Goal: Task Accomplishment & Management: Use online tool/utility

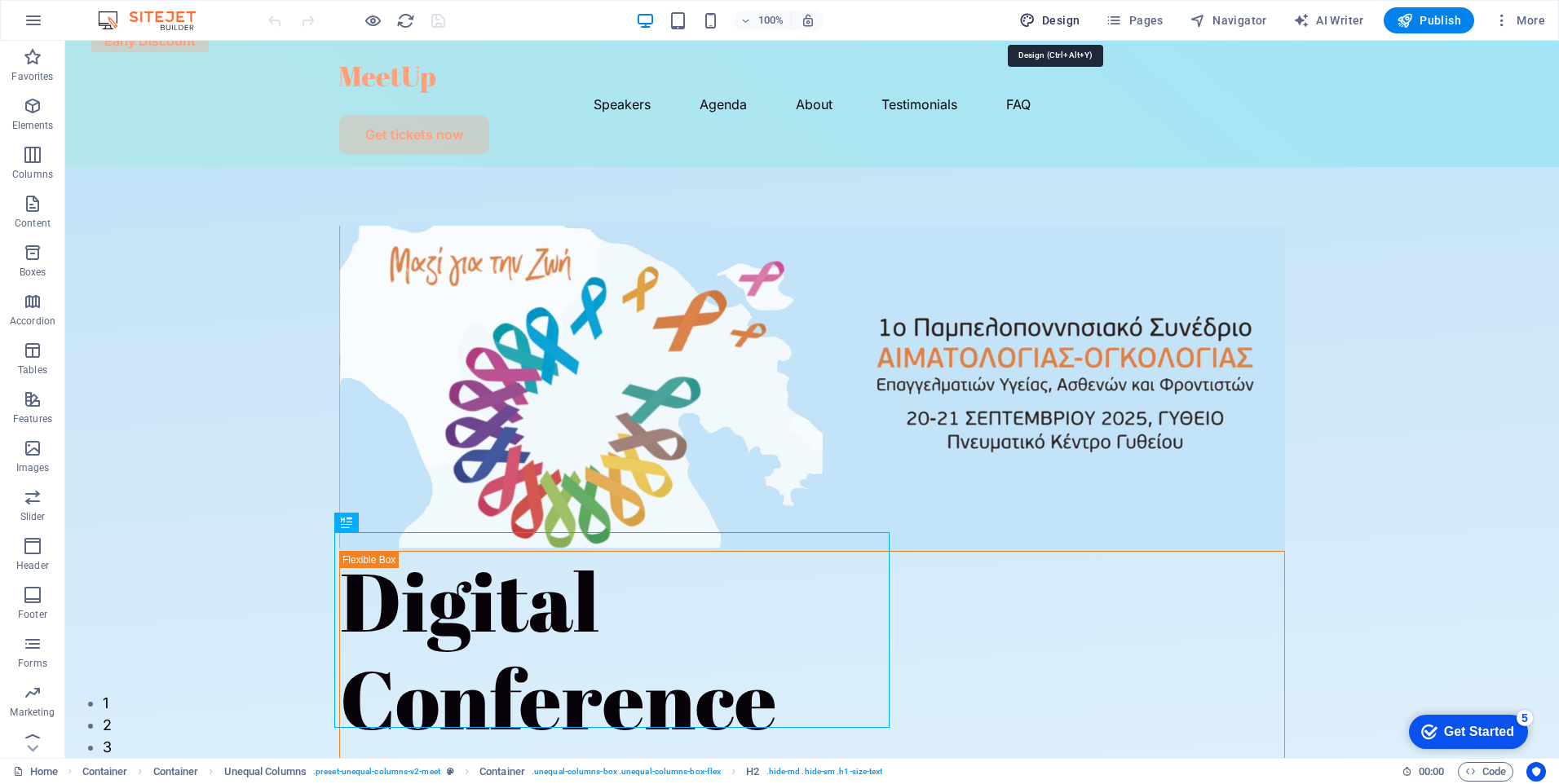
click at [1072, 14] on span "Design" at bounding box center [1050, 20] width 61 height 17
select select "px"
select select "400"
select select "px"
select select "rem"
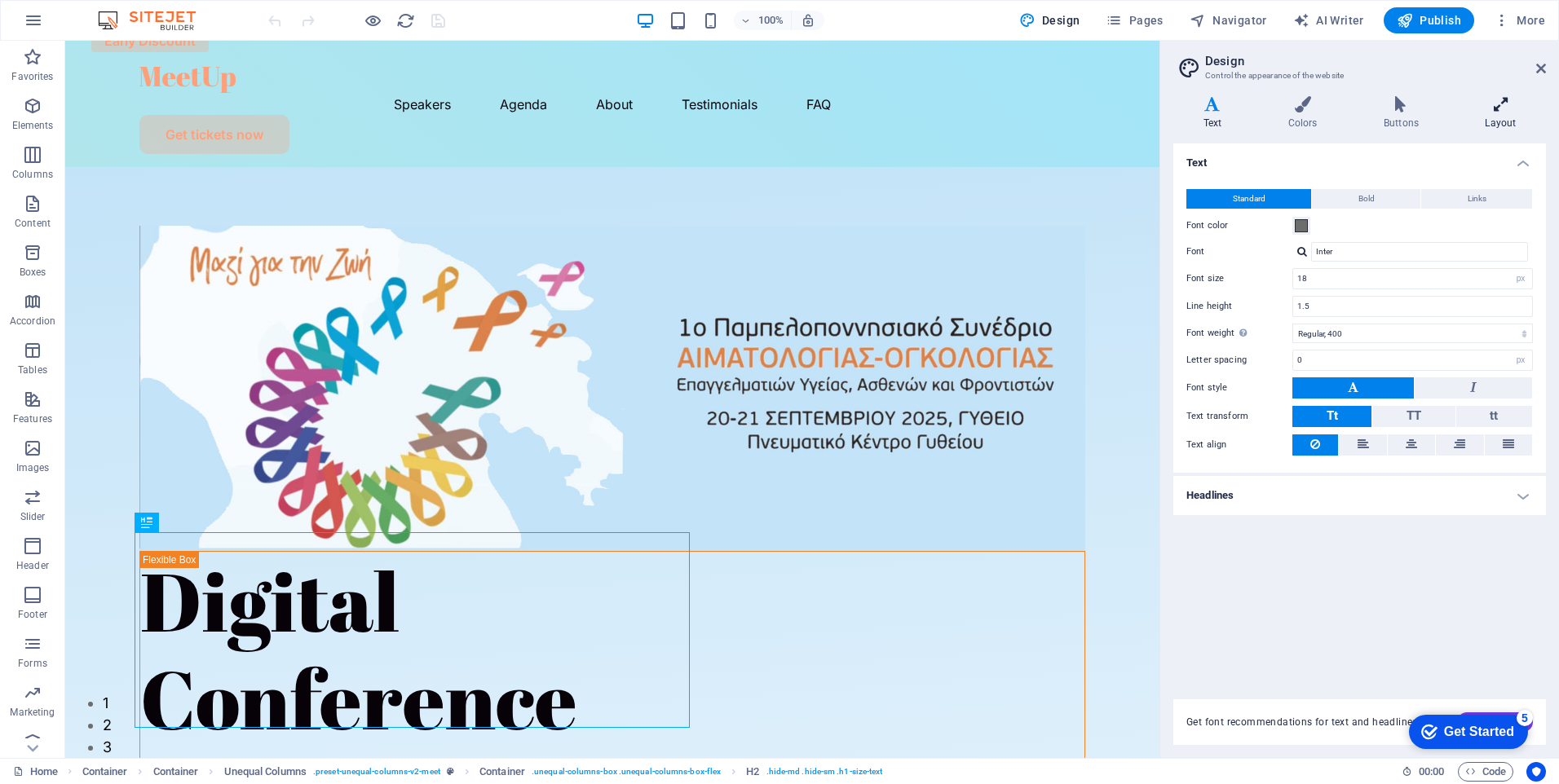
click at [1505, 111] on icon at bounding box center [1501, 104] width 91 height 17
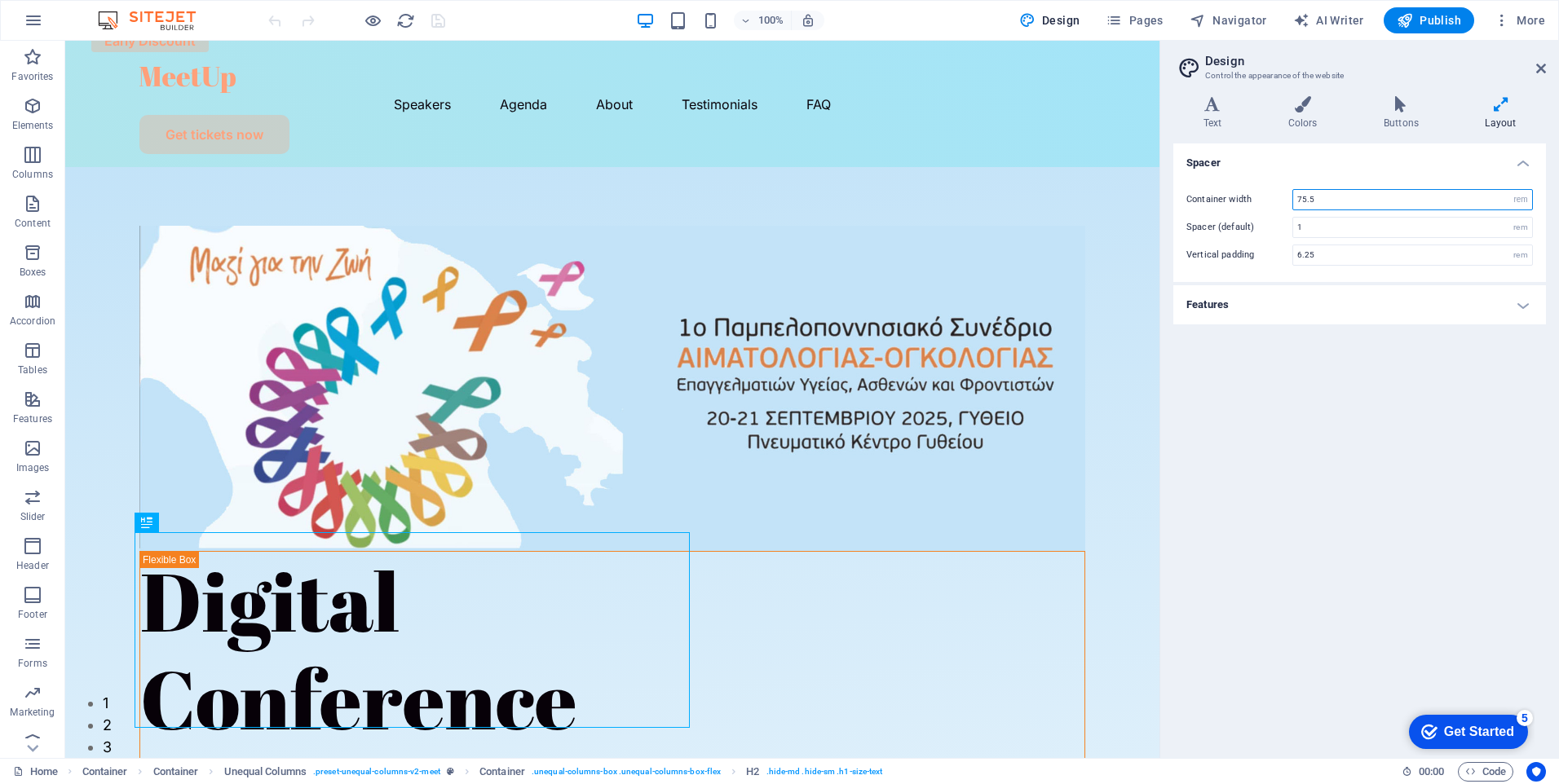
click at [1327, 204] on input "75.5" at bounding box center [1413, 199] width 239 height 19
drag, startPoint x: 1326, startPoint y: 196, endPoint x: 1223, endPoint y: 213, distance: 104.4
click at [1223, 213] on div "Container width 75.5 rem px Spacer (default) 1 rem Vertical padding 6.25 rem" at bounding box center [1360, 228] width 380 height 109
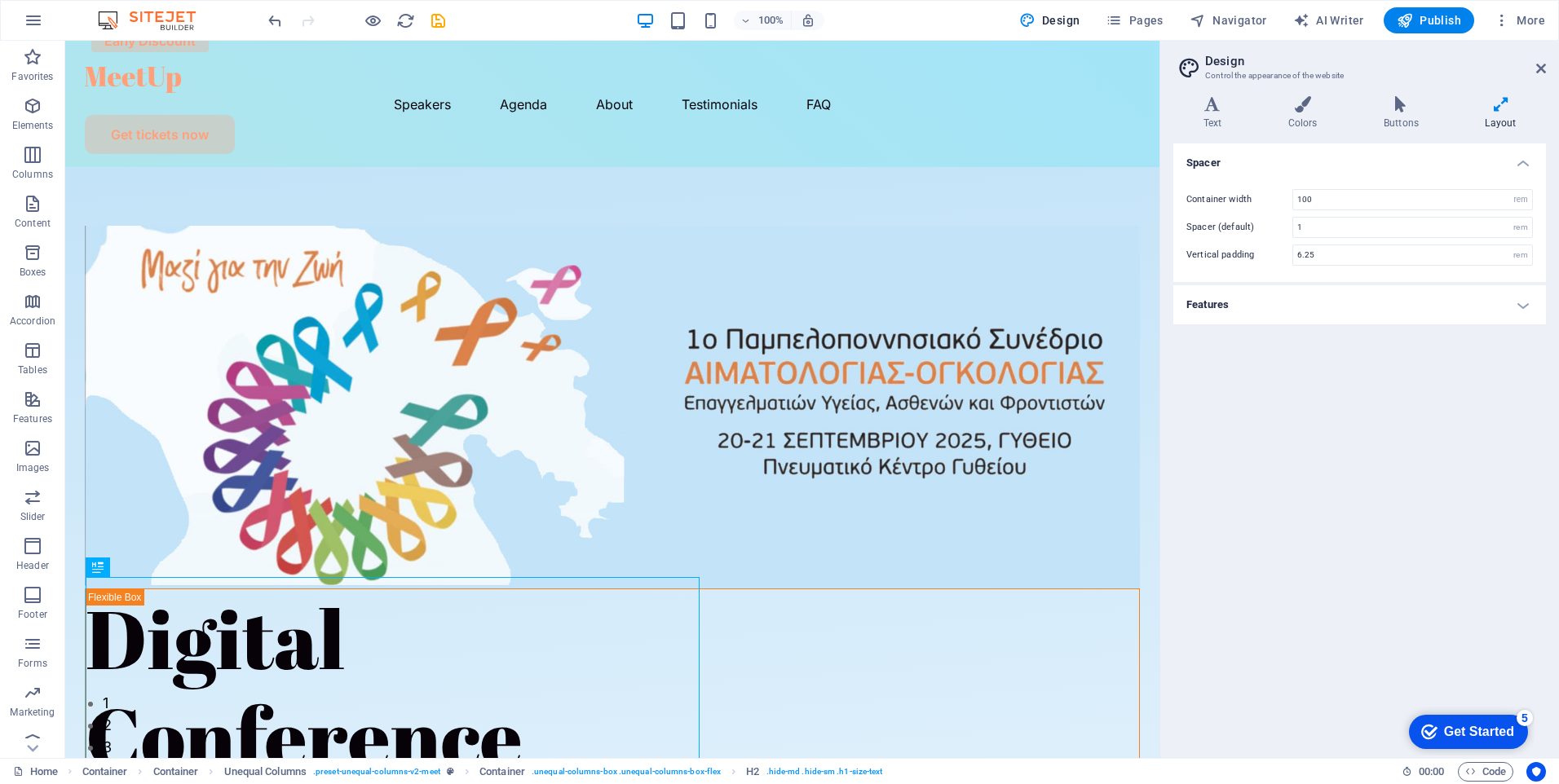
click at [1368, 308] on h4 "Features" at bounding box center [1360, 304] width 373 height 39
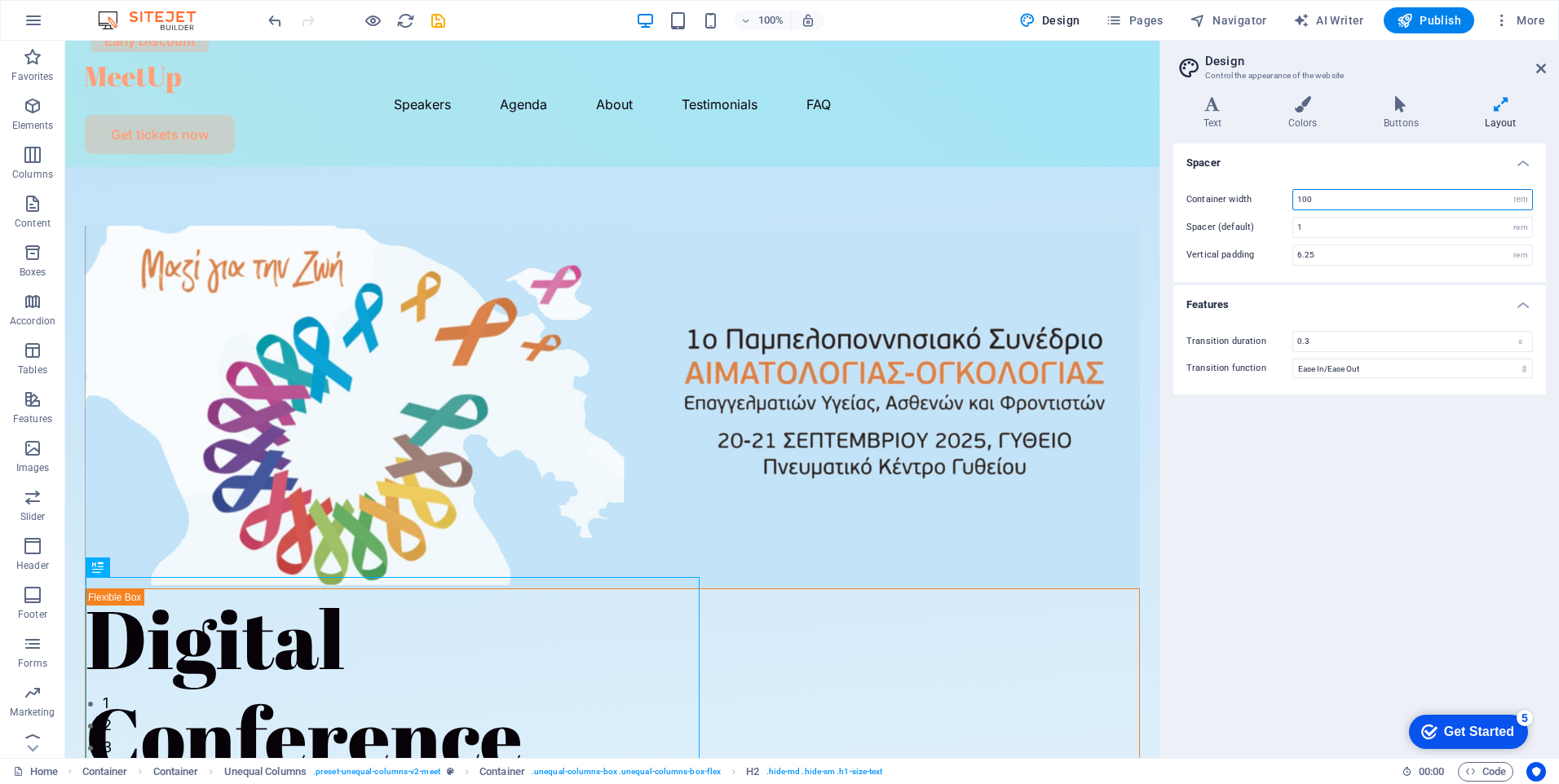
drag, startPoint x: 1346, startPoint y: 205, endPoint x: 1266, endPoint y: 205, distance: 80.0
click at [1266, 205] on div "Container width 100 rem px" at bounding box center [1360, 199] width 346 height 21
type input "75"
click at [1311, 207] on input "75.5" at bounding box center [1413, 199] width 239 height 19
drag, startPoint x: 1334, startPoint y: 200, endPoint x: 1273, endPoint y: 209, distance: 61.7
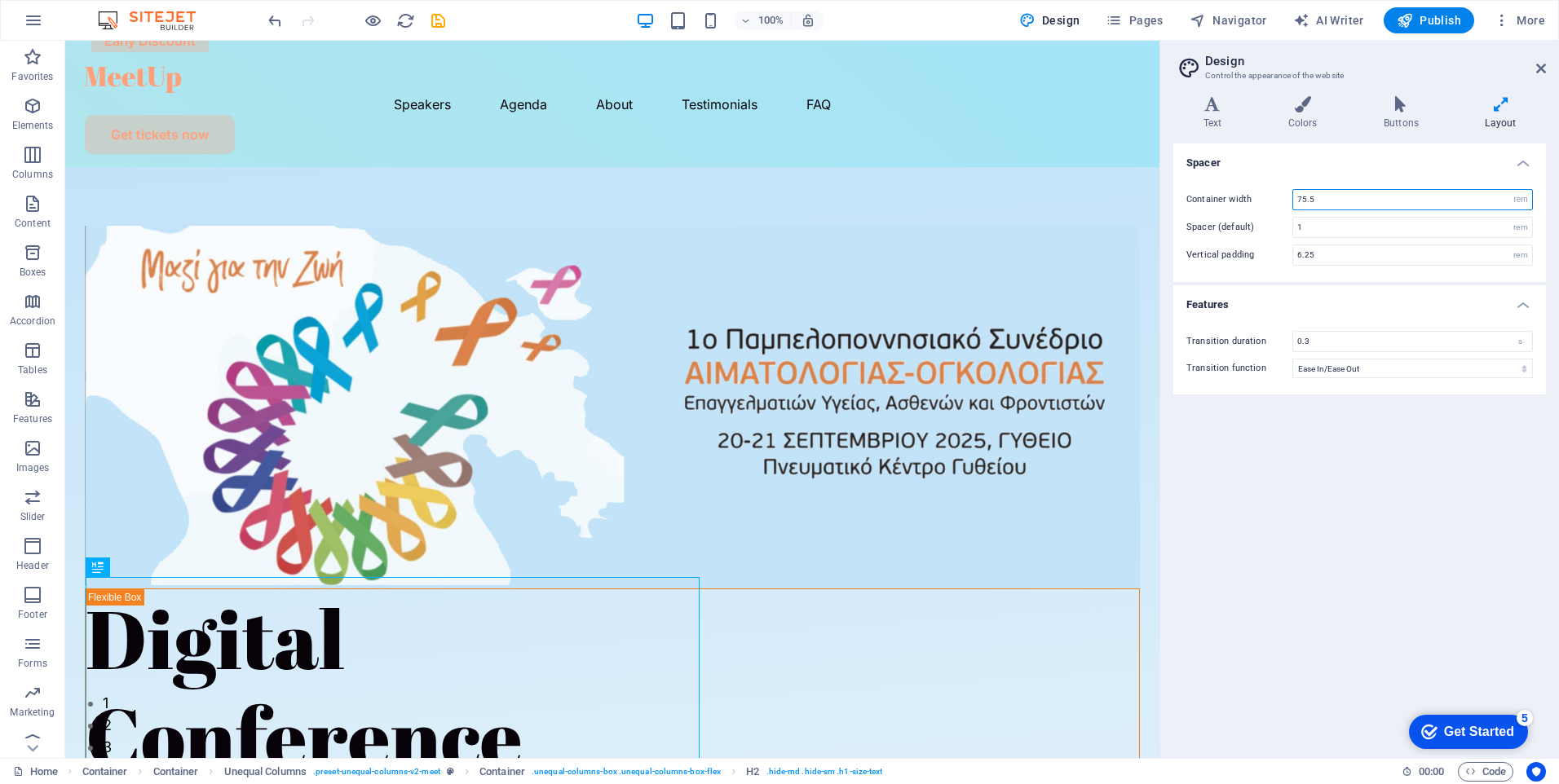
click at [1273, 209] on div "Container width 75.5 rem px" at bounding box center [1360, 199] width 346 height 21
type input "100"
click at [1287, 483] on div "Spacer Container width 100 rem px Spacer (default) 1 rem Vertical padding 6.25 …" at bounding box center [1360, 445] width 373 height 602
click at [1439, 19] on span "Publish" at bounding box center [1430, 20] width 64 height 17
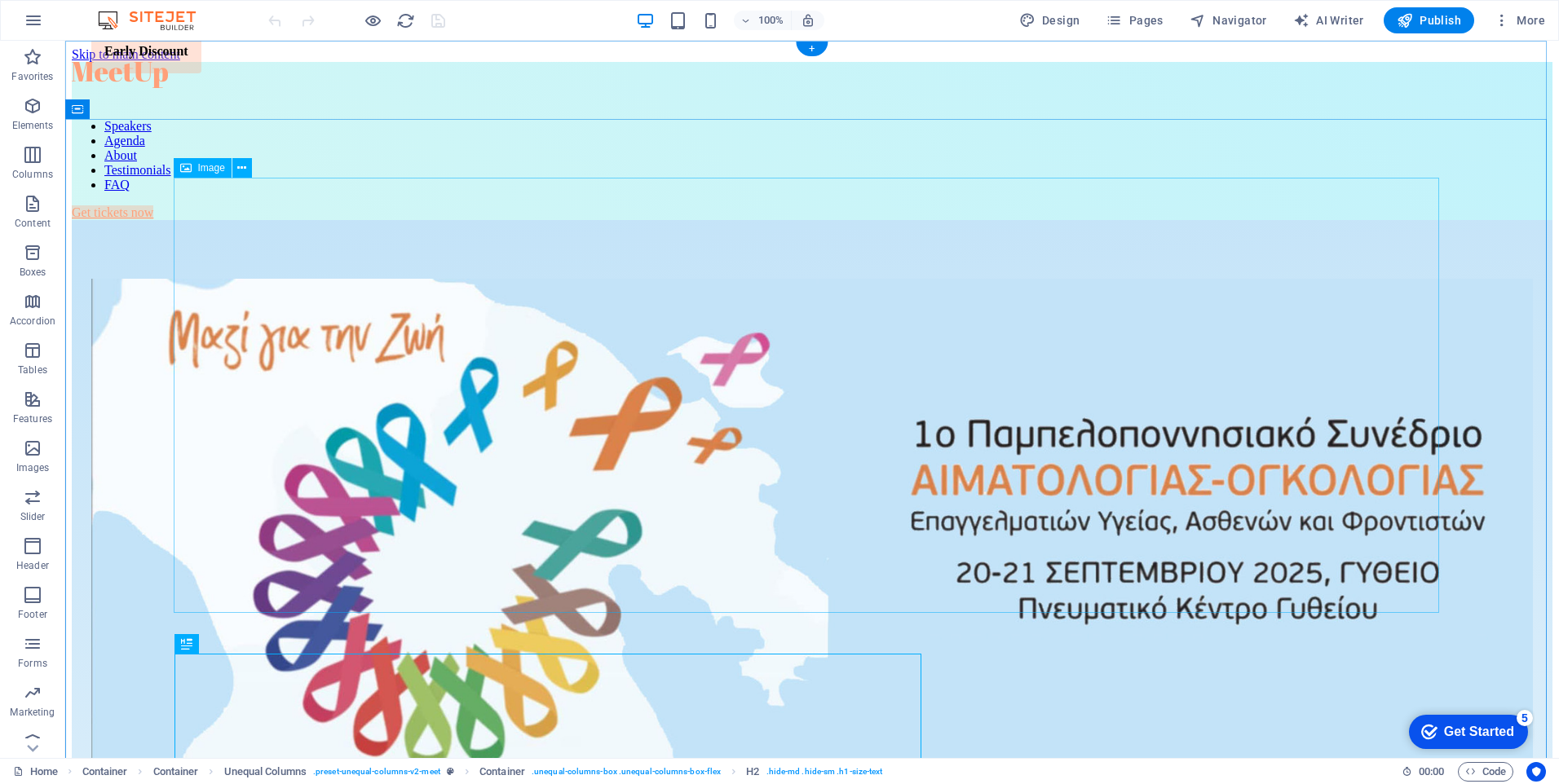
scroll to position [408, 0]
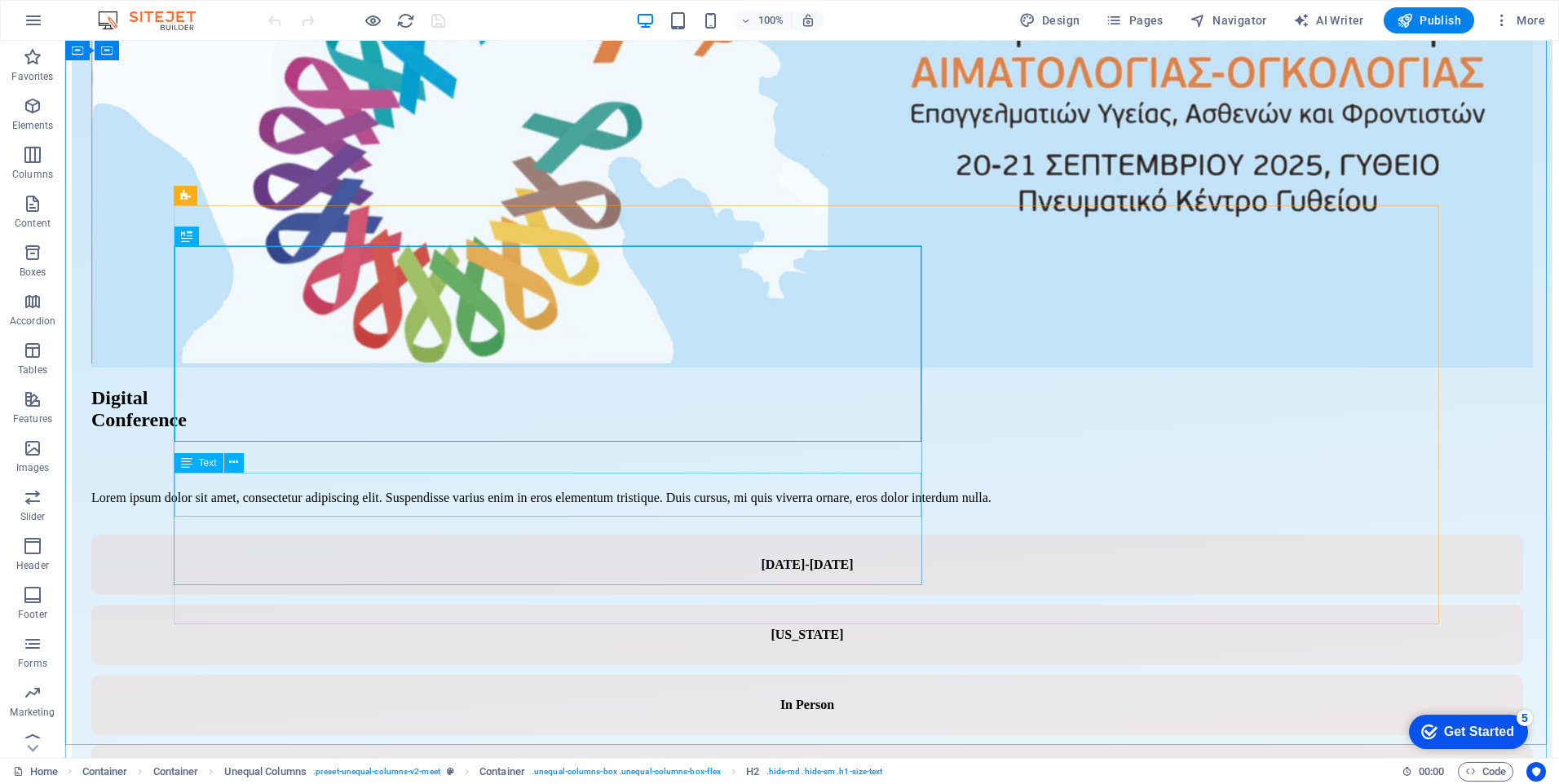
click at [420, 491] on div "Lorem ipsum dolor sit amet, consectetur adipiscing elit. Suspendisse varius eni…" at bounding box center [813, 498] width 1442 height 15
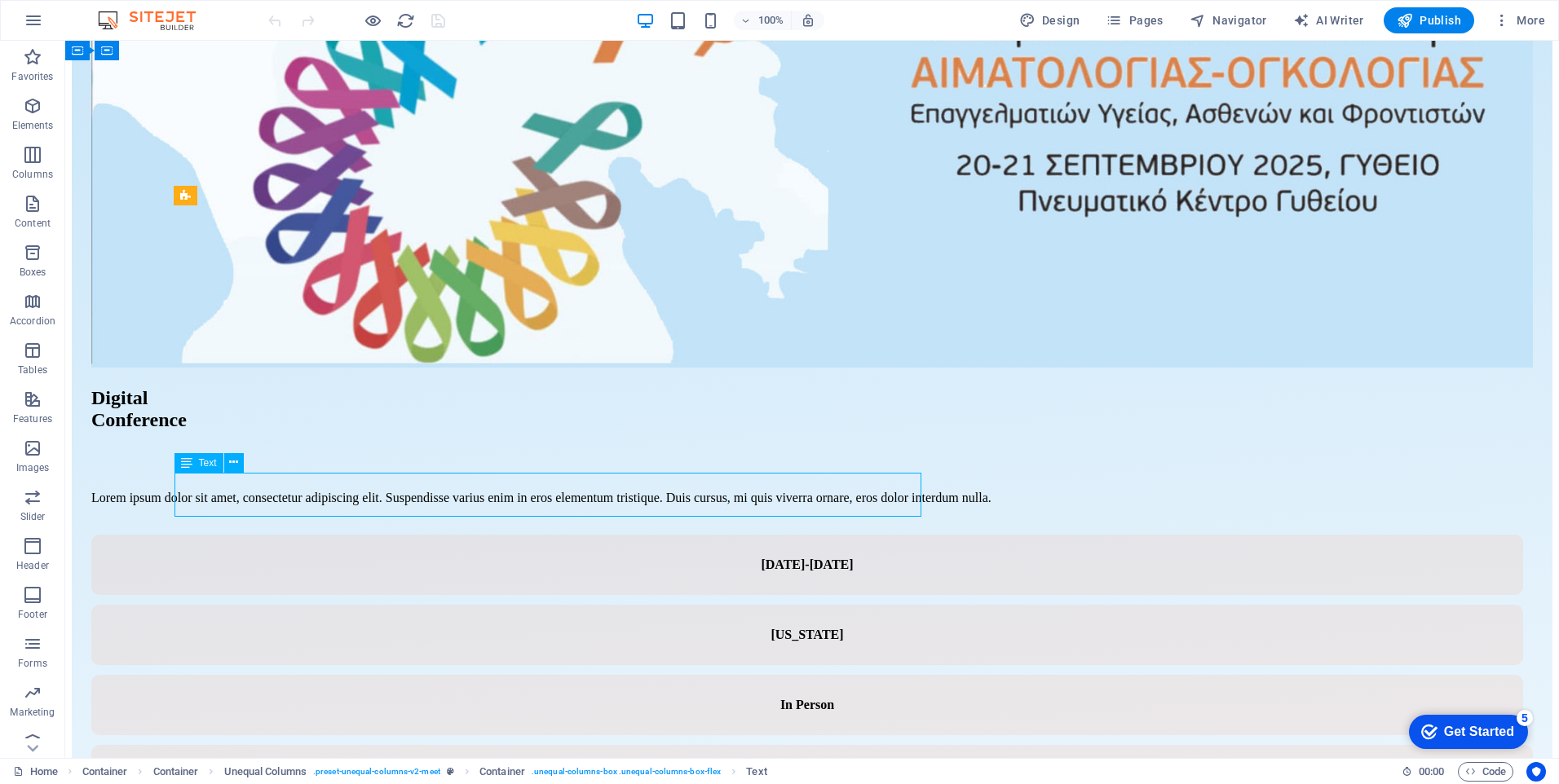
click at [420, 491] on div "Lorem ipsum dolor sit amet, consectetur adipiscing elit. Suspendisse varius eni…" at bounding box center [813, 498] width 1442 height 15
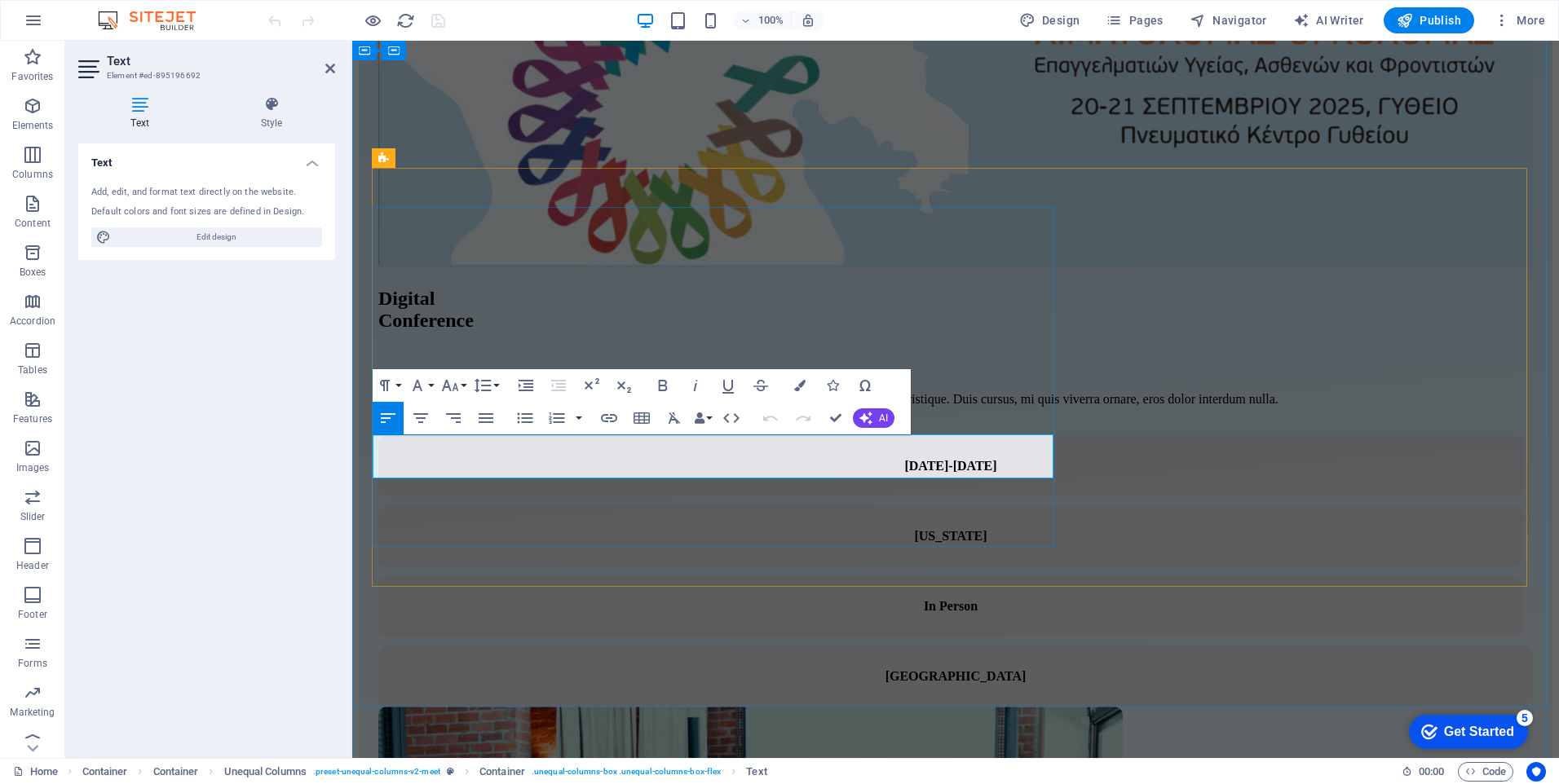
click at [536, 407] on p "Lorem ipsum dolor sit amet, consectetur adipiscing elit. Suspendisse varius eni…" at bounding box center [956, 399] width 1155 height 15
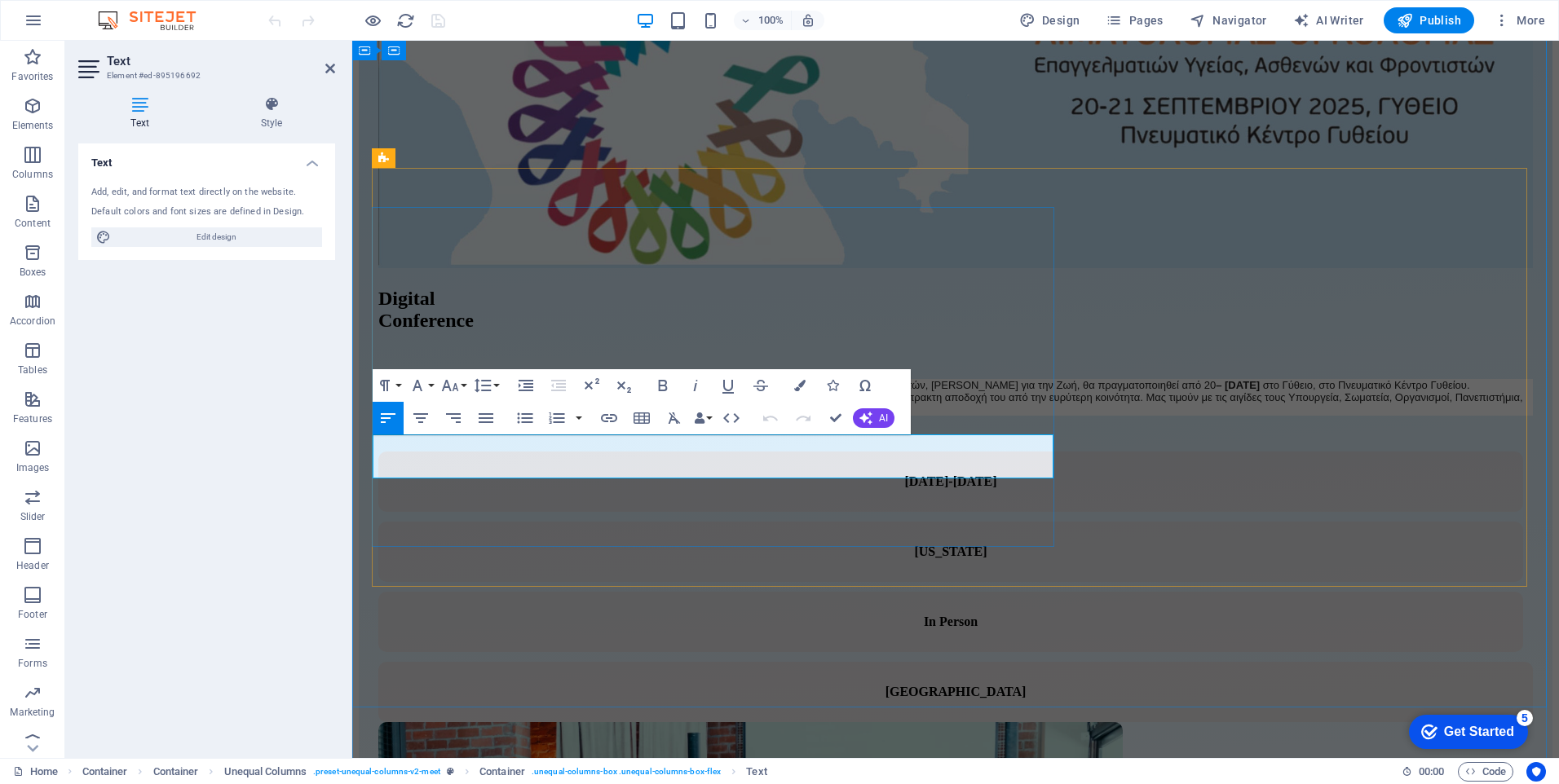
scroll to position [388, 0]
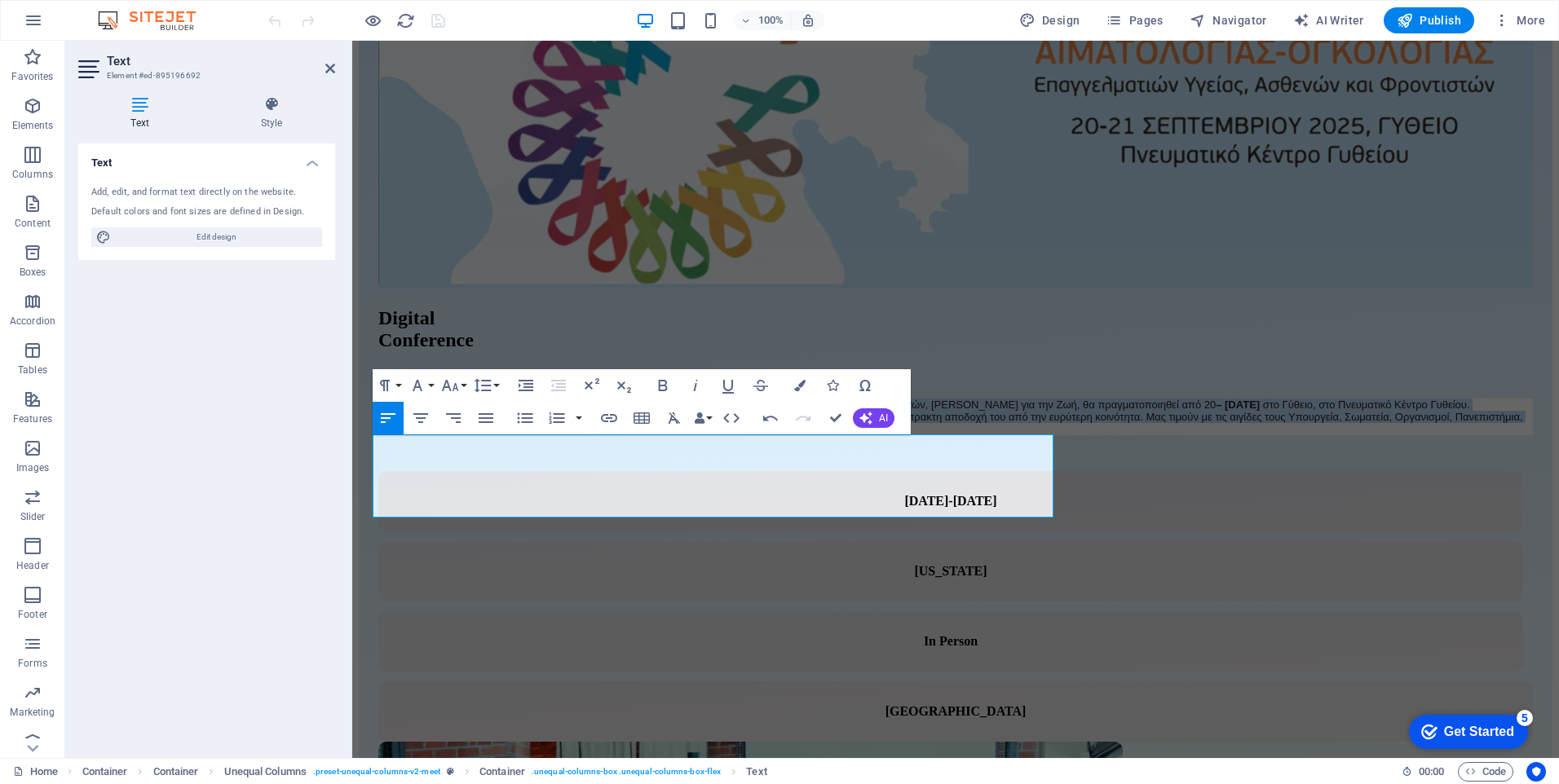
drag, startPoint x: 953, startPoint y: 490, endPoint x: 338, endPoint y: 420, distance: 619.0
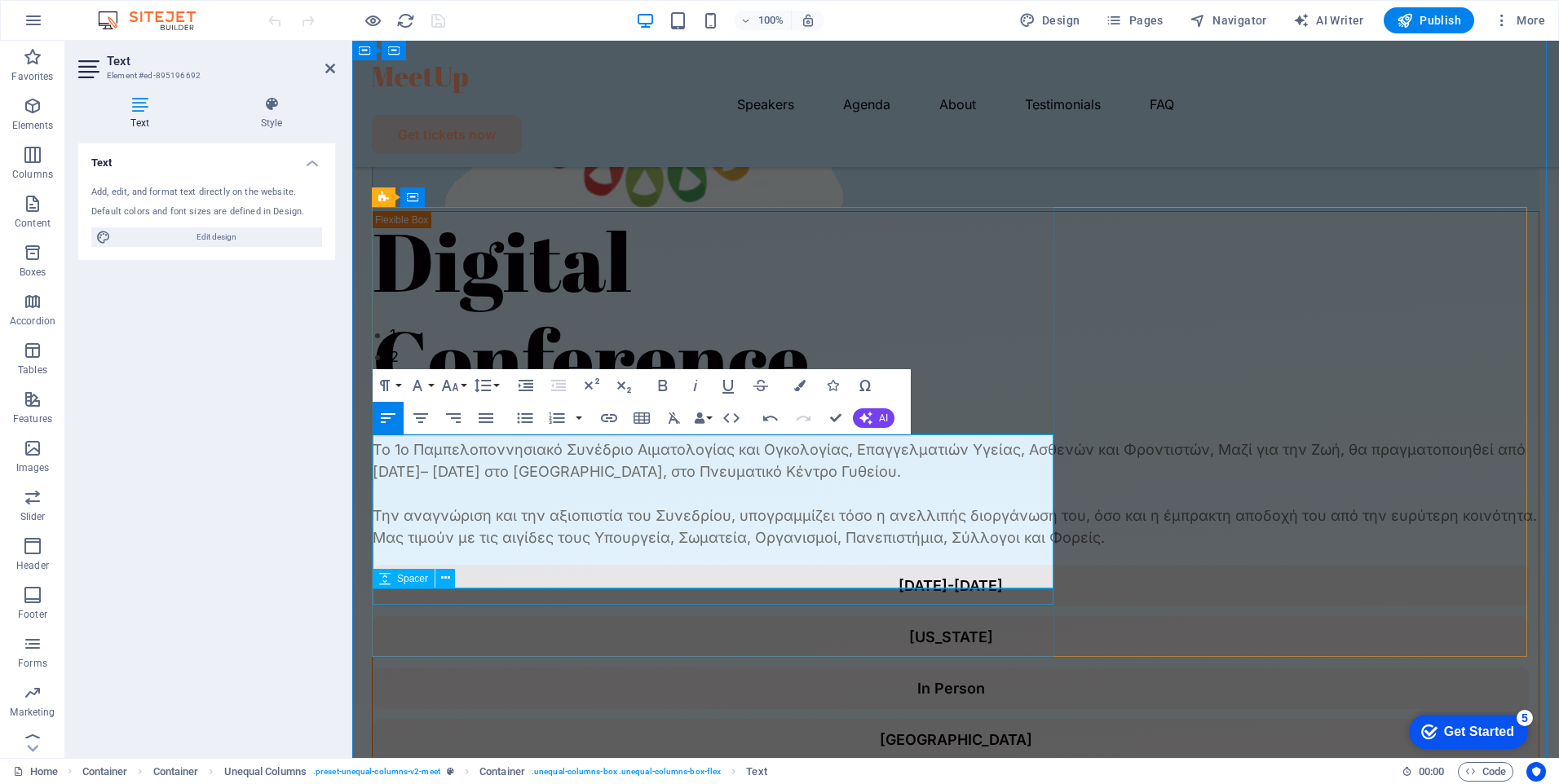
scroll to position [7603, 3]
click at [989, 276] on div "Digital Conference" at bounding box center [956, 309] width 1166 height 196
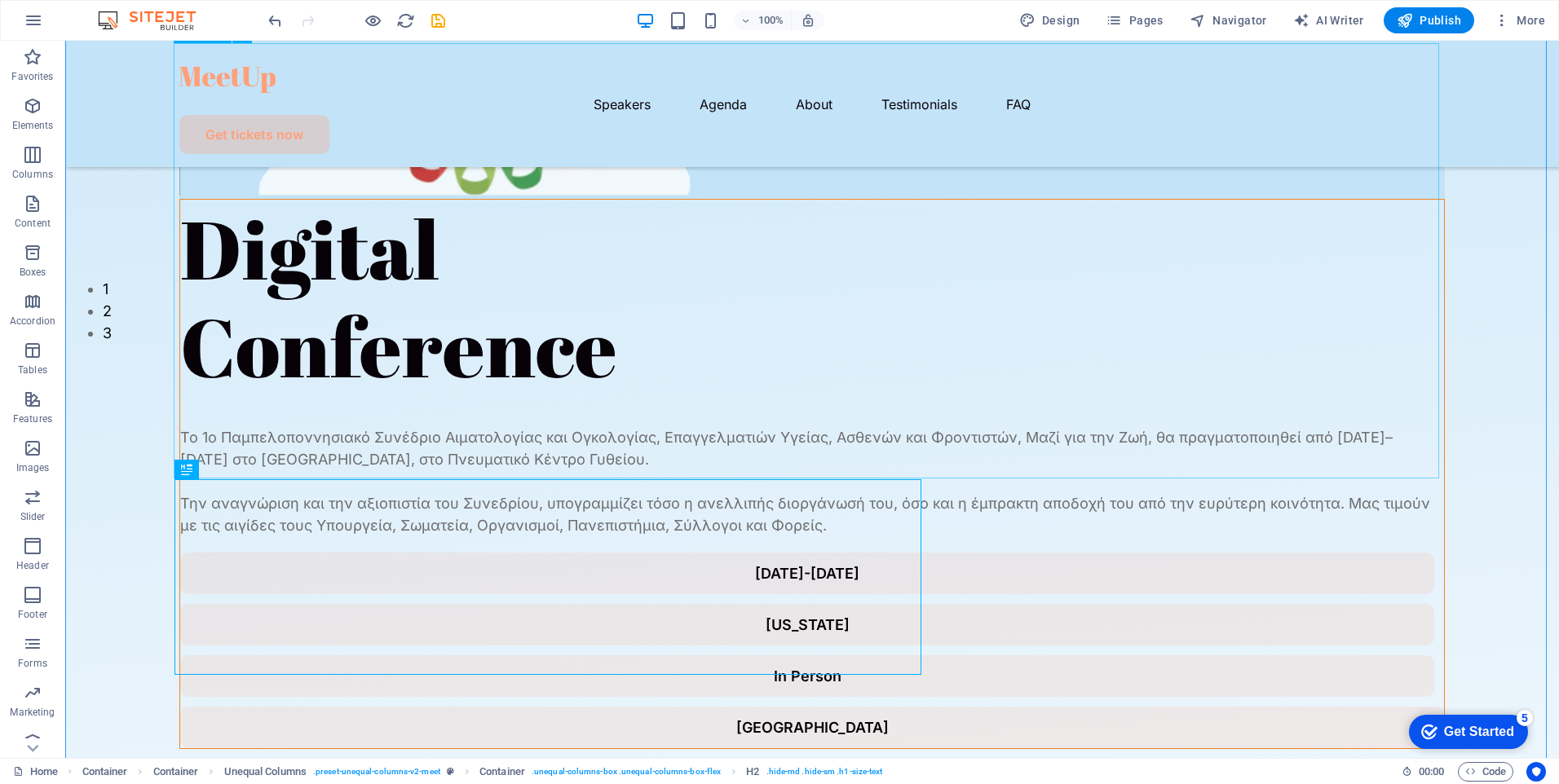
scroll to position [489, 0]
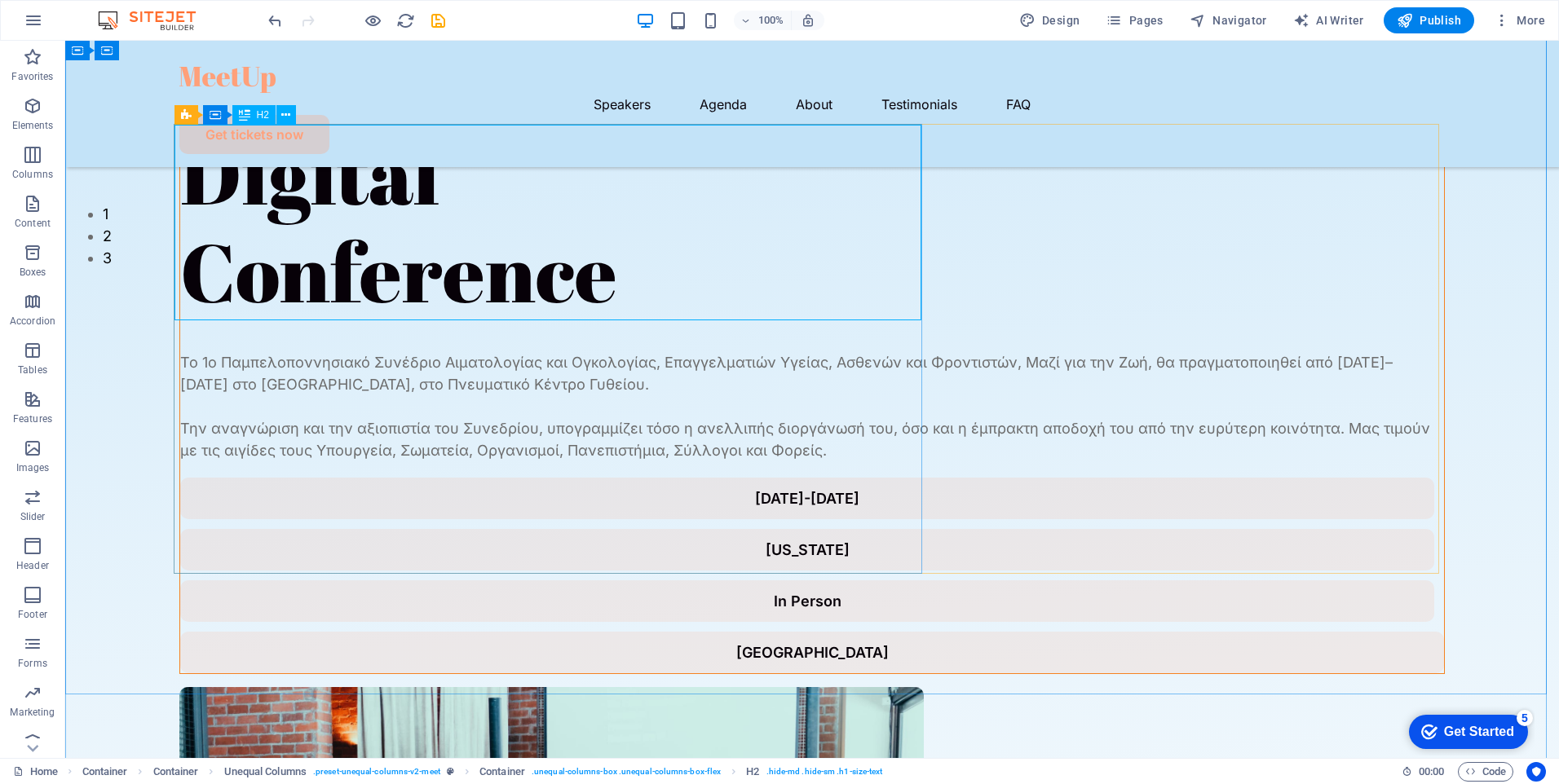
click at [529, 295] on div "Digital Conference" at bounding box center [812, 222] width 1264 height 196
click at [487, 273] on div "Digital Conference" at bounding box center [812, 222] width 1264 height 196
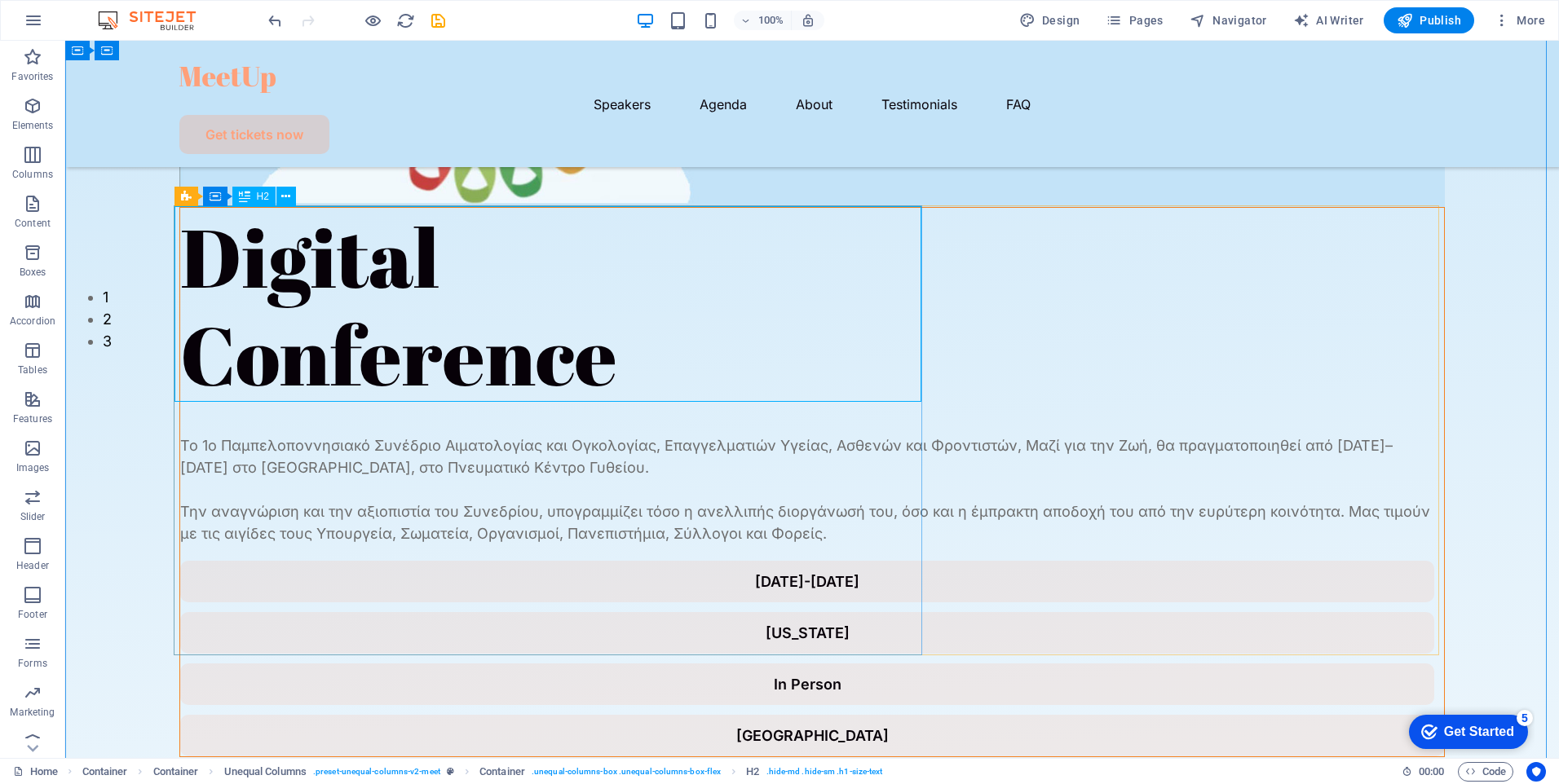
scroll to position [408, 0]
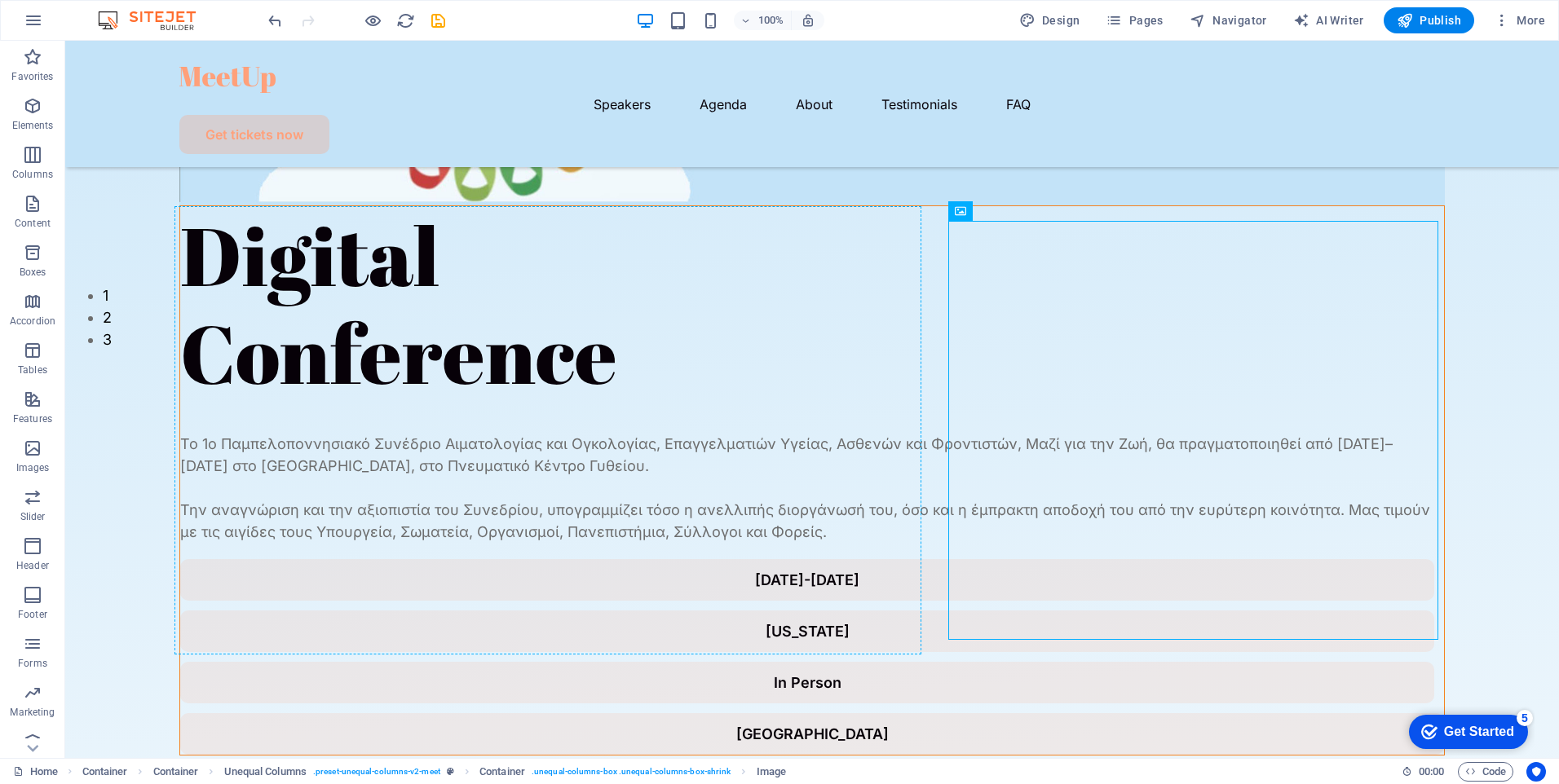
drag, startPoint x: 1026, startPoint y: 367, endPoint x: 175, endPoint y: 413, distance: 852.2
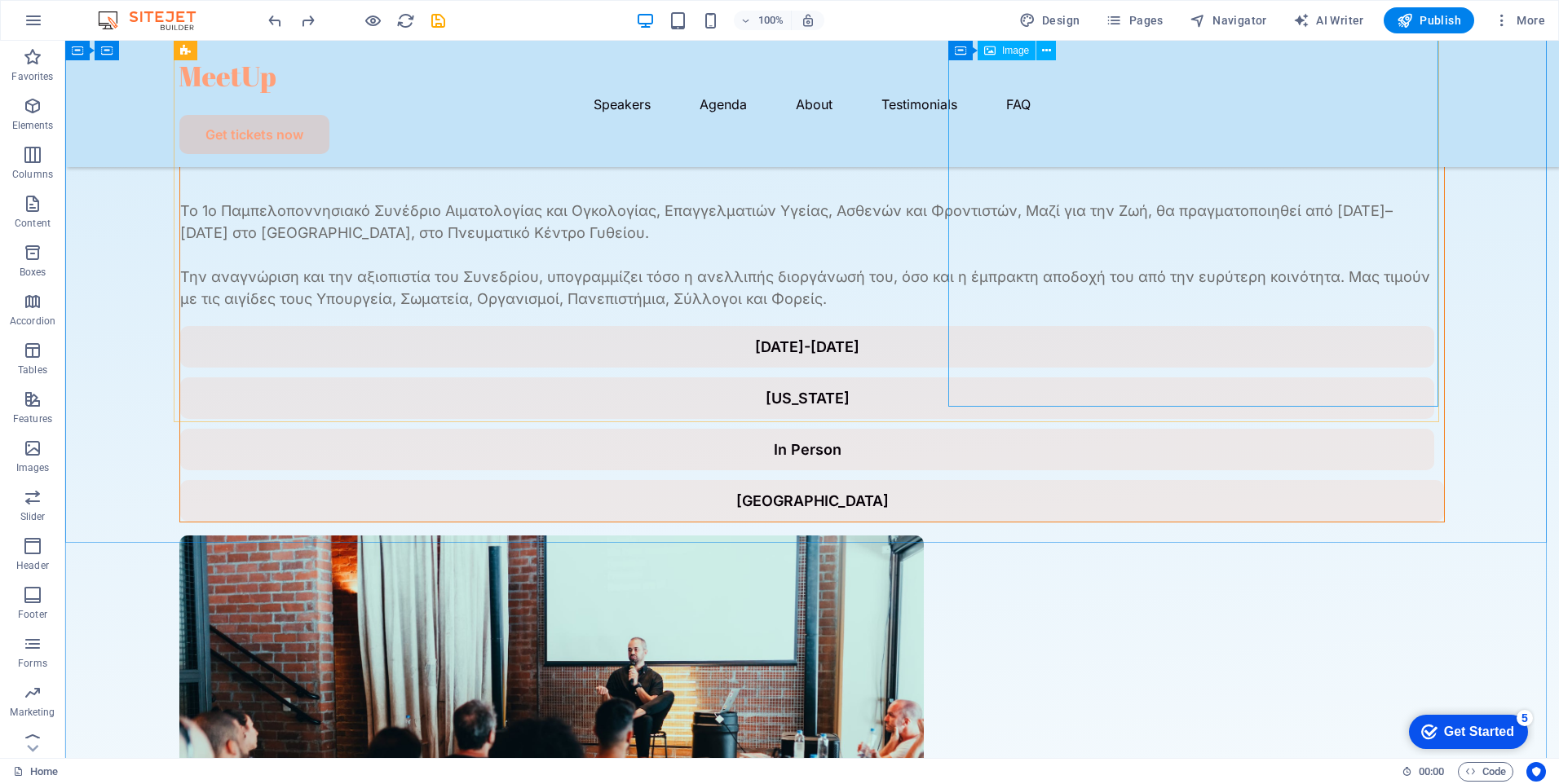
scroll to position [396, 0]
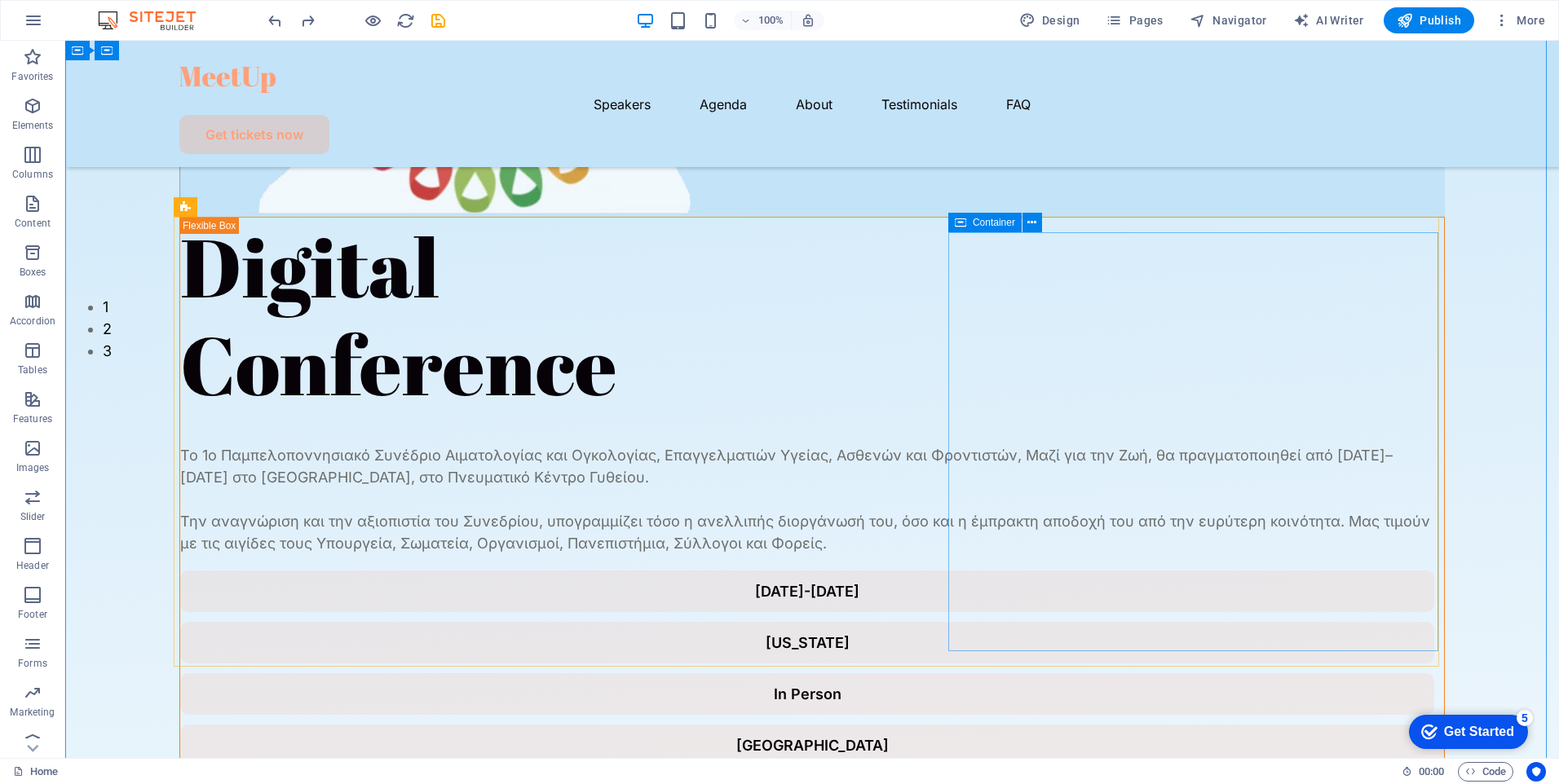
click at [983, 219] on span "Container" at bounding box center [995, 223] width 43 height 10
click at [1036, 223] on icon at bounding box center [1032, 223] width 9 height 18
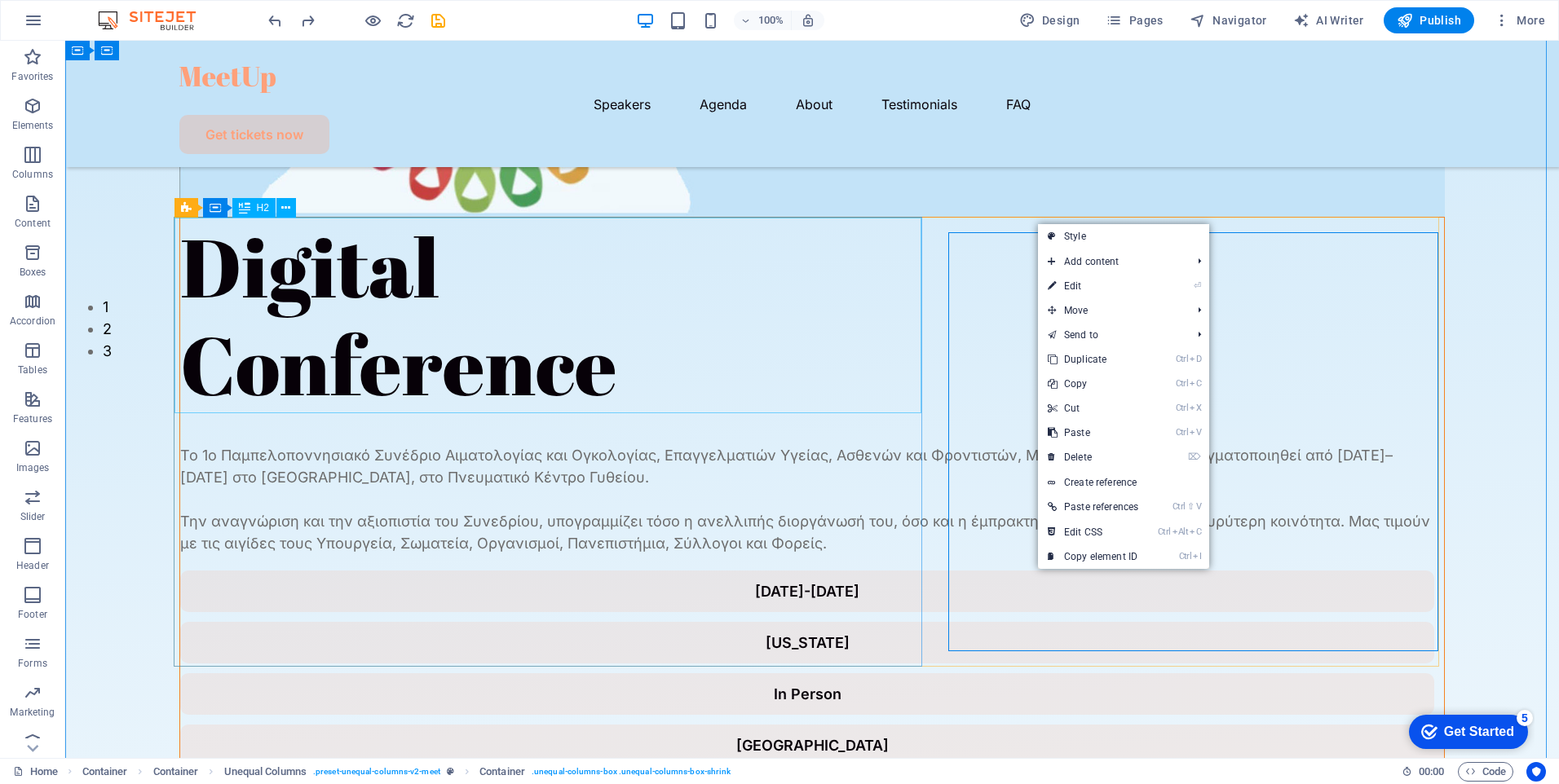
click at [471, 245] on div "Digital Conference" at bounding box center [812, 315] width 1264 height 196
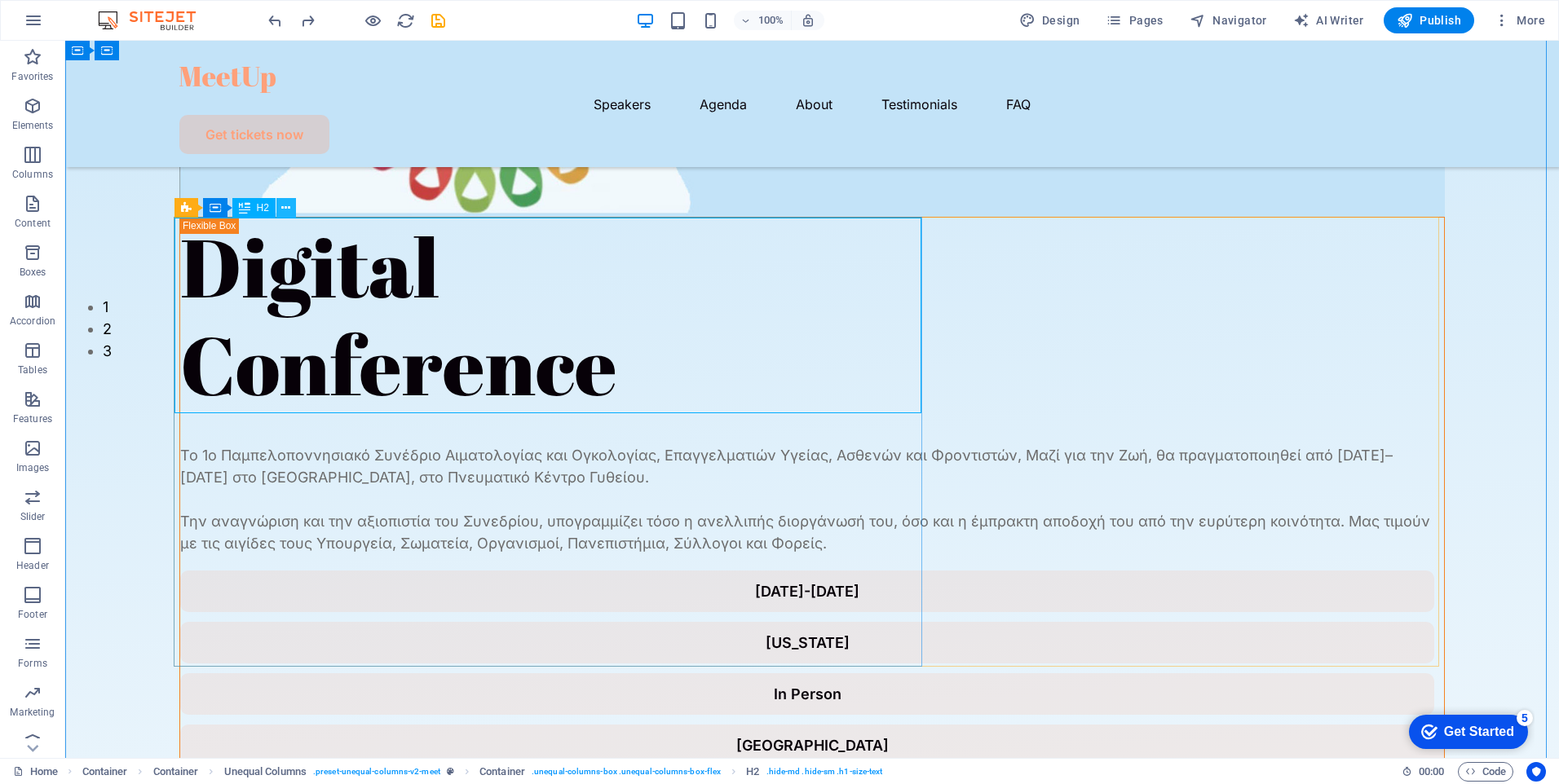
click at [287, 208] on icon at bounding box center [285, 208] width 9 height 18
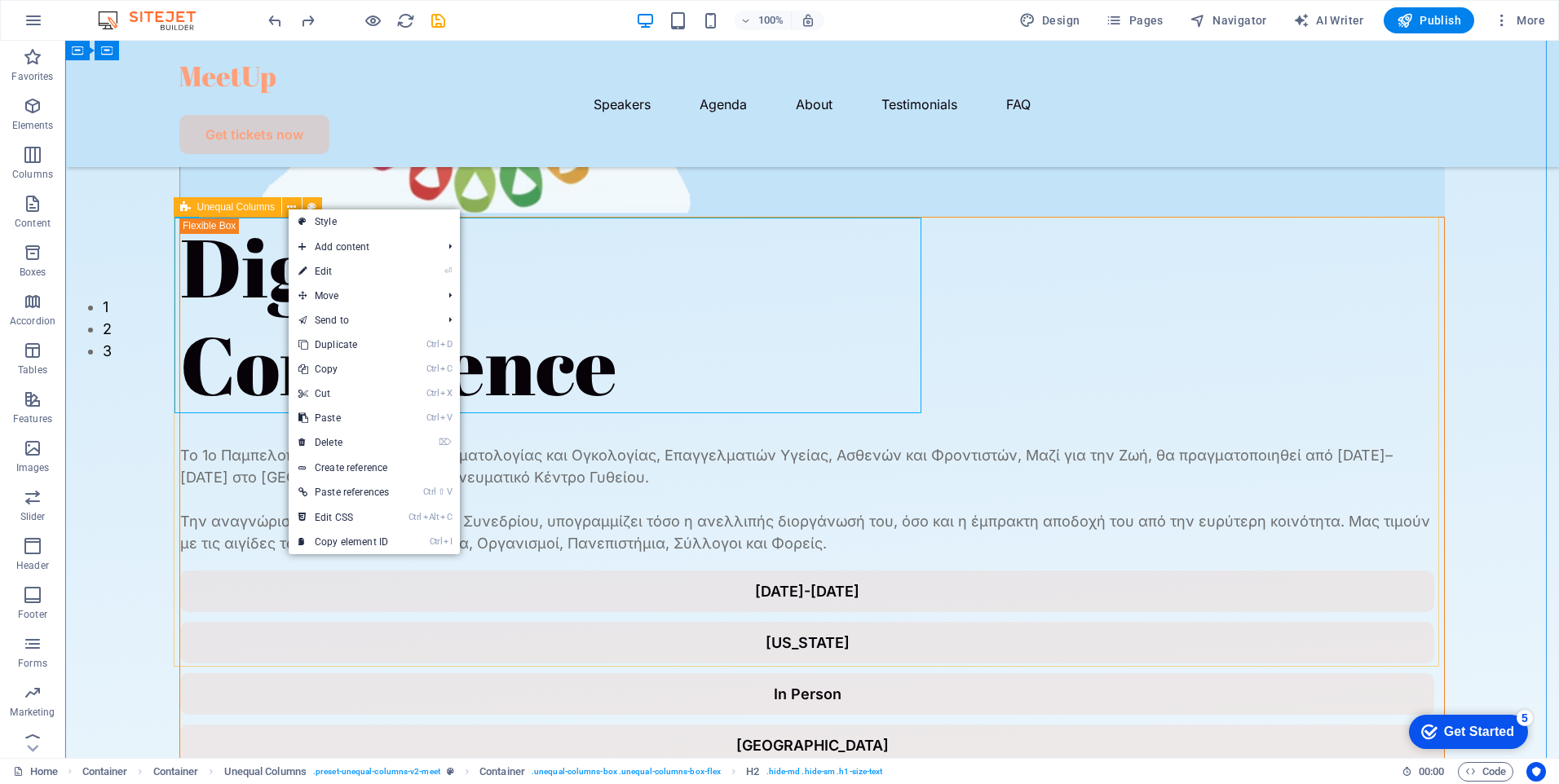
click at [256, 208] on span "Unequal Columns" at bounding box center [236, 207] width 78 height 10
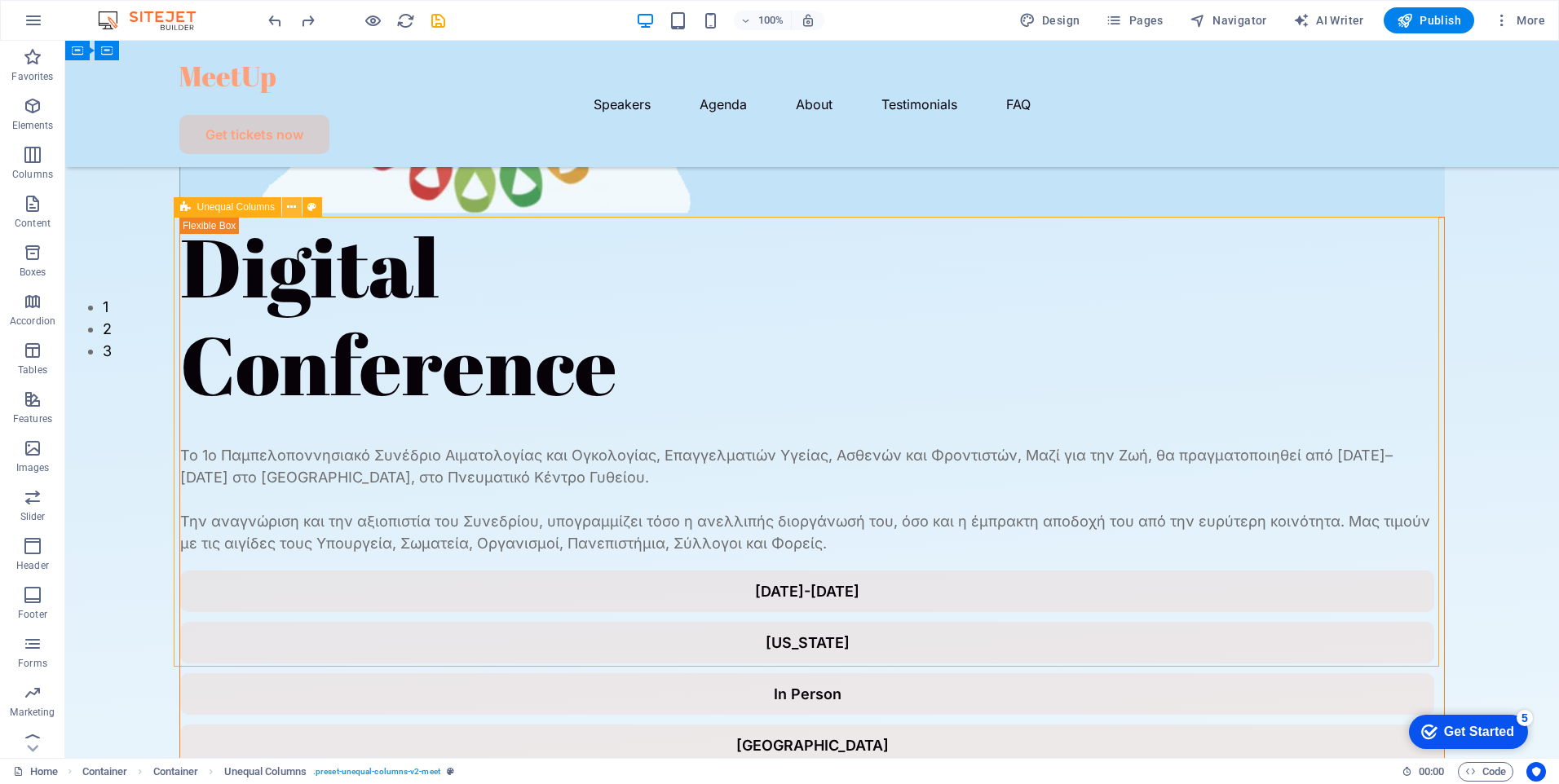
click at [291, 206] on icon at bounding box center [291, 207] width 9 height 18
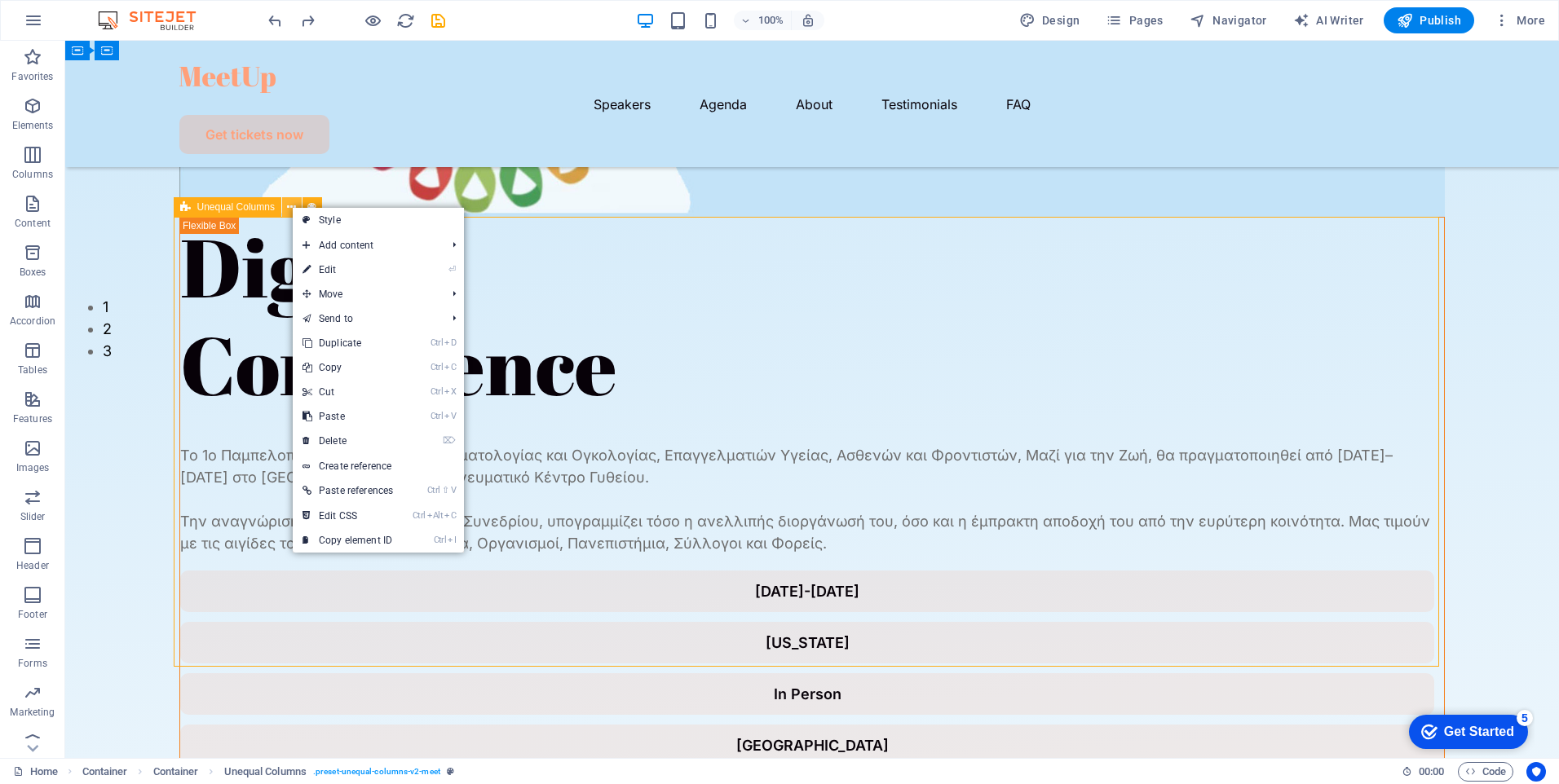
click at [291, 206] on icon at bounding box center [291, 207] width 9 height 18
click at [218, 225] on div "Digital Conference" at bounding box center [812, 315] width 1264 height 196
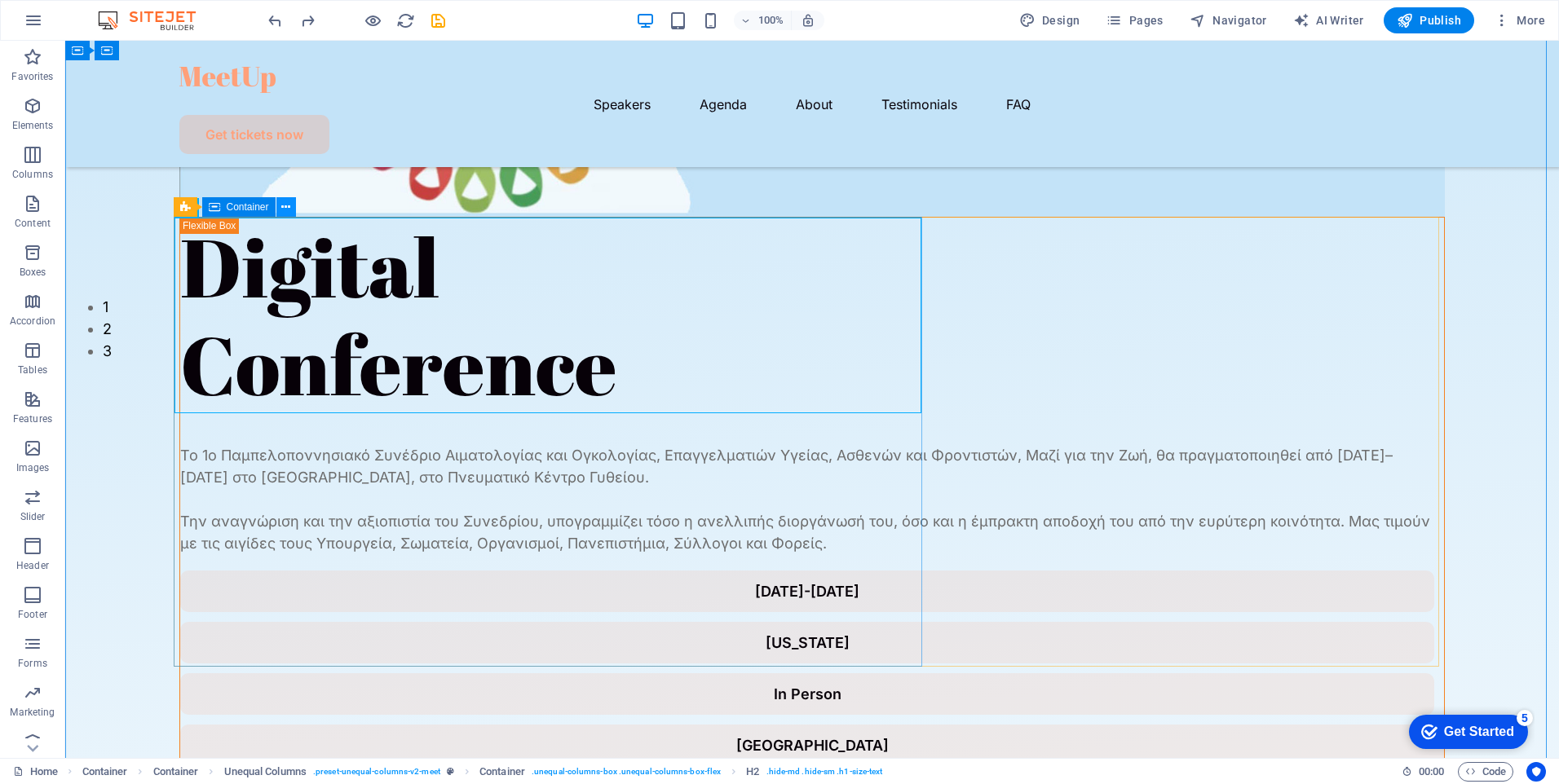
click at [285, 207] on icon at bounding box center [285, 207] width 9 height 18
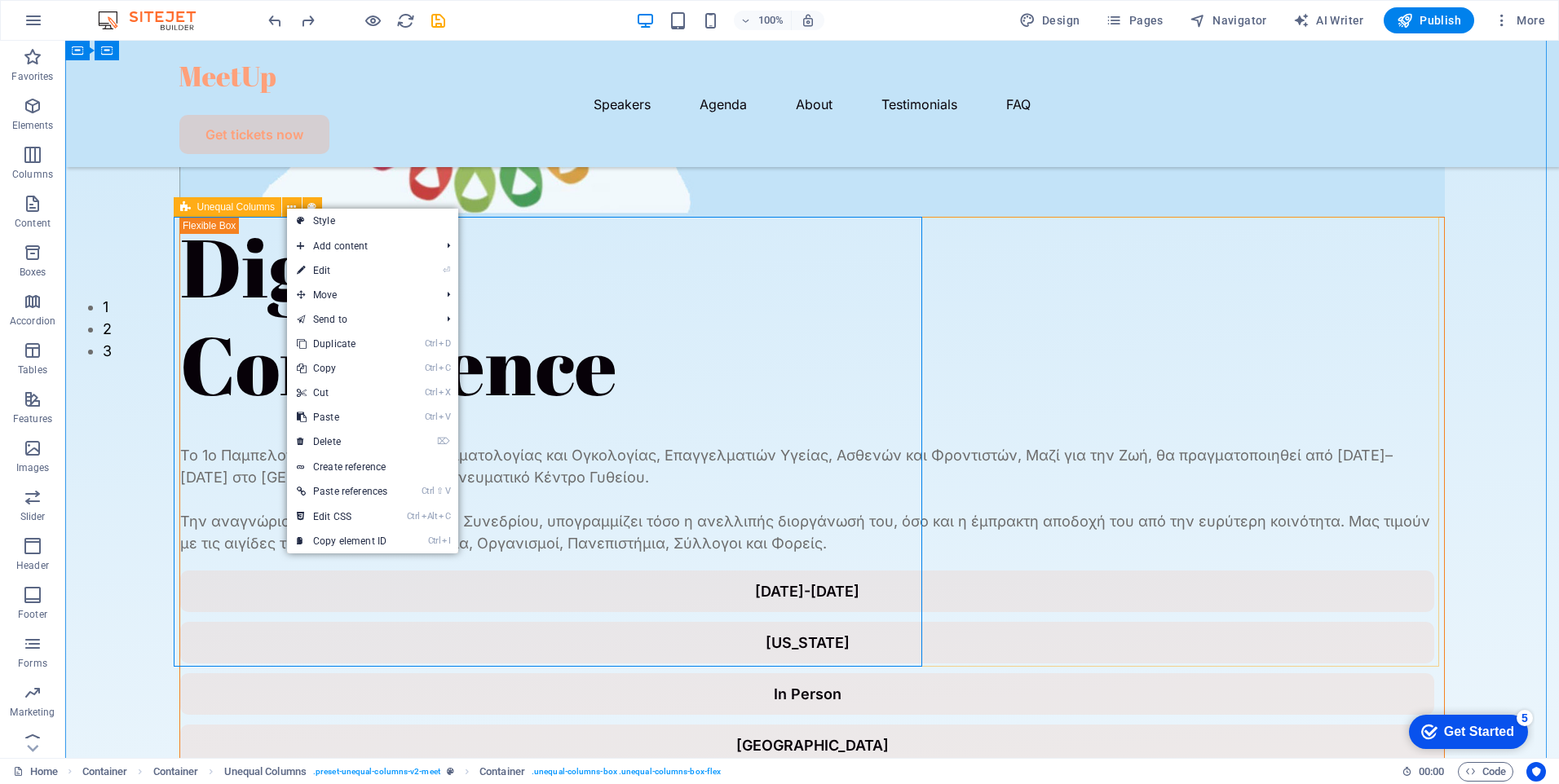
click at [207, 209] on span "Unequal Columns" at bounding box center [236, 207] width 78 height 10
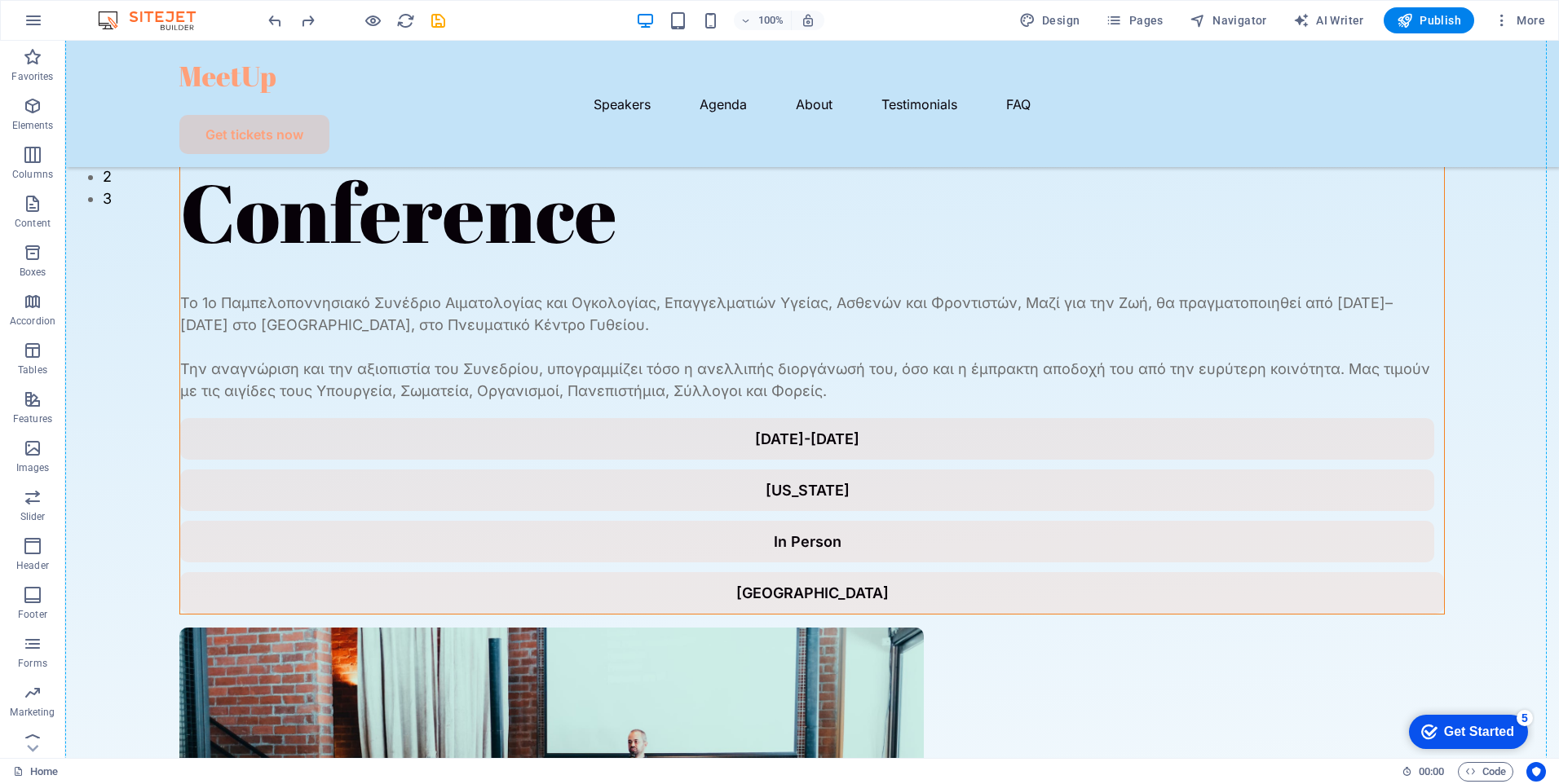
scroll to position [565, 0]
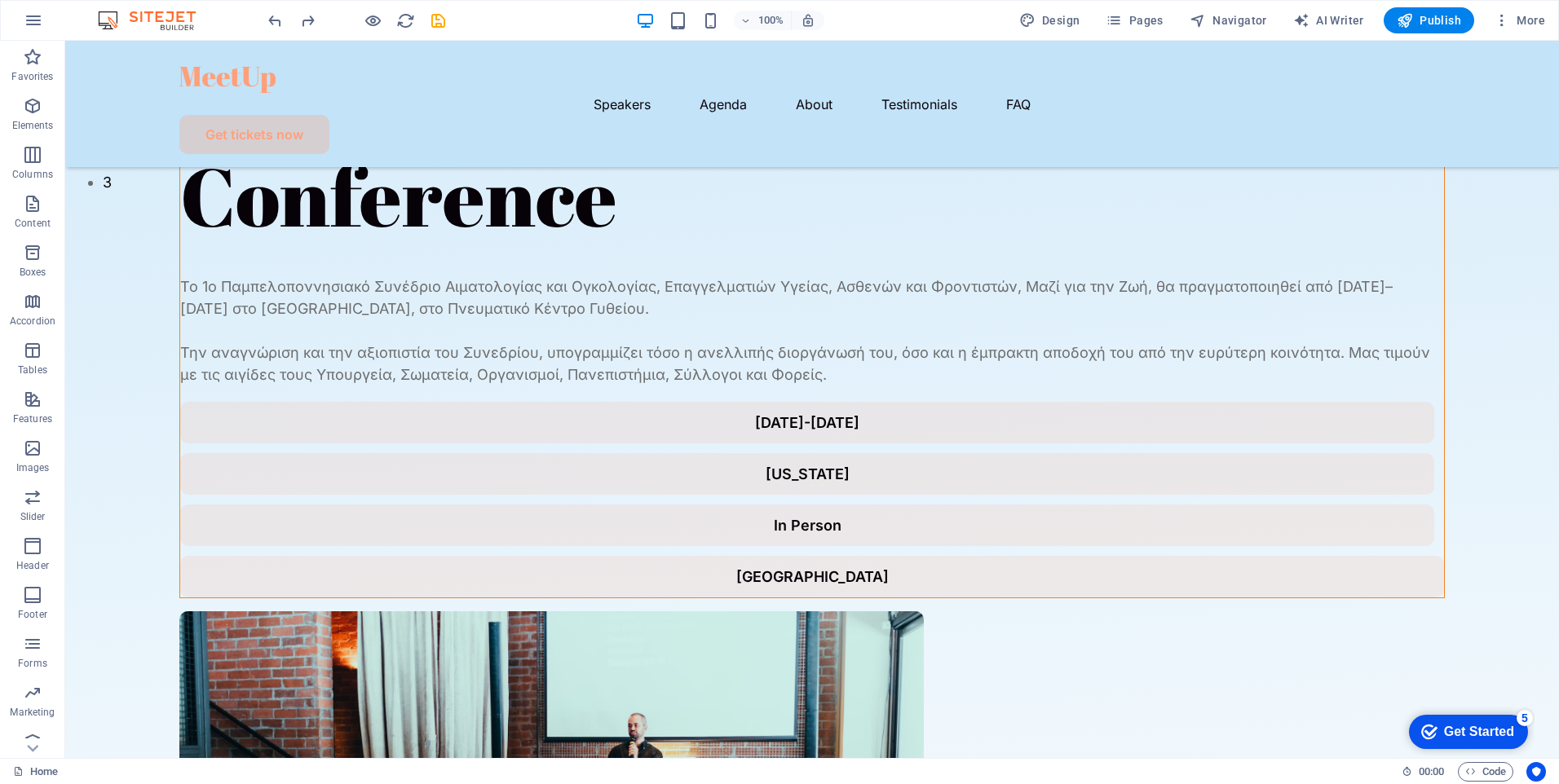
drag, startPoint x: 272, startPoint y: 250, endPoint x: 511, endPoint y: 239, distance: 239.3
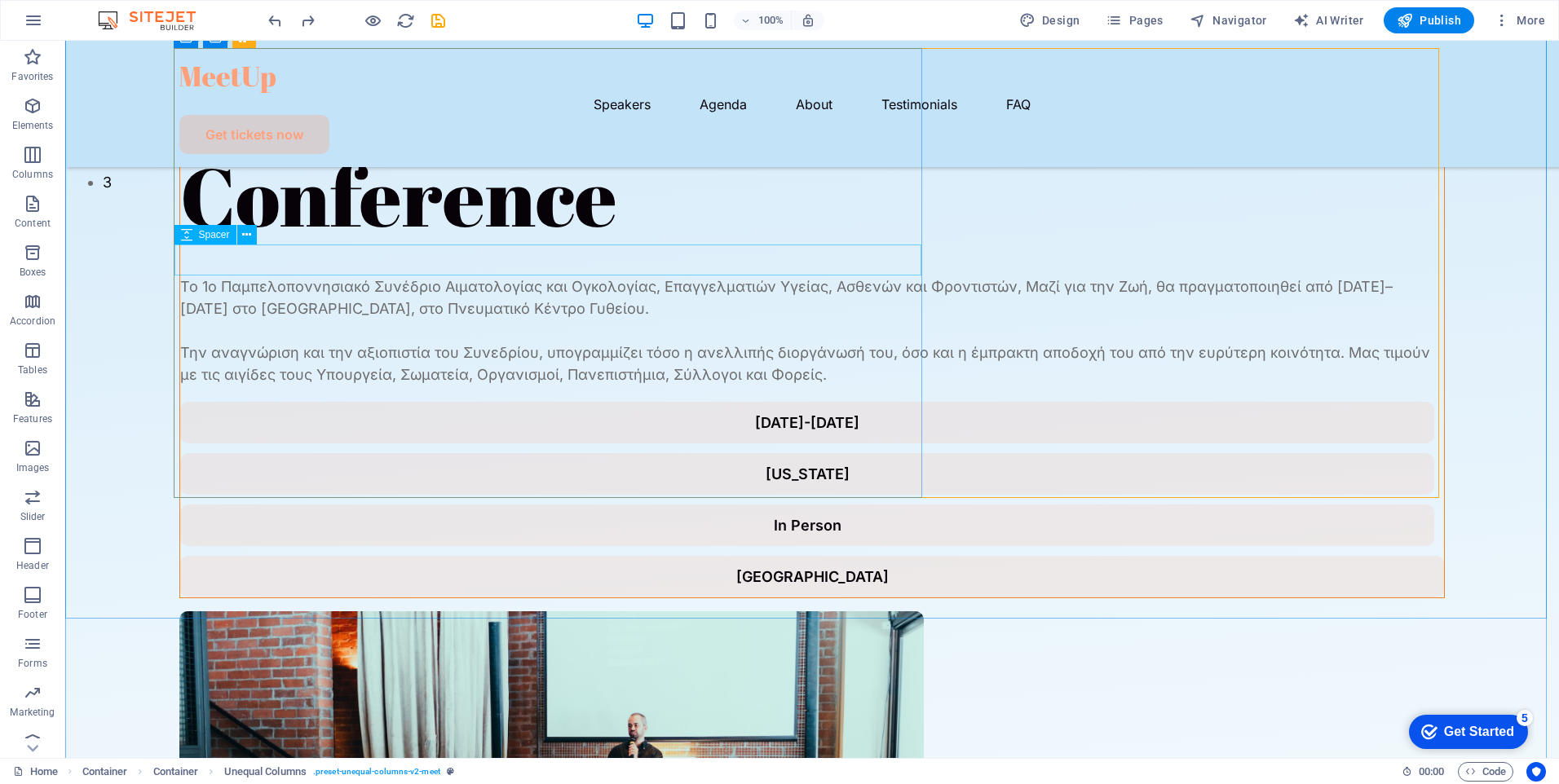
scroll to position [320, 0]
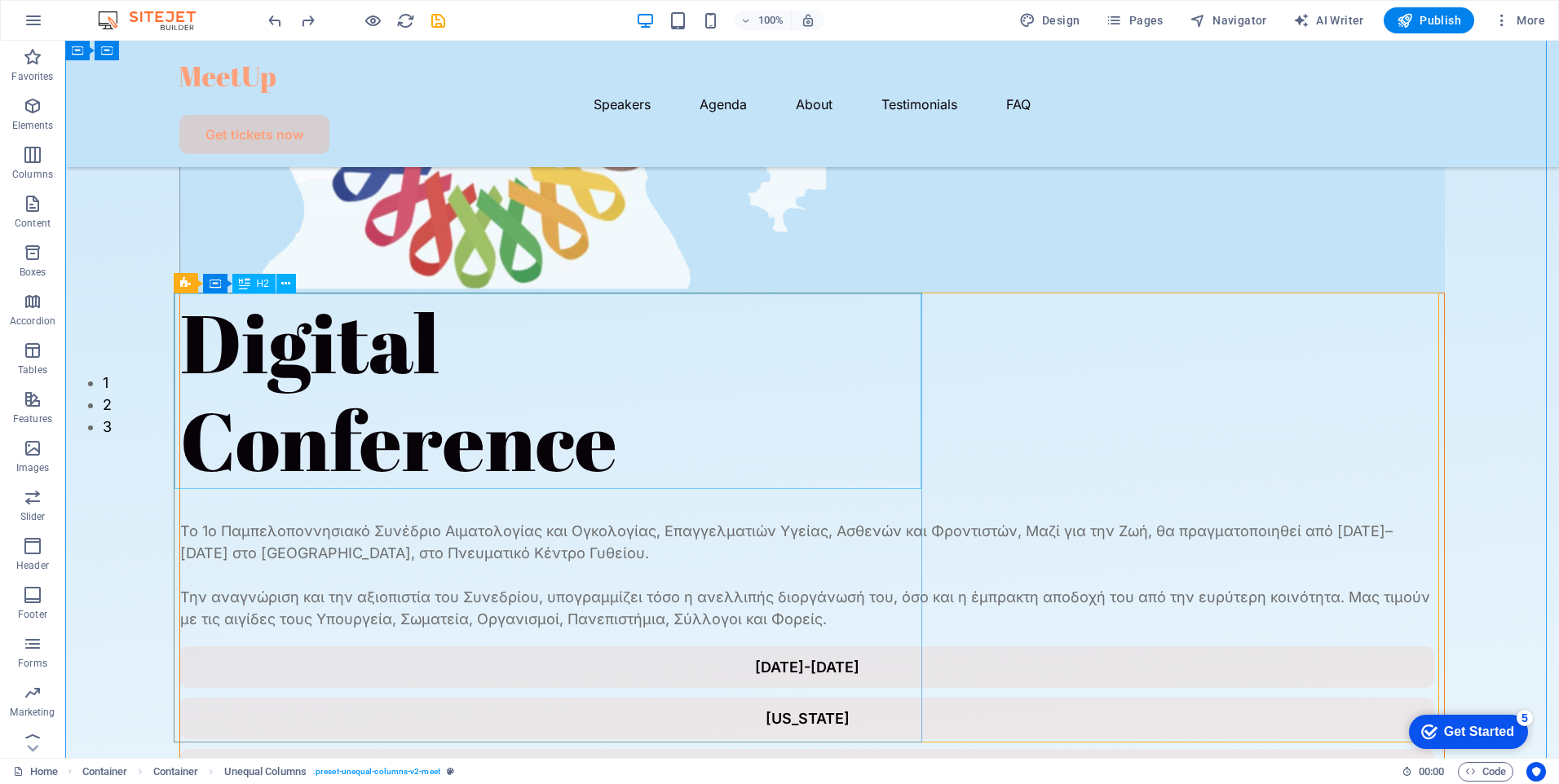
click at [303, 370] on div "Digital Conference" at bounding box center [812, 391] width 1264 height 196
click at [181, 285] on icon at bounding box center [185, 283] width 11 height 19
click at [288, 283] on icon at bounding box center [291, 283] width 9 height 18
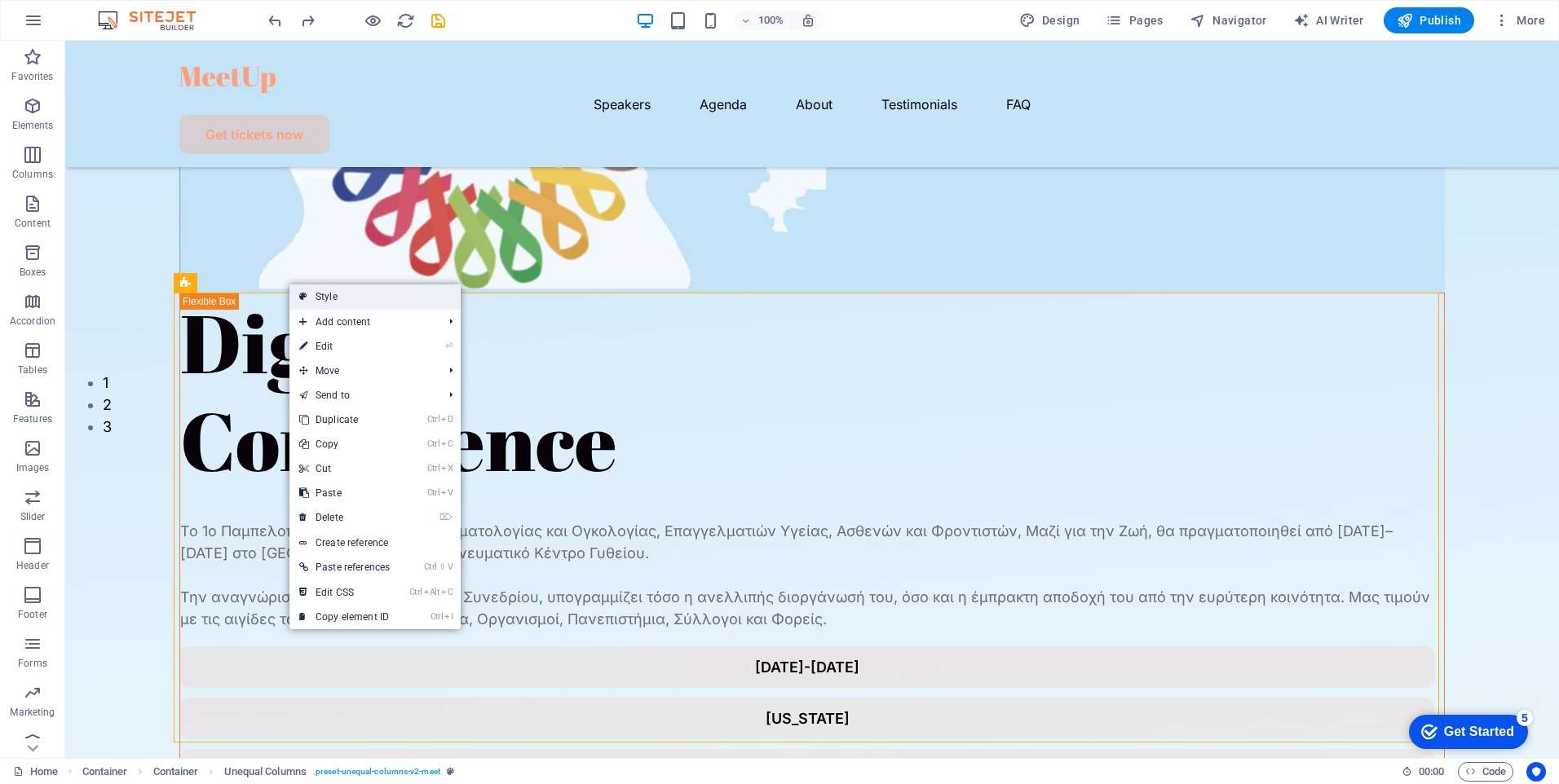
click at [359, 300] on link "Style" at bounding box center [376, 297] width 171 height 24
select select "%"
select select "rem"
select select "preset-unequal-columns-v2-meet"
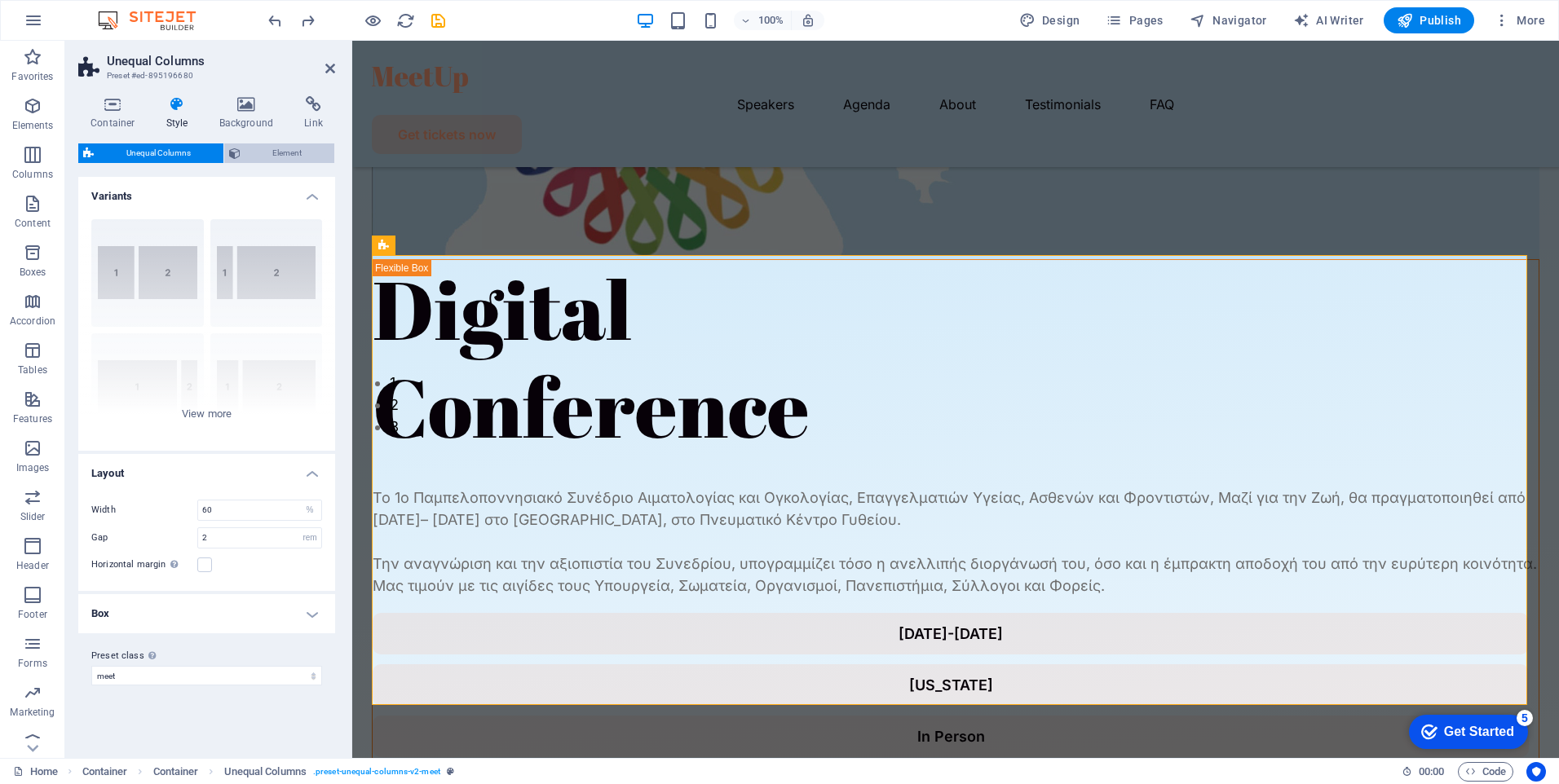
click at [285, 153] on span "Element" at bounding box center [287, 154] width 85 height 19
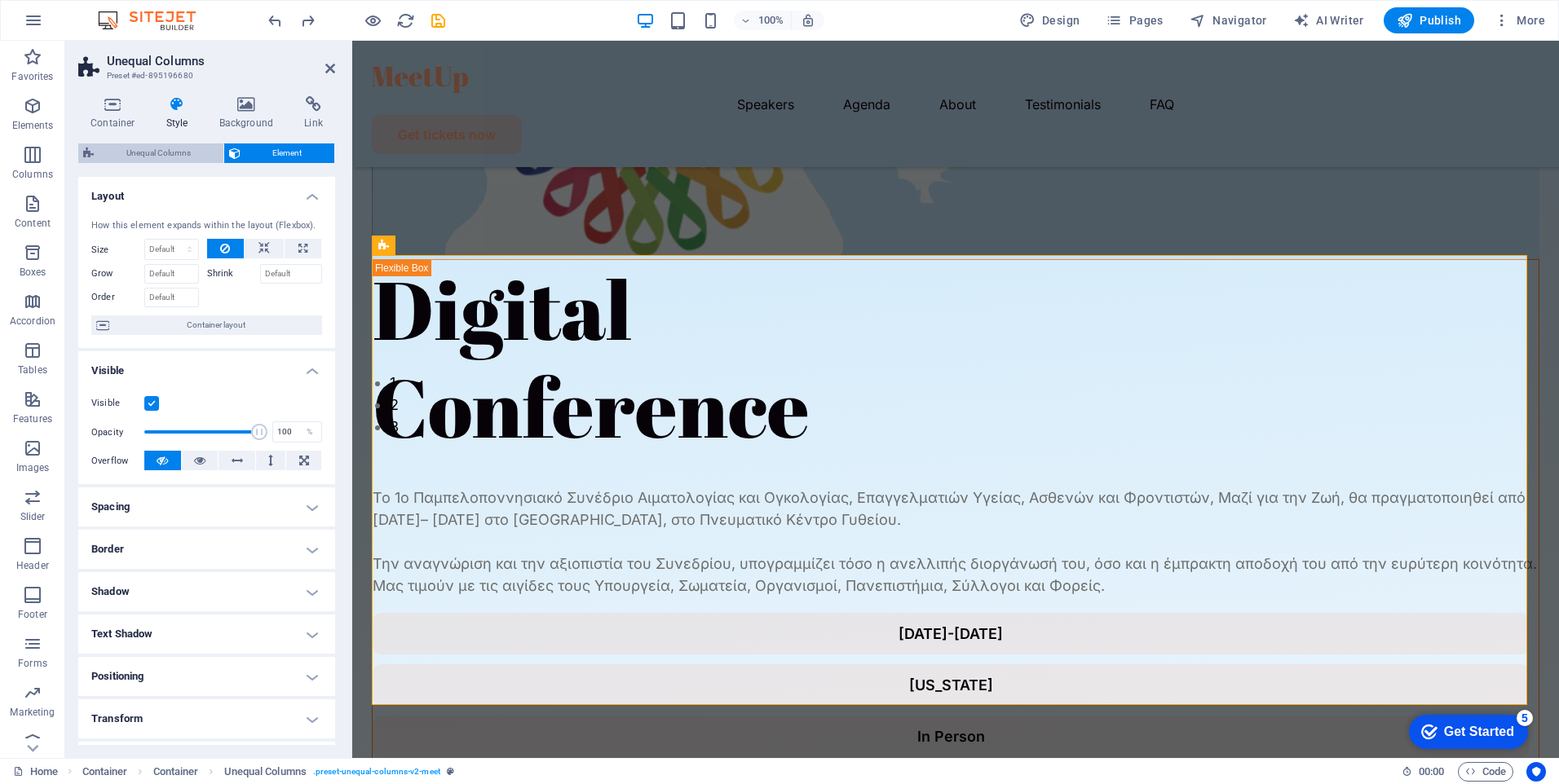
click at [170, 149] on span "Unequal Columns" at bounding box center [158, 154] width 120 height 19
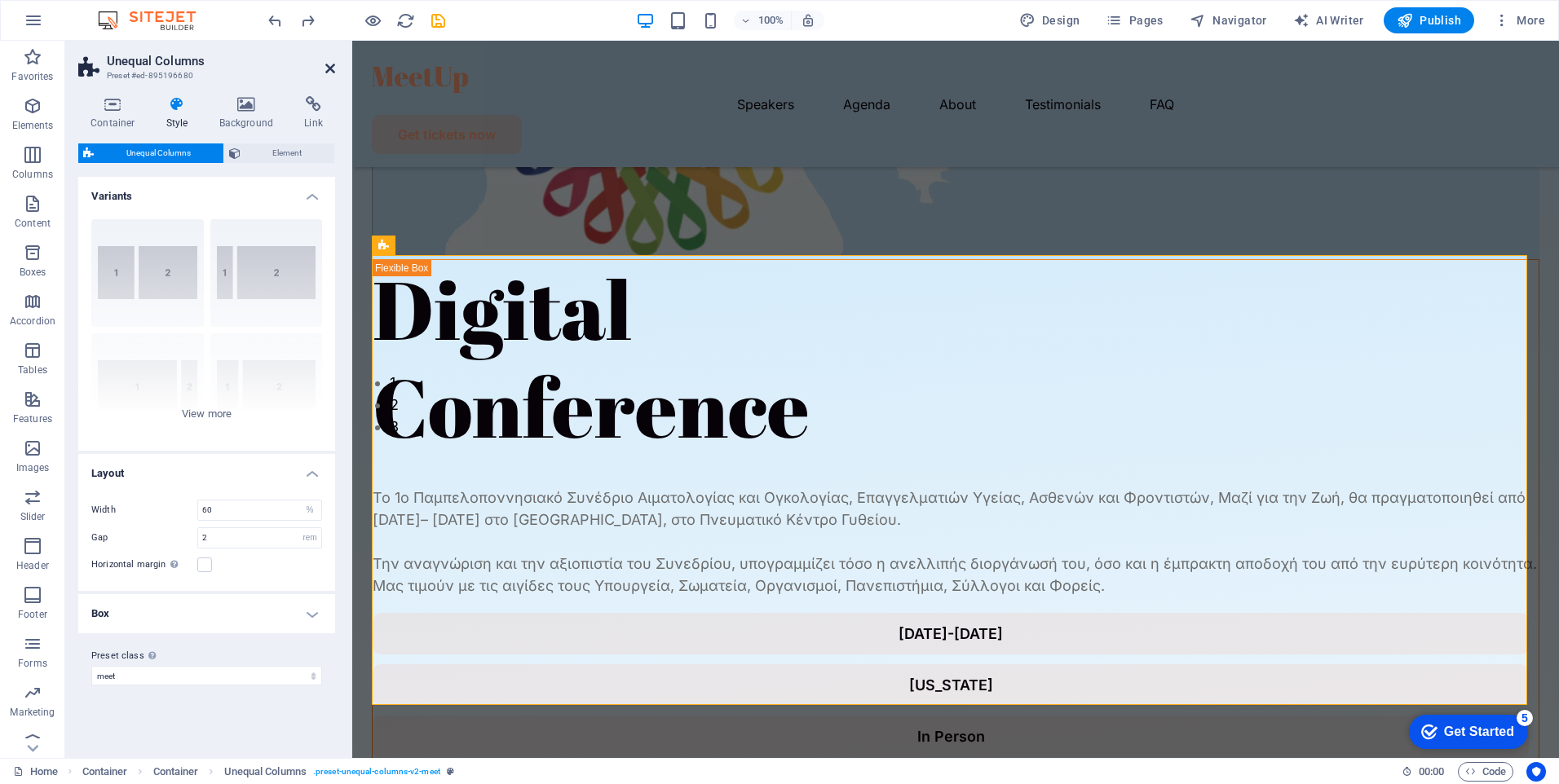
click at [325, 72] on icon at bounding box center [330, 68] width 10 height 13
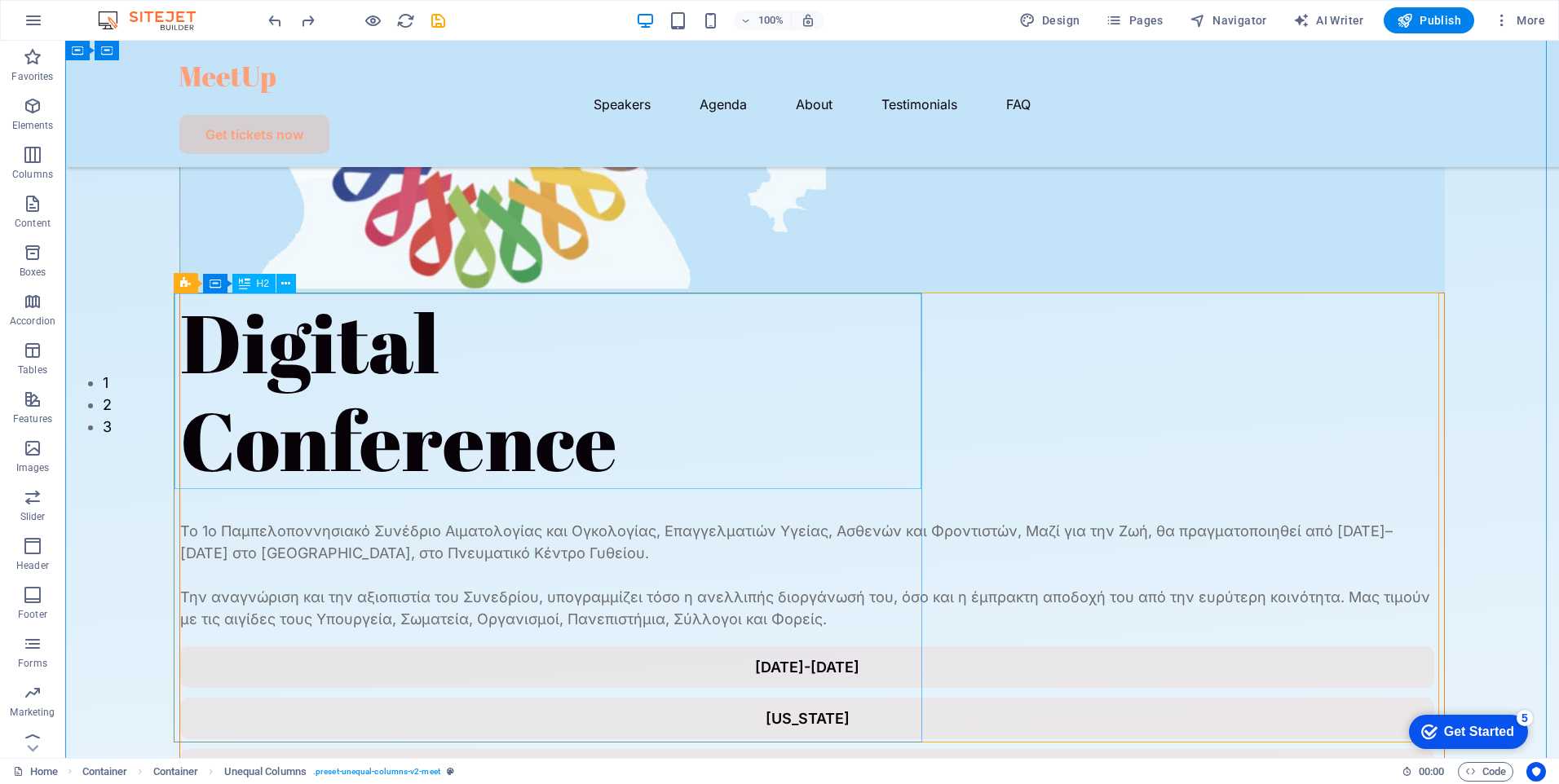
click at [589, 434] on div "Digital Conference" at bounding box center [812, 391] width 1264 height 196
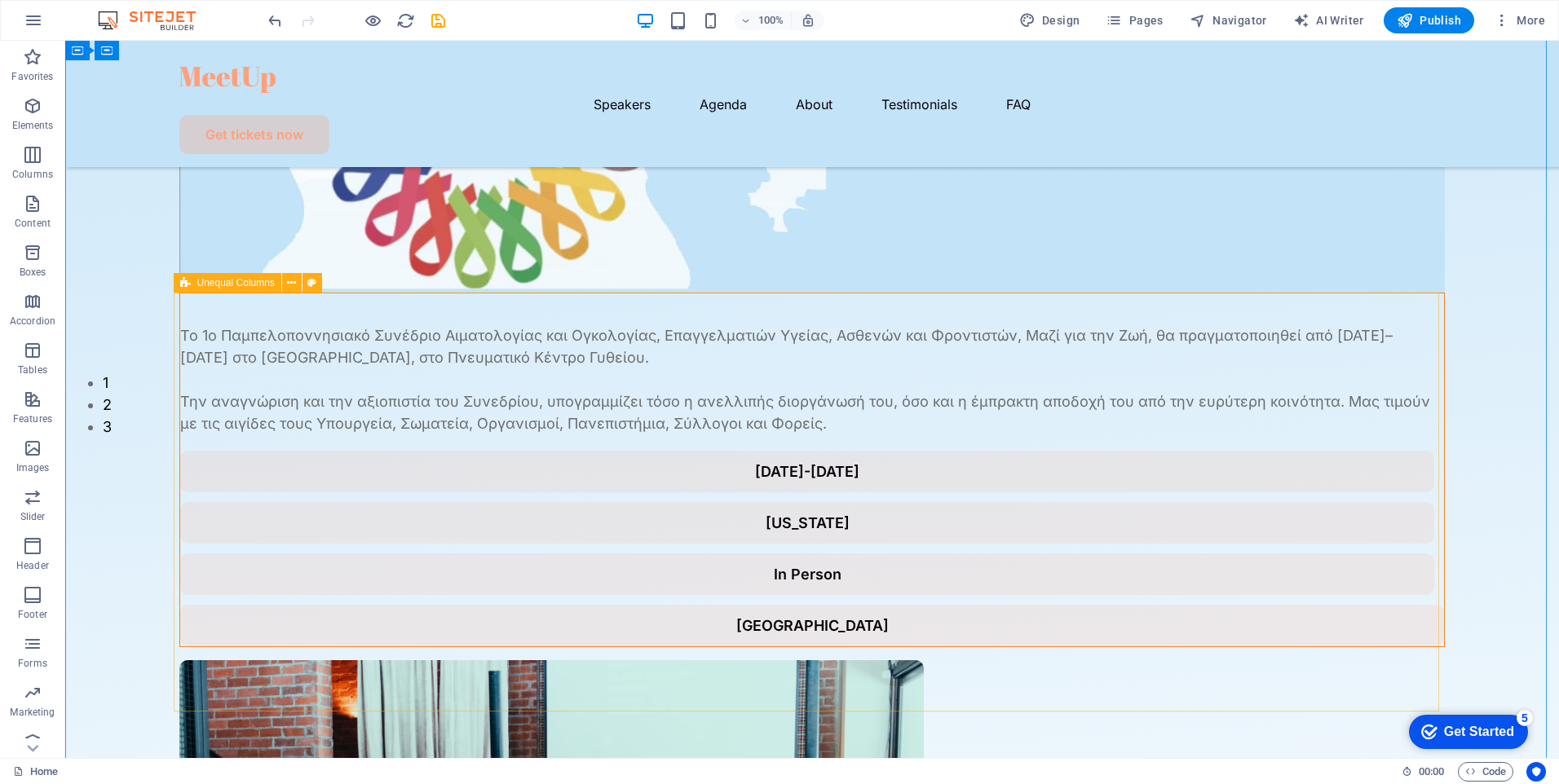
click at [352, 338] on div "Το 1ο Παμπελοποννησιακό Συνέδριο Αιματολογίας και Ογκολογίας, Επαγγελματιών Υγε…" at bounding box center [812, 686] width 1266 height 787
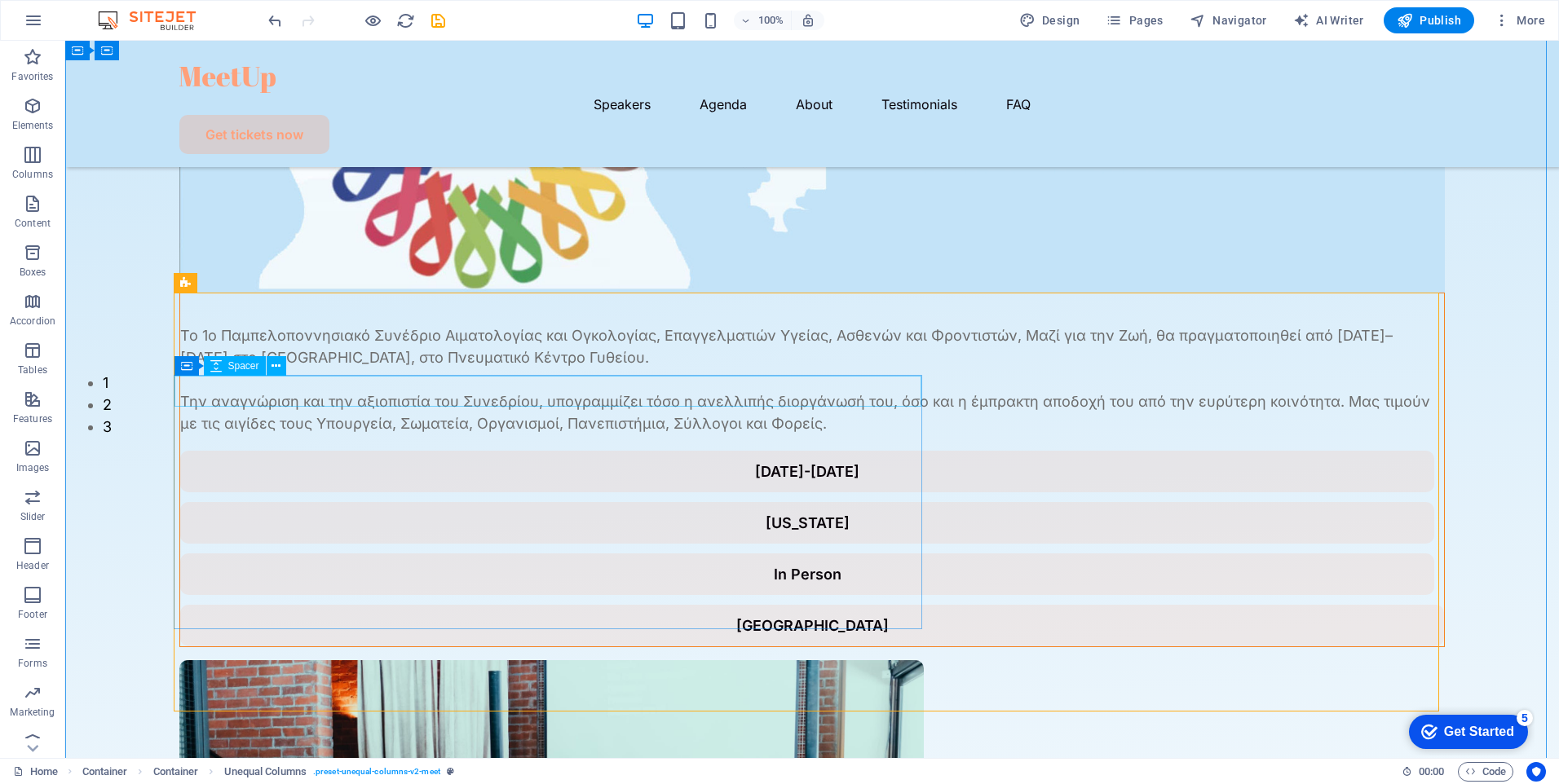
click at [380, 325] on div at bounding box center [812, 309] width 1264 height 31
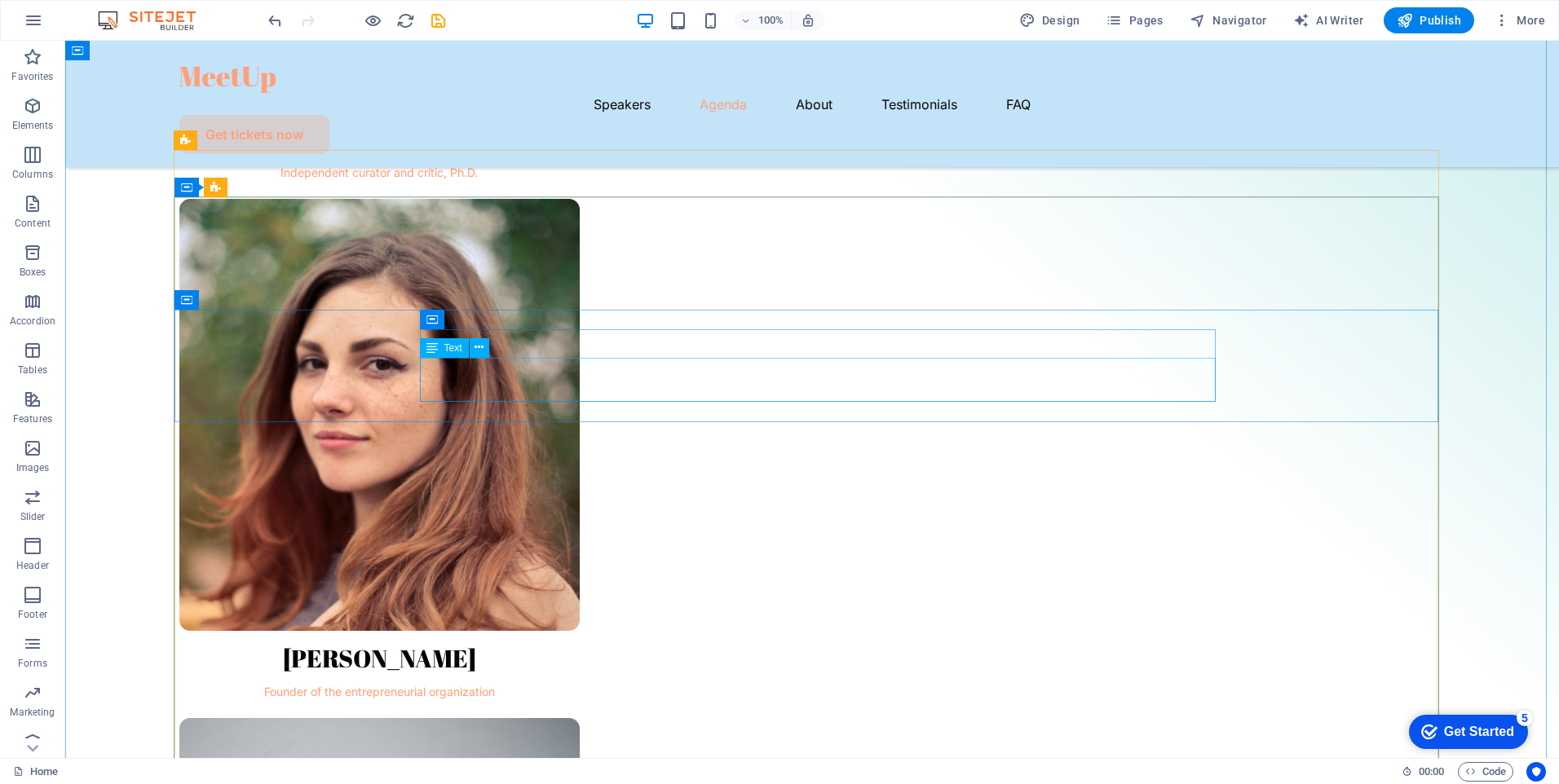
scroll to position [1875, 0]
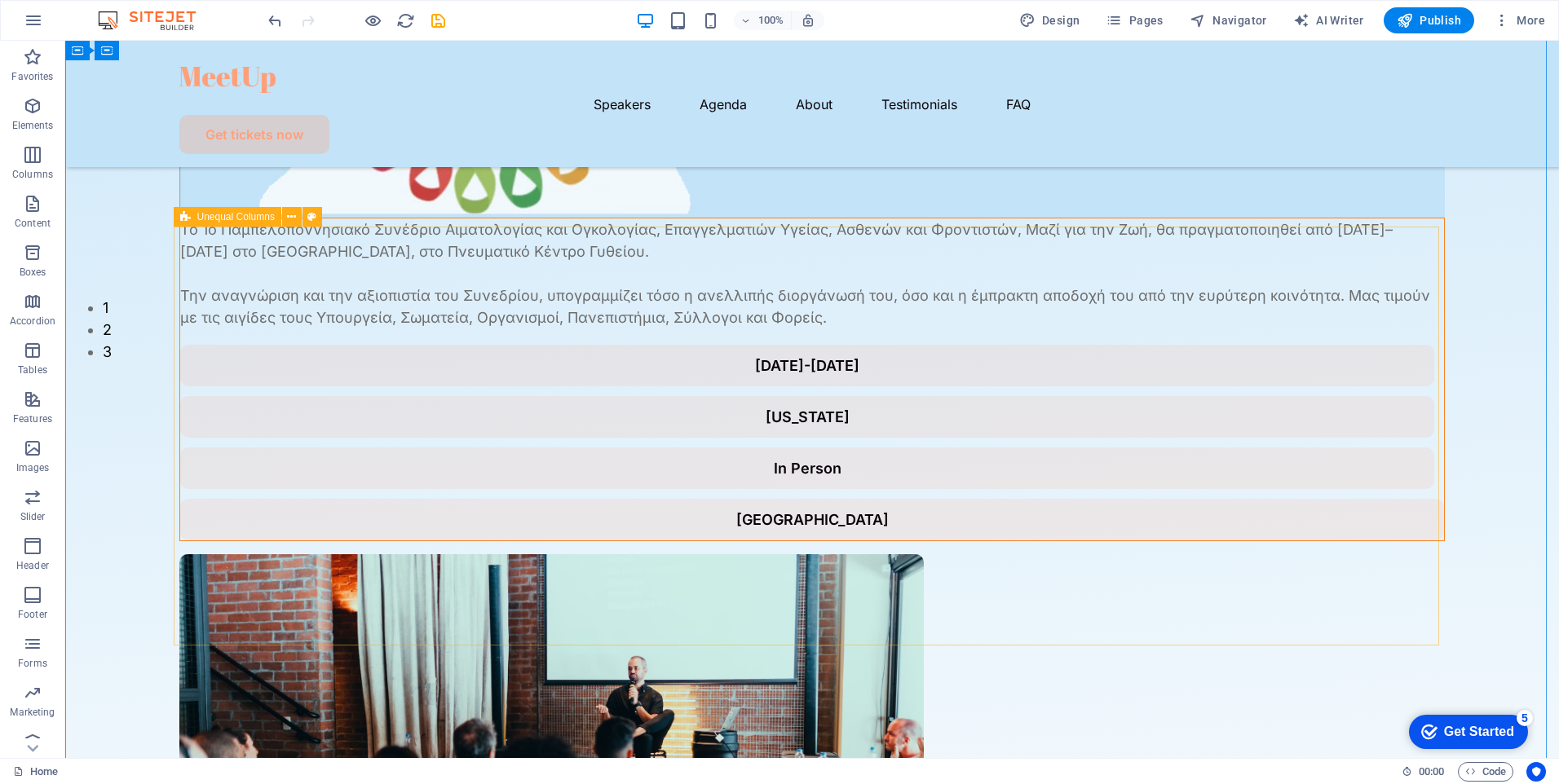
scroll to position [408, 0]
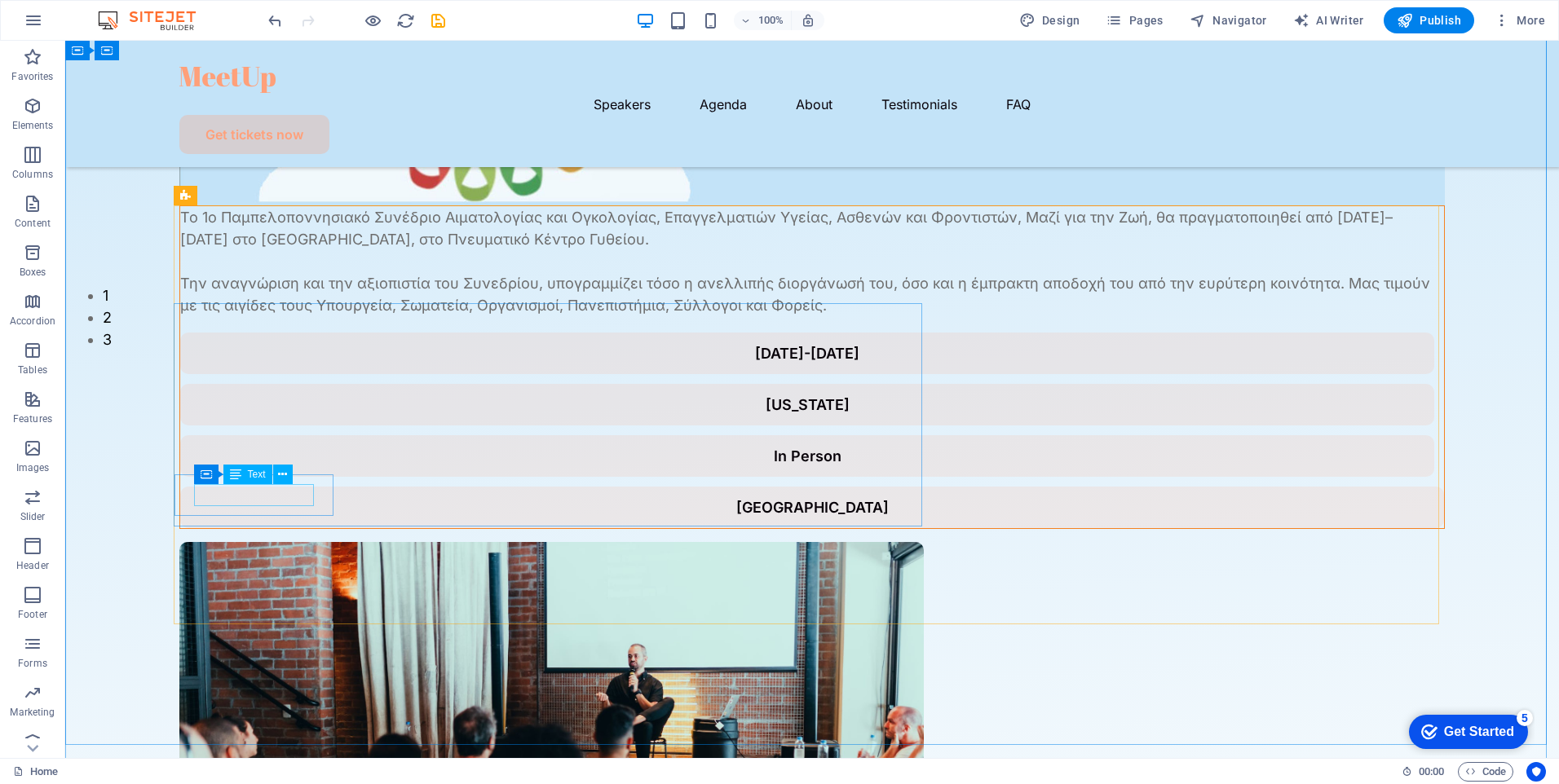
click at [263, 365] on div "July 26-27, 2024" at bounding box center [807, 353] width 1215 height 22
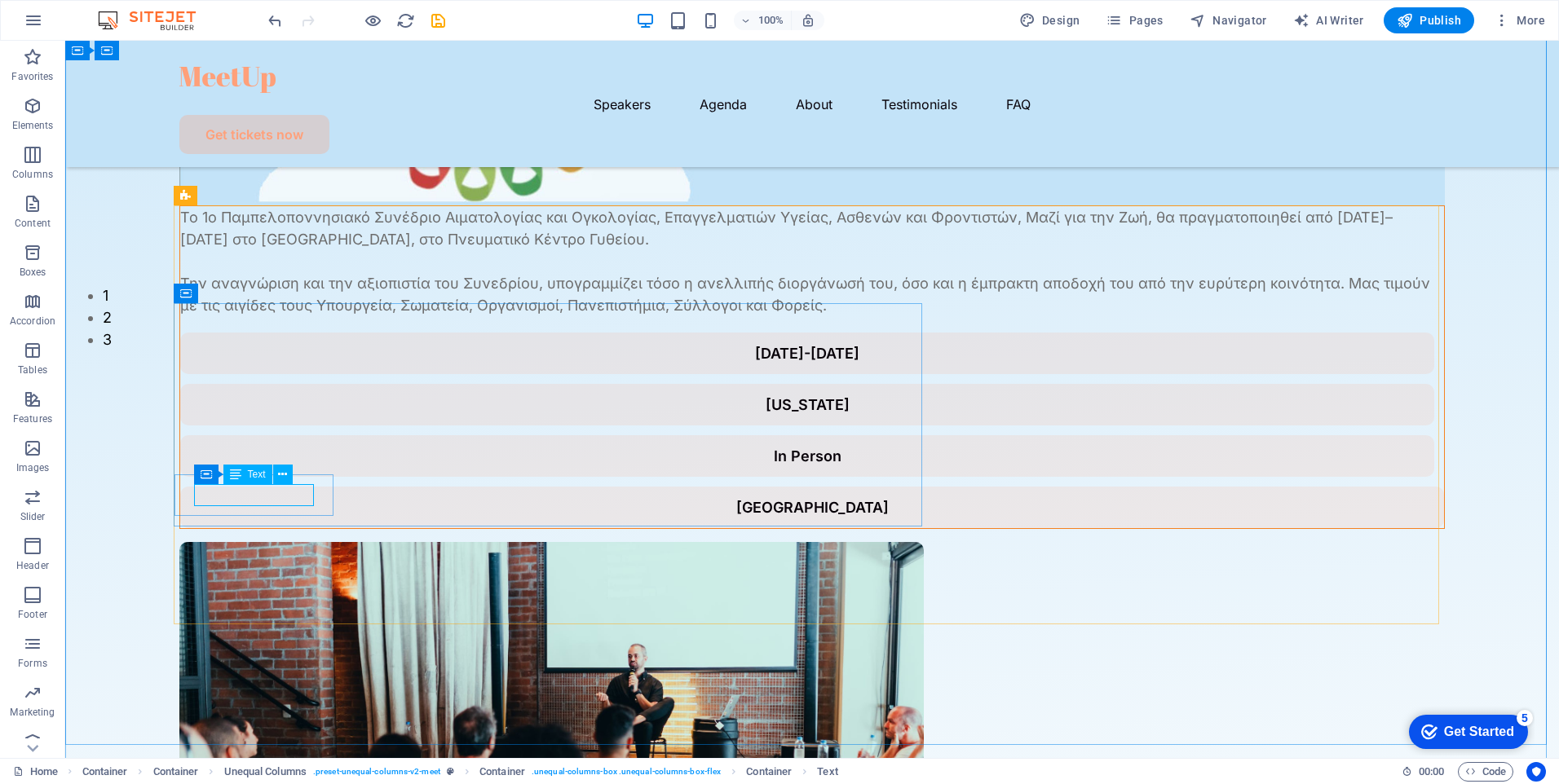
click at [265, 365] on div "July 26-27, 2024" at bounding box center [807, 353] width 1215 height 22
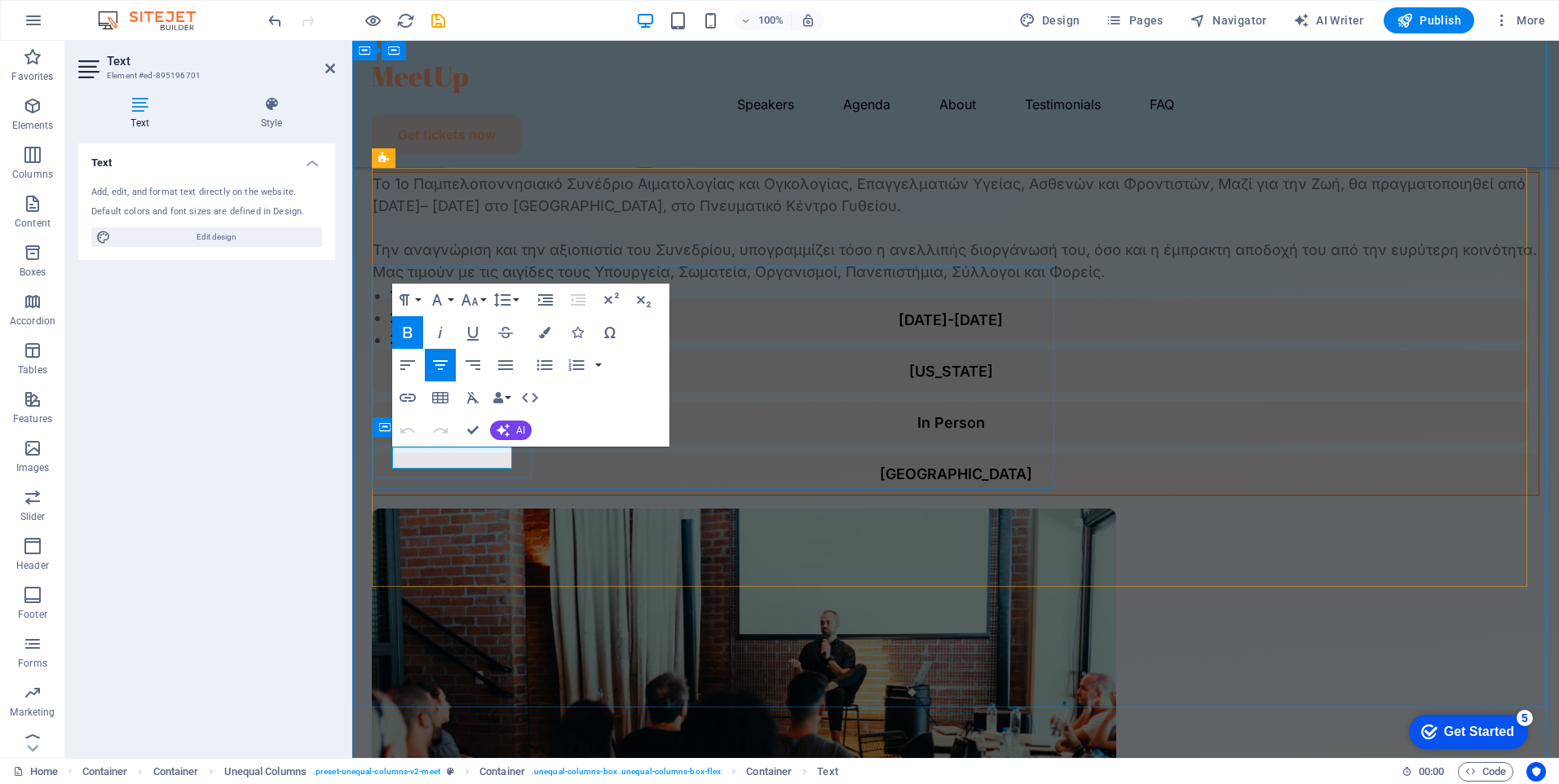
drag, startPoint x: 396, startPoint y: 458, endPoint x: 517, endPoint y: 460, distance: 121.0
click at [517, 340] on div "July 26-27, 2024" at bounding box center [951, 320] width 1156 height 42
click at [425, 331] on p "20 - 21 / 09/2025" at bounding box center [951, 320] width 1117 height 22
drag, startPoint x: 502, startPoint y: 460, endPoint x: 366, endPoint y: 450, distance: 136.4
click at [366, 450] on div "Το 1ο Παμπελοποννησιακό Συνέδριο Αιματολογίας και Ογκολογίας, Επαγγελματιών Υγε…" at bounding box center [956, 340] width 1207 height 1415
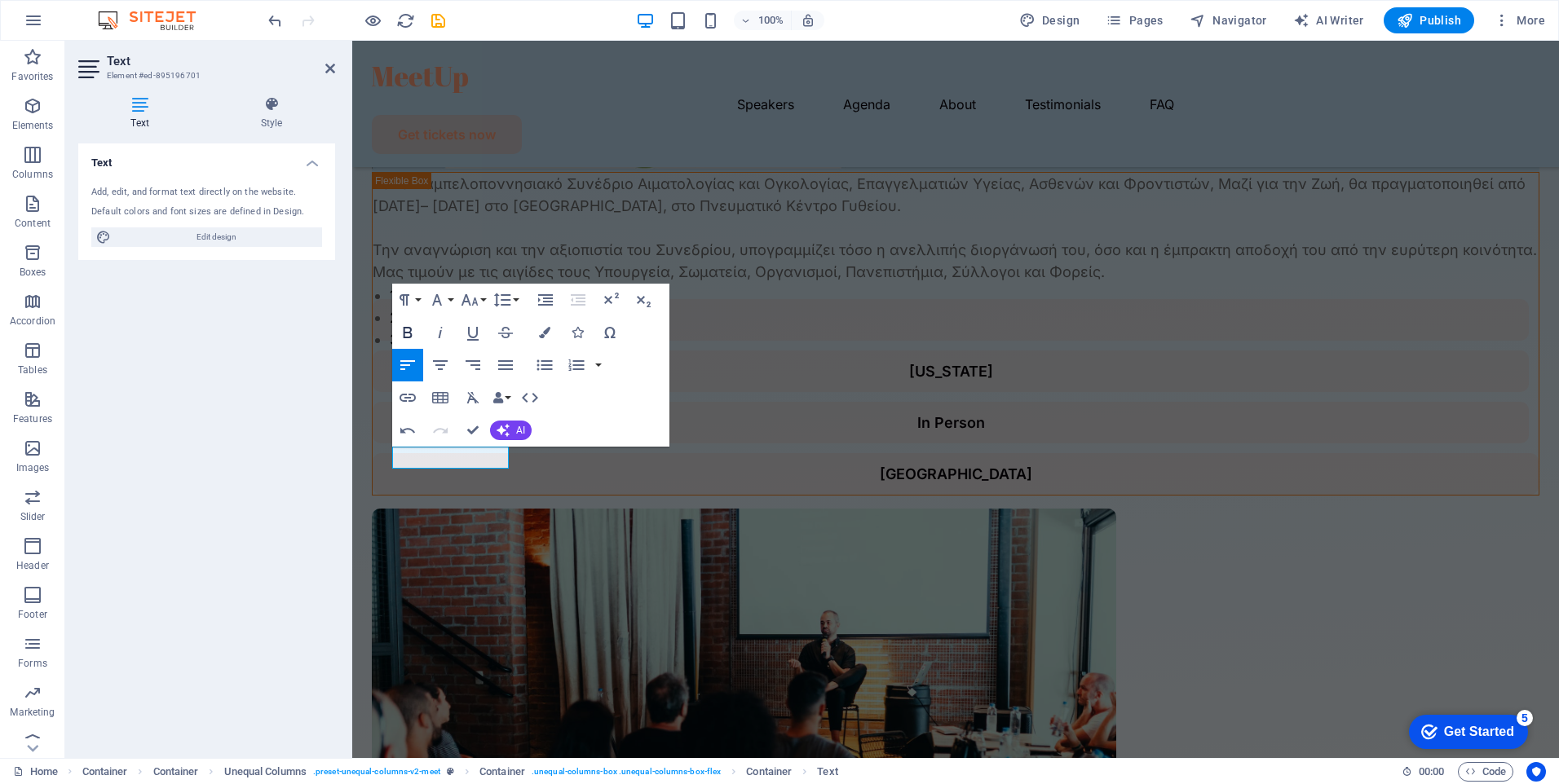
click at [411, 331] on icon "button" at bounding box center [408, 333] width 9 height 12
click at [546, 522] on div "Το 1ο Παμπελοποννησιακό Συνέδριο Αιματολογίας και Ογκολογίας, Επαγγελματιών Υγε…" at bounding box center [956, 550] width 1168 height 756
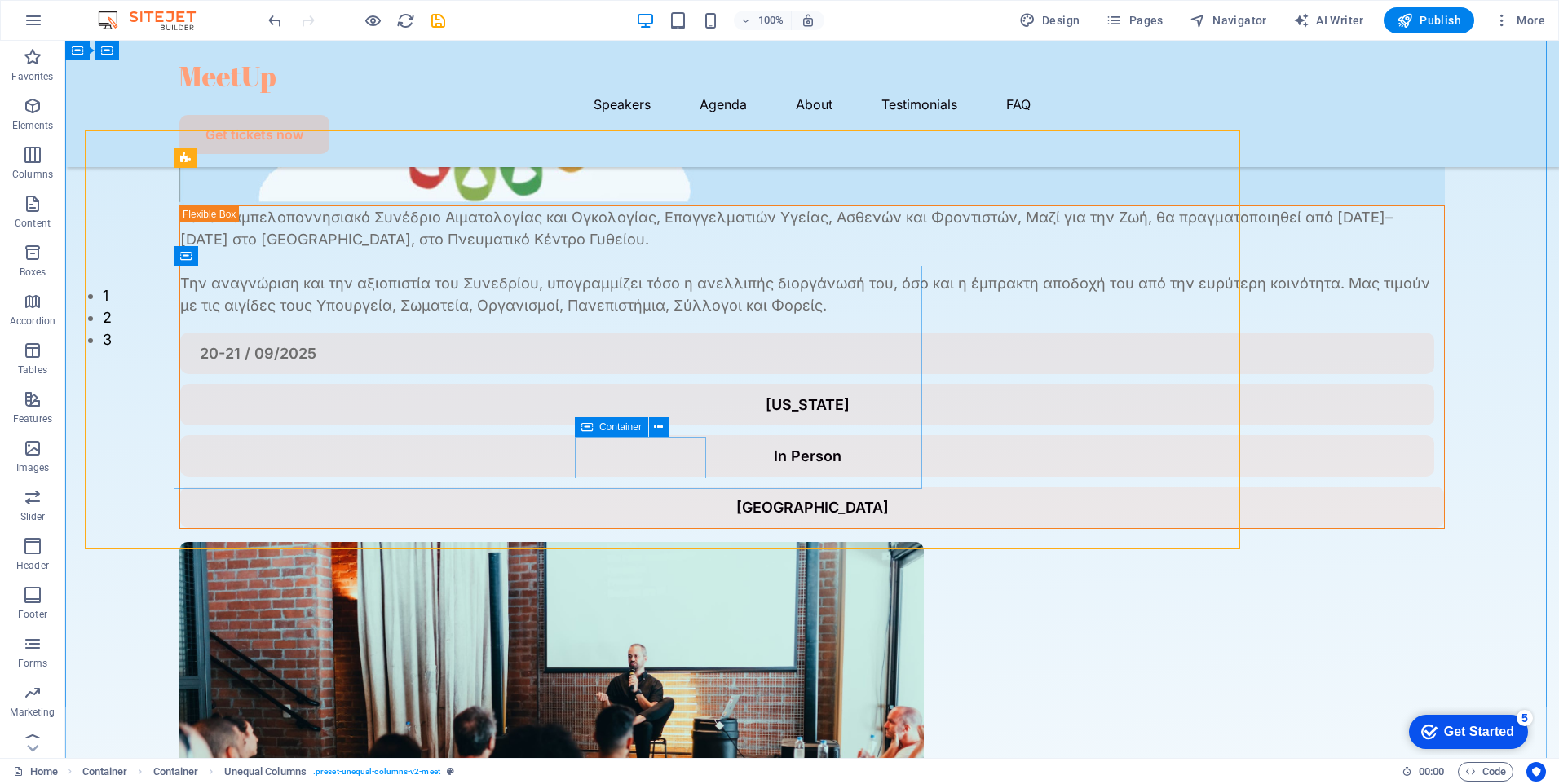
scroll to position [445, 0]
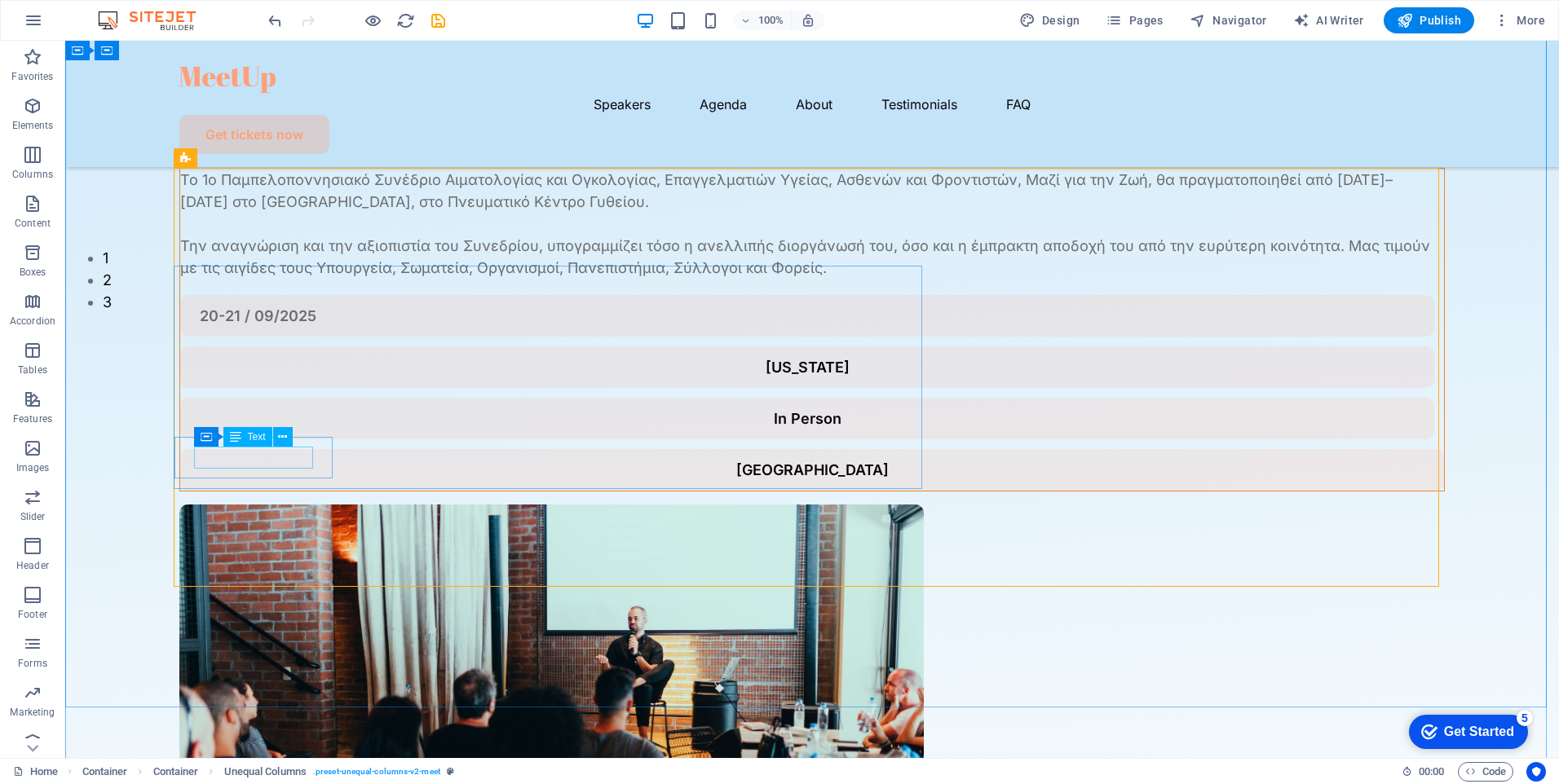
click at [279, 327] on div "20-21 / 09/2025" at bounding box center [807, 315] width 1215 height 22
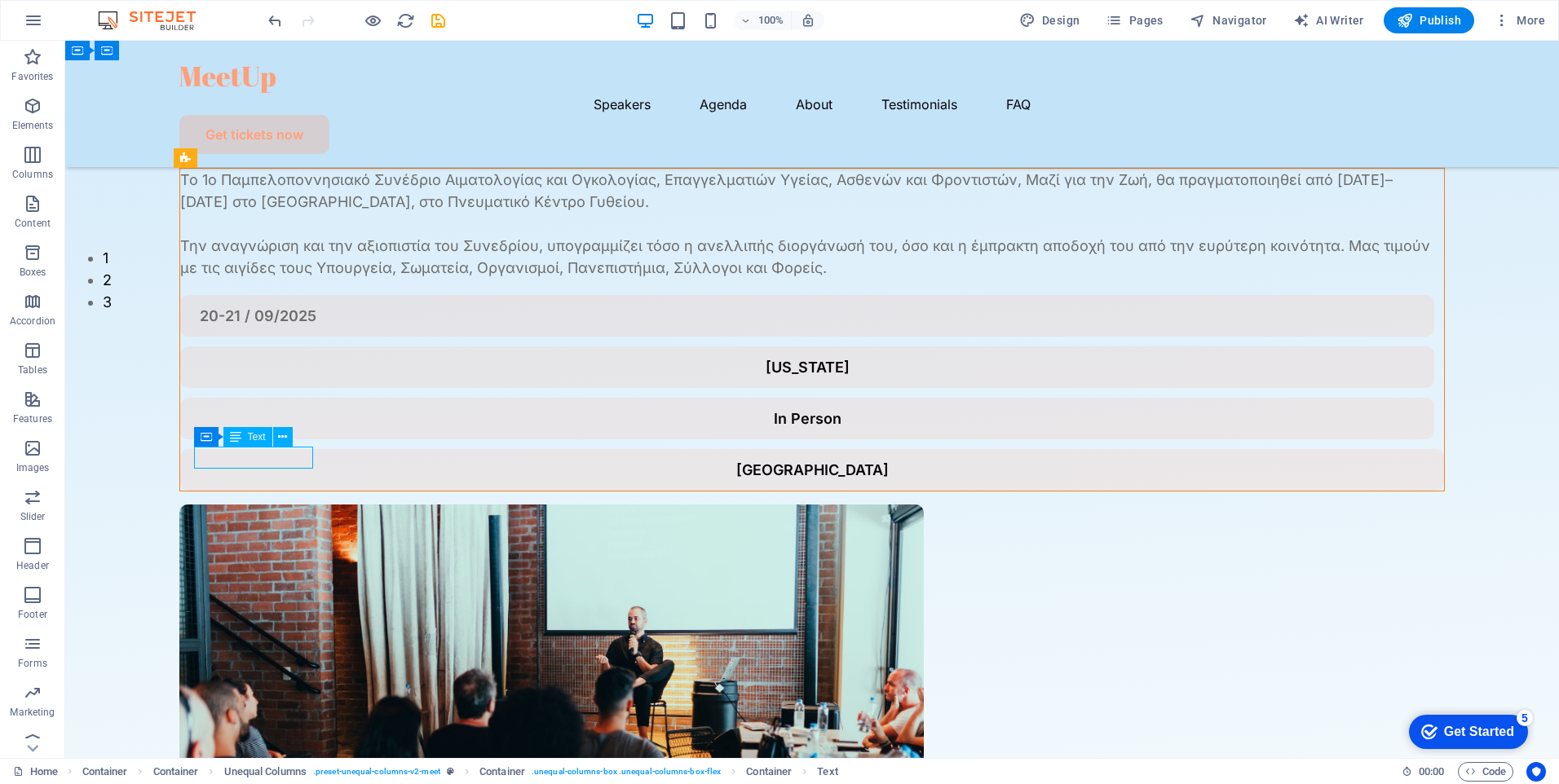
click at [288, 327] on div "20-21 / 09/2025" at bounding box center [807, 315] width 1215 height 22
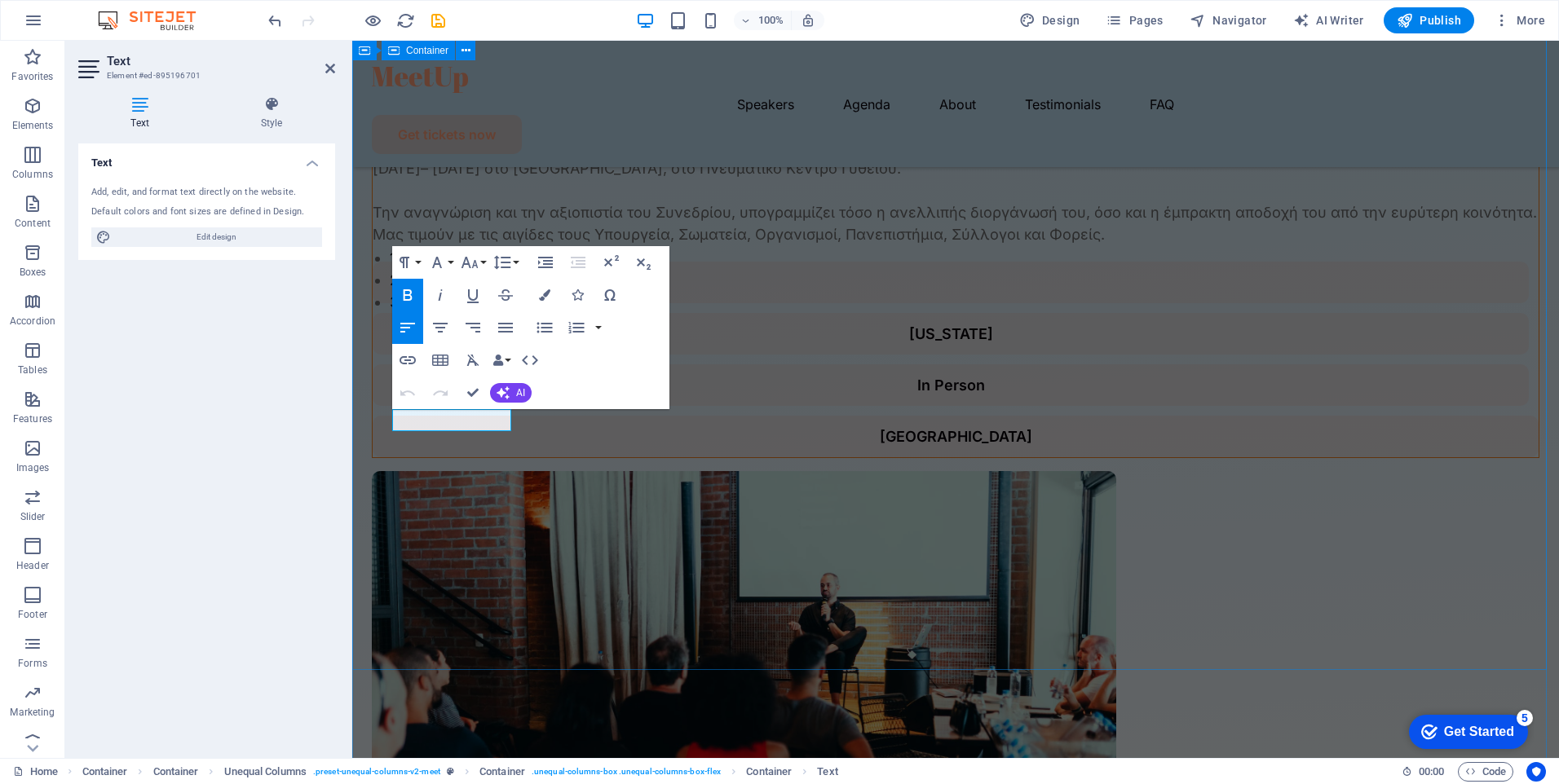
click at [571, 603] on div "Το 1ο Παμπελοποννησιακό Συνέδριο Αιματολογίας και Ογκολογίας, Επαγγελματιών Υγε…" at bounding box center [956, 303] width 1207 height 1415
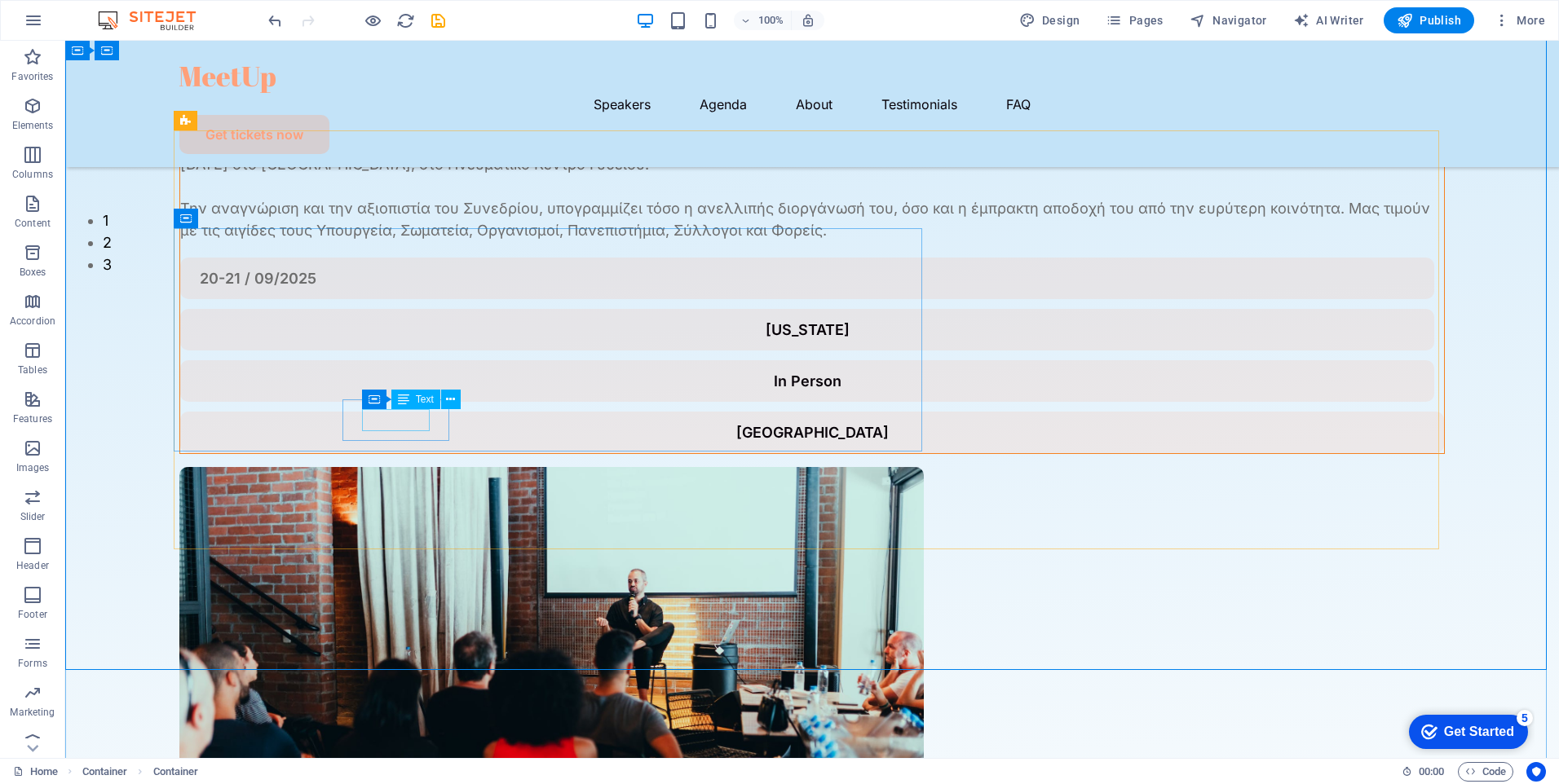
click at [400, 340] on div "New York" at bounding box center [807, 330] width 1215 height 22
click at [410, 340] on div "New York" at bounding box center [807, 330] width 1215 height 22
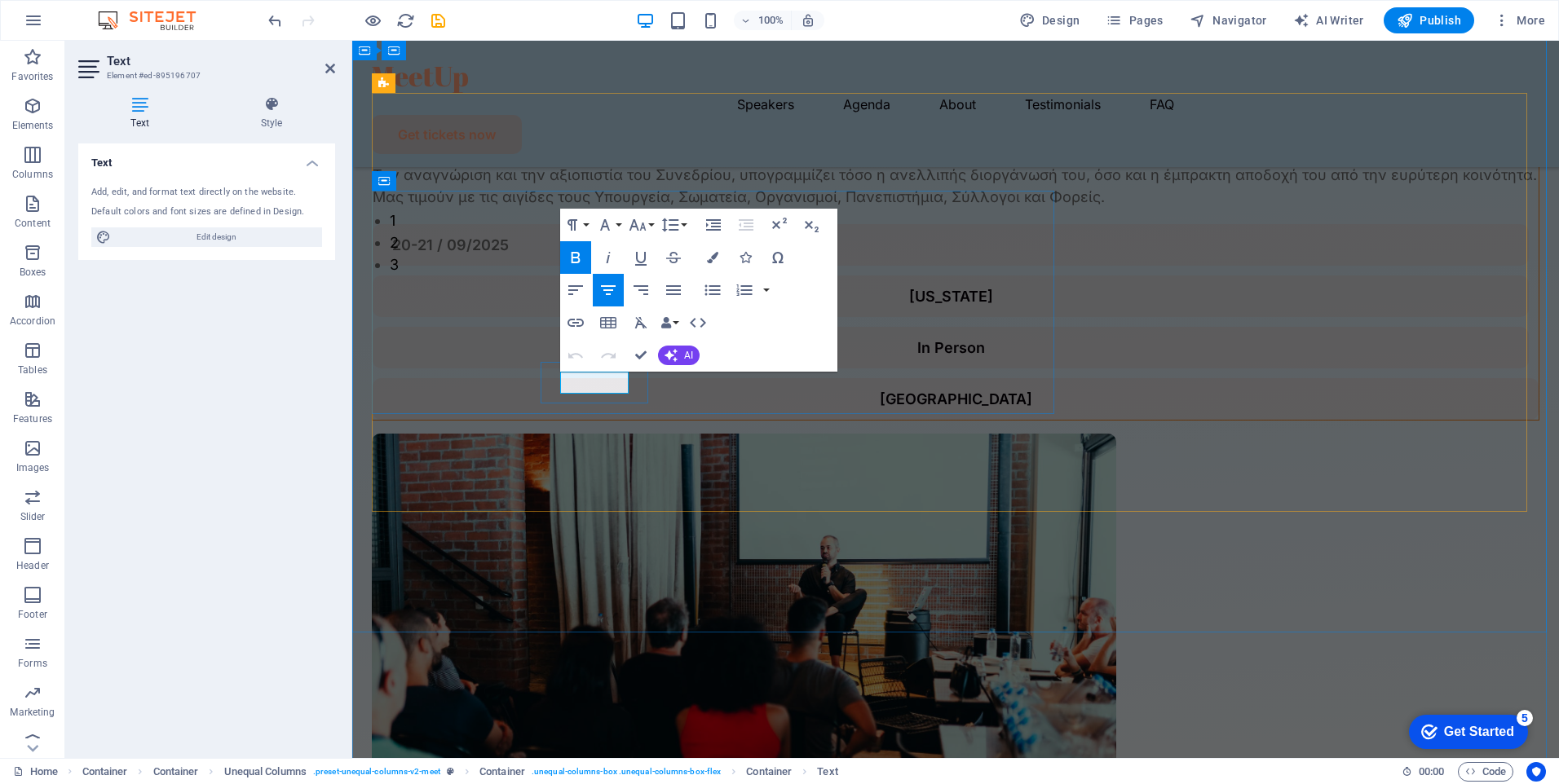
click at [909, 304] on strong "New York" at bounding box center [951, 297] width 84 height 18
click at [700, 359] on div "In Person" at bounding box center [951, 347] width 1117 height 22
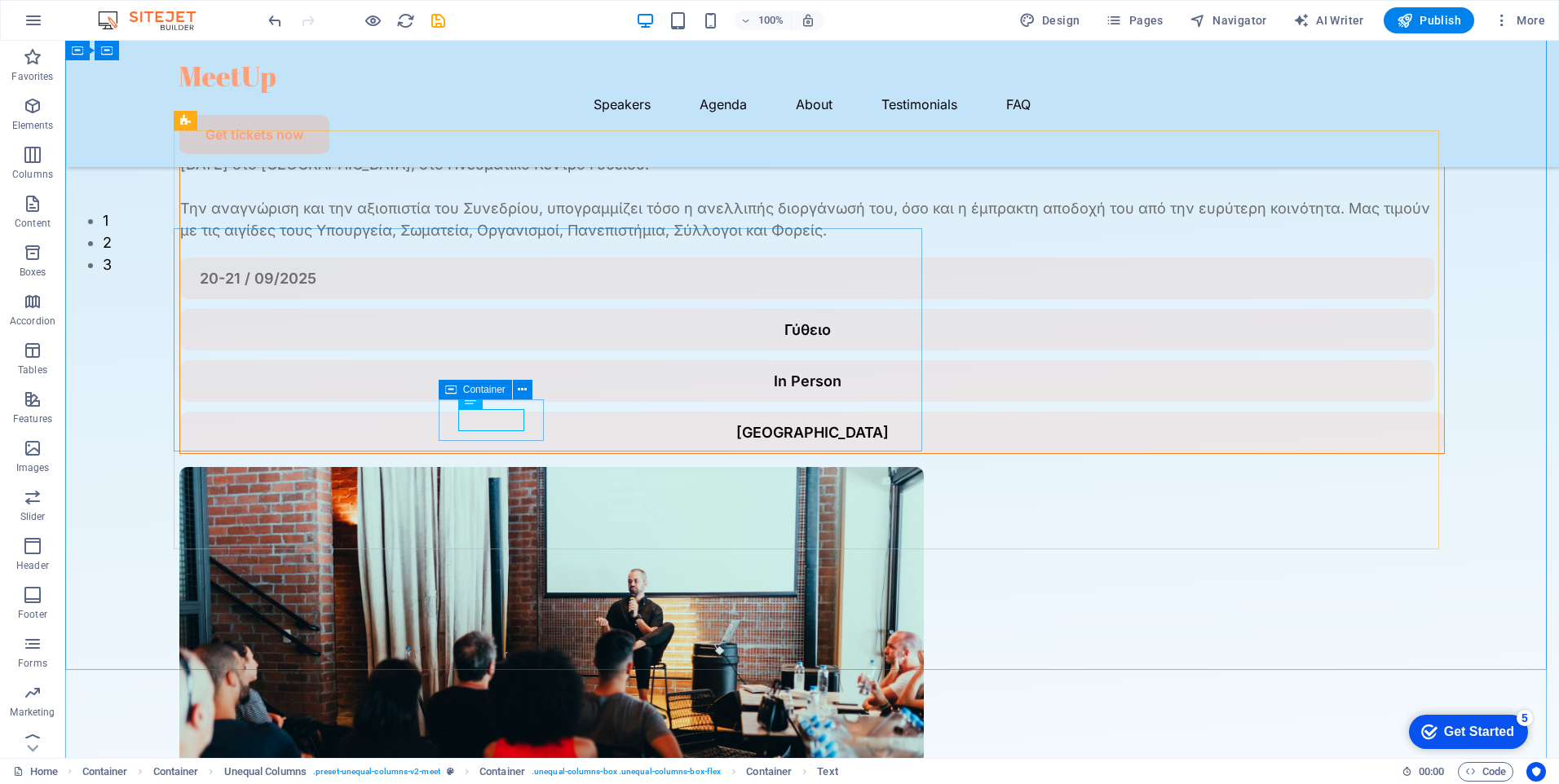
click at [536, 402] on div "In Person" at bounding box center [807, 380] width 1254 height 42
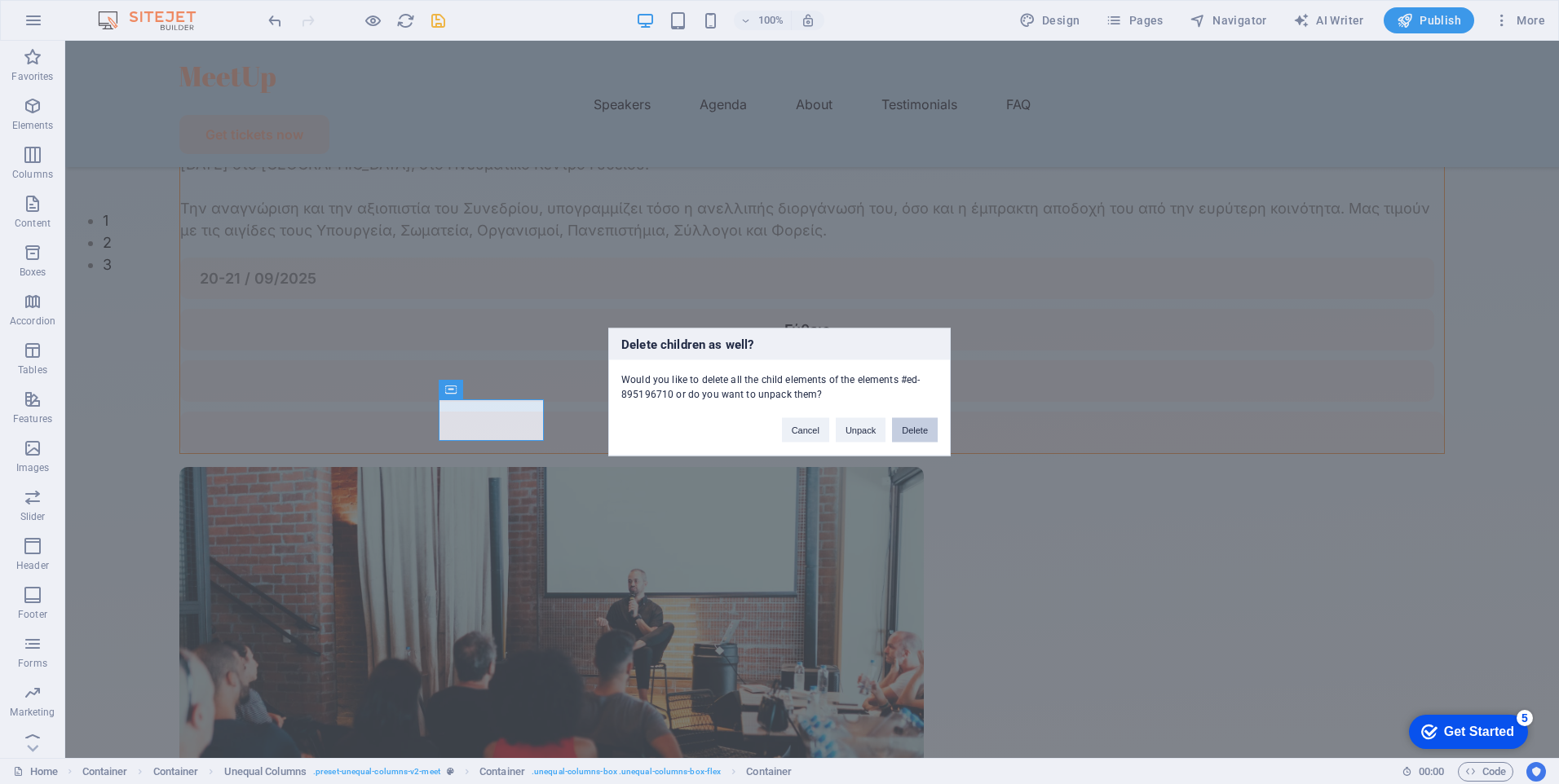
click at [912, 431] on button "Delete" at bounding box center [915, 430] width 46 height 24
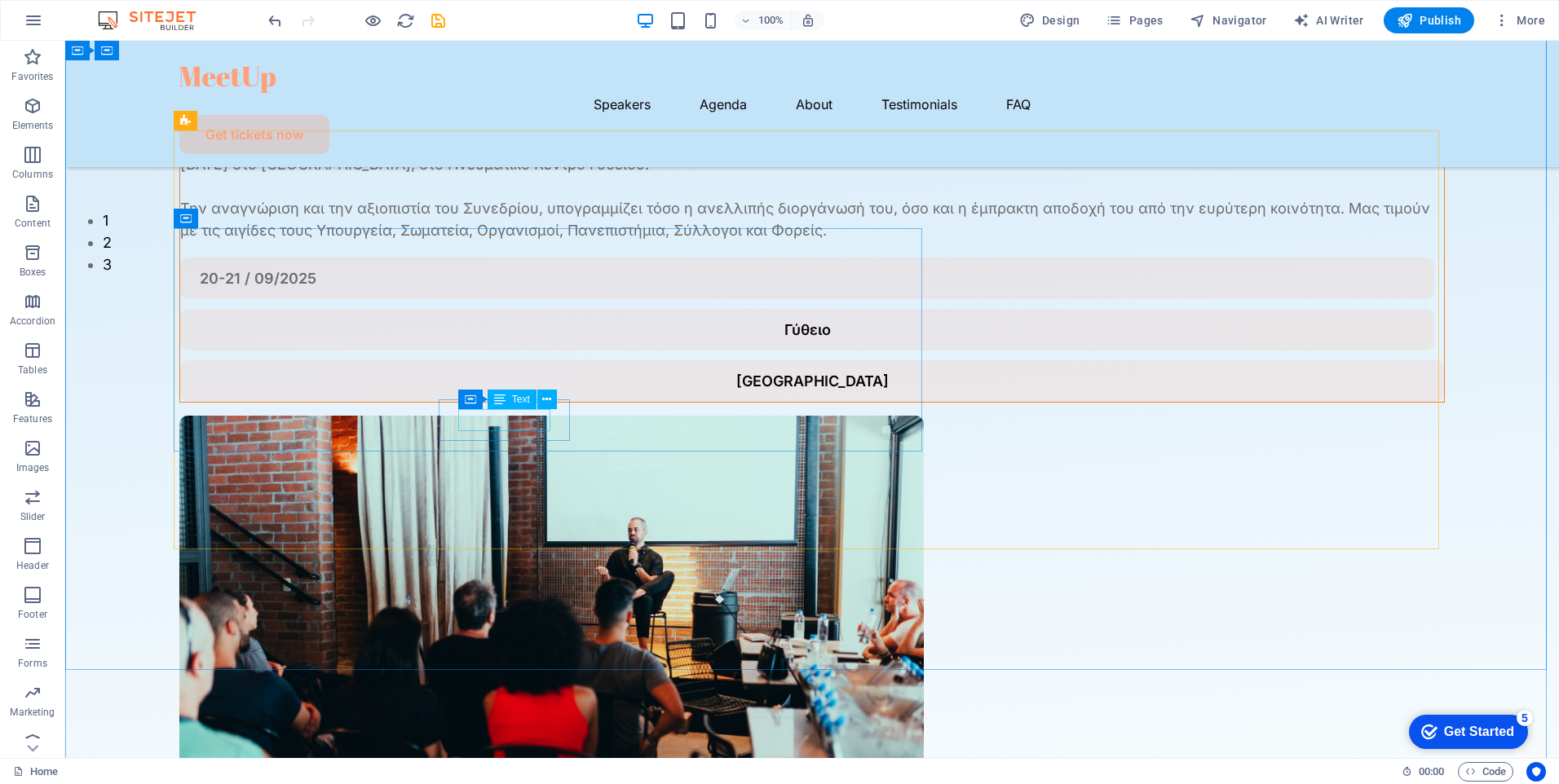
click at [543, 392] on div "Astoria Hotel" at bounding box center [812, 381] width 1225 height 22
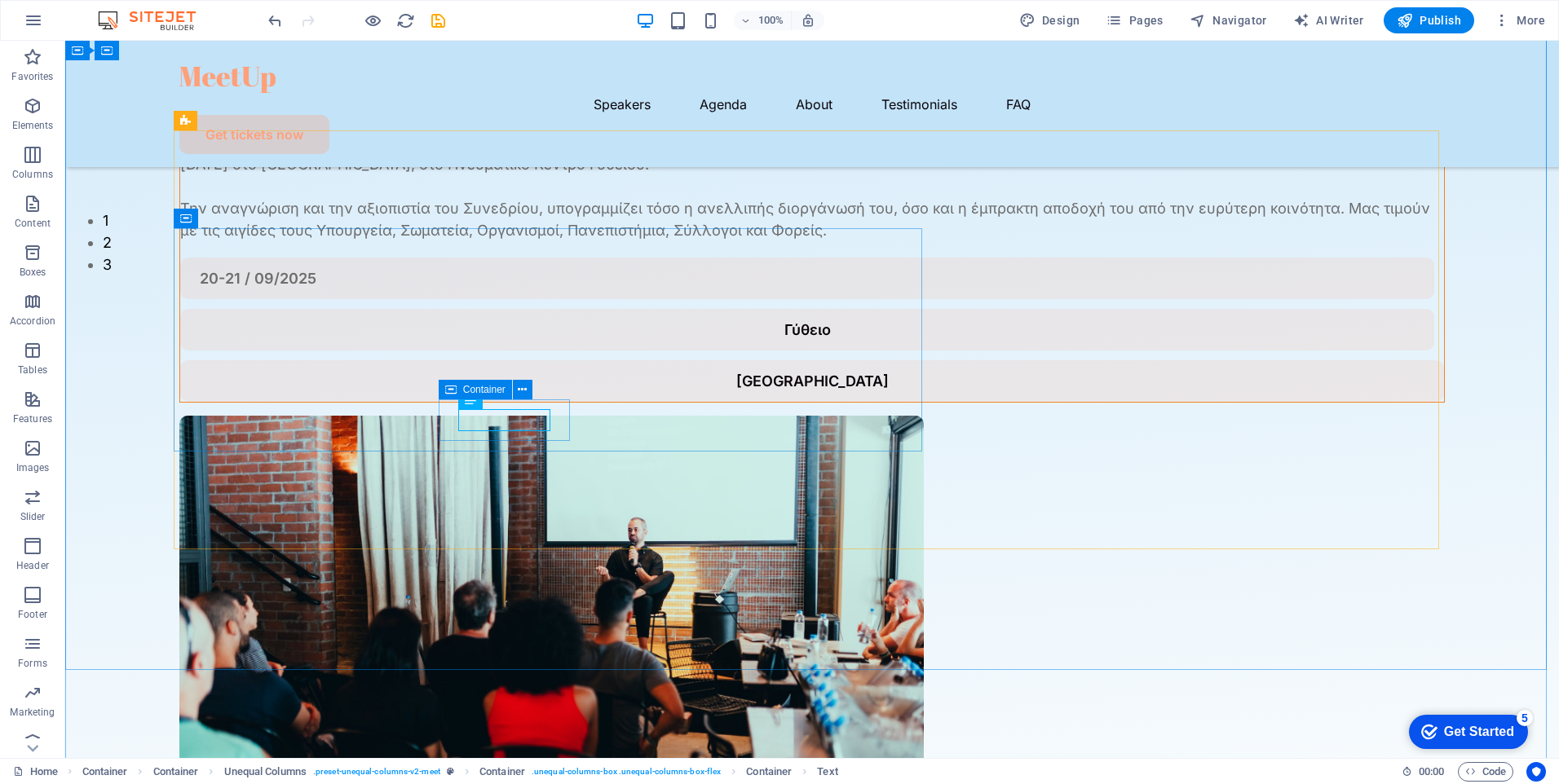
click at [559, 402] on div "Astoria Hotel" at bounding box center [812, 380] width 1264 height 42
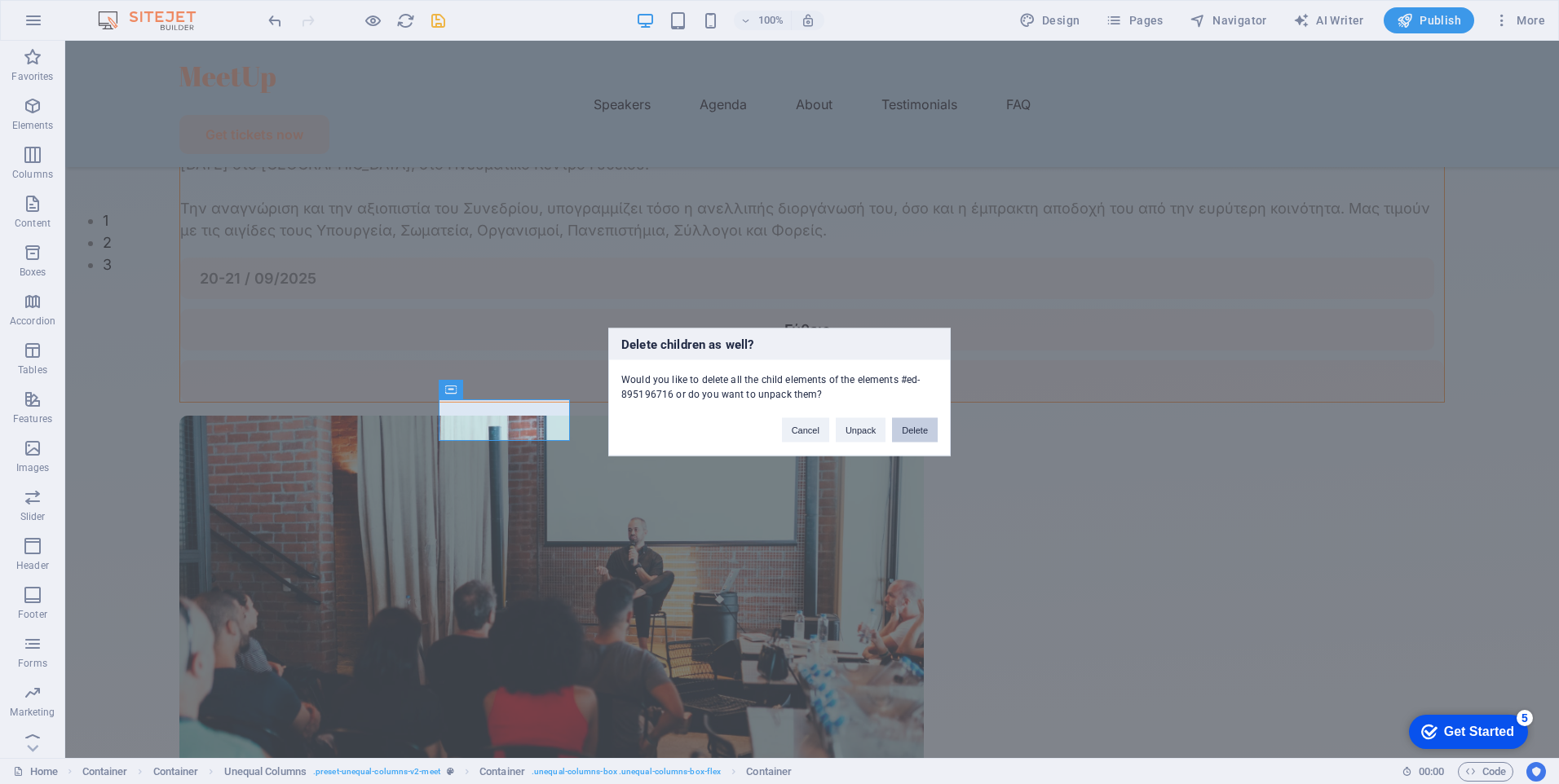
click at [908, 435] on button "Delete" at bounding box center [915, 430] width 46 height 24
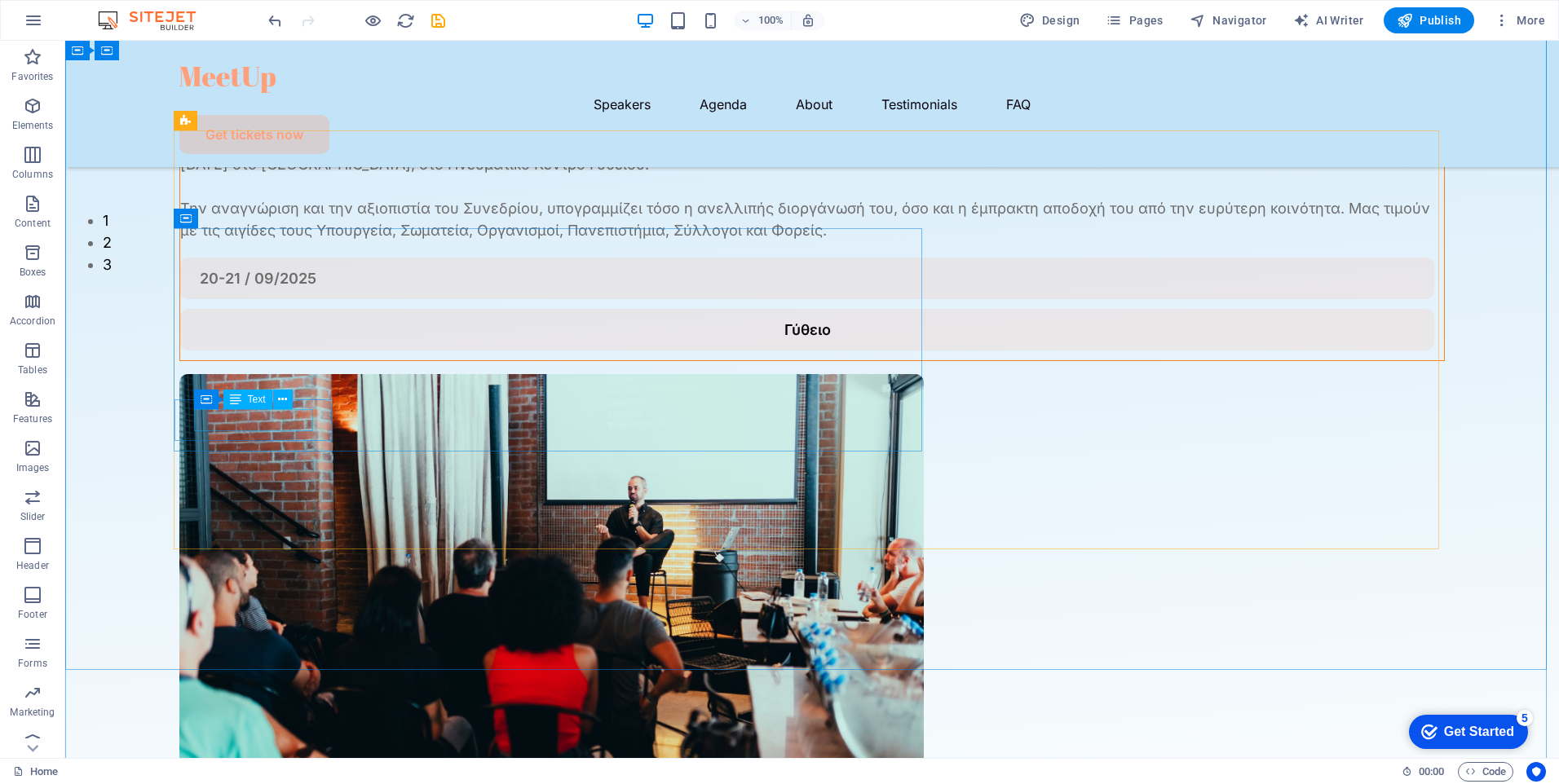
click at [285, 290] on div "20-21 / 09/2025" at bounding box center [807, 278] width 1215 height 22
click at [295, 290] on div "20-21 / 09/2025" at bounding box center [807, 278] width 1215 height 22
click at [259, 399] on span "Text" at bounding box center [257, 400] width 18 height 10
click at [292, 290] on div "20-21 / 09/2025" at bounding box center [807, 278] width 1215 height 22
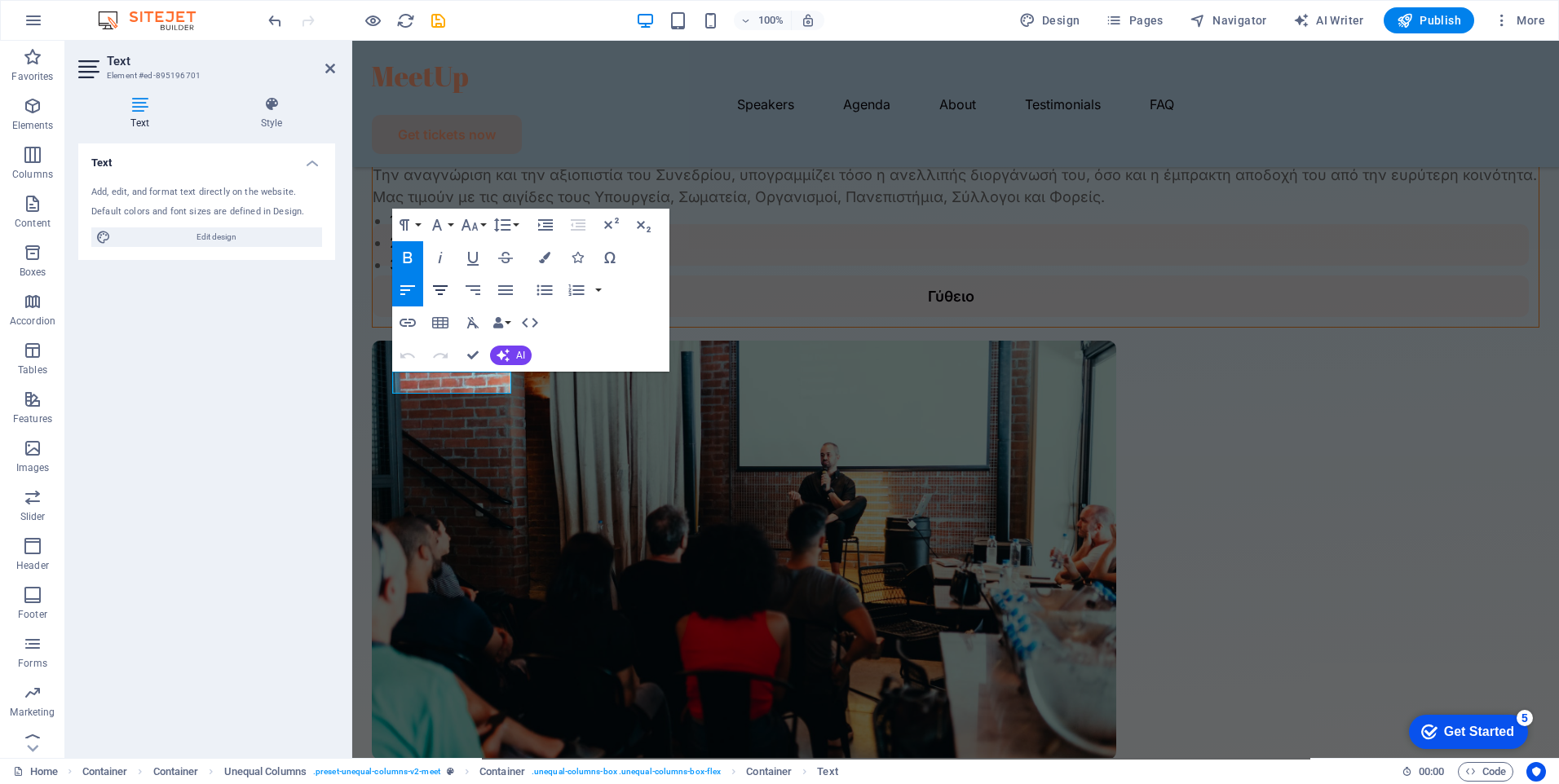
click at [443, 290] on icon "button" at bounding box center [440, 290] width 15 height 10
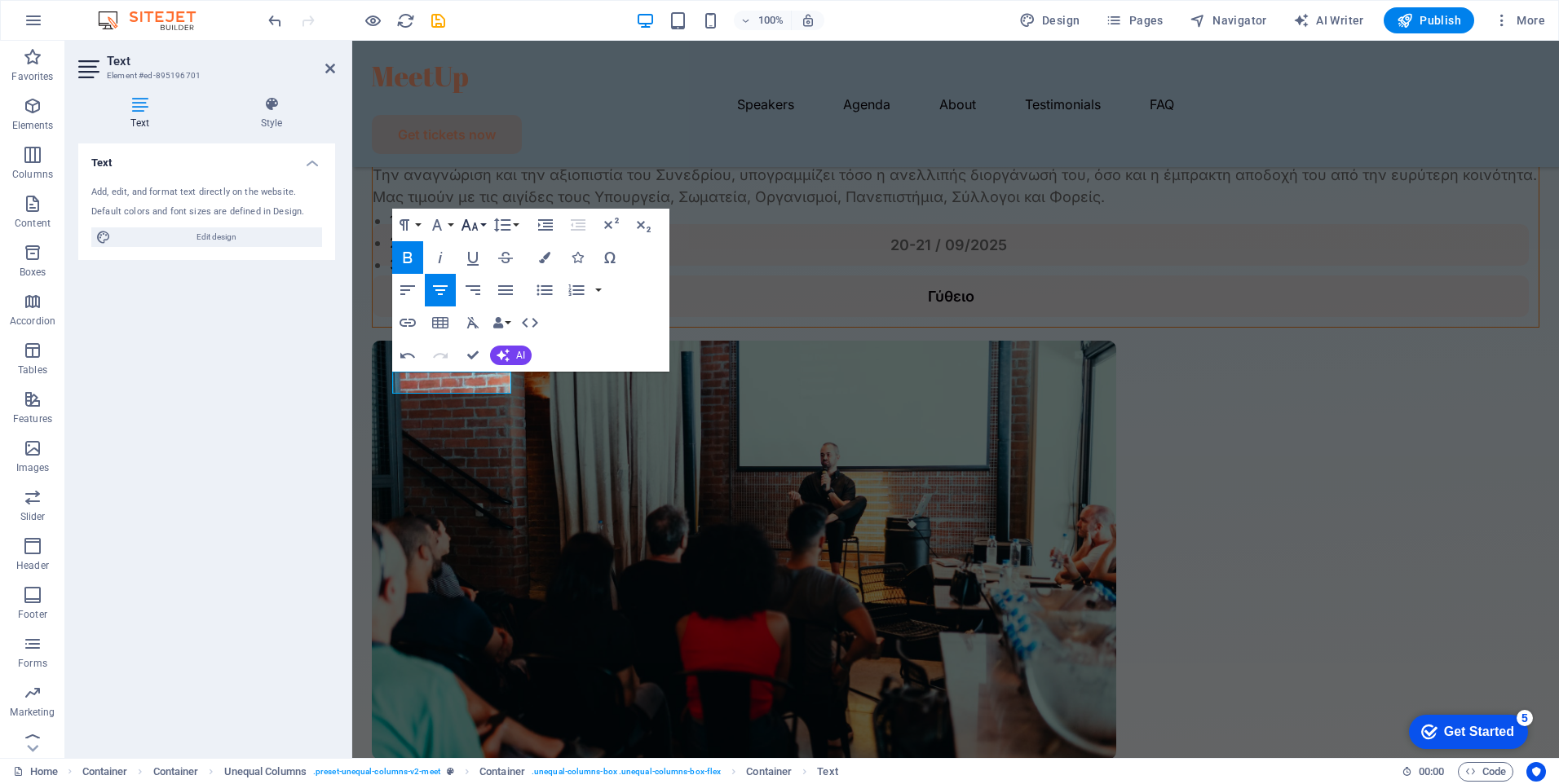
click at [480, 217] on button "Font Size" at bounding box center [473, 226] width 31 height 33
click at [446, 224] on icon "button" at bounding box center [437, 225] width 19 height 19
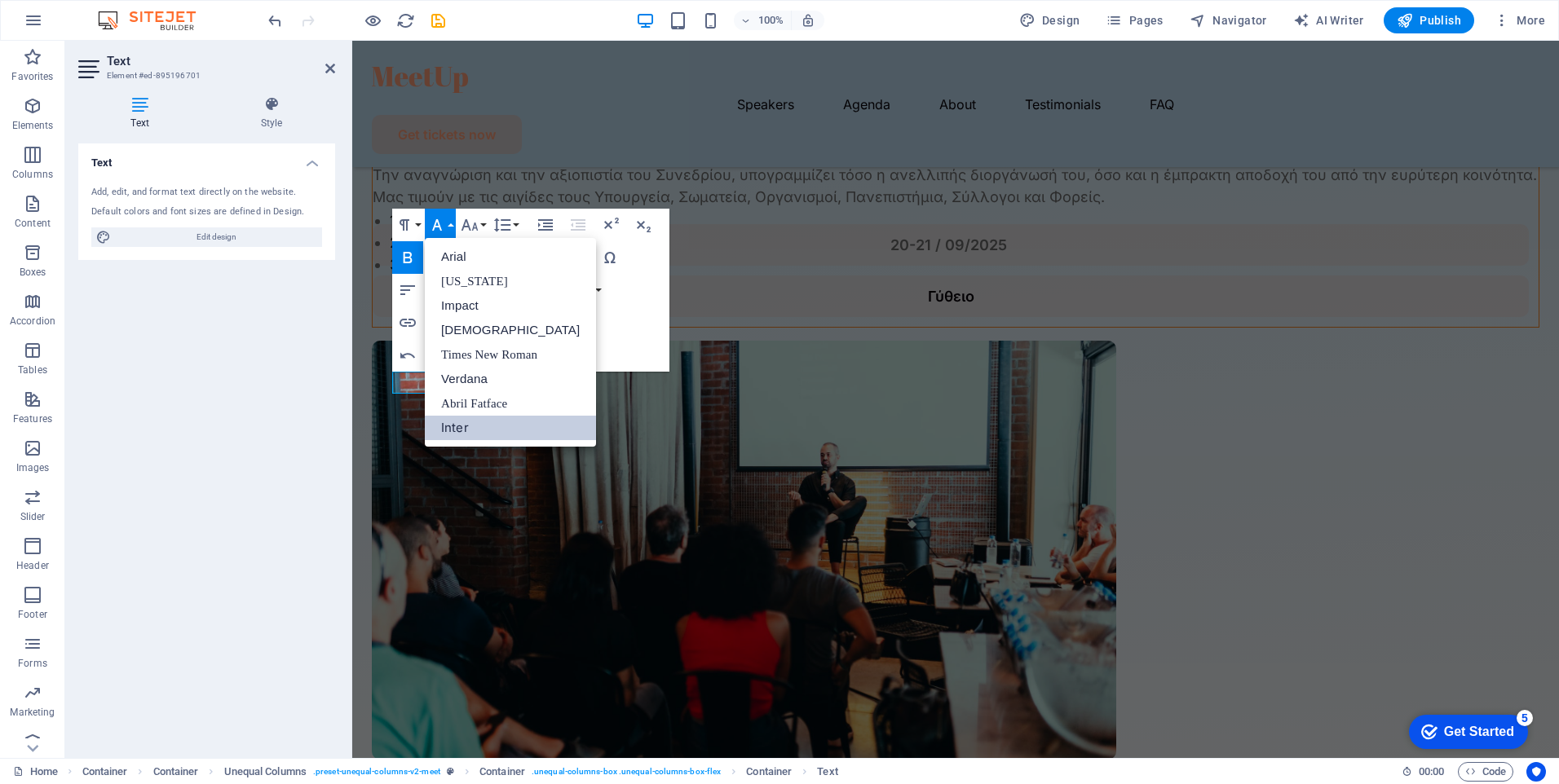
scroll to position [0, 0]
click at [446, 224] on icon "button" at bounding box center [437, 225] width 19 height 19
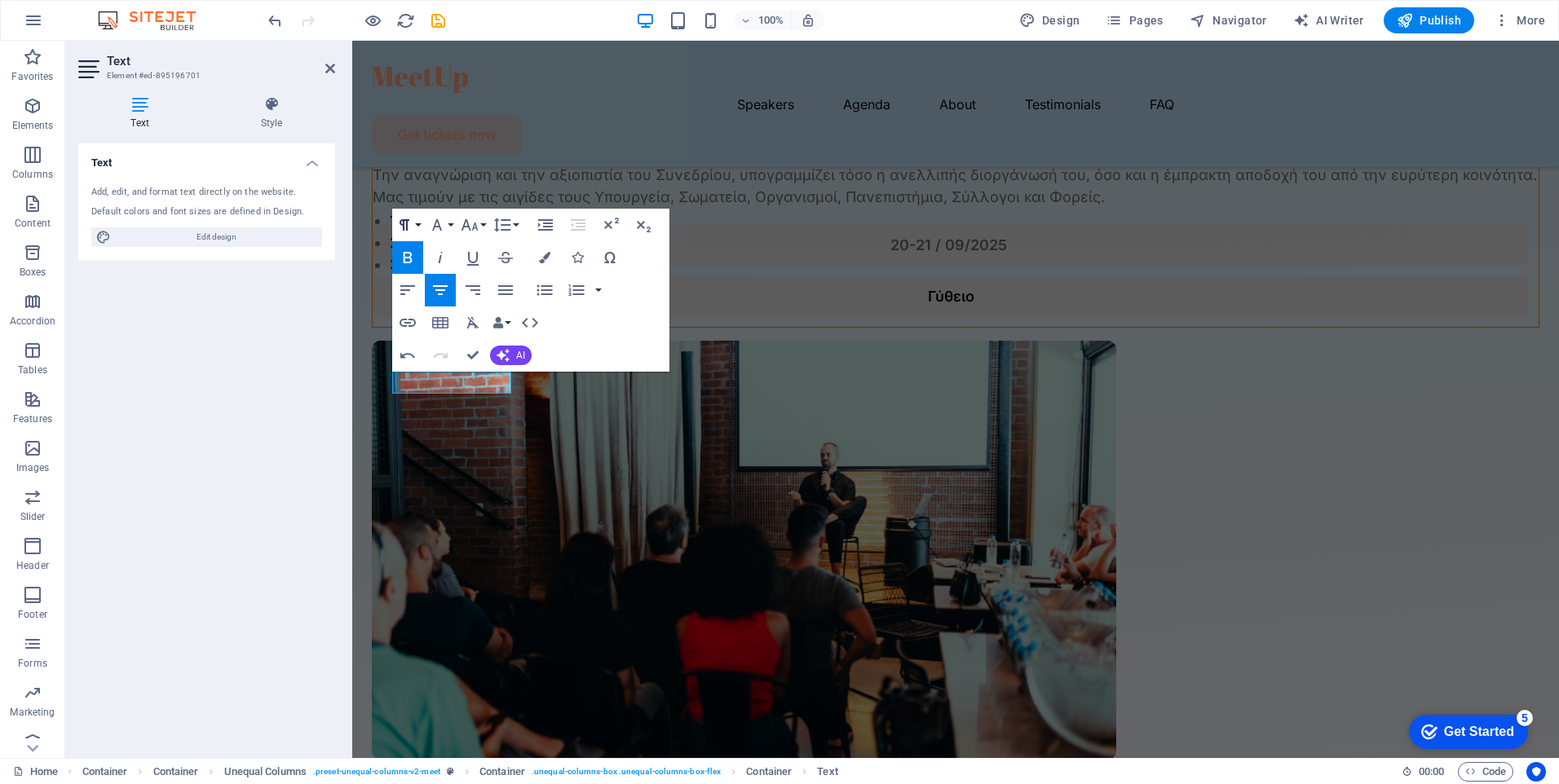
click at [416, 221] on button "Paragraph Format" at bounding box center [408, 226] width 31 height 33
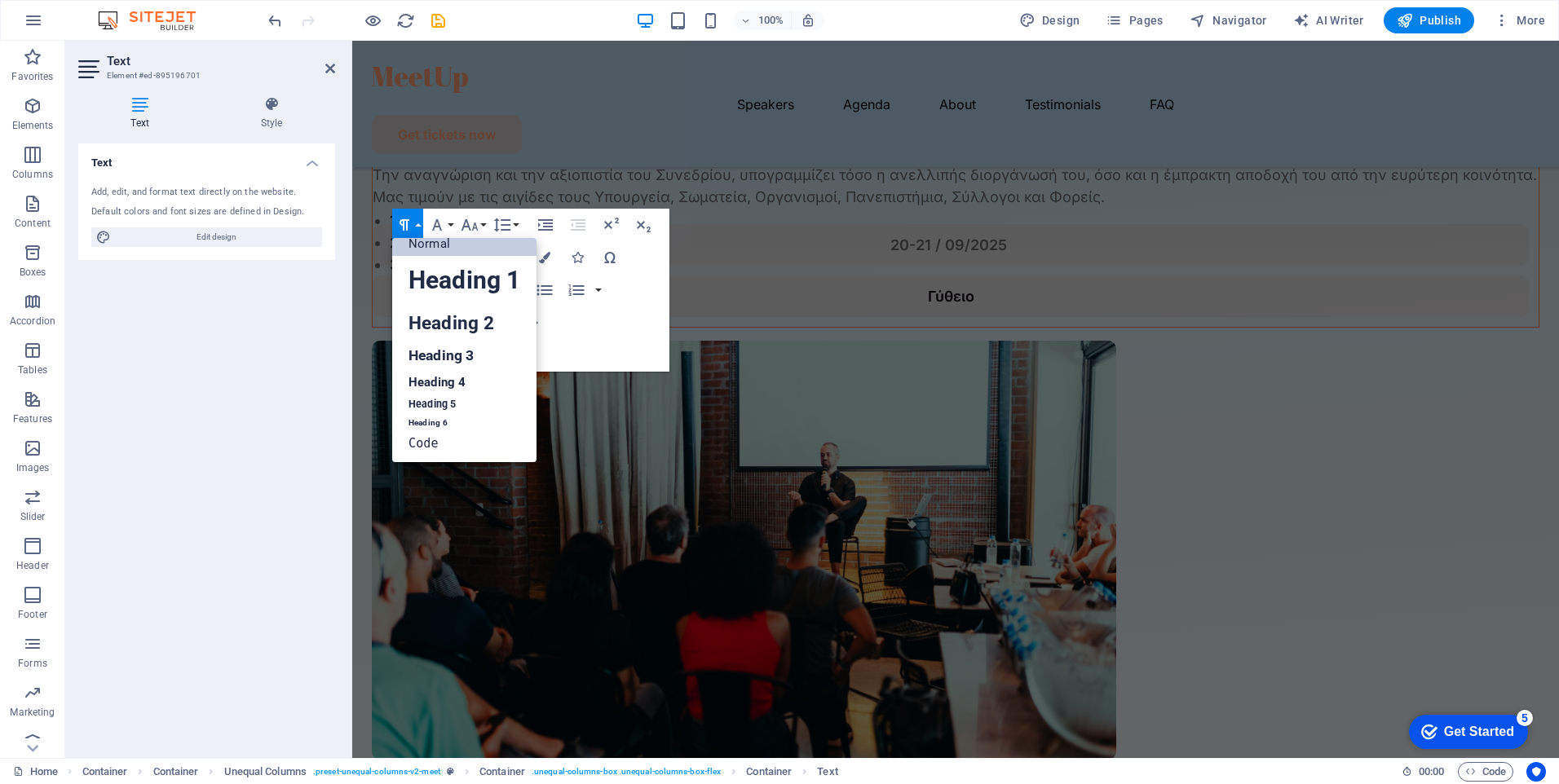
scroll to position [13, 0]
click at [416, 221] on button "Paragraph Format" at bounding box center [408, 226] width 31 height 33
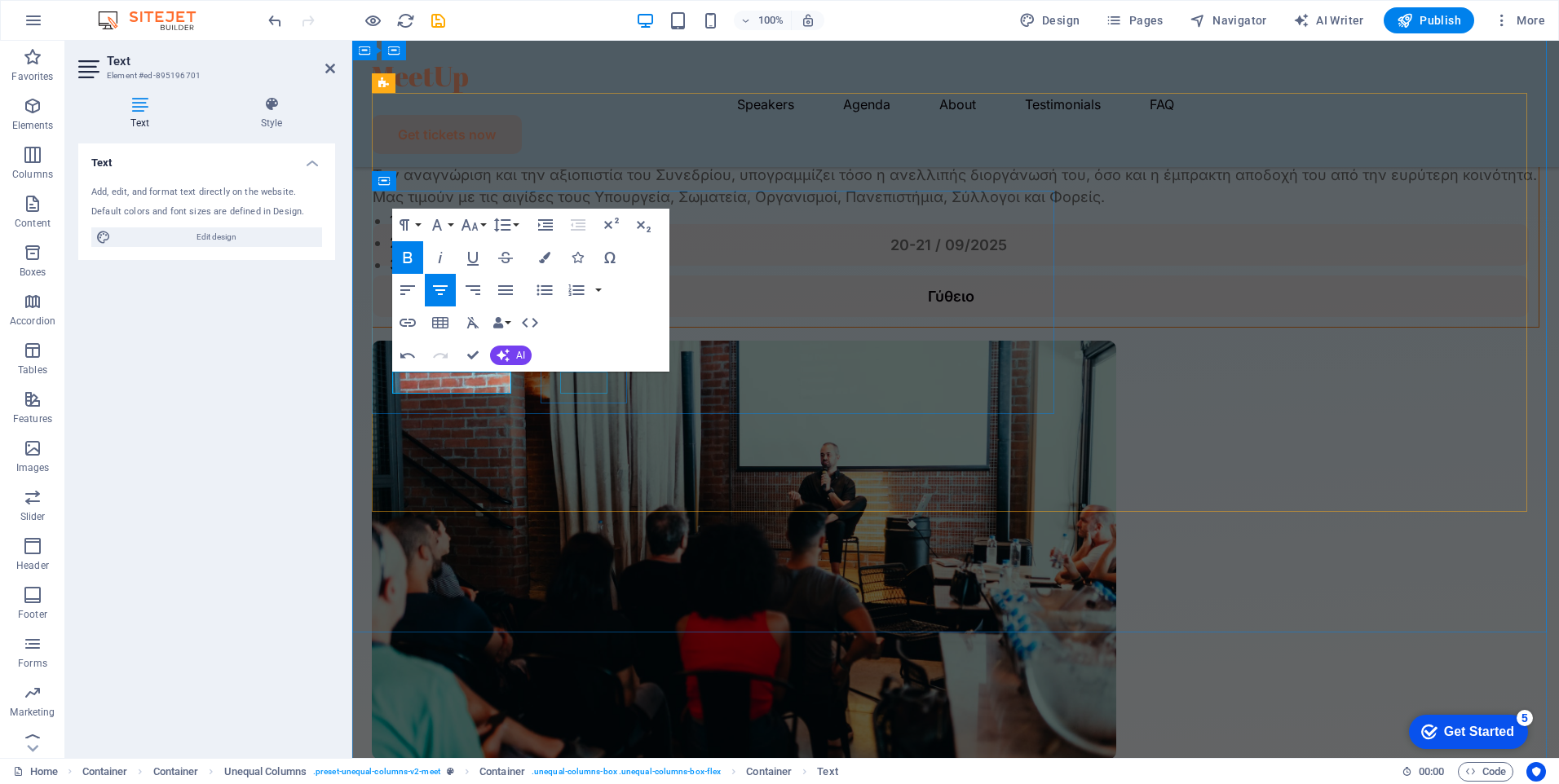
click at [582, 307] on div "Γύθειο" at bounding box center [951, 296] width 1117 height 22
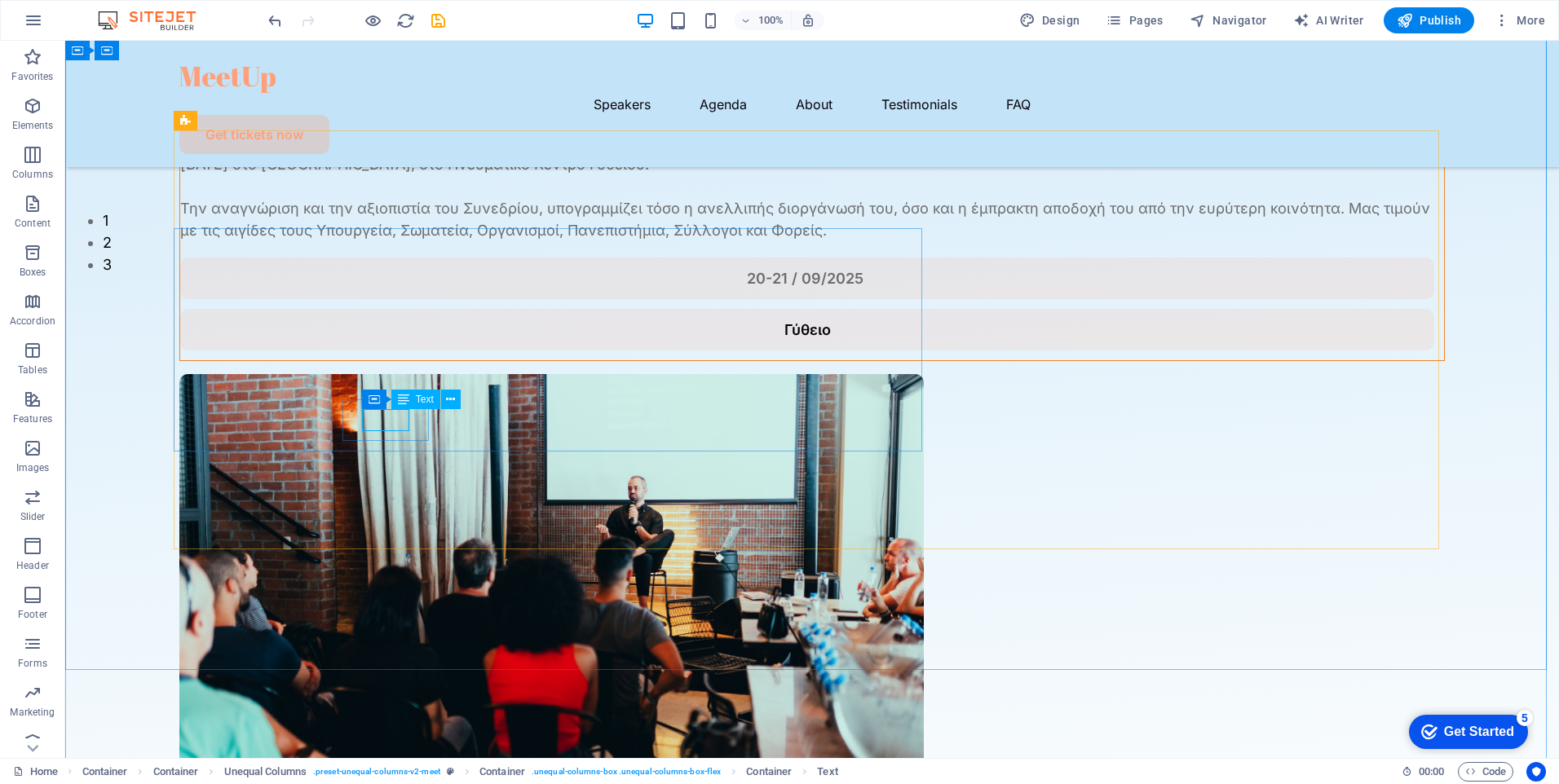
click at [401, 340] on div "Γύθειο" at bounding box center [807, 330] width 1215 height 22
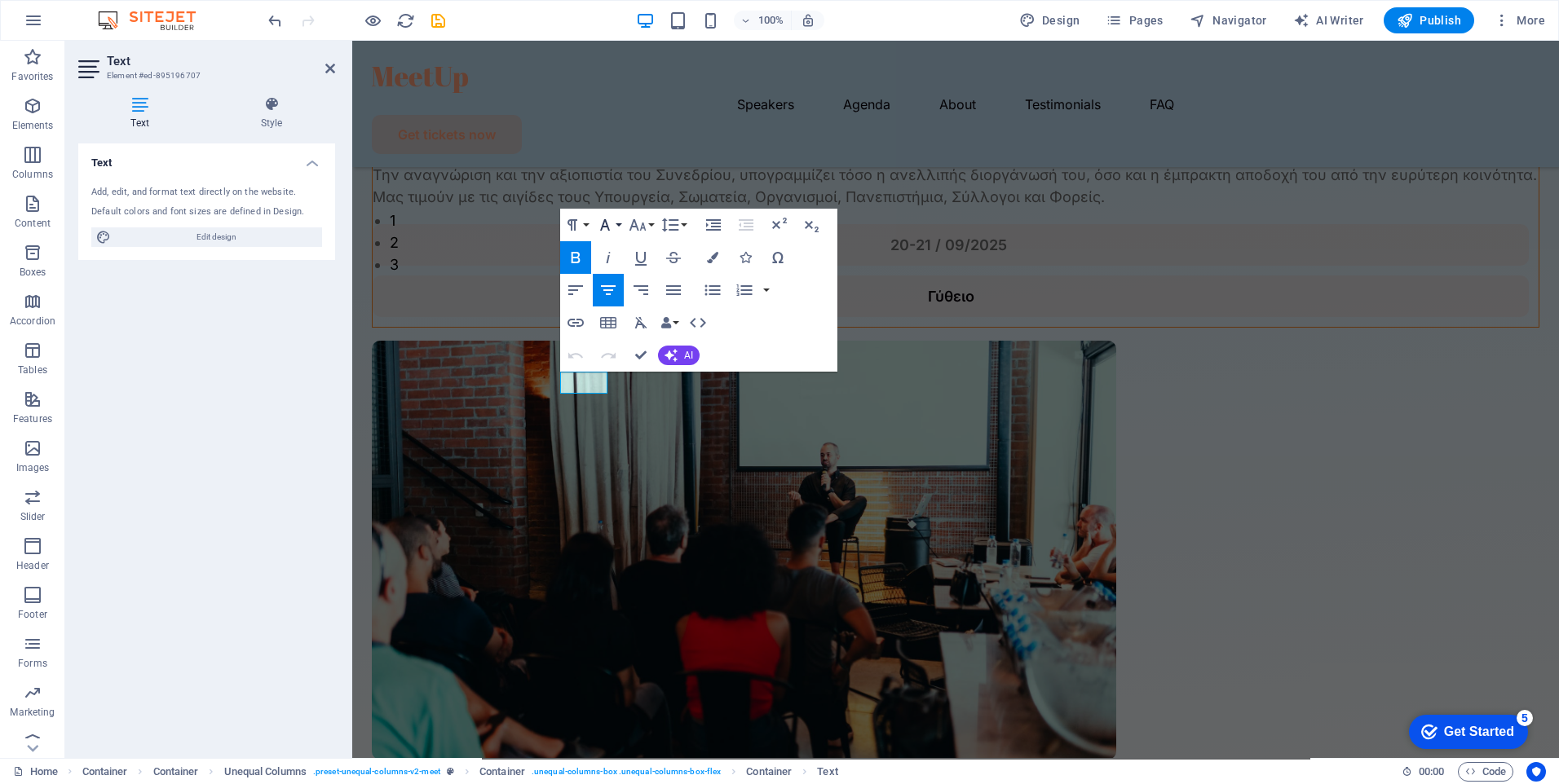
click at [614, 226] on icon "button" at bounding box center [605, 225] width 19 height 19
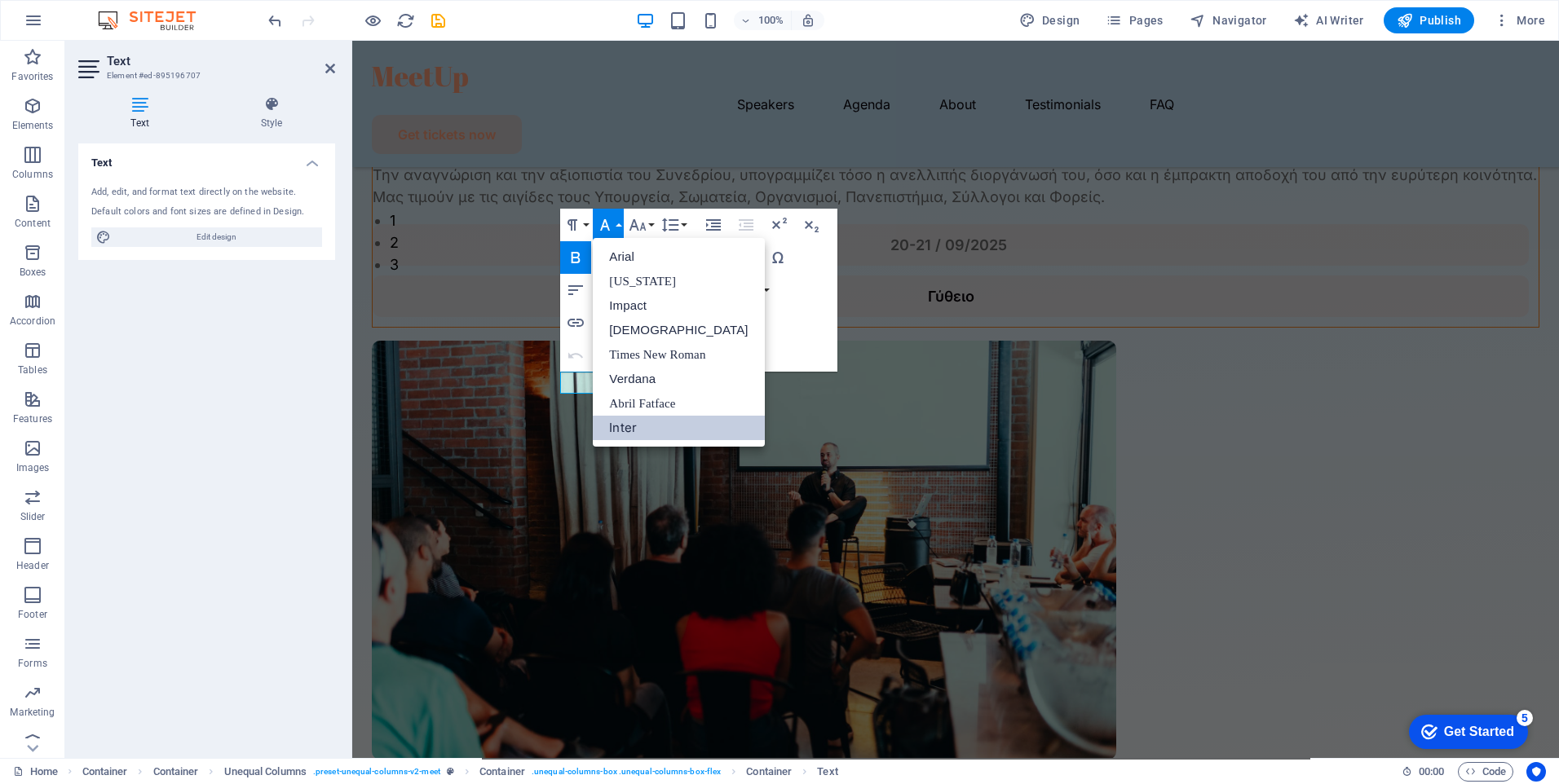
scroll to position [0, 0]
click at [614, 226] on icon "button" at bounding box center [605, 225] width 19 height 19
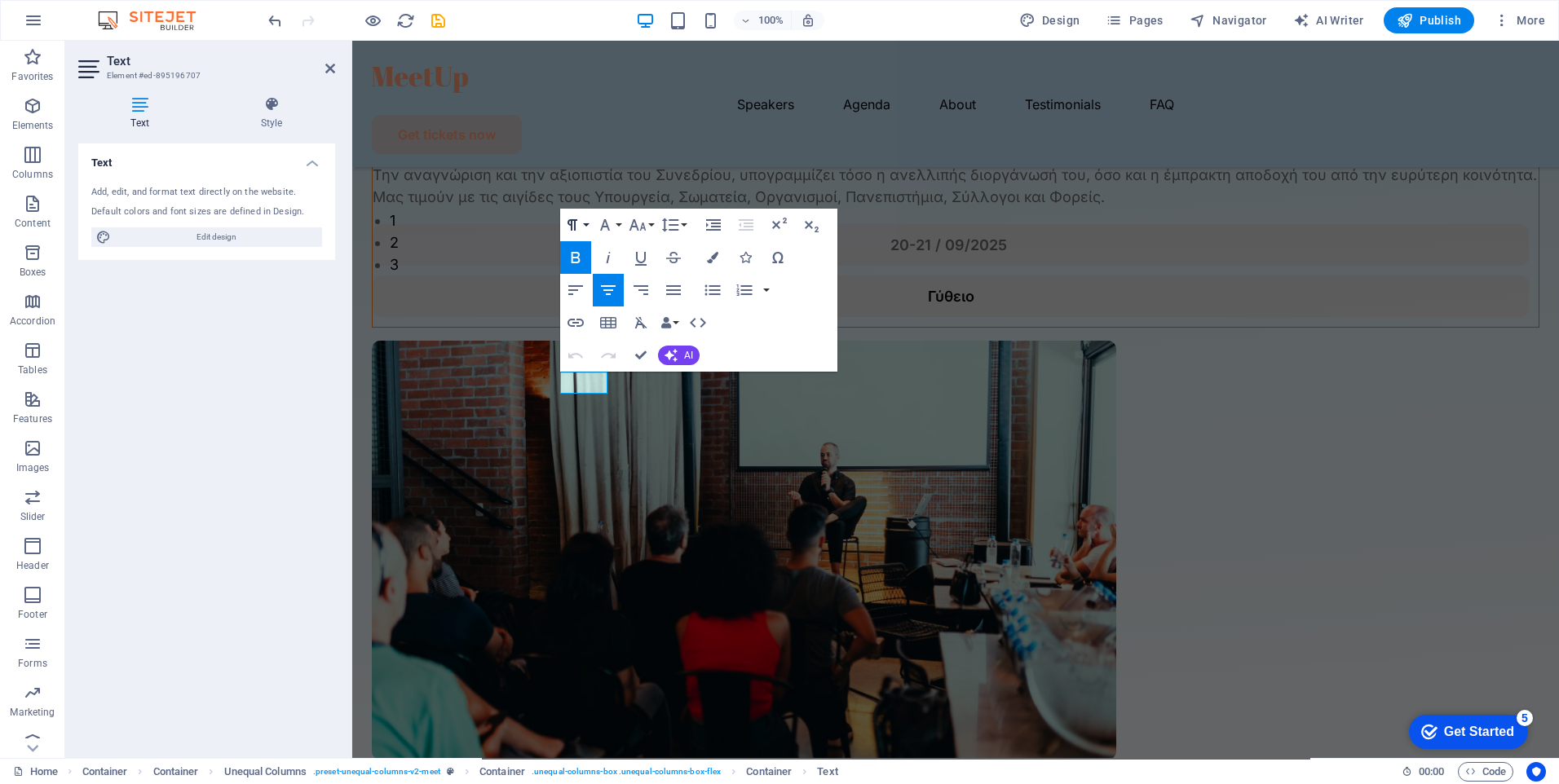
click at [584, 223] on button "Paragraph Format" at bounding box center [576, 226] width 31 height 33
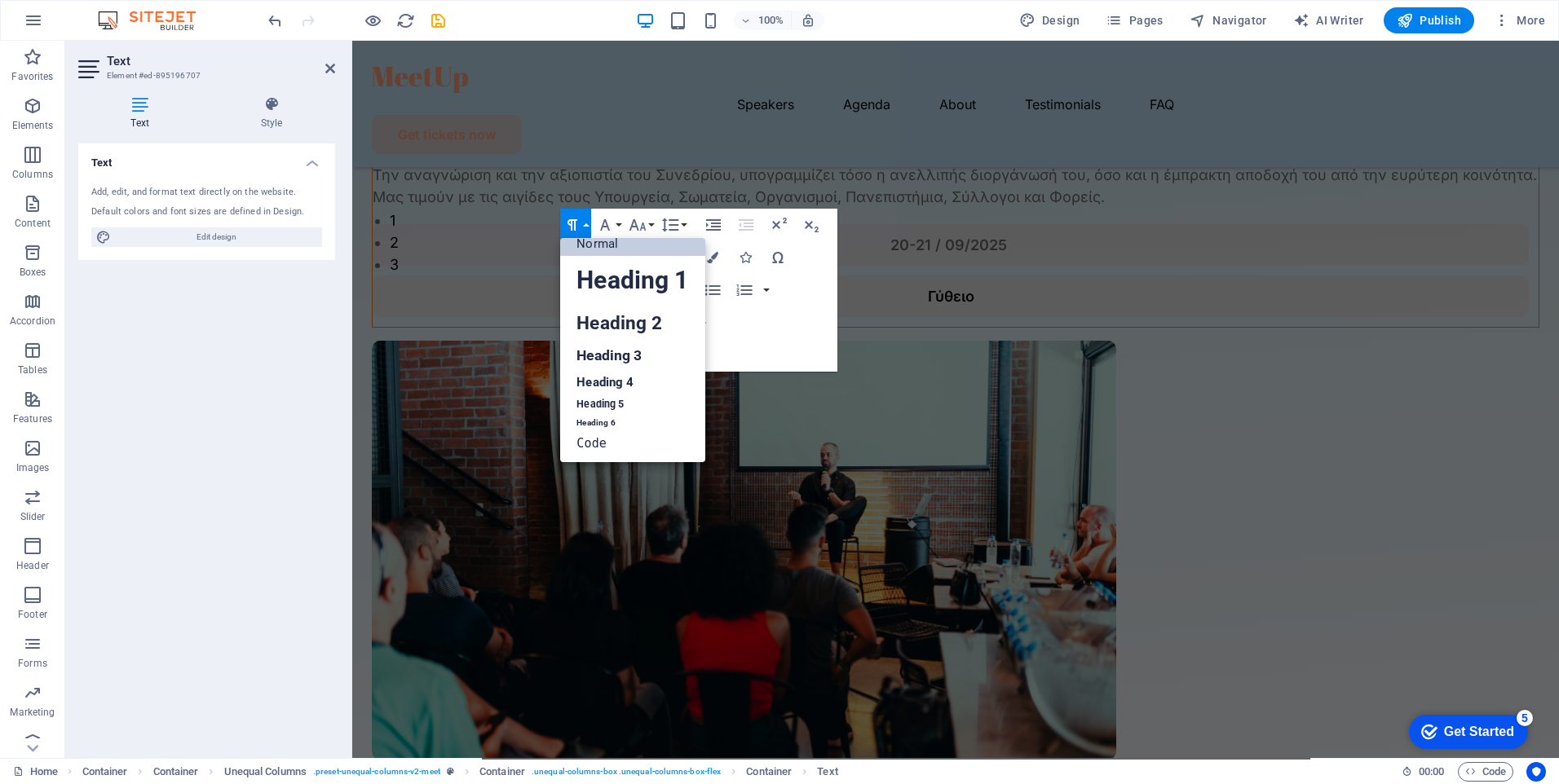
scroll to position [13, 0]
click at [584, 223] on button "Paragraph Format" at bounding box center [576, 226] width 31 height 33
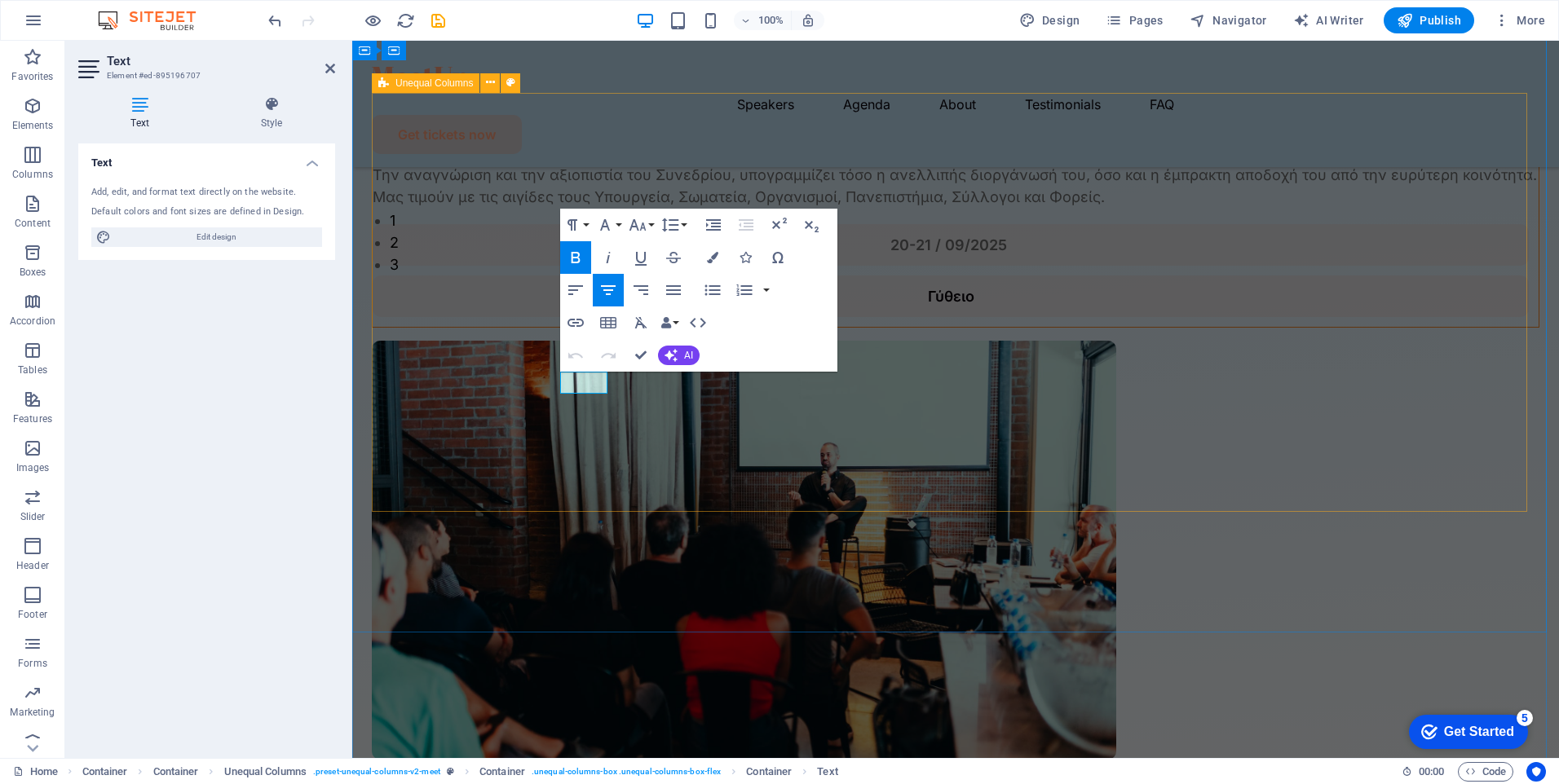
click at [639, 436] on div "Το 1ο Παμπελοποννησιακό Συνέδριο Αιματολογίας και Ογκολογίας, Επαγγελματιών Υγε…" at bounding box center [956, 428] width 1168 height 662
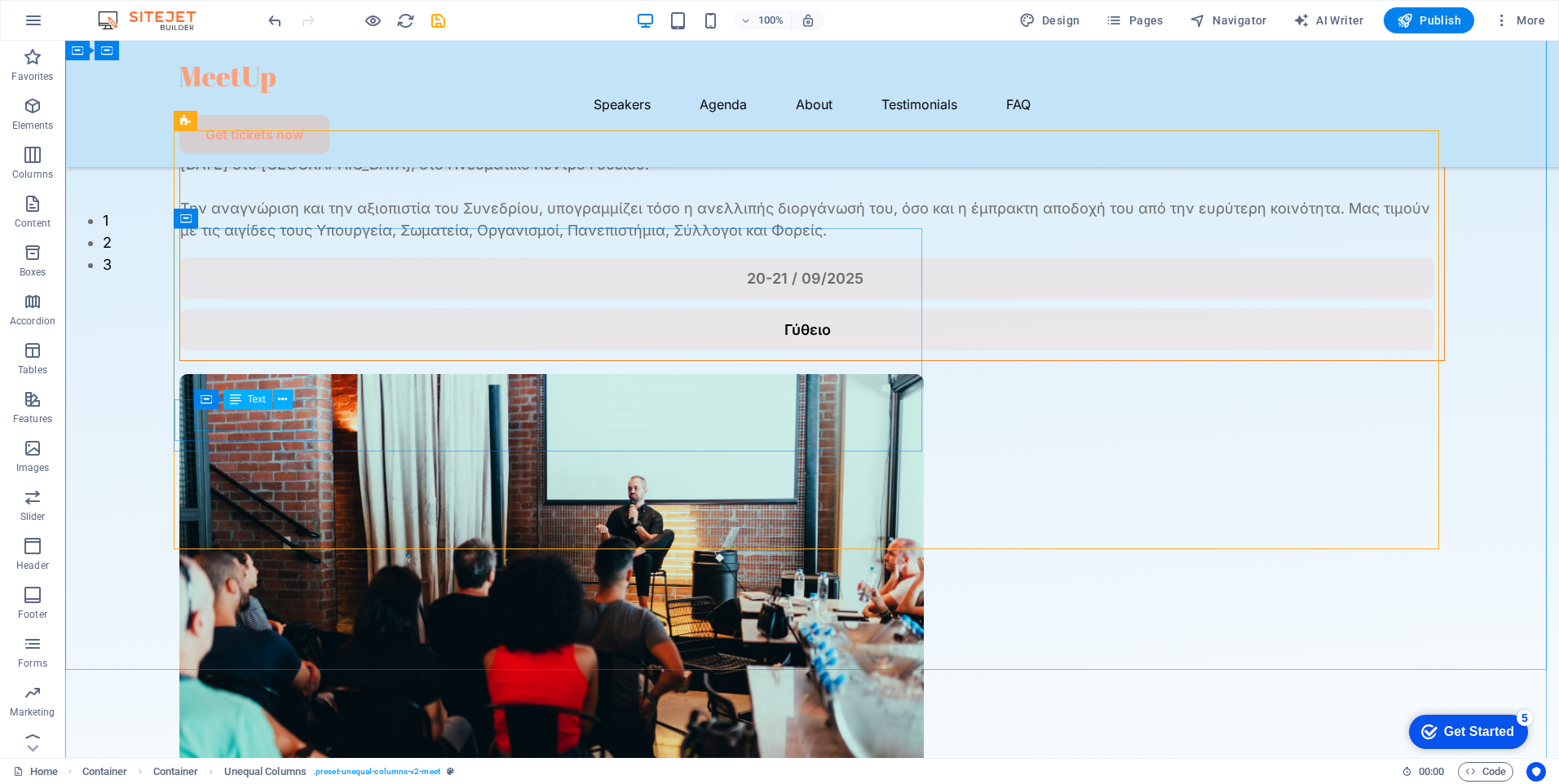
click at [290, 290] on div "20-21 / 09/2025" at bounding box center [807, 278] width 1215 height 22
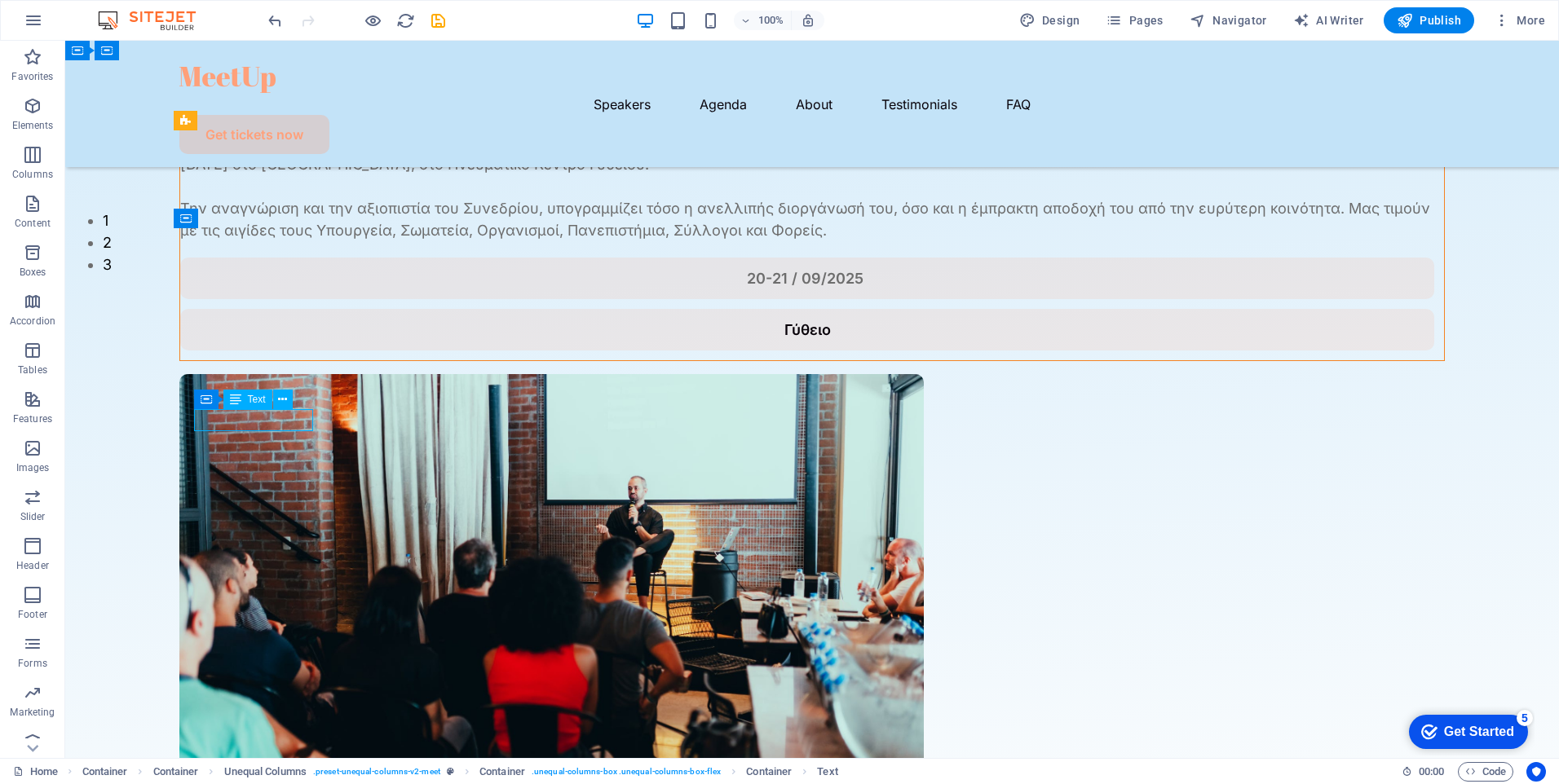
click at [290, 290] on div "20-21 / 09/2025" at bounding box center [807, 278] width 1215 height 22
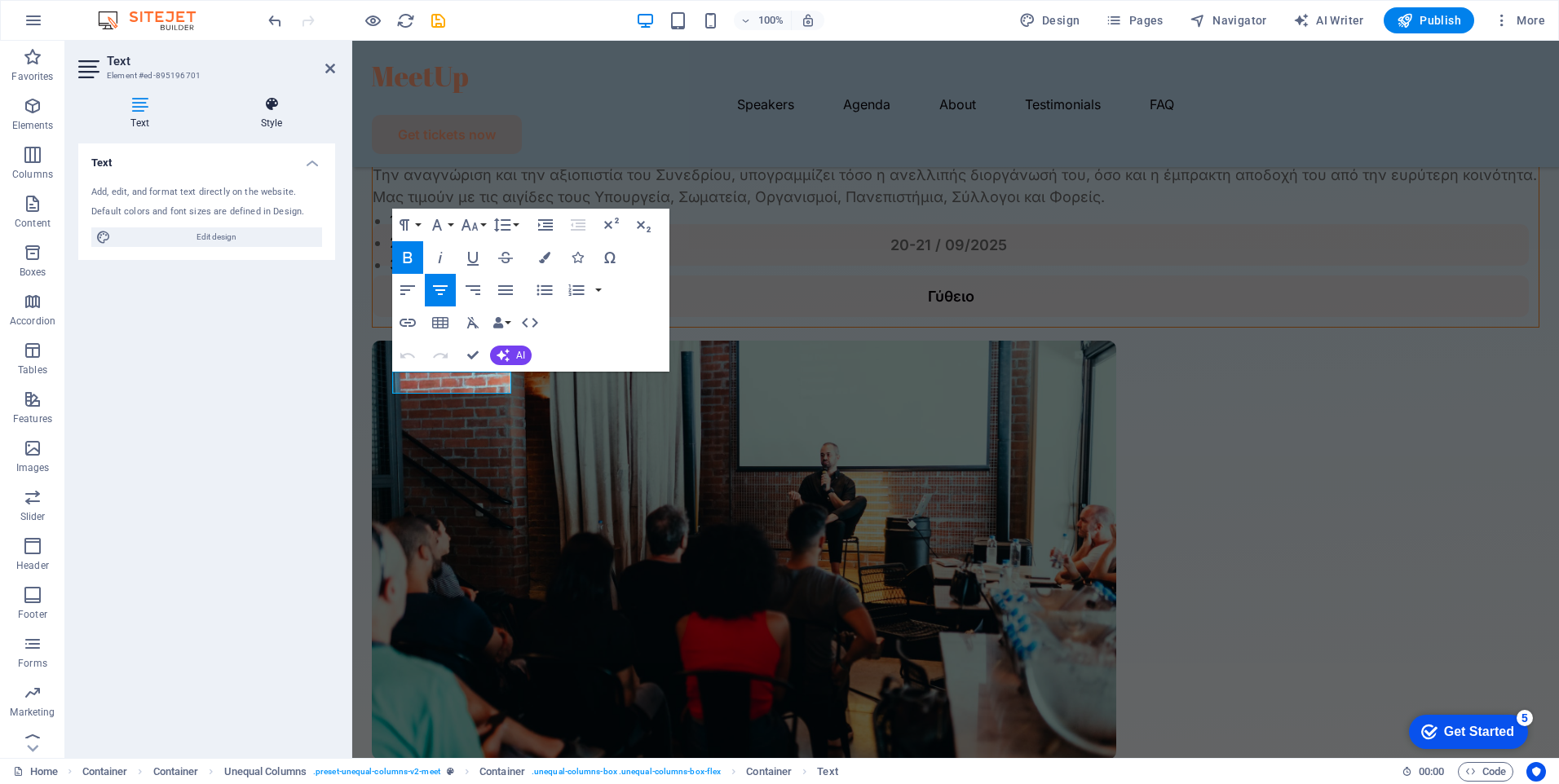
click at [277, 116] on h4 "Style" at bounding box center [272, 113] width 127 height 34
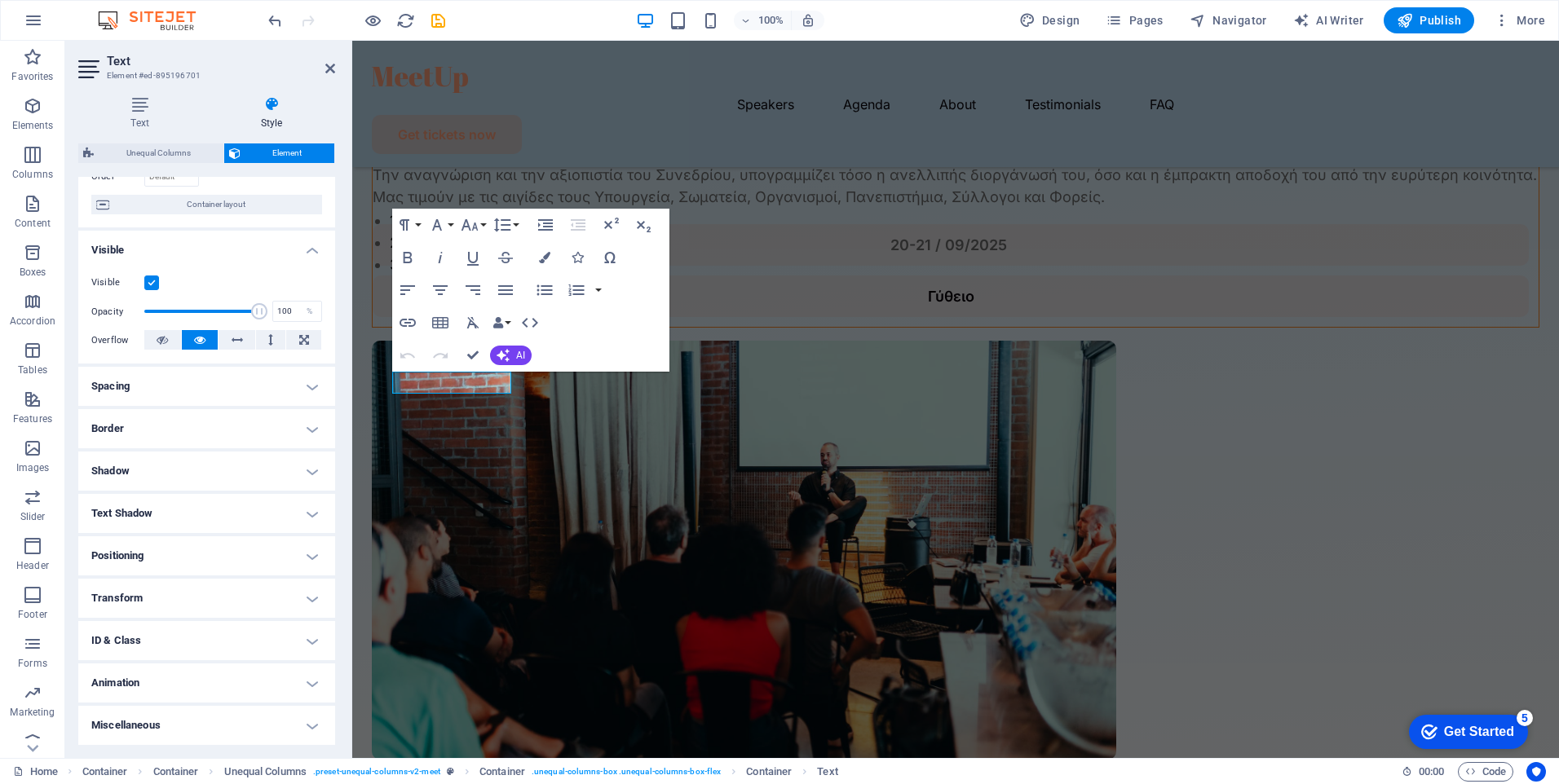
scroll to position [0, 0]
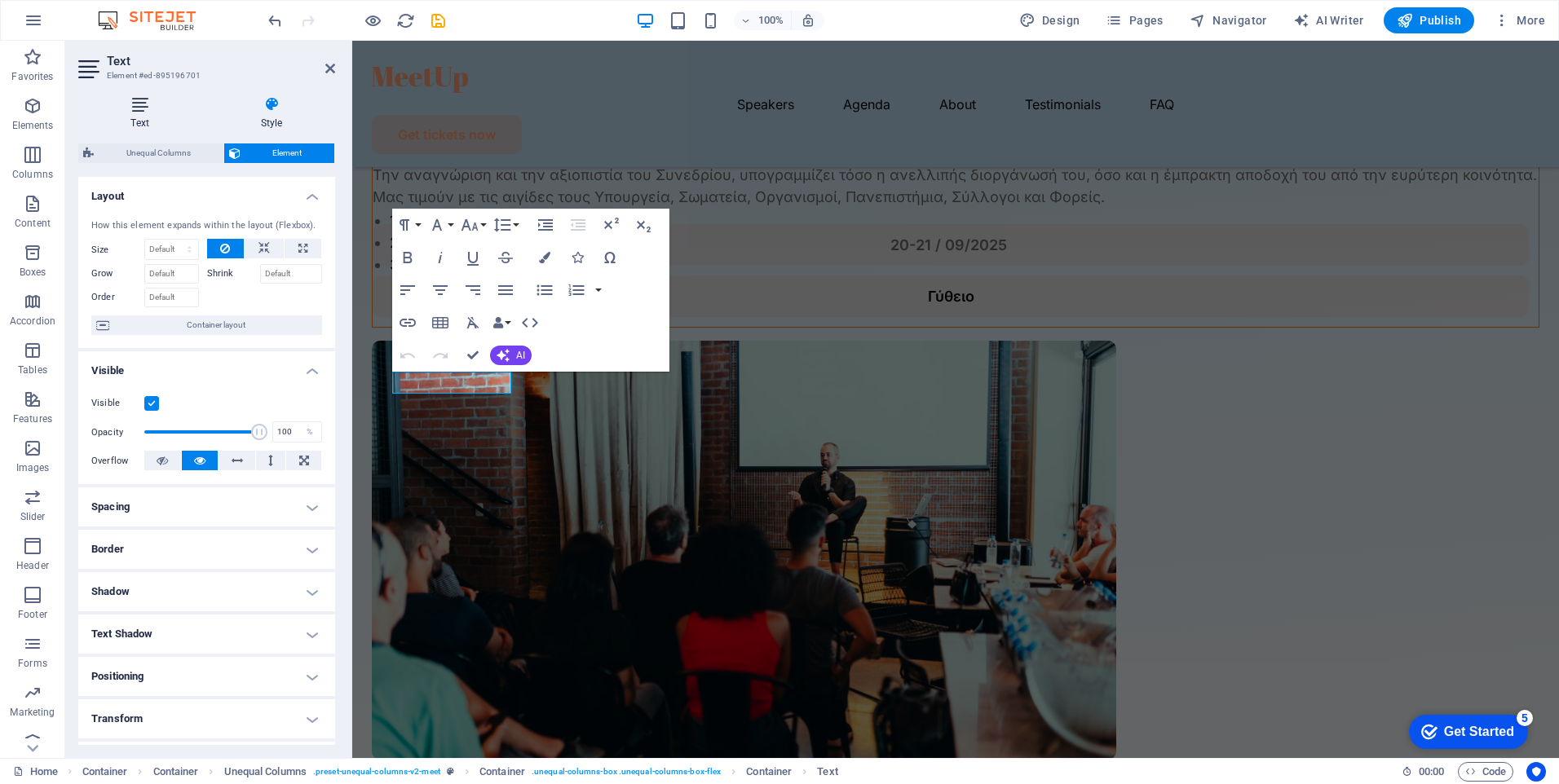
click at [146, 112] on icon at bounding box center [139, 104] width 124 height 17
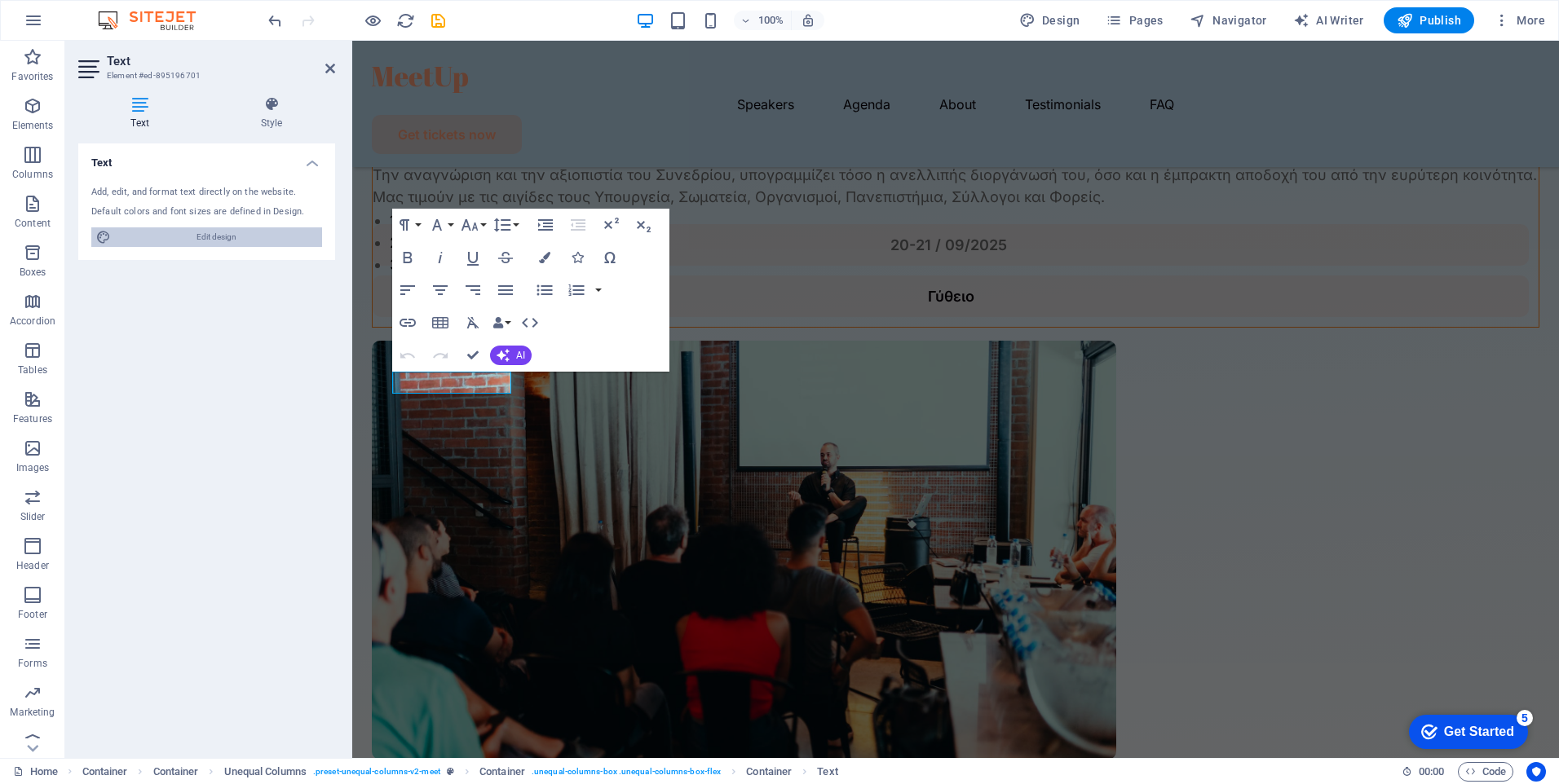
click at [241, 236] on span "Edit design" at bounding box center [216, 237] width 201 height 19
select select "px"
select select "400"
select select "px"
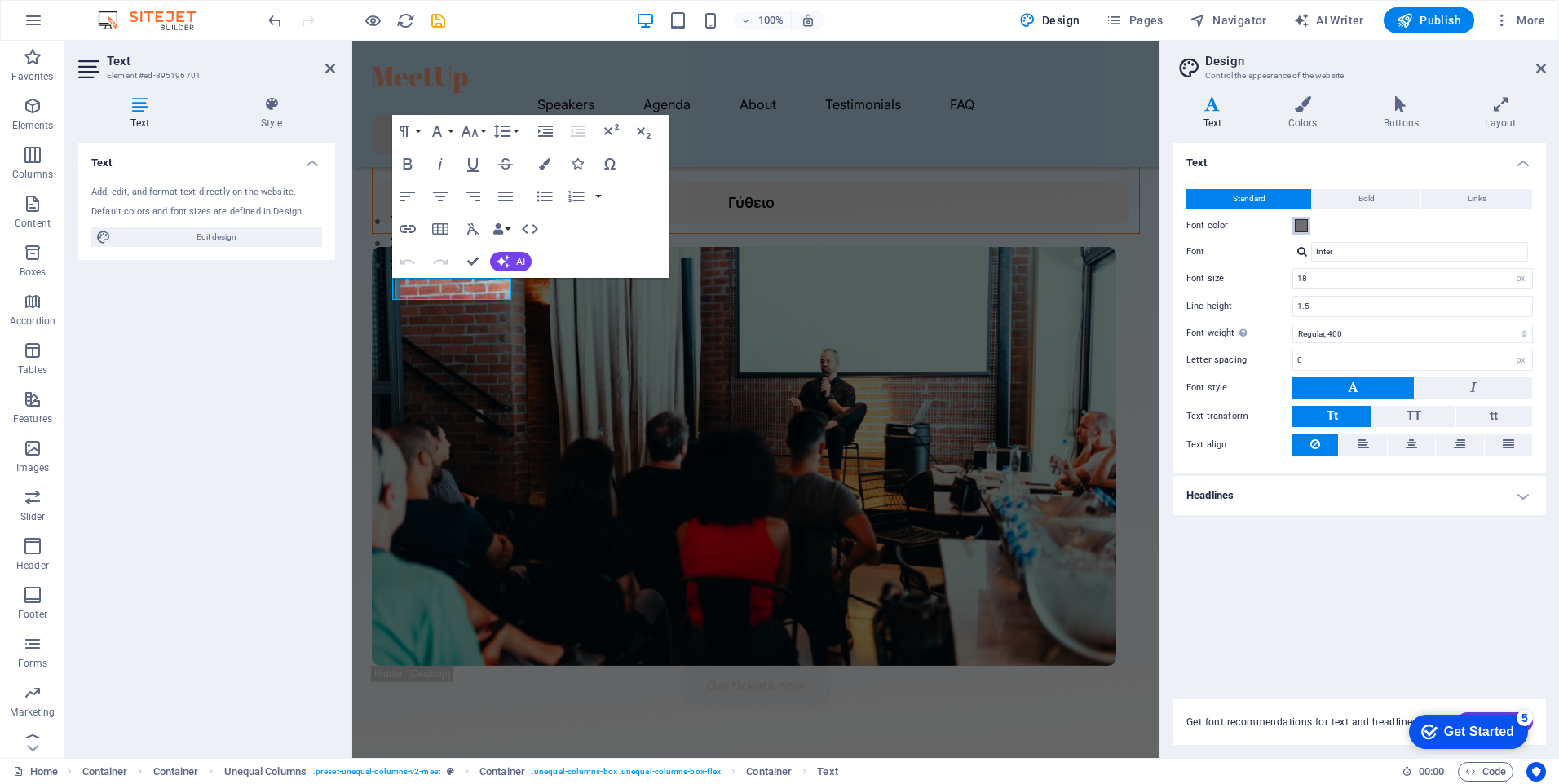
click at [1303, 230] on span at bounding box center [1301, 225] width 13 height 13
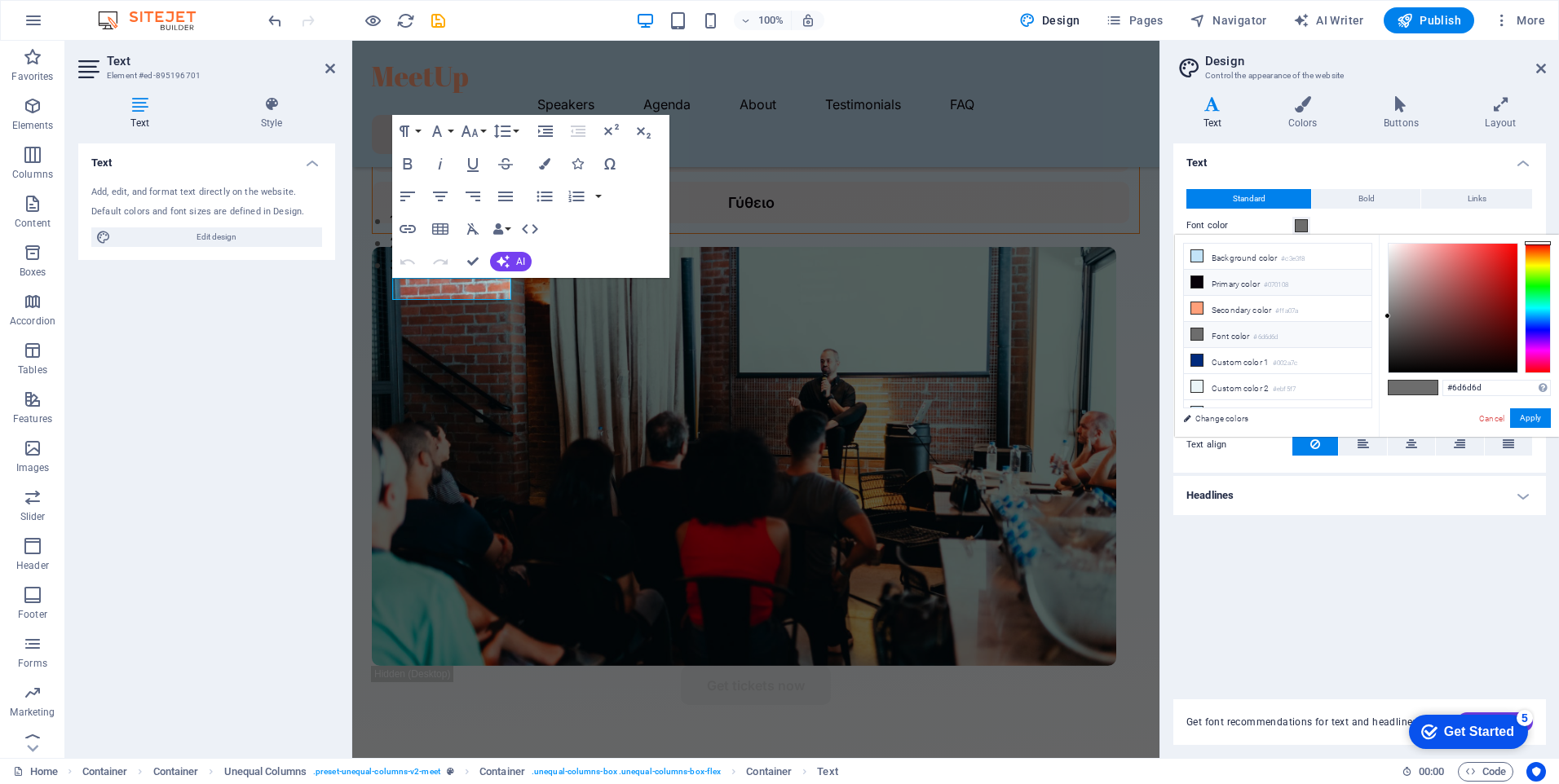
click at [1261, 283] on li "Primary color #070108" at bounding box center [1278, 282] width 188 height 26
type input "#070108"
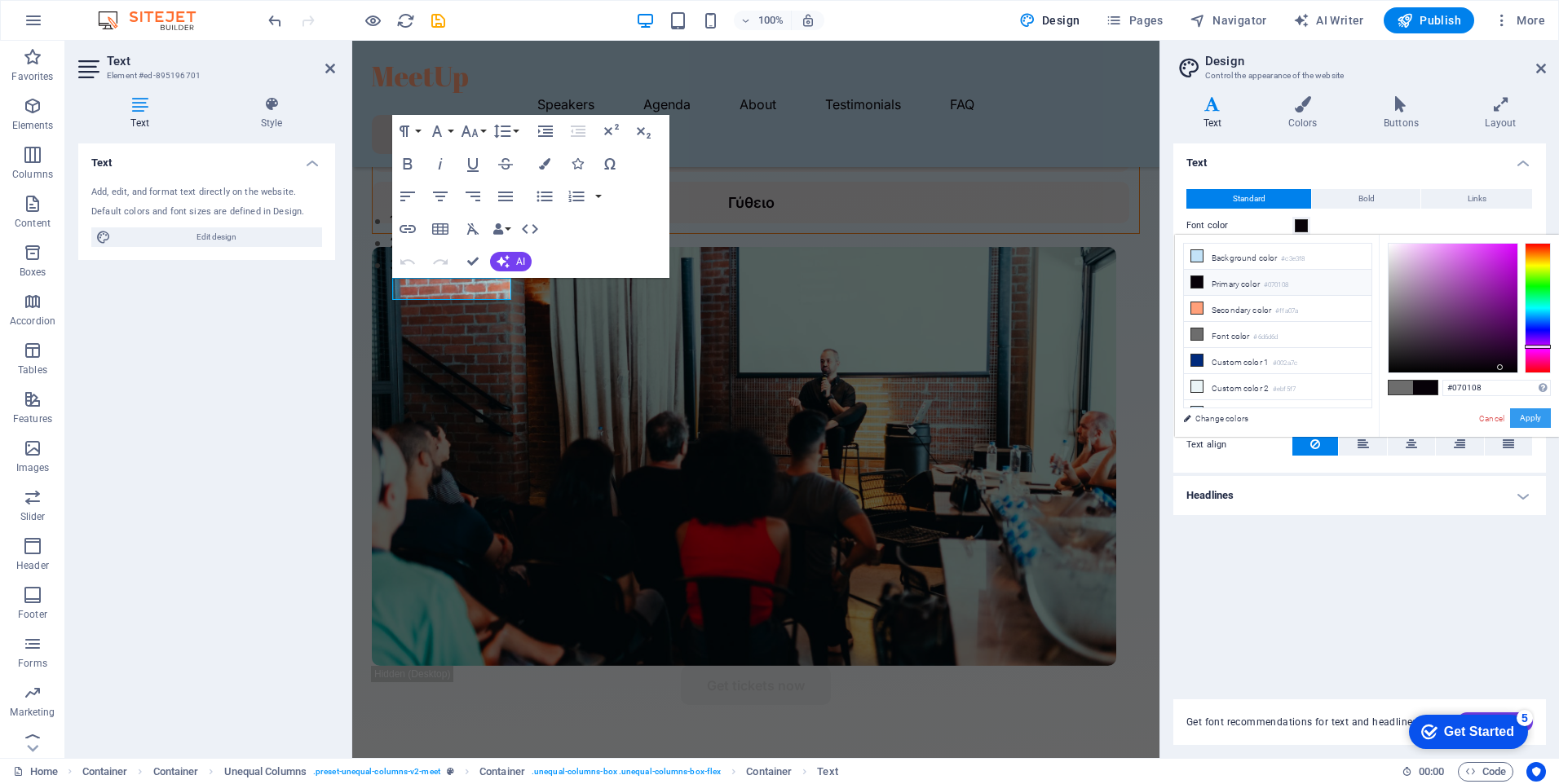
click at [1539, 418] on button "Apply" at bounding box center [1531, 418] width 41 height 19
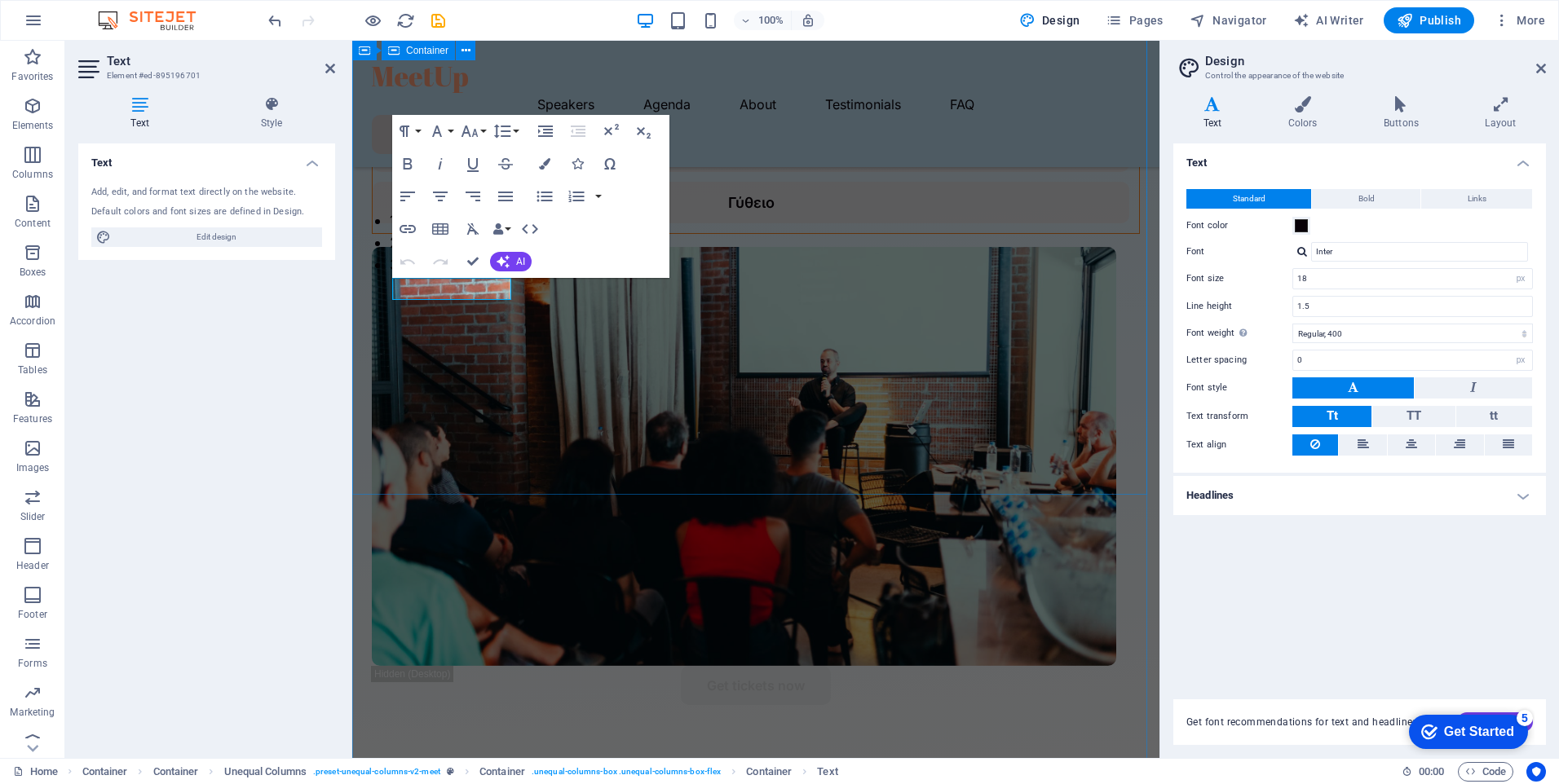
click at [580, 441] on div "Το 1ο Παμπελοποννησιακό Συνέδριο Αιματολογίας και Ογκολογίας, Επαγγελματιών Υγε…" at bounding box center [756, 172] width 808 height 1229
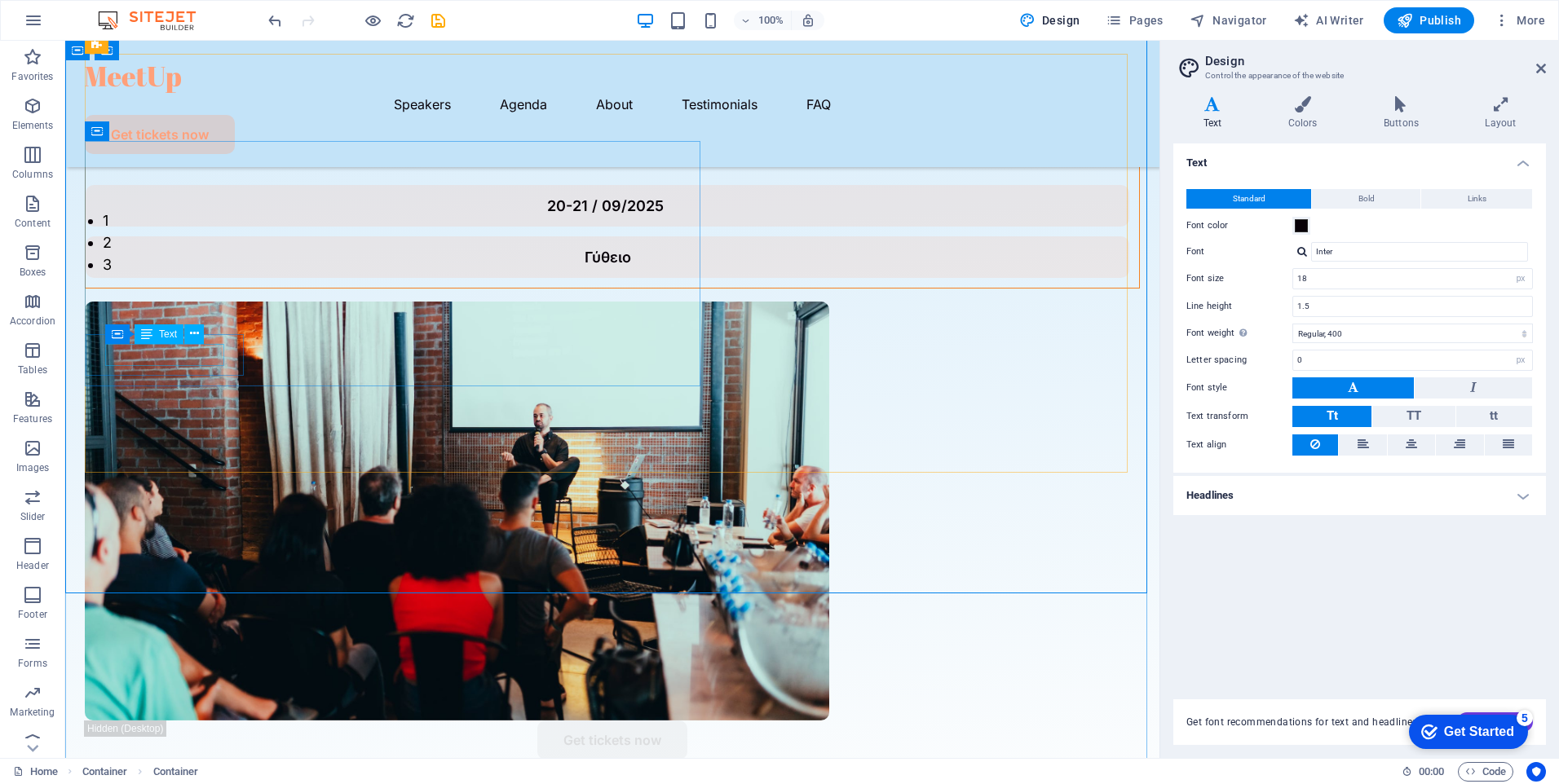
click at [194, 217] on div "20-21 / 09/2025" at bounding box center [607, 205] width 1005 height 22
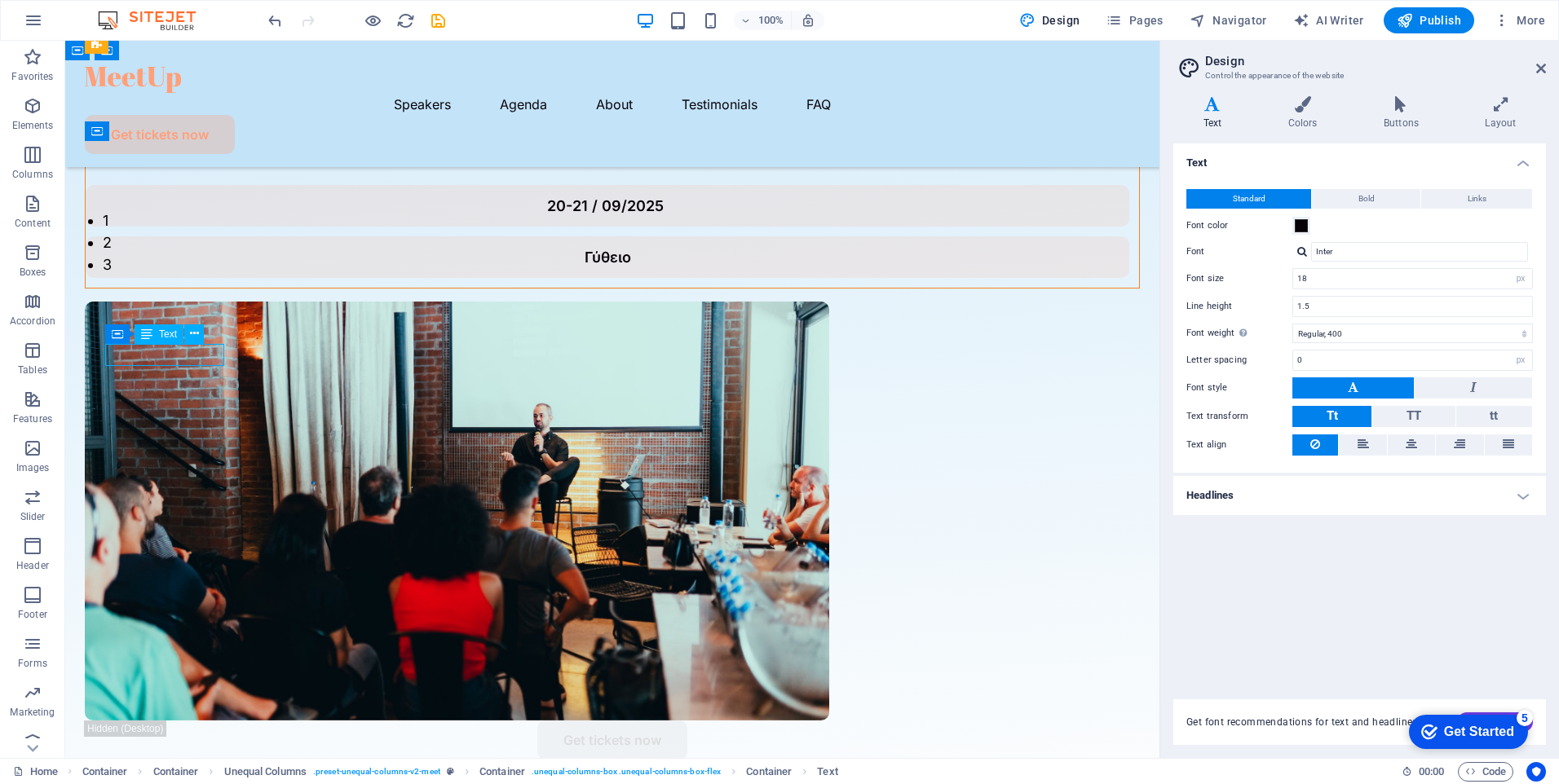
click at [194, 217] on div "20-21 / 09/2025" at bounding box center [607, 205] width 1005 height 22
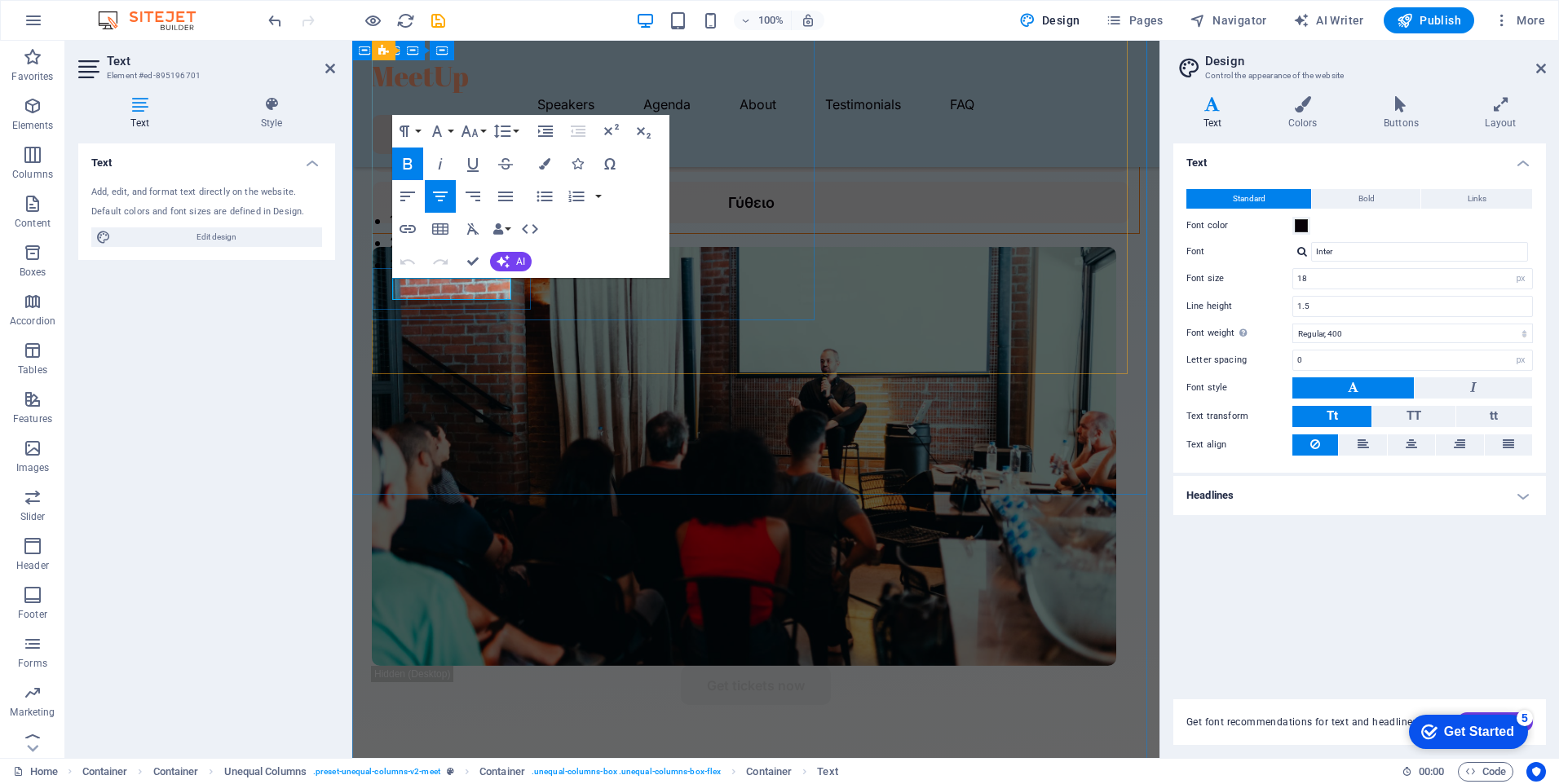
click at [691, 160] on strong "20-21 / 09/2025" at bounding box center [749, 152] width 117 height 18
click at [574, 442] on div "Το 1ο Παμπελοποννησιακό Συνέδριο Αιματολογίας και Ογκολογίας, Επαγγελματιών Υγε…" at bounding box center [756, 172] width 808 height 1229
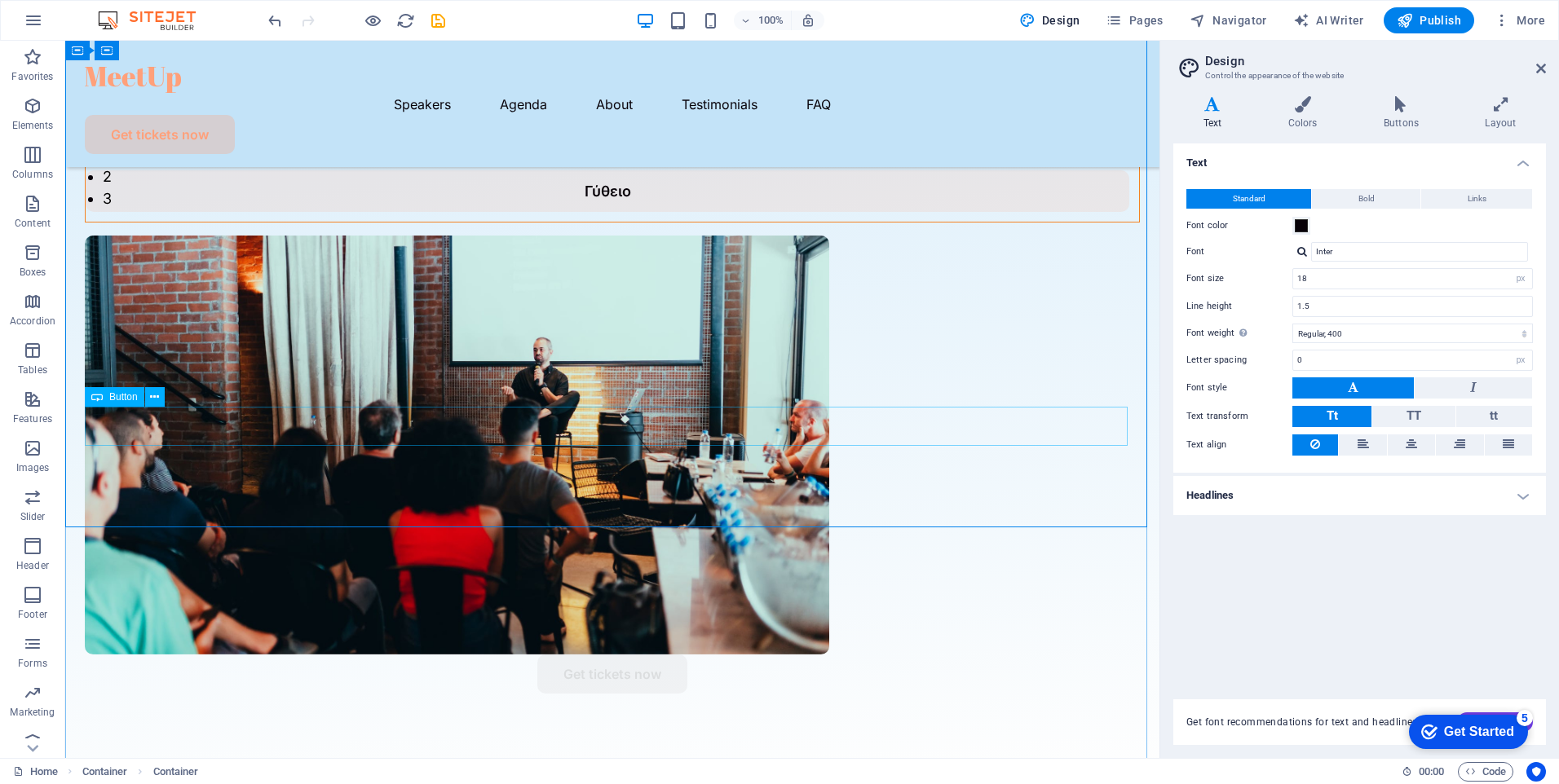
scroll to position [223, 0]
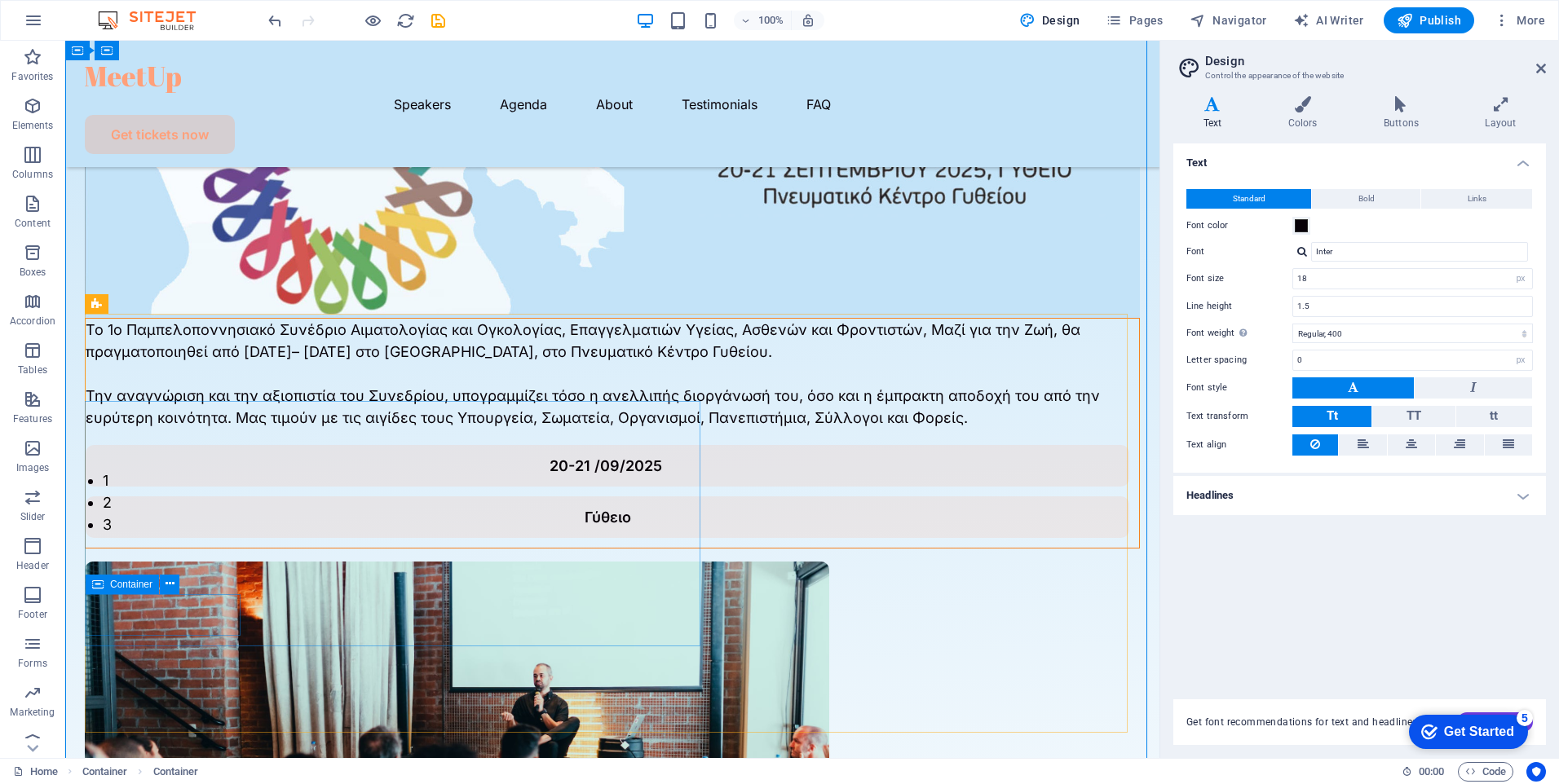
click at [231, 486] on div "20-21 /09/2025" at bounding box center [607, 466] width 1044 height 42
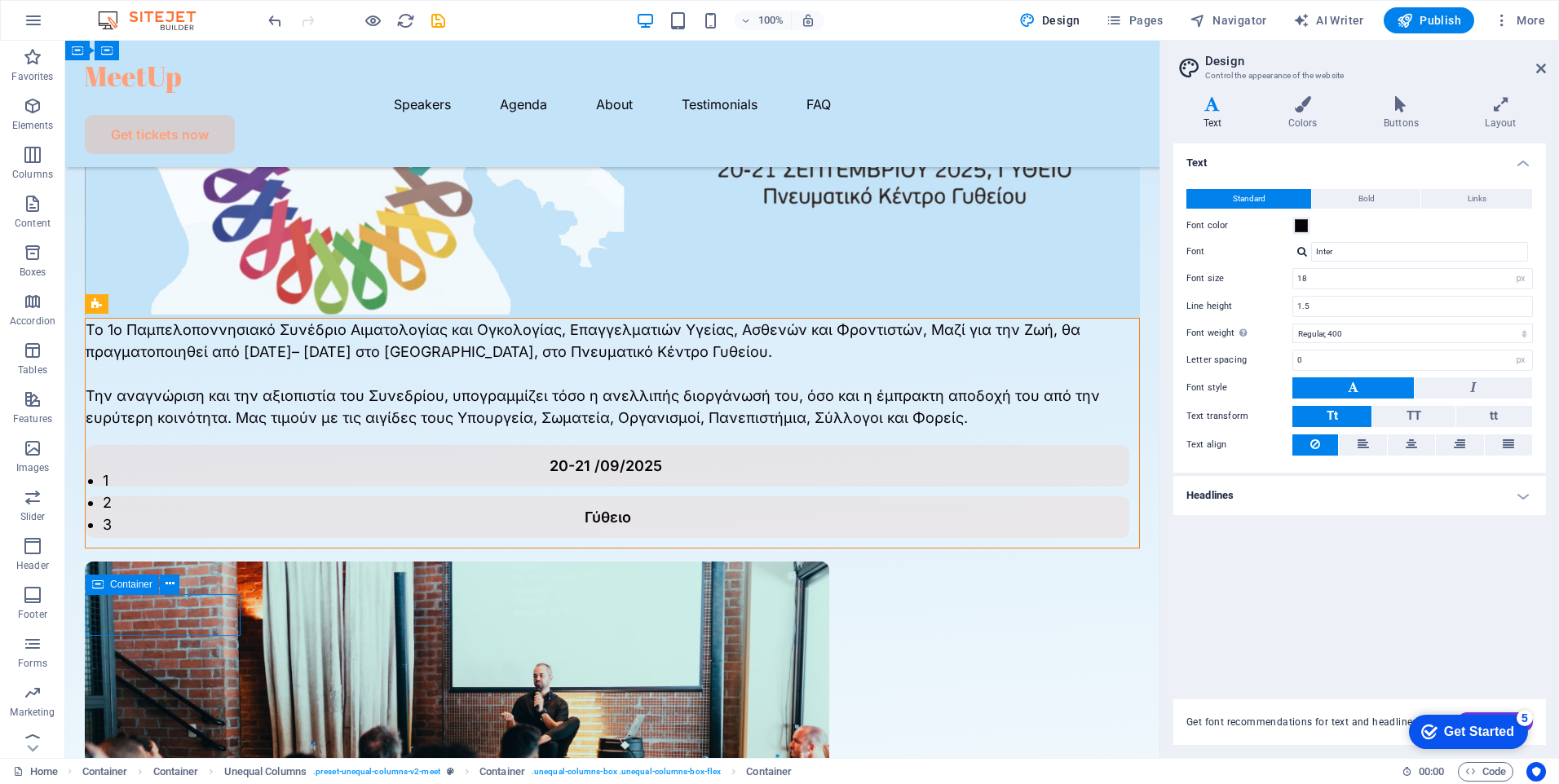
click at [231, 486] on div "20-21 /09/2025" at bounding box center [607, 466] width 1044 height 42
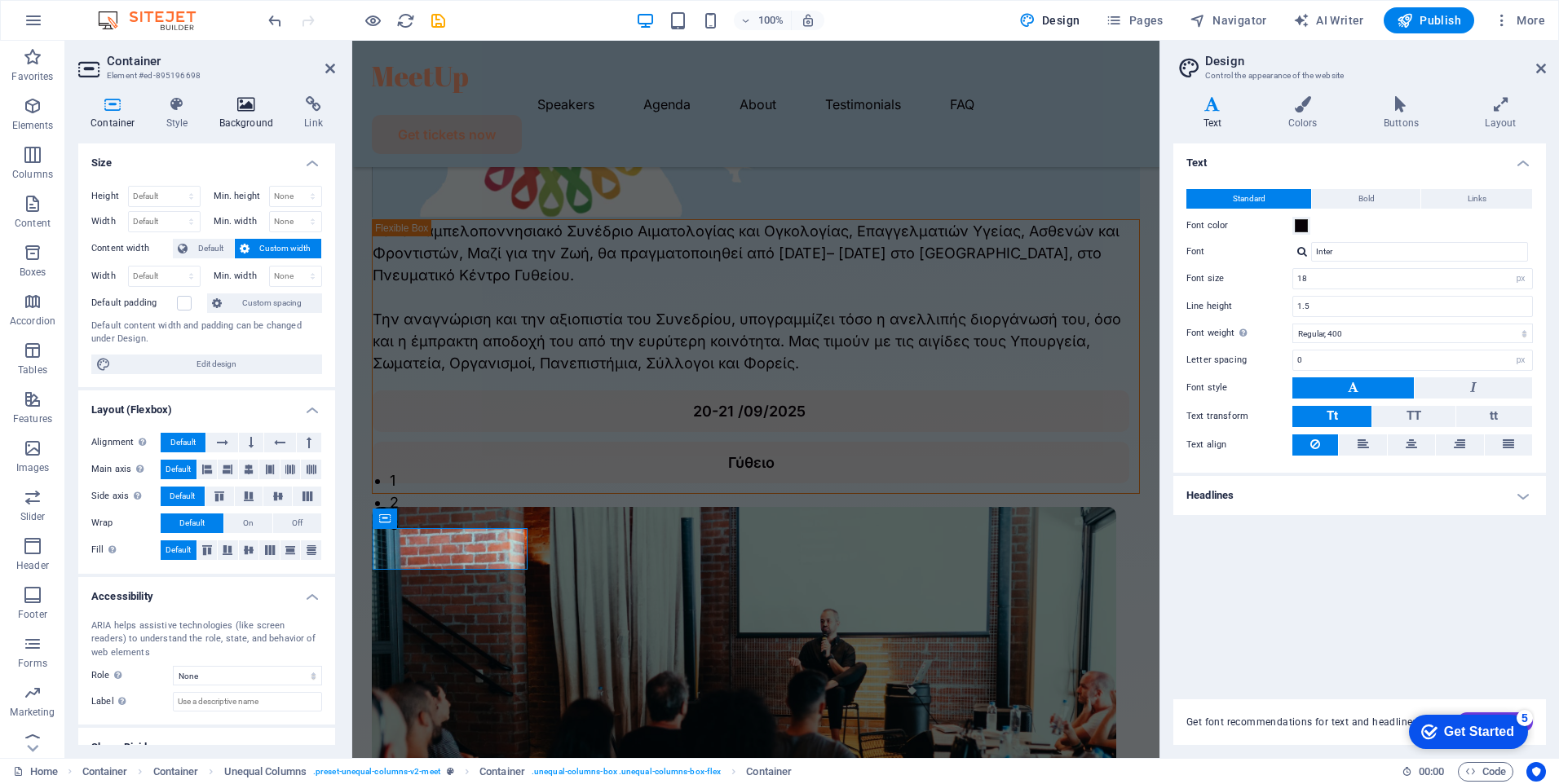
click at [243, 128] on h4 "Background" at bounding box center [250, 113] width 86 height 34
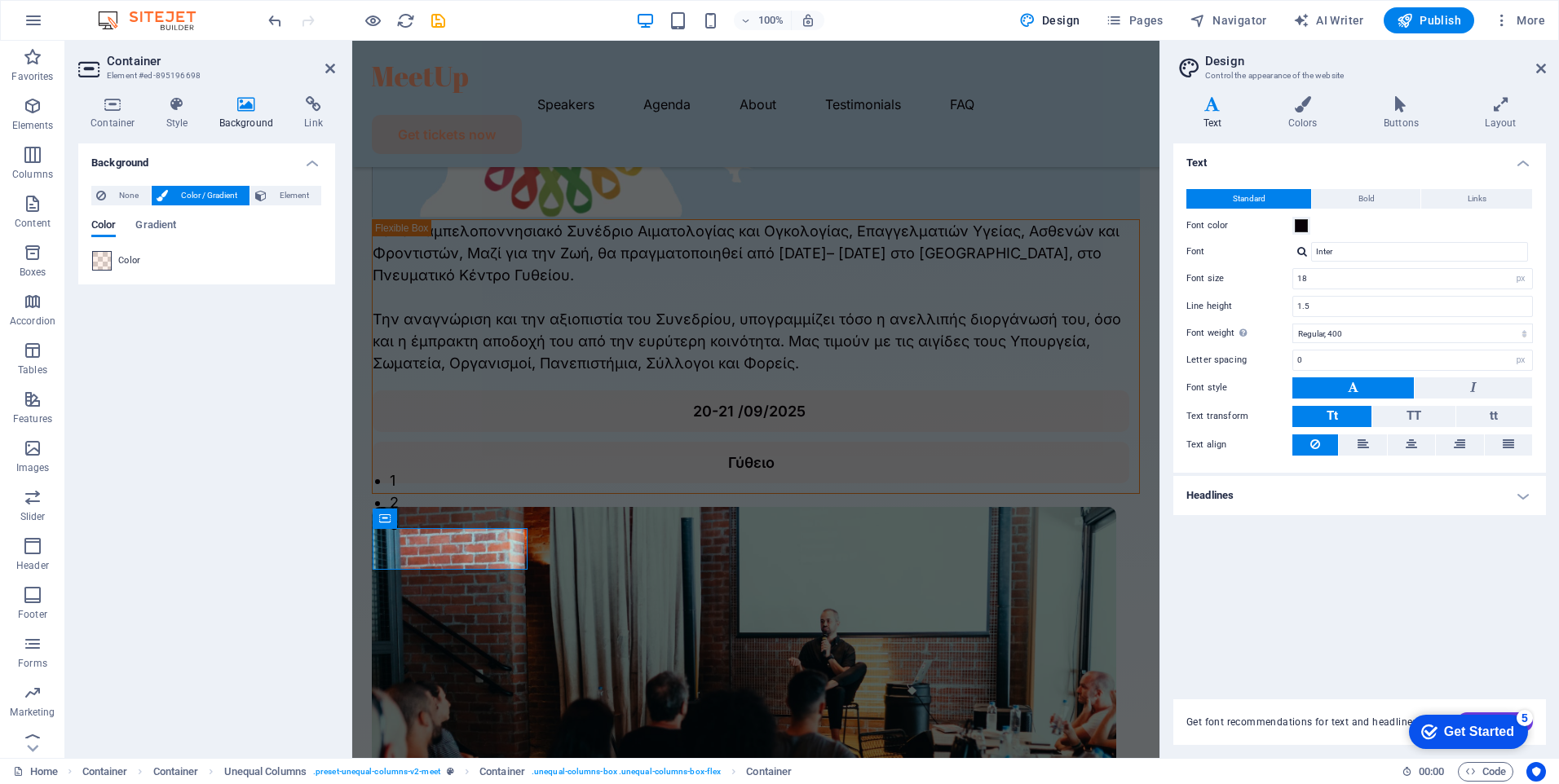
click at [96, 261] on span at bounding box center [102, 261] width 18 height 18
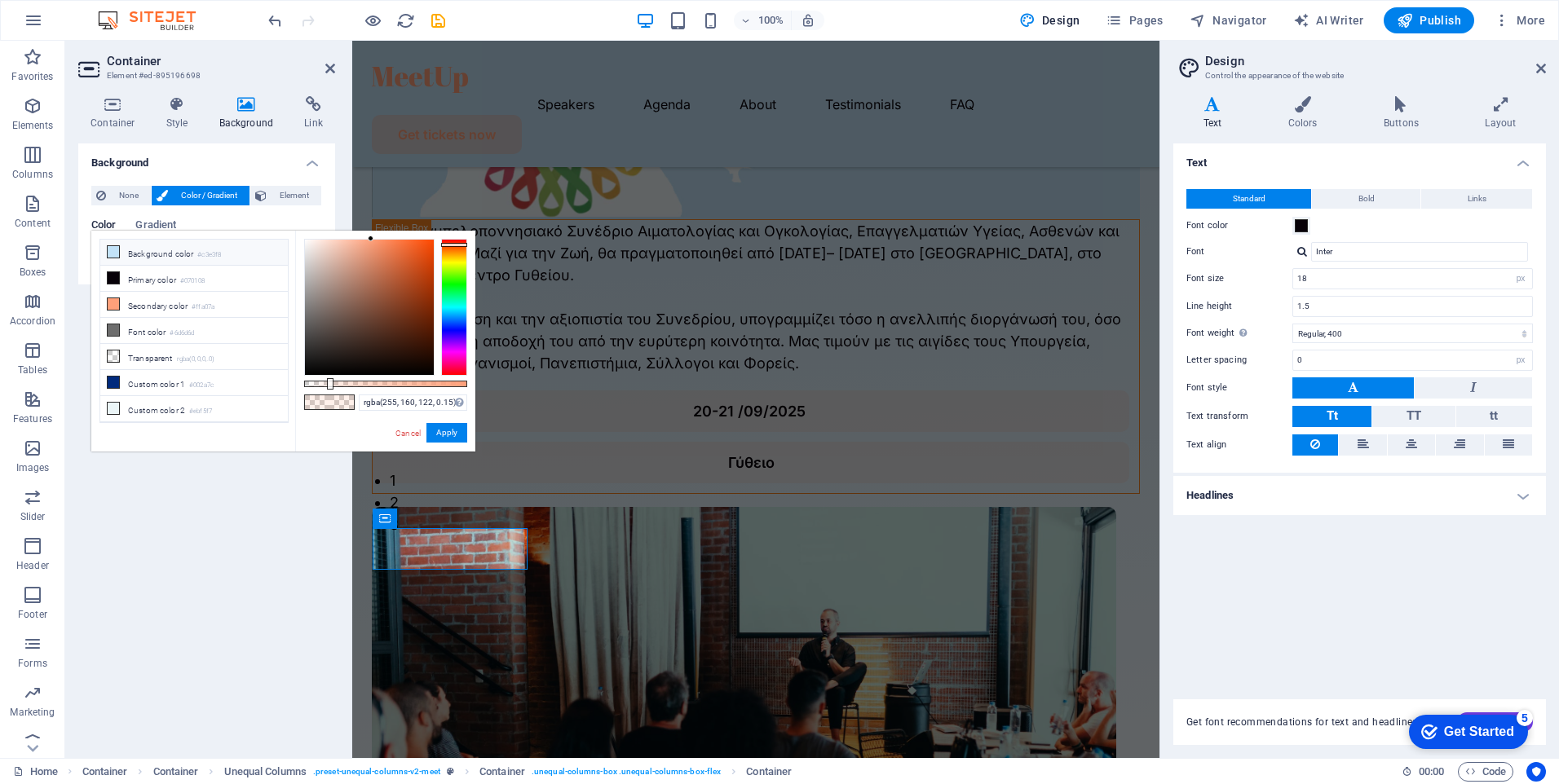
click at [169, 252] on li "Background color #c3e3f8" at bounding box center [194, 252] width 188 height 26
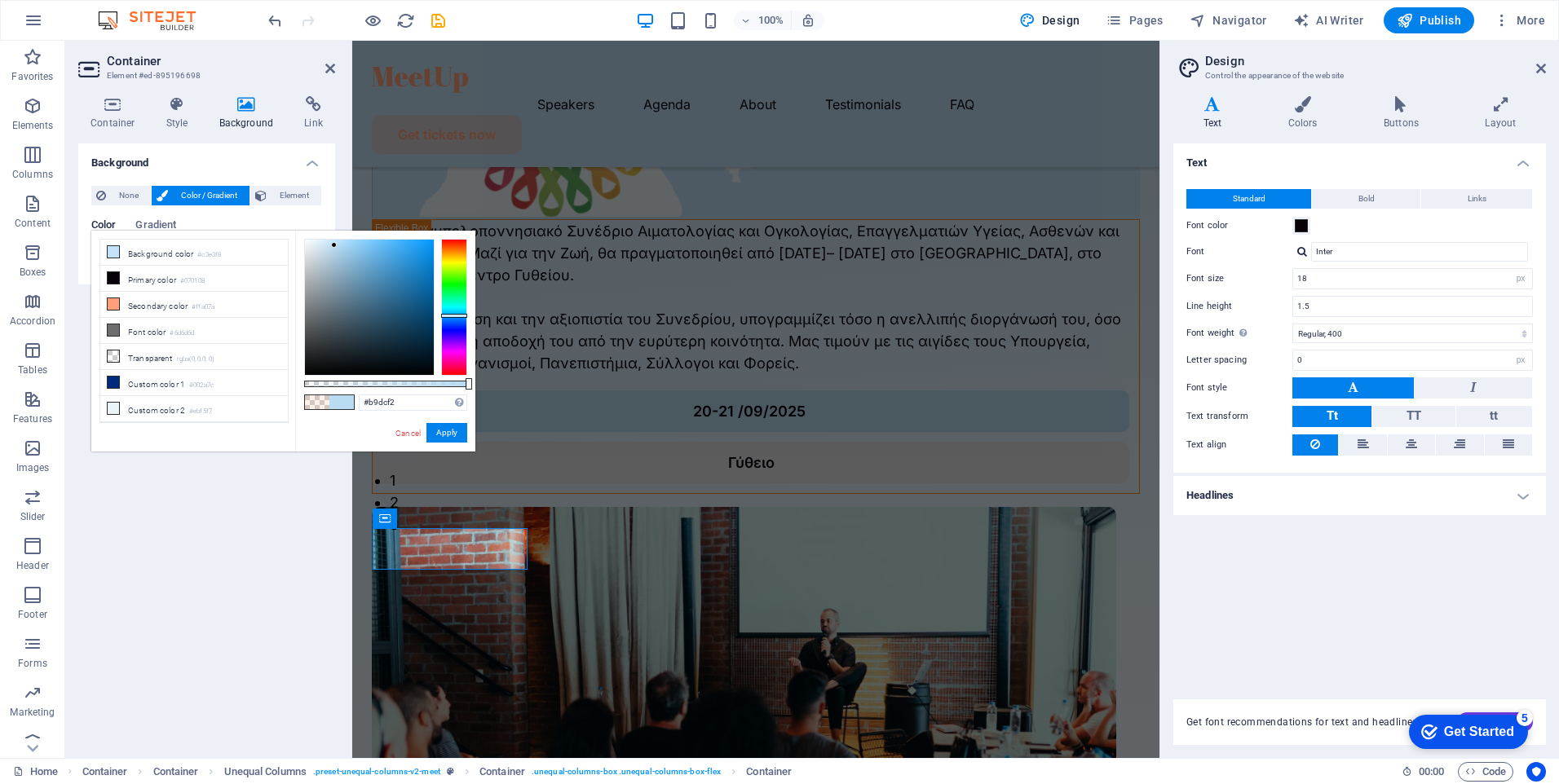
drag, startPoint x: 355, startPoint y: 245, endPoint x: 335, endPoint y: 245, distance: 20.0
click at [335, 245] on div at bounding box center [369, 306] width 128 height 135
click at [208, 255] on small "#c3e3f8" at bounding box center [209, 255] width 23 height 12
click at [209, 408] on small "#ebf5f7" at bounding box center [199, 411] width 22 height 12
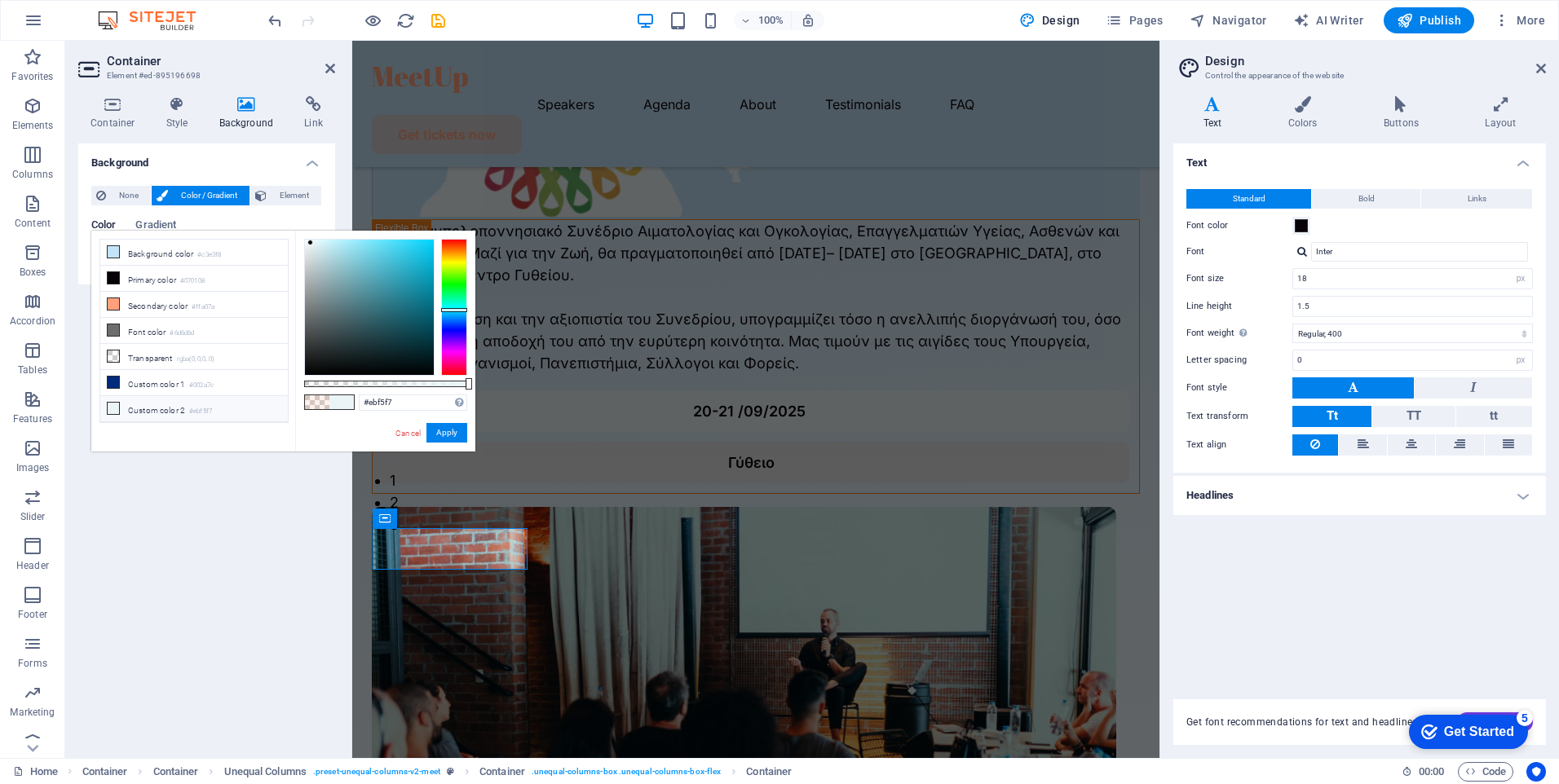
type input "#d0eef4"
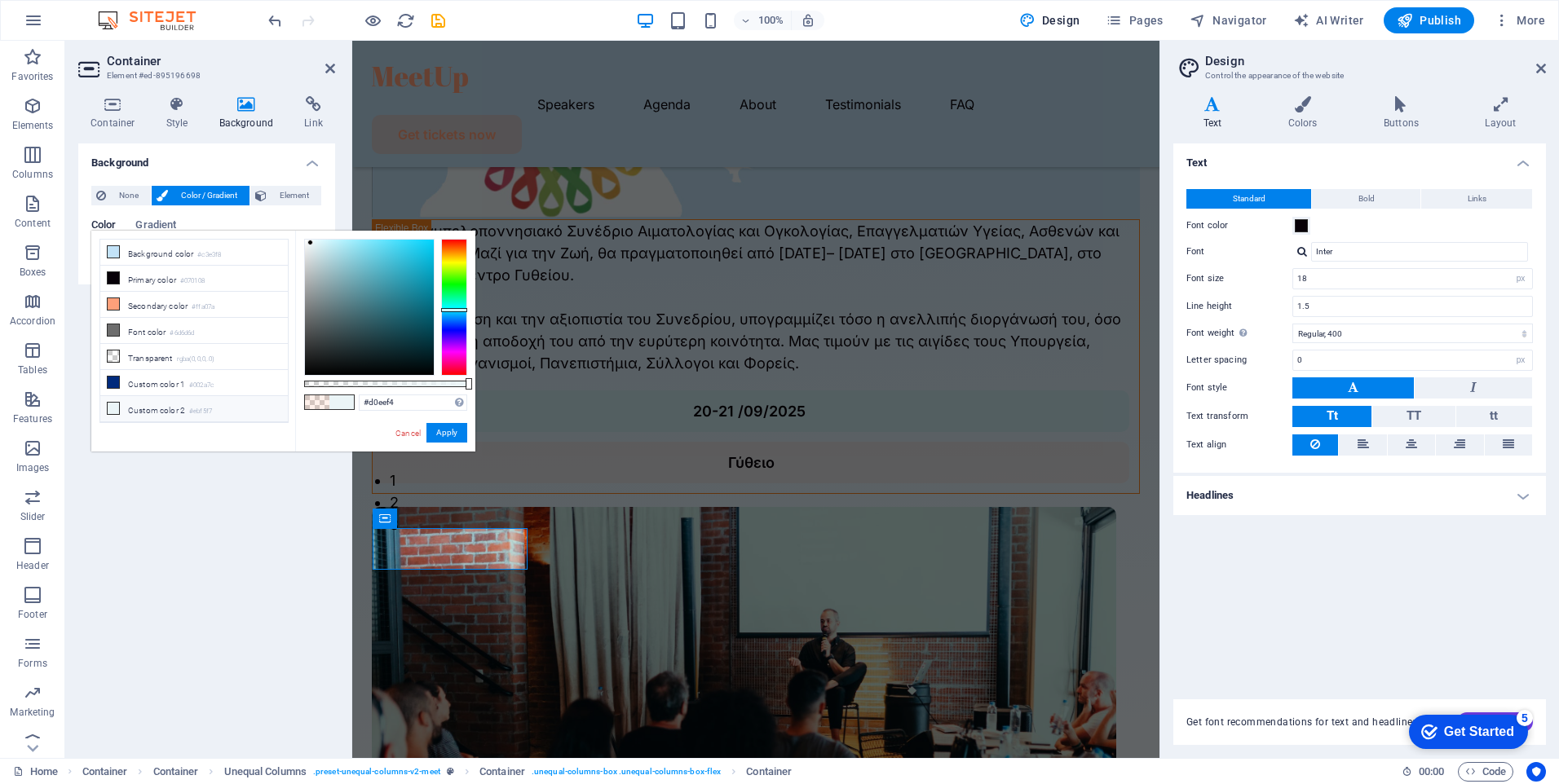
click at [323, 244] on div at bounding box center [369, 306] width 128 height 135
click at [448, 435] on button "Apply" at bounding box center [447, 433] width 41 height 19
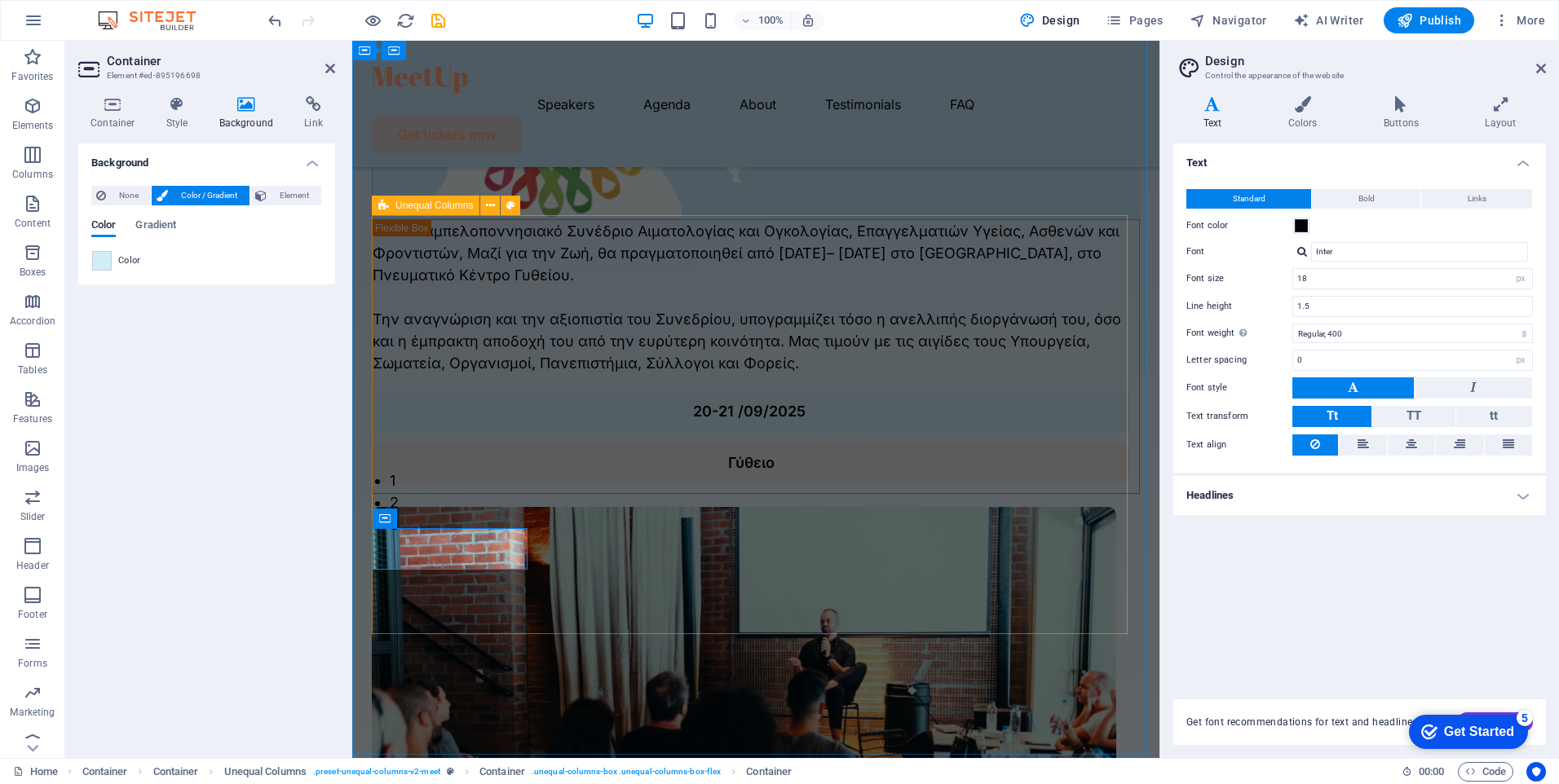
click at [668, 604] on div "Το 1ο Παμπελοποννησιακό Συνέδριο Αιματολογίας και Ογκολογίας, Επαγγελματιών Υγε…" at bounding box center [755, 572] width 768 height 707
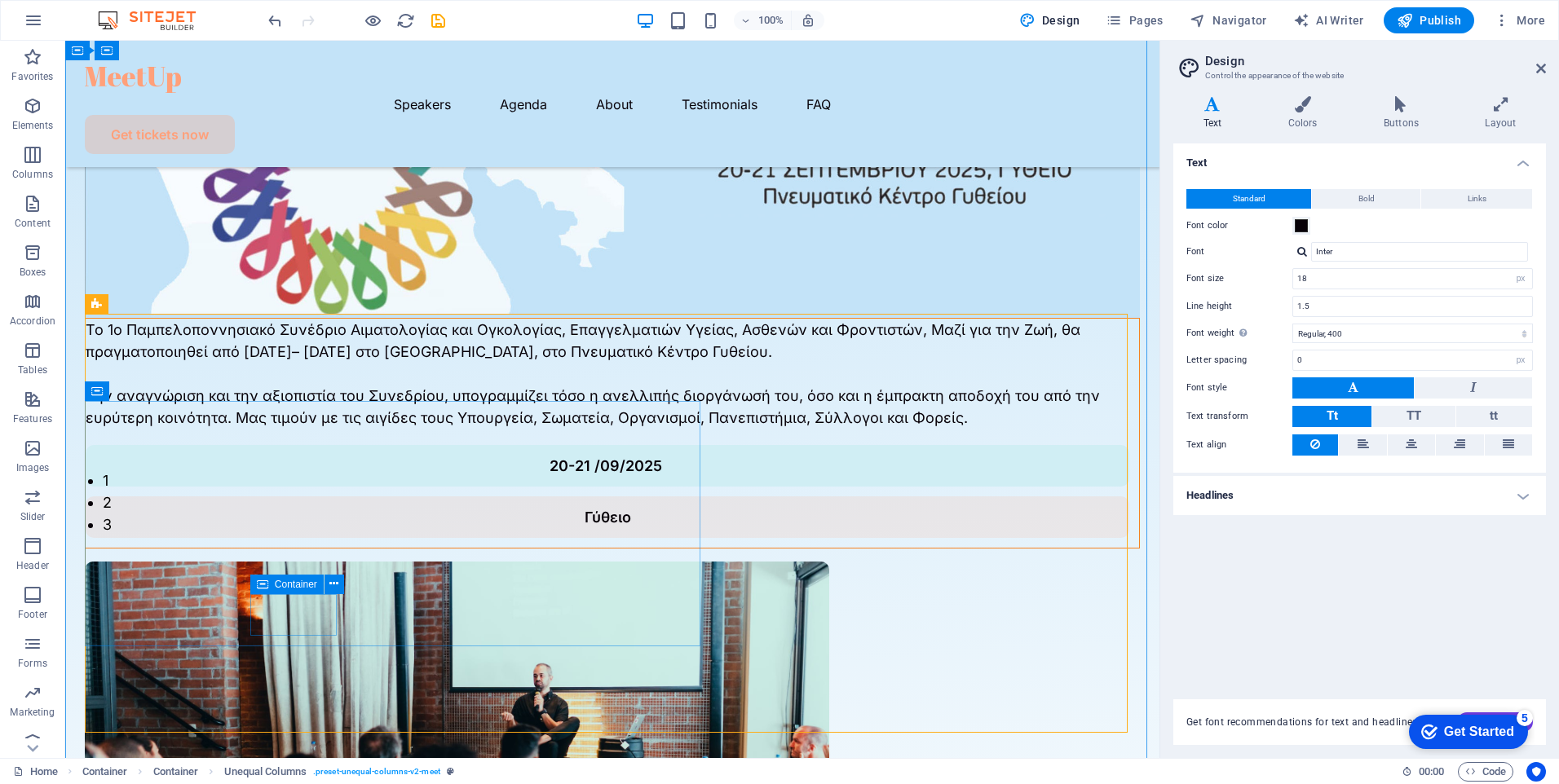
click at [324, 538] on div "Γύθειο" at bounding box center [607, 517] width 1044 height 42
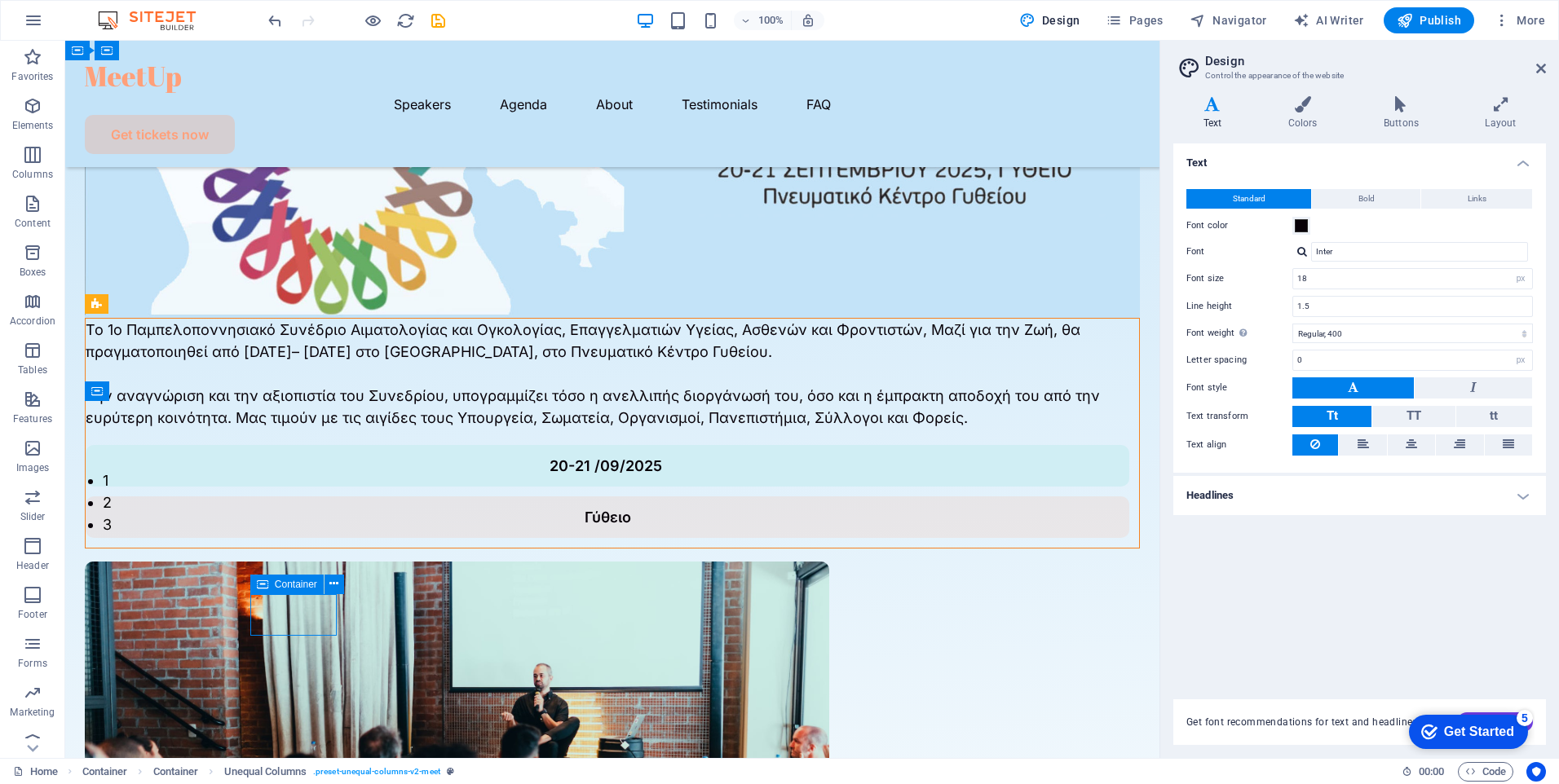
click at [324, 538] on div "Γύθειο" at bounding box center [607, 517] width 1044 height 42
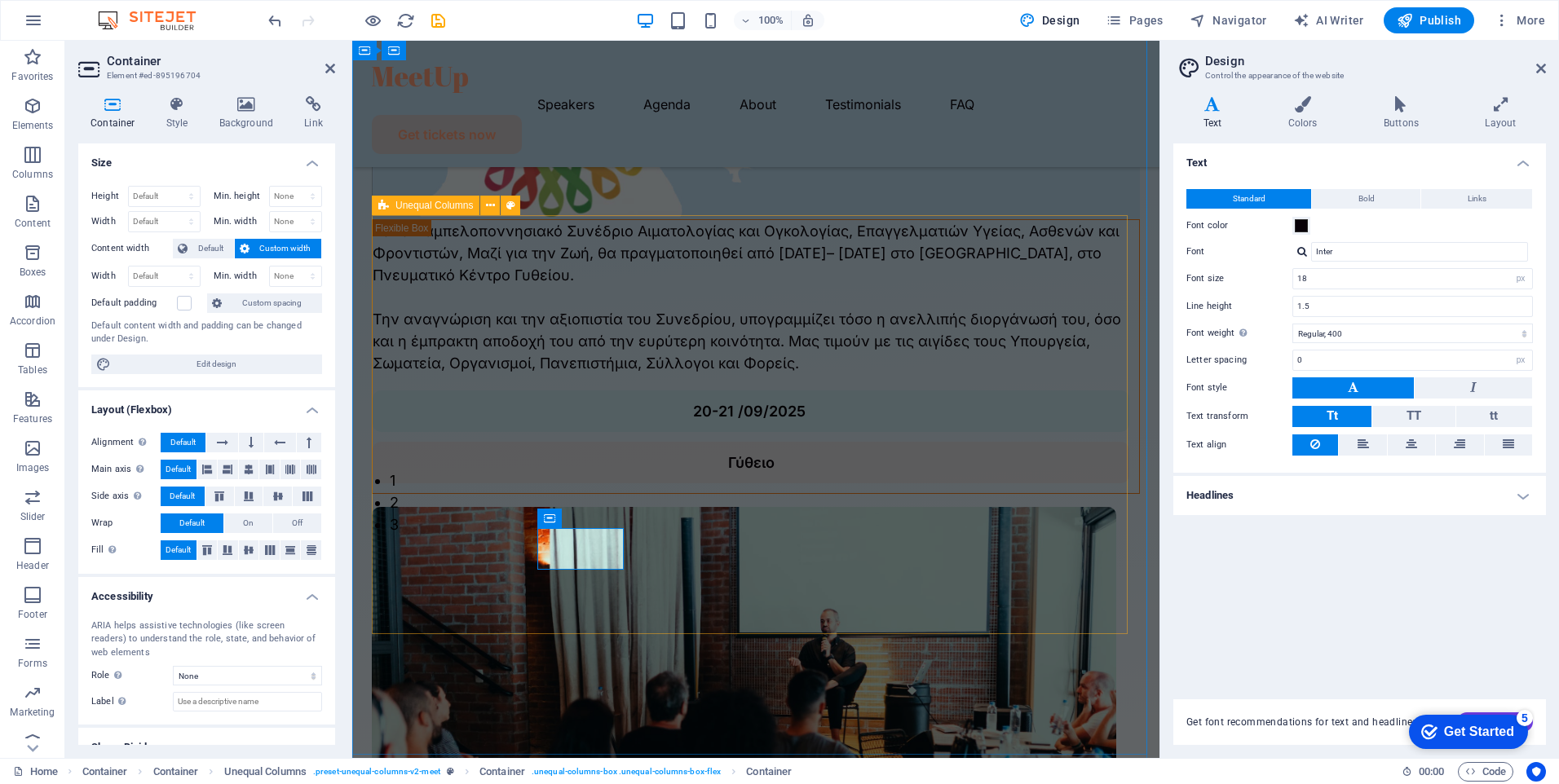
click at [487, 604] on div "Το 1ο Παμπελοποννησιακό Συνέδριο Αιματολογίας και Ογκολογίας, Επαγγελματιών Υγε…" at bounding box center [755, 572] width 768 height 707
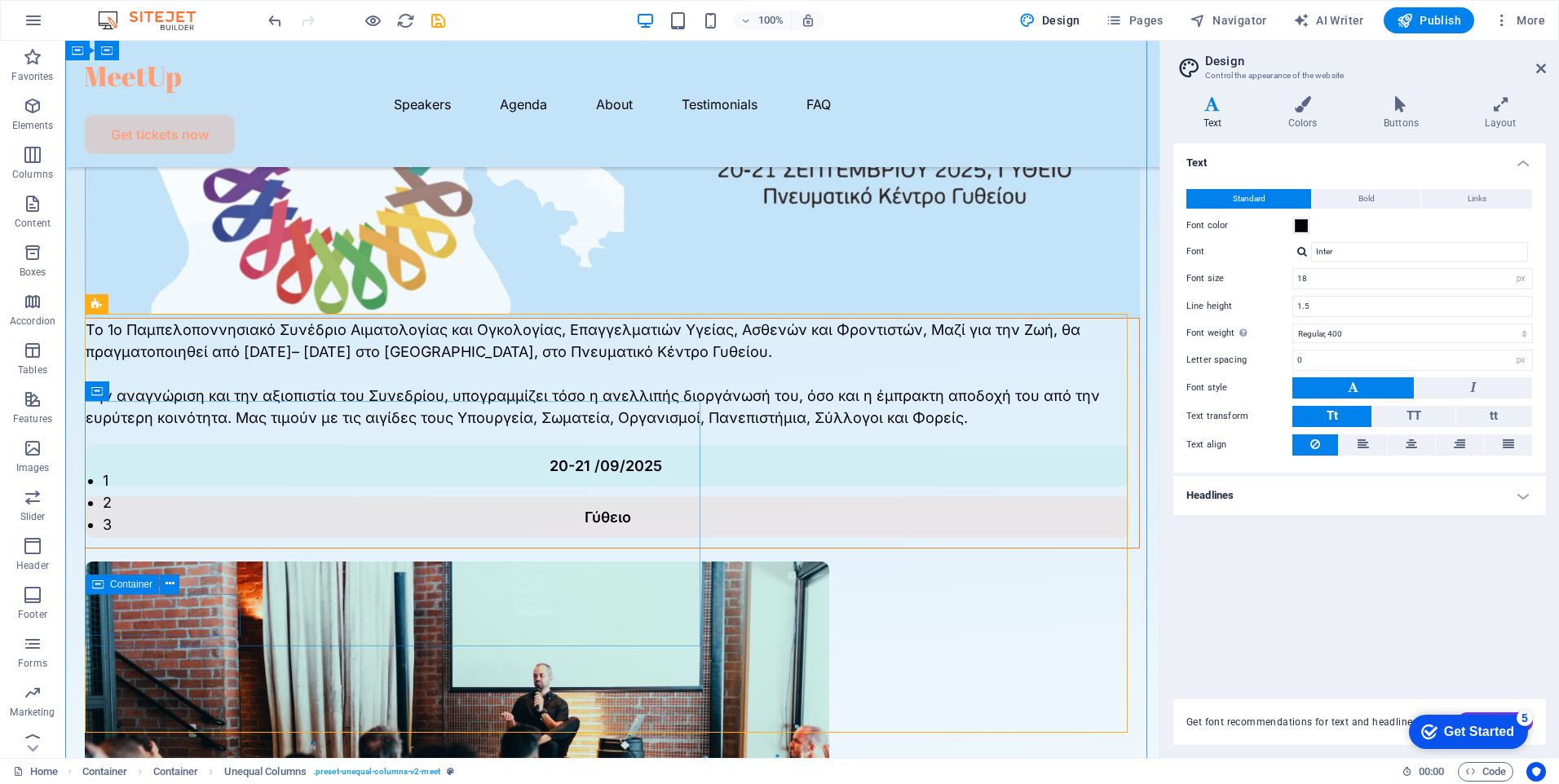
click at [226, 486] on div "20-21 /09/2025" at bounding box center [607, 466] width 1044 height 42
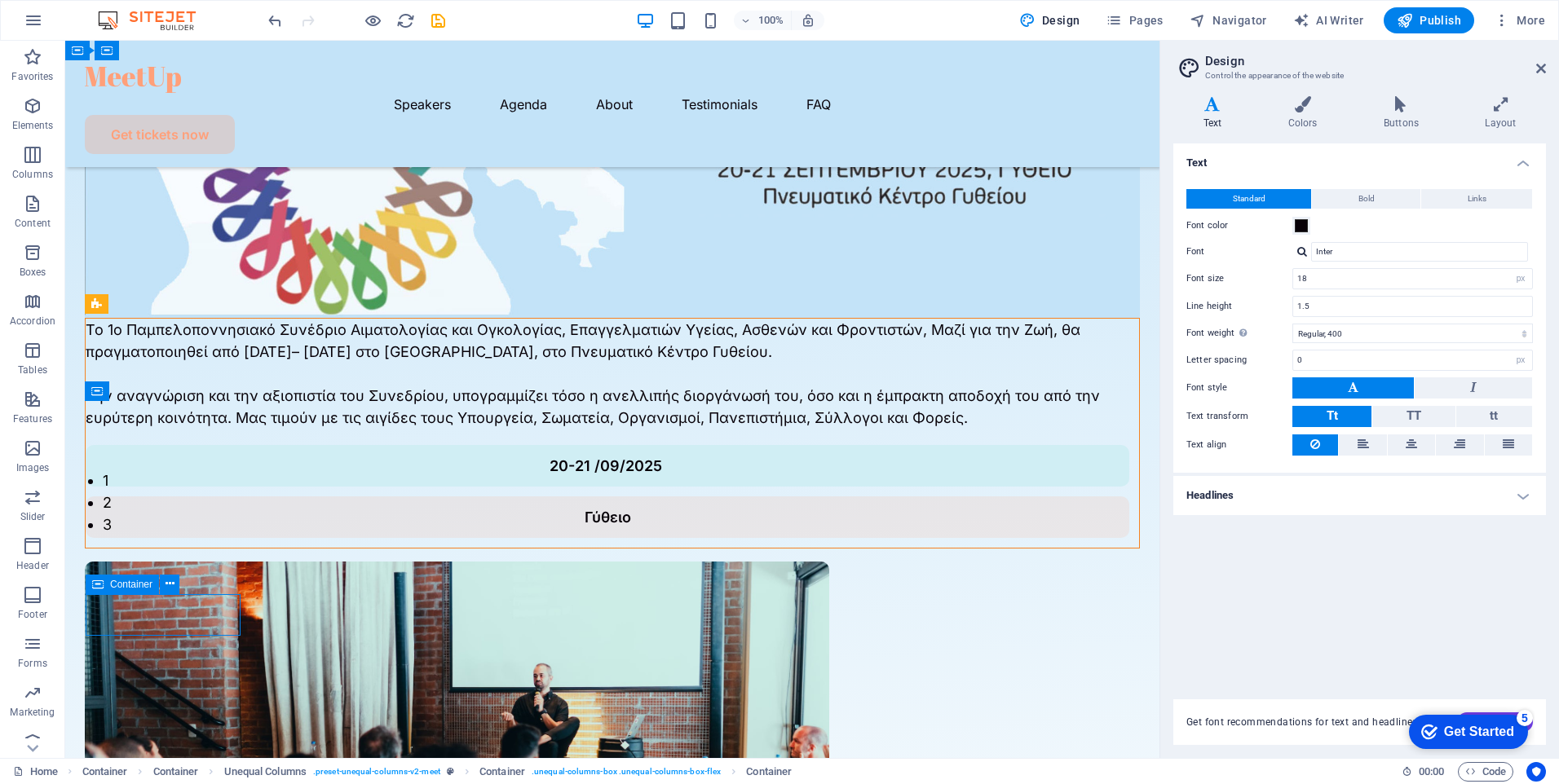
click at [226, 486] on div "20-21 /09/2025" at bounding box center [607, 466] width 1044 height 42
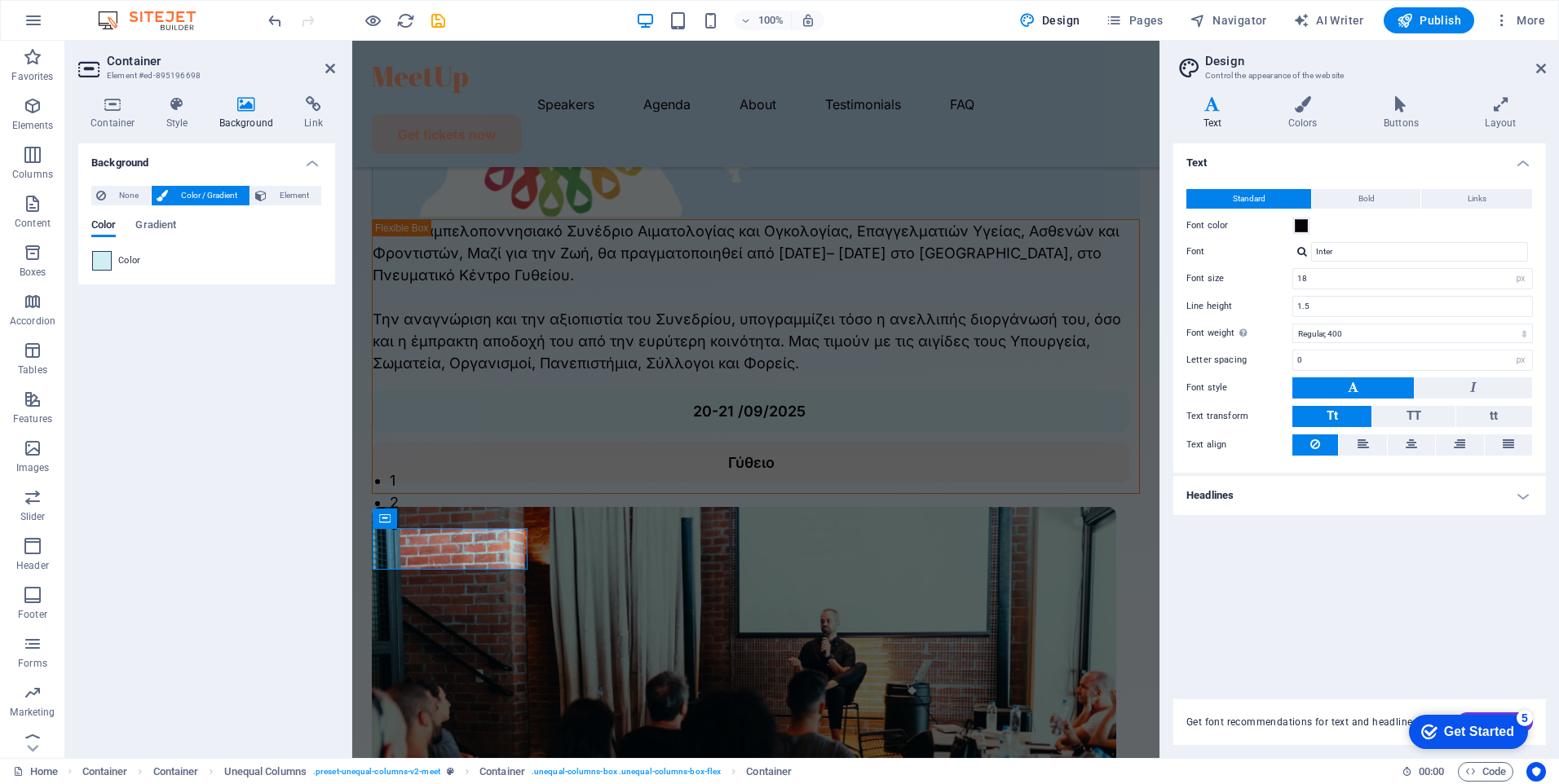
click at [100, 266] on span at bounding box center [102, 261] width 18 height 18
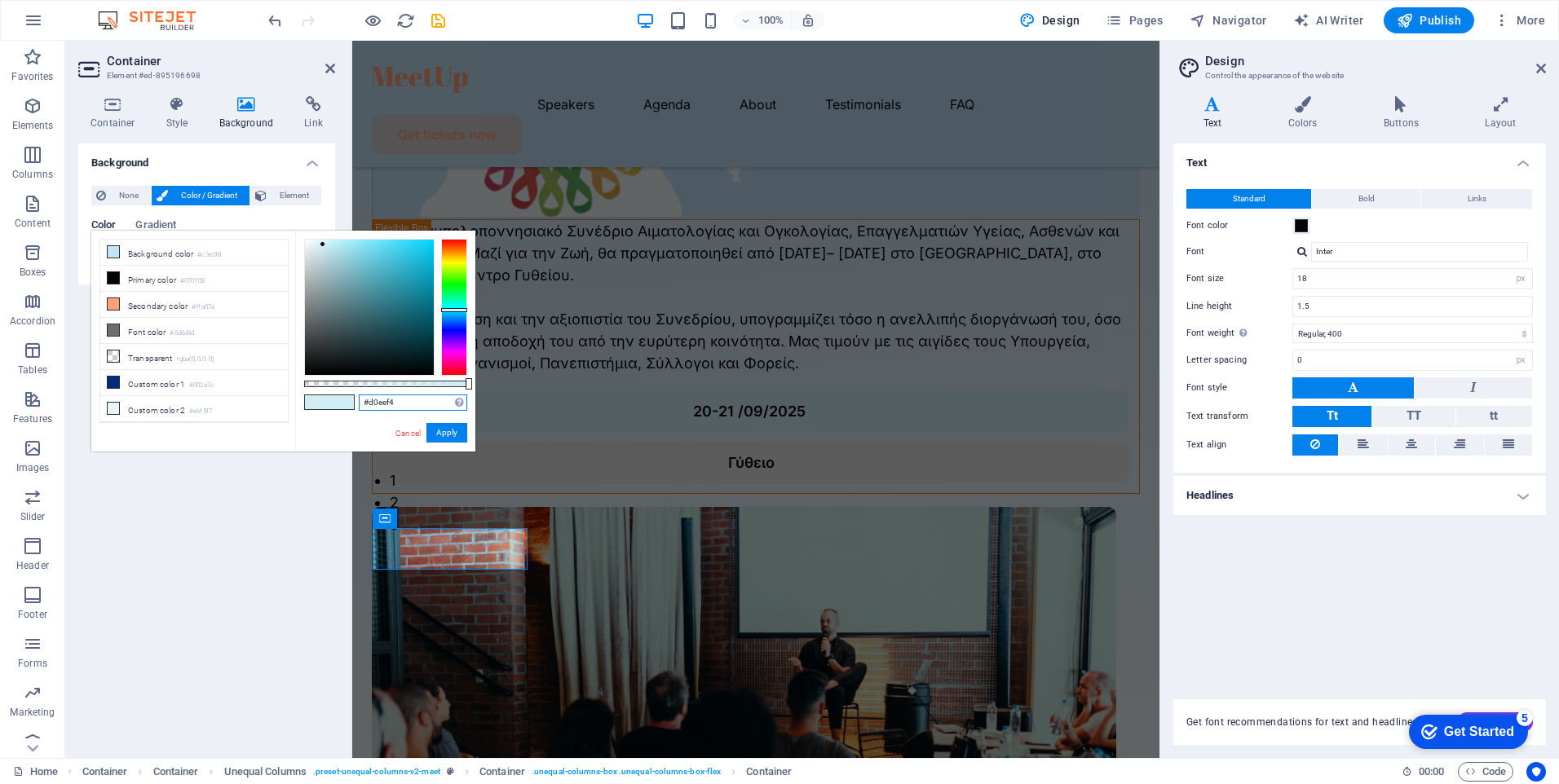
drag, startPoint x: 405, startPoint y: 400, endPoint x: 345, endPoint y: 410, distance: 60.8
click at [339, 403] on div "#d0eef4 Supported formats #0852ed rgb(8, 82, 237) rgba(8, 82, 237, 90%) hsv(221…" at bounding box center [384, 459] width 180 height 457
click at [561, 595] on div "Το 1ο Παμπελοποννησιακό Συνέδριο Αιματολογίας και Ογκολογίας, Επαγγελματιών Υγε…" at bounding box center [755, 572] width 768 height 707
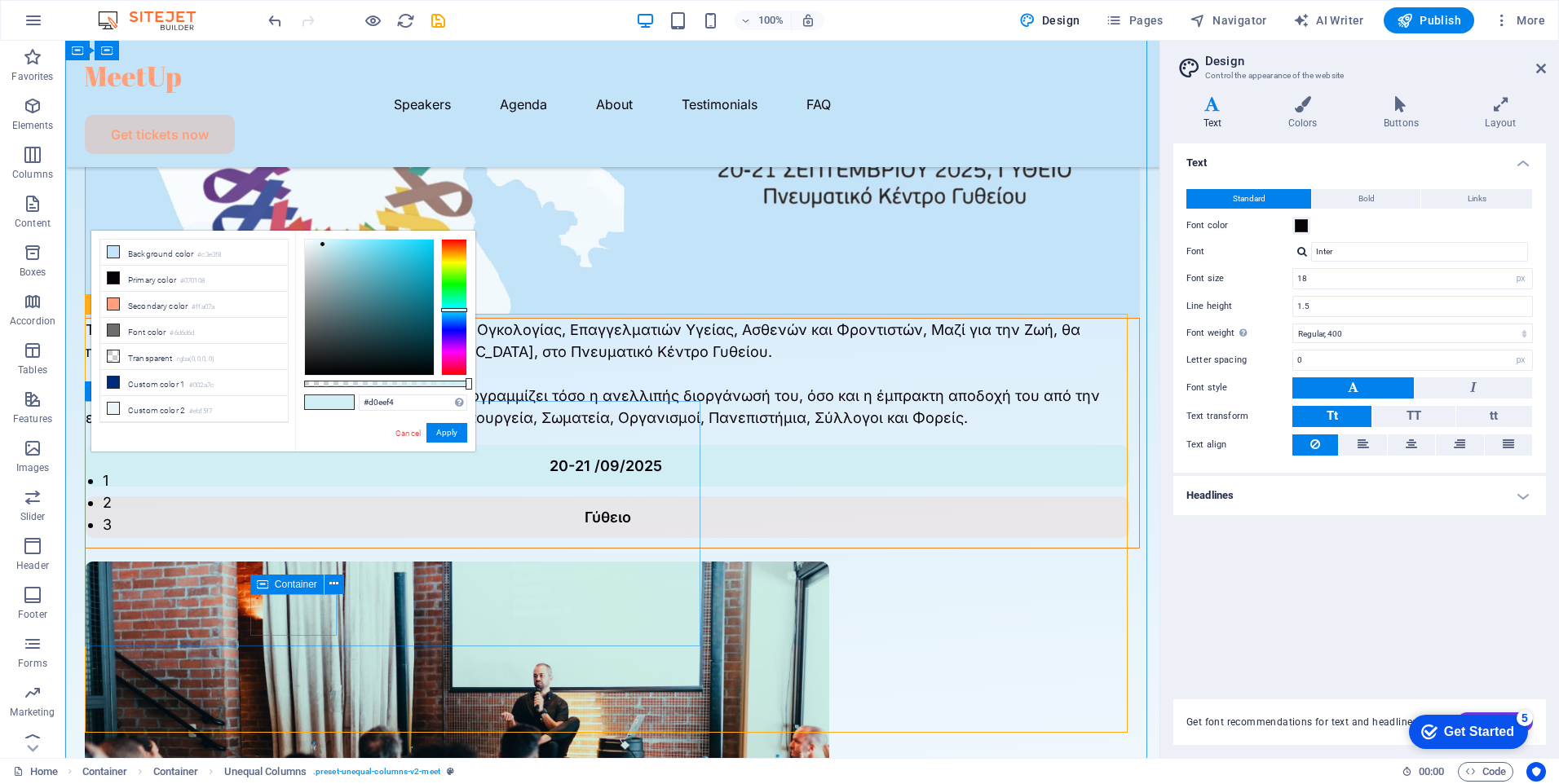
click at [322, 538] on div "Γύθειο" at bounding box center [607, 517] width 1044 height 42
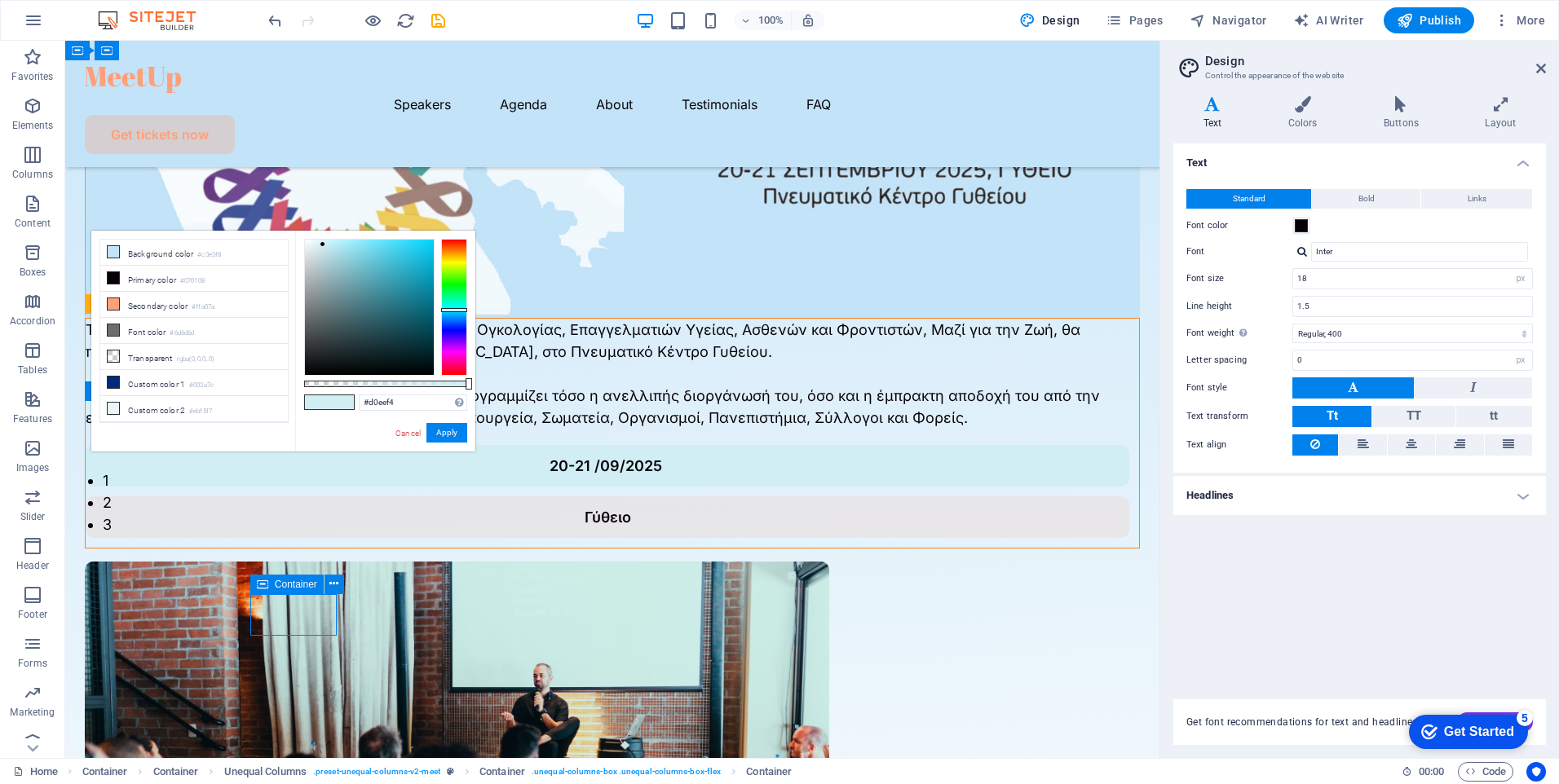
click at [322, 538] on div "Γύθειο" at bounding box center [607, 517] width 1044 height 42
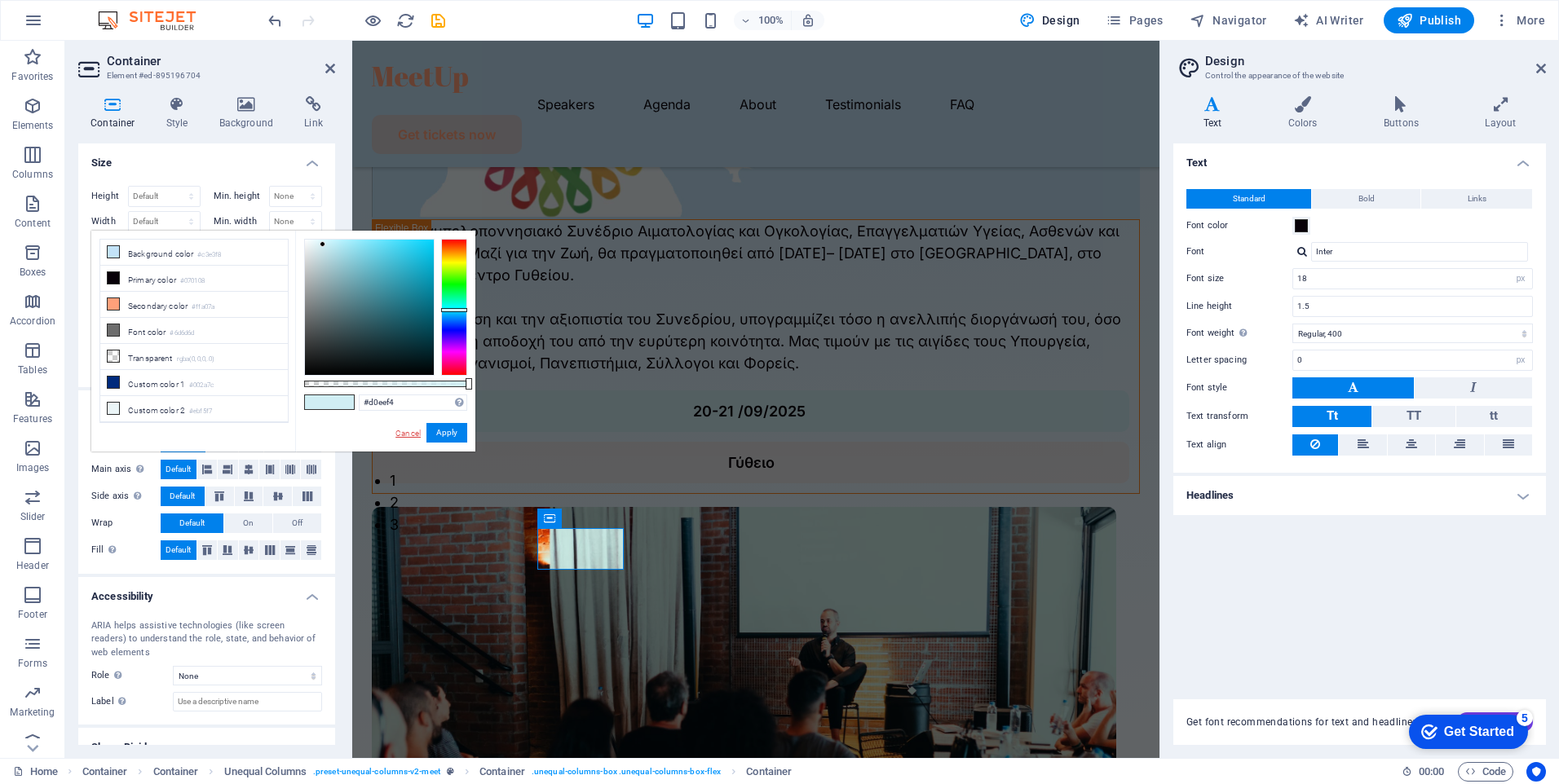
click at [411, 431] on link "Cancel" at bounding box center [408, 433] width 28 height 13
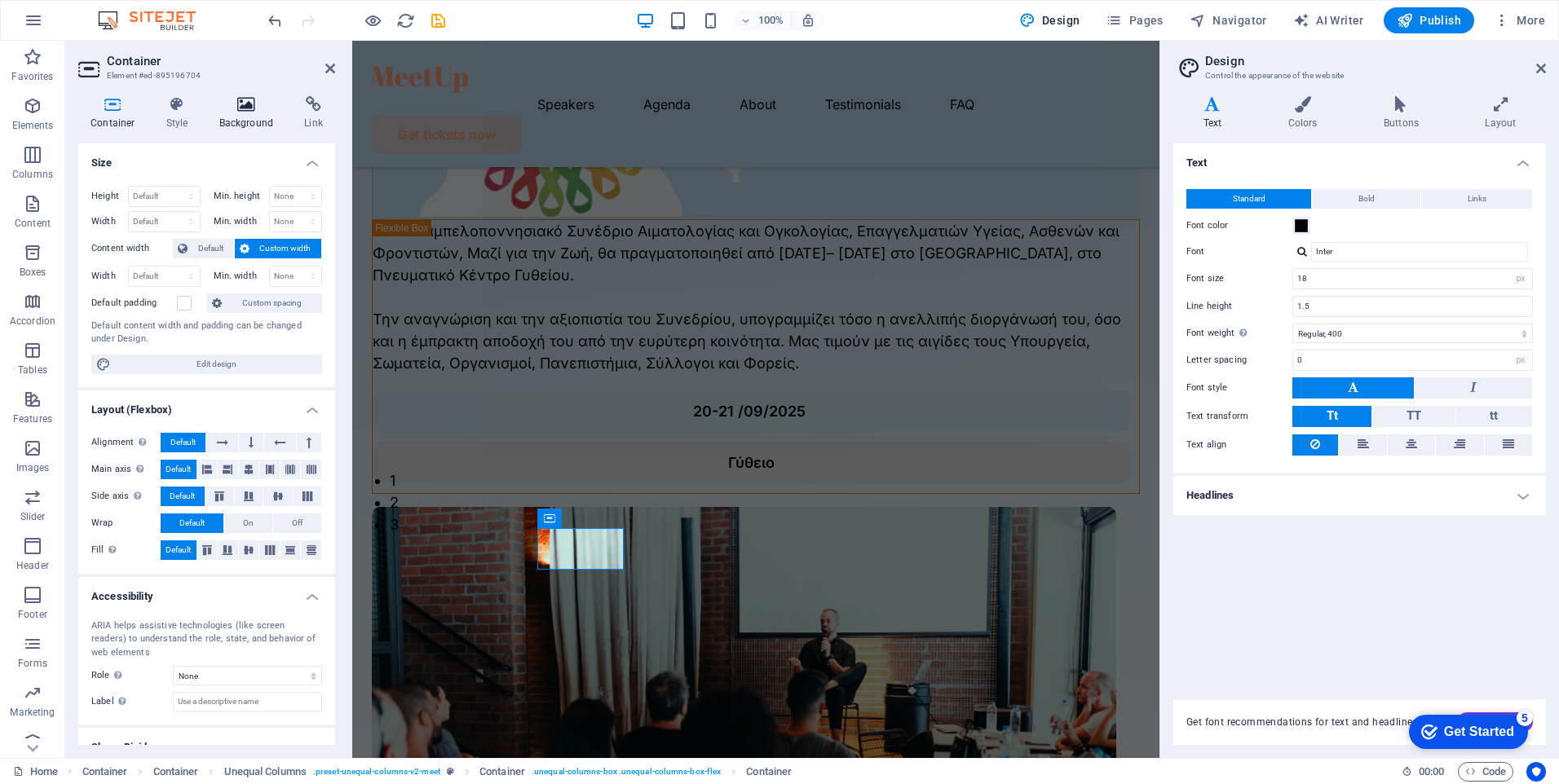
click at [240, 114] on h4 "Background" at bounding box center [250, 113] width 86 height 34
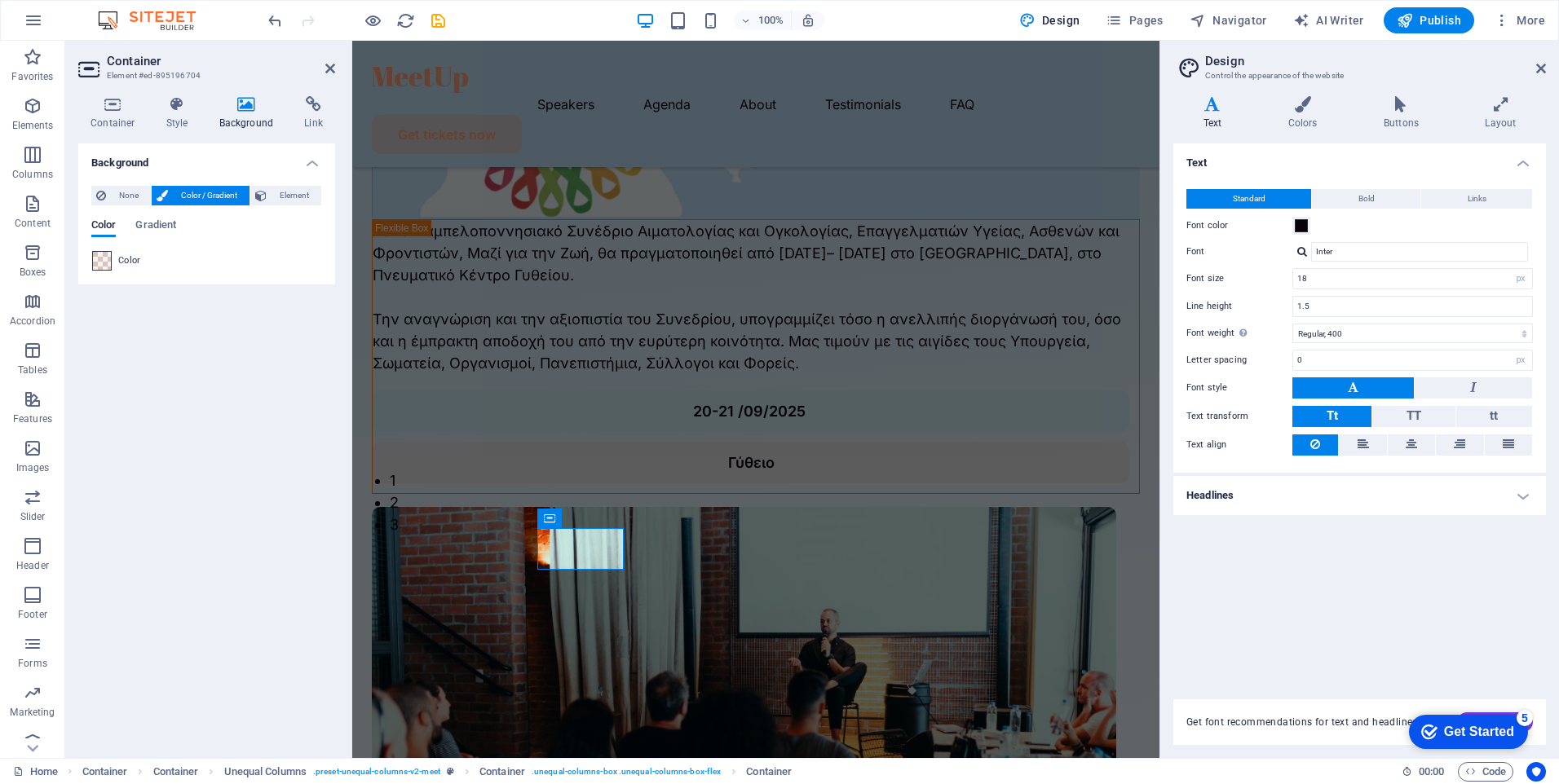
click at [107, 260] on span at bounding box center [102, 261] width 18 height 18
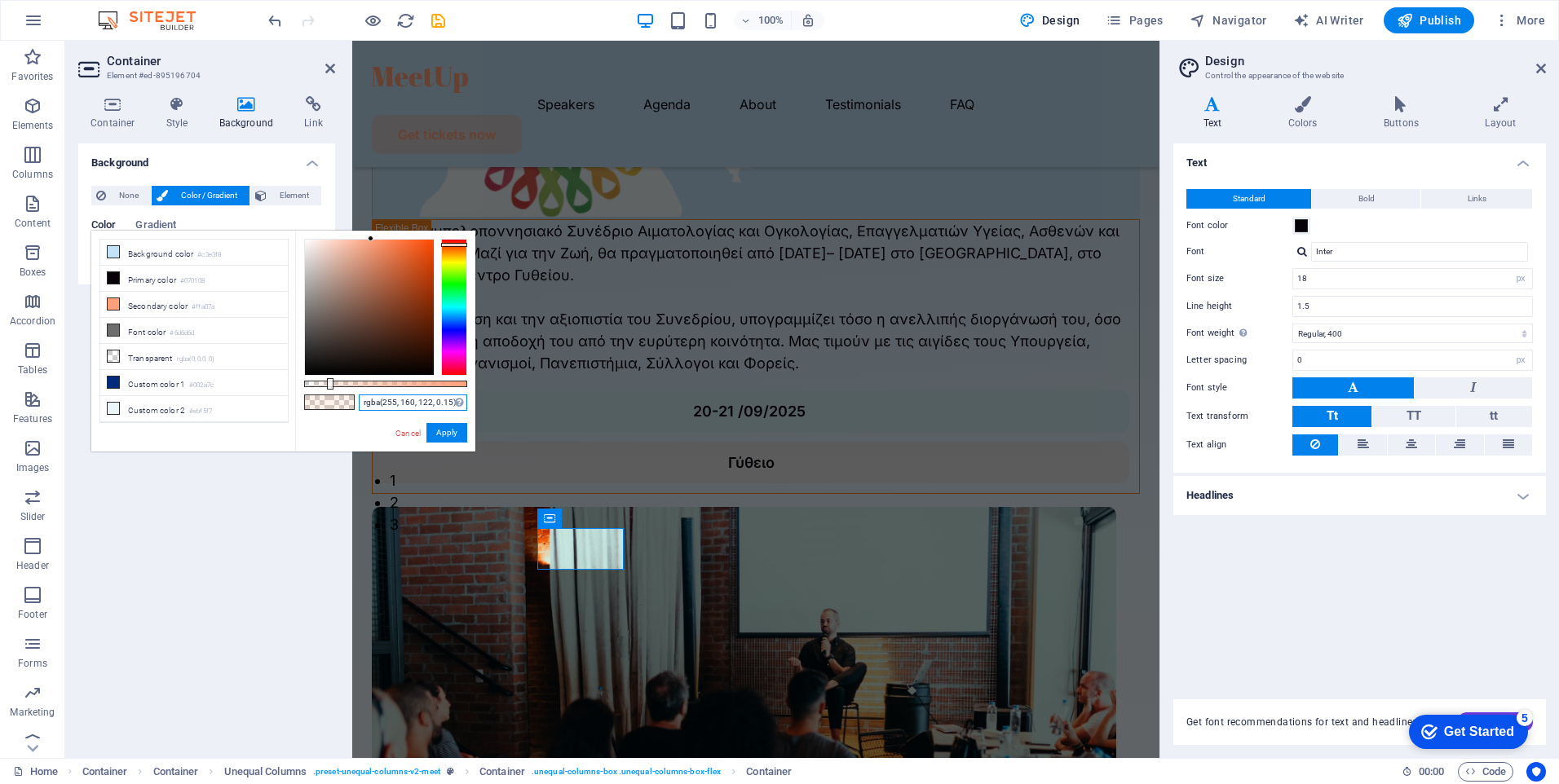
click at [405, 401] on input "rgba(255, 160, 122, 0.15)" at bounding box center [413, 403] width 108 height 17
paste input "#d0eef4"
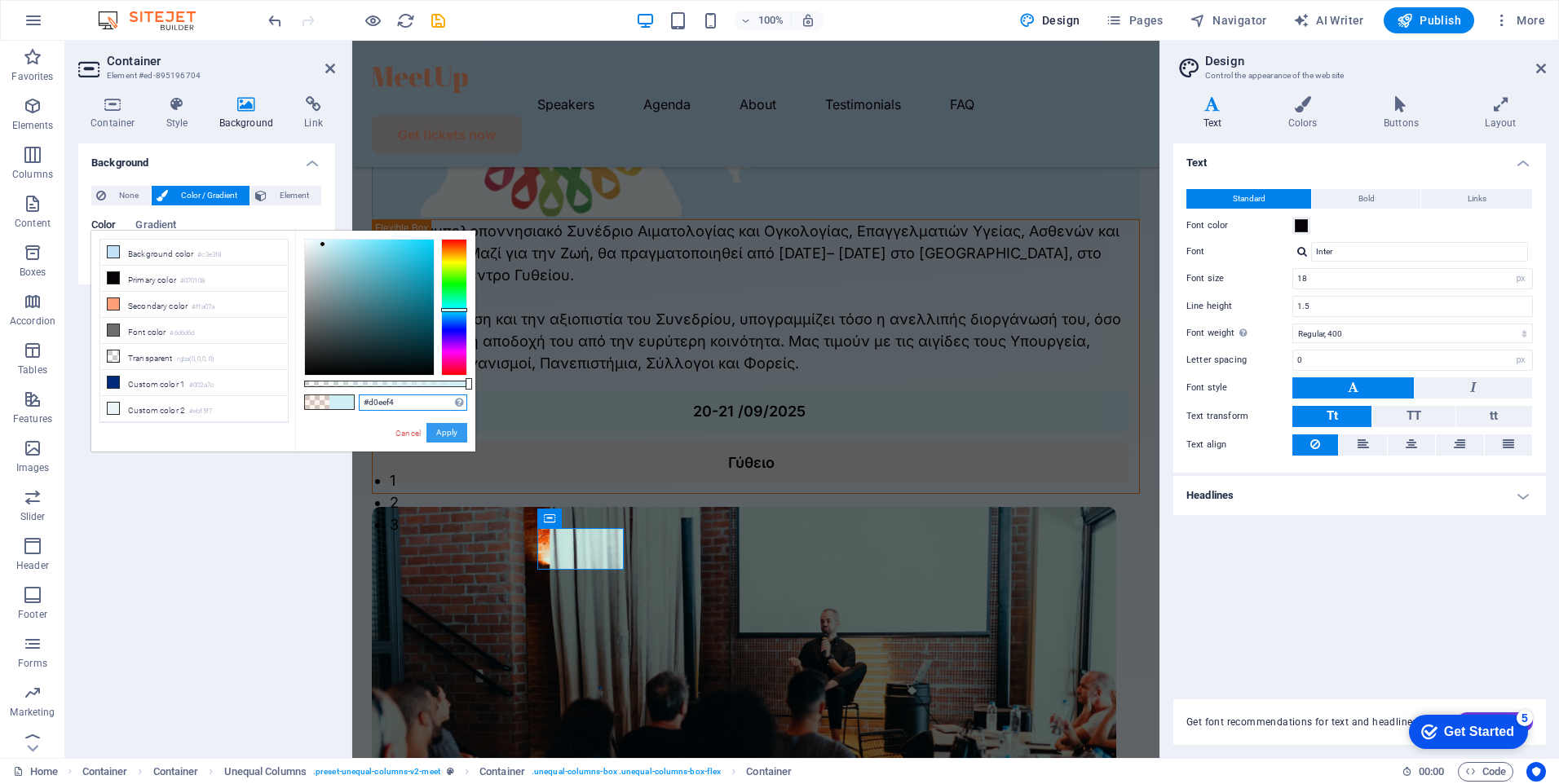
type input "#d0eef4"
click at [451, 432] on button "Apply" at bounding box center [447, 433] width 41 height 19
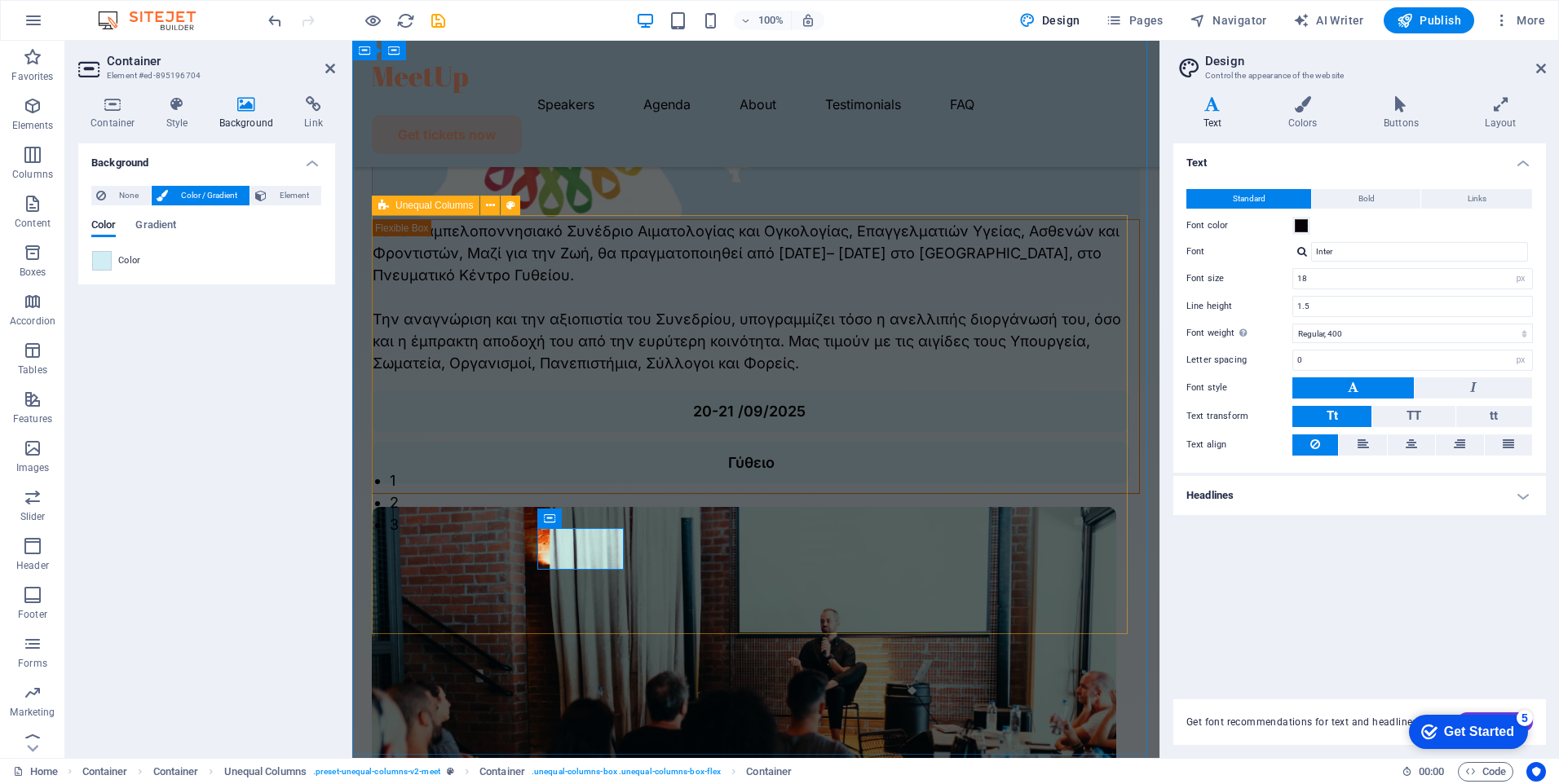
click at [596, 607] on div "Το 1ο Παμπελοποννησιακό Συνέδριο Αιματολογίας και Ογκολογίας, Επαγγελματιών Υγε…" at bounding box center [755, 572] width 768 height 707
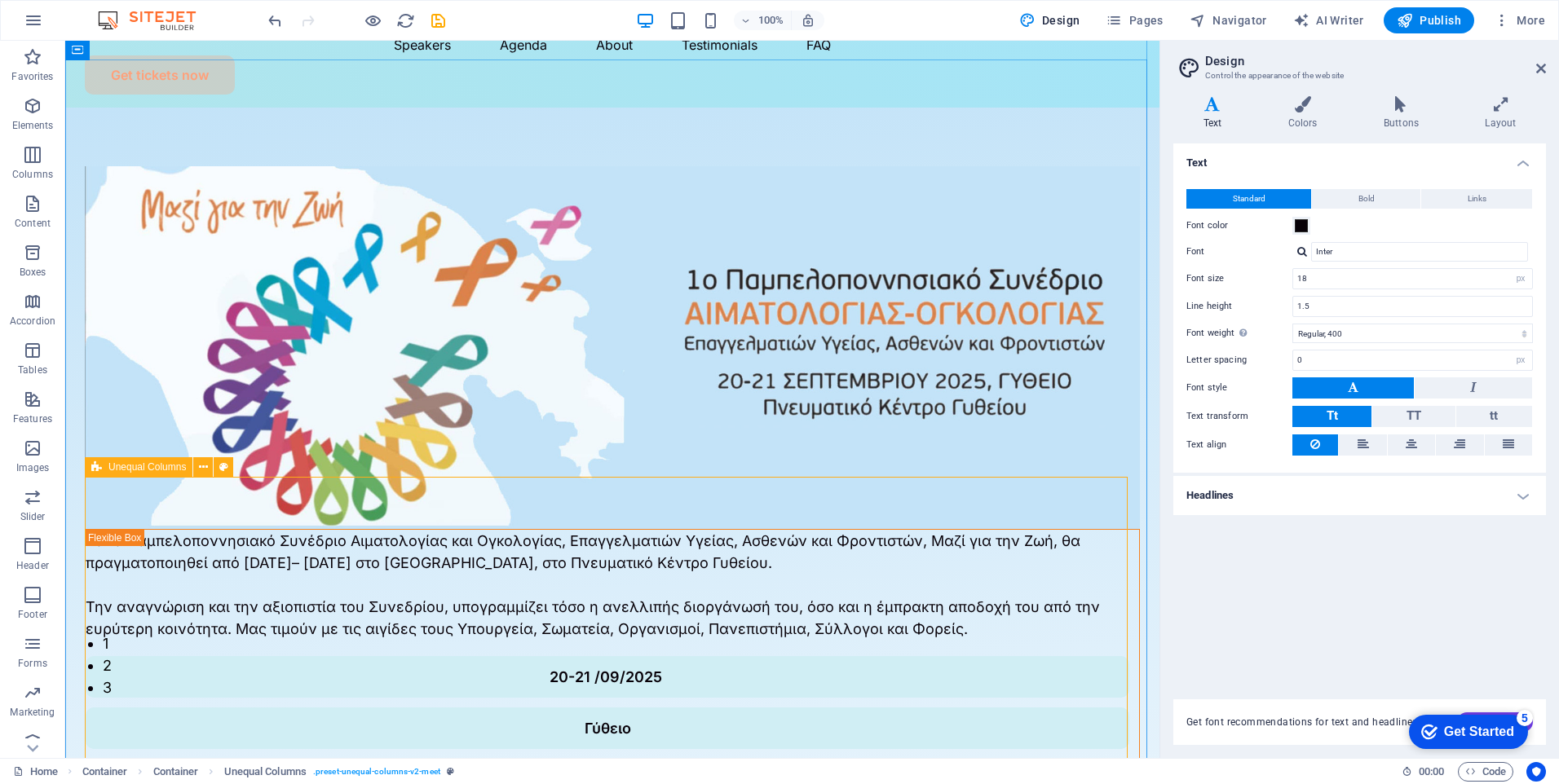
scroll to position [0, 0]
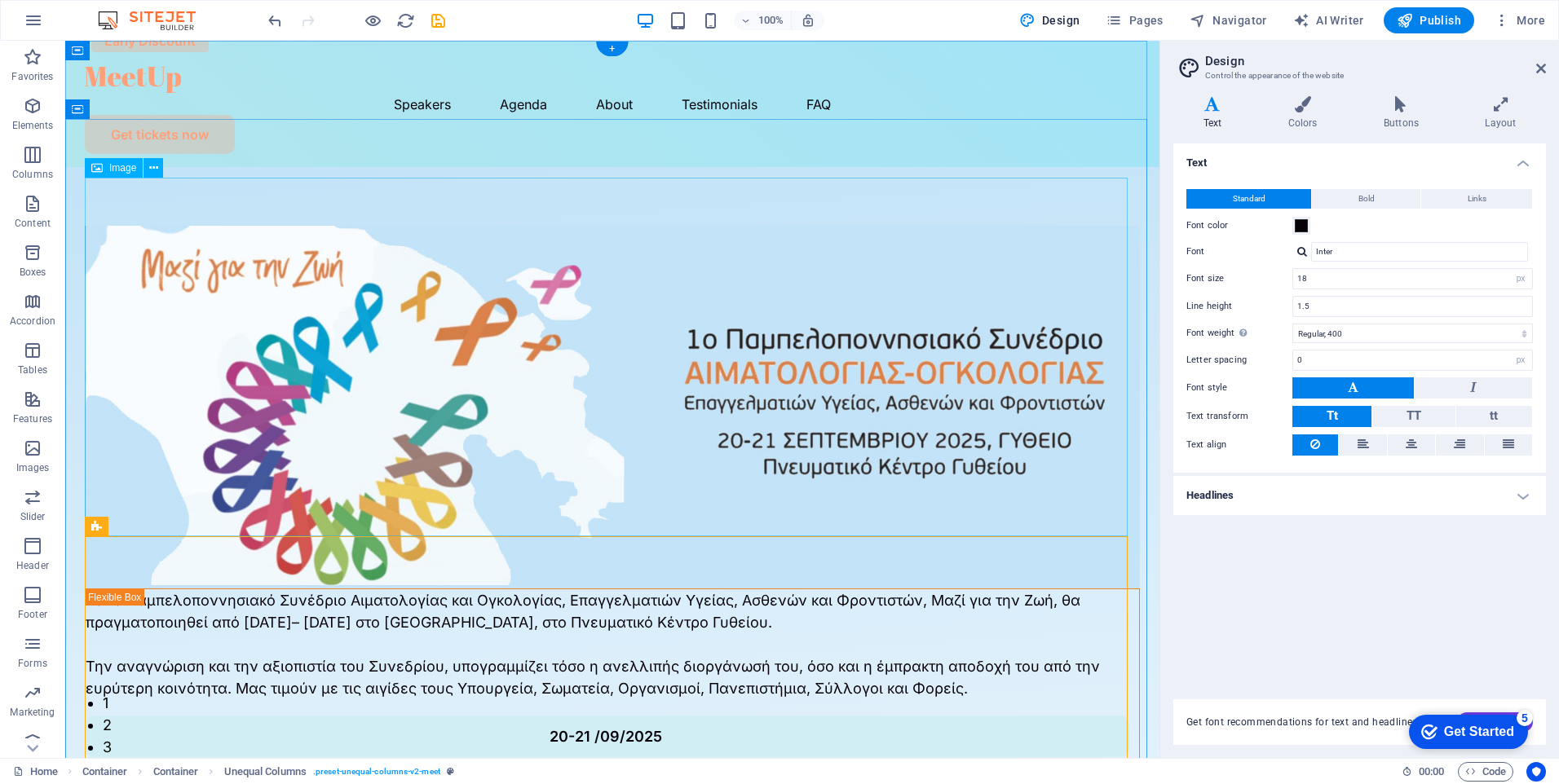
click at [645, 445] on figure at bounding box center [612, 407] width 1056 height 363
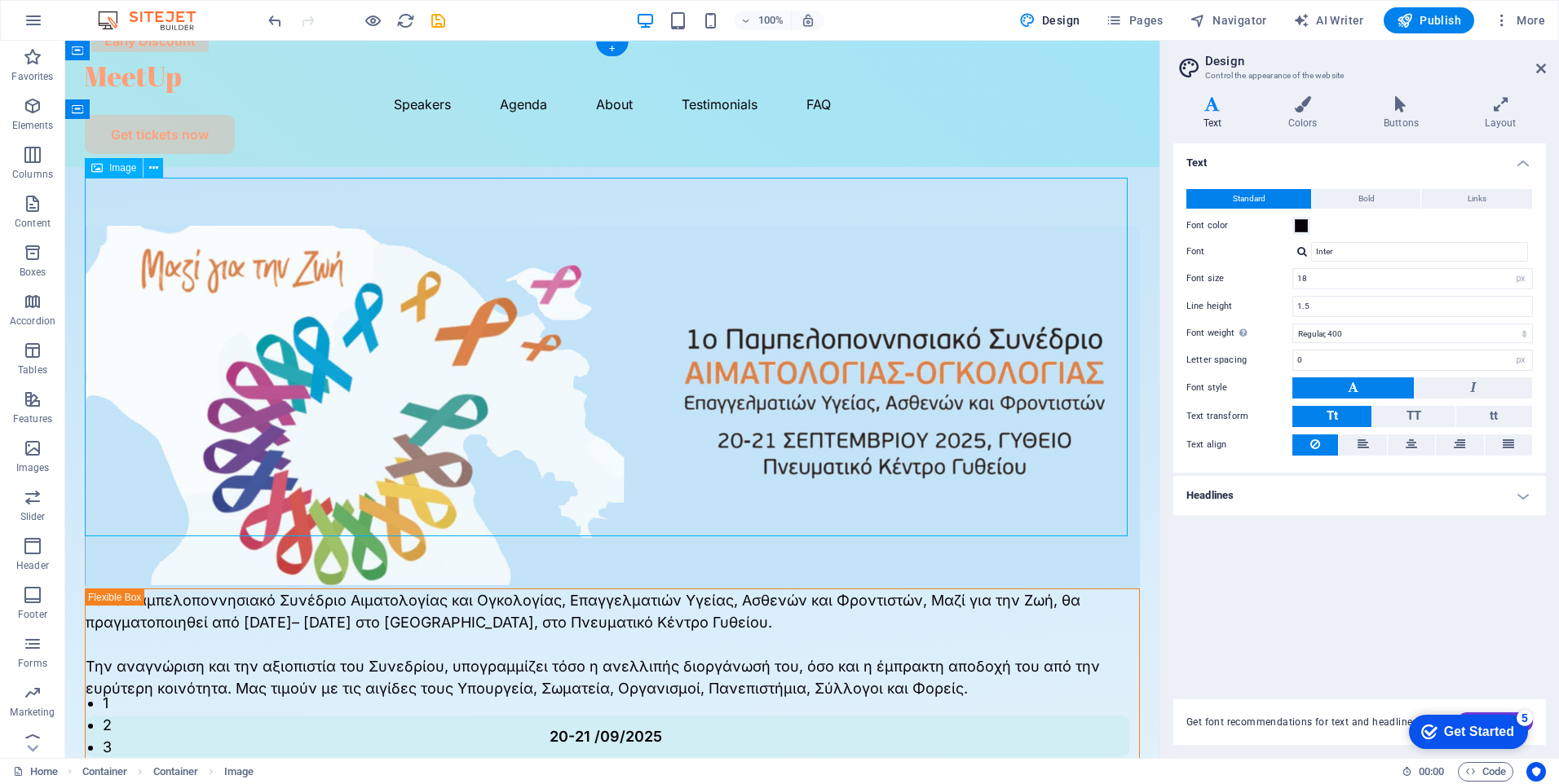
click at [645, 442] on figure at bounding box center [612, 407] width 1056 height 363
select select "%"
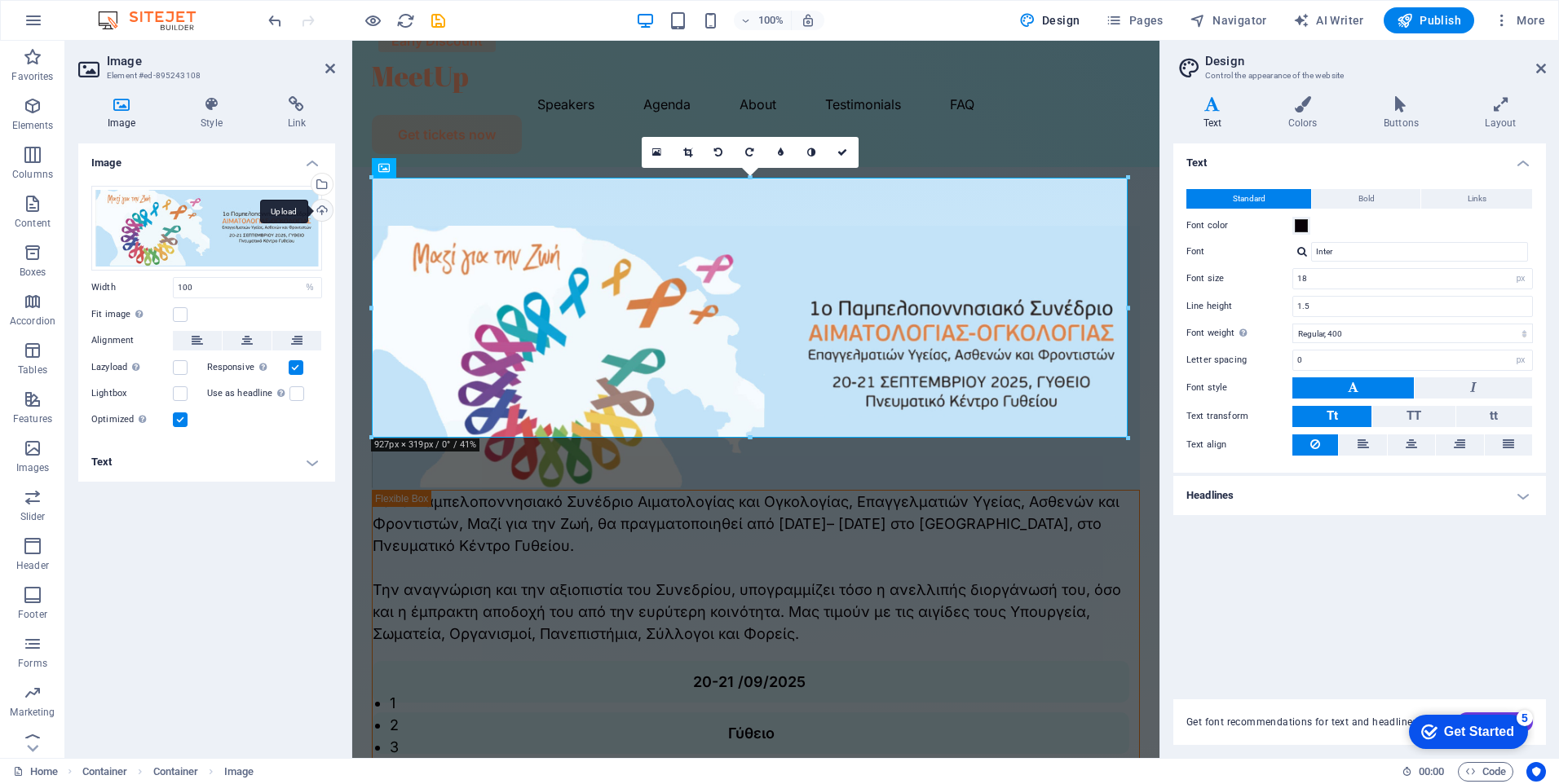
click at [323, 212] on div "Upload" at bounding box center [320, 211] width 24 height 24
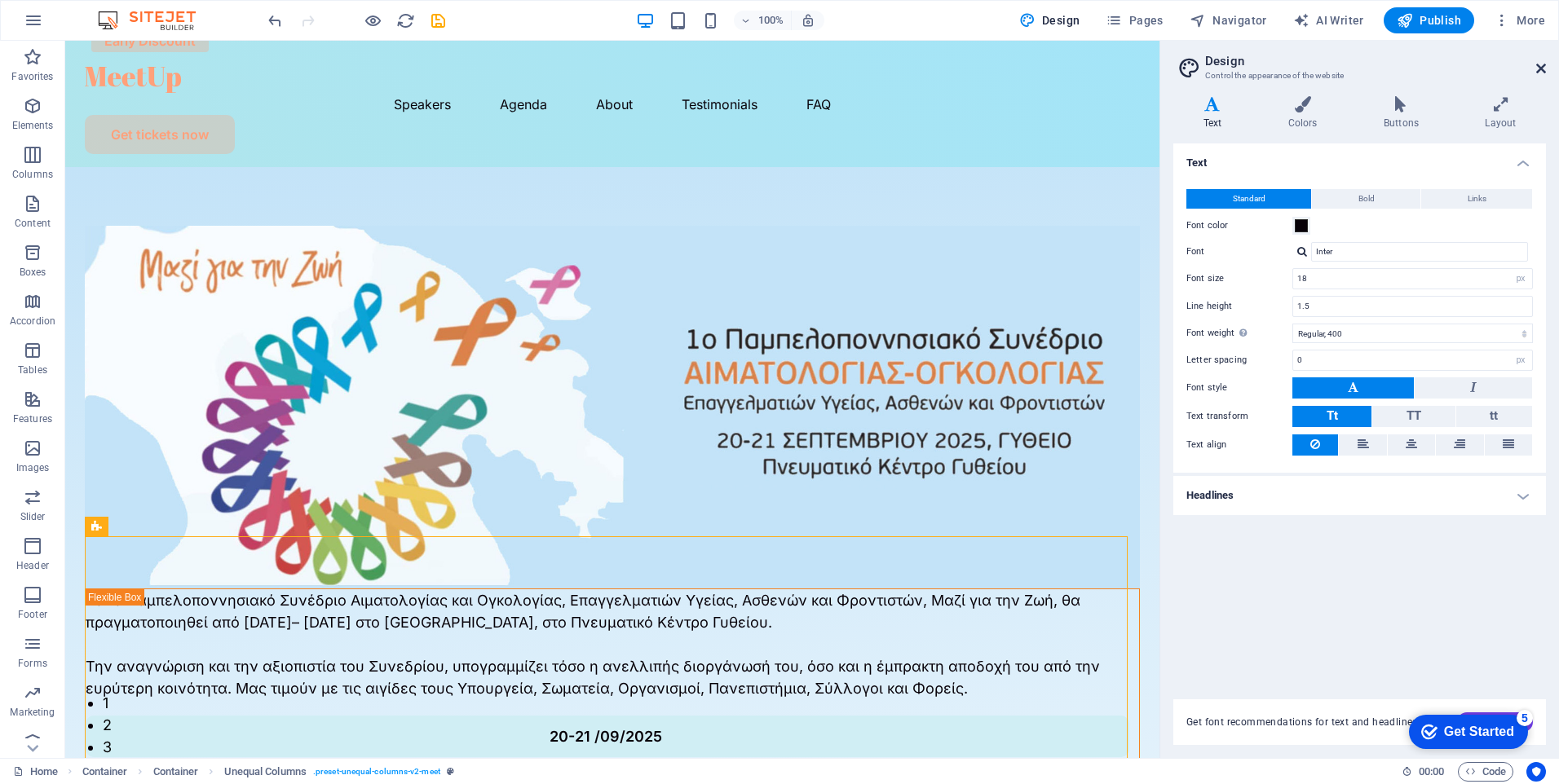
click at [1541, 74] on icon at bounding box center [1541, 68] width 10 height 13
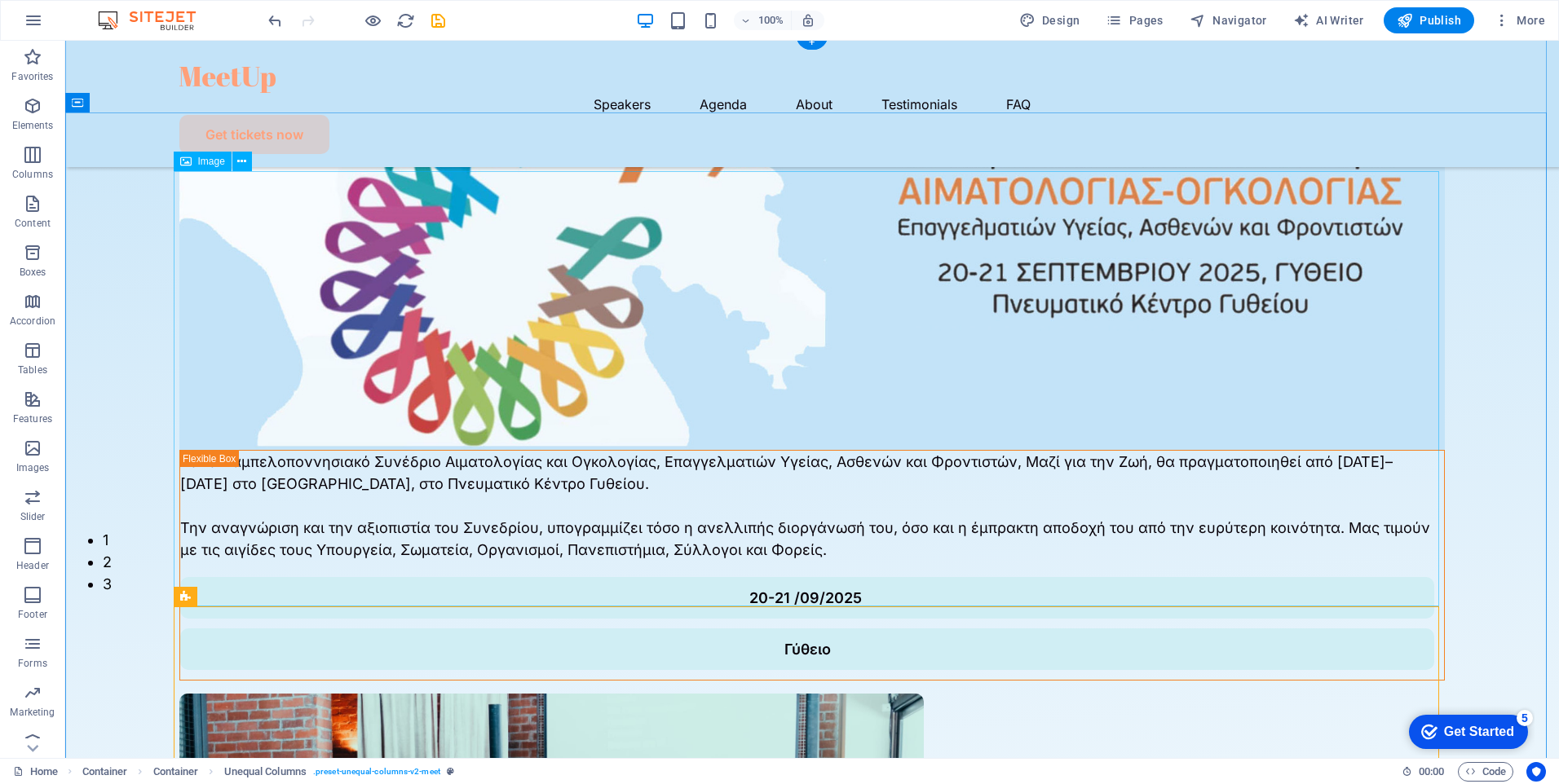
scroll to position [326, 0]
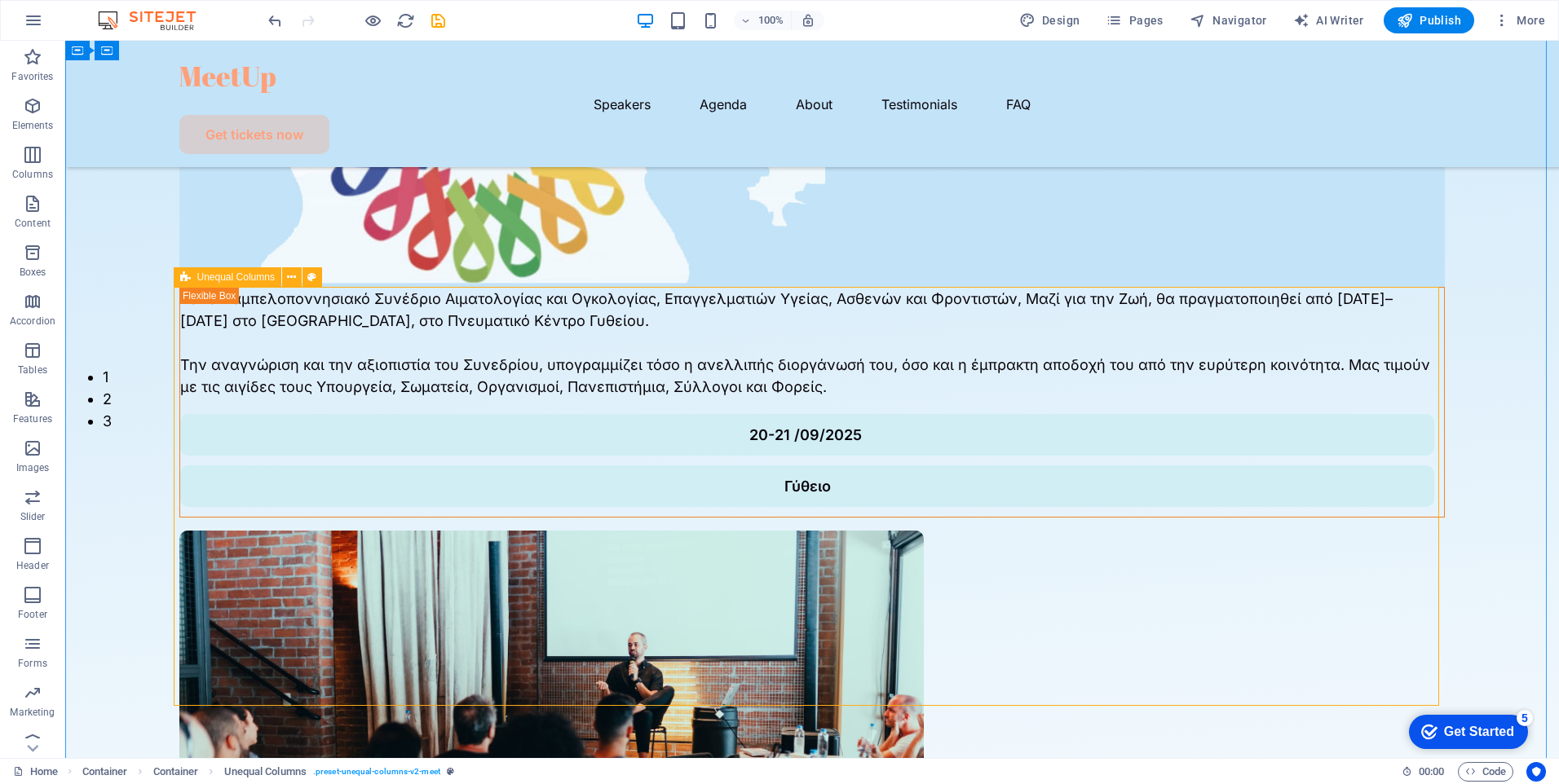
click at [418, 339] on div "Το 1ο Παμπελοποννησιακό Συνέδριο Αιματολογίας και Ογκολογίας, Επαγγελματιών Υγε…" at bounding box center [812, 618] width 1266 height 662
click at [186, 377] on icon at bounding box center [186, 374] width 12 height 19
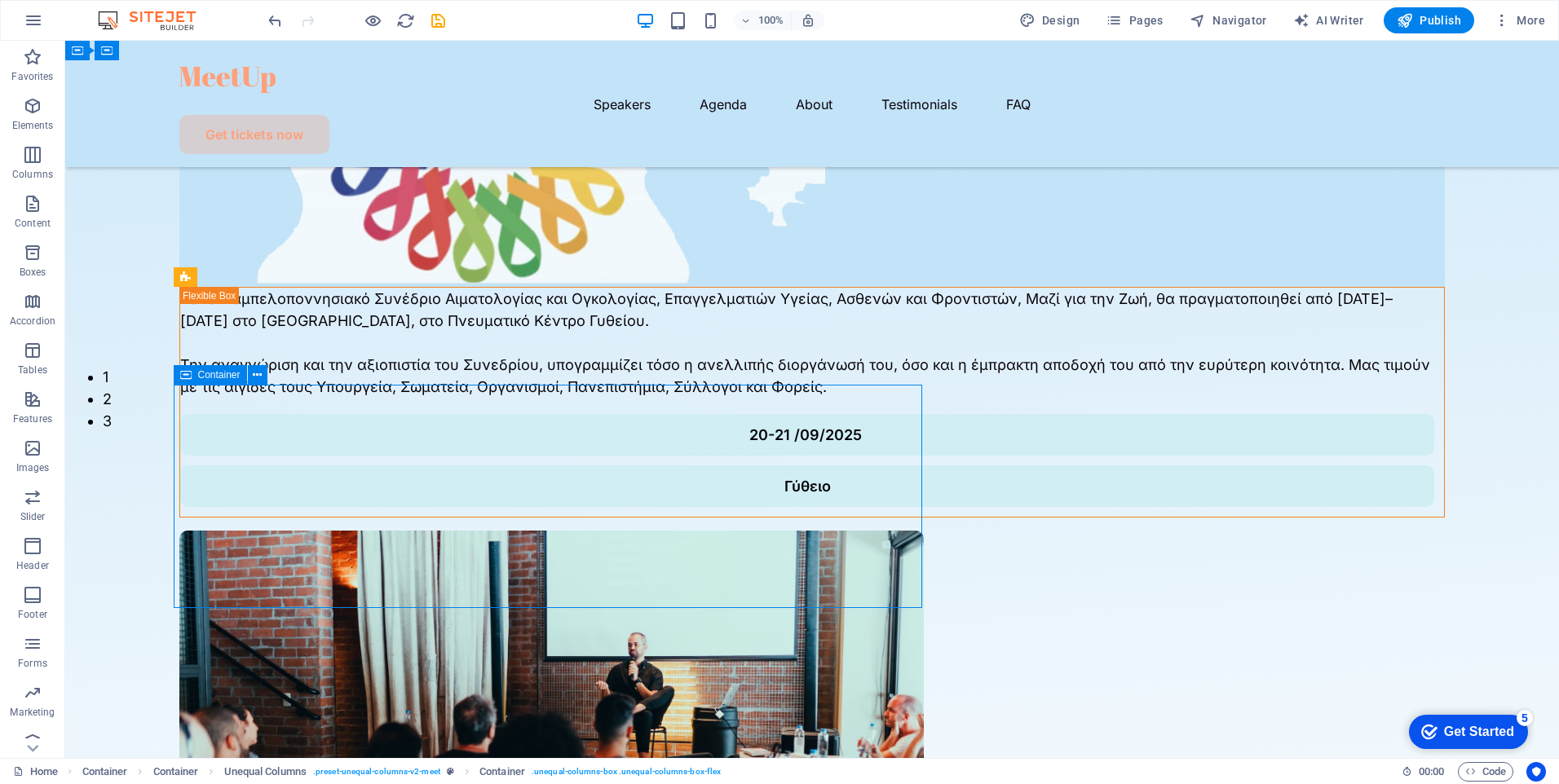
click at [218, 375] on span "Container" at bounding box center [220, 375] width 43 height 10
click at [258, 375] on icon at bounding box center [257, 375] width 9 height 18
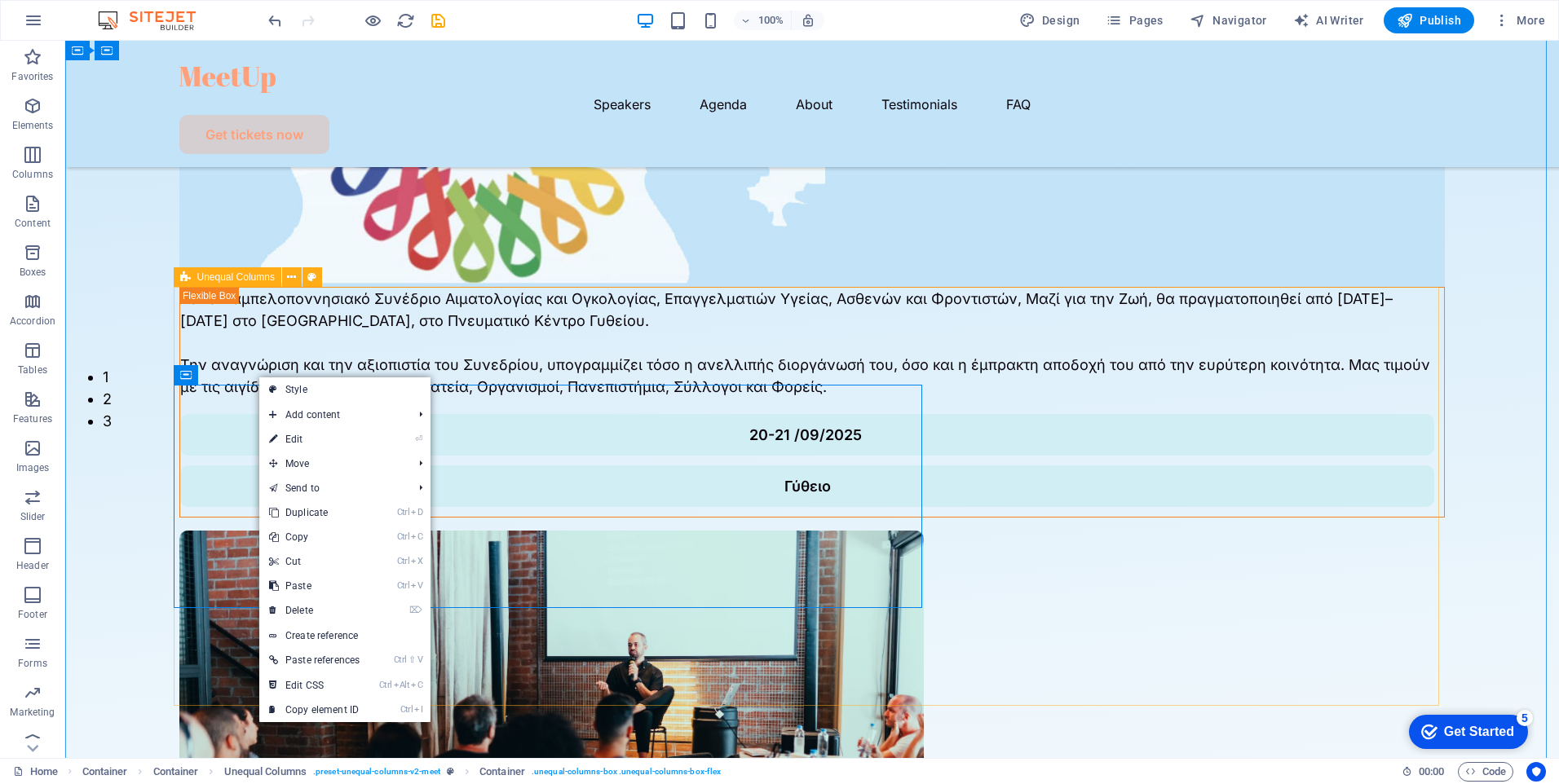
click at [471, 328] on div "Το 1ο Παμπελοποννησιακό Συνέδριο Αιματολογίας και Ογκολογίας, Επαγγελματιών Υγε…" at bounding box center [812, 618] width 1266 height 662
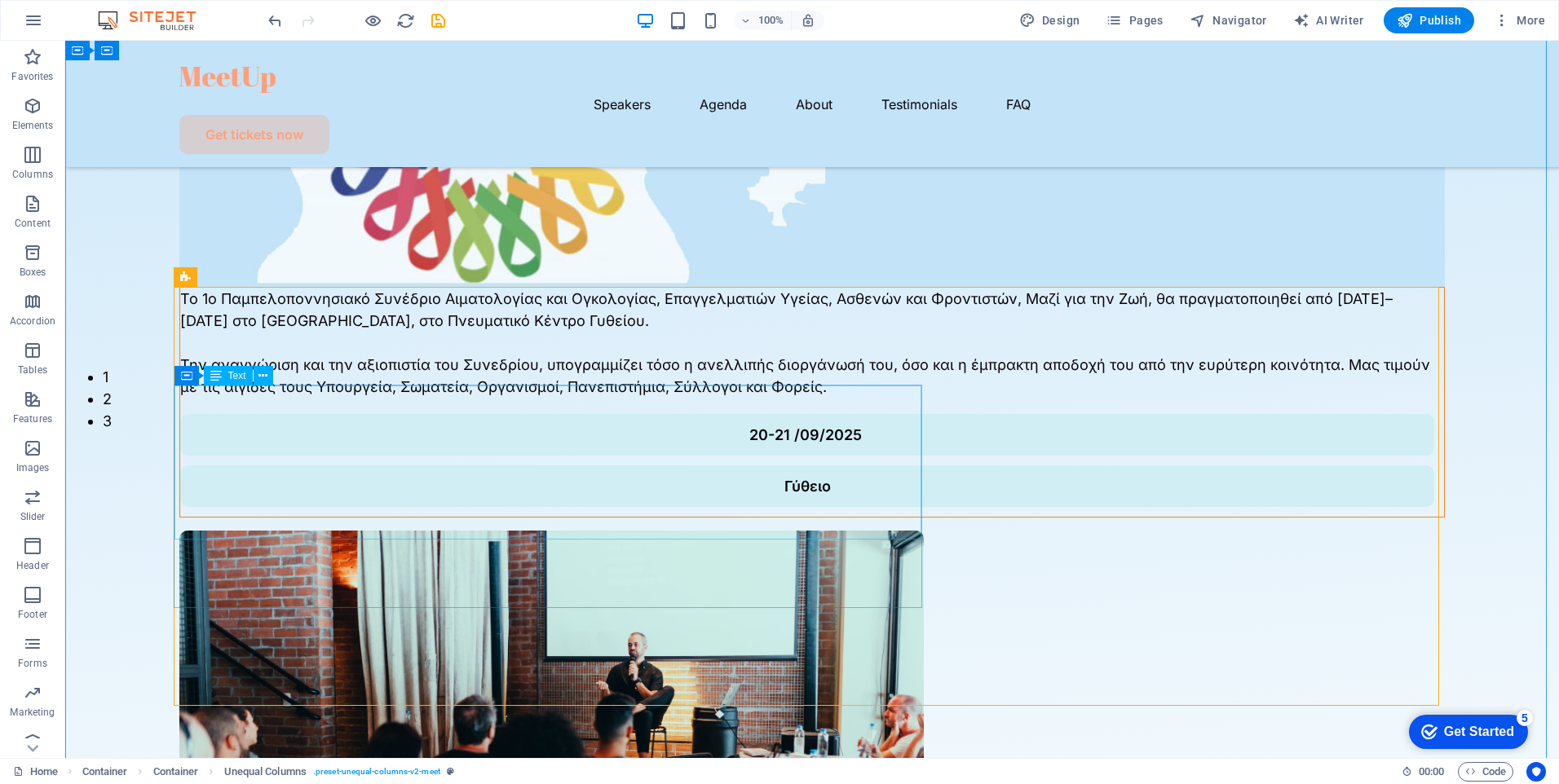
click at [511, 398] on div "Το 1ο Παμπελοποννησιακό Συνέδριο Αιματολογίας και Ογκολογίας, Επαγγελματιών Υγε…" at bounding box center [812, 342] width 1264 height 110
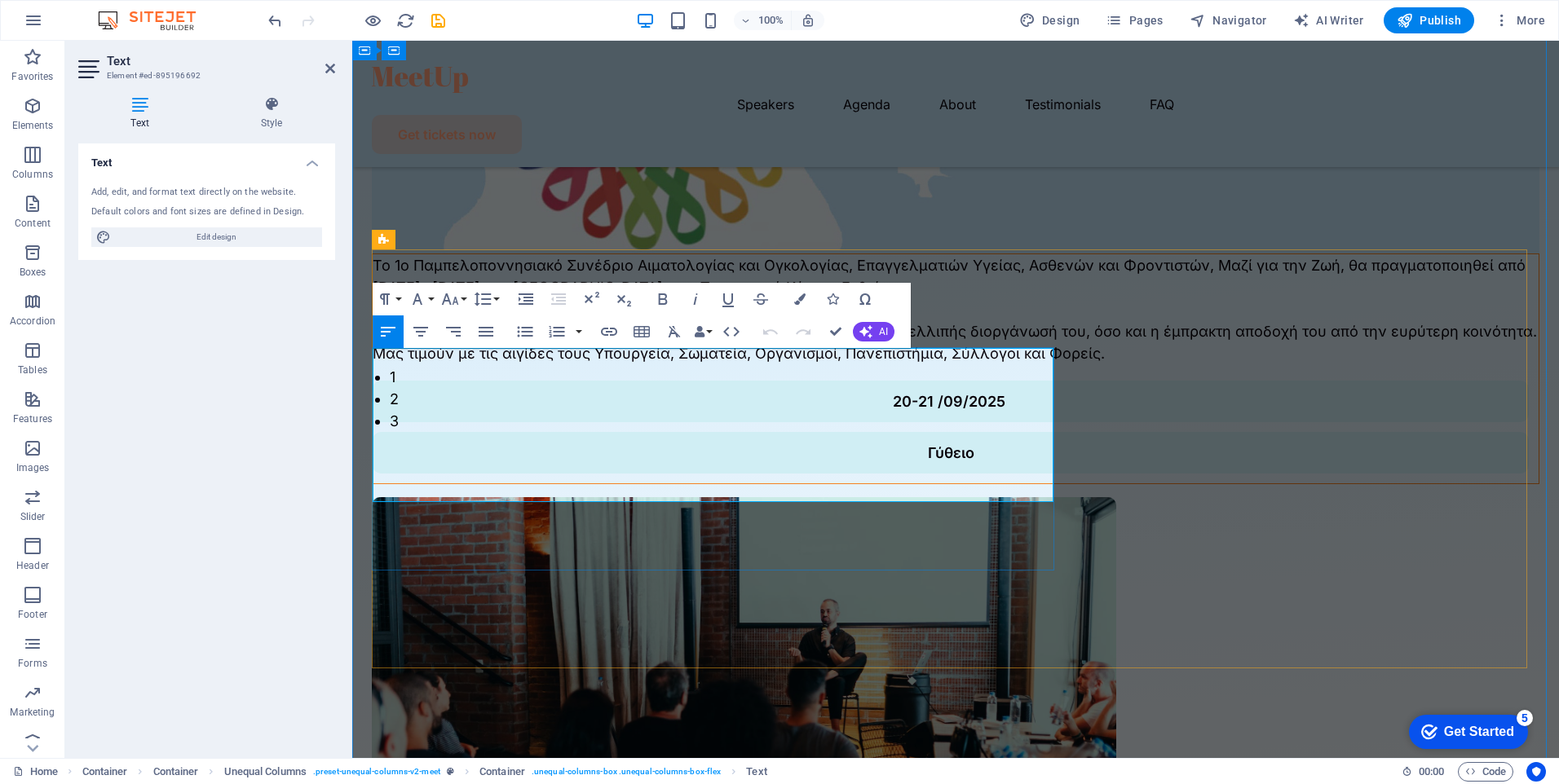
click at [943, 365] on p "Την αναγνώριση και την αξιοπιστία του Συνεδρίου, υπογραμμίζει τόσο η ανελλιπής …" at bounding box center [956, 341] width 1166 height 44
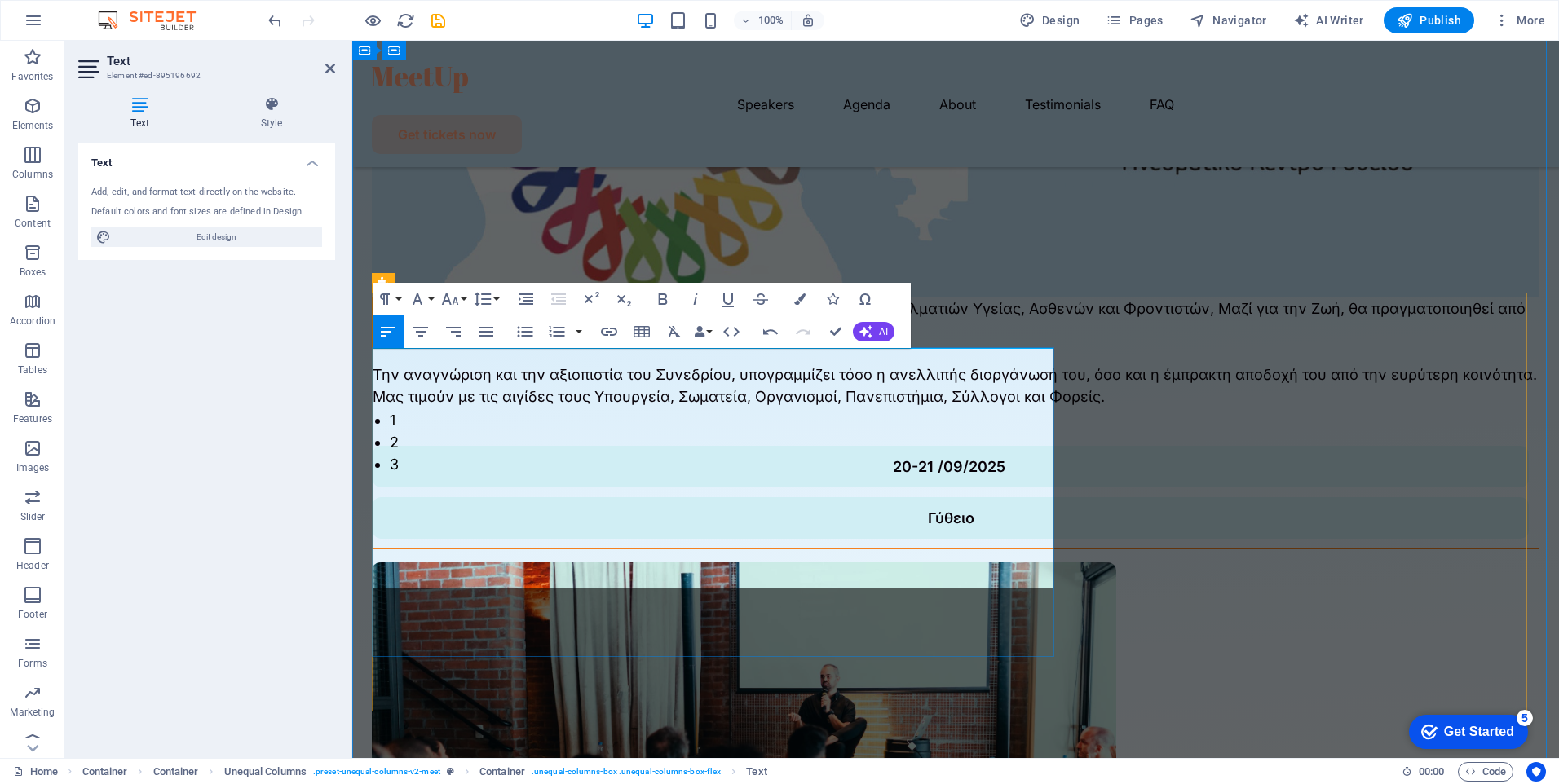
scroll to position [315, 0]
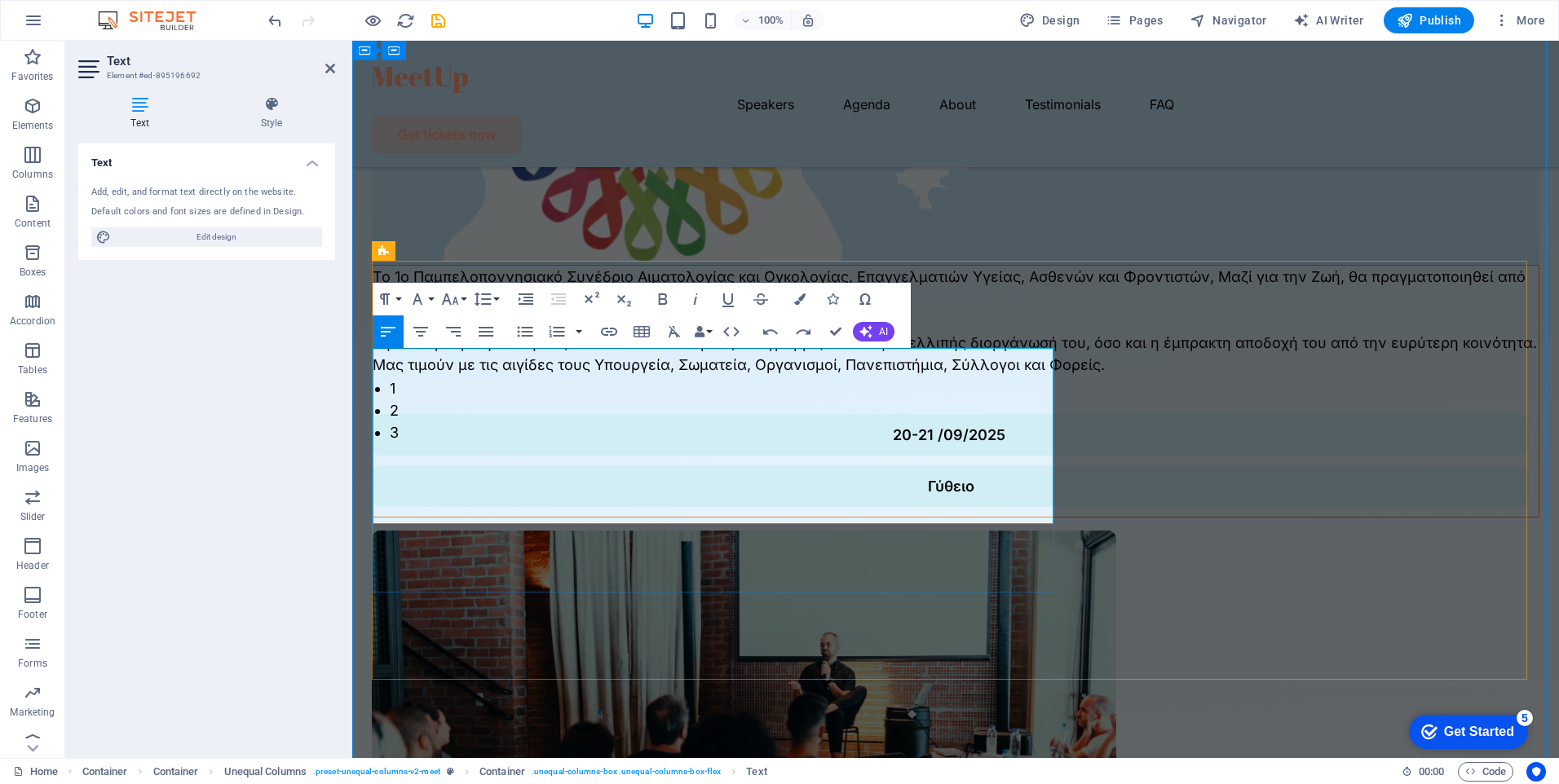
click at [938, 375] on p "Την αναγνώριση και την αξιοπιστία του Συνεδρίου, υπογραμμίζει τόσο η ανελλιπής …" at bounding box center [956, 353] width 1166 height 44
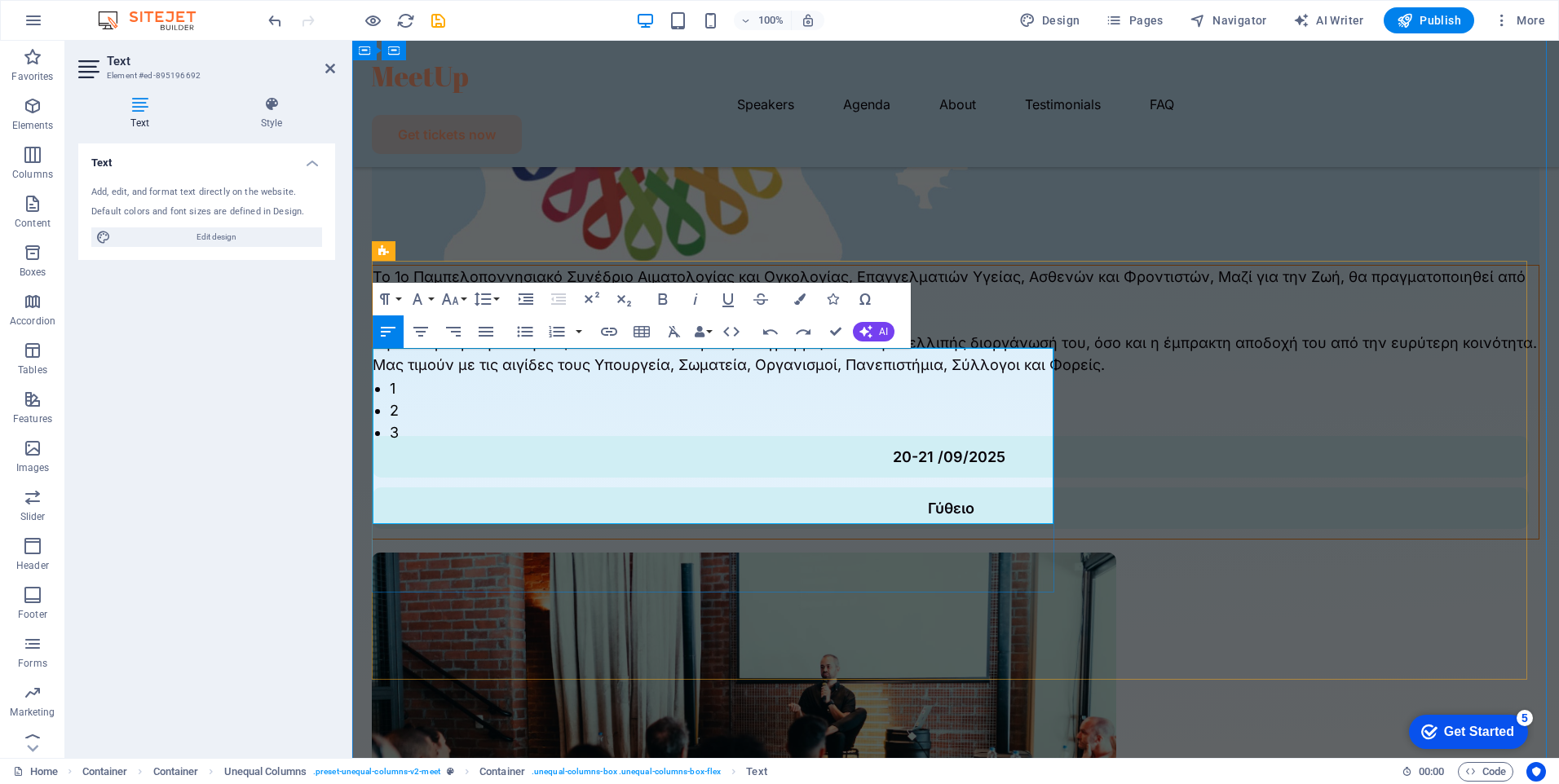
scroll to position [304, 0]
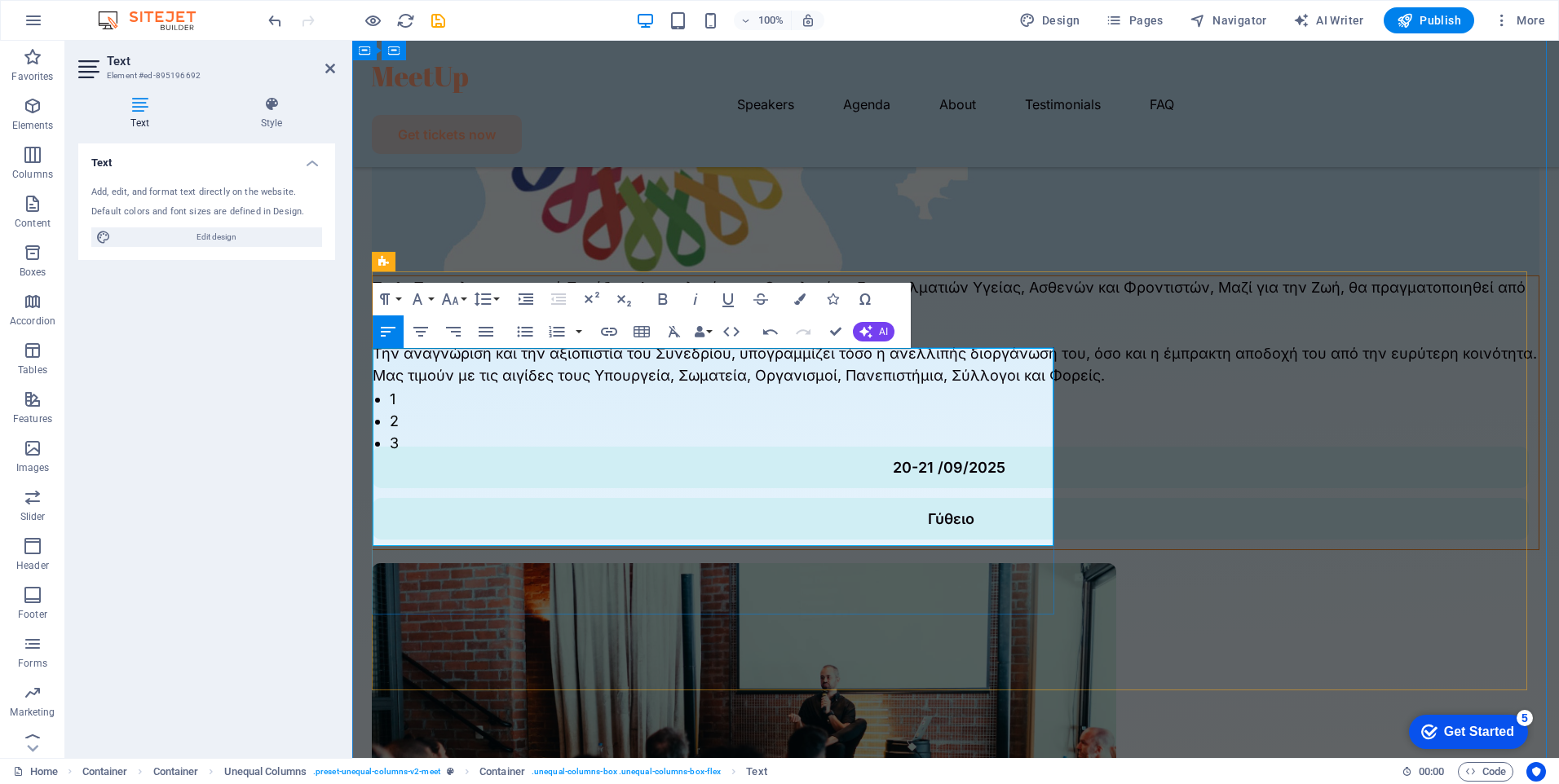
click at [947, 386] on p "Την αναγνώριση και την αξιοπιστία του Συνεδρίου, υπογραμμίζει τόσο η ανελλιπής …" at bounding box center [956, 364] width 1166 height 44
click at [946, 386] on p "Την αναγνώριση και την αξιοπιστία του Συνεδρίου, υπογραμμίζει τόσο η ανελλιπής …" at bounding box center [956, 364] width 1166 height 44
drag, startPoint x: 925, startPoint y: 491, endPoint x: 929, endPoint y: 499, distance: 8.9
click at [925, 386] on p "Την αναγνώριση και την αξιοπιστία του Συνεδρίου, υπογραμμίζει τόσο η ανελλιπής …" at bounding box center [956, 364] width 1166 height 44
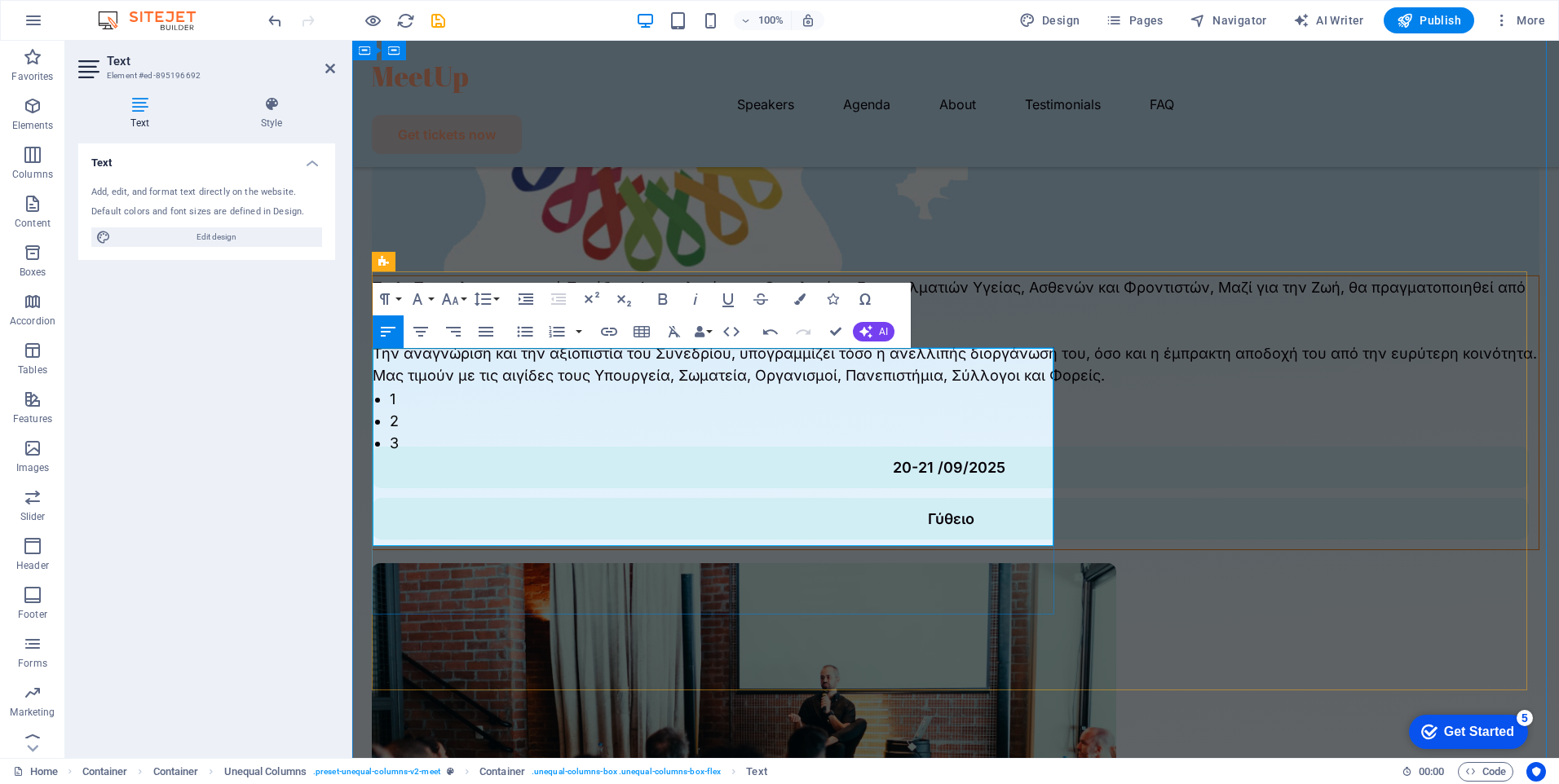
click at [909, 386] on p "Την αναγνώριση και την αξιοπιστία του Συνεδρίου, υπογραμμίζει τόσο η ανελλιπής …" at bounding box center [956, 364] width 1166 height 44
click at [894, 551] on div "Το 1ο Παμπελοποννησιακό Συνέδριο Αιματολογίας και Ογκολογίας, Επαγγελματιών Υγε…" at bounding box center [956, 412] width 1168 height 274
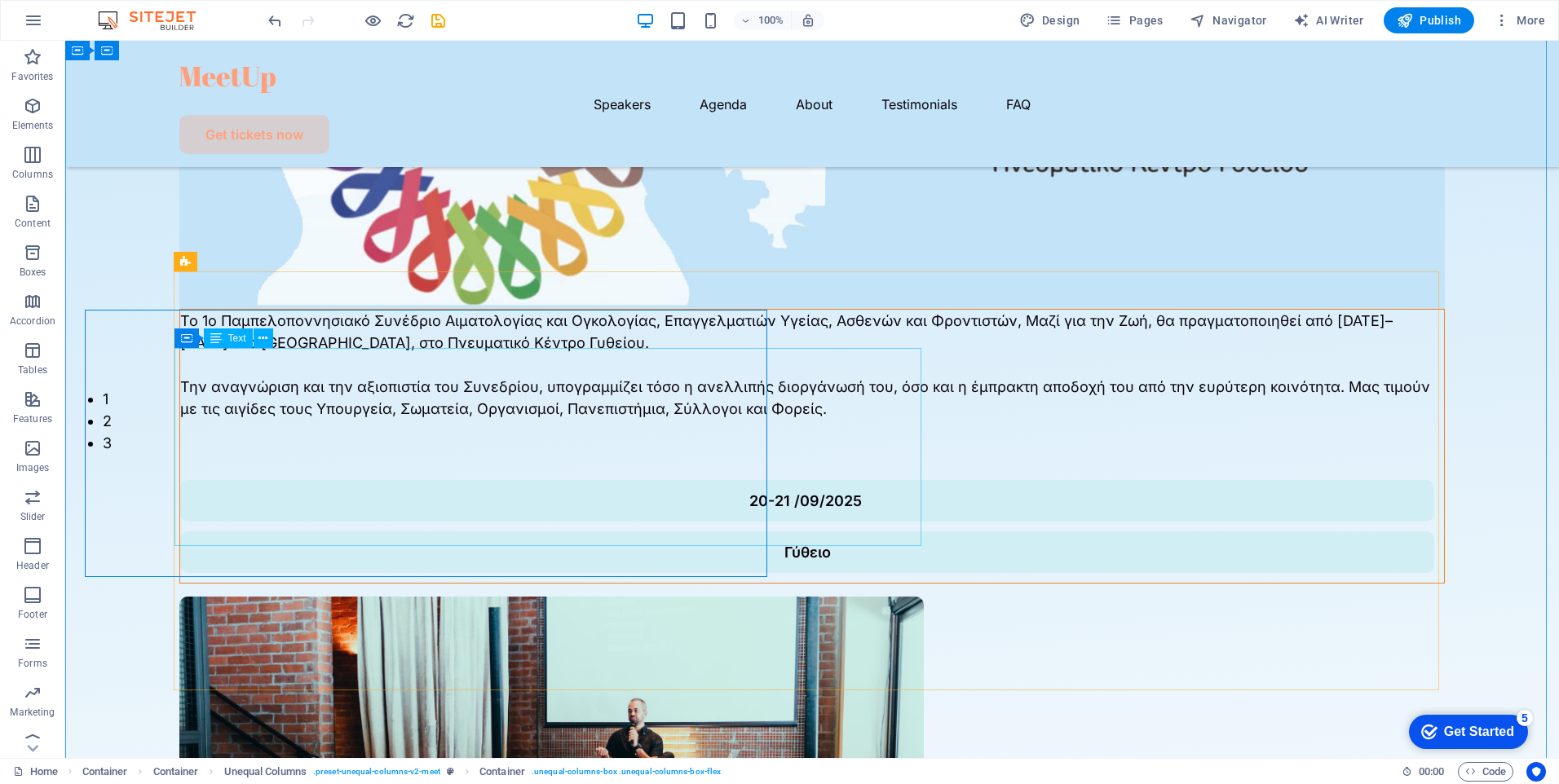
scroll to position [341, 0]
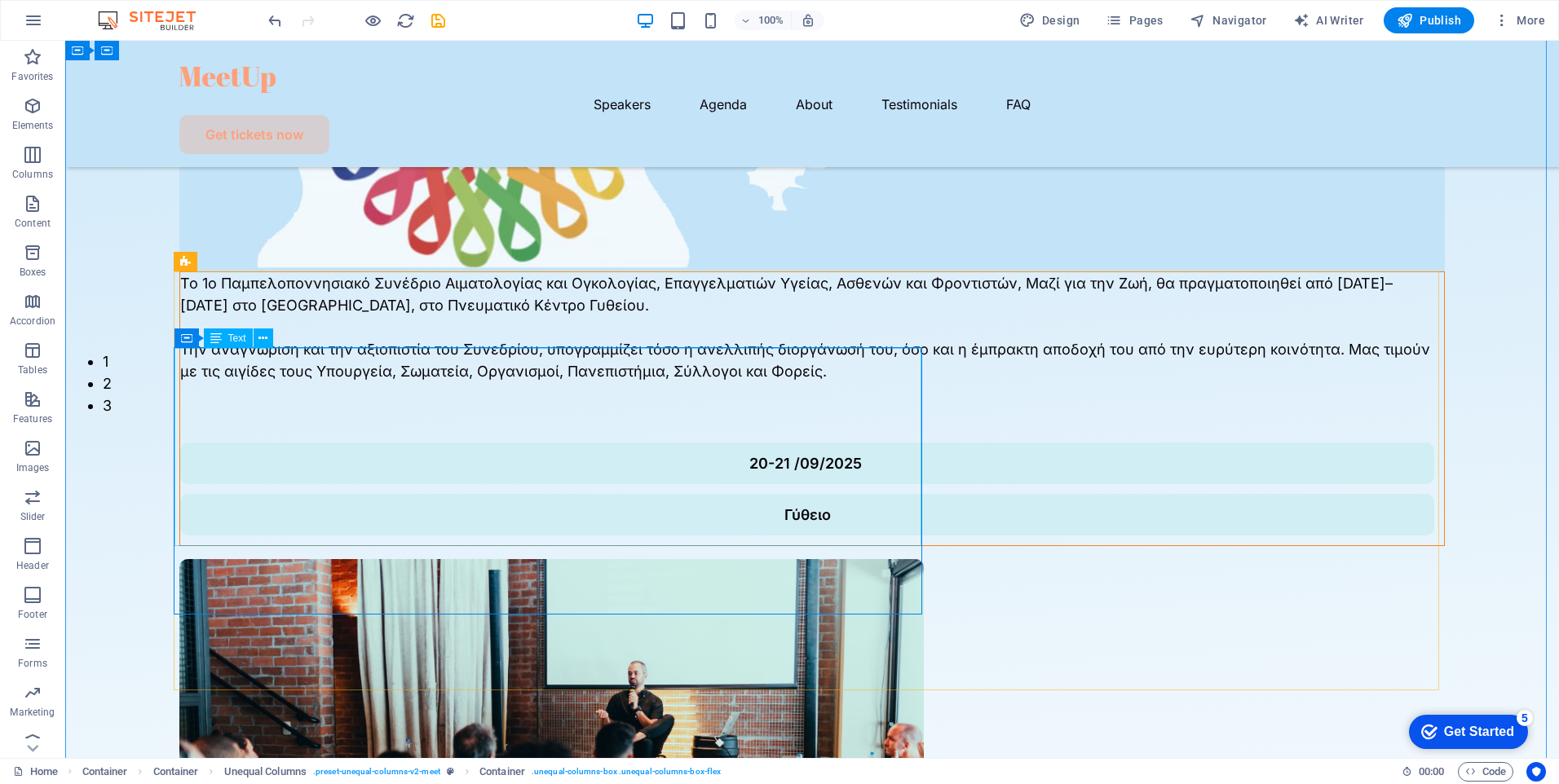
click at [678, 426] on div "Το 1ο Παμπελοποννησιακό Συνέδριο Αιματολογίας και Ογκολογίας, Επαγγελματιών Υγε…" at bounding box center [812, 349] width 1264 height 154
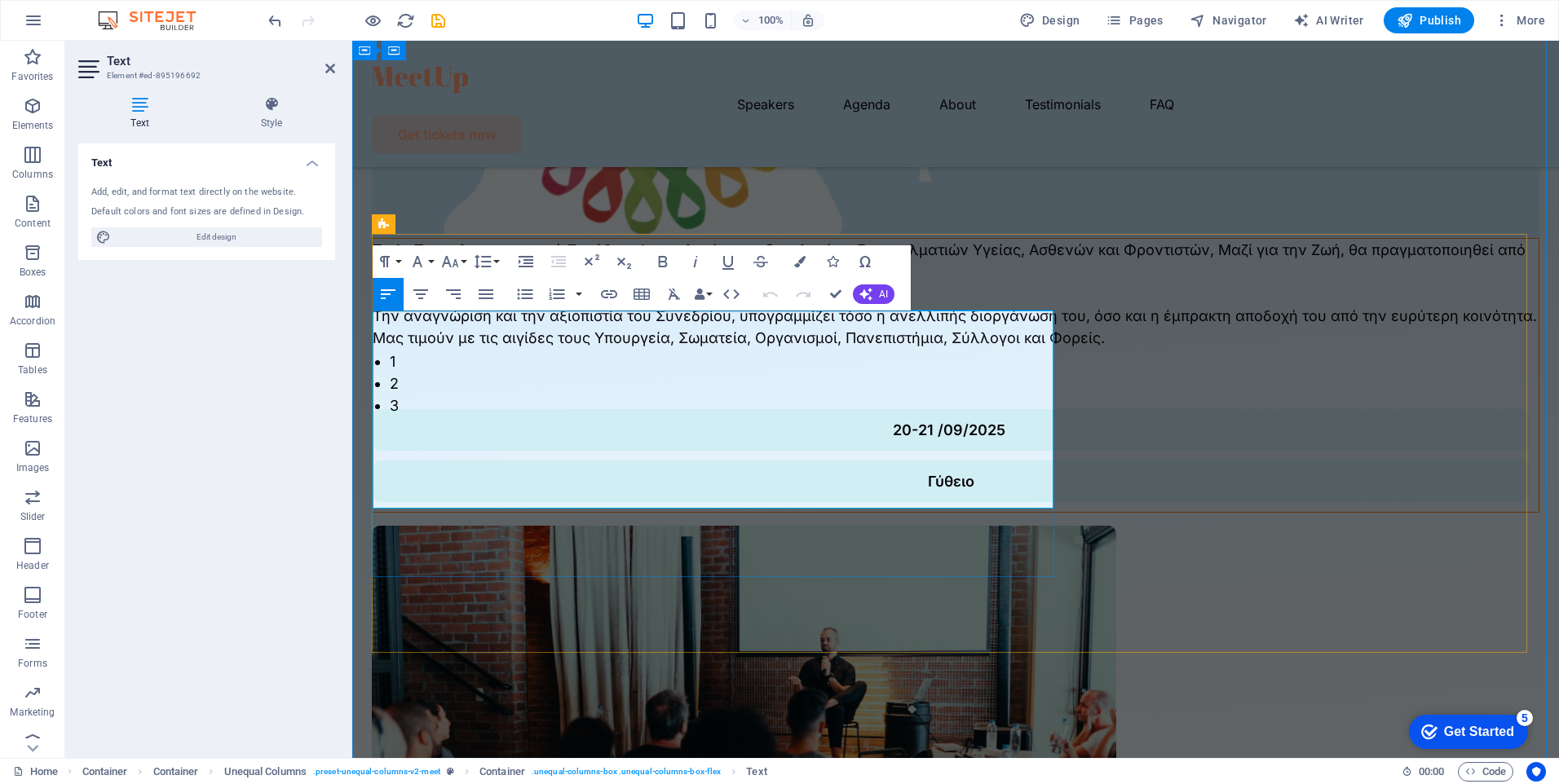
click at [940, 349] on p "Την αναγνώριση και την αξιοπιστία του Συνεδρίου, υπογραμμίζει τόσο η ανελλιπής …" at bounding box center [956, 326] width 1166 height 44
click at [944, 349] on p "Την αναγνώριση και την αξιοπιστία του Συνεδρίου, υπογραμμίζει τόσο η ανελλιπής …" at bounding box center [956, 326] width 1166 height 44
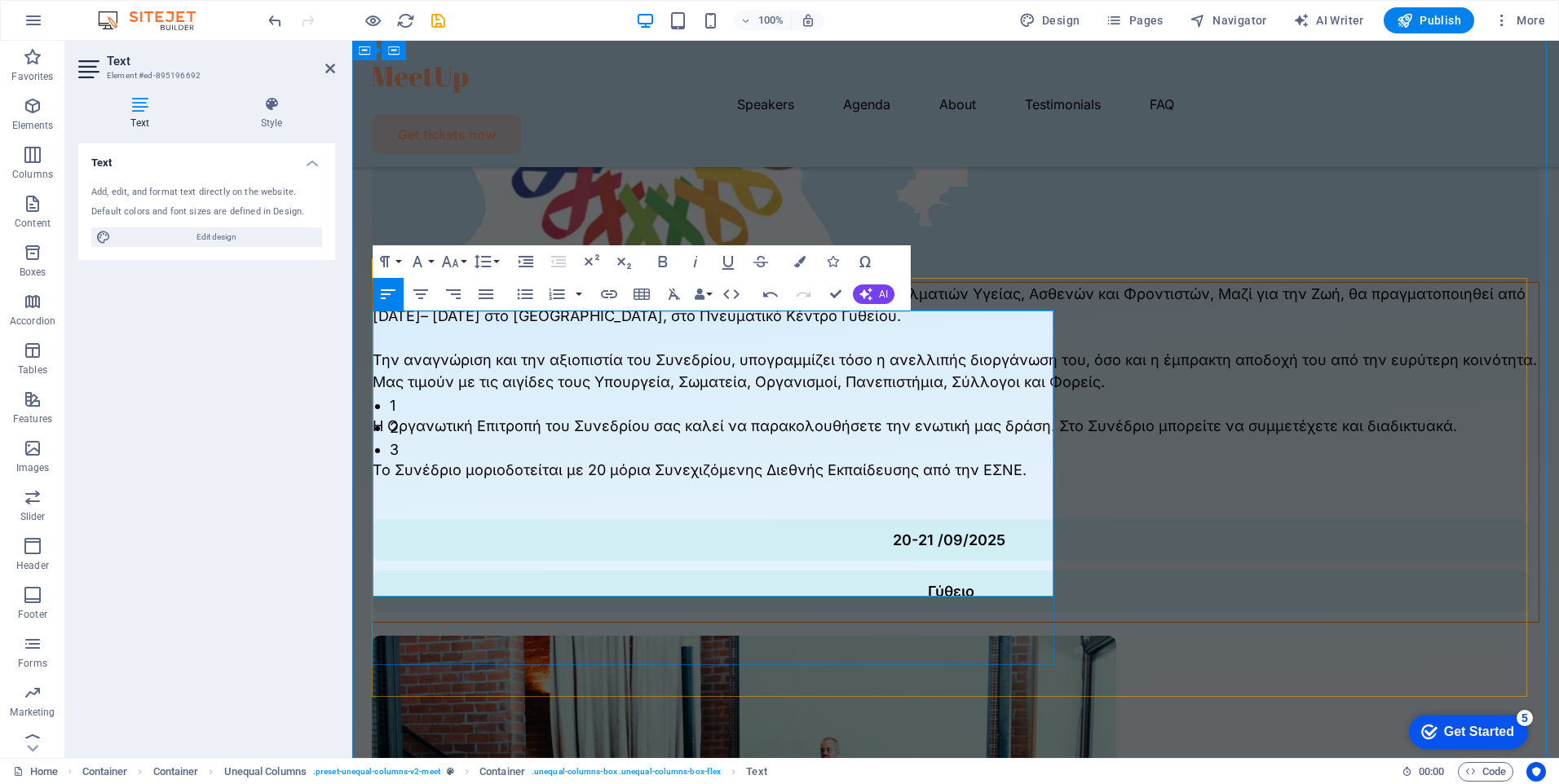
scroll to position [3329, 3]
click at [1056, 224] on figure at bounding box center [956, 81] width 1168 height 402
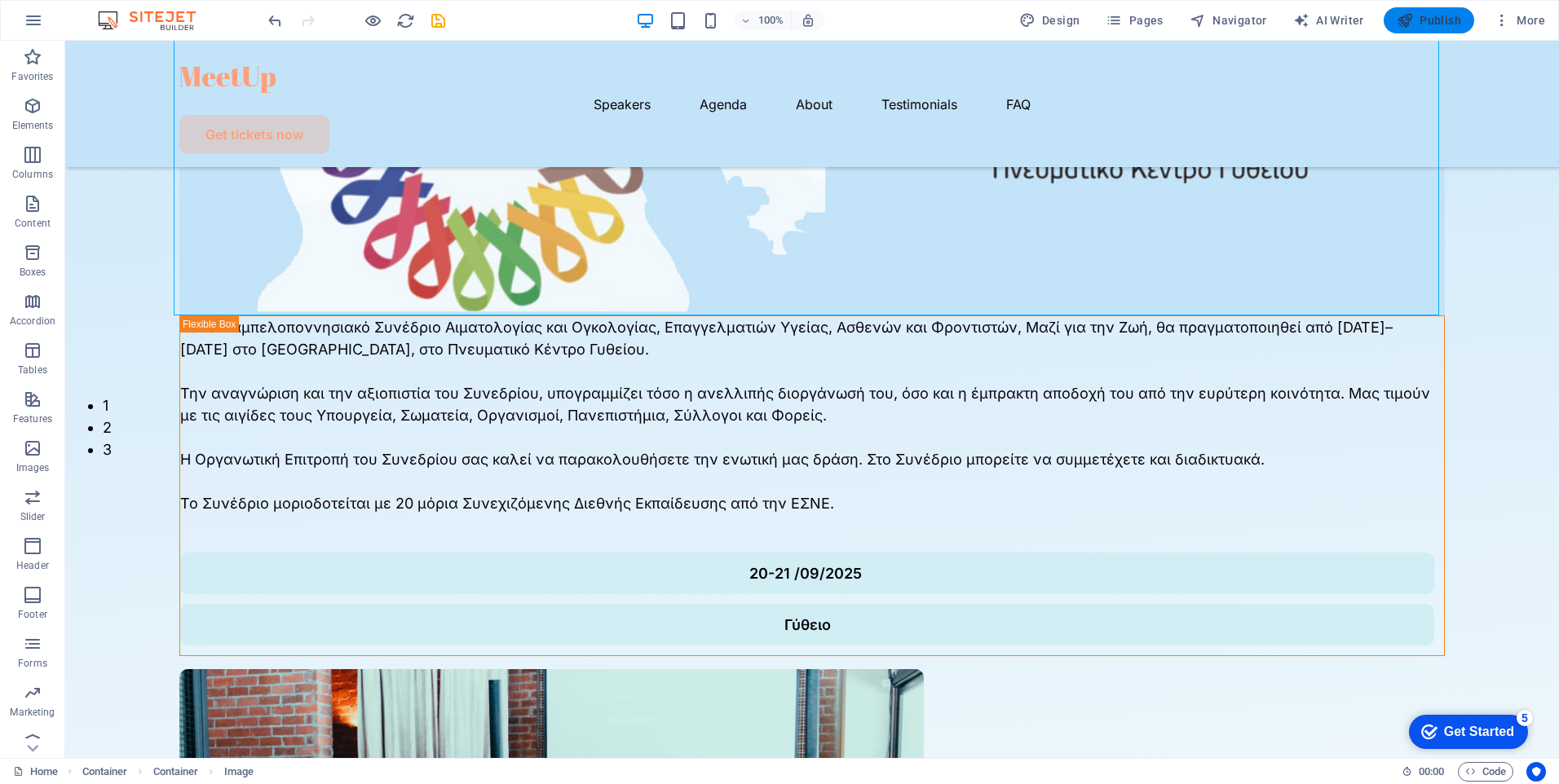
click at [1428, 15] on span "Publish" at bounding box center [1430, 20] width 64 height 17
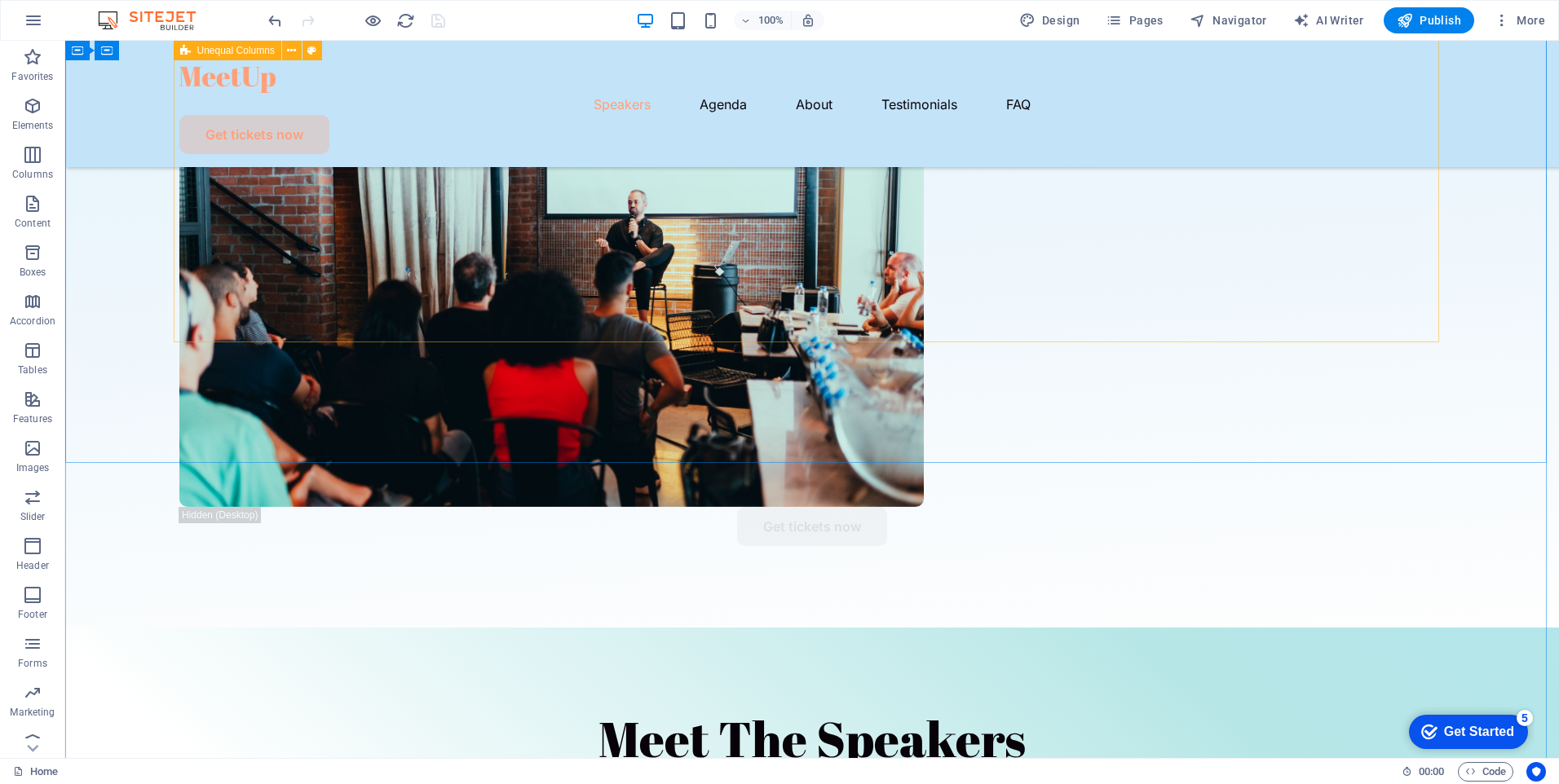
scroll to position [979, 0]
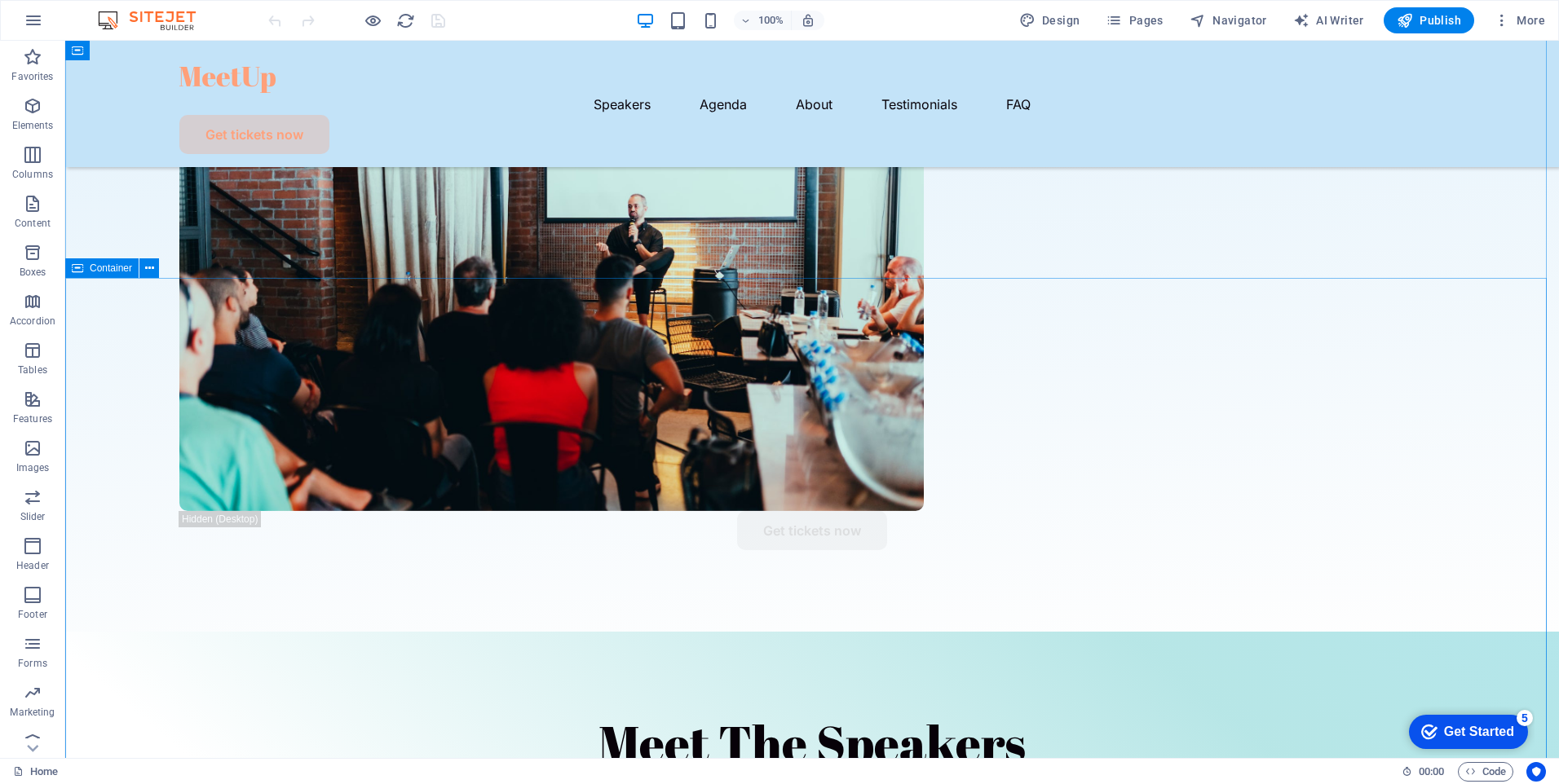
scroll to position [467, 0]
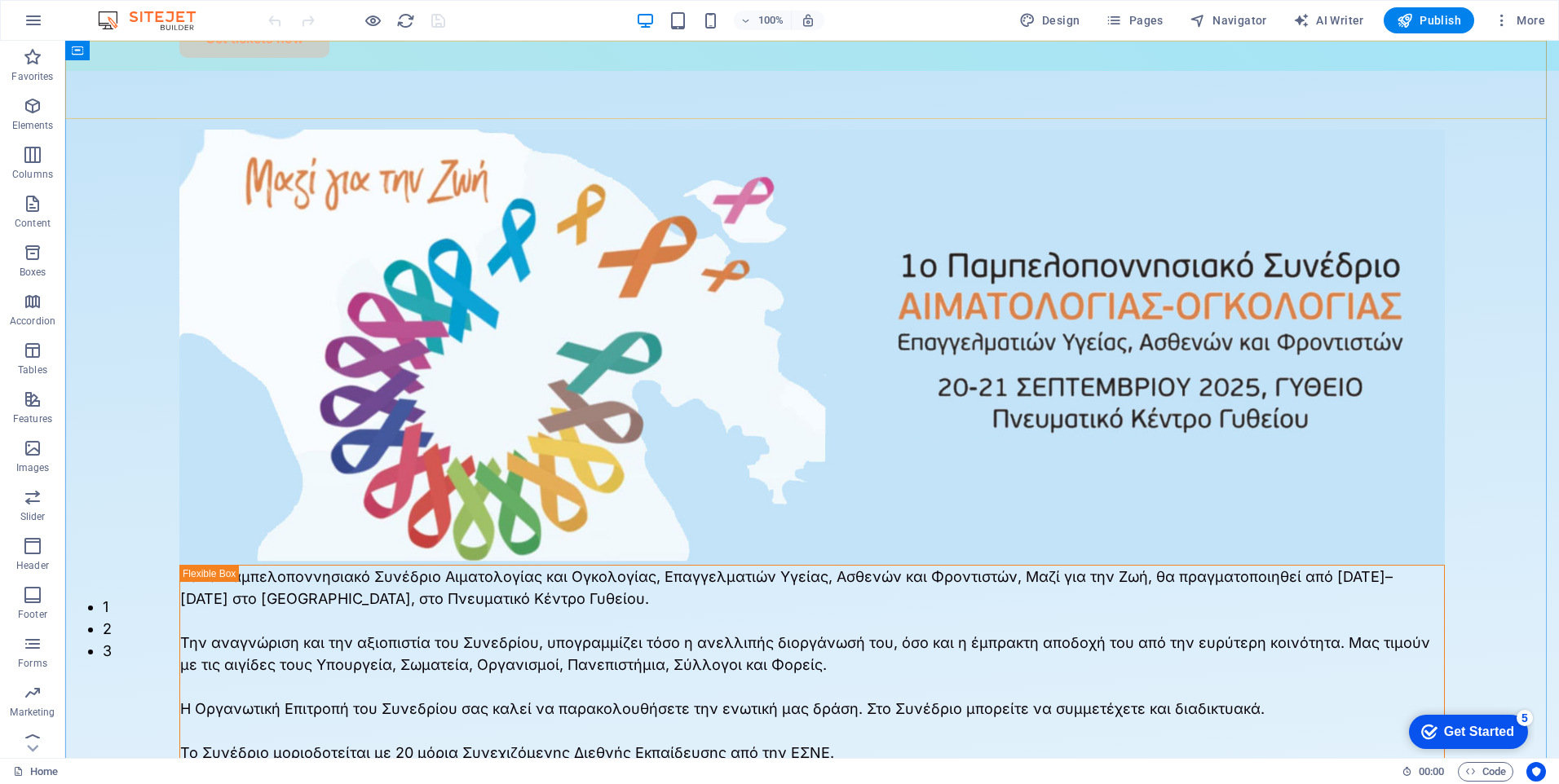
scroll to position [0, 0]
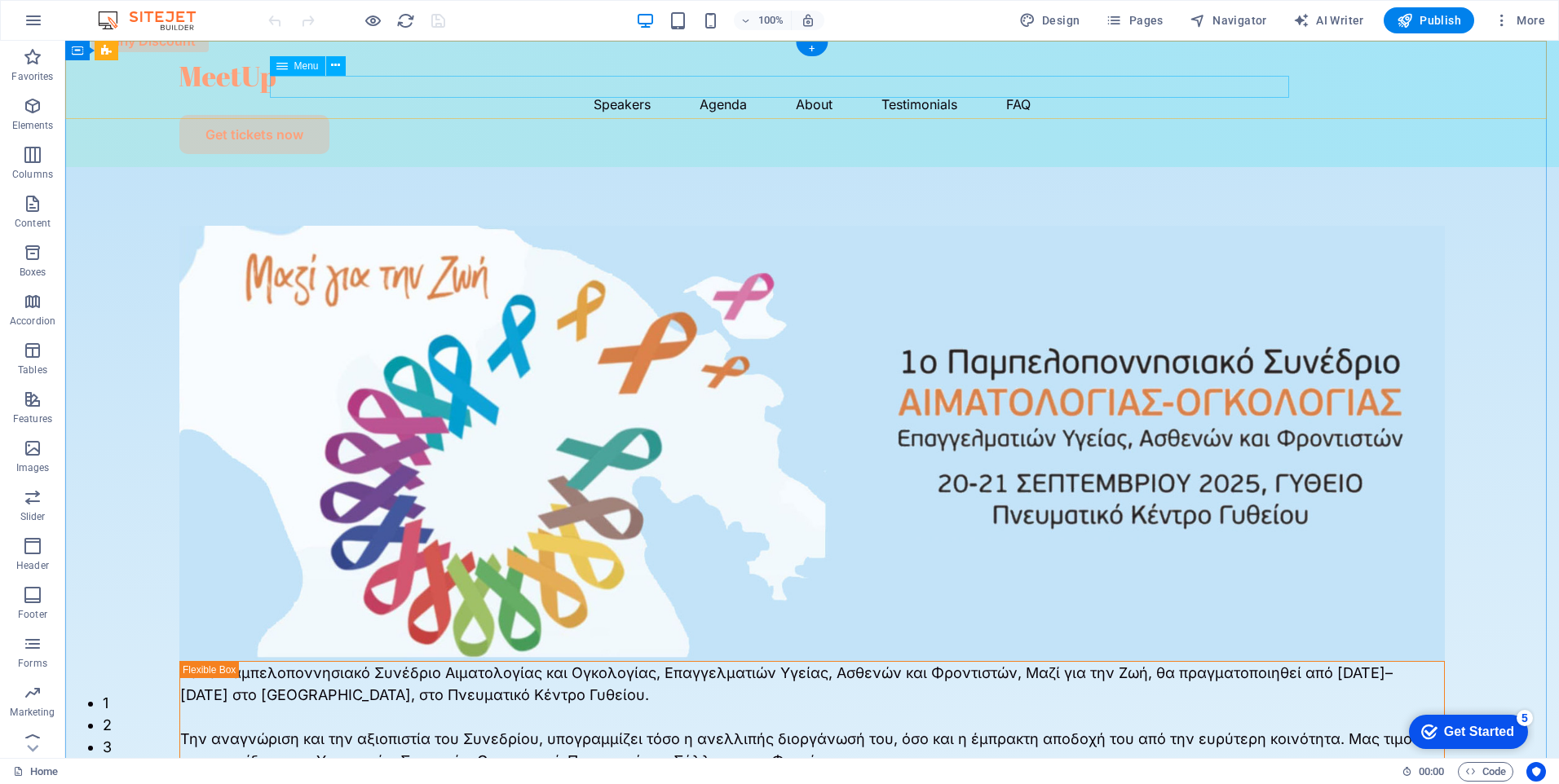
click at [486, 93] on nav "Speakers Agenda About Testimonials FAQ" at bounding box center [812, 104] width 1266 height 22
click at [113, 94] on div "Speakers Agenda About Testimonials FAQ Get tickets now" at bounding box center [812, 104] width 1494 height 126
click at [175, 50] on icon at bounding box center [178, 52] width 9 height 18
click at [203, 48] on button at bounding box center [199, 51] width 19 height 19
select select "rem"
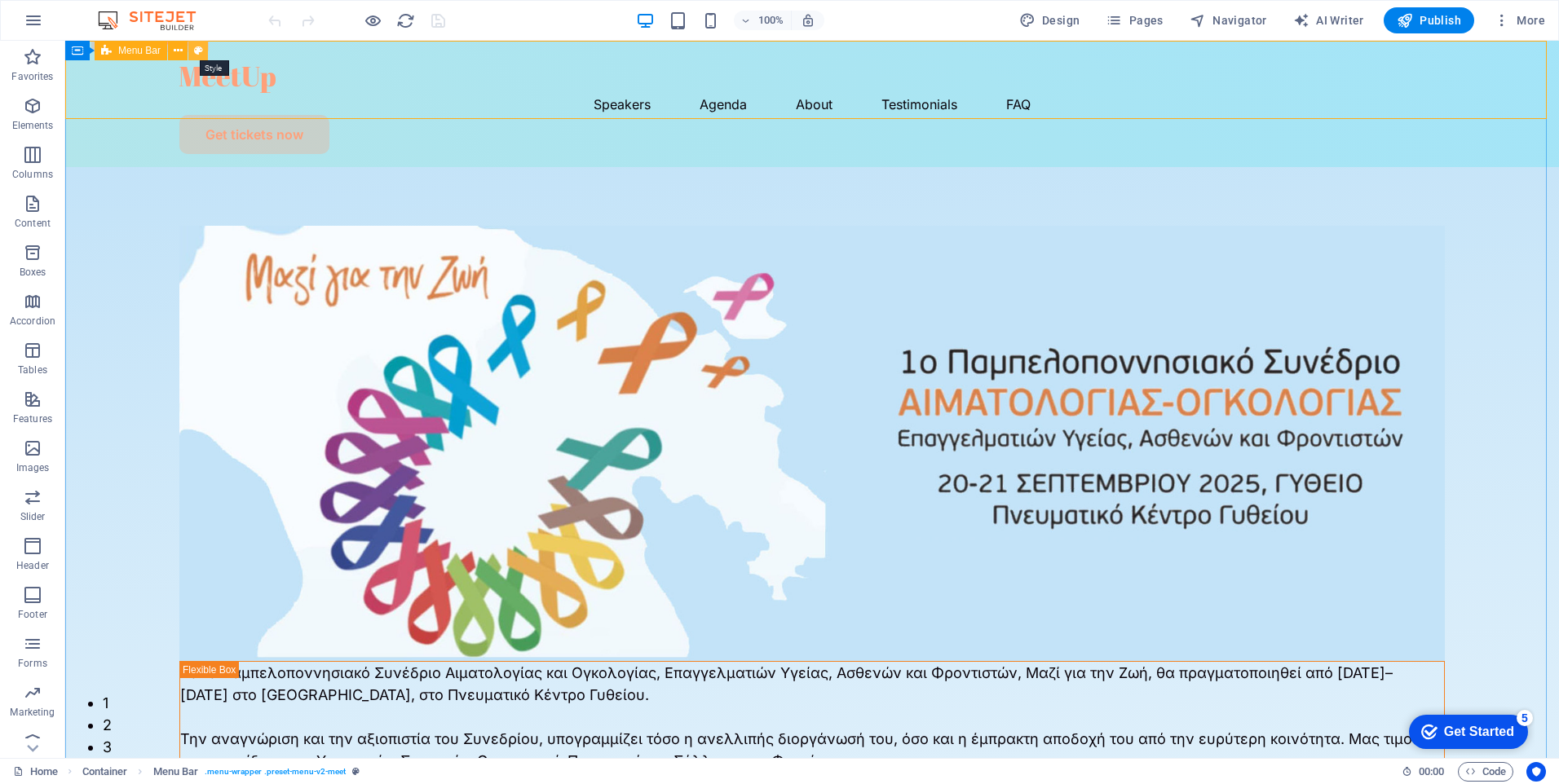
select select "rem"
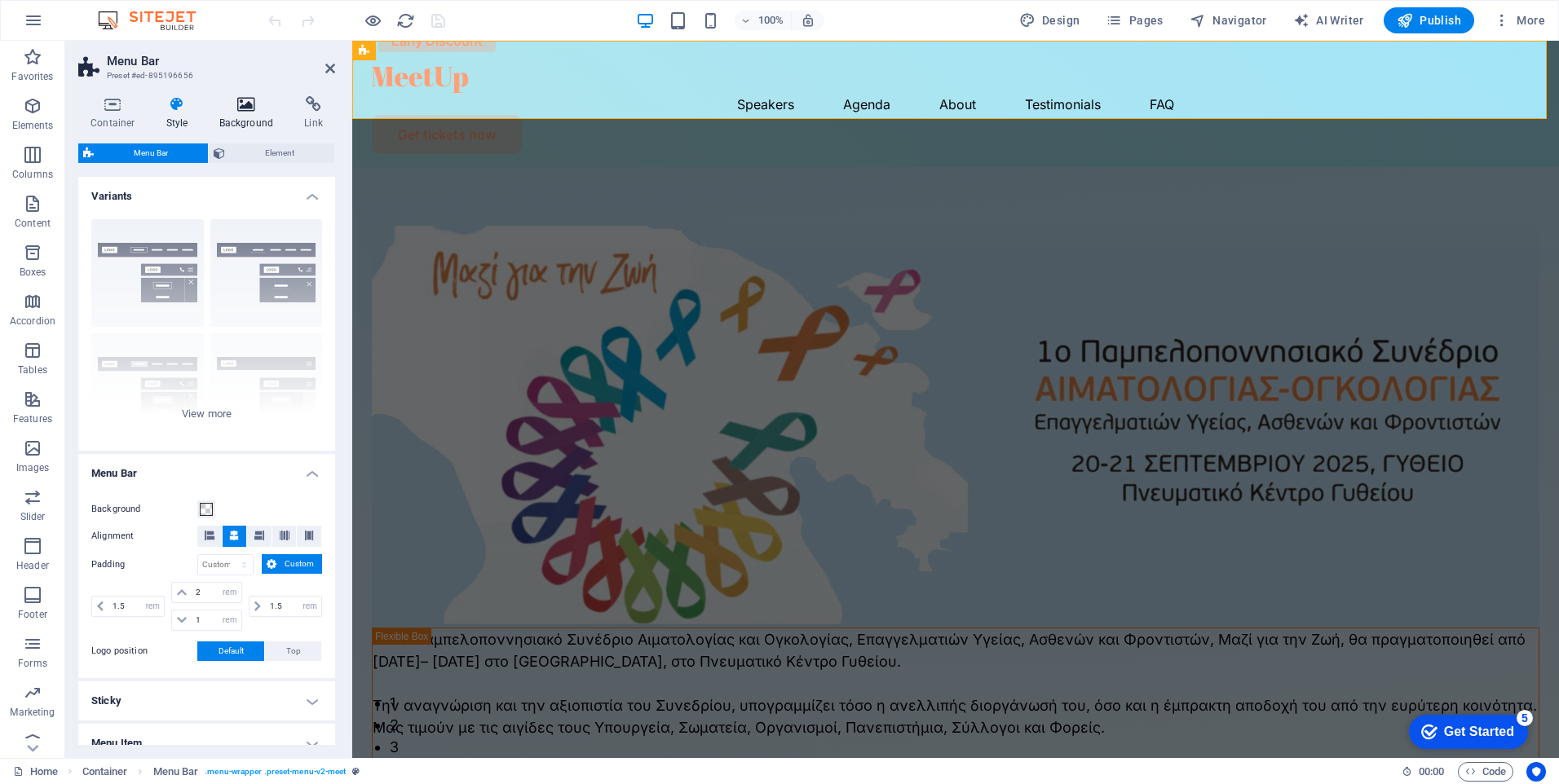
click at [247, 110] on icon at bounding box center [246, 104] width 79 height 17
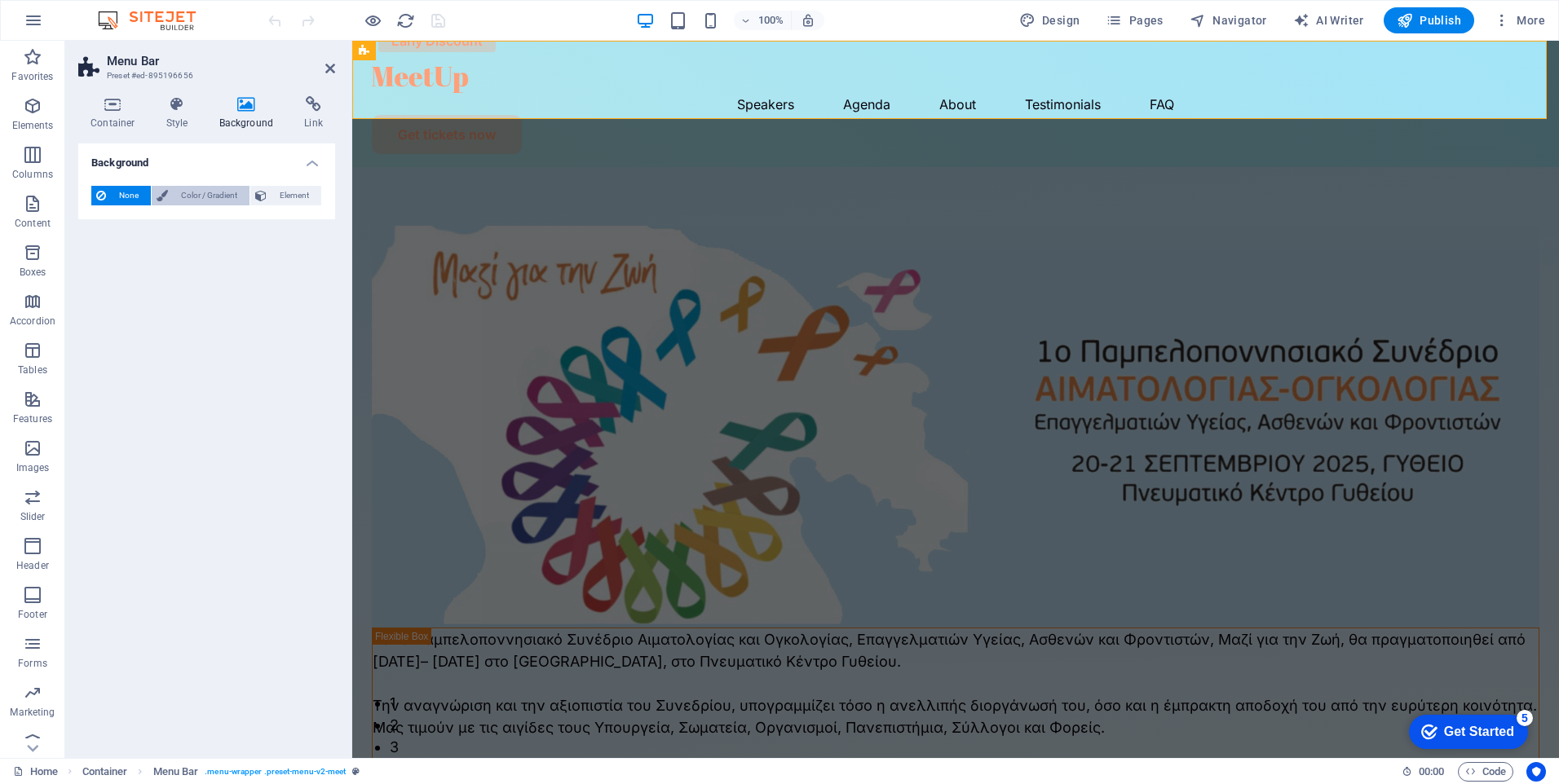
click at [199, 195] on span "Color / Gradient" at bounding box center [209, 196] width 72 height 19
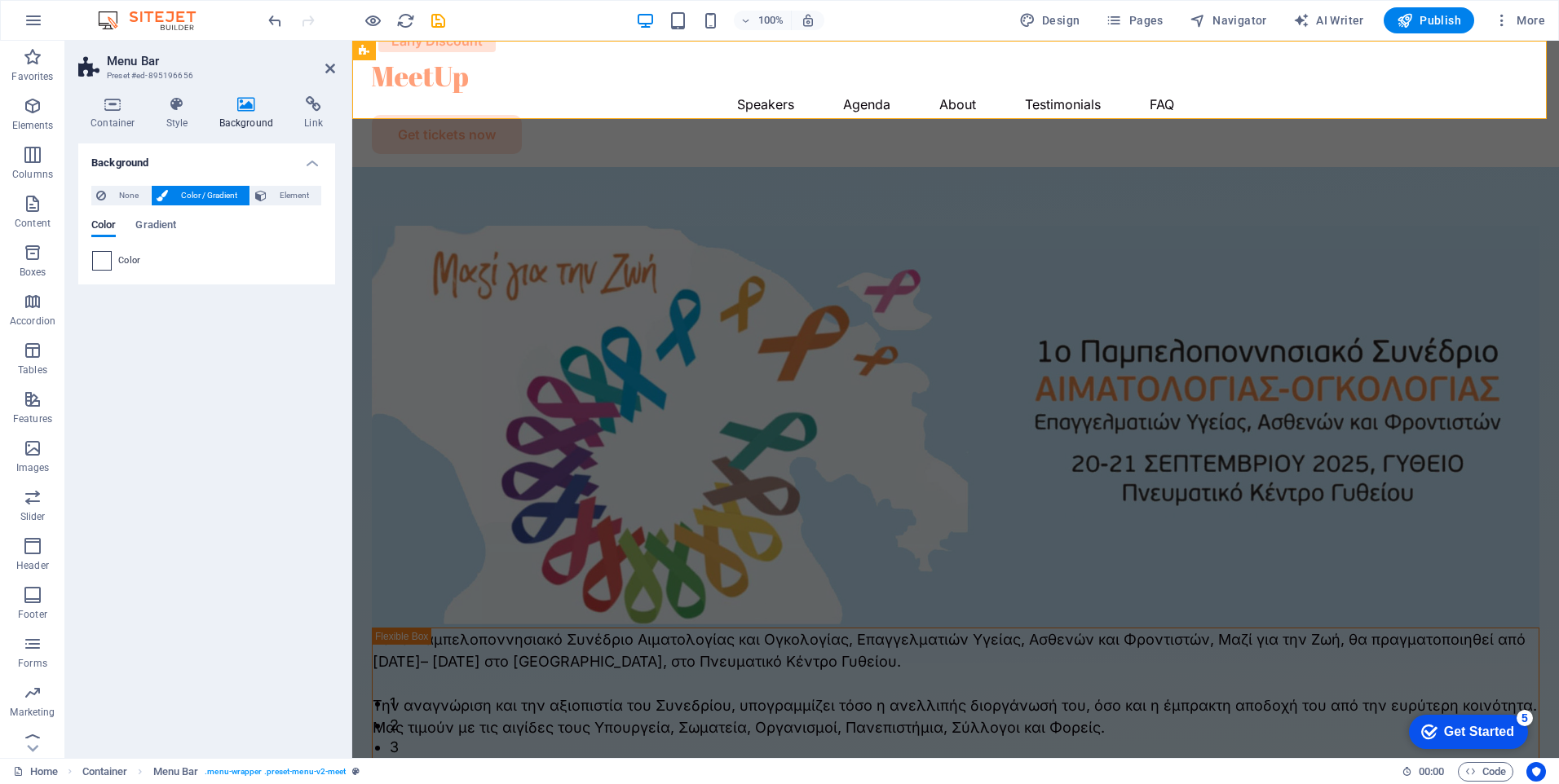
click at [108, 259] on span at bounding box center [102, 261] width 18 height 18
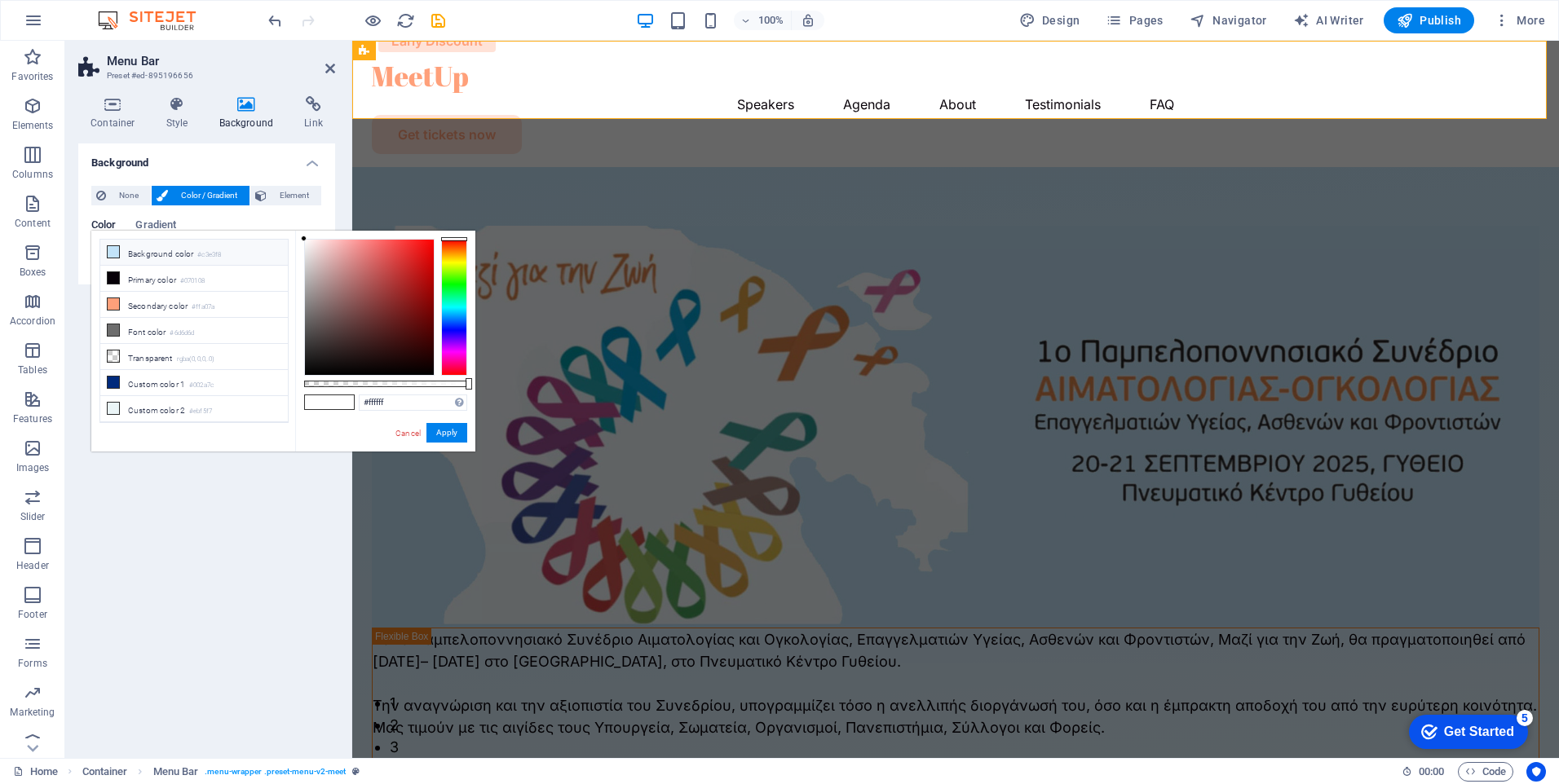
click at [113, 246] on icon at bounding box center [114, 252] width 12 height 12
type input "#c3e3f8"
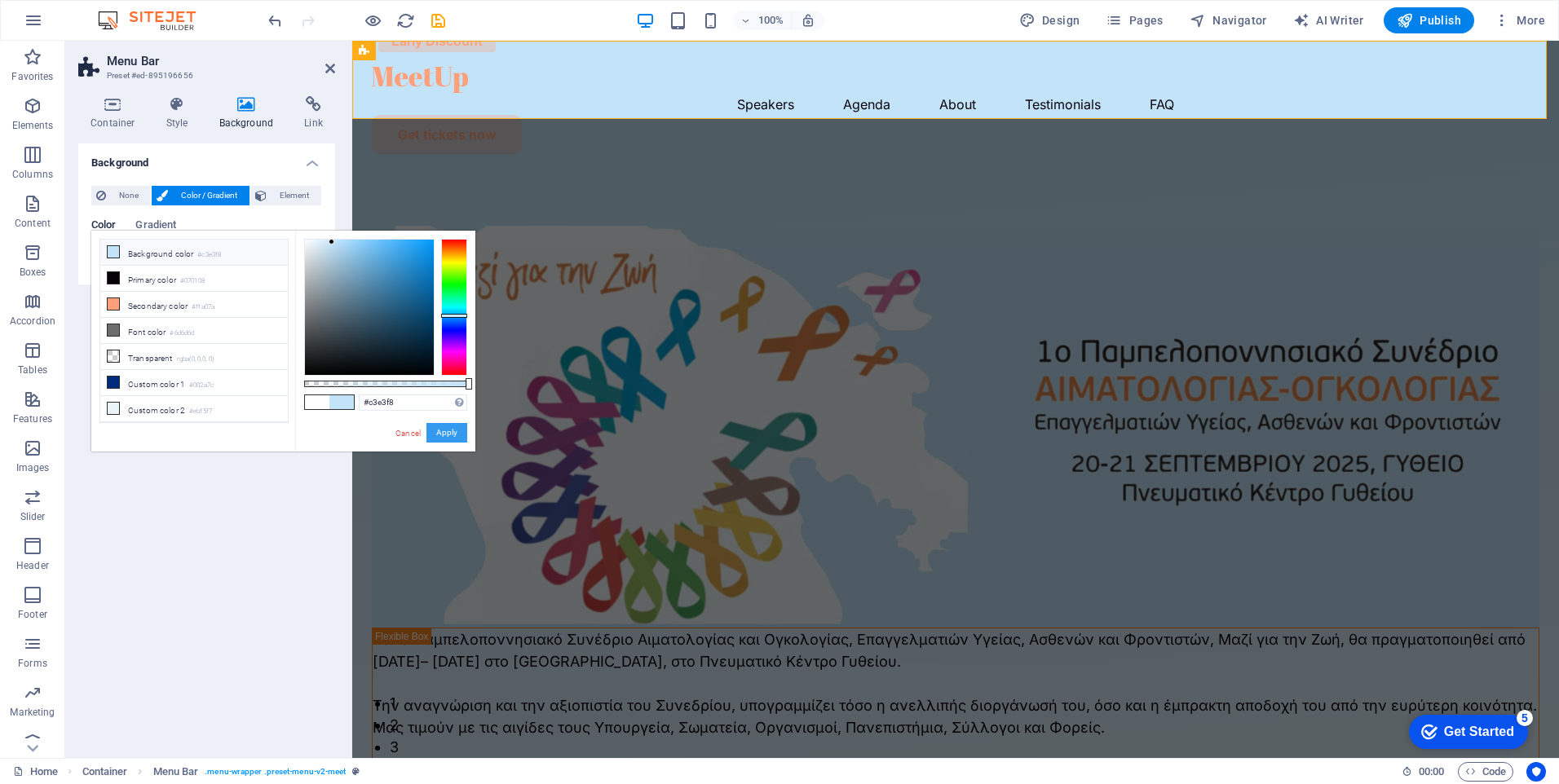
click at [445, 430] on button "Apply" at bounding box center [447, 433] width 41 height 19
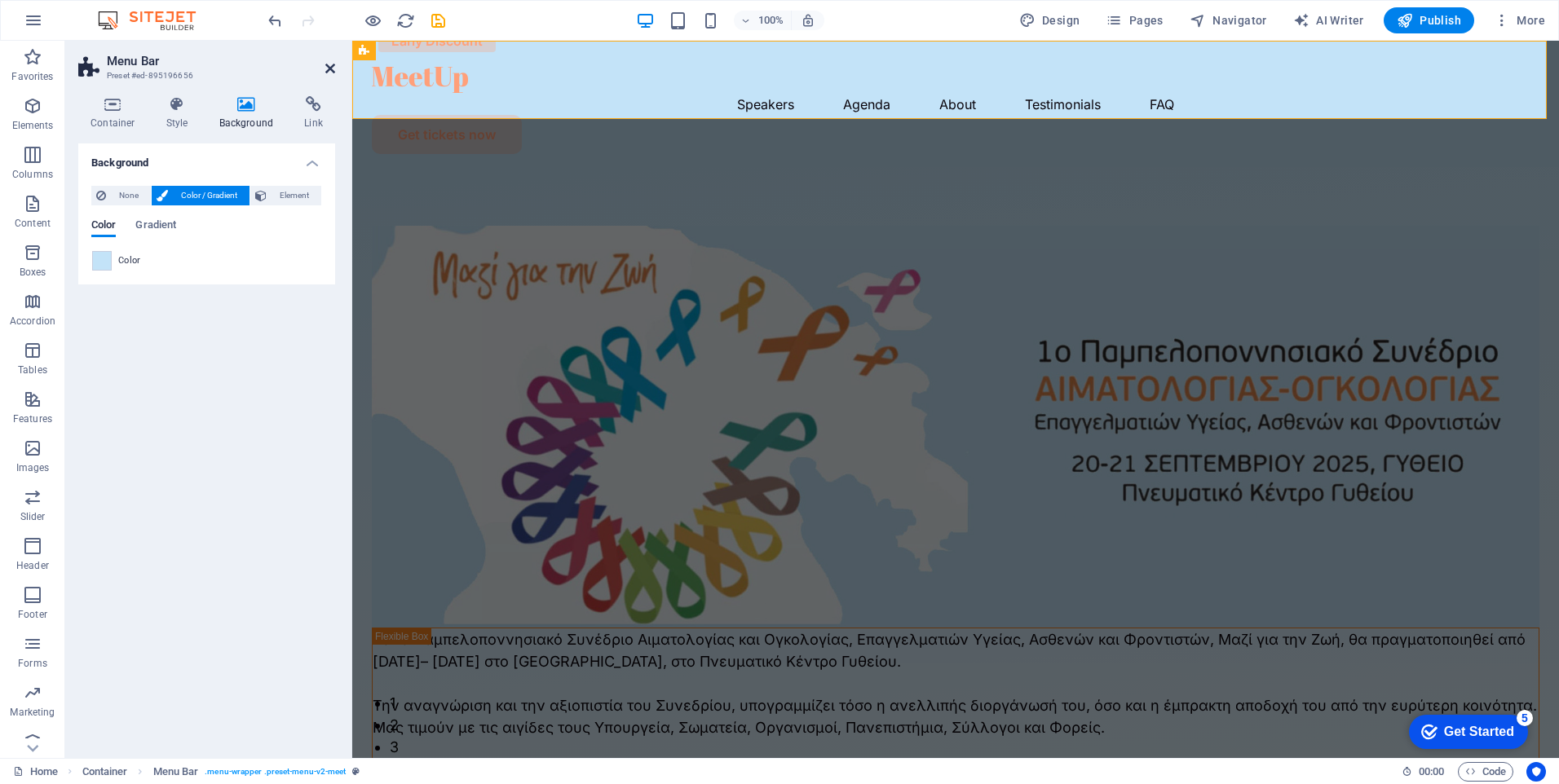
click at [331, 66] on icon at bounding box center [330, 68] width 10 height 13
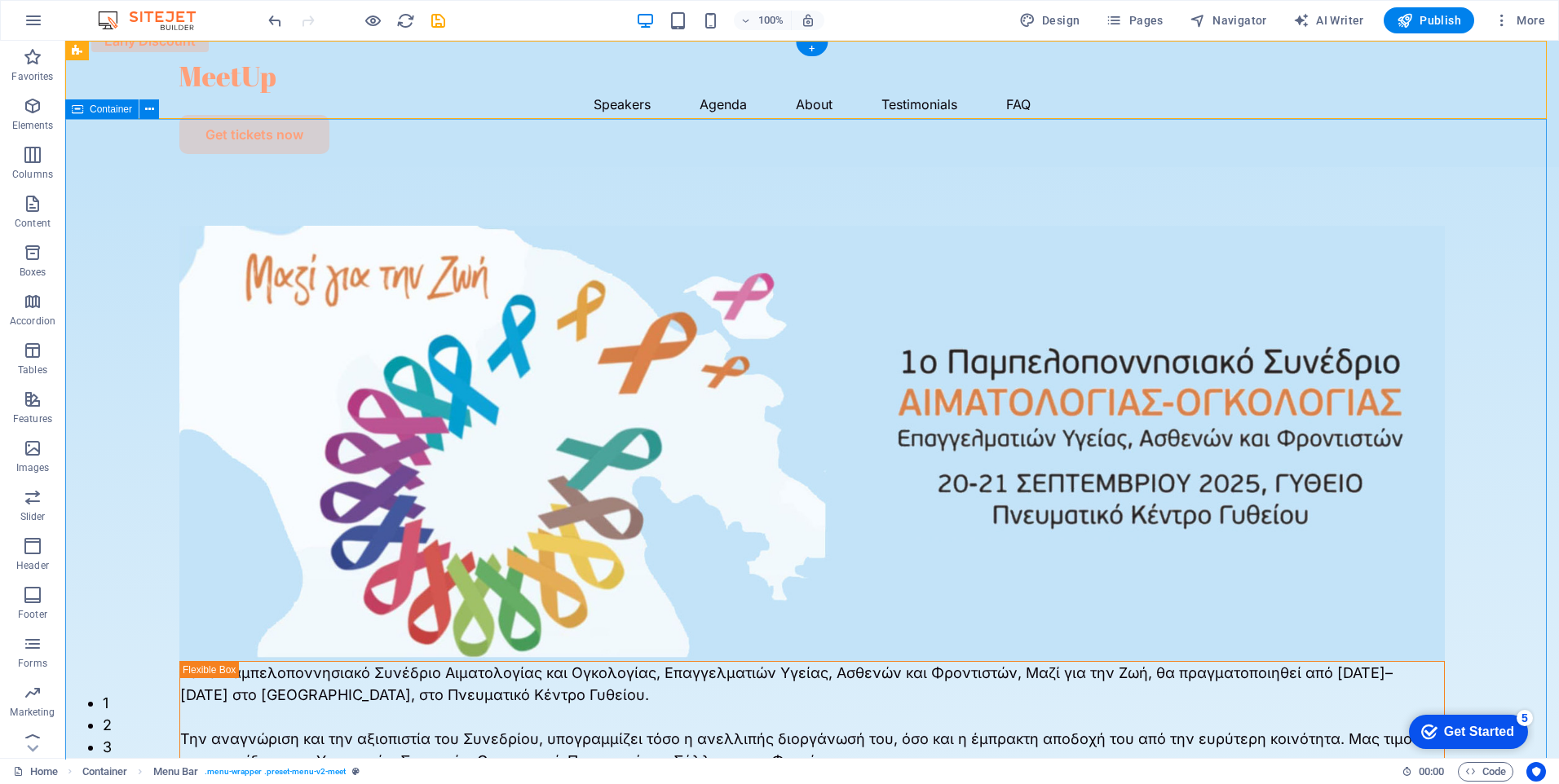
click at [366, 98] on div "Speakers Agenda About Testimonials FAQ Get tickets now" at bounding box center [812, 104] width 1494 height 126
click at [199, 46] on icon at bounding box center [198, 52] width 9 height 18
select select "rem"
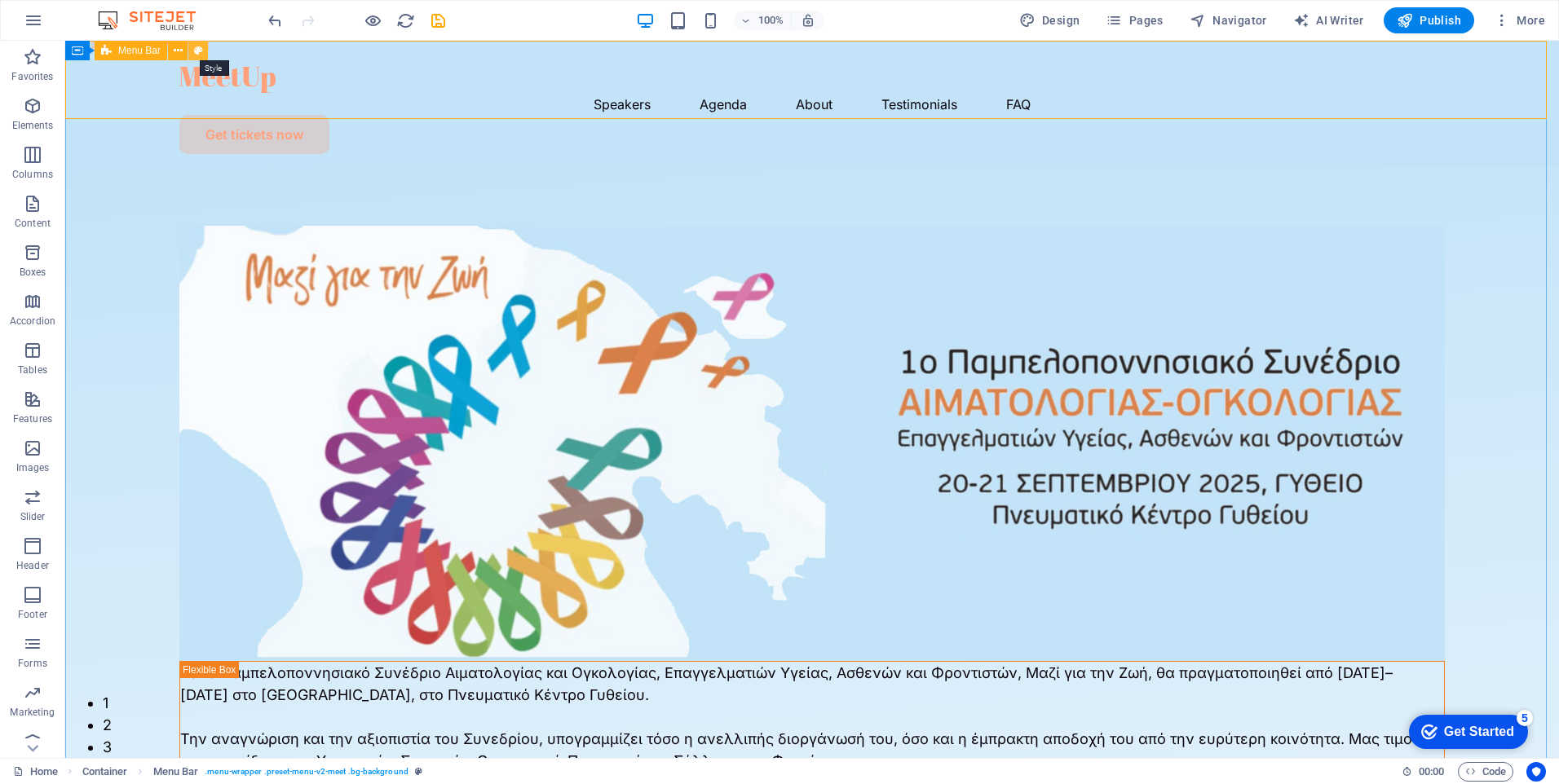
select select "rem"
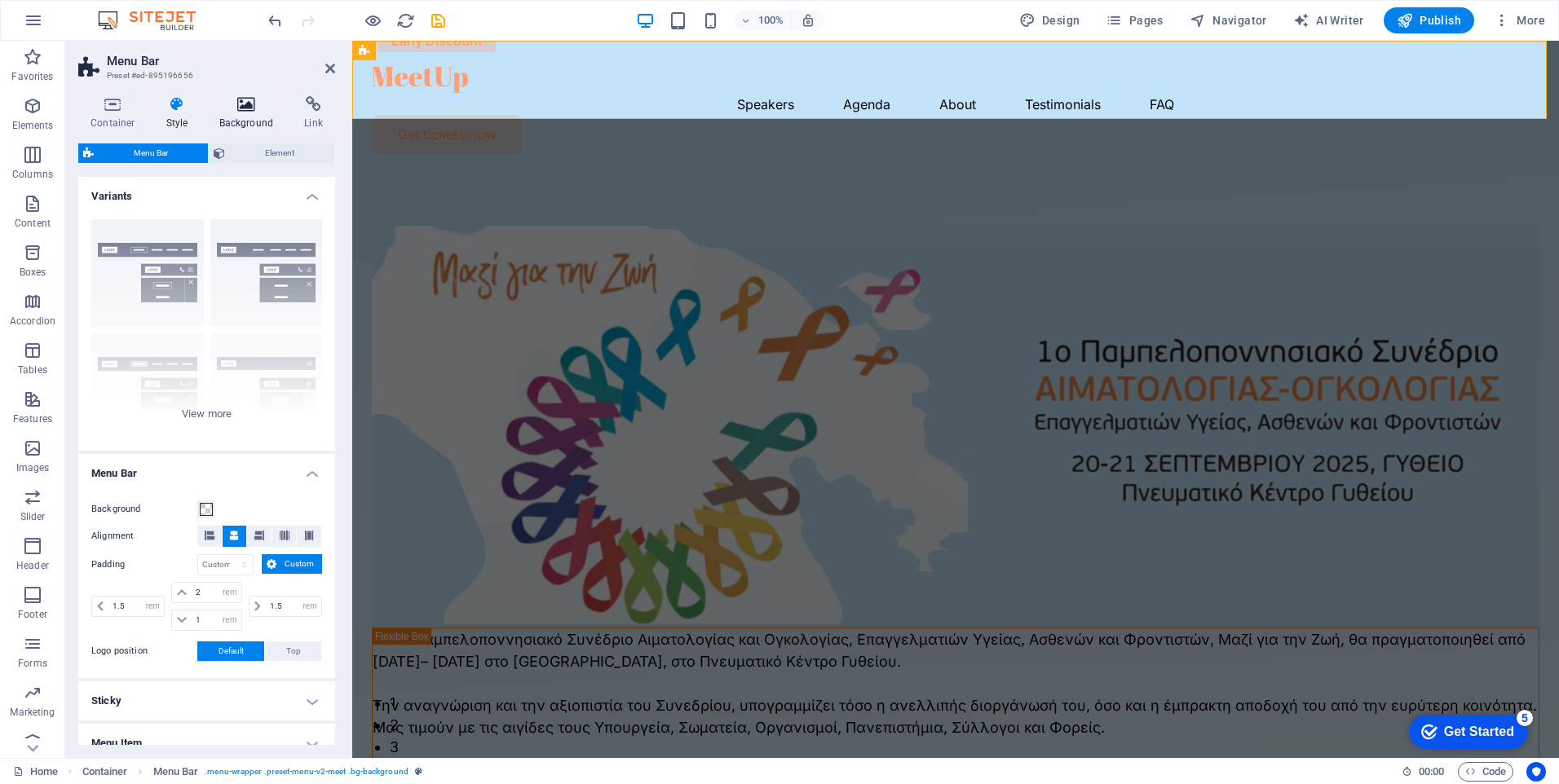
click at [246, 103] on icon at bounding box center [246, 104] width 79 height 17
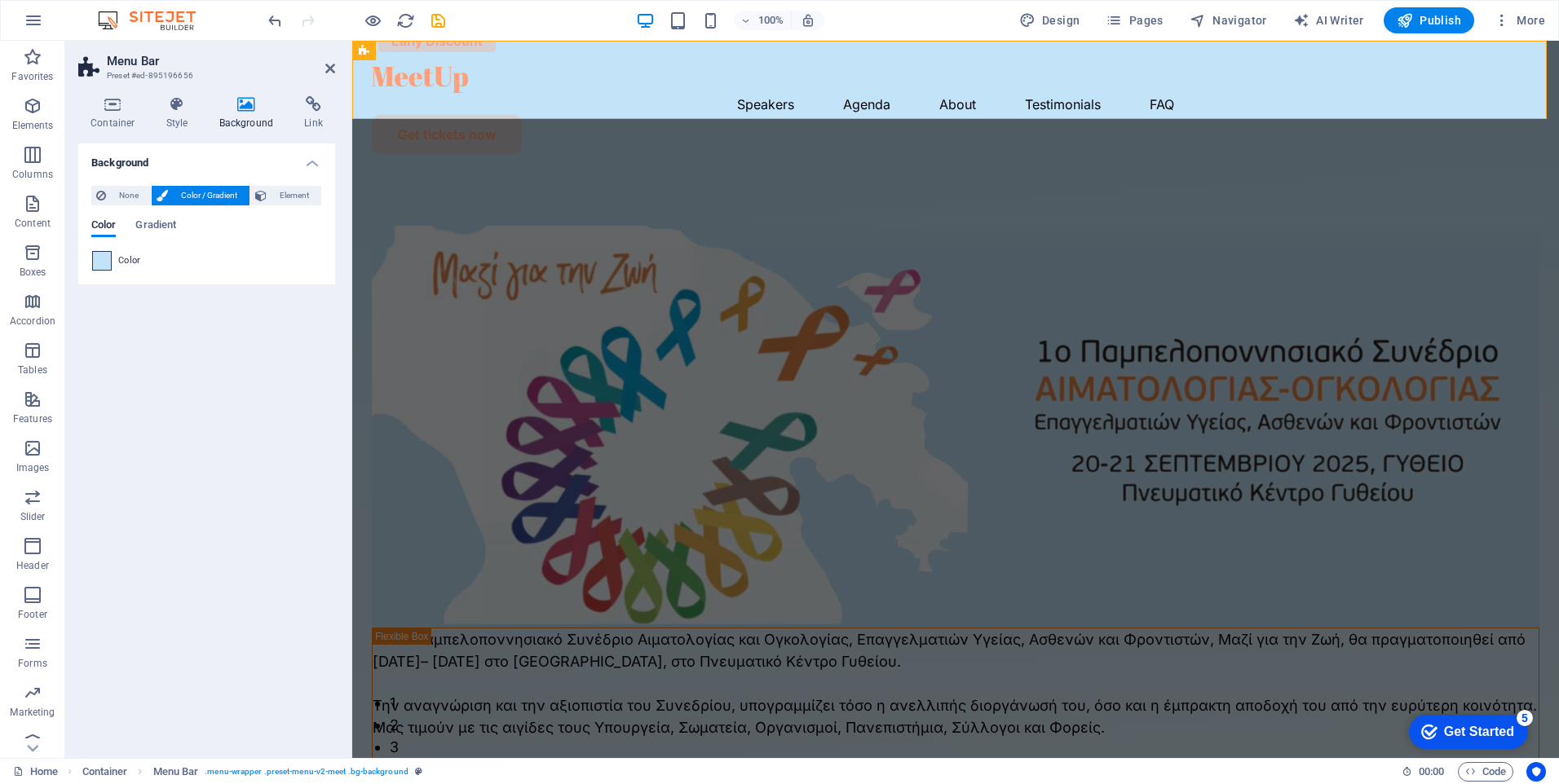
click at [105, 263] on span at bounding box center [102, 261] width 18 height 18
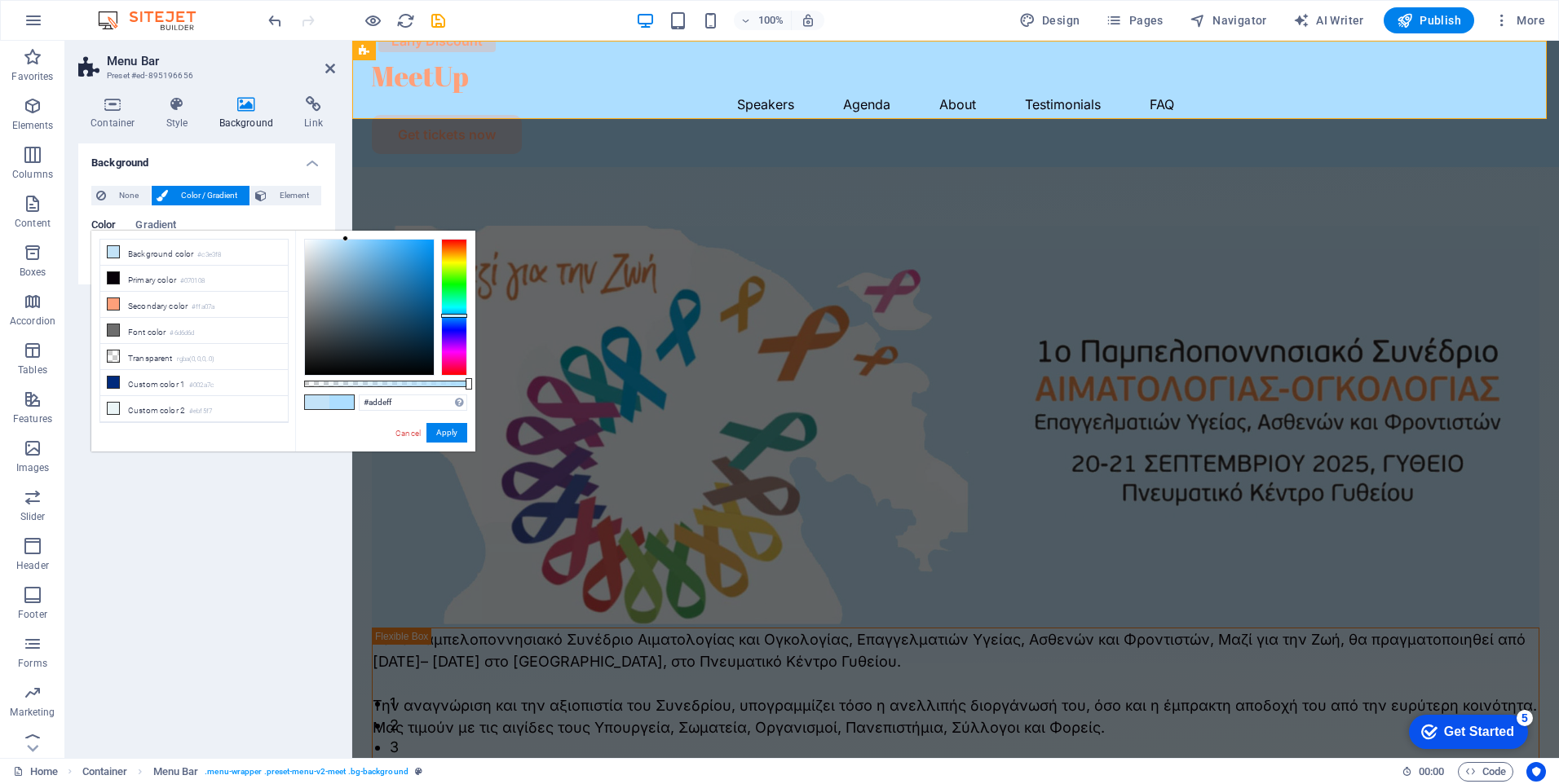
drag, startPoint x: 330, startPoint y: 240, endPoint x: 345, endPoint y: 236, distance: 15.5
click at [345, 236] on div at bounding box center [345, 238] width 6 height 6
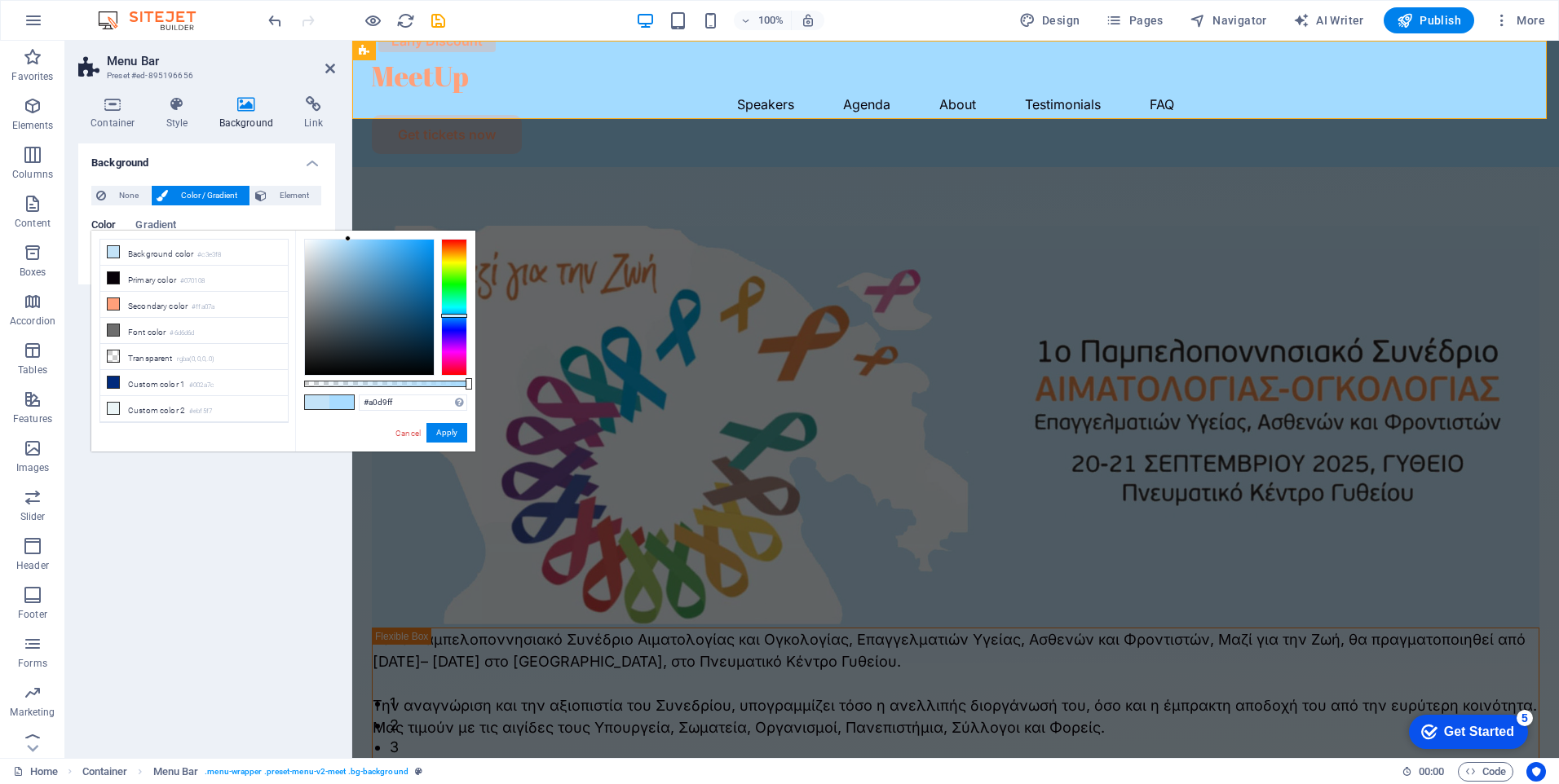
type input "#9ed9ff"
click at [353, 238] on div at bounding box center [353, 238] width 6 height 6
drag, startPoint x: 447, startPoint y: 424, endPoint x: 94, endPoint y: 384, distance: 355.3
click at [447, 424] on button "Apply" at bounding box center [447, 433] width 41 height 19
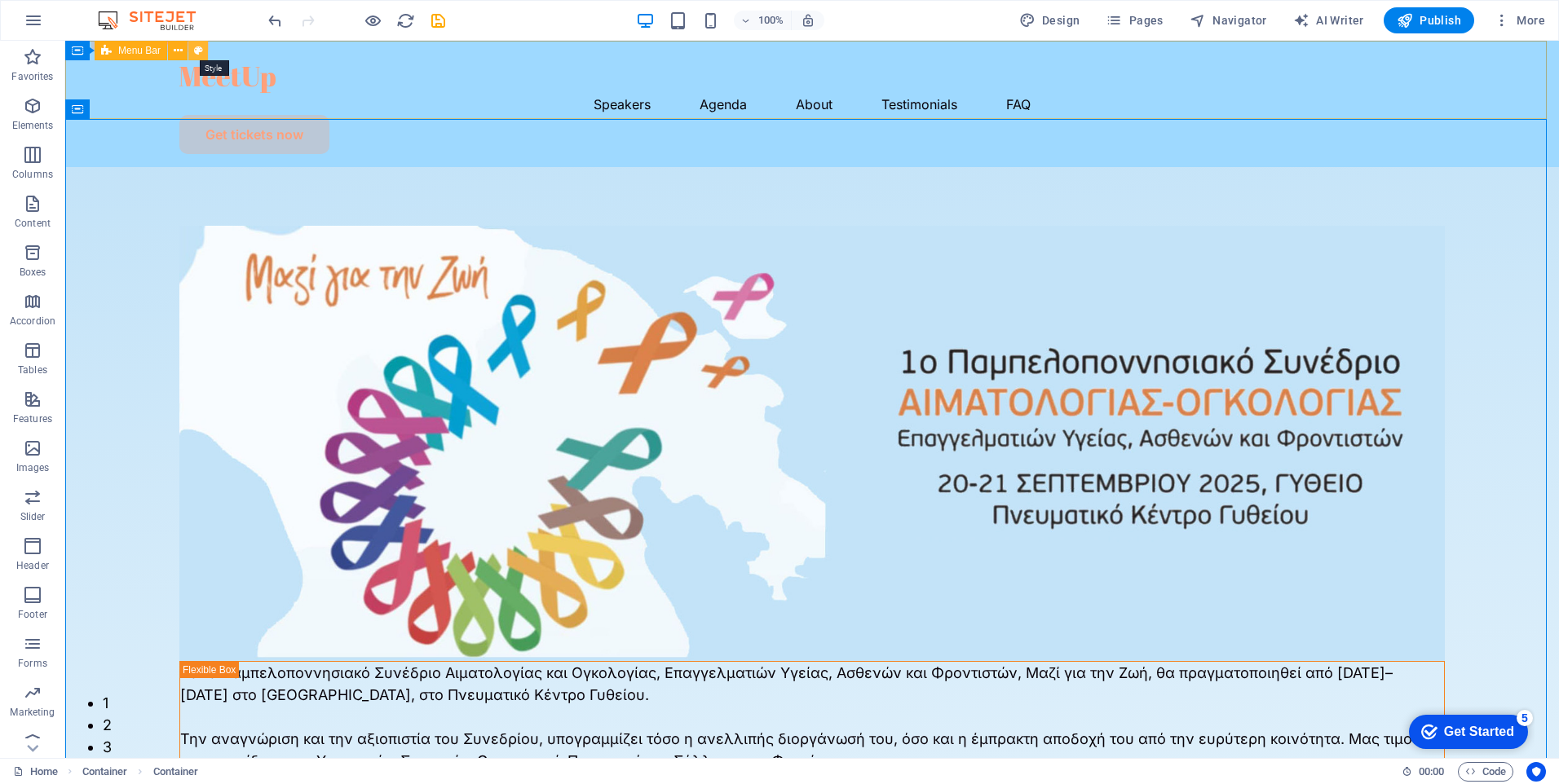
click at [199, 48] on icon at bounding box center [198, 52] width 9 height 18
select select "rem"
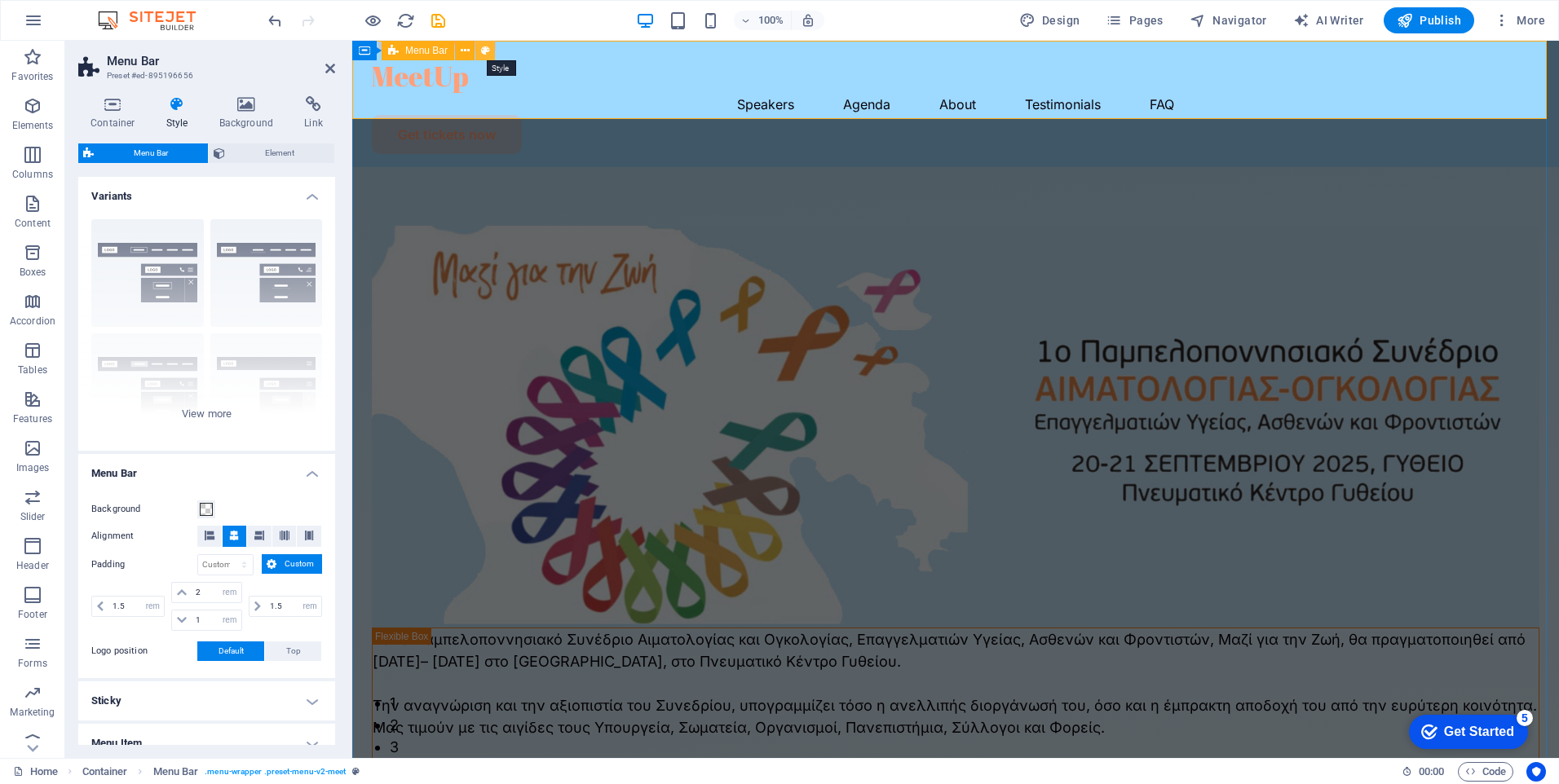
click at [483, 48] on icon at bounding box center [485, 52] width 9 height 18
click at [247, 114] on h4 "Background" at bounding box center [250, 113] width 86 height 34
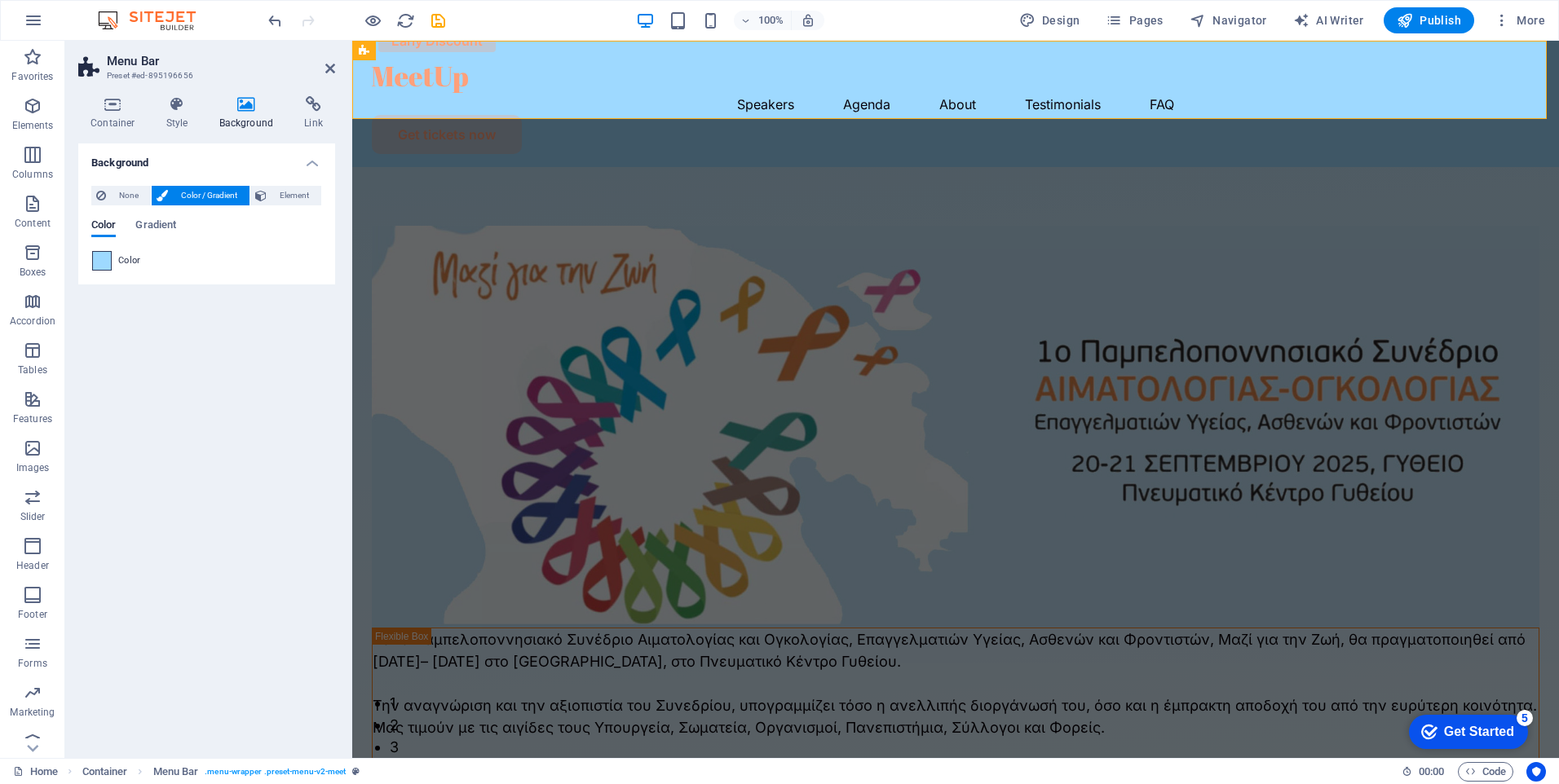
click at [108, 263] on span at bounding box center [102, 261] width 18 height 18
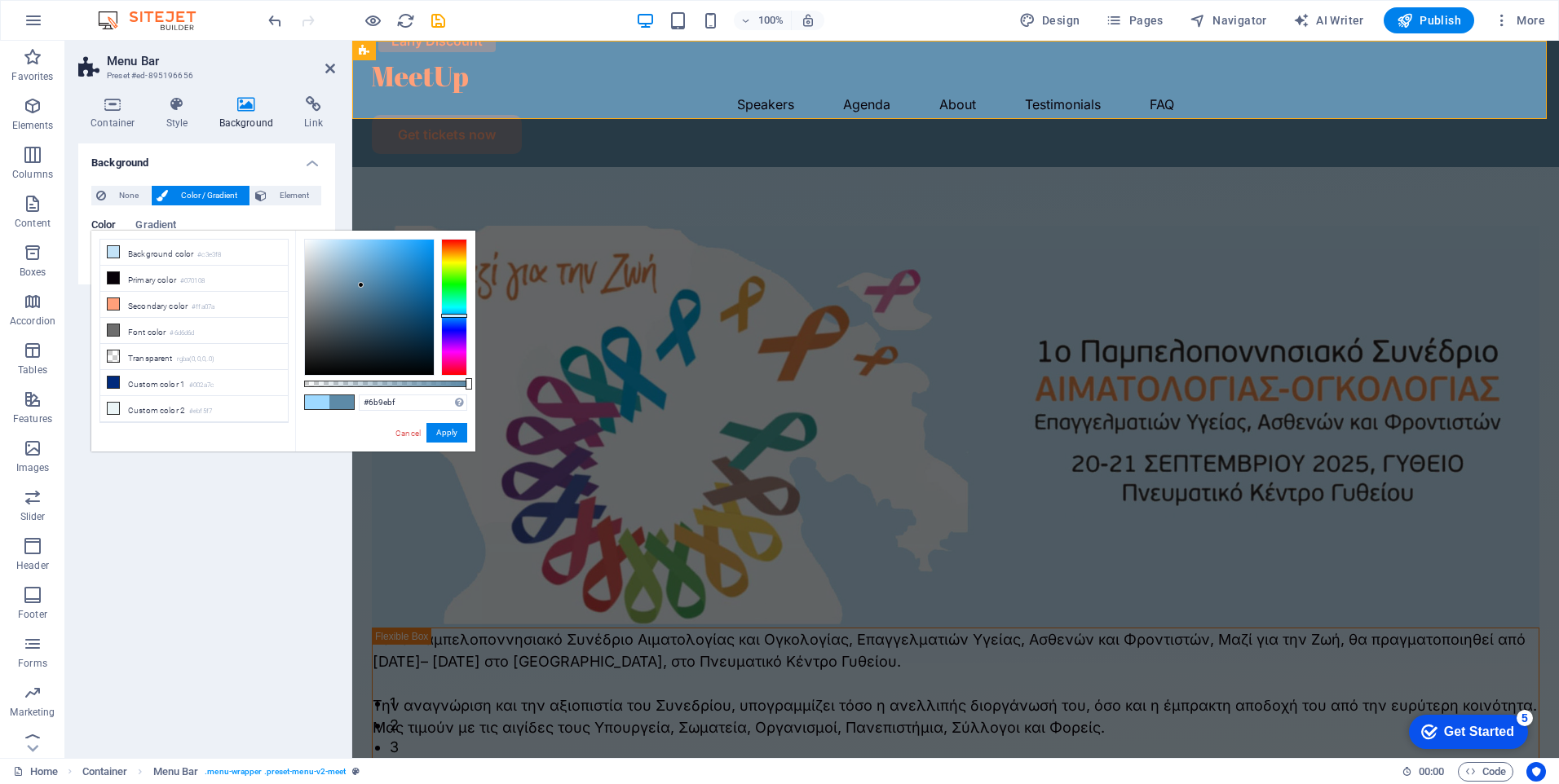
type input "#6ba0c2"
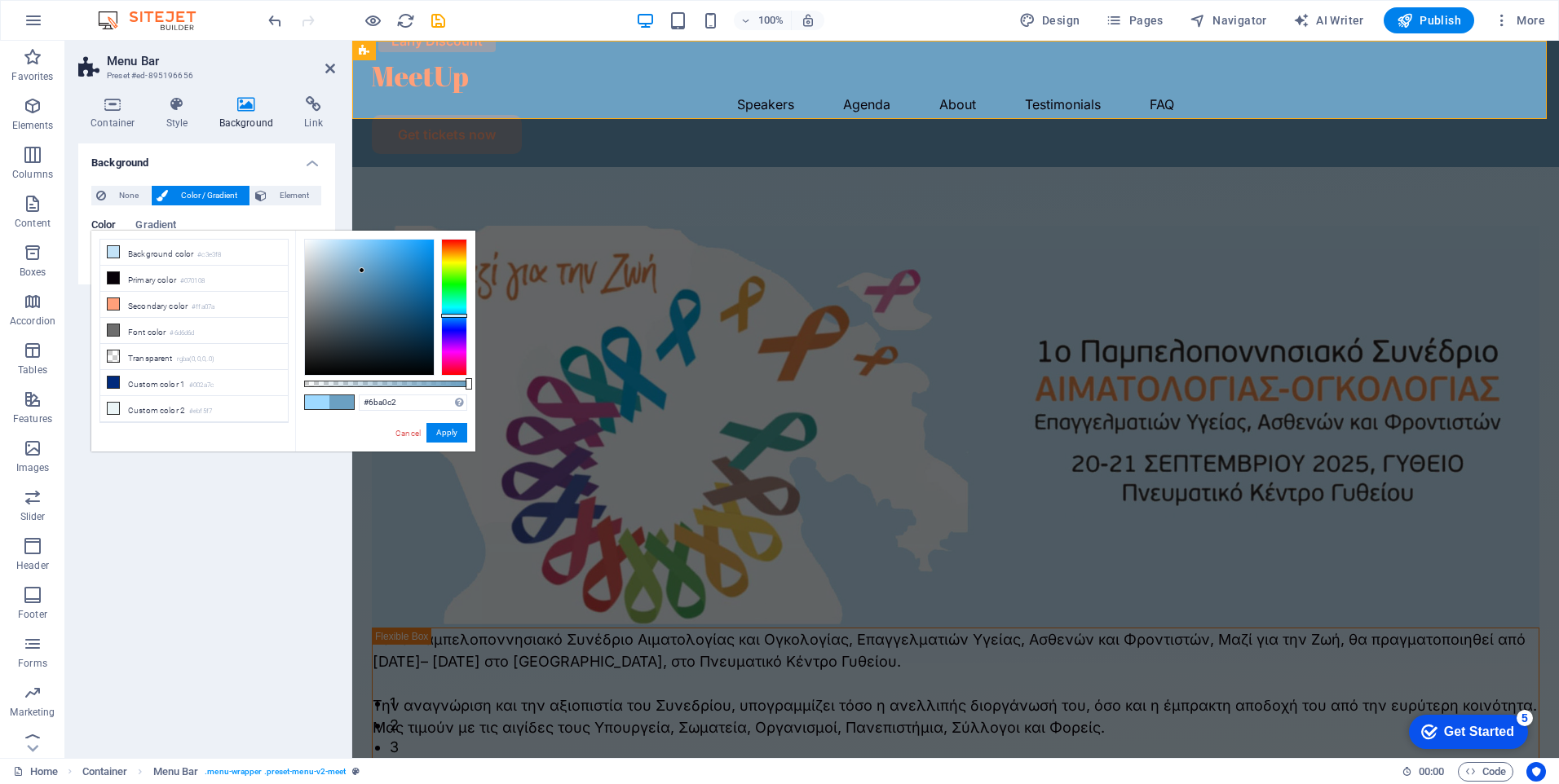
drag, startPoint x: 353, startPoint y: 236, endPoint x: 362, endPoint y: 270, distance: 35.2
click at [362, 270] on div at bounding box center [362, 270] width 6 height 6
click at [452, 430] on button "Apply" at bounding box center [447, 433] width 41 height 19
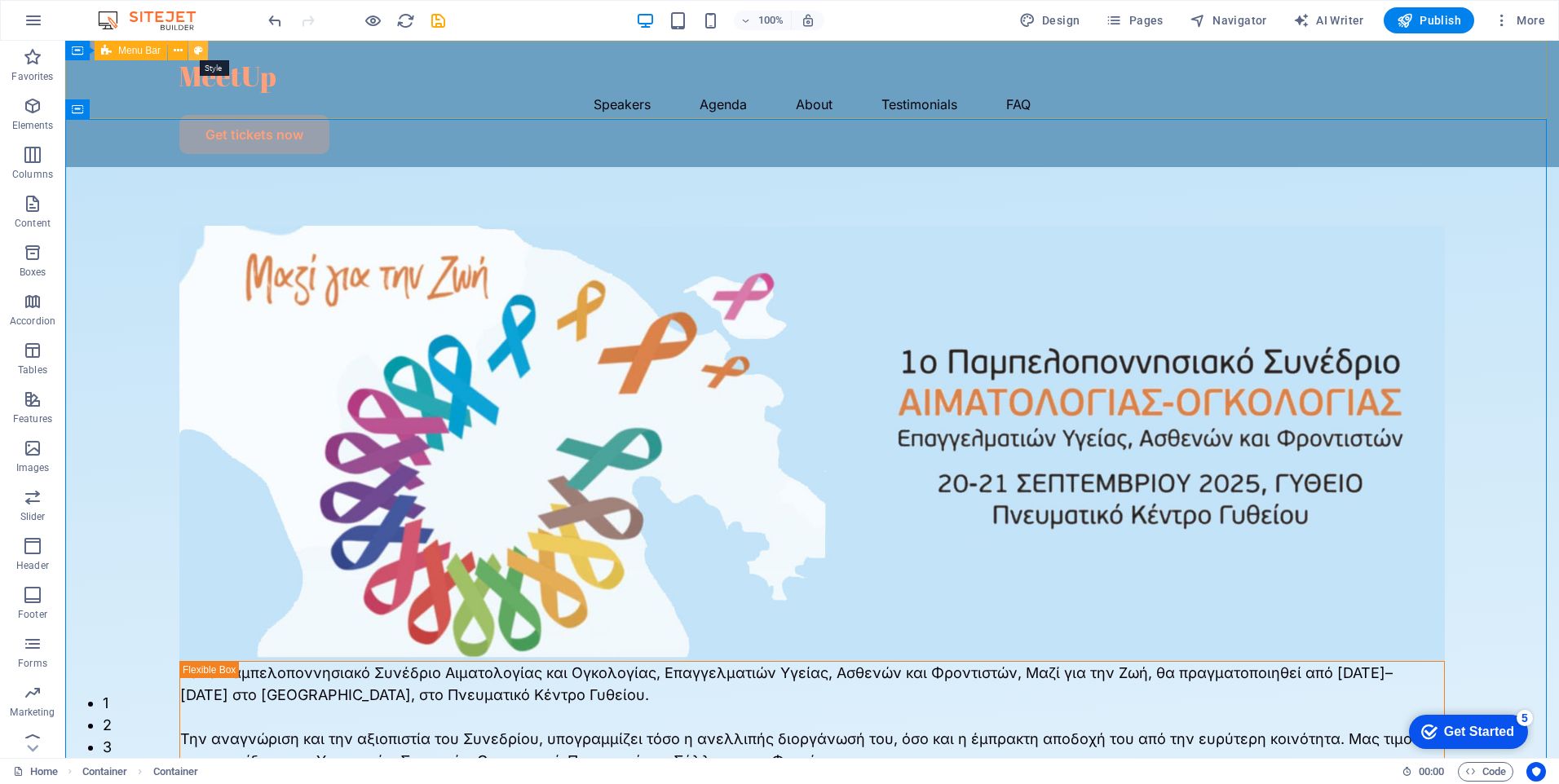
click at [198, 44] on icon at bounding box center [198, 52] width 9 height 18
select select "rem"
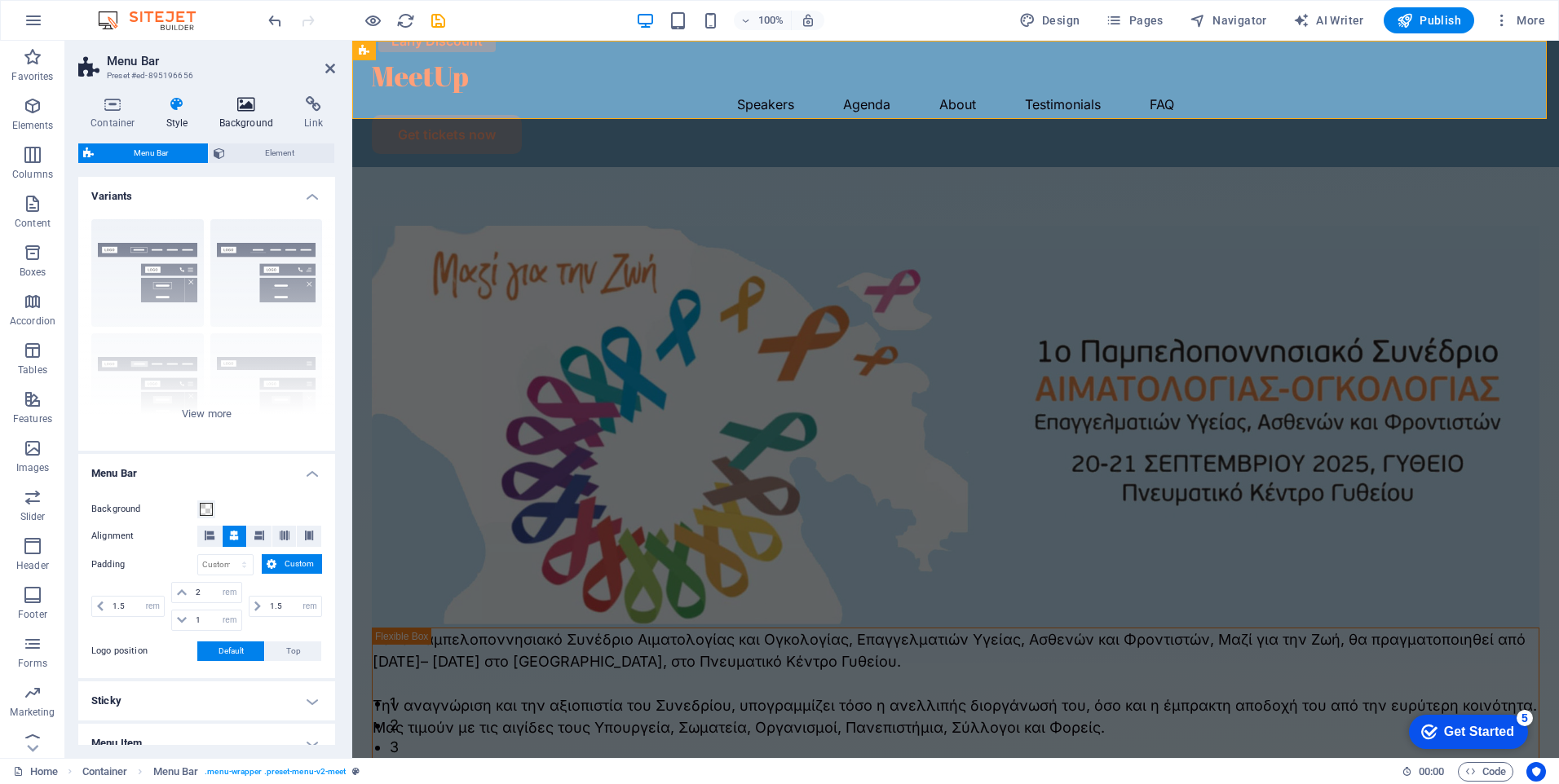
click at [214, 113] on h4 "Background" at bounding box center [250, 113] width 86 height 34
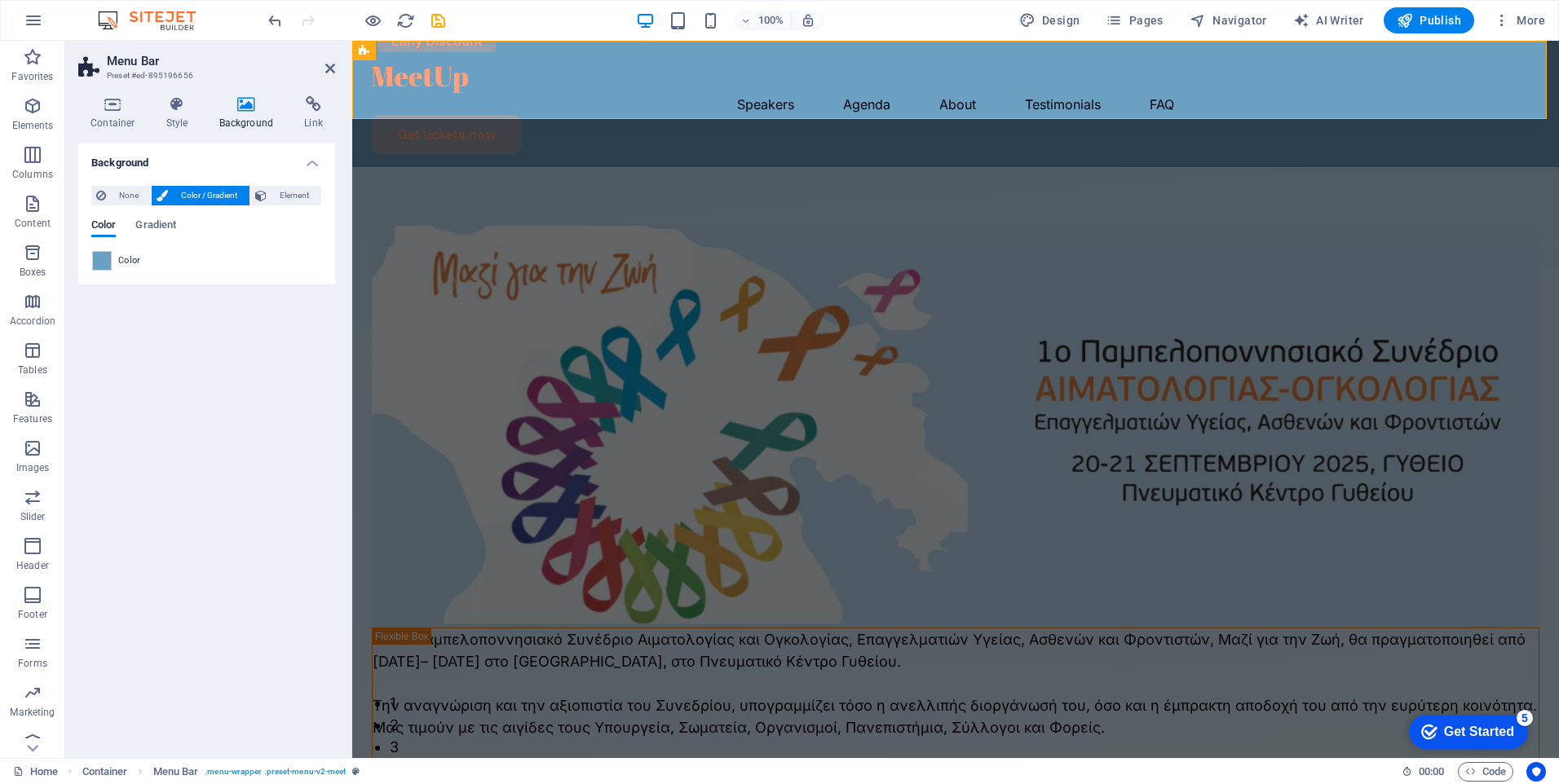
click at [246, 111] on icon at bounding box center [246, 104] width 79 height 17
click at [108, 258] on span at bounding box center [102, 261] width 18 height 18
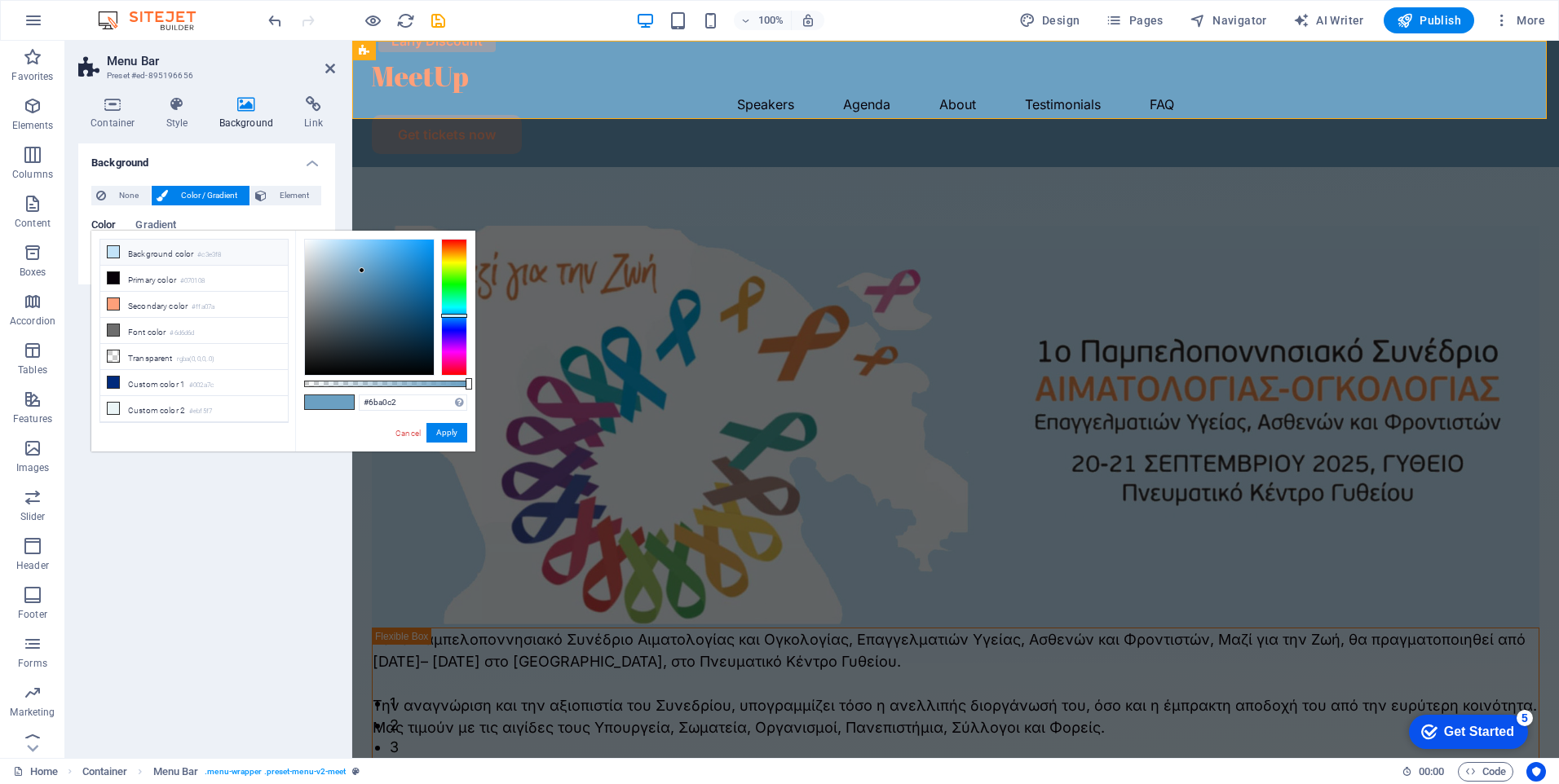
click at [166, 253] on li "Background color #c3e3f8" at bounding box center [194, 252] width 188 height 26
type input "#c3e3f8"
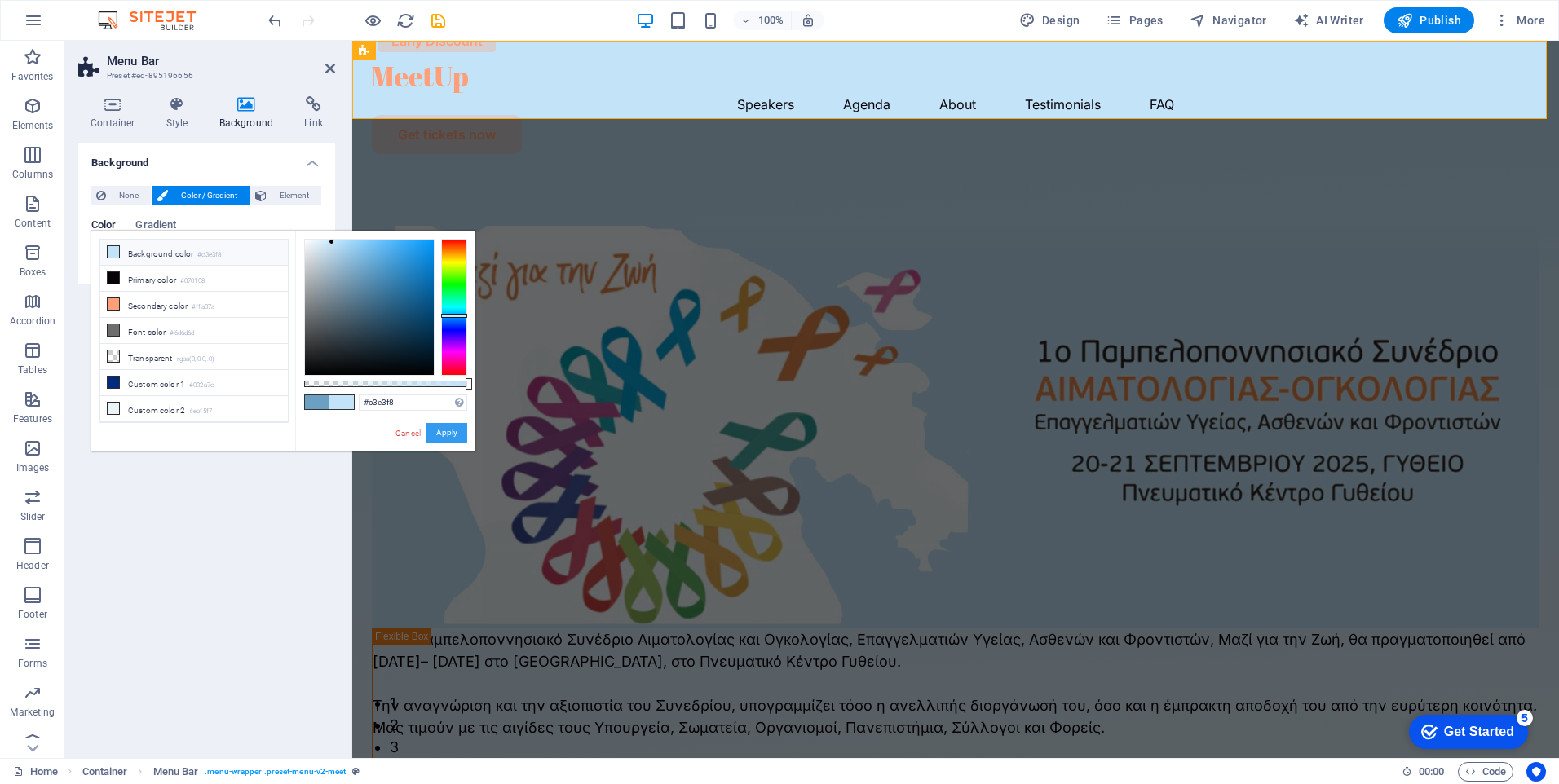
click at [442, 436] on button "Apply" at bounding box center [447, 433] width 41 height 19
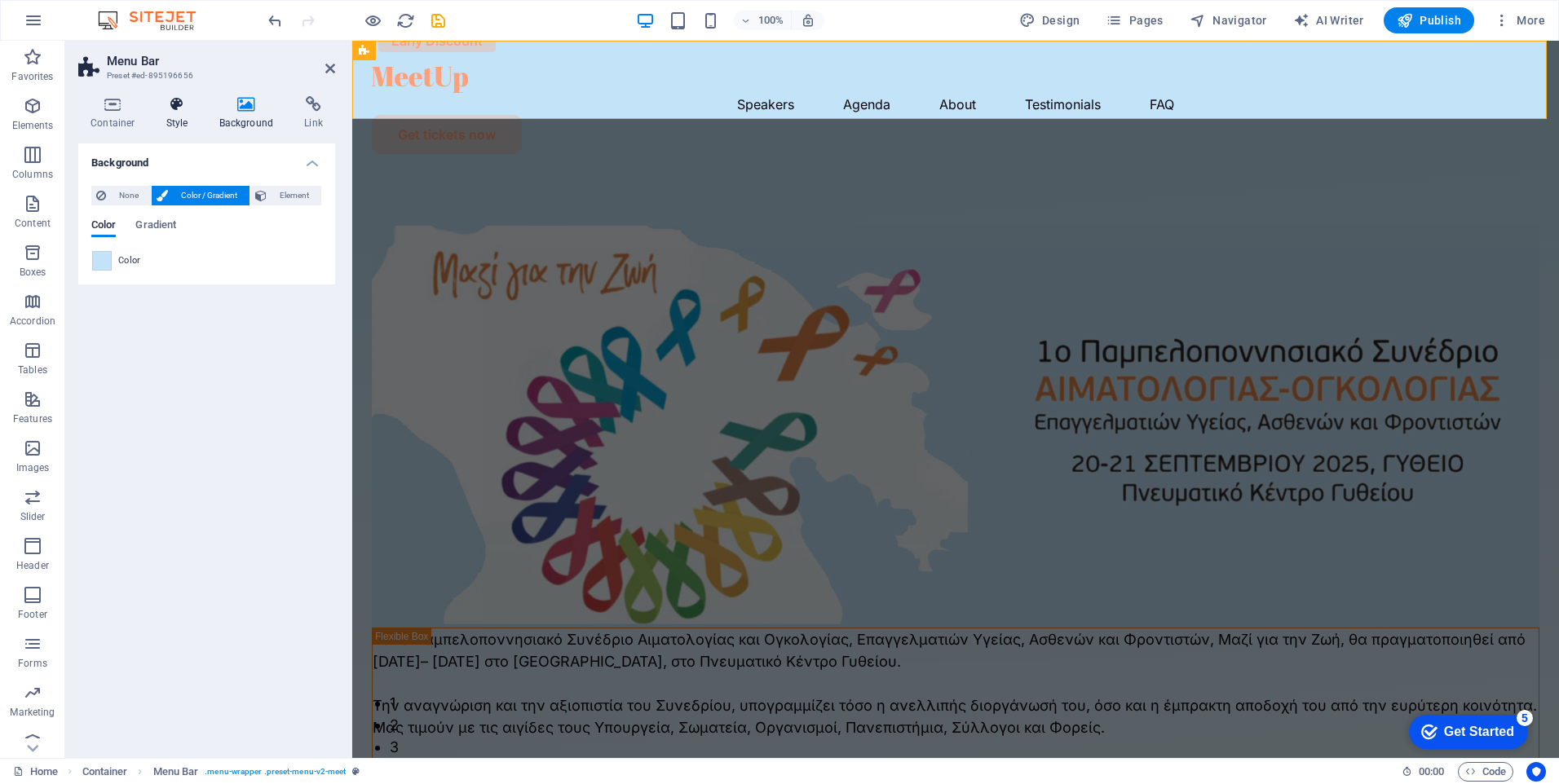
click at [186, 119] on h4 "Style" at bounding box center [180, 113] width 53 height 34
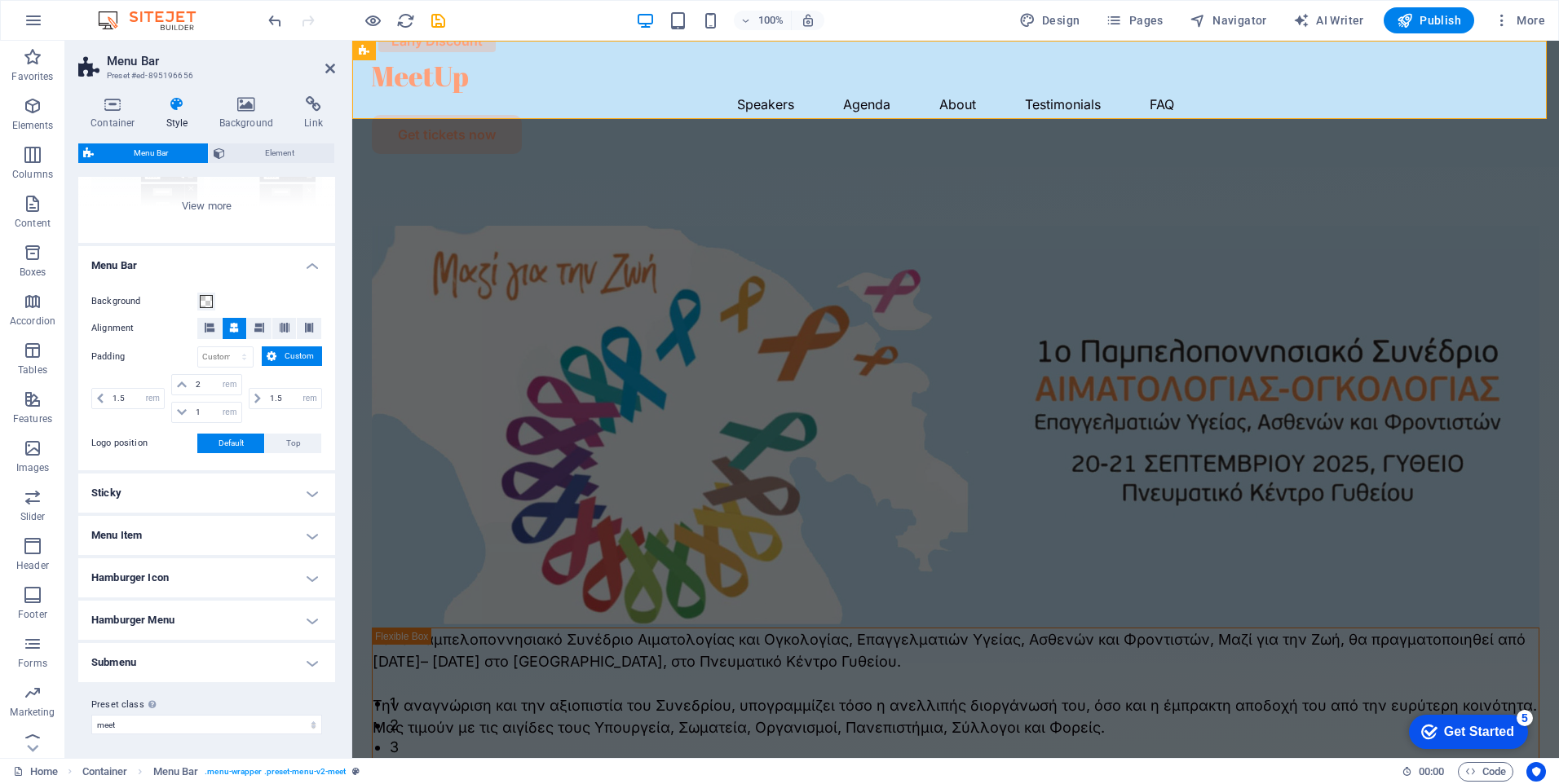
scroll to position [210, 0]
click at [119, 105] on icon at bounding box center [112, 104] width 69 height 17
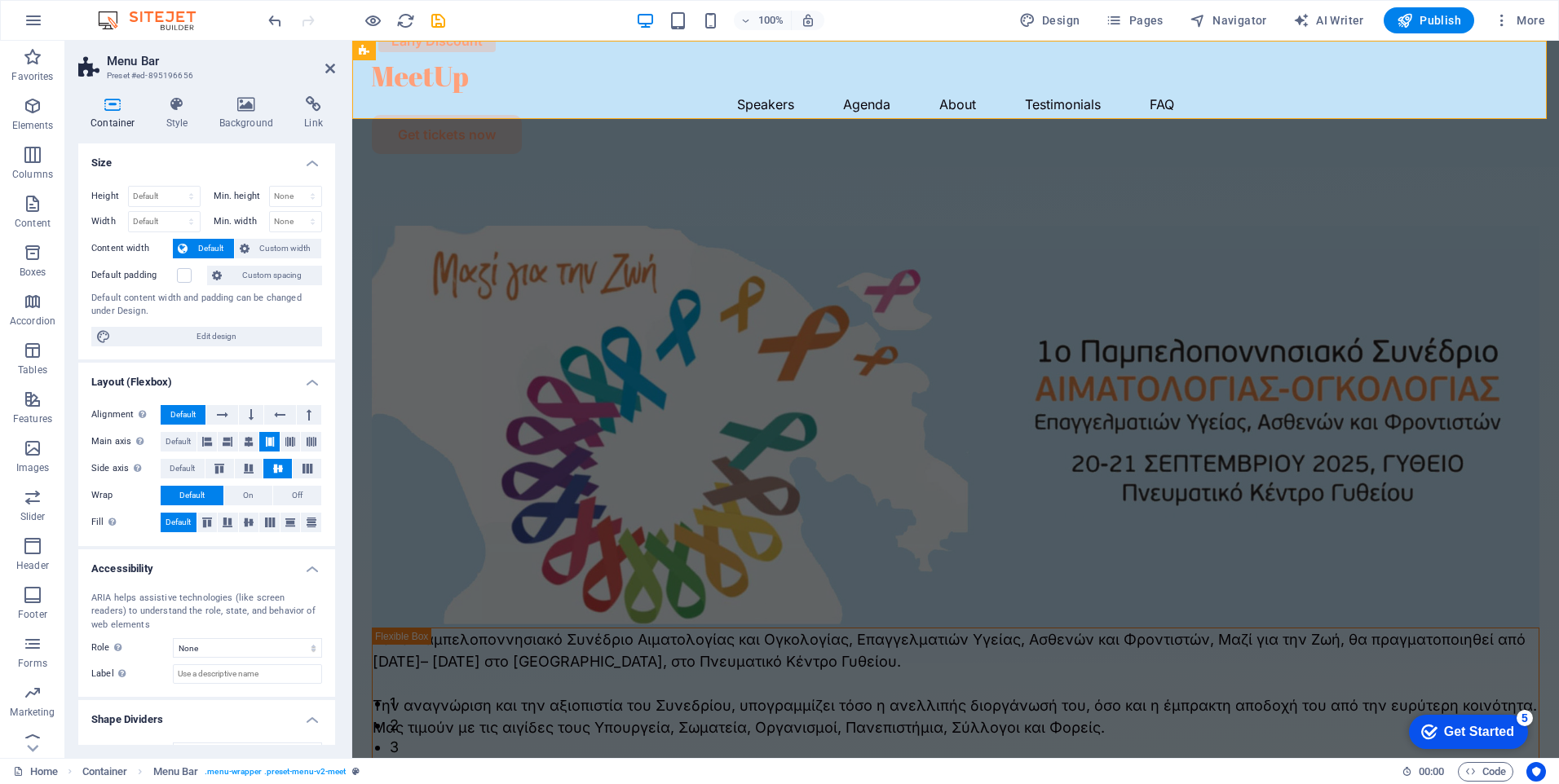
scroll to position [30, 0]
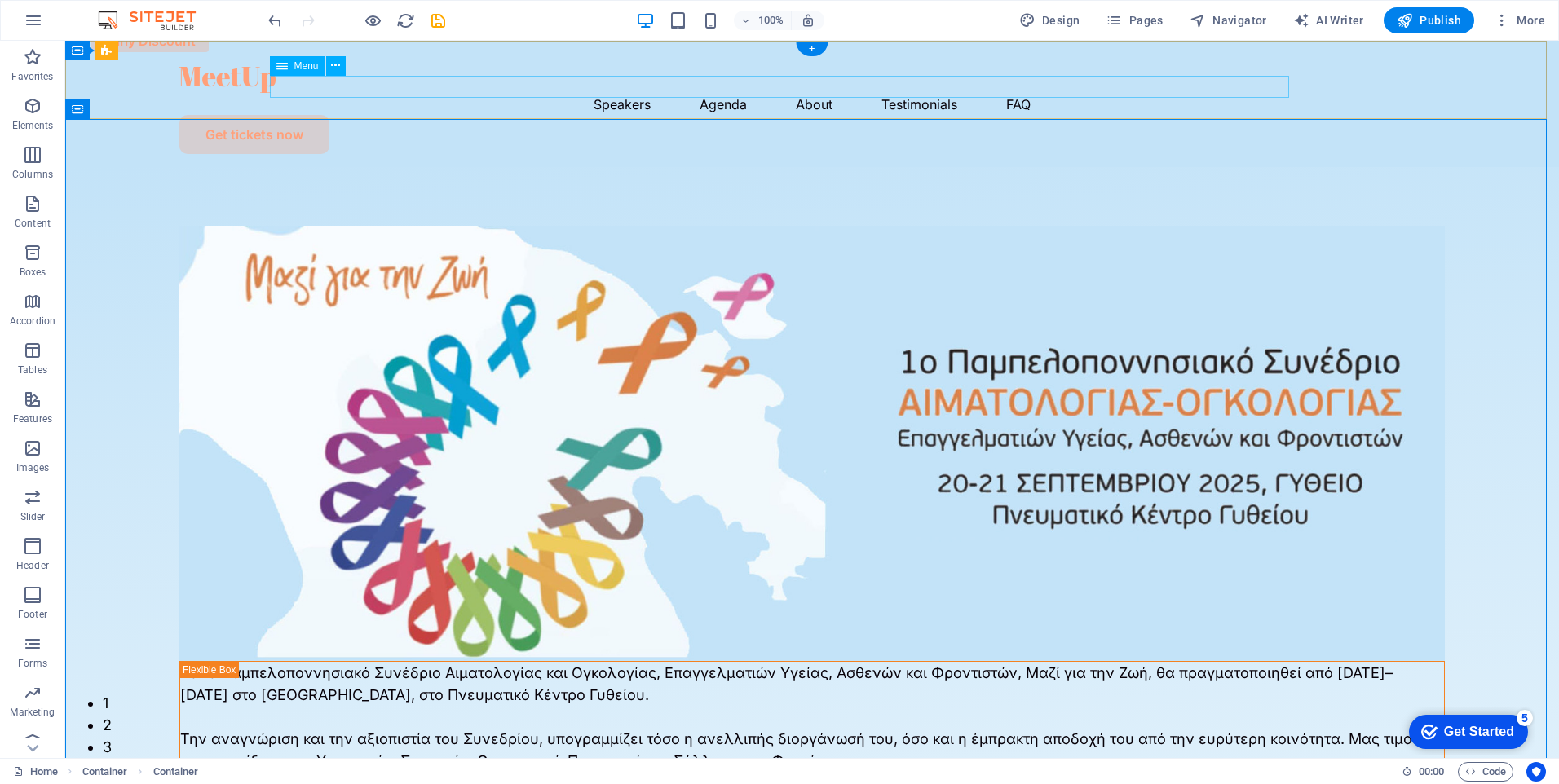
click at [601, 93] on nav "Speakers Agenda About Testimonials FAQ" at bounding box center [812, 104] width 1266 height 22
click at [589, 93] on nav "Speakers Agenda About Testimonials FAQ" at bounding box center [812, 104] width 1266 height 22
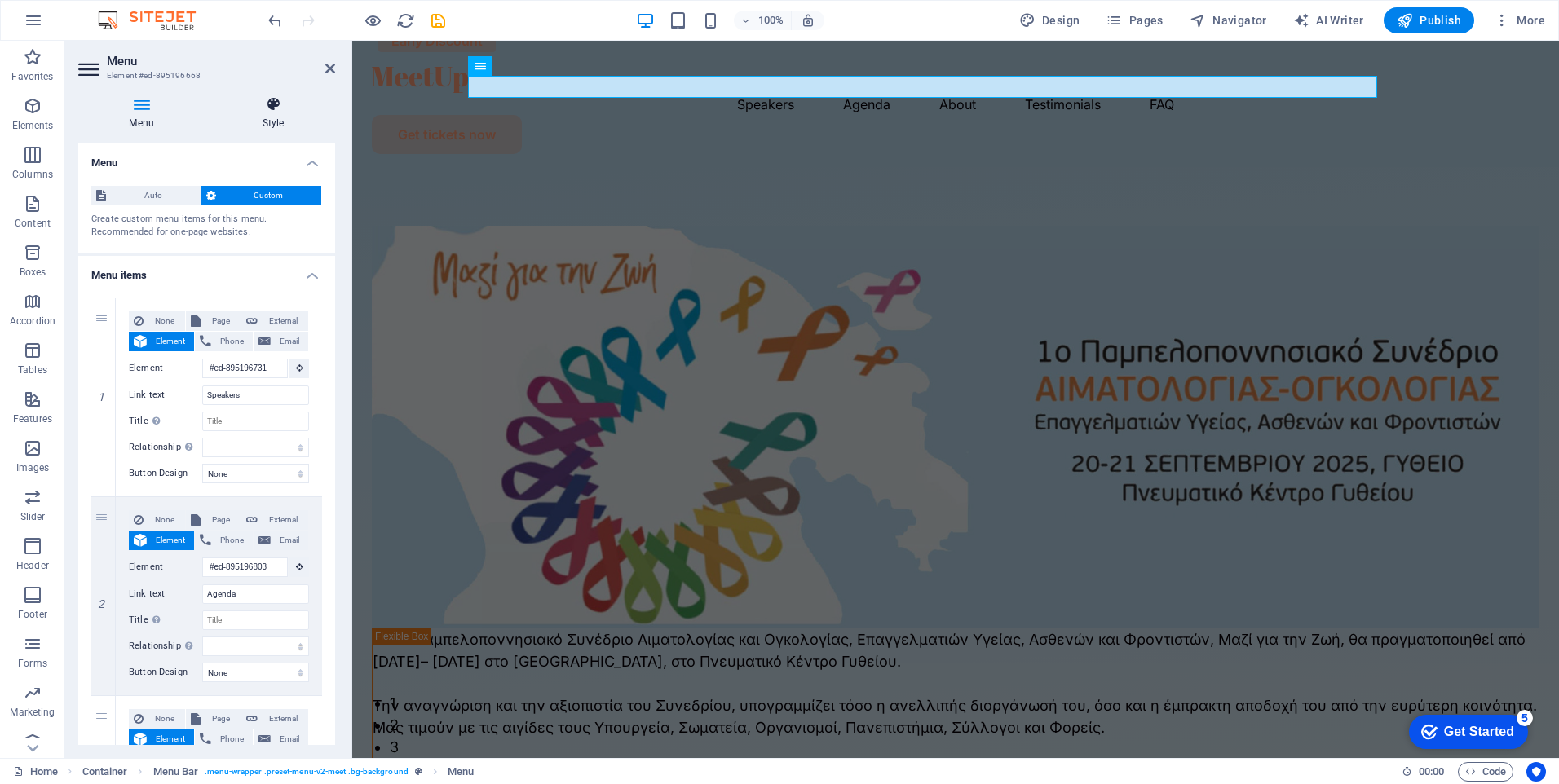
click at [265, 111] on icon at bounding box center [272, 104] width 124 height 17
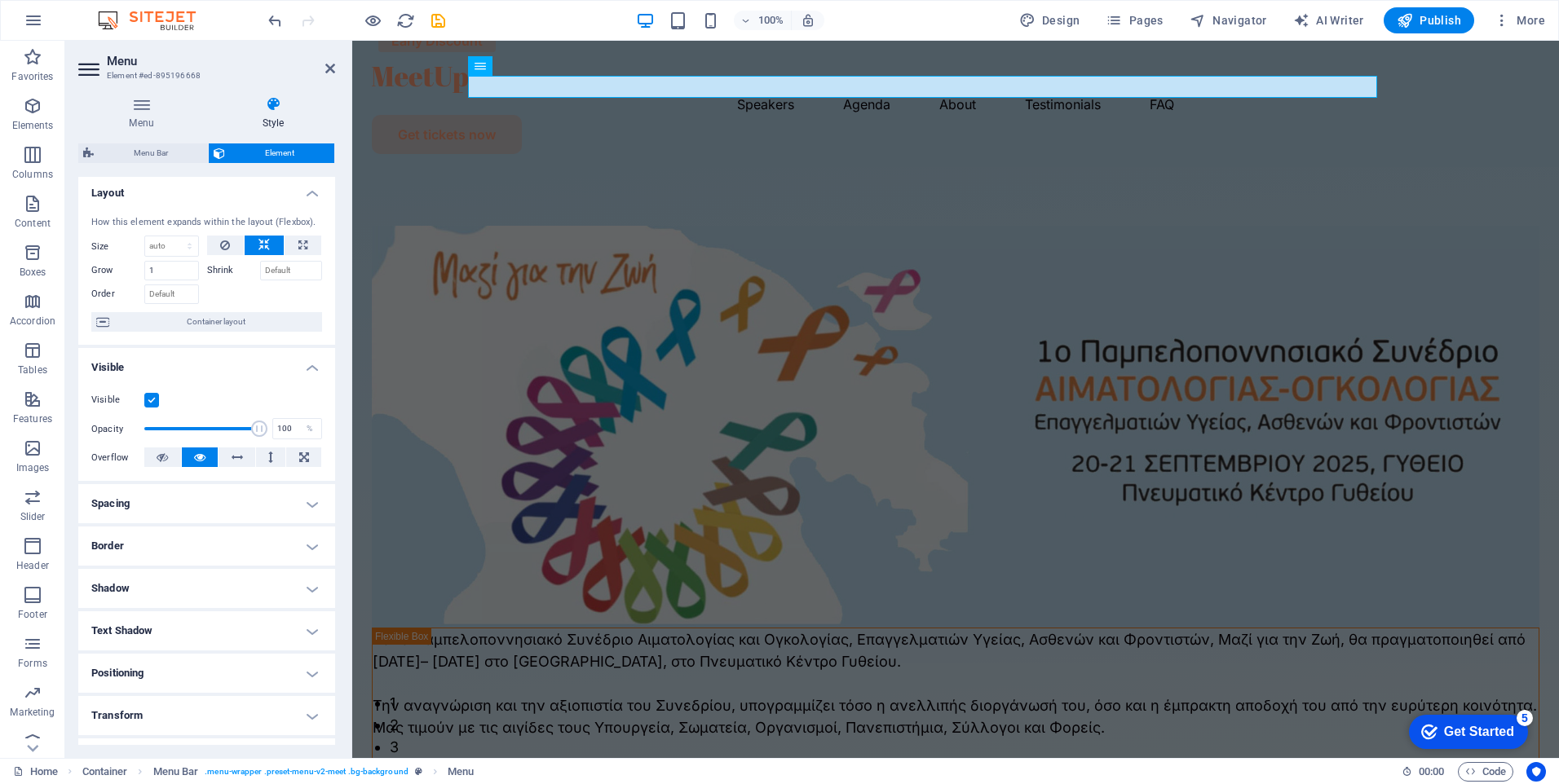
scroll to position [0, 0]
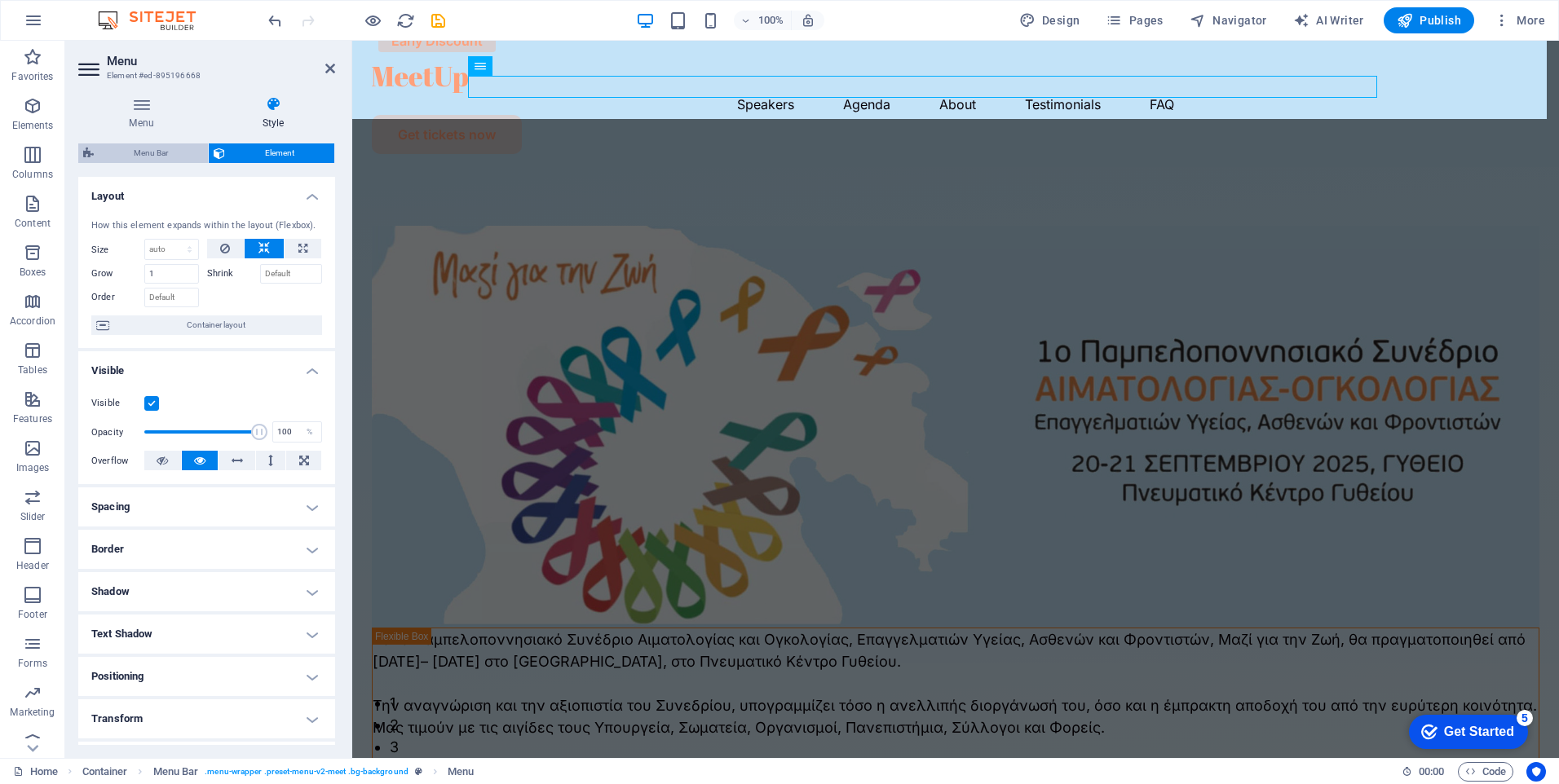
click at [150, 148] on span "Menu Bar" at bounding box center [150, 154] width 104 height 19
select select "rem"
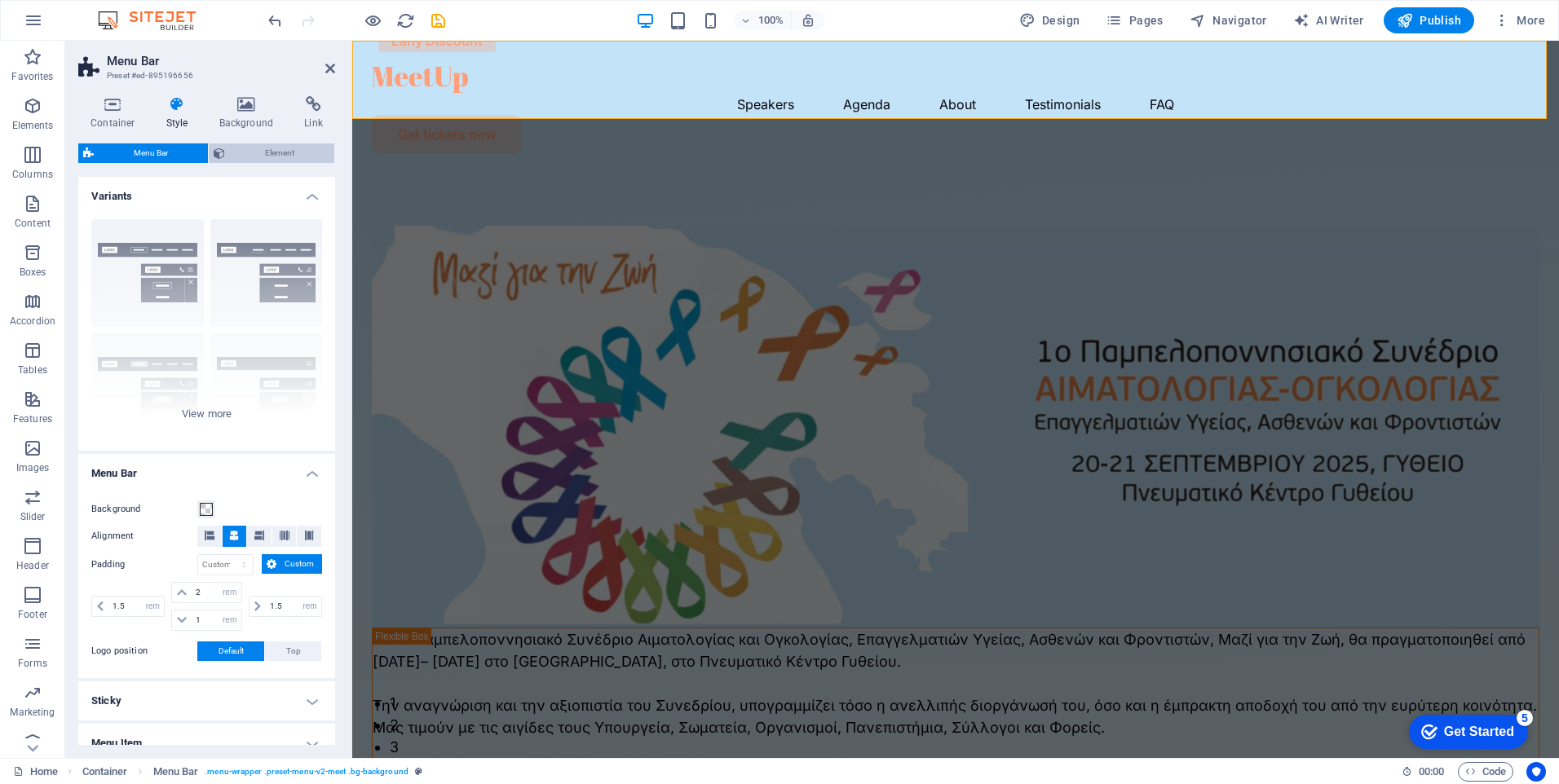
click at [262, 156] on span "Element" at bounding box center [279, 154] width 99 height 19
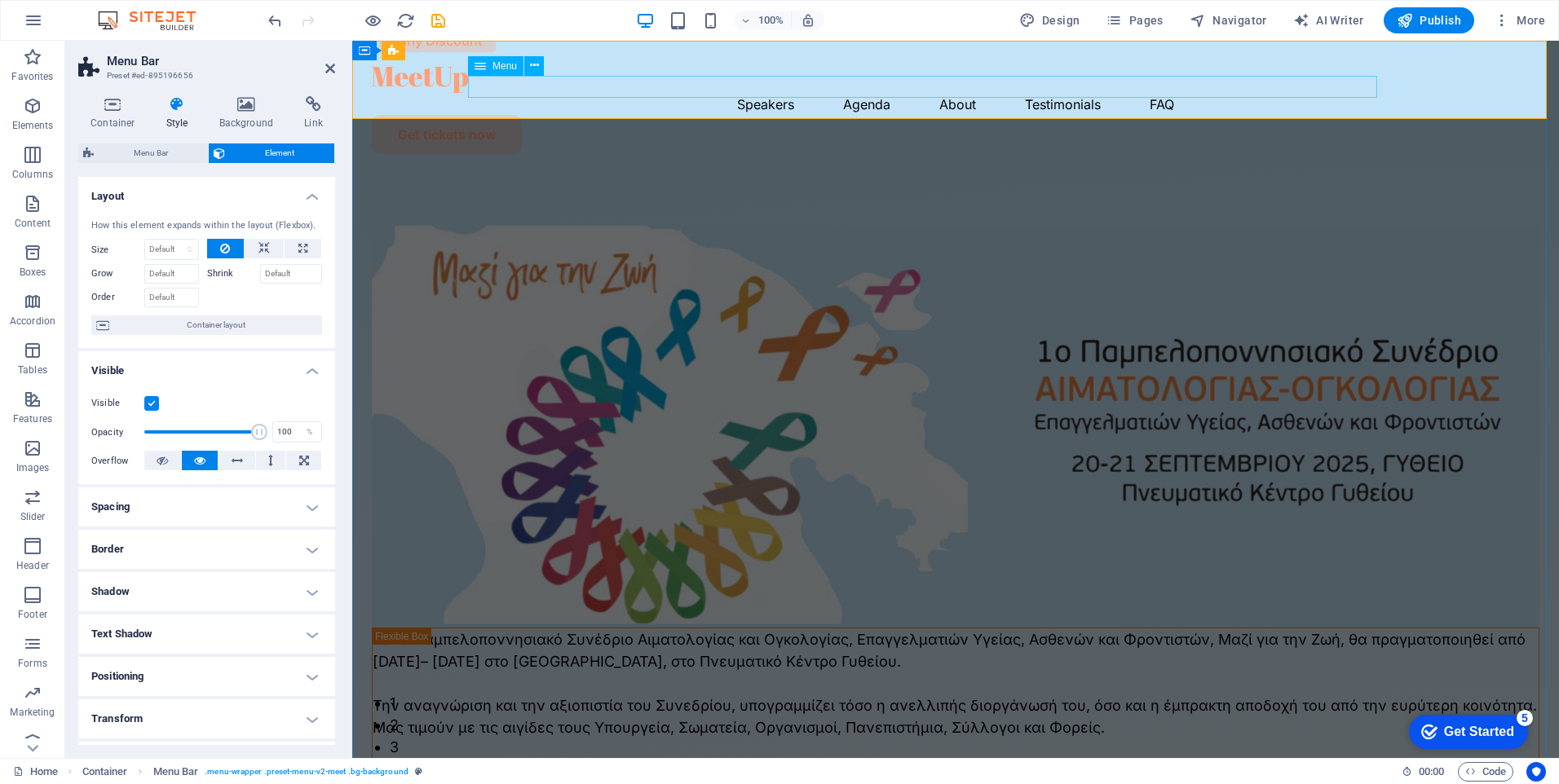
click at [763, 93] on nav "Speakers Agenda About Testimonials FAQ" at bounding box center [956, 104] width 1168 height 22
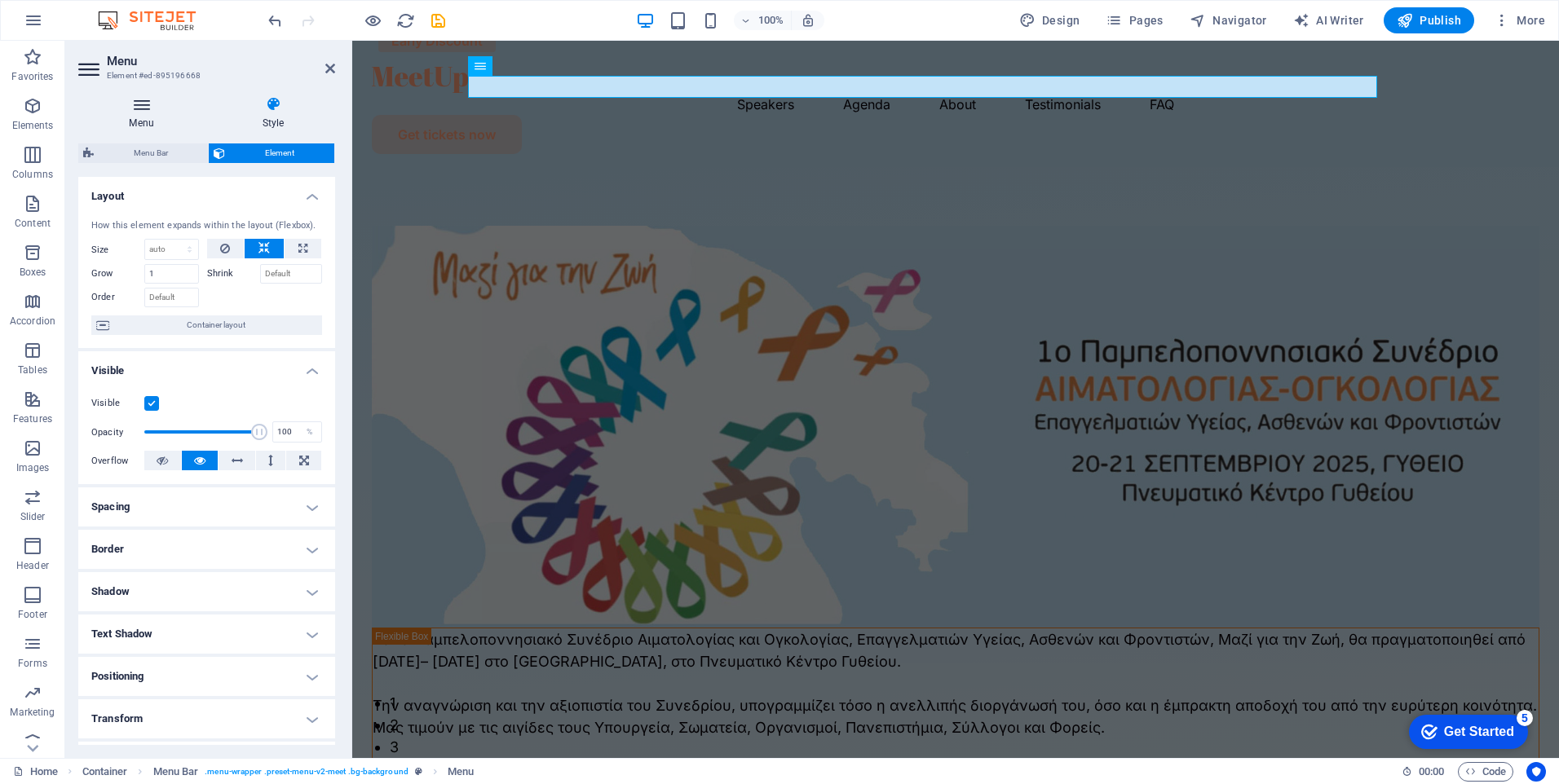
click at [143, 123] on h4 "Menu" at bounding box center [144, 113] width 133 height 34
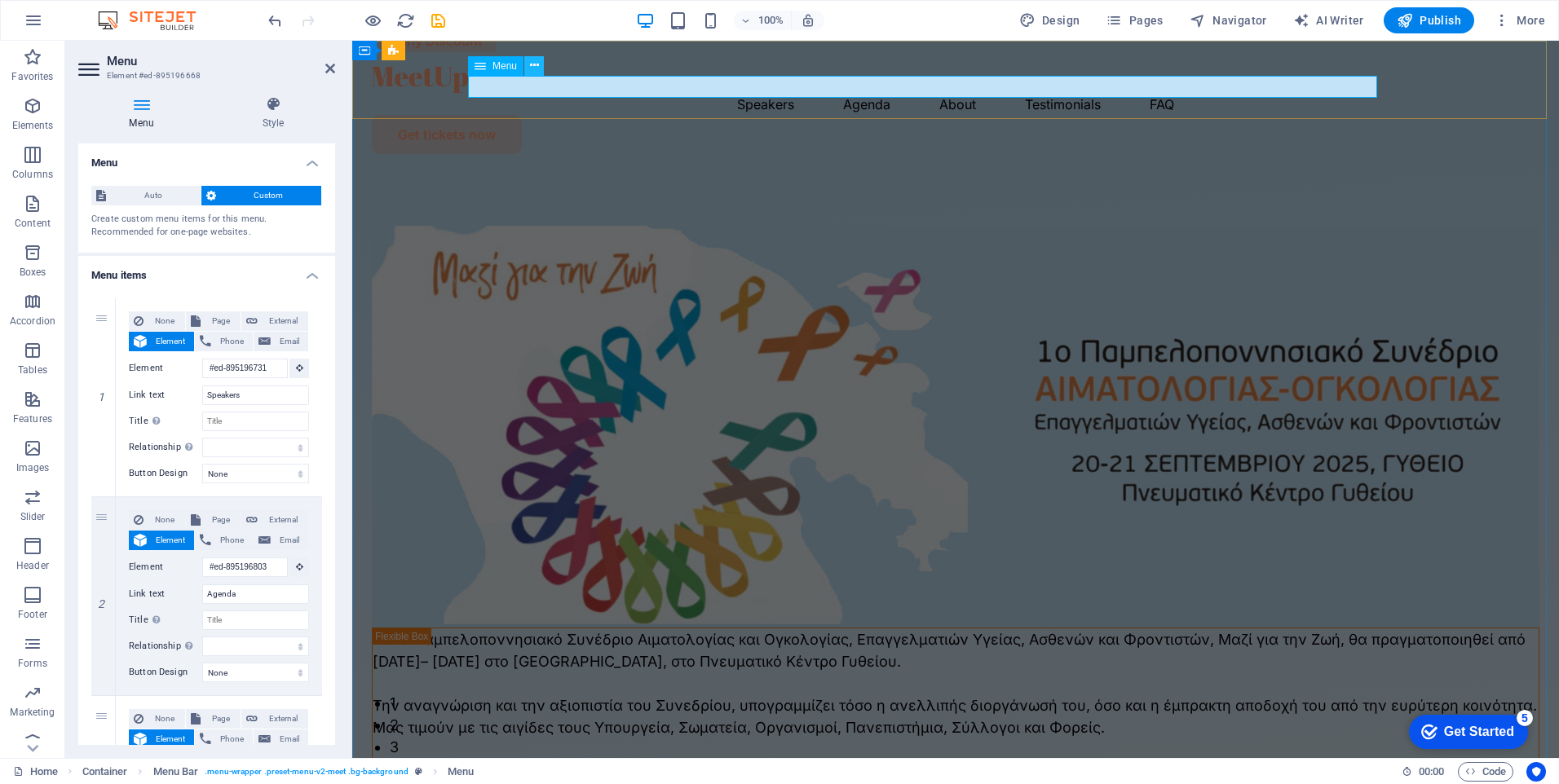
click at [535, 63] on icon at bounding box center [534, 66] width 9 height 18
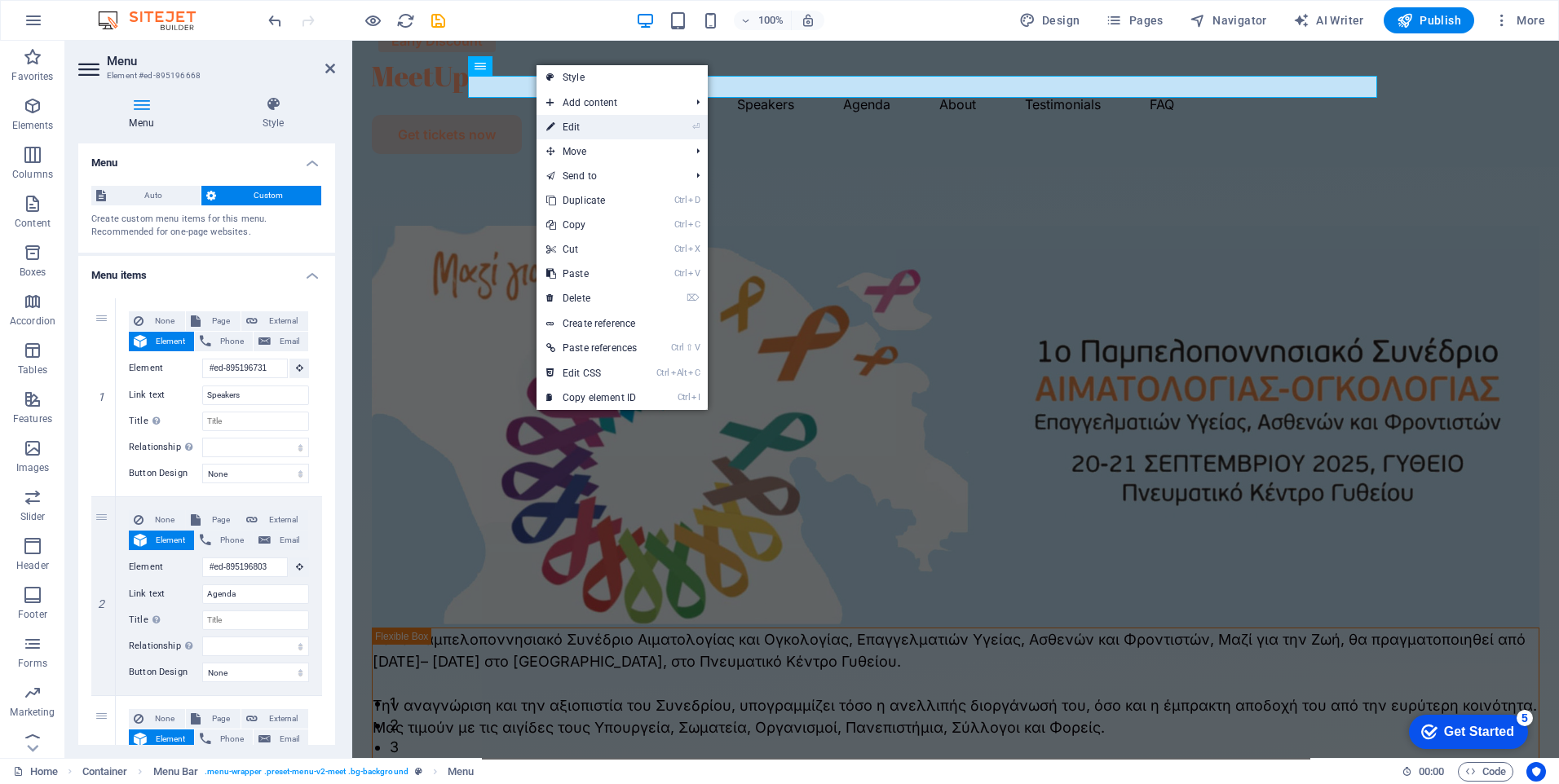
click at [683, 132] on li "⏎ Edit" at bounding box center [622, 126] width 171 height 24
click at [668, 129] on li "⏎ Edit" at bounding box center [622, 126] width 171 height 24
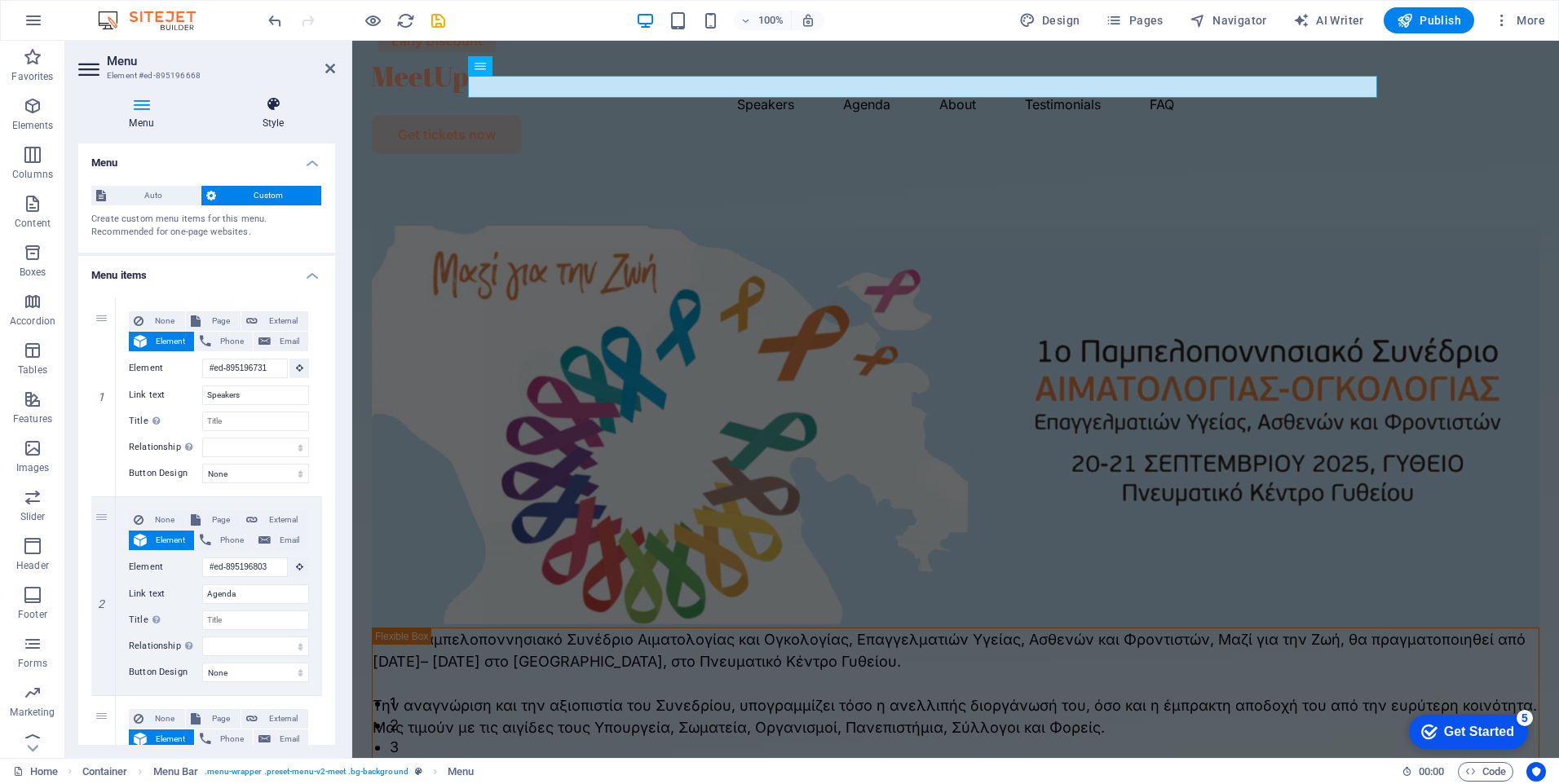
click at [280, 116] on h4 "Style" at bounding box center [272, 113] width 124 height 34
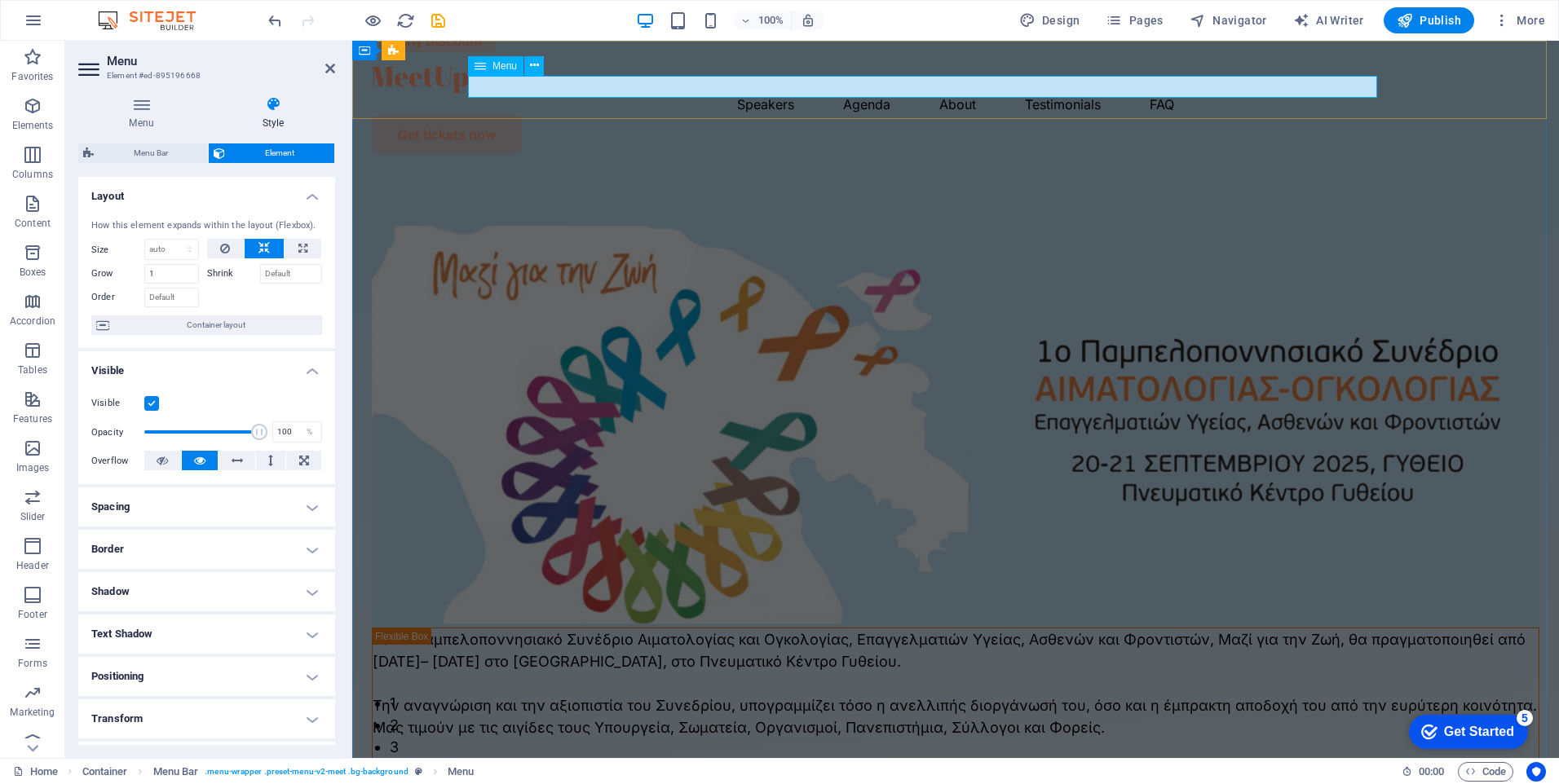
click at [745, 93] on nav "Speakers Agenda About Testimonials FAQ" at bounding box center [956, 104] width 1168 height 22
click at [326, 71] on icon at bounding box center [330, 68] width 10 height 13
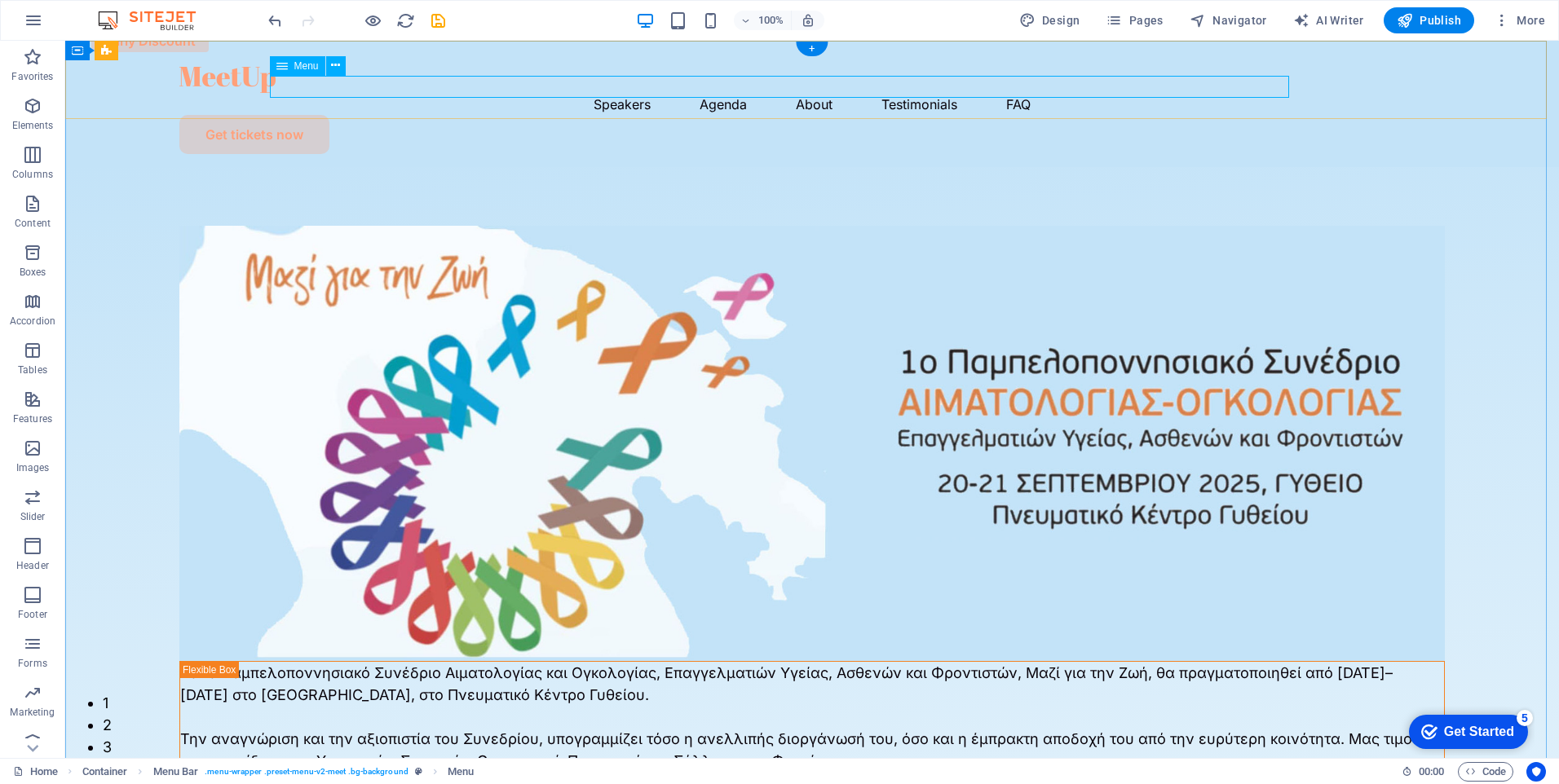
click at [609, 93] on nav "Speakers Agenda About Testimonials FAQ" at bounding box center [812, 104] width 1266 height 22
click at [1428, 115] on div "Get tickets now" at bounding box center [812, 134] width 1266 height 39
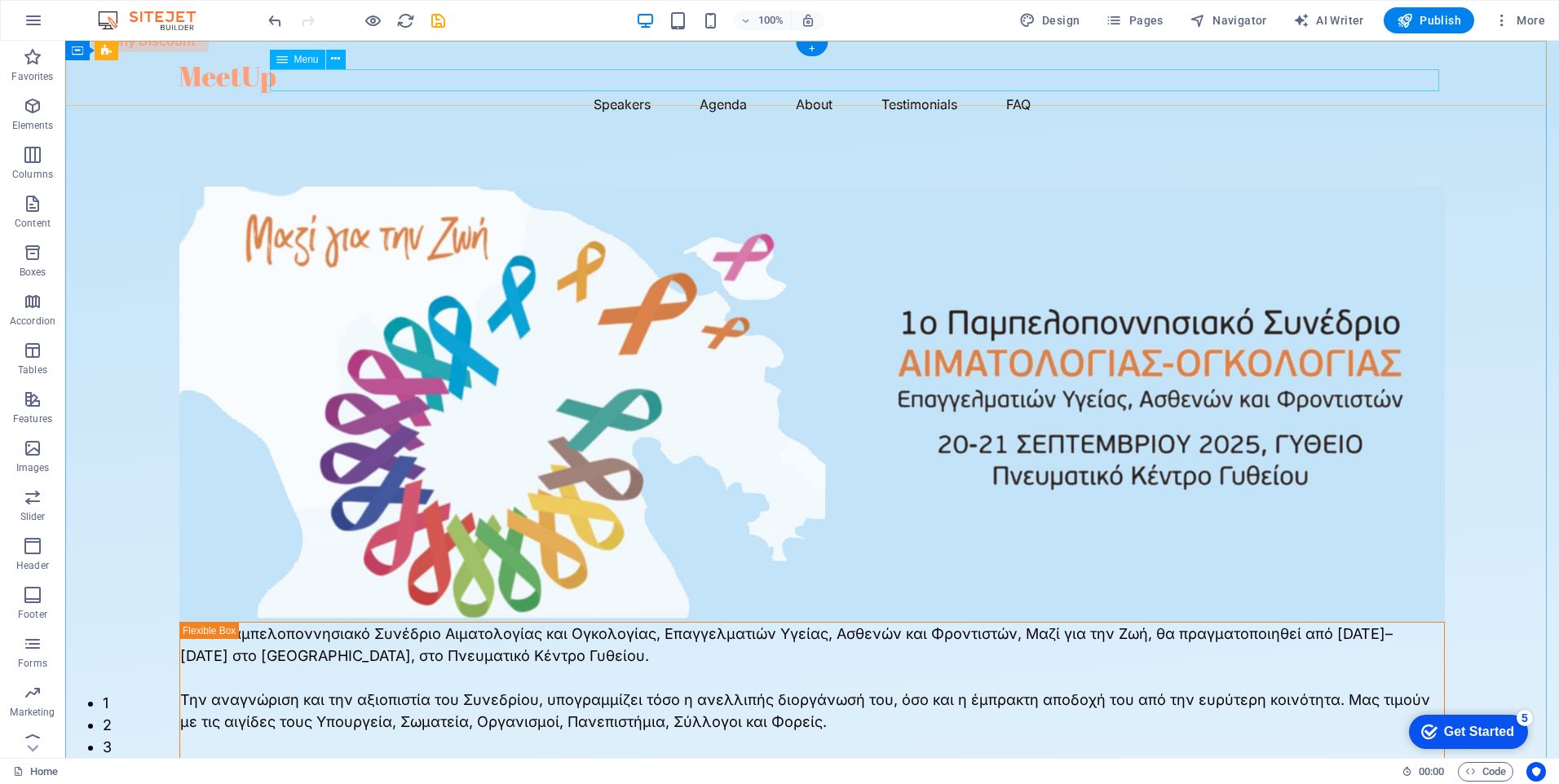
click at [669, 93] on nav "Speakers Agenda About Testimonials FAQ" at bounding box center [812, 104] width 1266 height 22
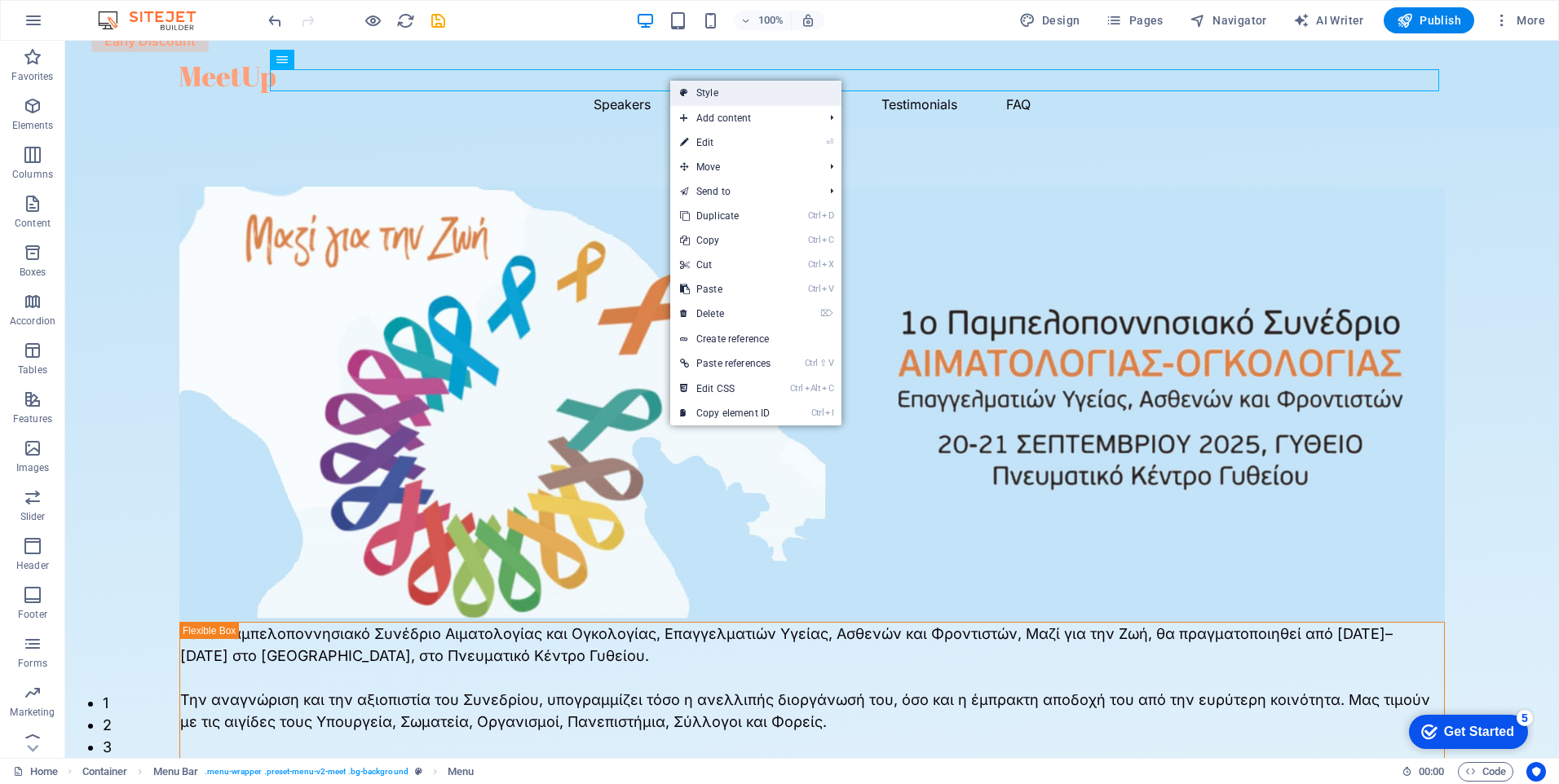
click at [810, 96] on link "Style" at bounding box center [756, 92] width 171 height 24
select select "rem"
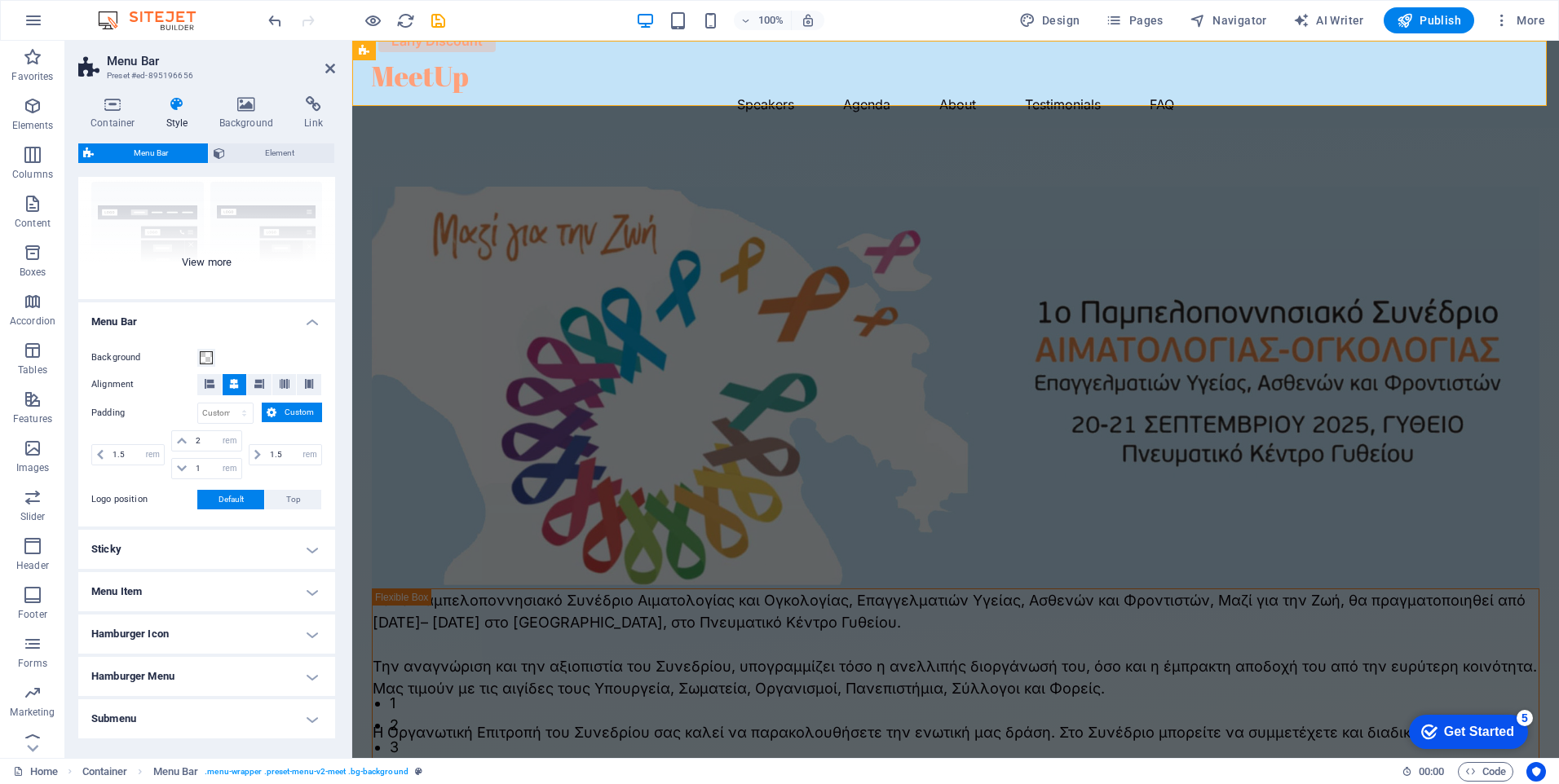
scroll to position [210, 0]
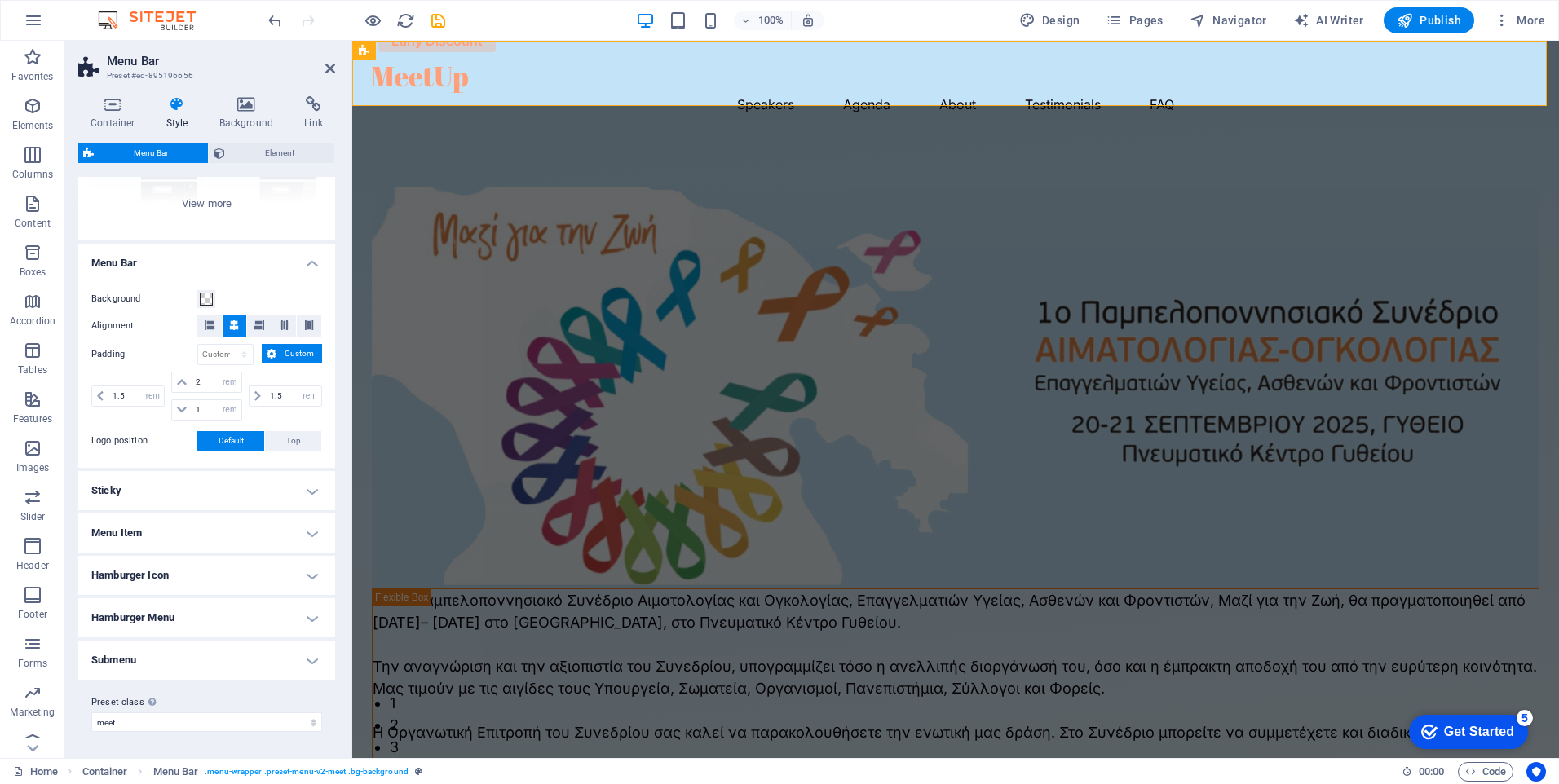
click at [280, 533] on h4 "Menu Item" at bounding box center [206, 533] width 257 height 39
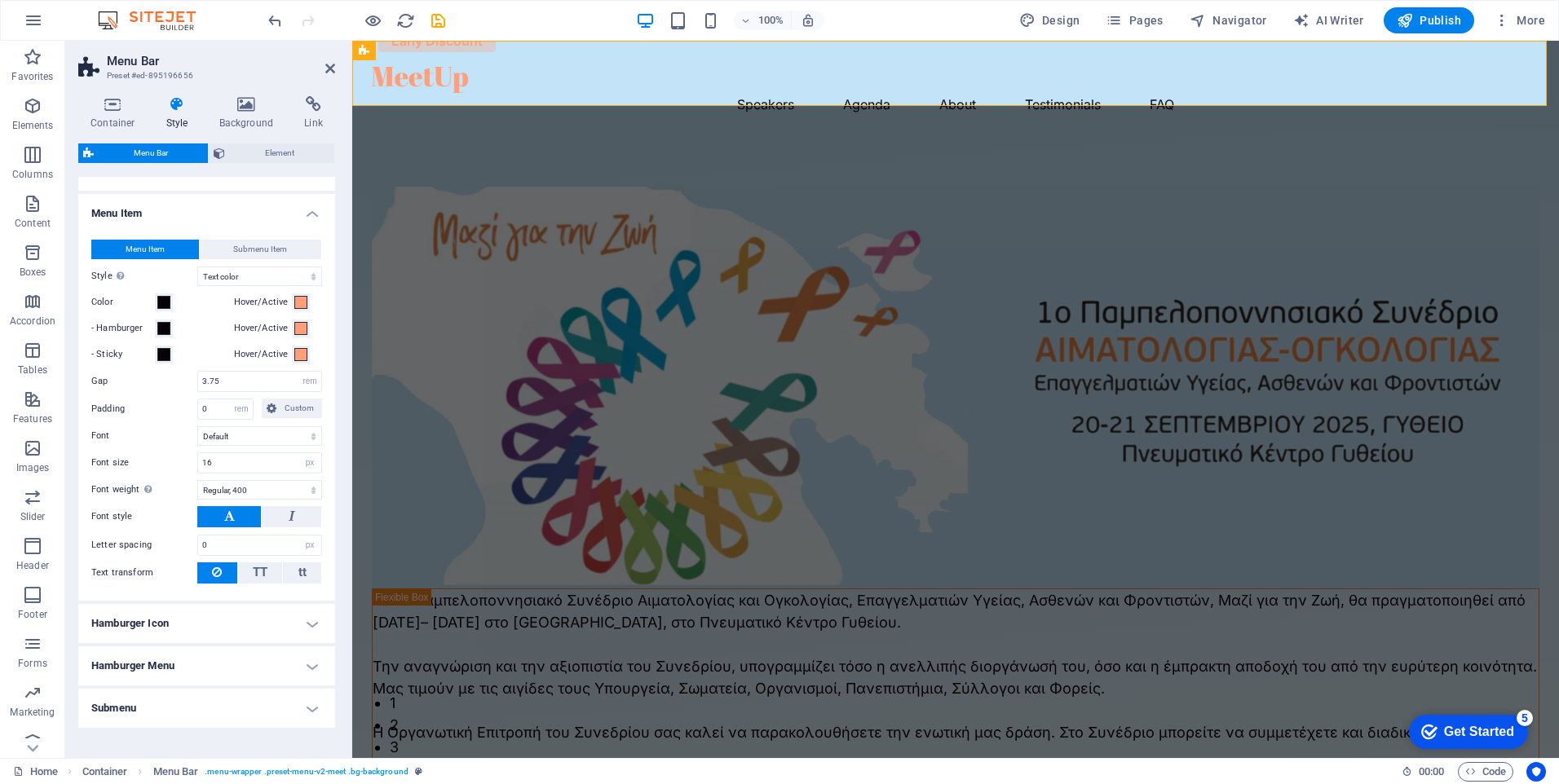
scroll to position [536, 0]
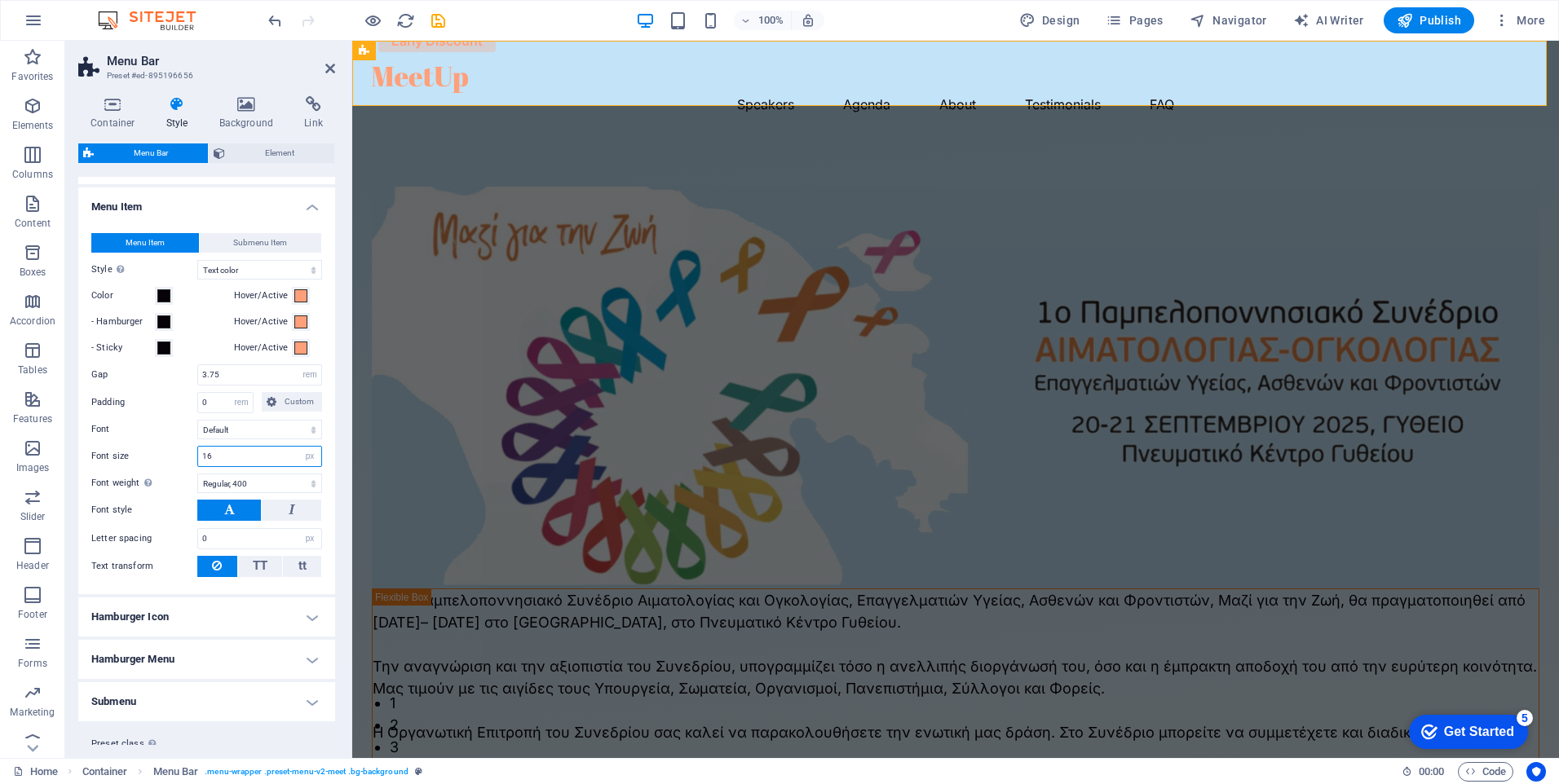
drag, startPoint x: 216, startPoint y: 454, endPoint x: 202, endPoint y: 453, distance: 14.0
click at [202, 453] on input "16" at bounding box center [260, 456] width 124 height 19
type input "20"
click at [260, 481] on select "Thin, 100 Extra-light, 200 Light, 300 Regular, 400 Medium, 500 Semi-bold, 600 B…" at bounding box center [260, 483] width 125 height 19
select select "500"
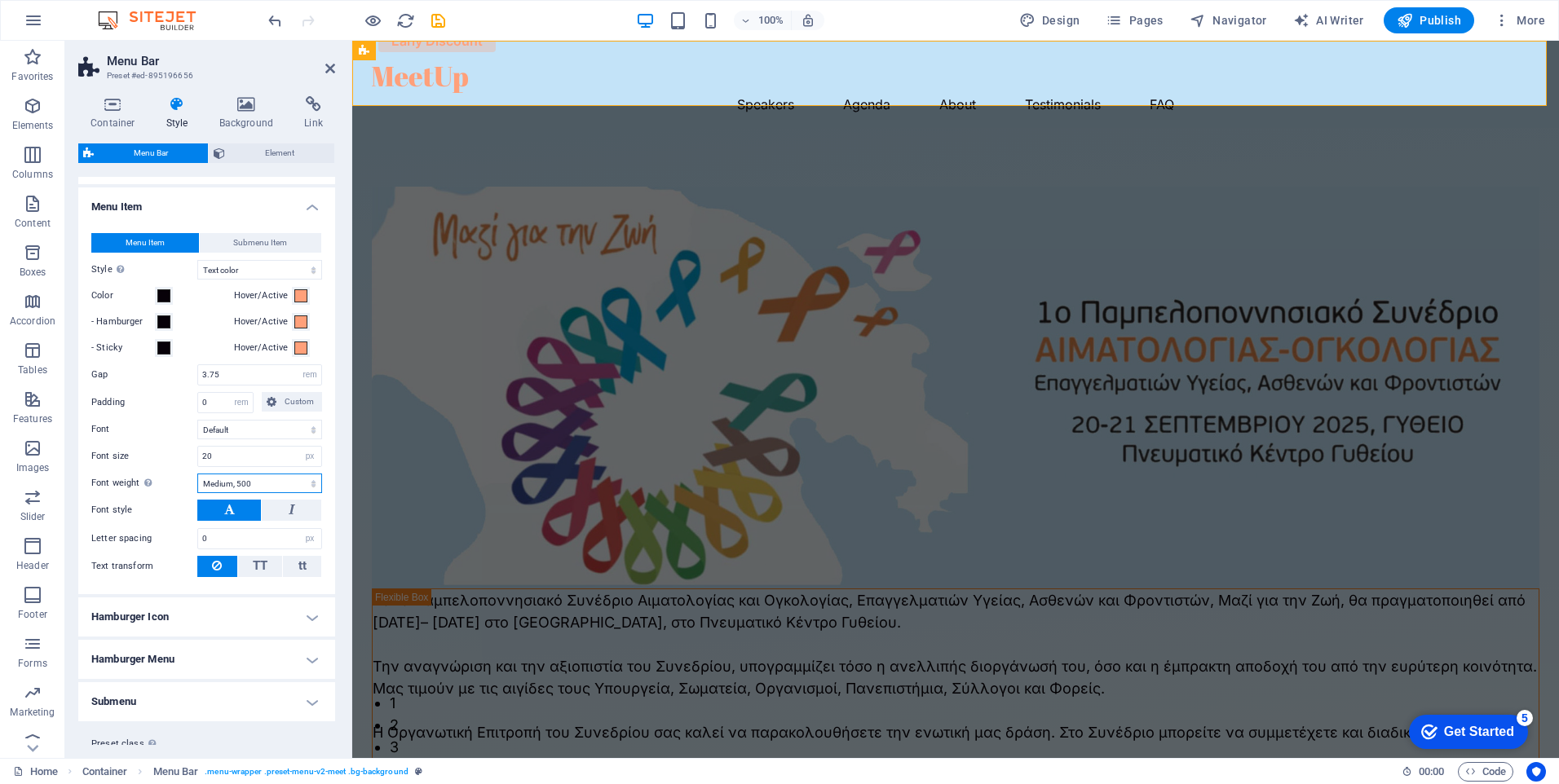
click at [198, 474] on select "Thin, 100 Extra-light, 200 Light, 300 Regular, 400 Medium, 500 Semi-bold, 600 B…" at bounding box center [260, 483] width 125 height 19
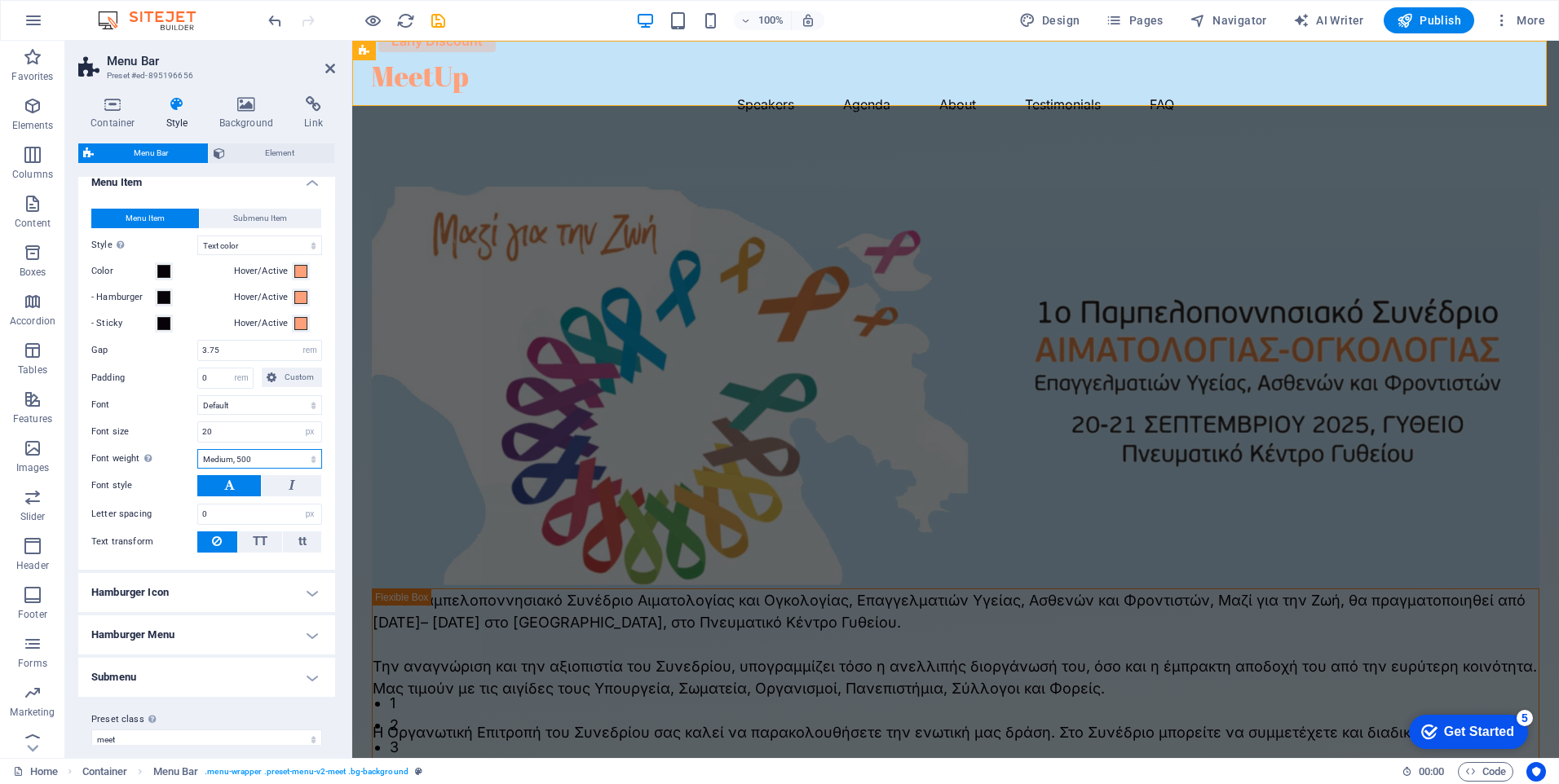
scroll to position [578, 0]
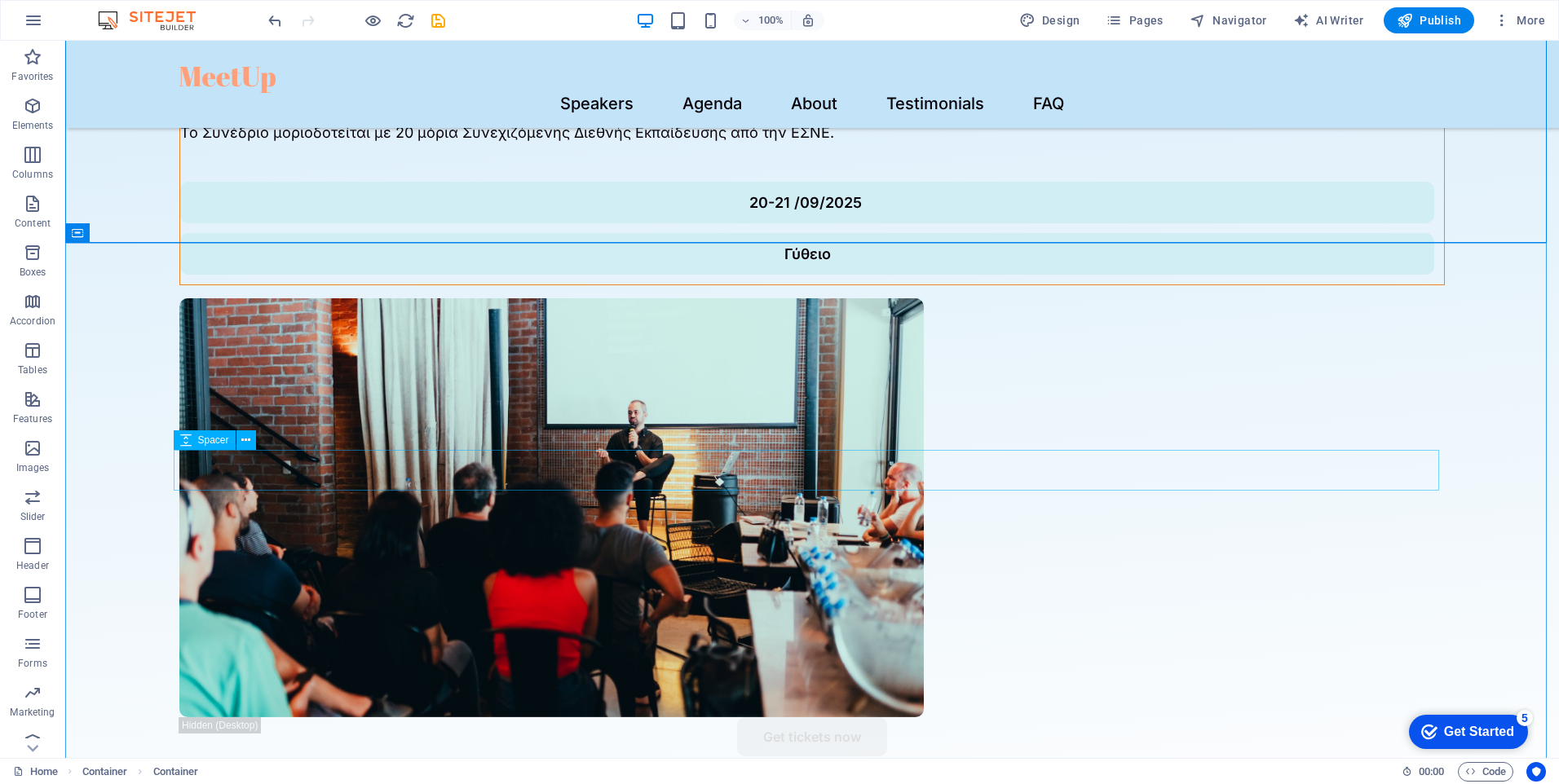
scroll to position [489, 0]
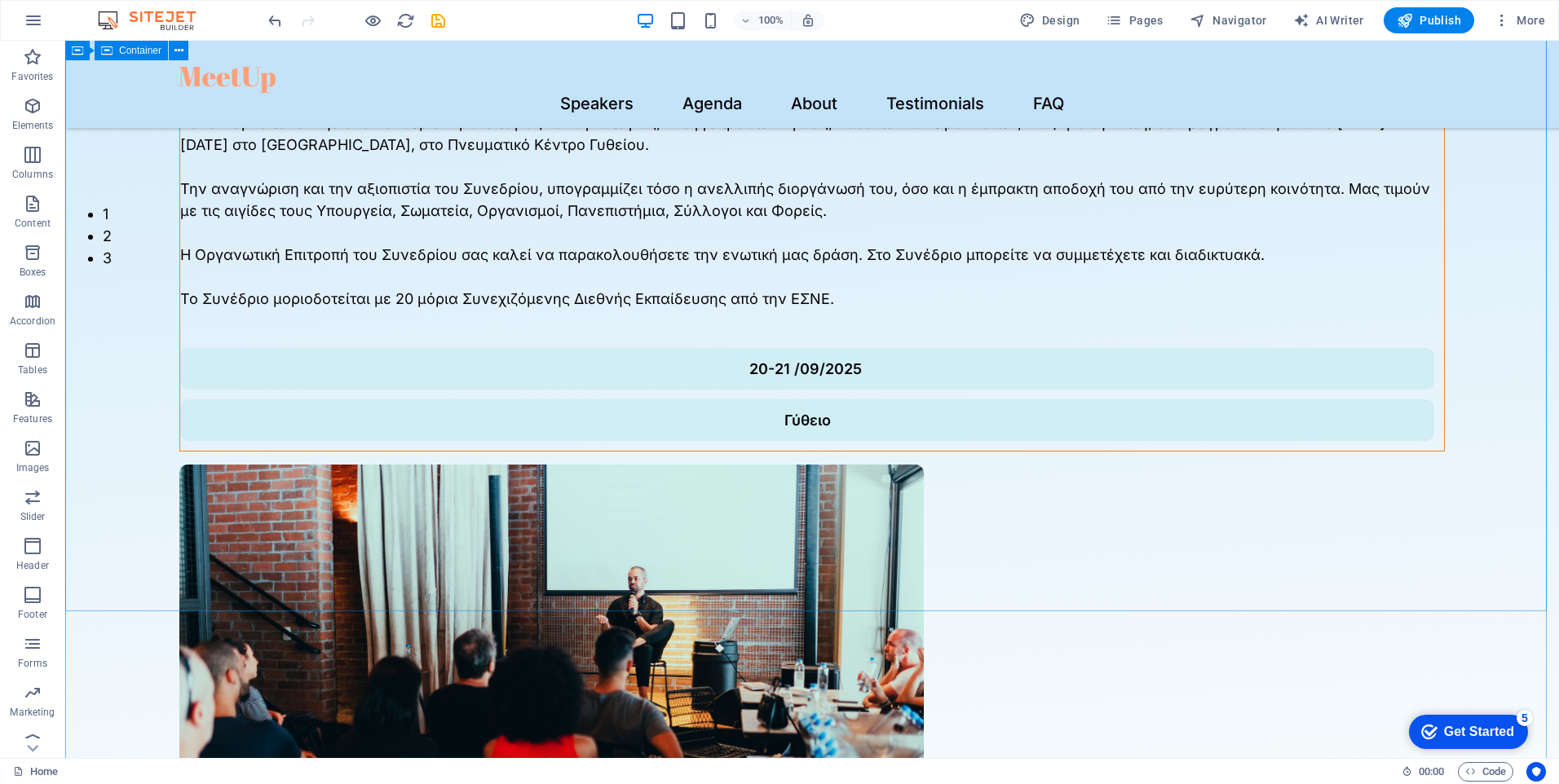
scroll to position [652, 0]
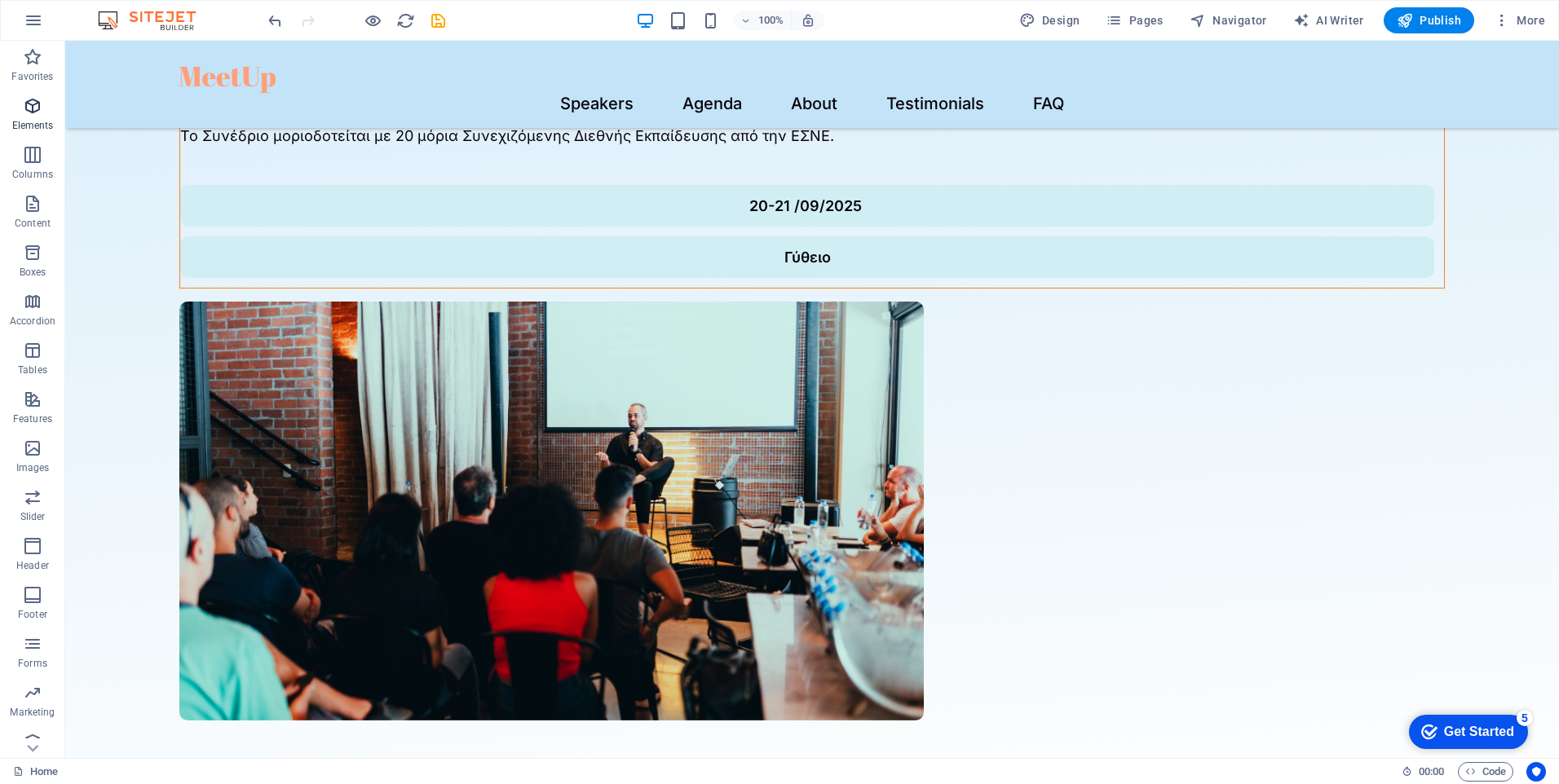
click at [41, 117] on span "Elements" at bounding box center [32, 116] width 65 height 39
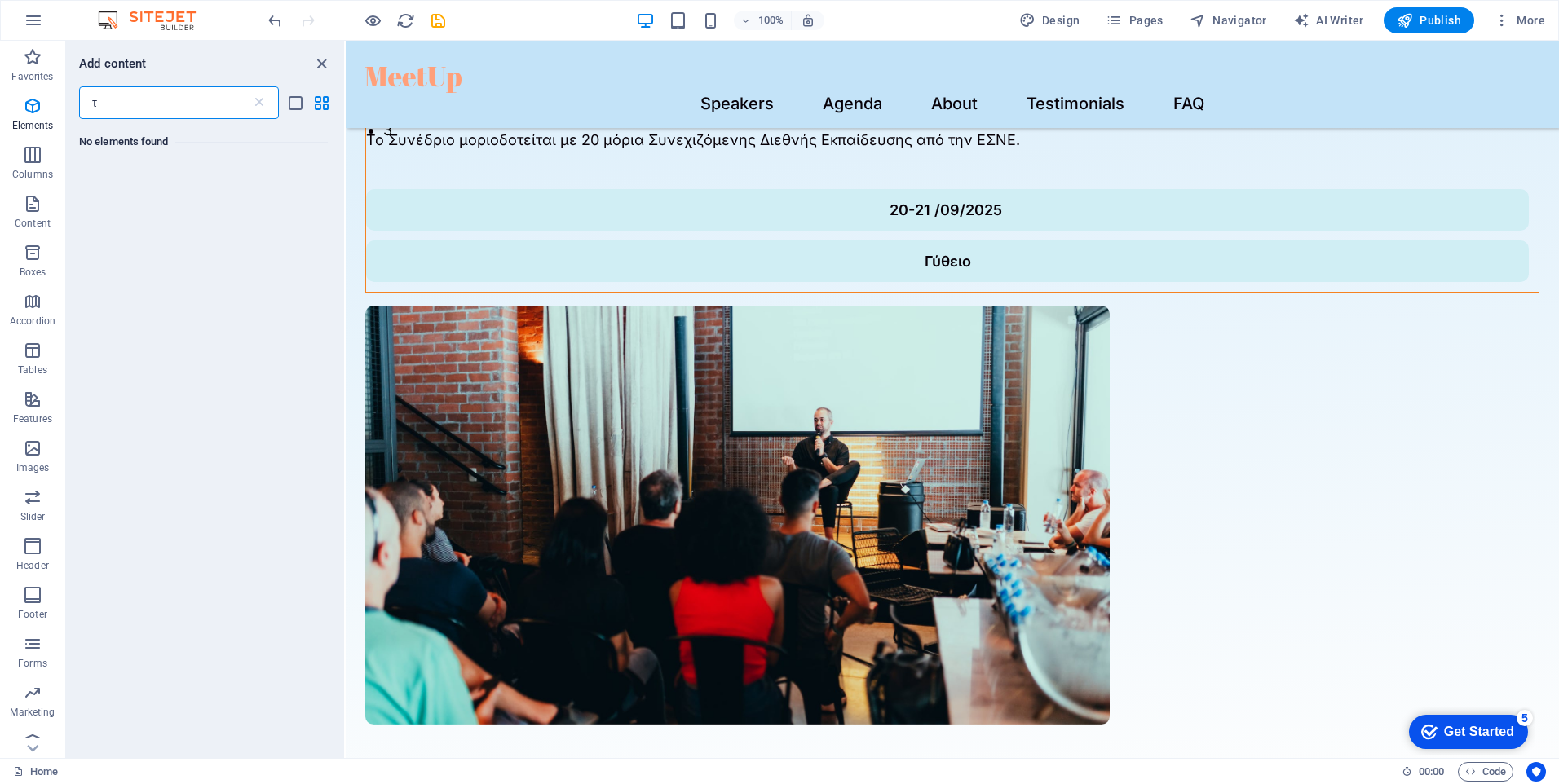
scroll to position [0, 0]
drag, startPoint x: 149, startPoint y: 97, endPoint x: 49, endPoint y: 128, distance: 104.7
click at [41, 113] on div "Favorites Elements Columns Content Boxes Accordion Tables Features Images Slide…" at bounding box center [172, 400] width 345 height 718
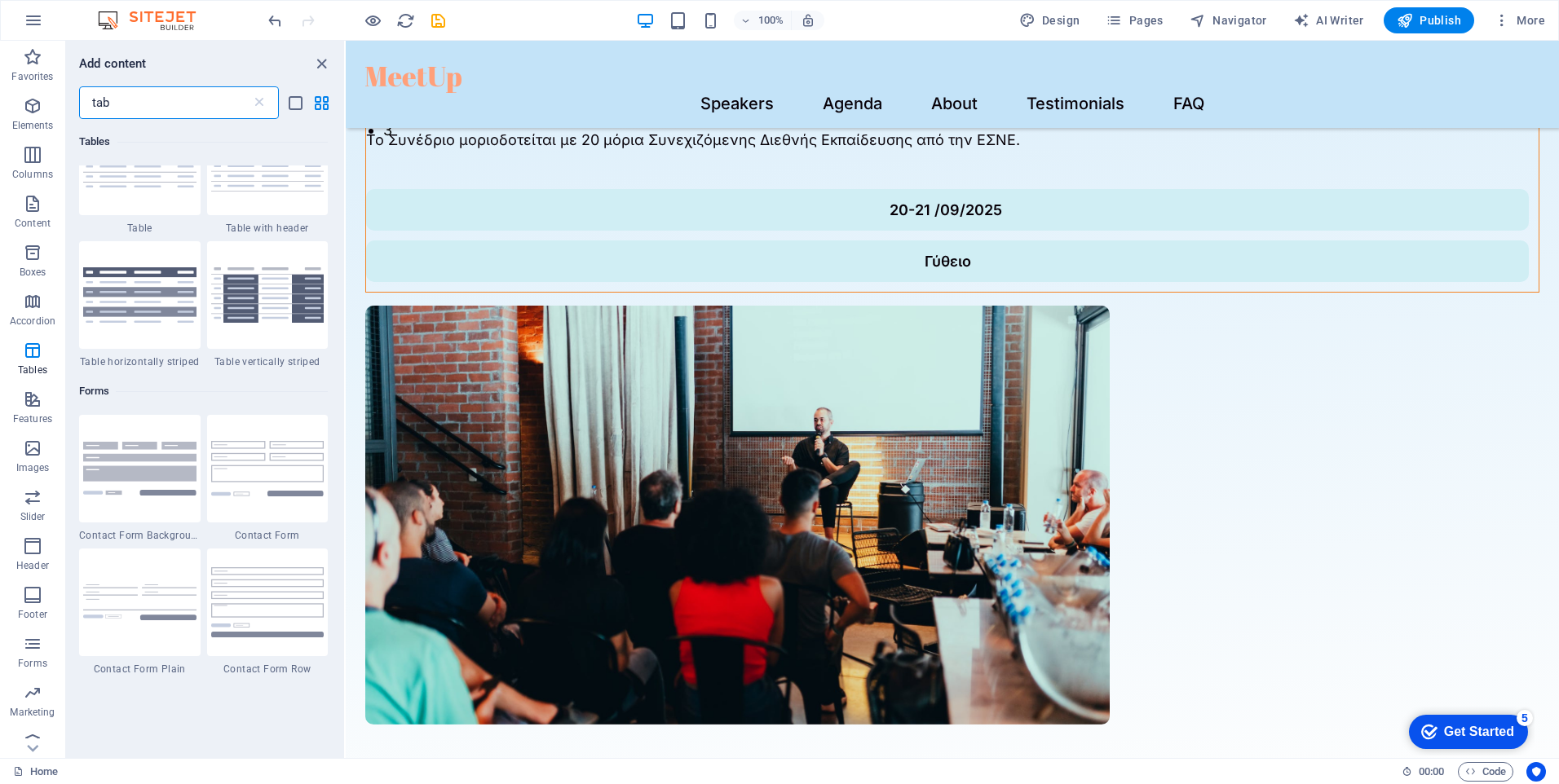
scroll to position [652, 0]
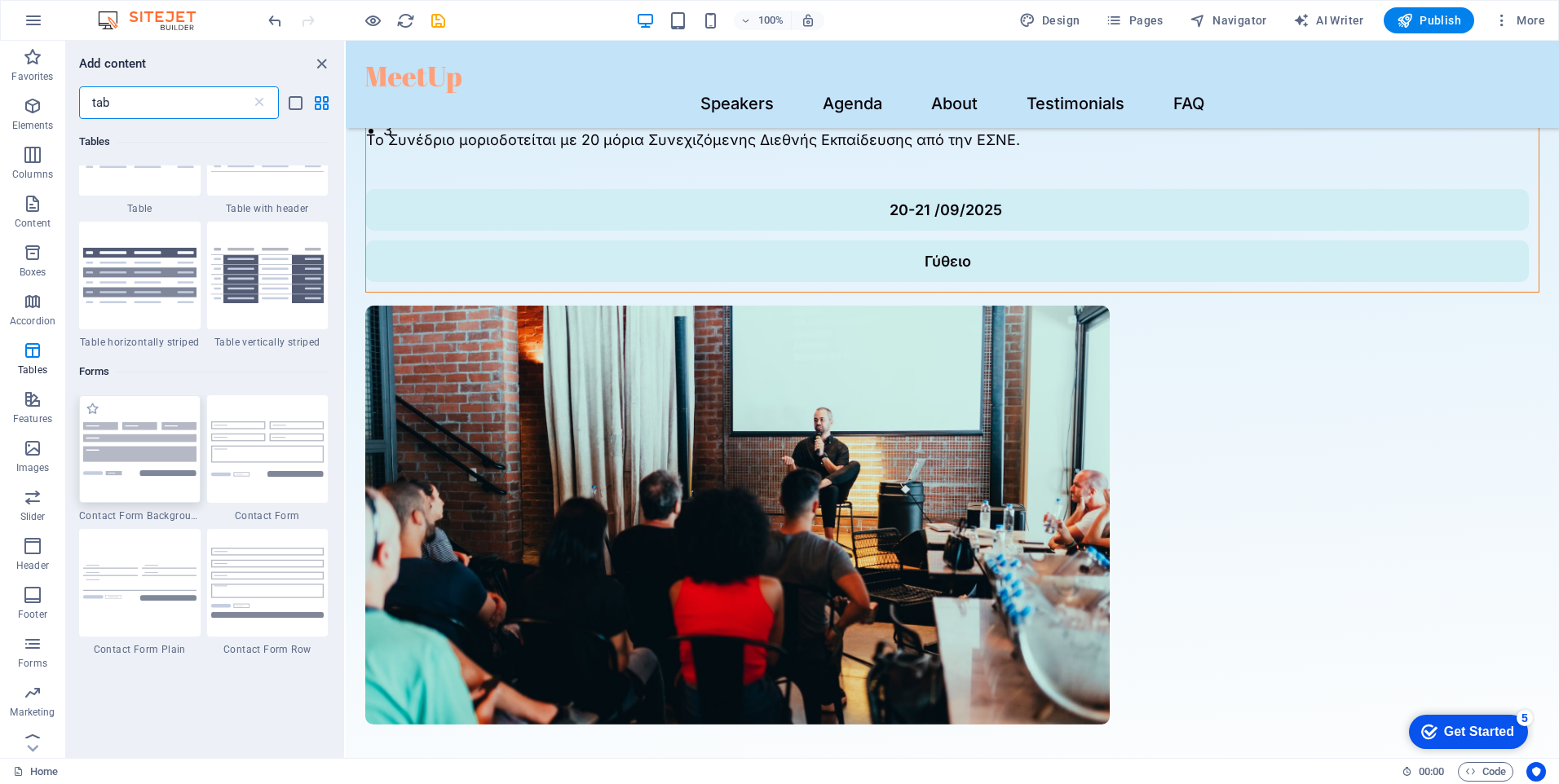
type input "tab"
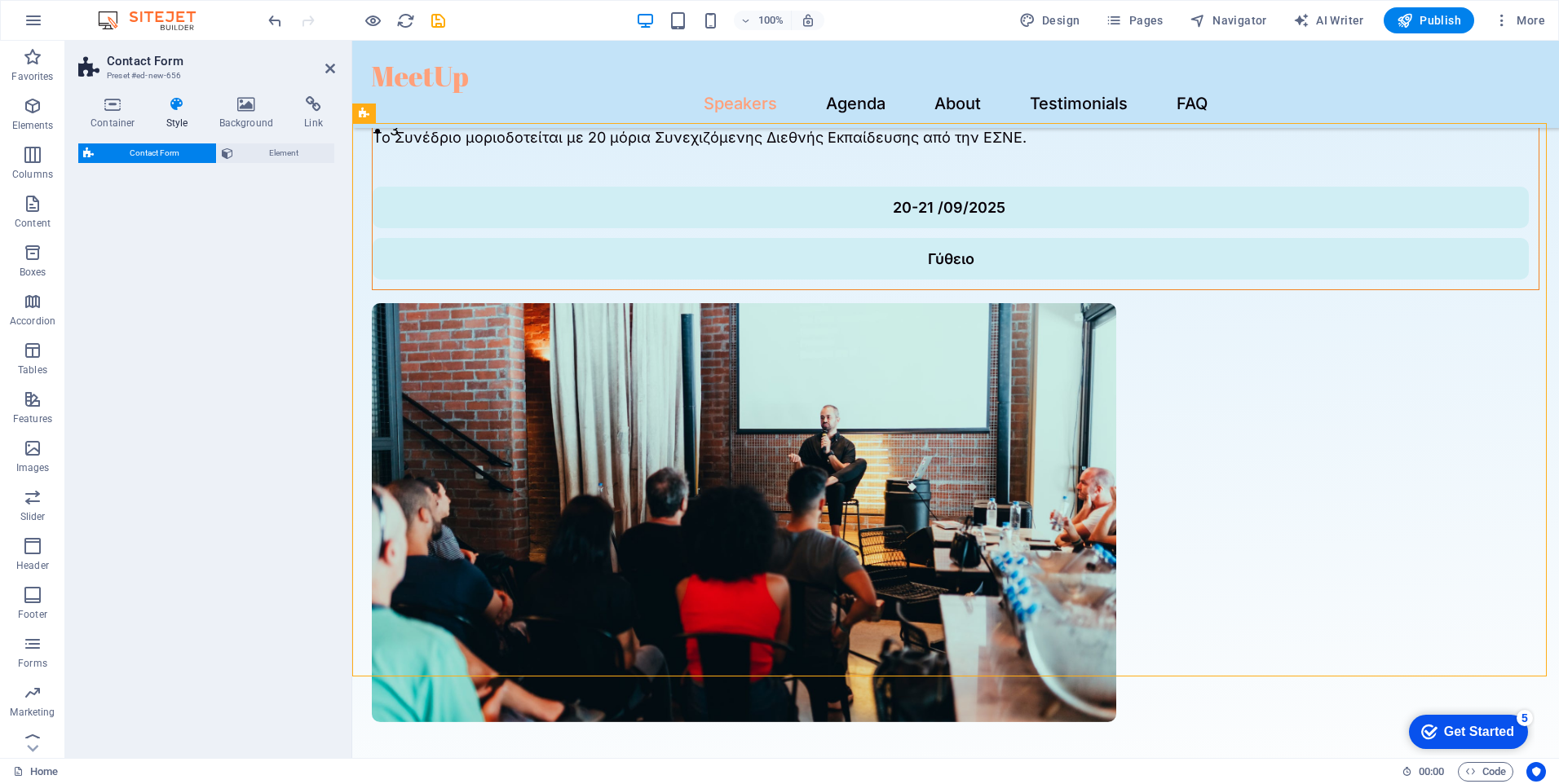
select select "rem"
select select "preset-contact-form-v3-background"
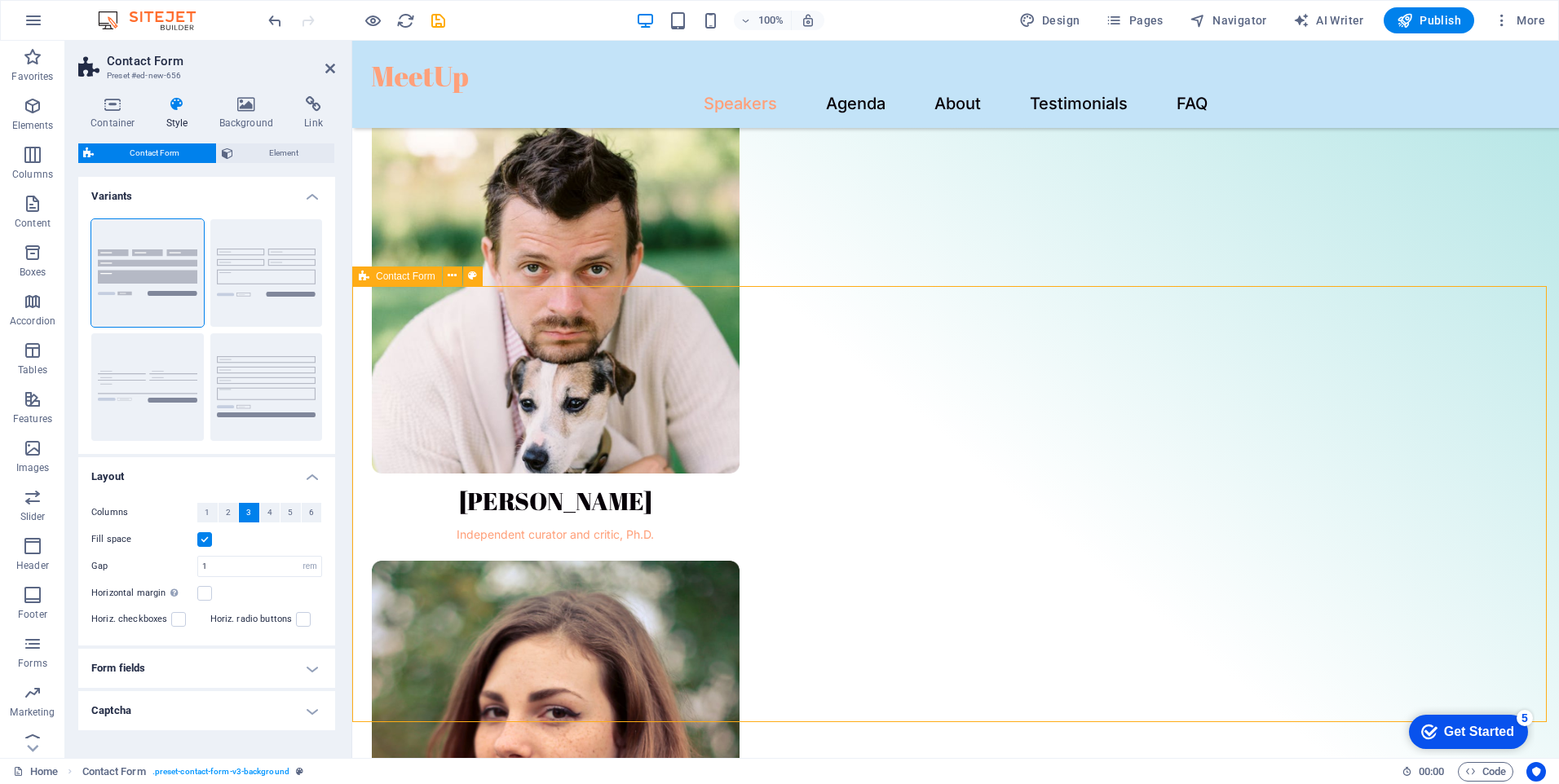
scroll to position [1608, 0]
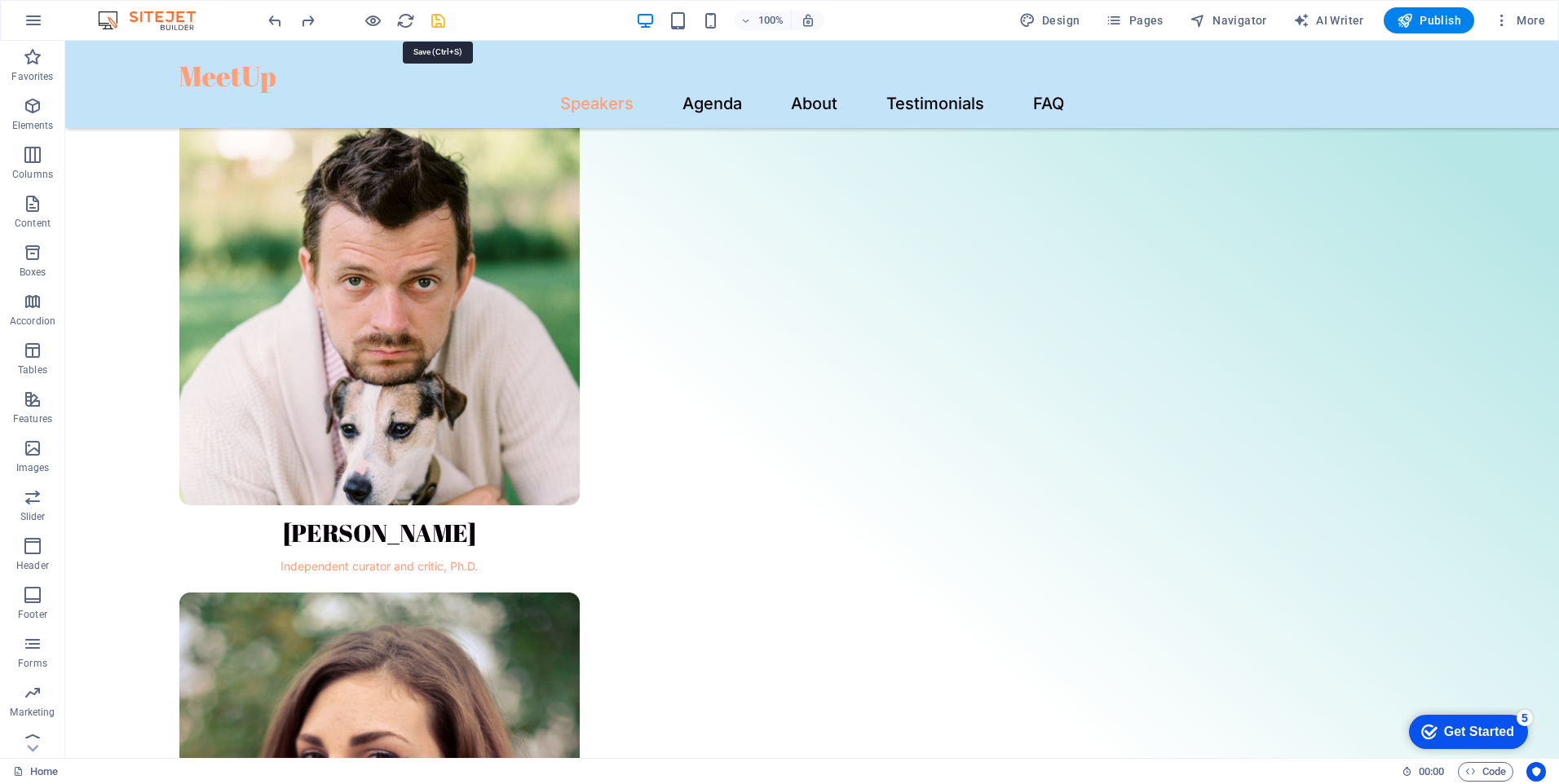
click at [433, 18] on icon "save" at bounding box center [438, 20] width 18 height 18
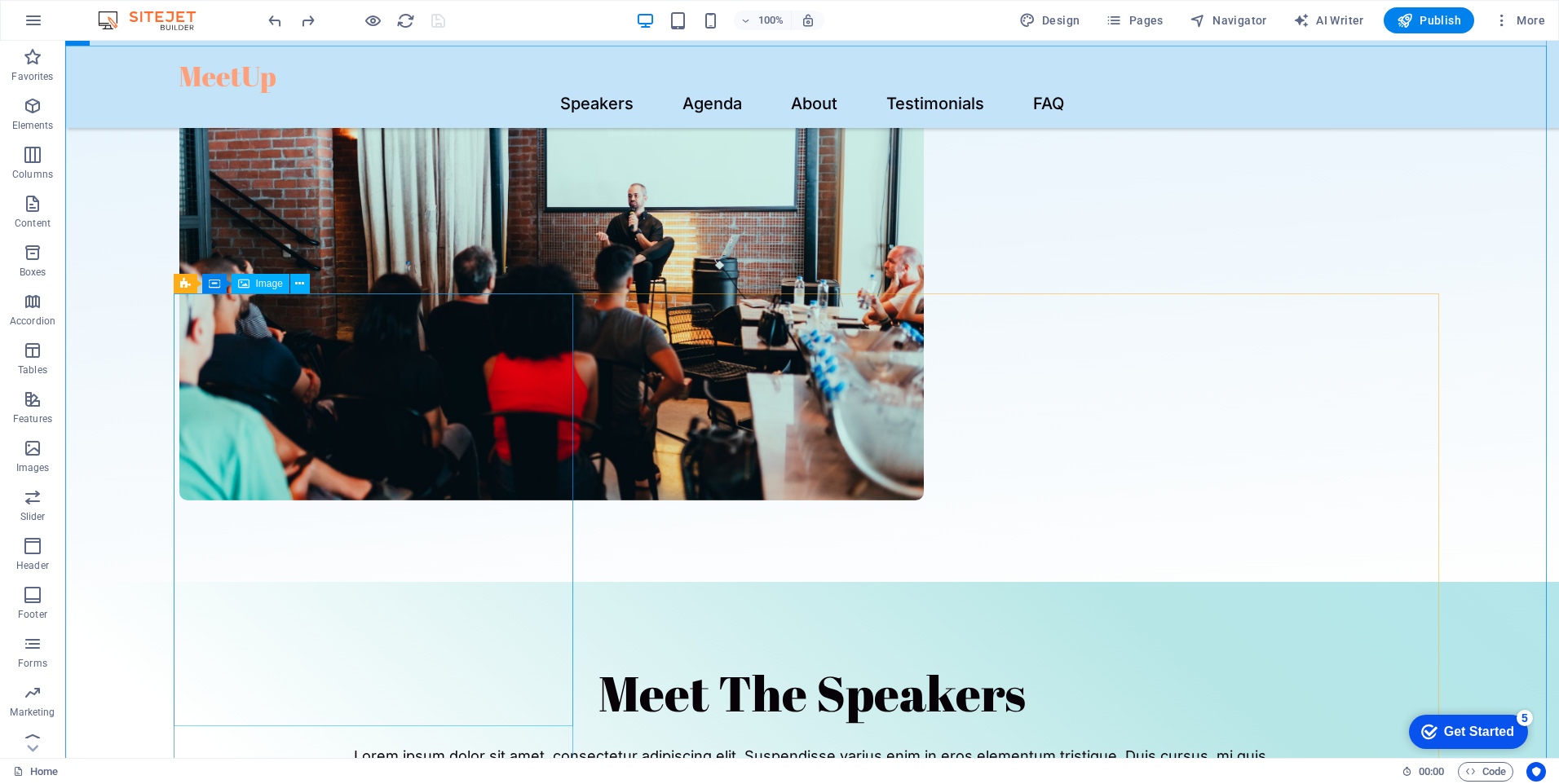
scroll to position [733, 0]
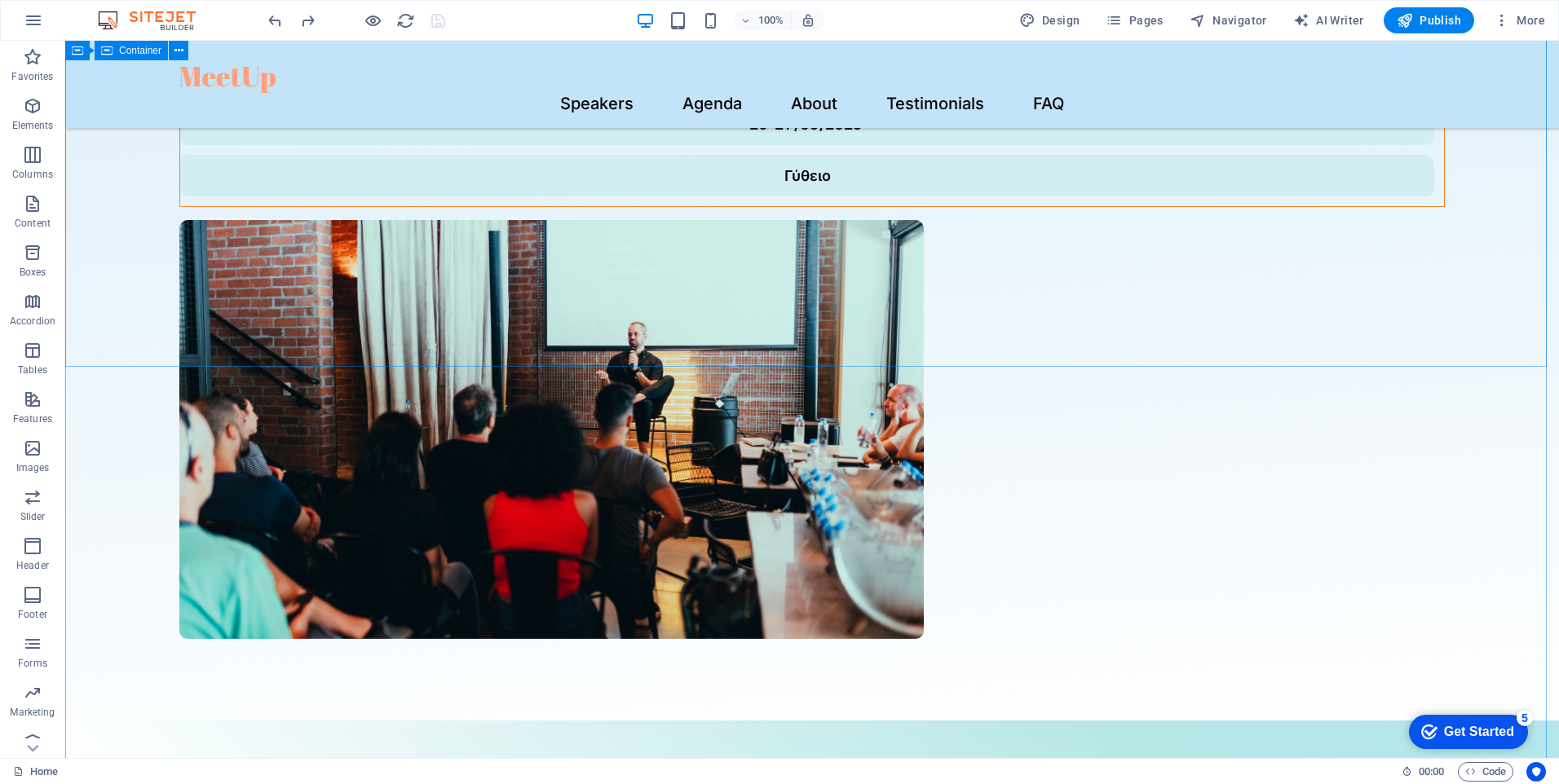
click at [563, 346] on div "Το 1ο Παμπελοποννησιακό Συνέδριο Αιματολογίας και Ογκολογίας, Επαγγελματιών Υγε…" at bounding box center [812, 14] width 1494 height 1413
click at [759, 93] on nav "Speakers Agenda About Testimonials FAQ" at bounding box center [812, 104] width 1266 height 22
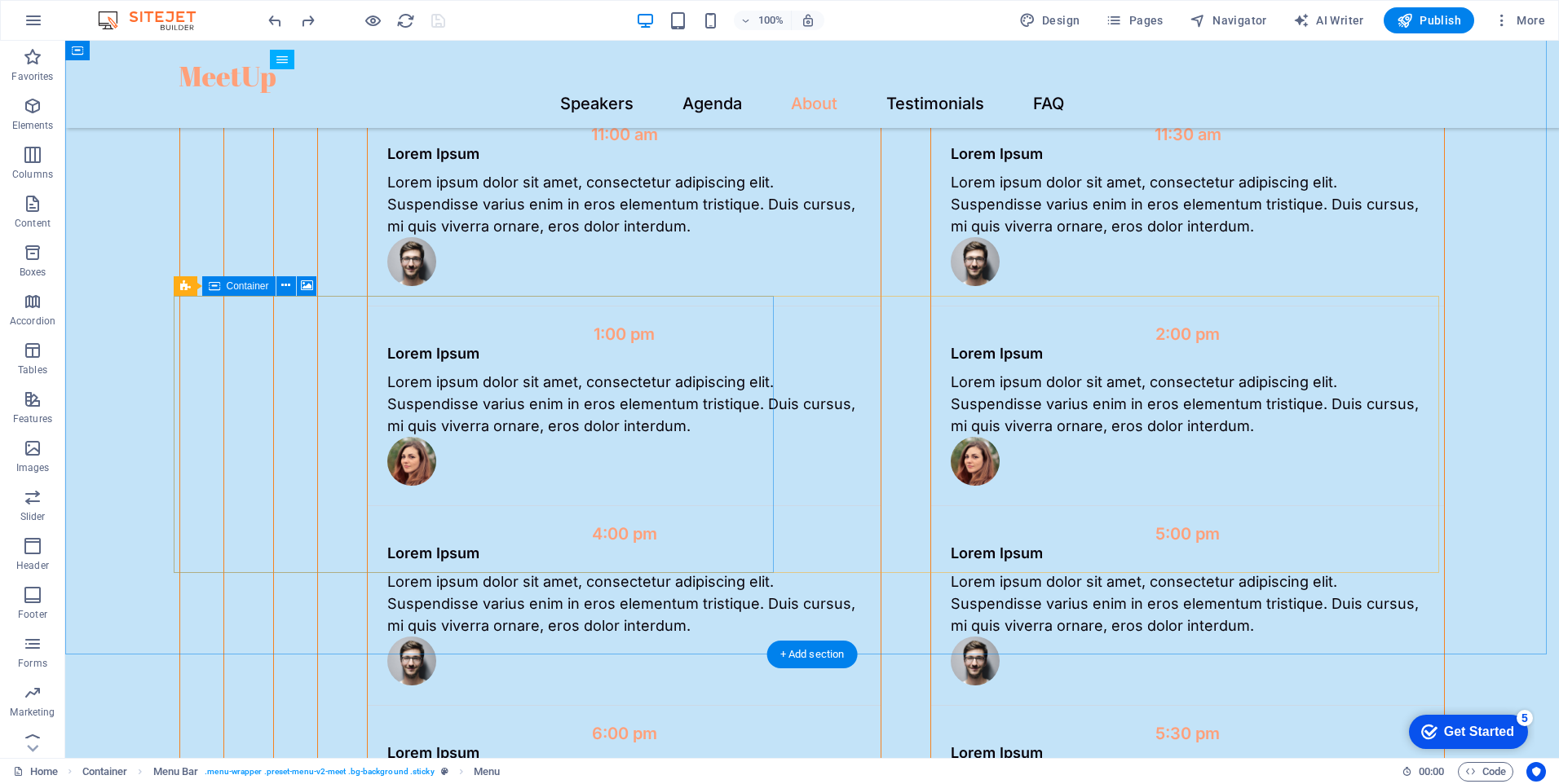
scroll to position [3342, 0]
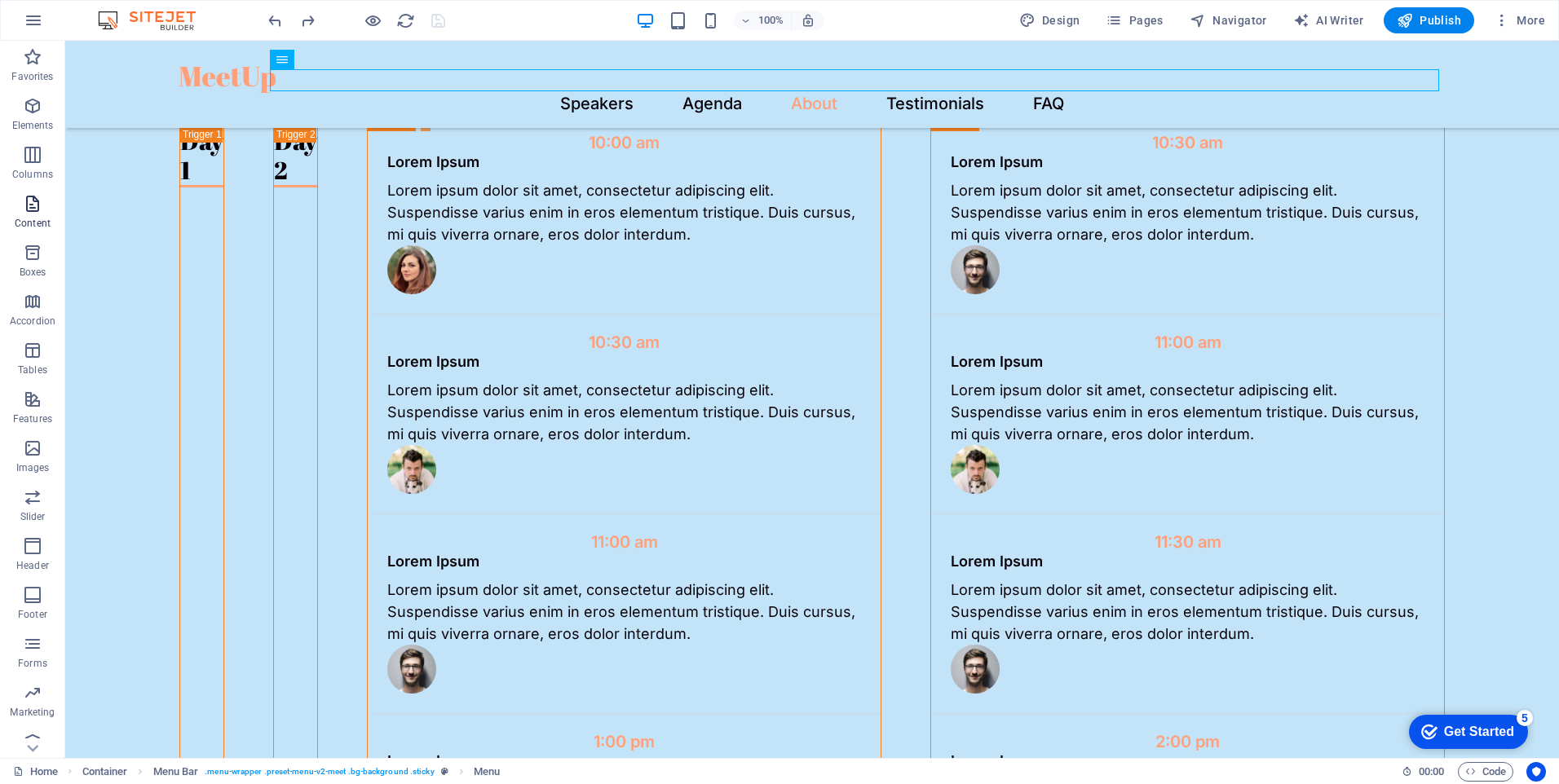
click at [30, 213] on icon "button" at bounding box center [32, 203] width 19 height 19
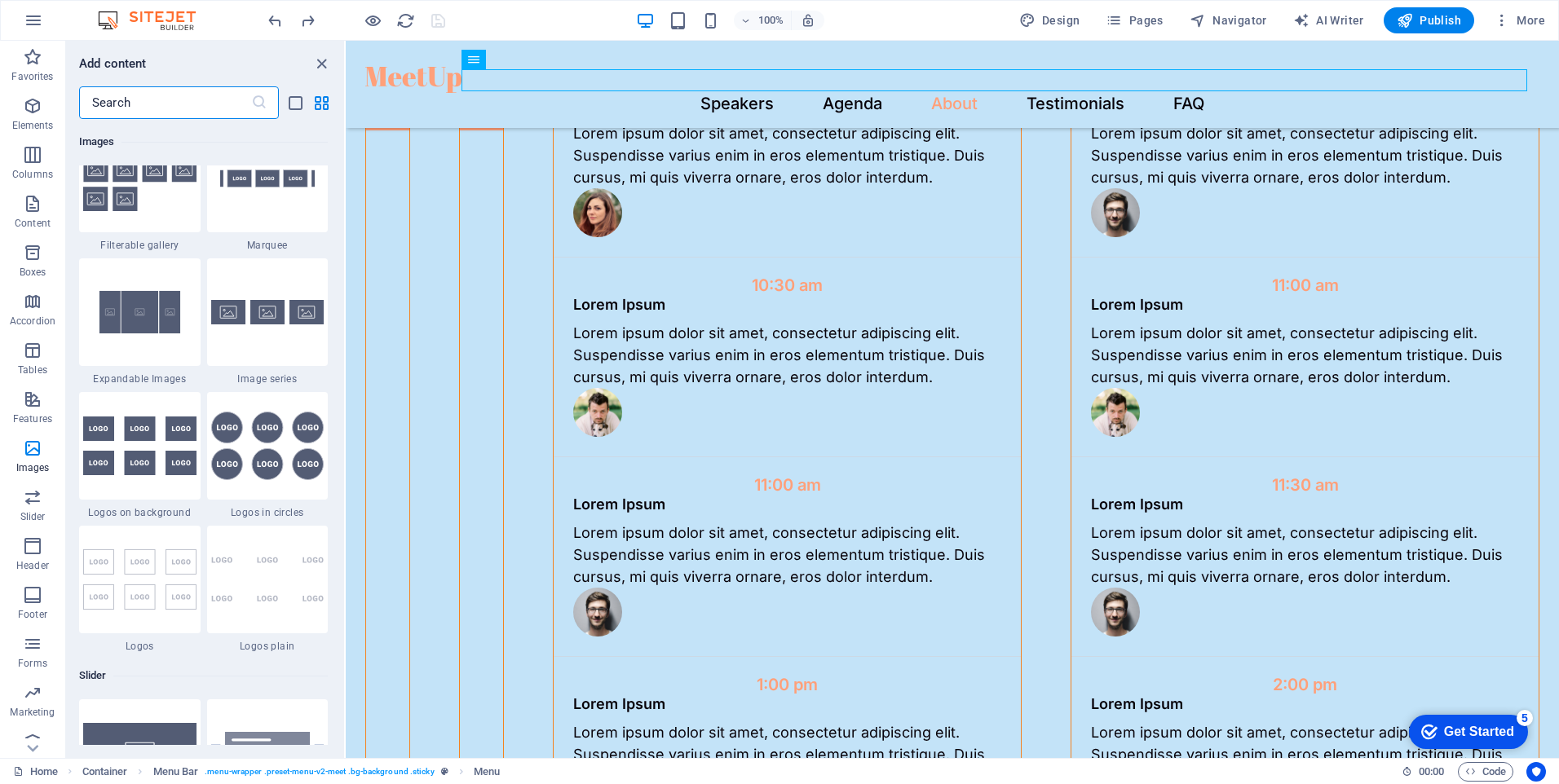
scroll to position [8722, 0]
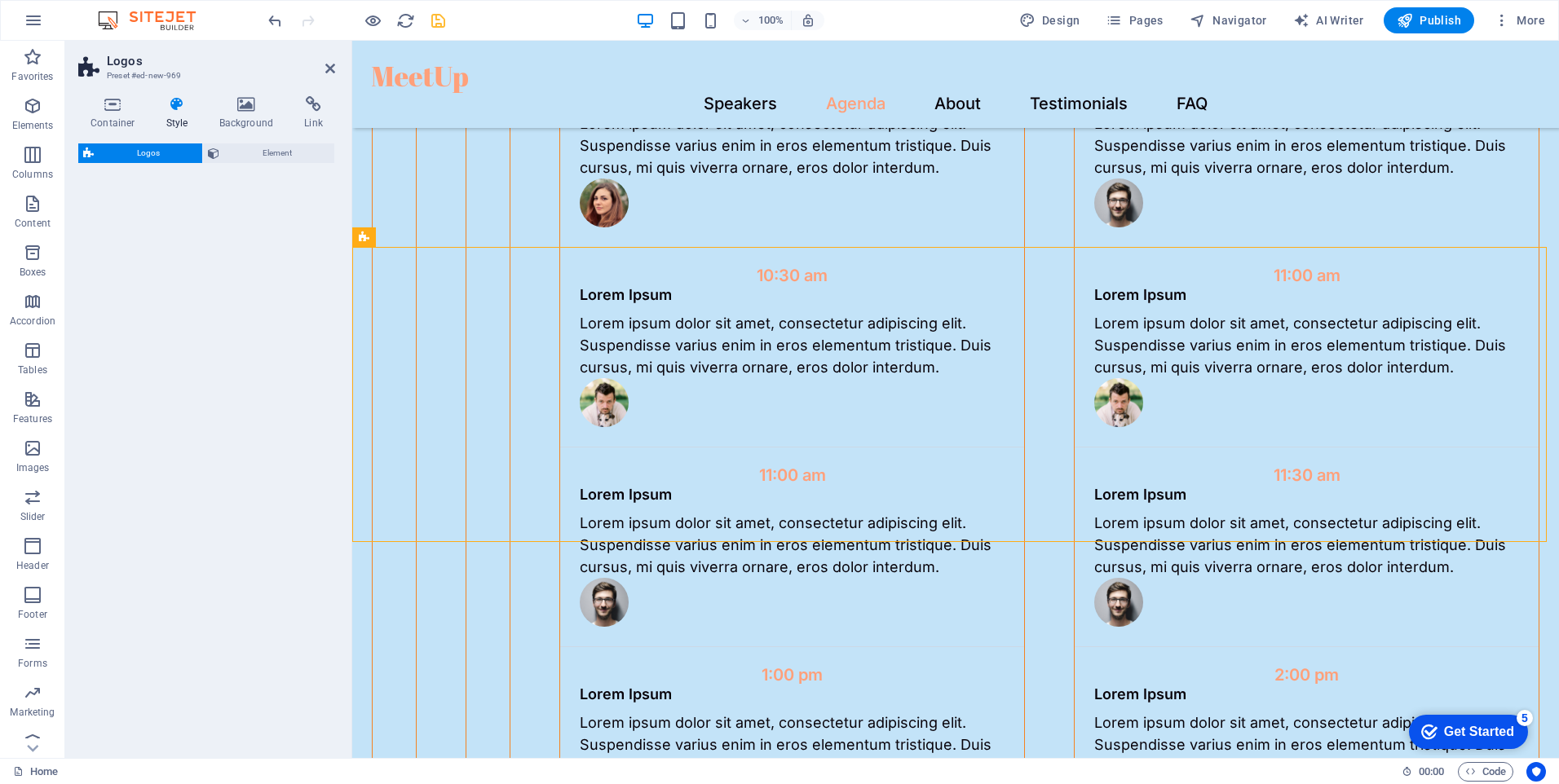
select select "rem"
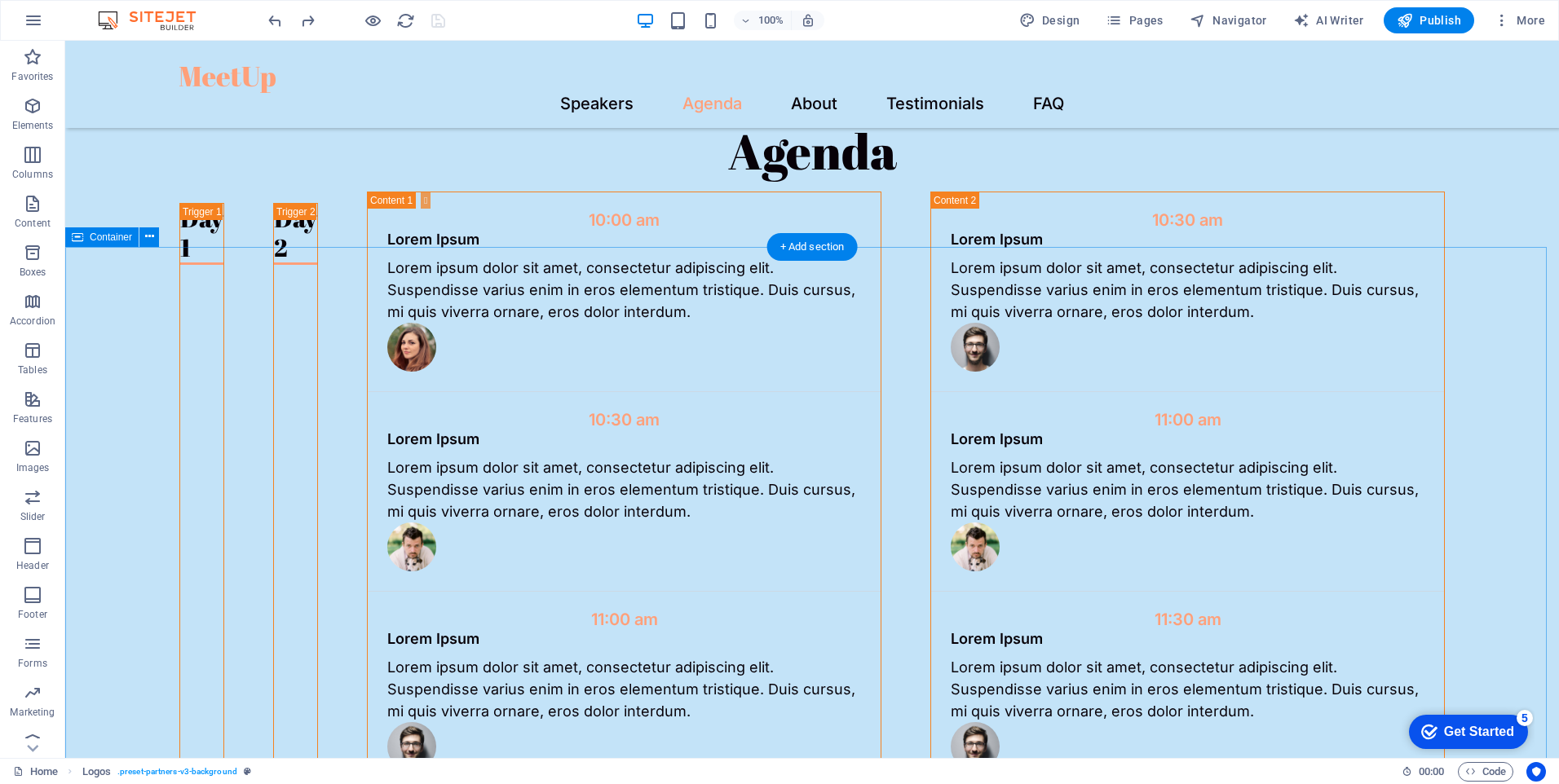
scroll to position [3342, 0]
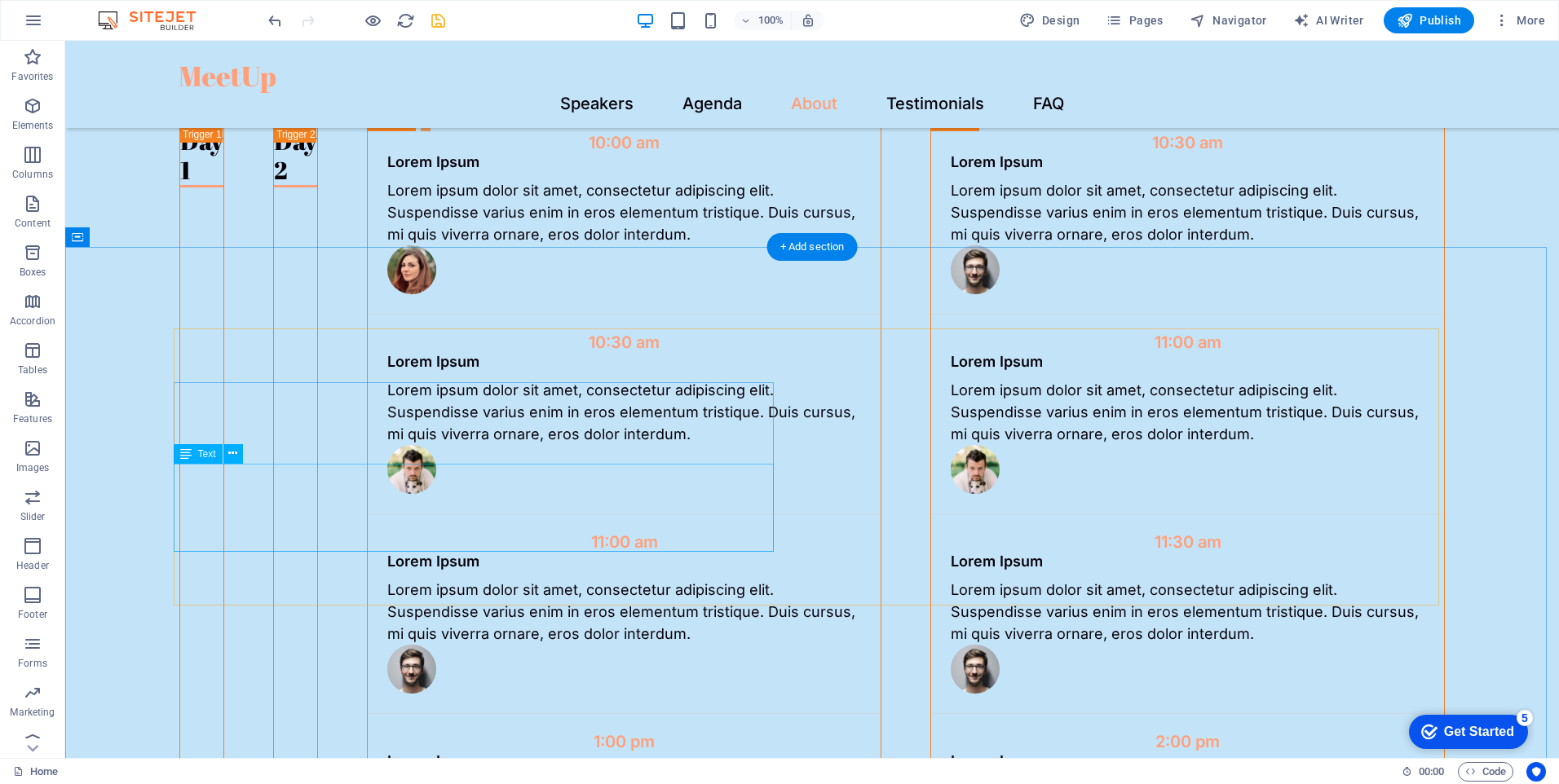
click at [40, 119] on span "Elements" at bounding box center [32, 116] width 65 height 39
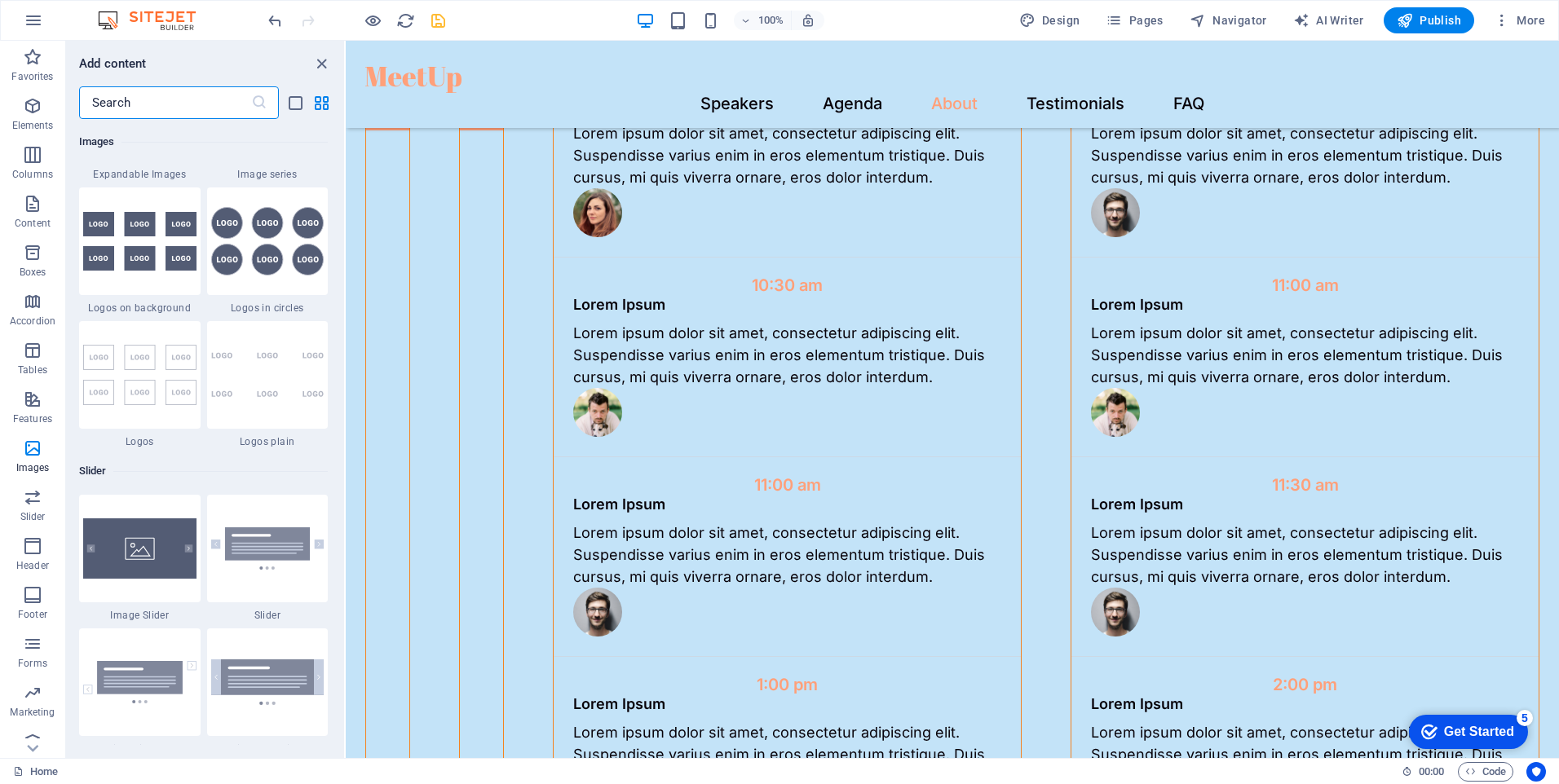
scroll to position [8765, 0]
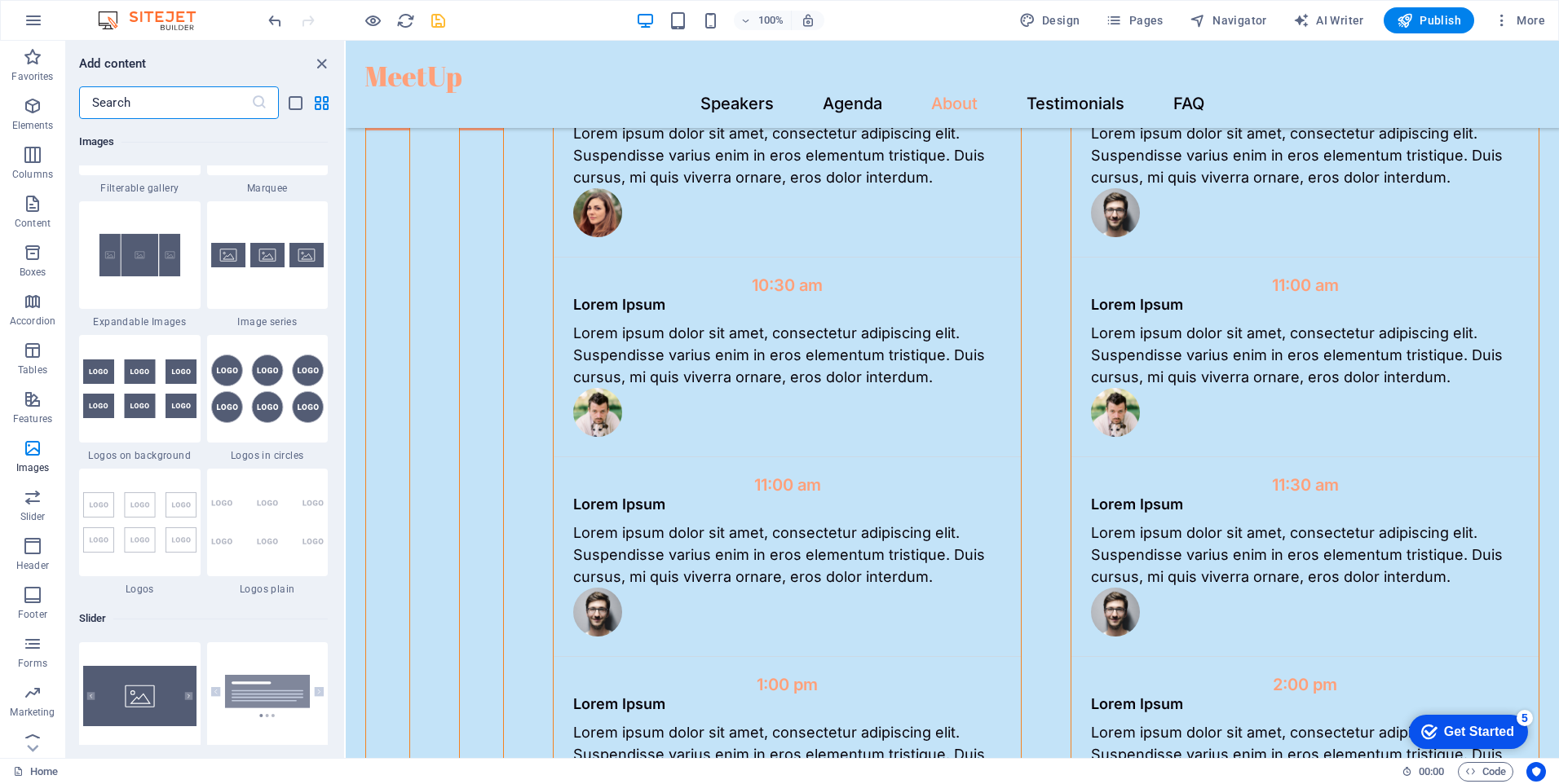
drag, startPoint x: 343, startPoint y: 208, endPoint x: 26, endPoint y: 430, distance: 387.0
drag, startPoint x: 501, startPoint y: 420, endPoint x: 723, endPoint y: 539, distance: 251.9
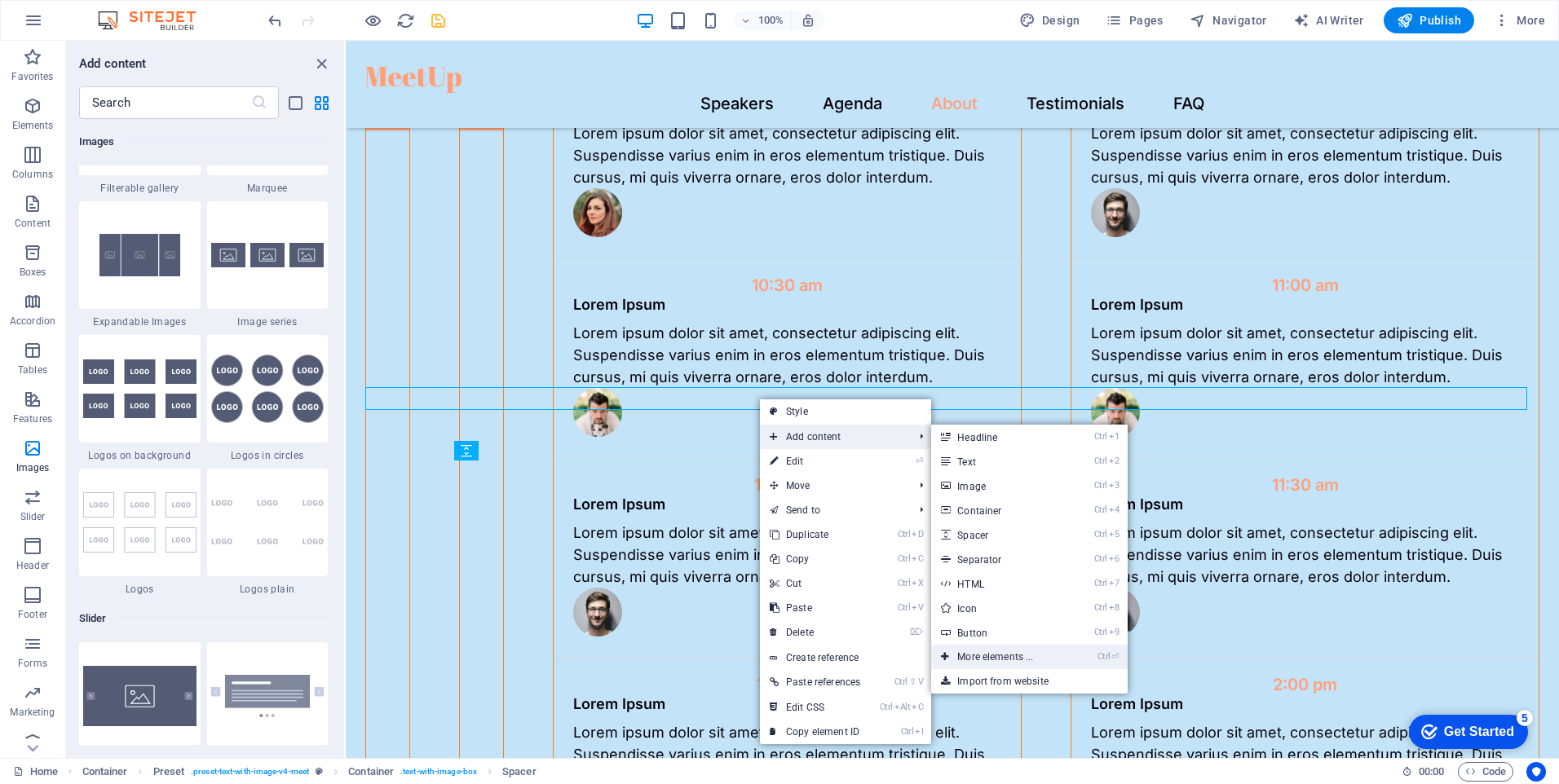
click at [1079, 652] on li "Ctrl ⏎ More elements ..." at bounding box center [1029, 657] width 196 height 24
click at [996, 652] on link "Ctrl ⏎ More elements ..." at bounding box center [998, 657] width 134 height 24
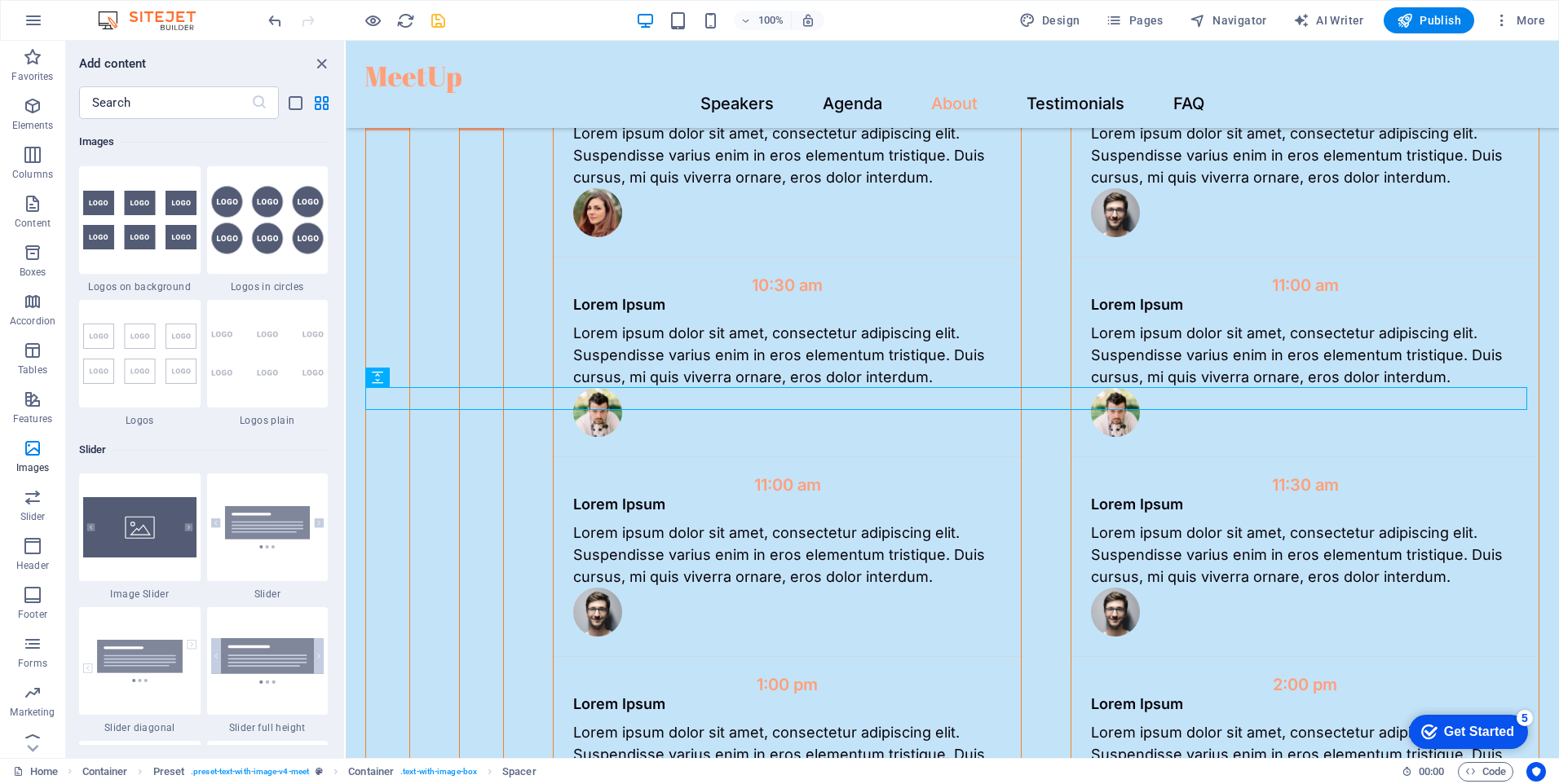
scroll to position [8913, 0]
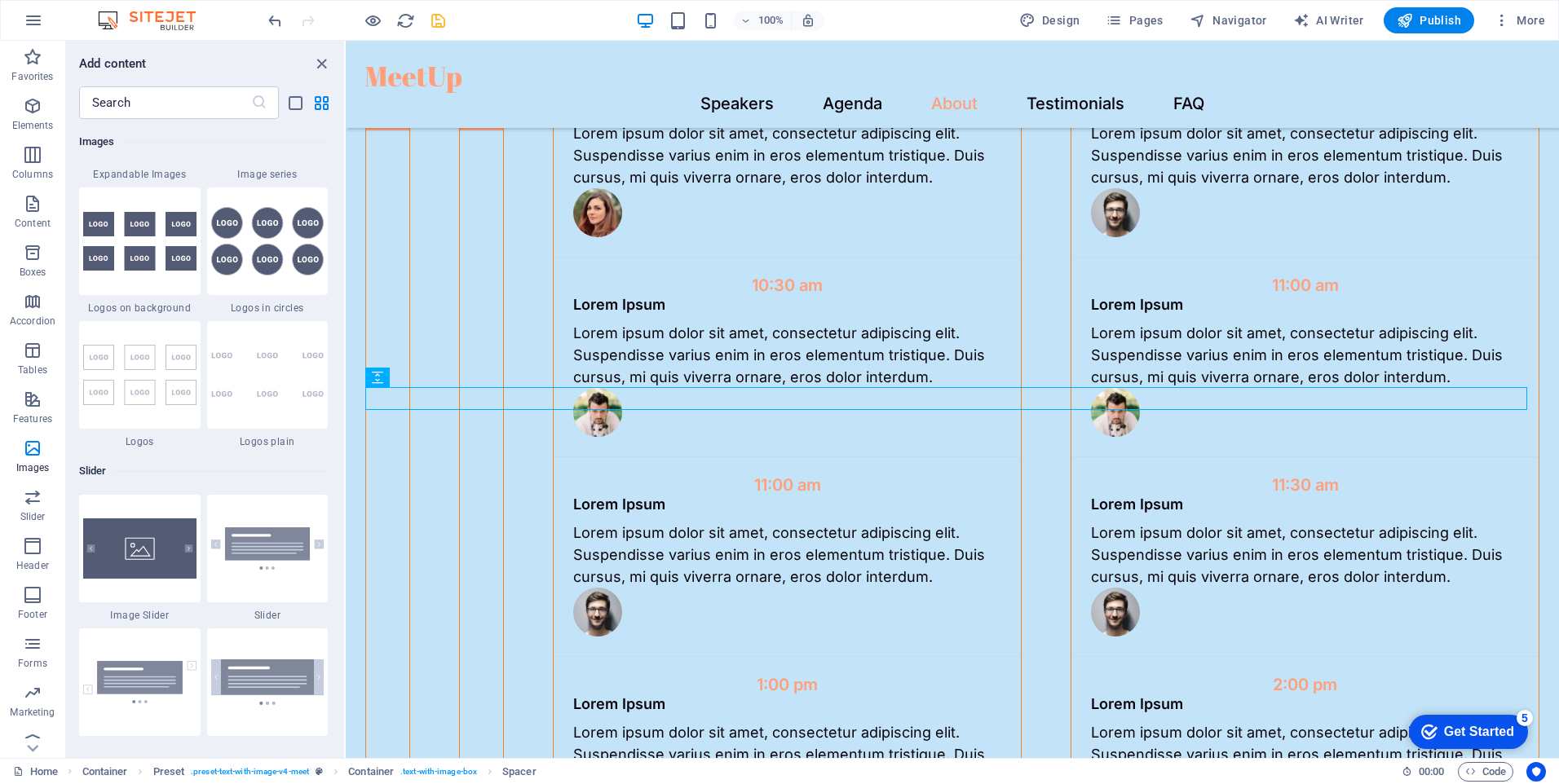
drag, startPoint x: 341, startPoint y: 135, endPoint x: 10, endPoint y: 431, distance: 444.0
click at [169, 254] on img at bounding box center [139, 241] width 113 height 58
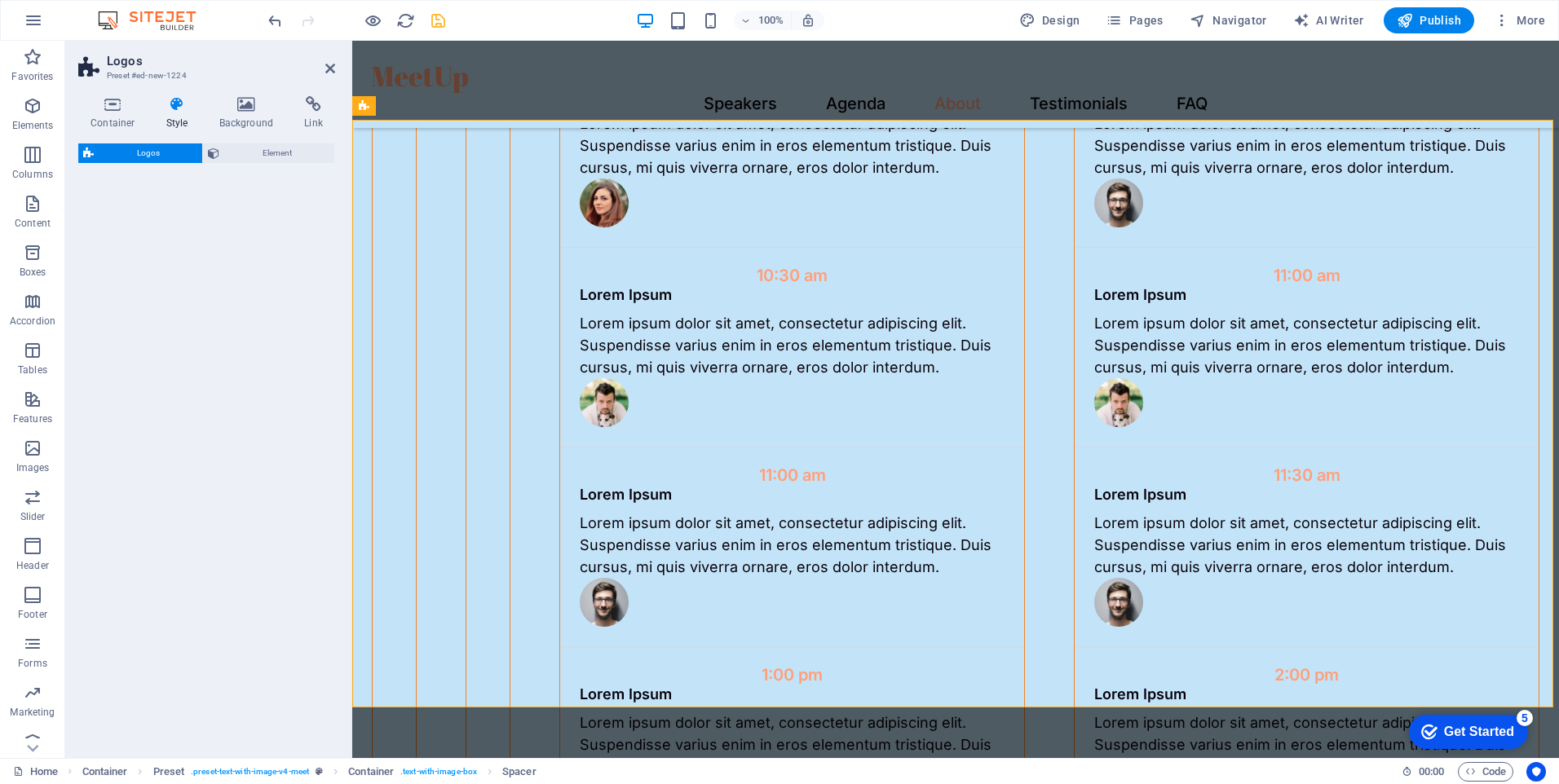
scroll to position [4024, 0]
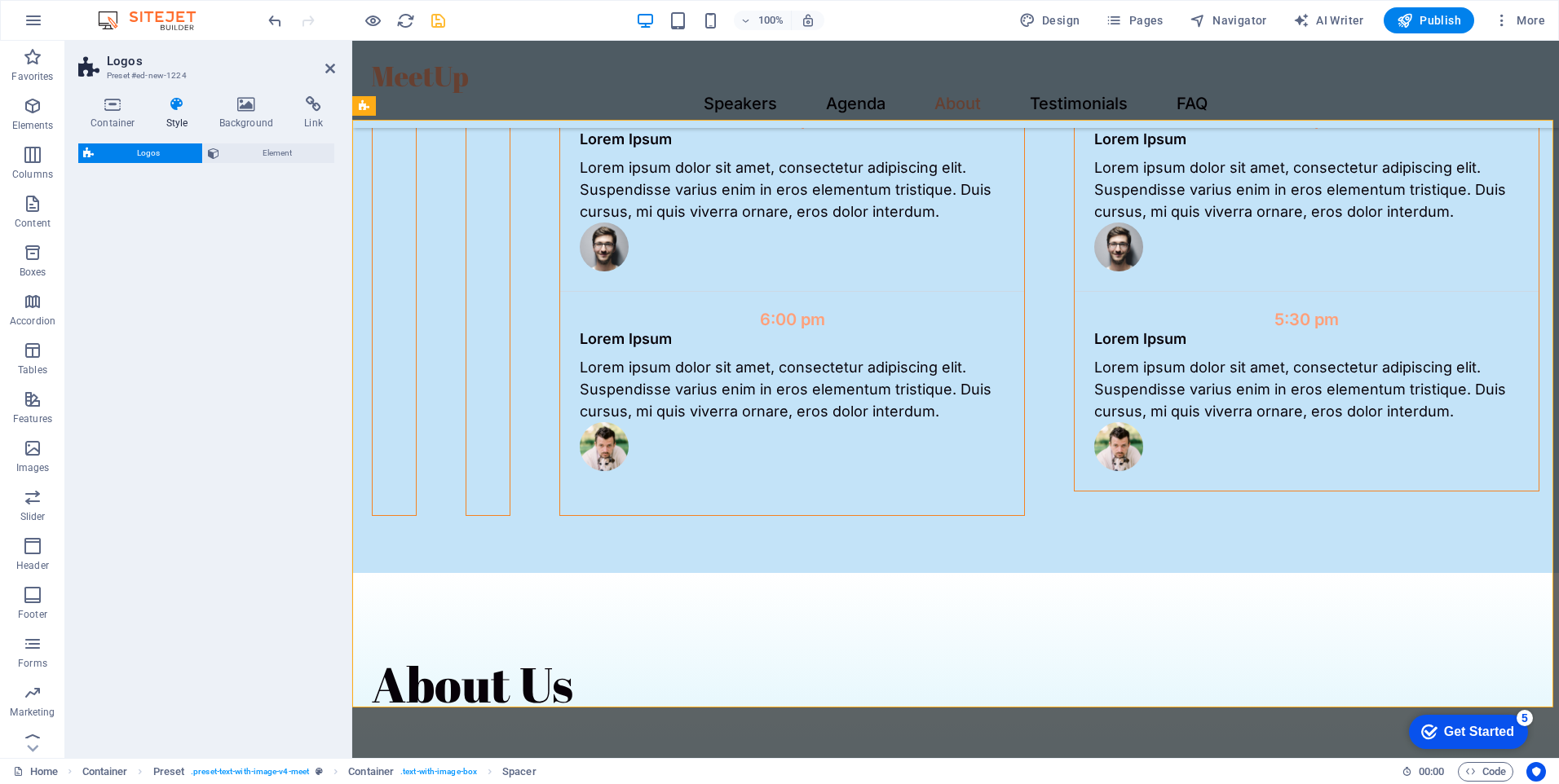
select select "rem"
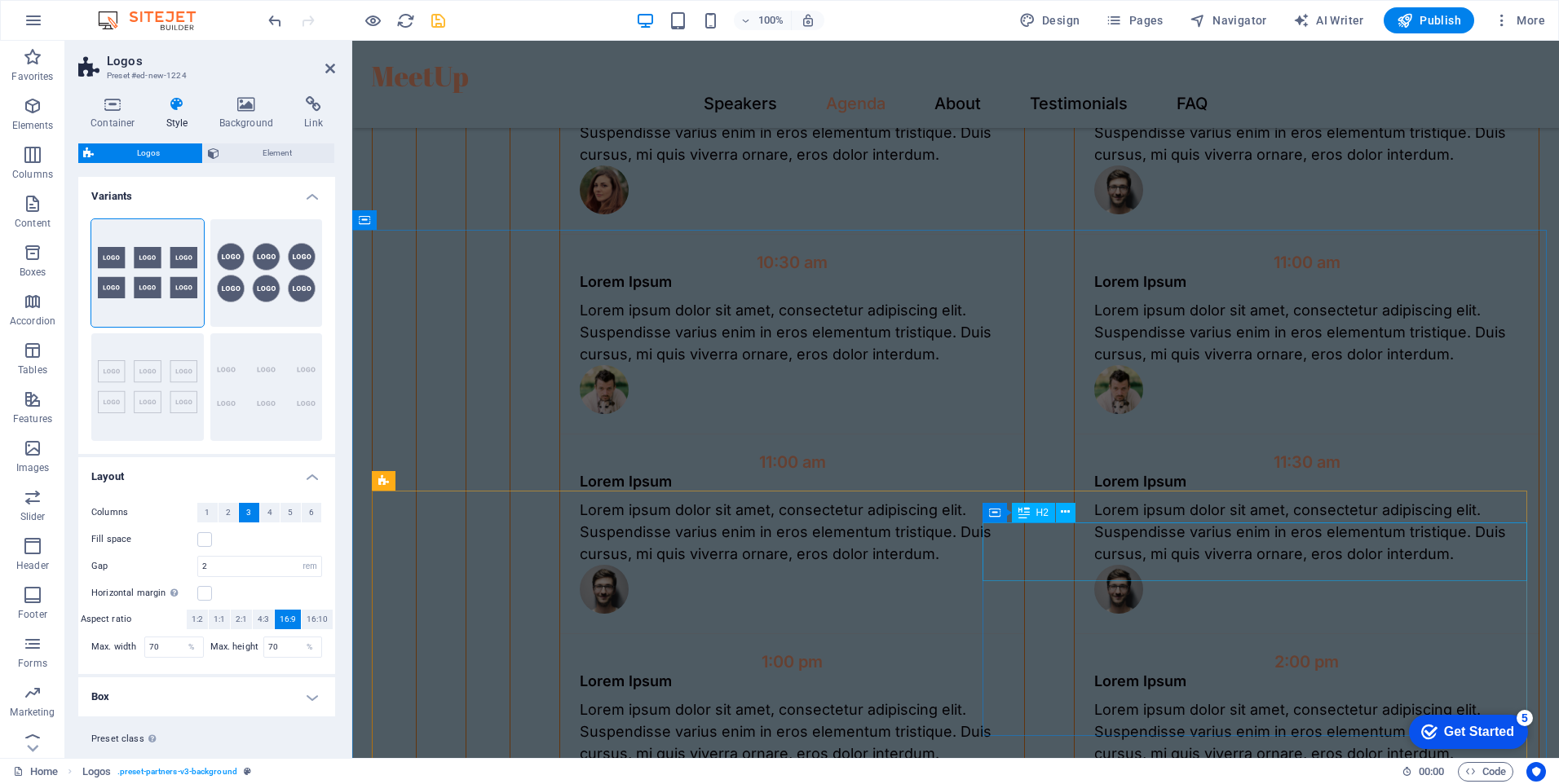
scroll to position [3453, 0]
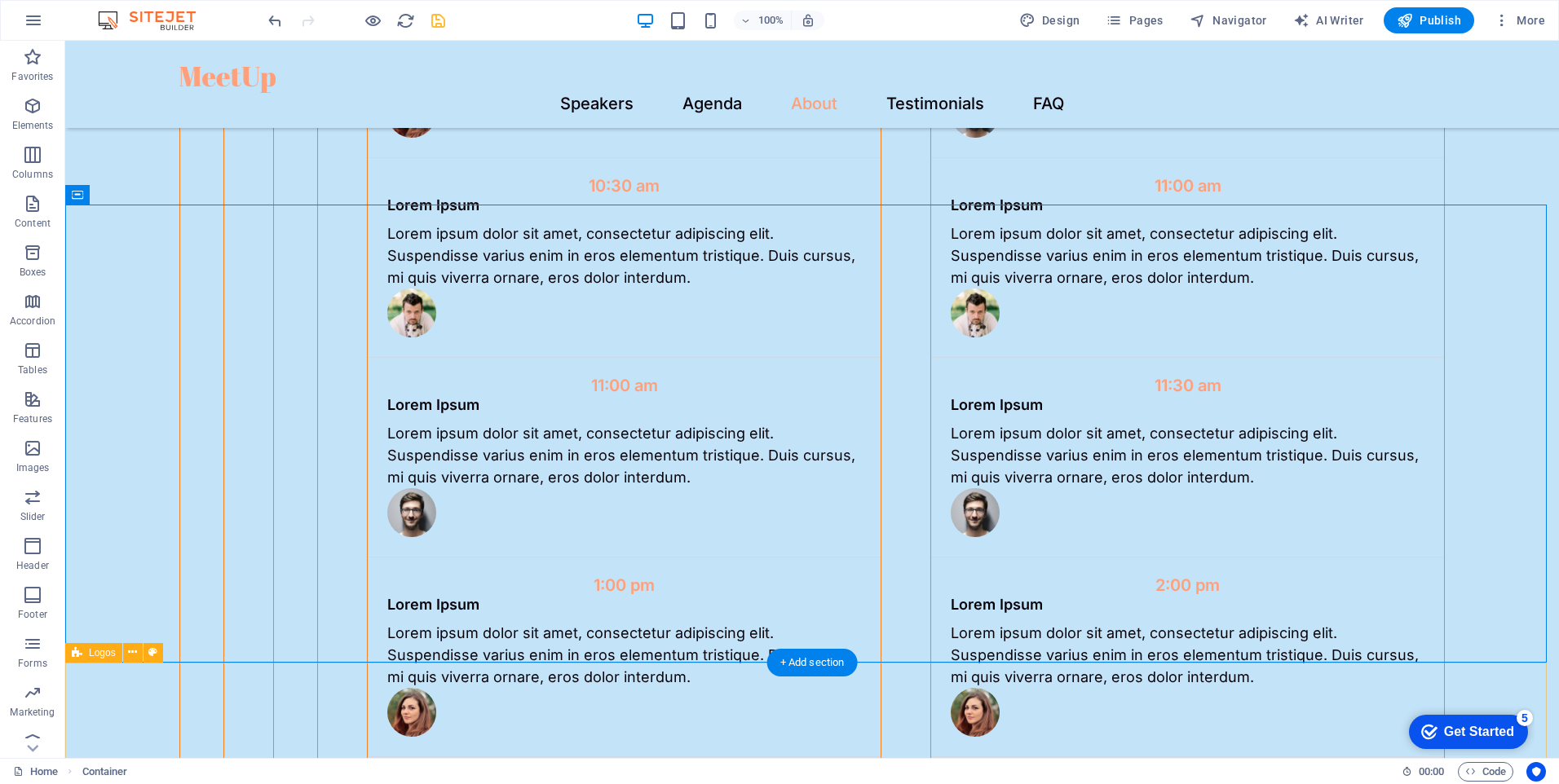
scroll to position [3613, 0]
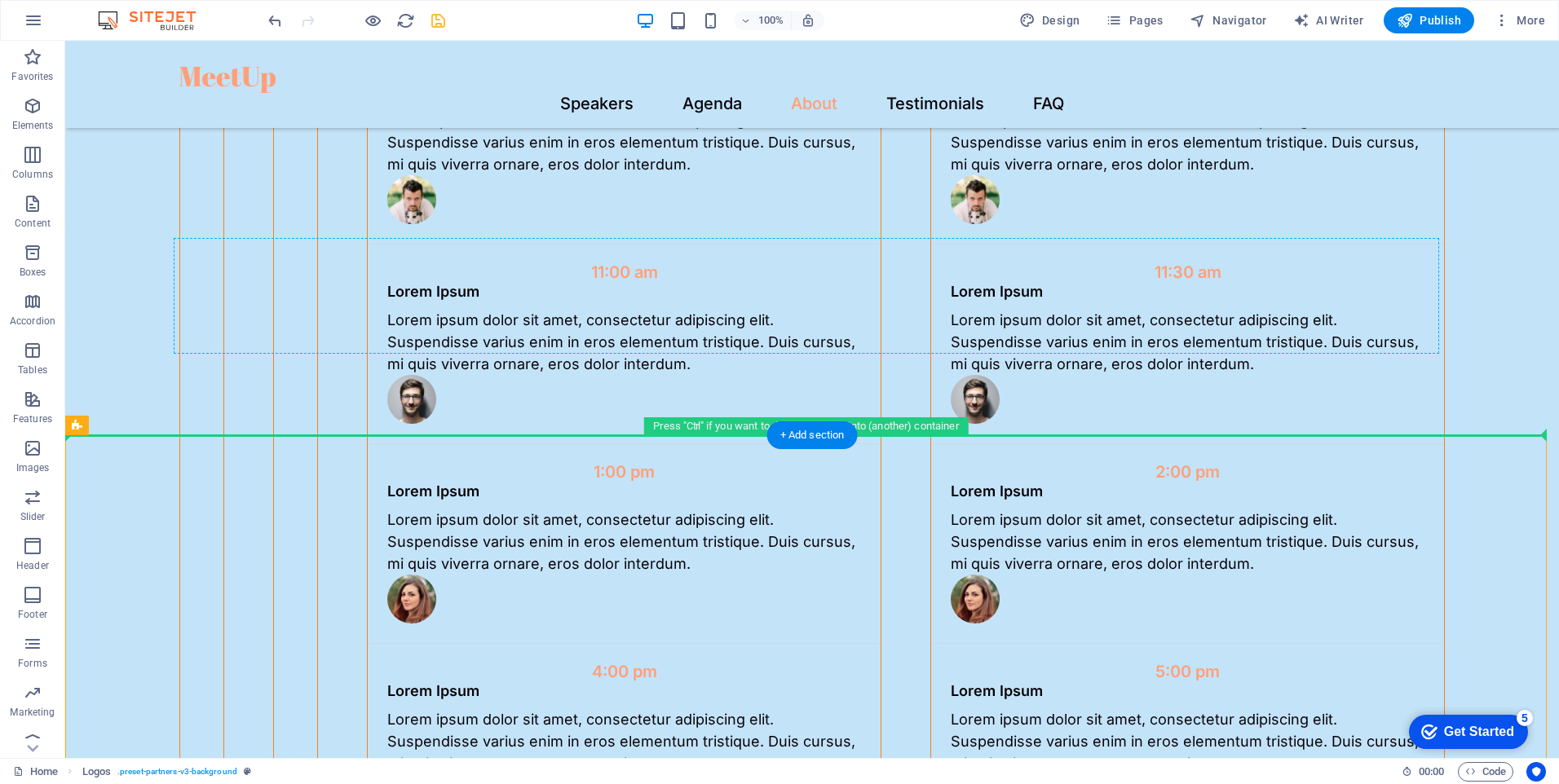
drag, startPoint x: 163, startPoint y: 469, endPoint x: 442, endPoint y: 275, distance: 339.8
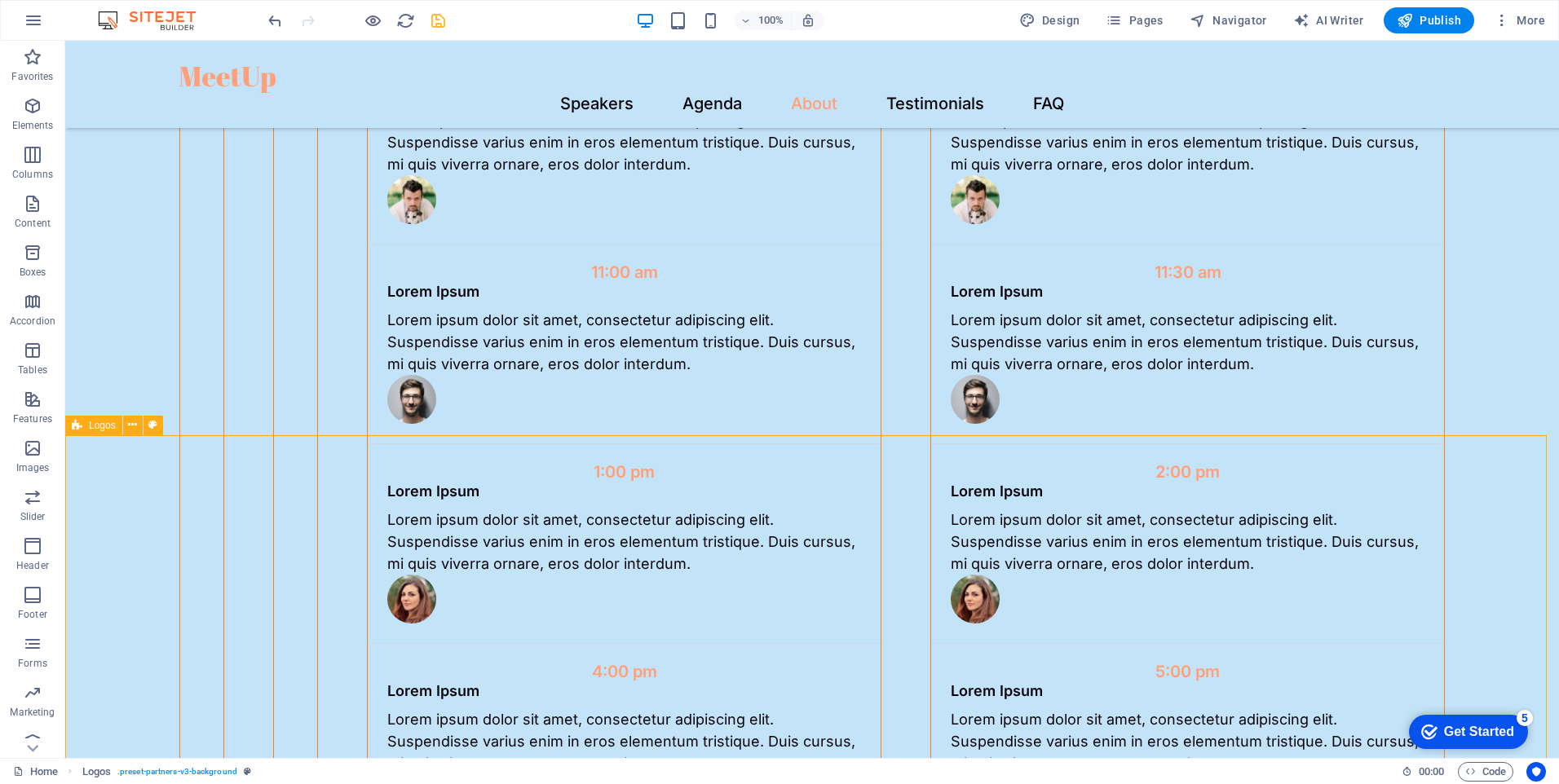
click at [98, 422] on span "Logos" at bounding box center [102, 425] width 27 height 10
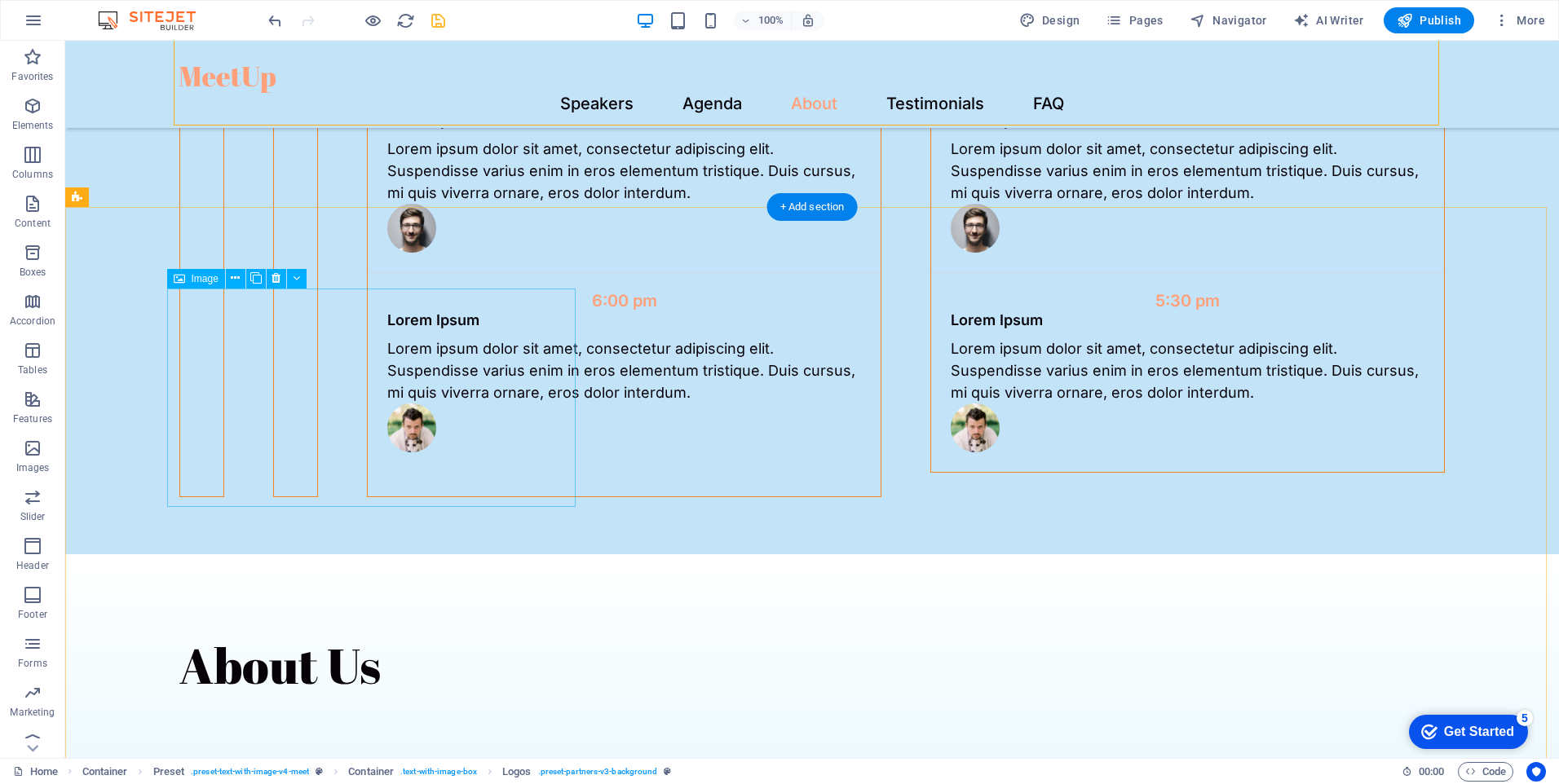
scroll to position [4020, 0]
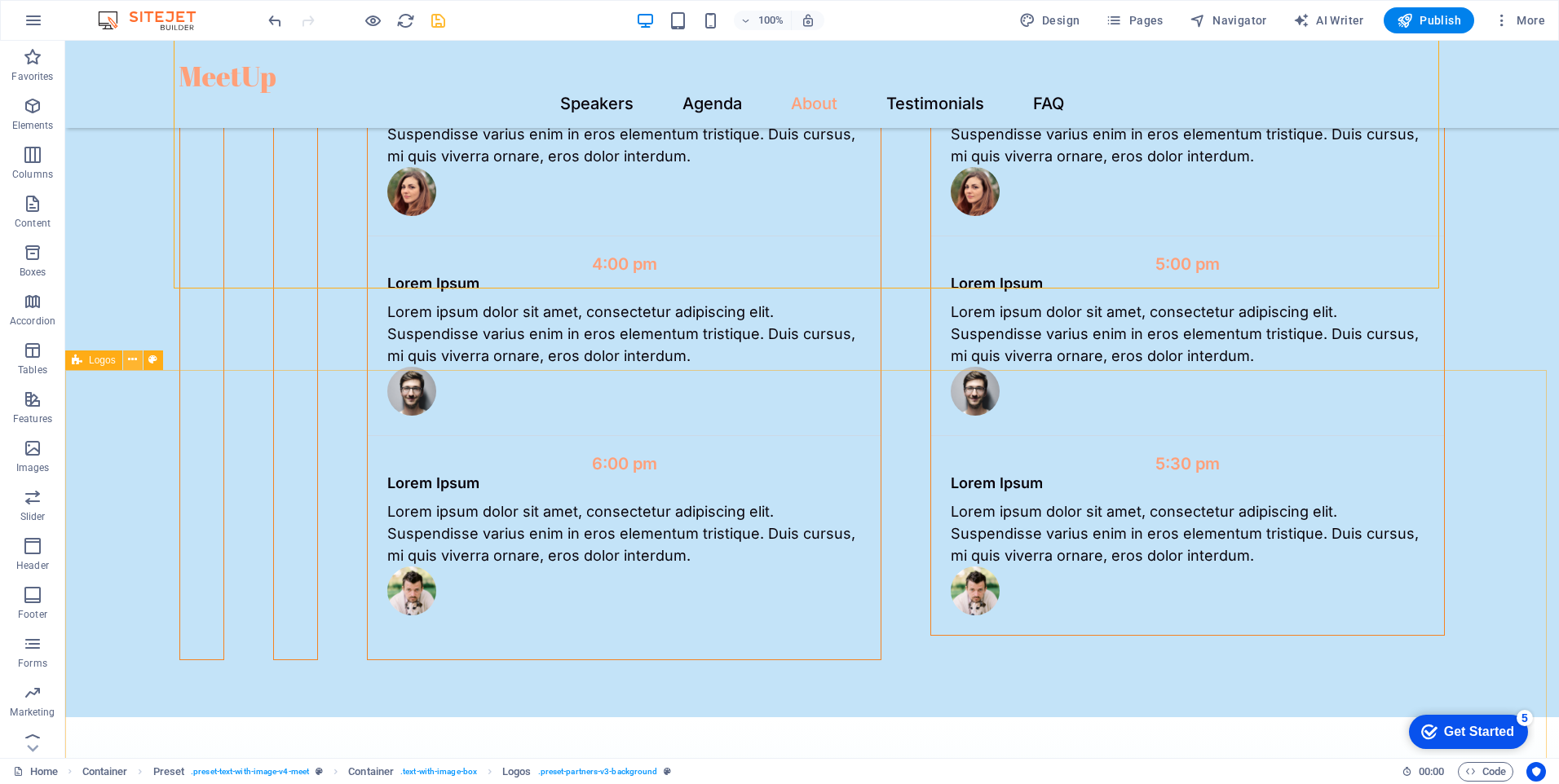
click at [138, 363] on button at bounding box center [133, 360] width 19 height 19
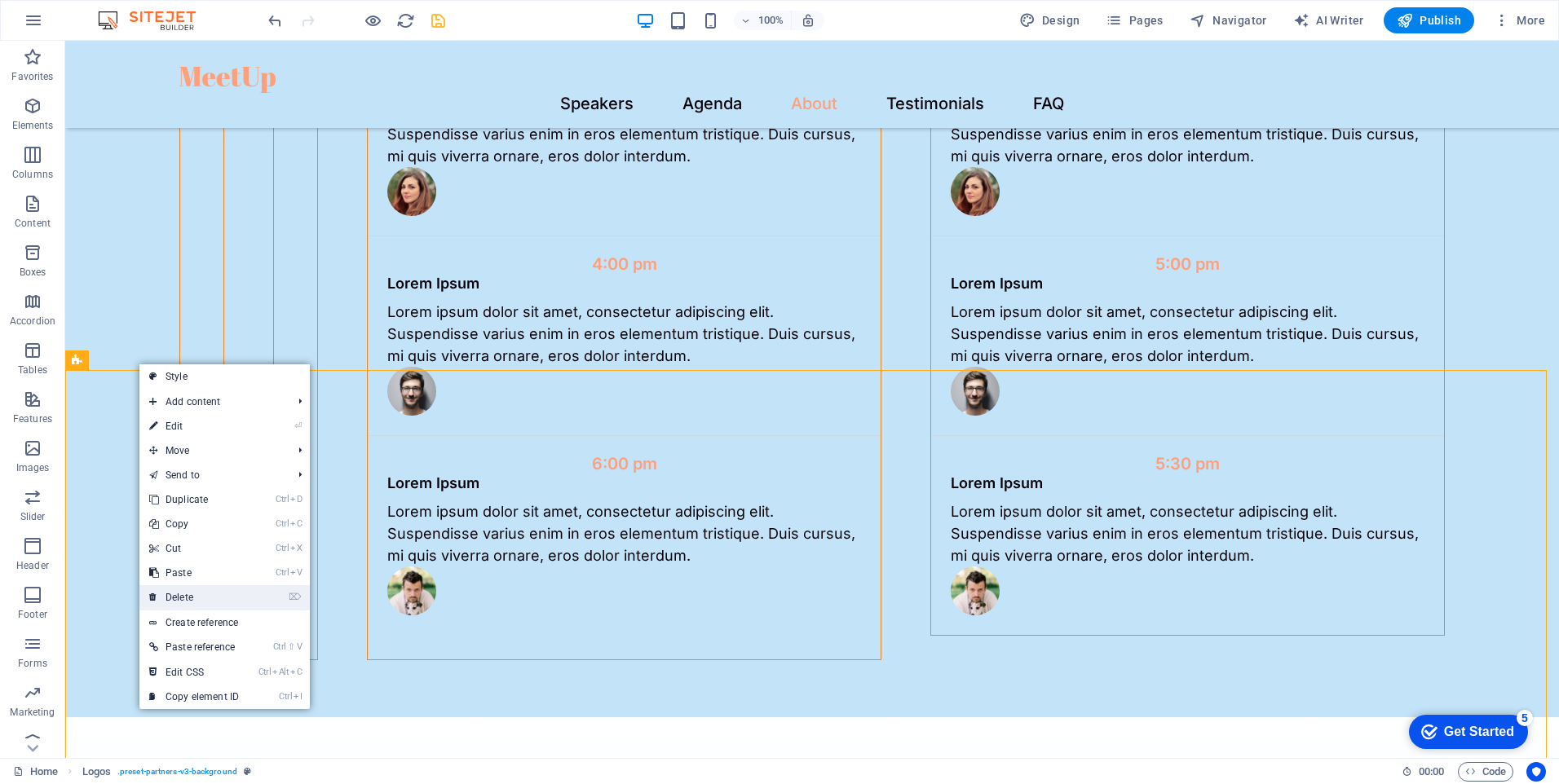
click at [265, 599] on li "⌦ Delete" at bounding box center [224, 598] width 170 height 25
click at [164, 593] on link "⌦ Delete" at bounding box center [194, 597] width 109 height 24
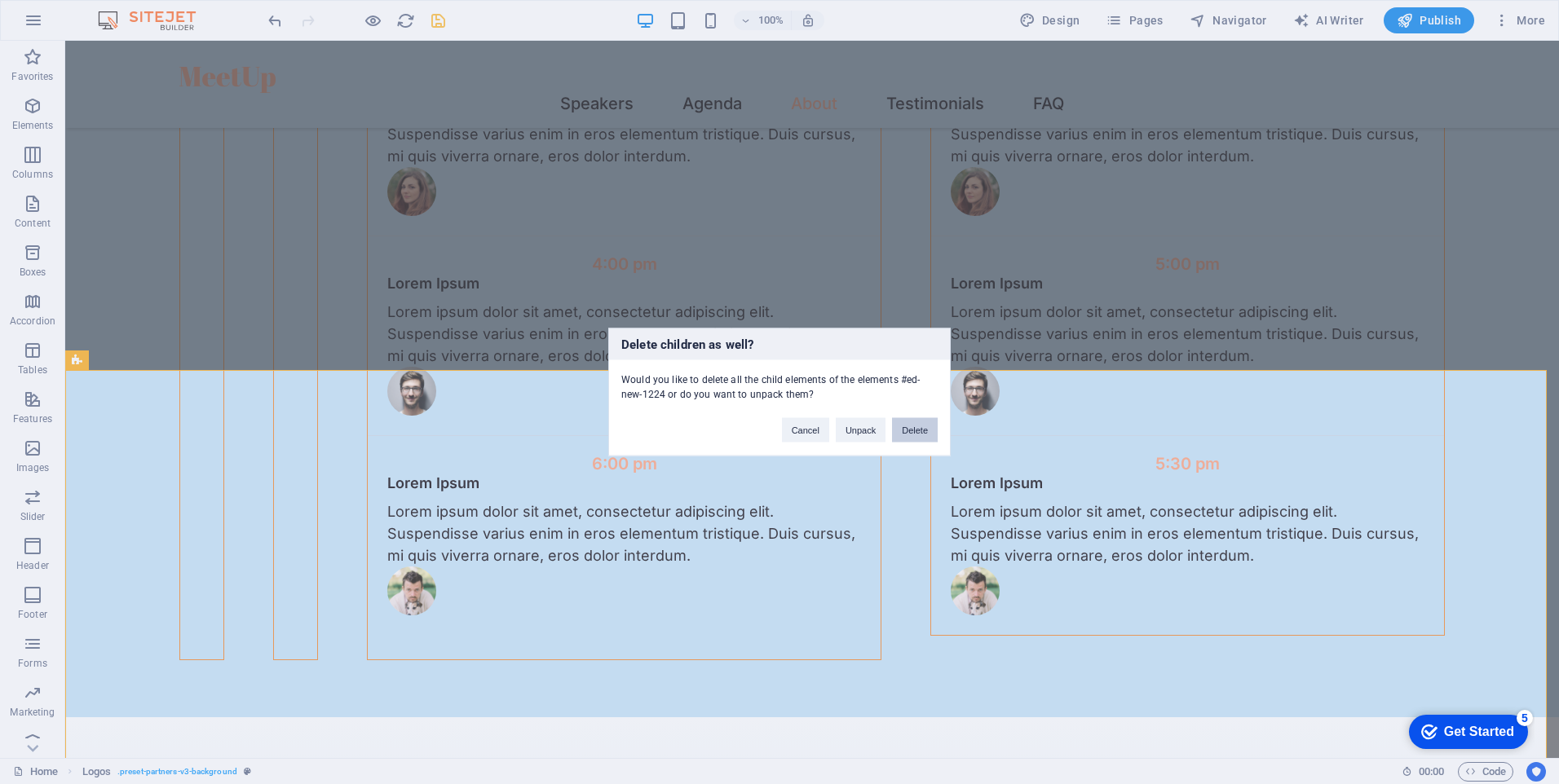
click at [919, 433] on button "Delete" at bounding box center [915, 430] width 46 height 24
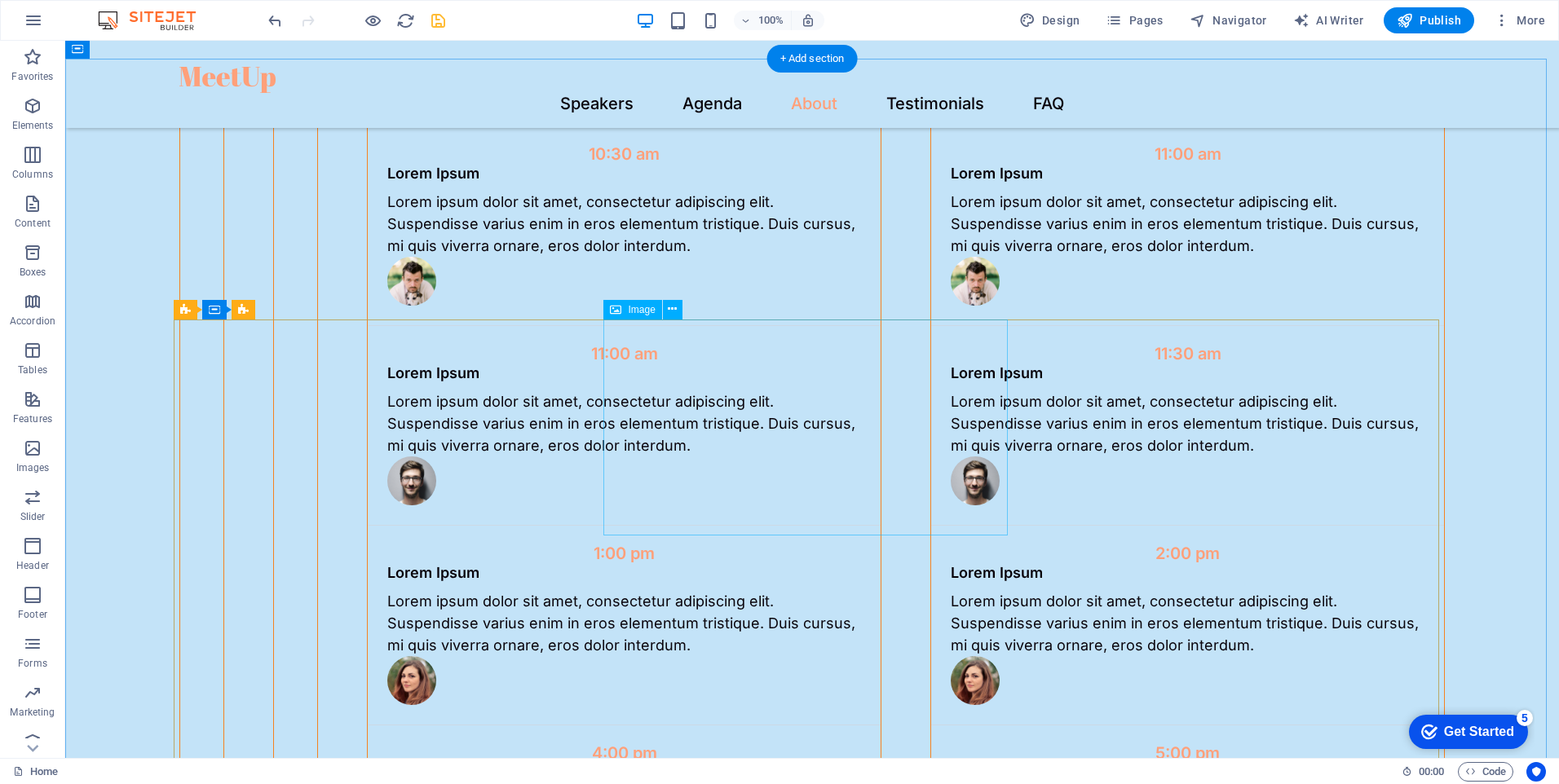
scroll to position [3286, 0]
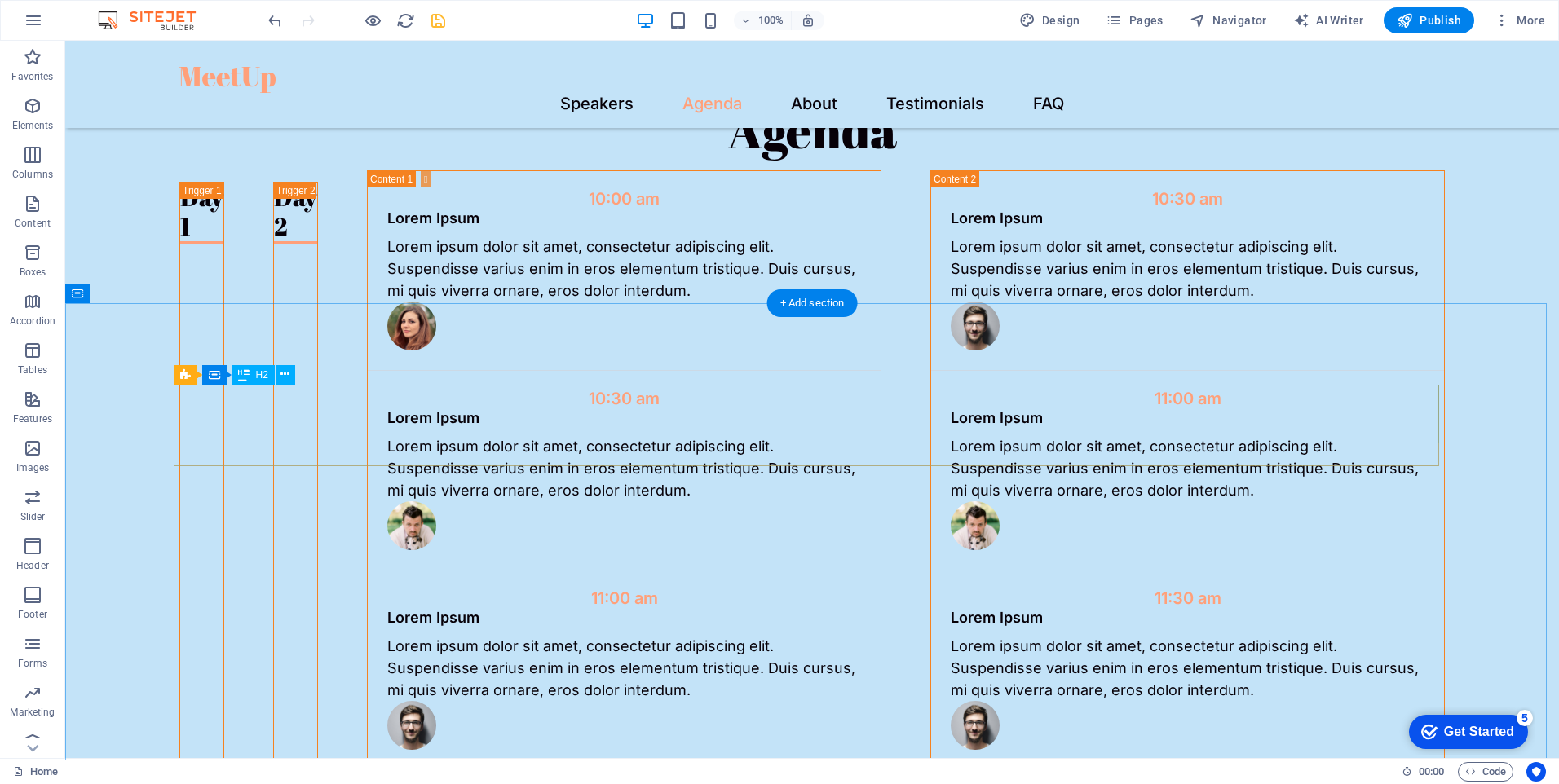
drag, startPoint x: 357, startPoint y: 431, endPoint x: 70, endPoint y: 430, distance: 287.0
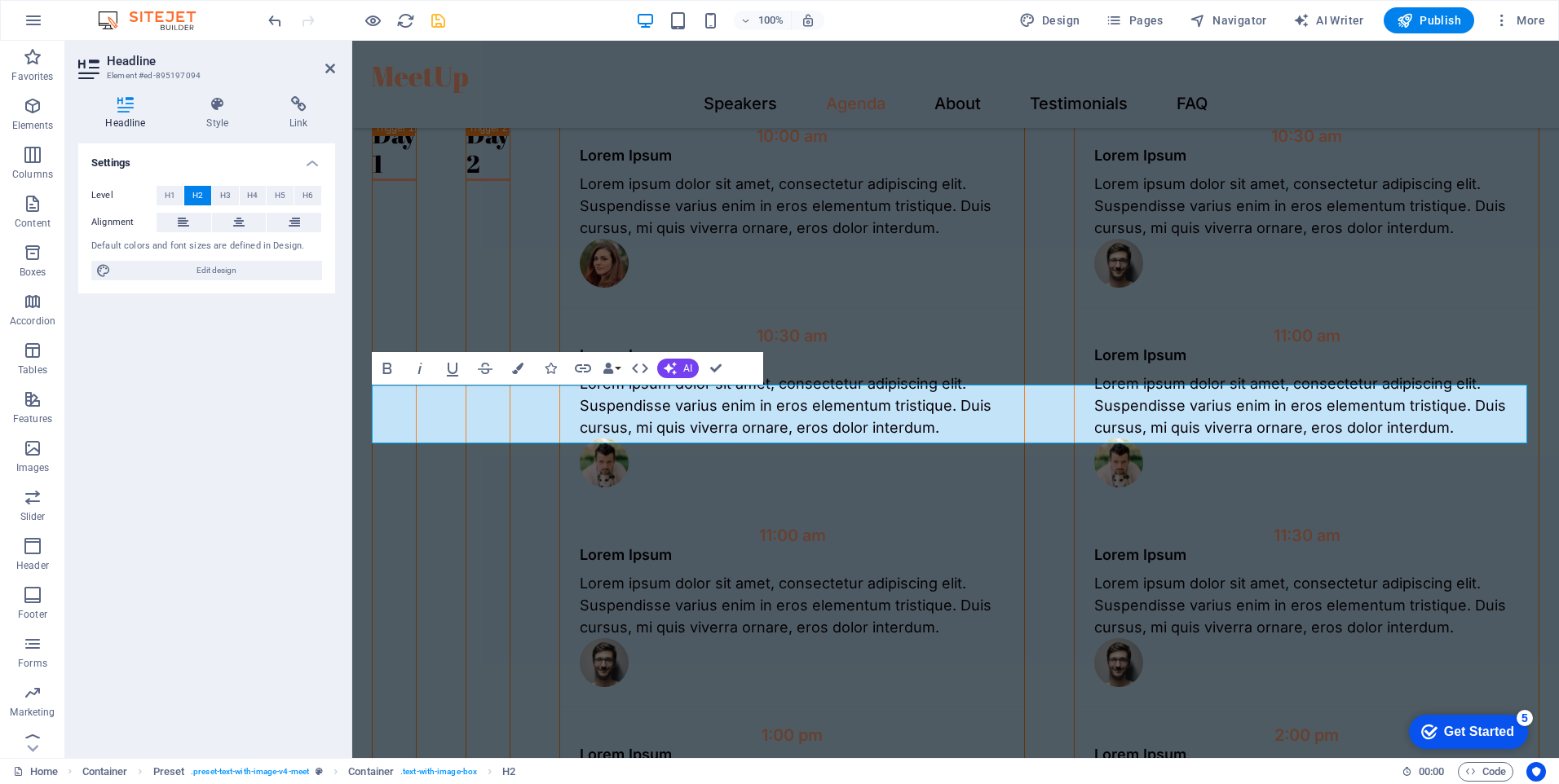
drag, startPoint x: 414, startPoint y: 421, endPoint x: 325, endPoint y: 438, distance: 90.6
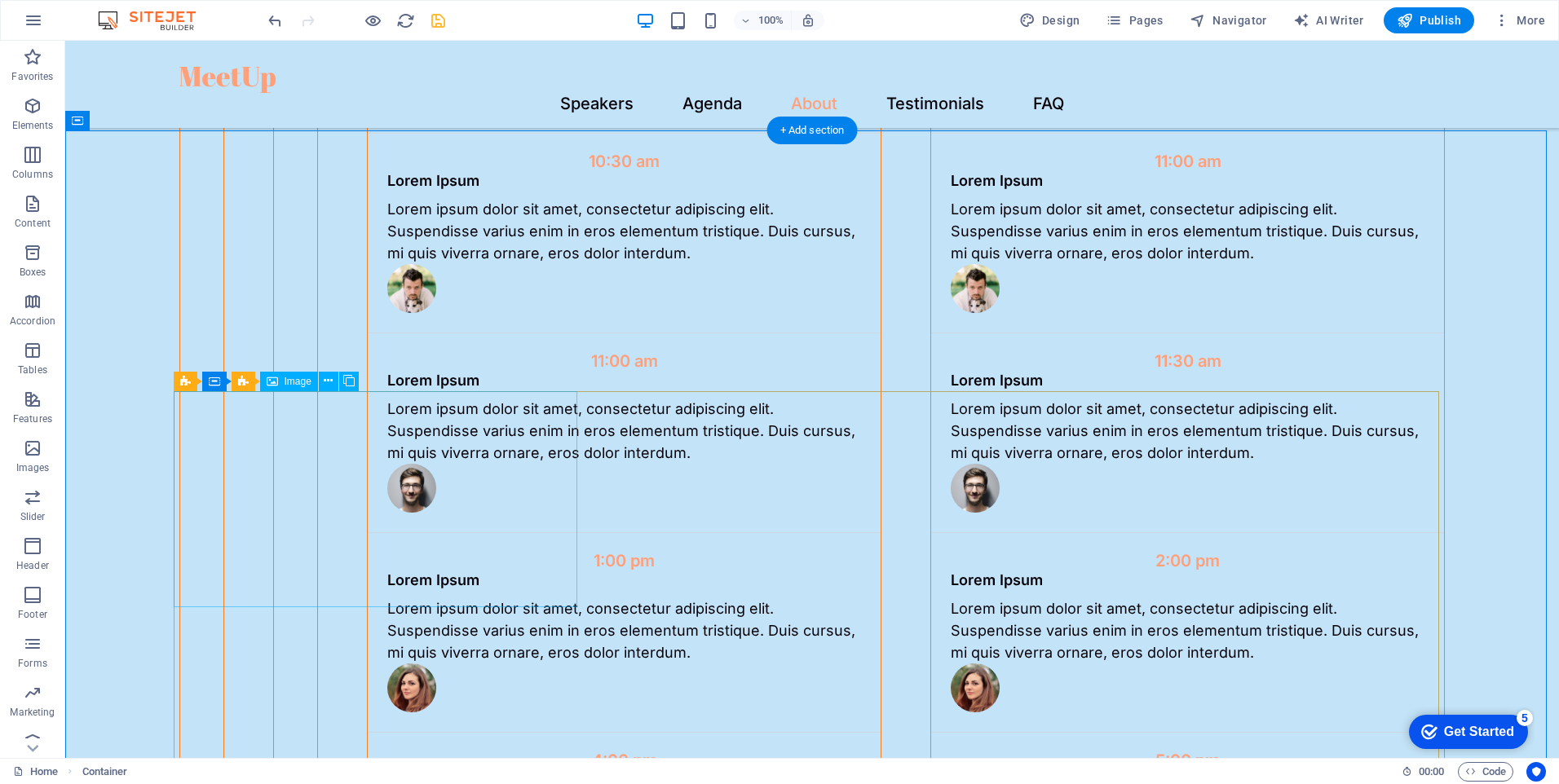
scroll to position [3531, 0]
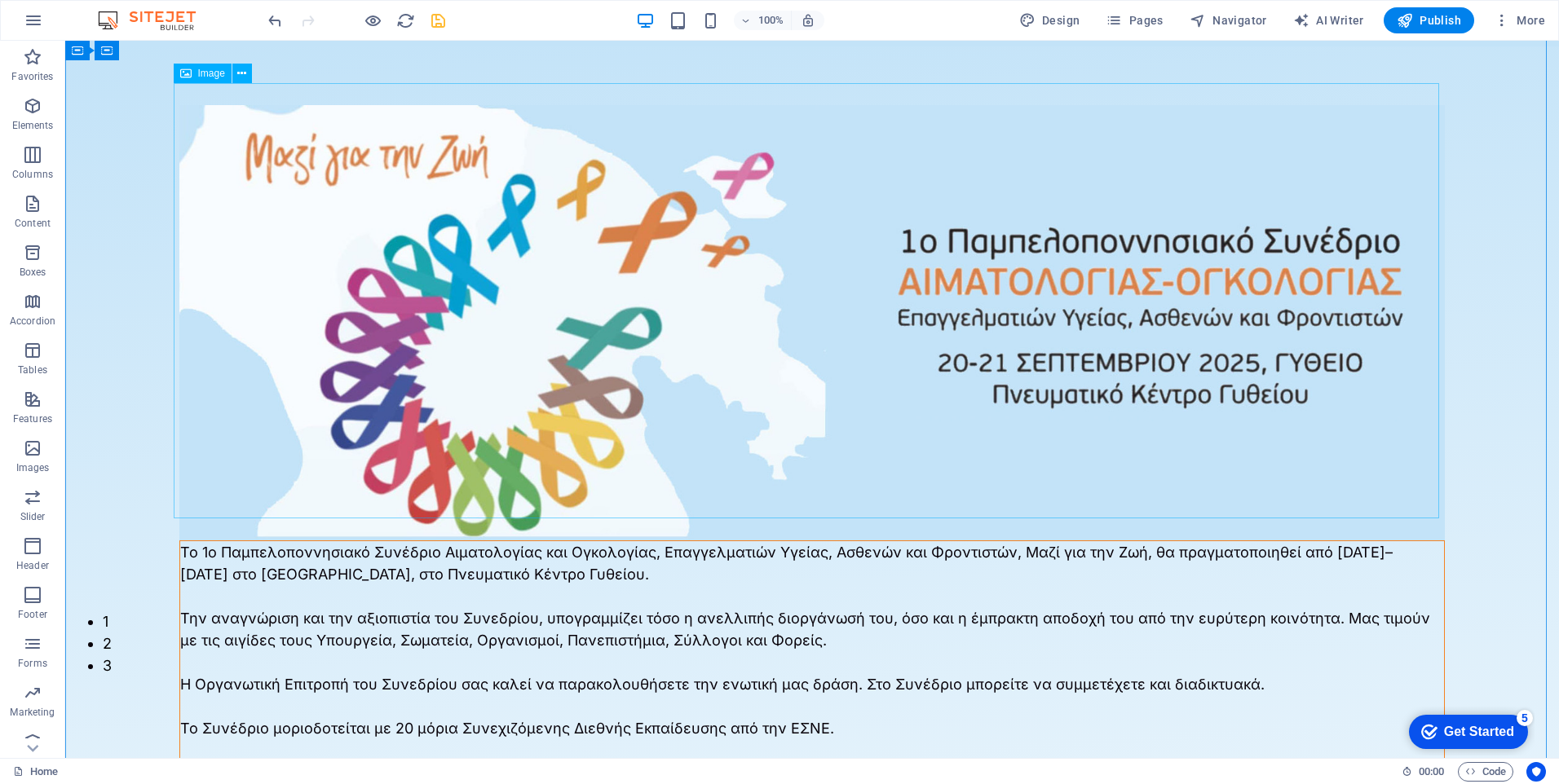
scroll to position [0, 0]
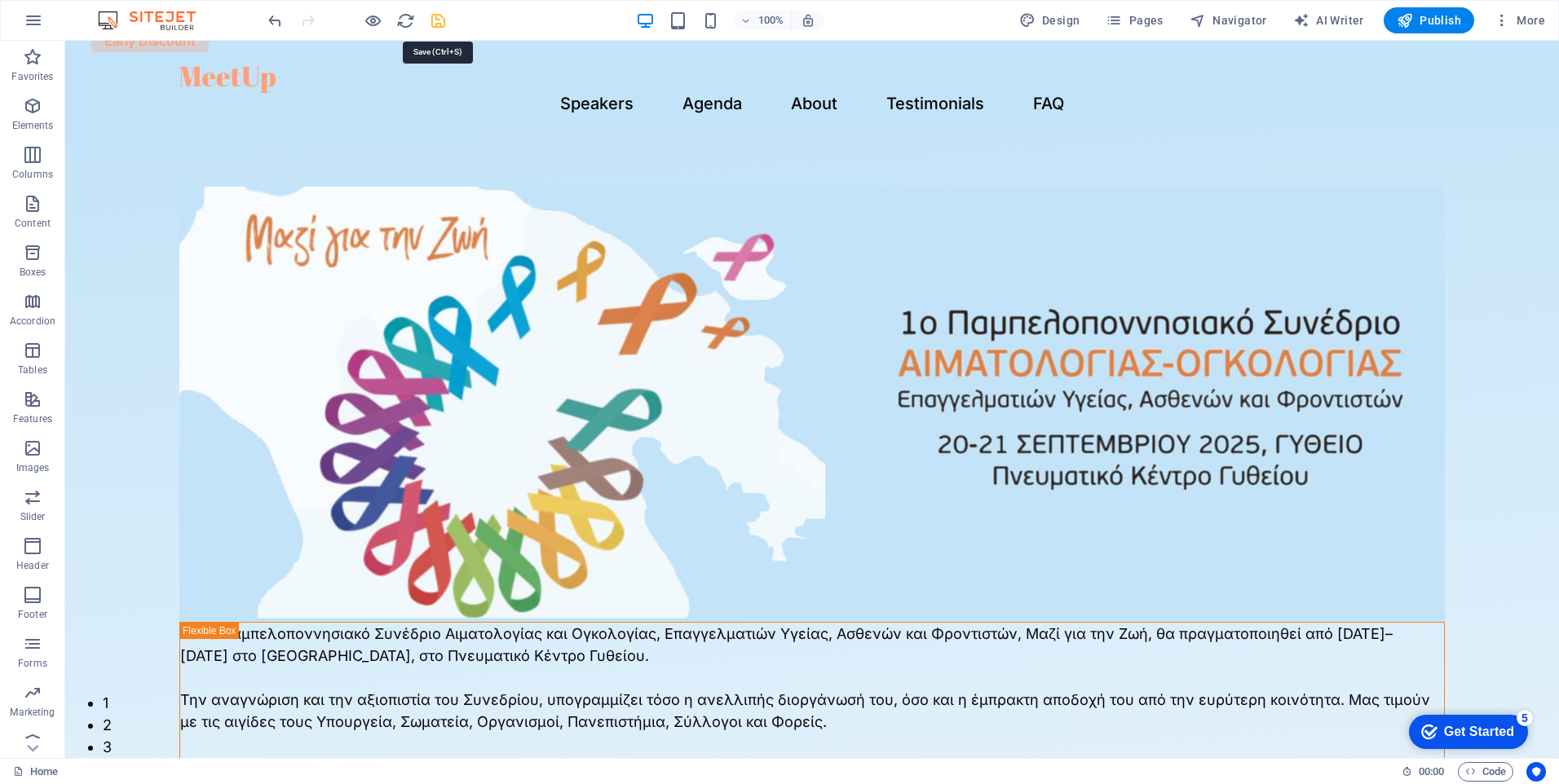
click at [439, 24] on icon "save" at bounding box center [438, 20] width 18 height 18
click at [1428, 22] on span "Publish" at bounding box center [1430, 20] width 64 height 17
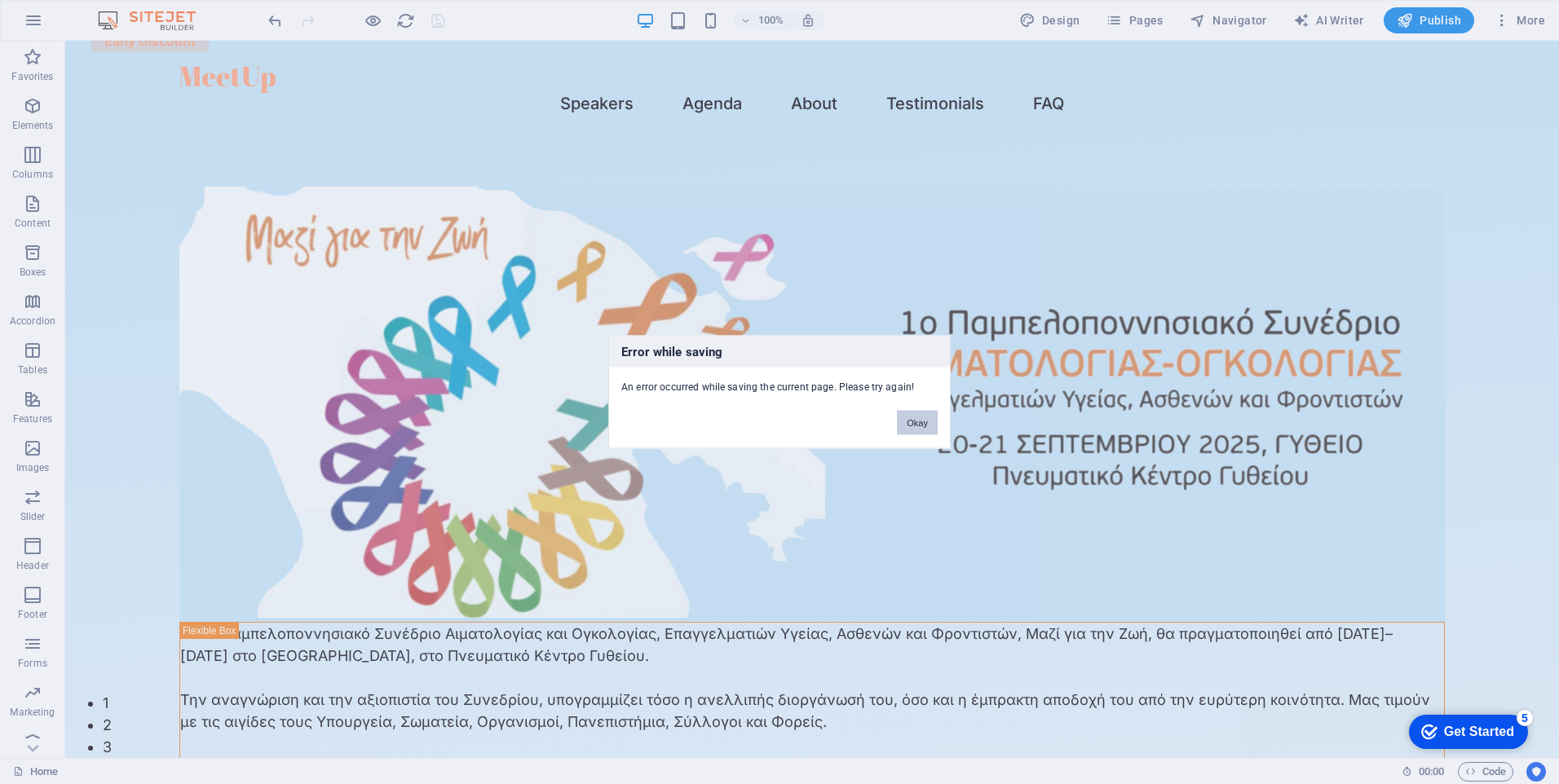
click at [919, 420] on button "Okay" at bounding box center [918, 422] width 41 height 24
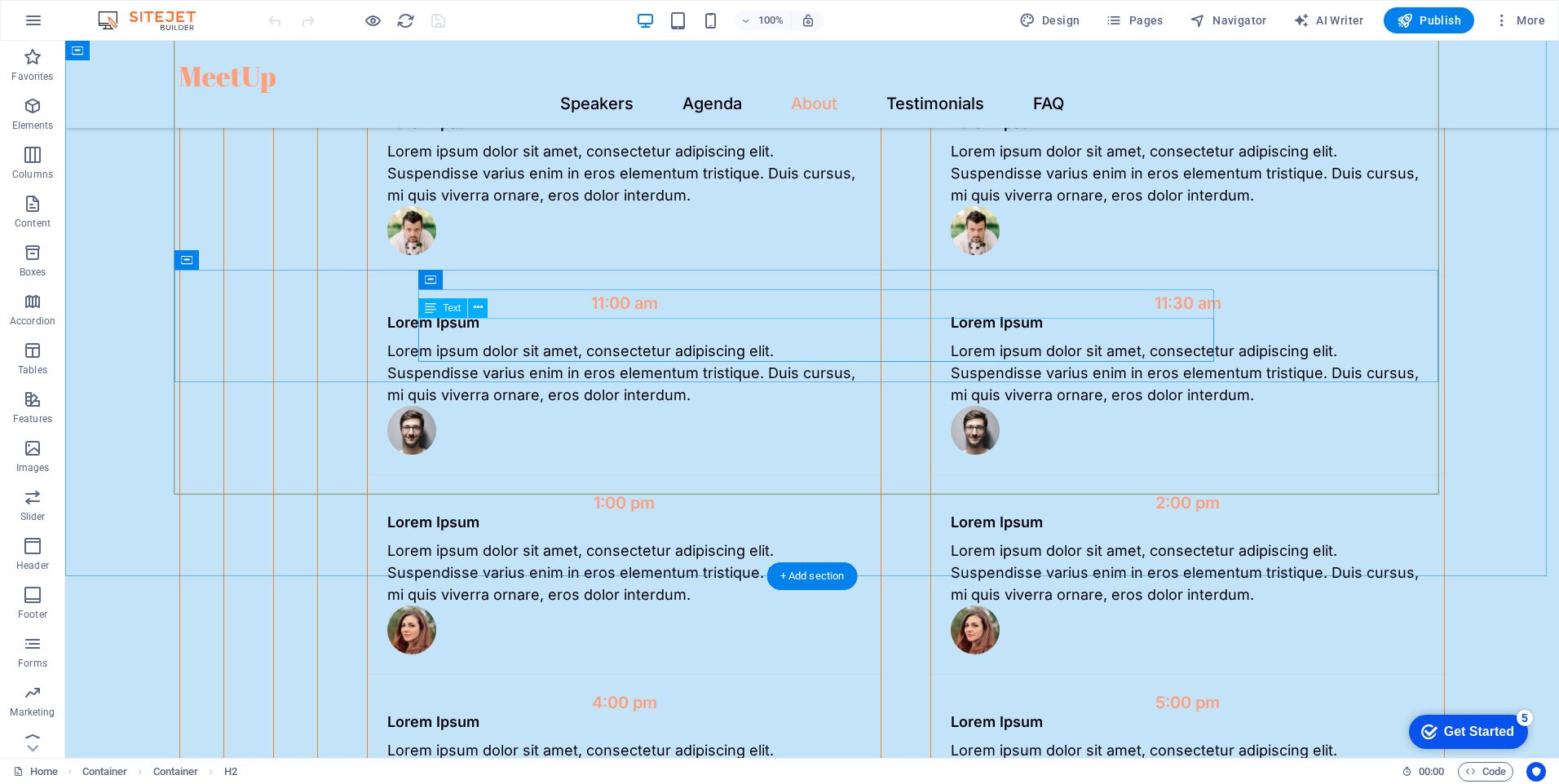
scroll to position [3583, 0]
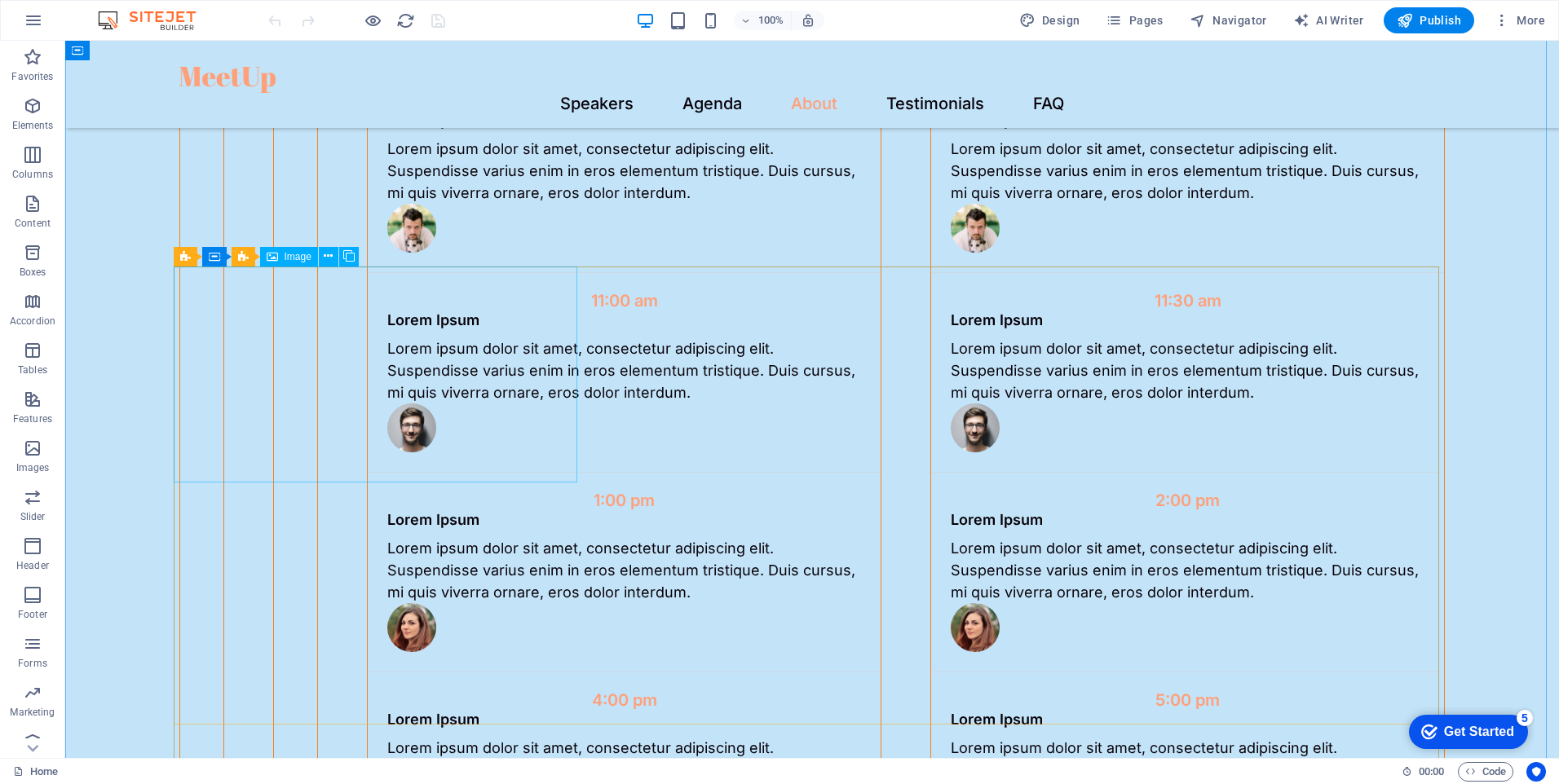
click at [295, 258] on span "Image" at bounding box center [299, 257] width 27 height 10
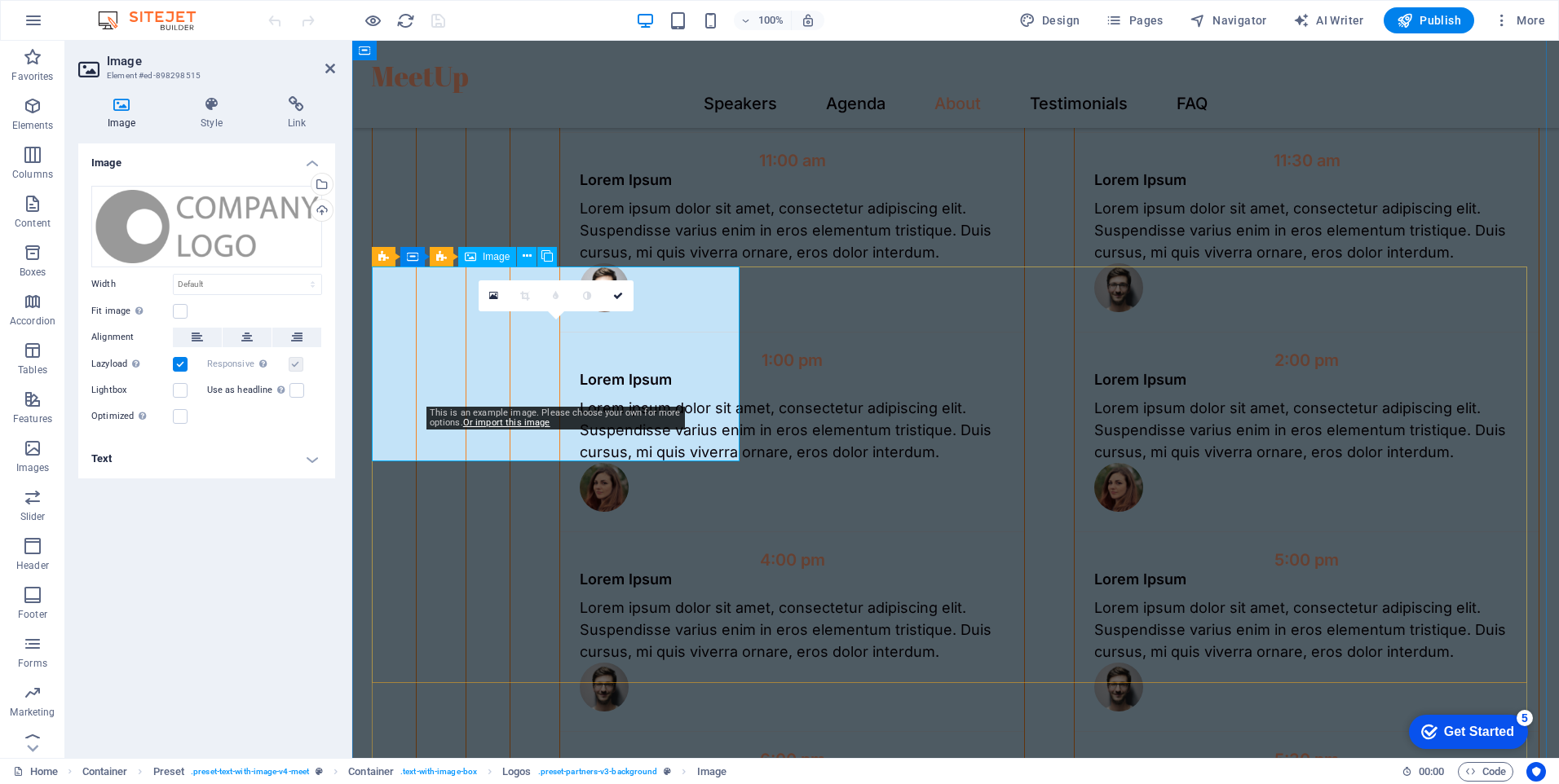
scroll to position [3507, 0]
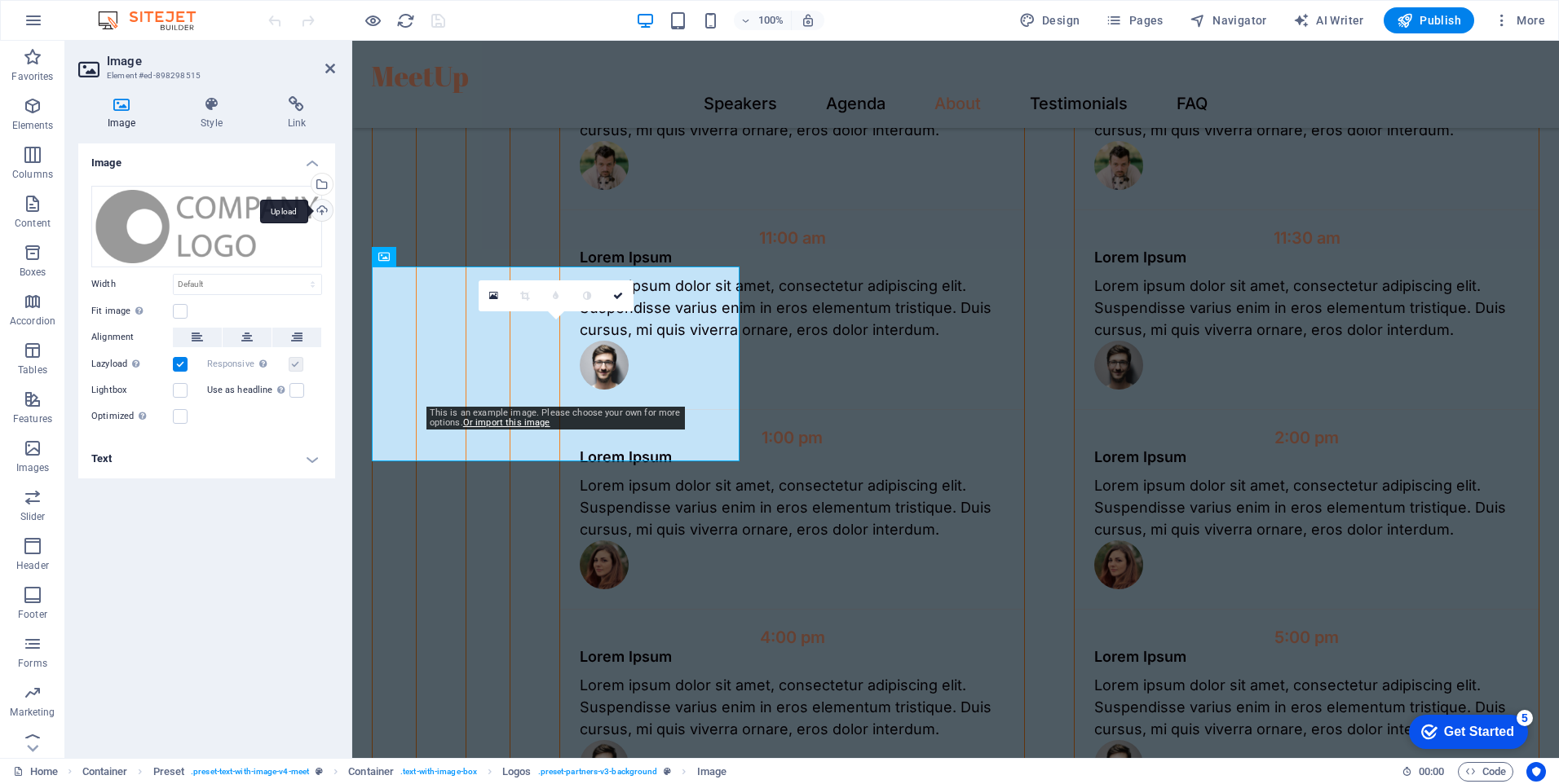
click at [323, 210] on div "Upload" at bounding box center [320, 211] width 24 height 24
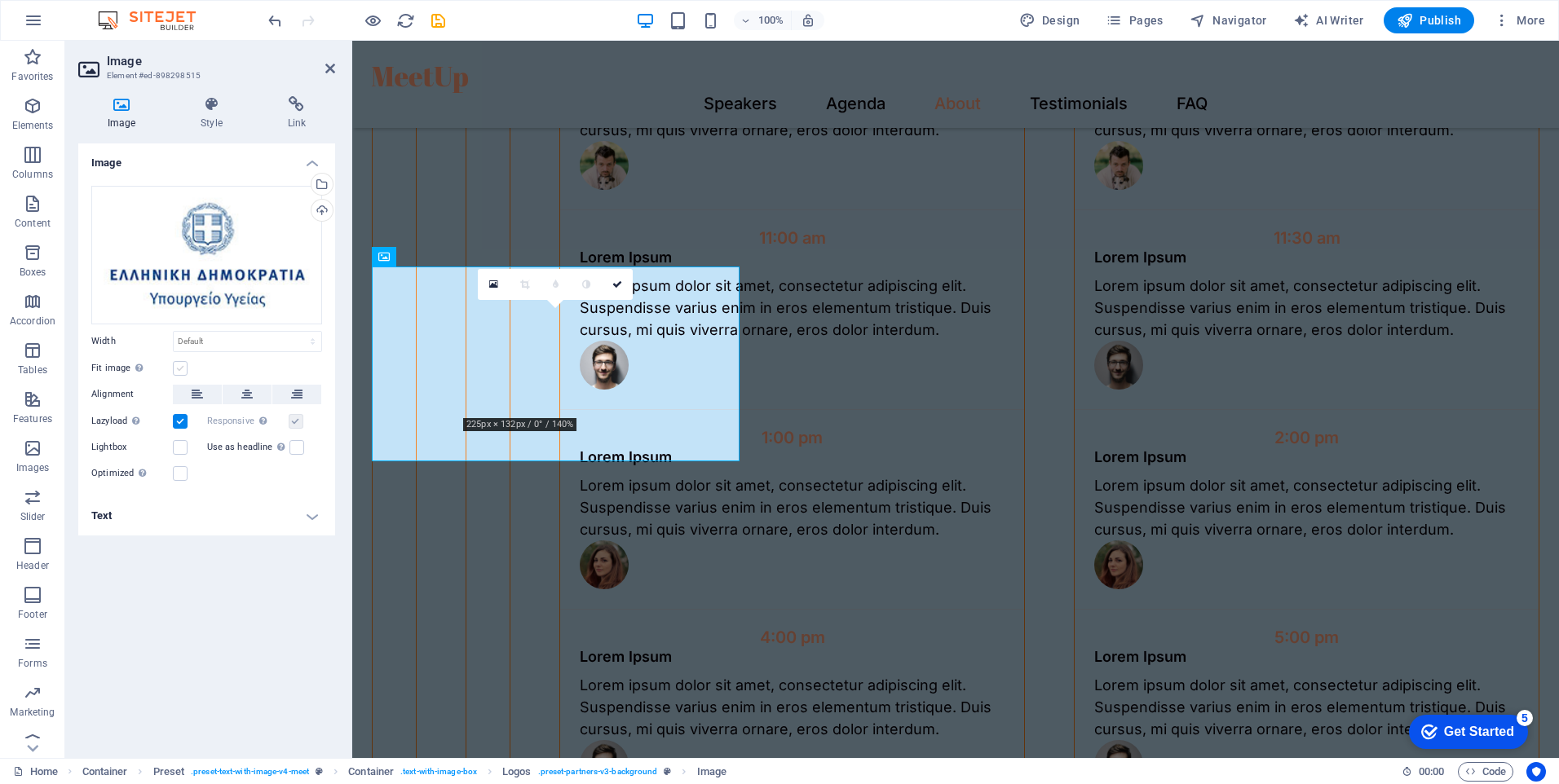
click at [181, 372] on label at bounding box center [180, 368] width 15 height 15
click at [0, 0] on input "Fit image Automatically fit image to a fixed width and height" at bounding box center [0, 0] width 0 height 0
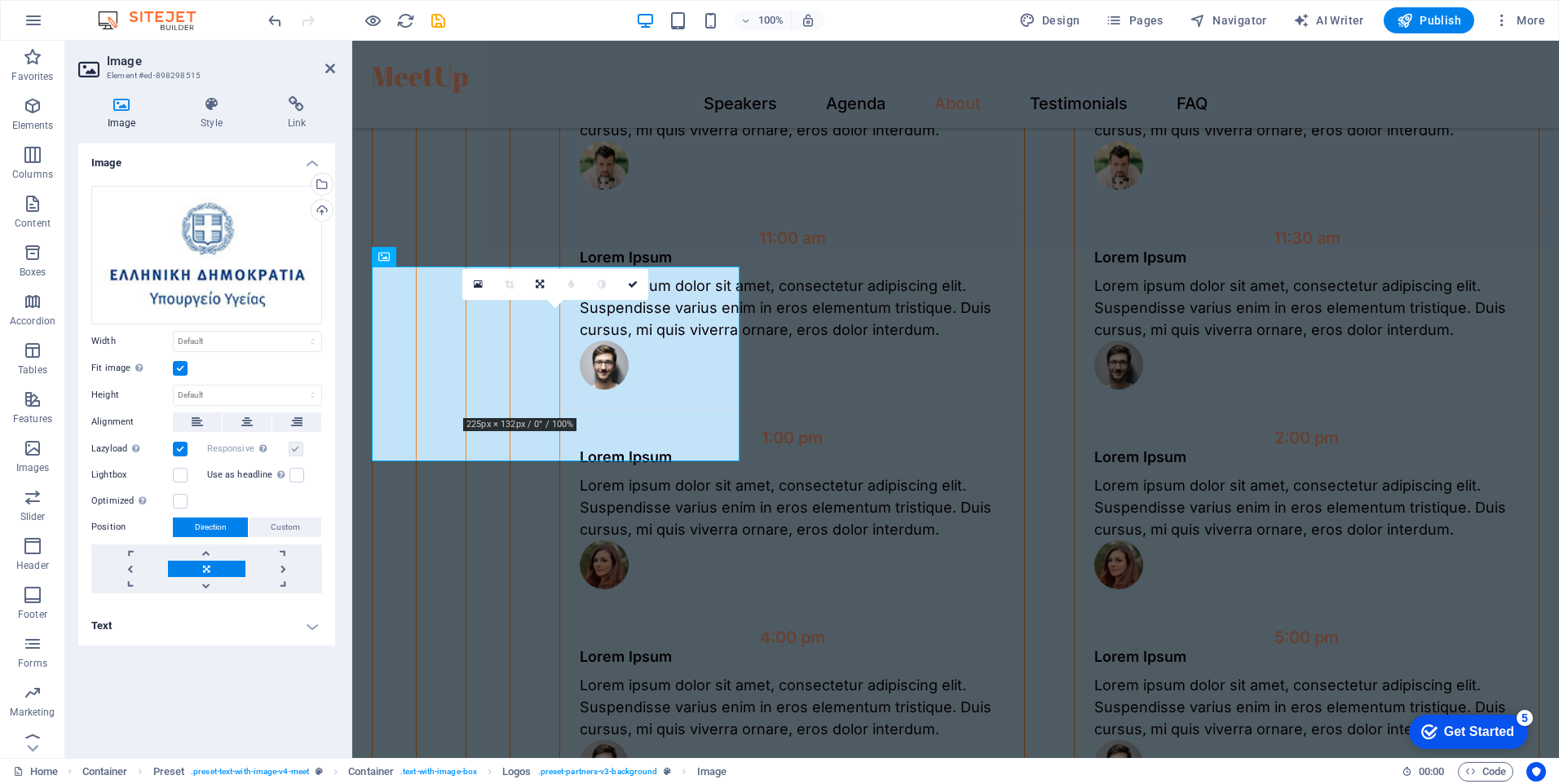
click at [181, 372] on label at bounding box center [180, 368] width 15 height 15
click at [0, 0] on input "Fit image Automatically fit image to a fixed width and height" at bounding box center [0, 0] width 0 height 0
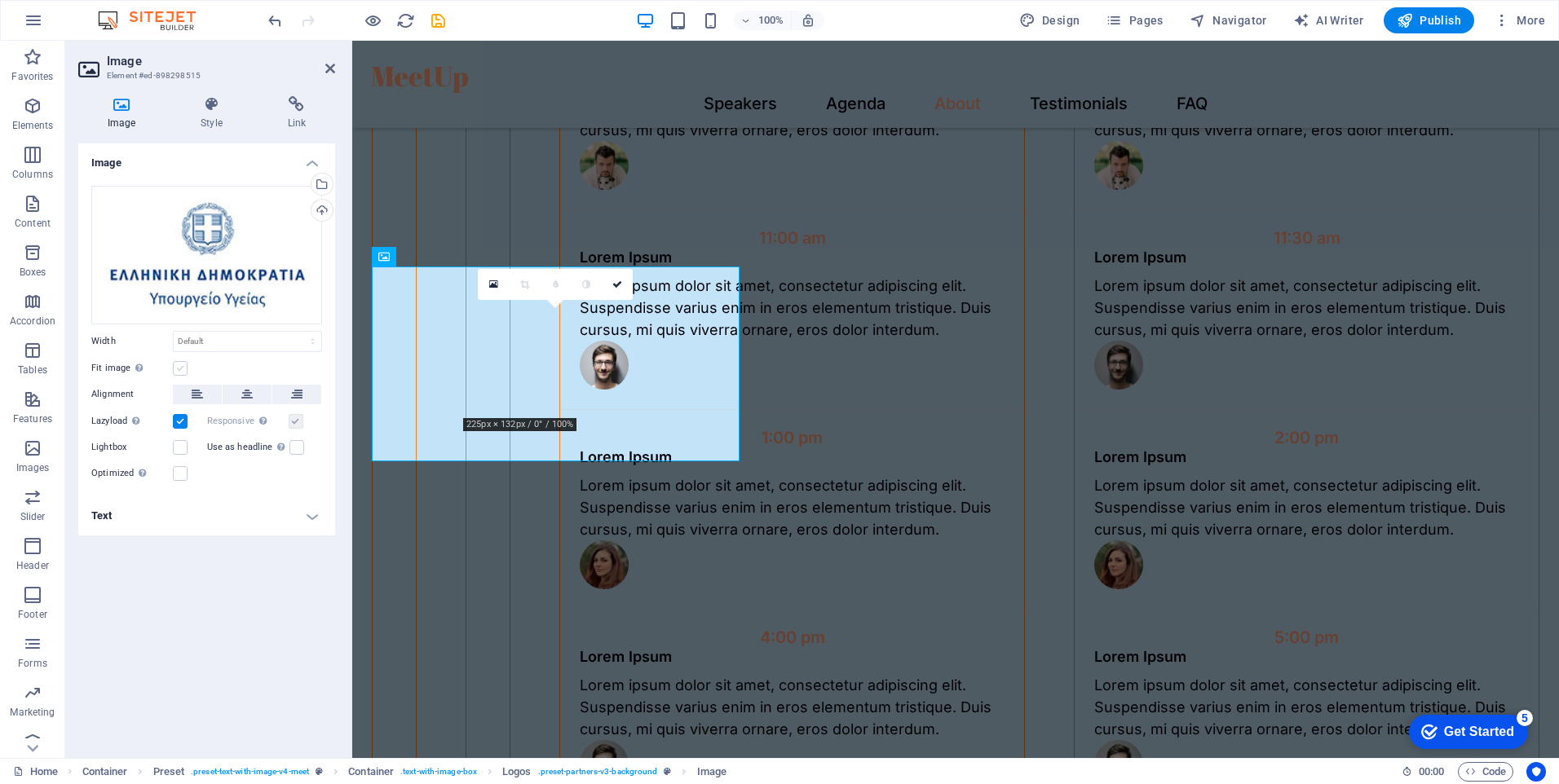
click at [181, 372] on label at bounding box center [180, 368] width 15 height 15
click at [0, 0] on input "Fit image Automatically fit image to a fixed width and height" at bounding box center [0, 0] width 0 height 0
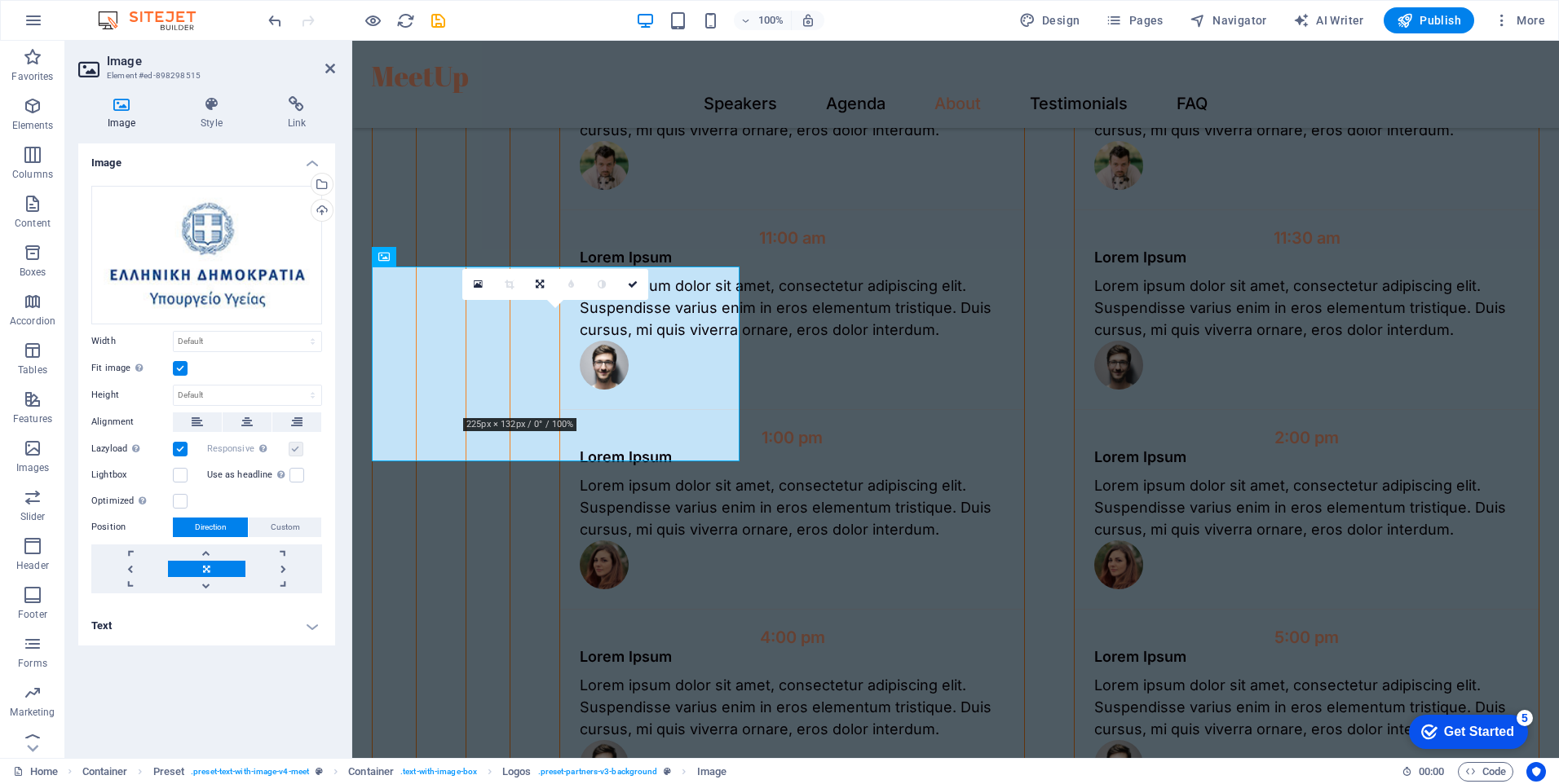
click at [181, 372] on label at bounding box center [180, 368] width 15 height 15
click at [0, 0] on input "Fit image Automatically fit image to a fixed width and height" at bounding box center [0, 0] width 0 height 0
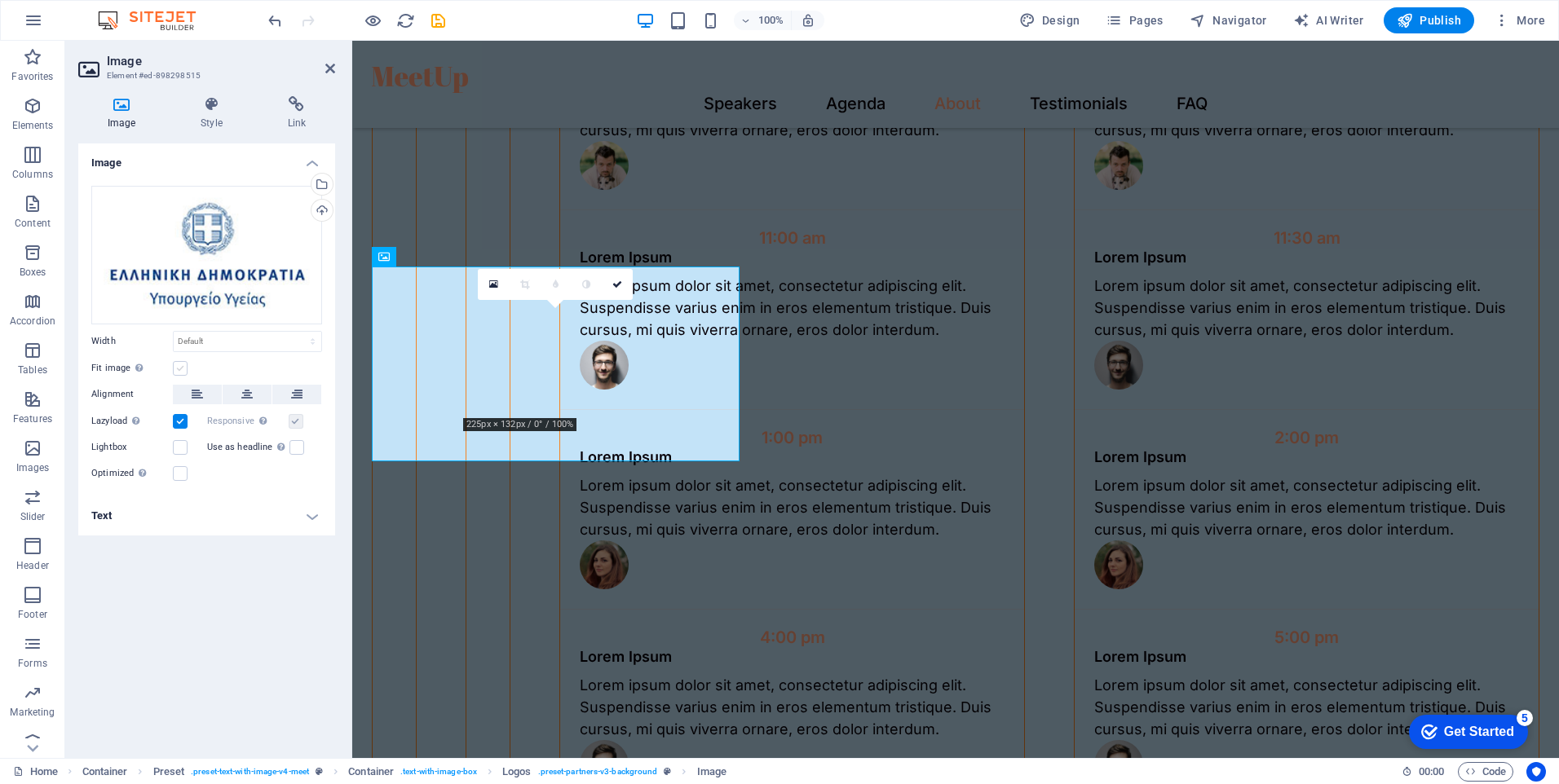
click at [181, 372] on label at bounding box center [180, 368] width 15 height 15
click at [0, 0] on input "Fit image Automatically fit image to a fixed width and height" at bounding box center [0, 0] width 0 height 0
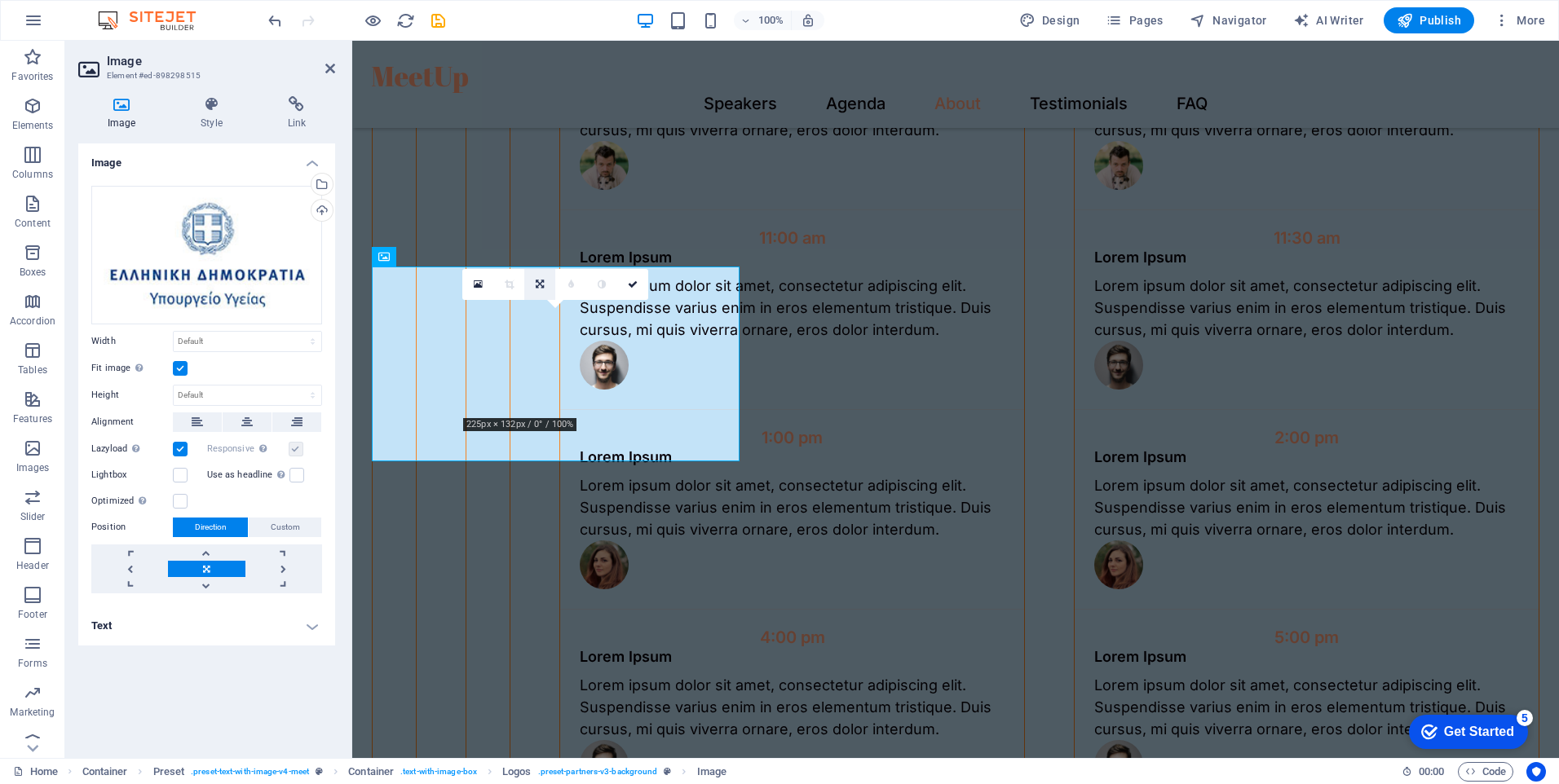
click at [540, 277] on link at bounding box center [540, 285] width 31 height 31
click at [180, 369] on label at bounding box center [180, 368] width 15 height 15
click at [0, 0] on input "Fit image Automatically fit image to a fixed width and height" at bounding box center [0, 0] width 0 height 0
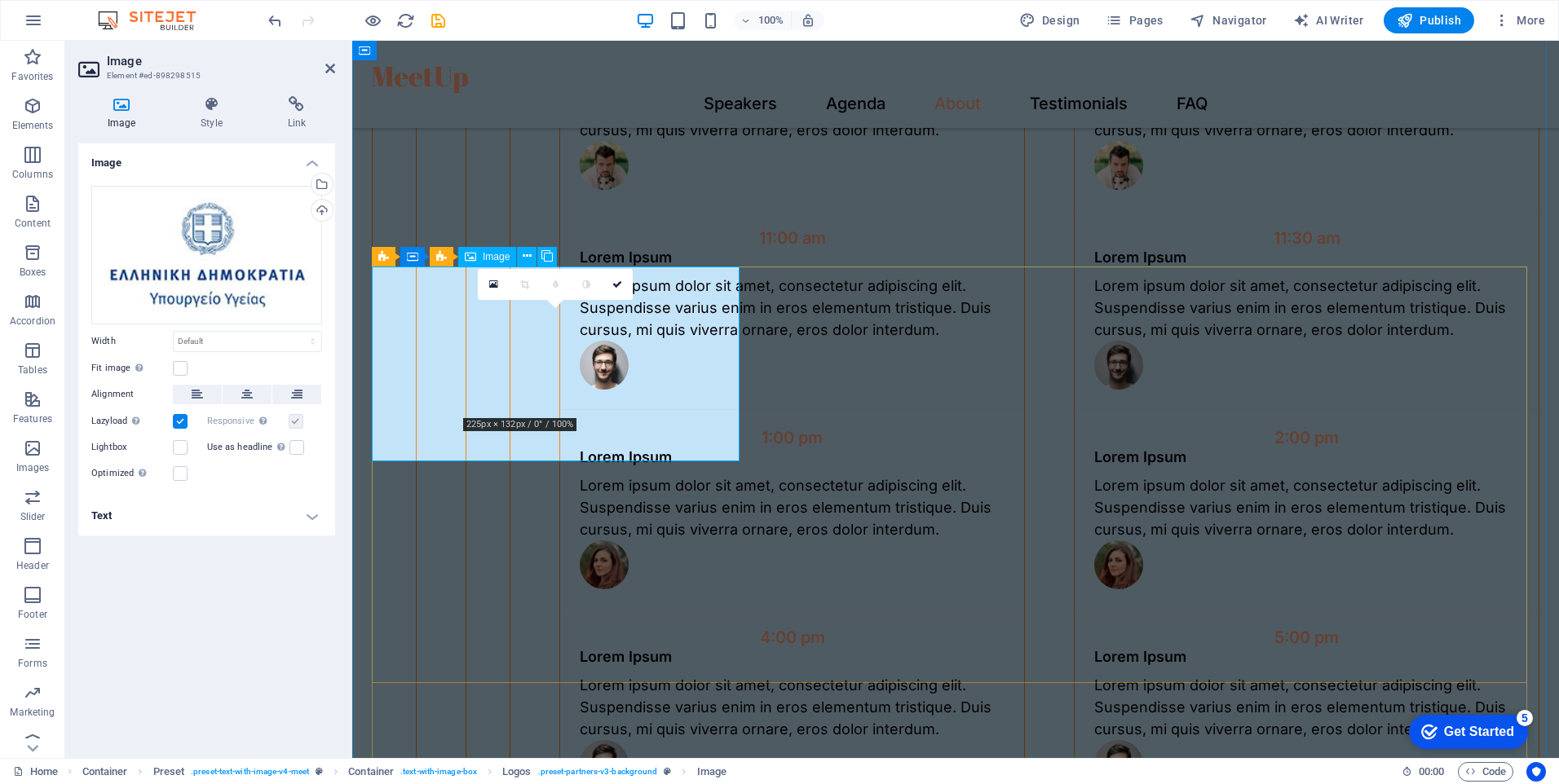
click at [617, 285] on icon at bounding box center [617, 284] width 10 height 10
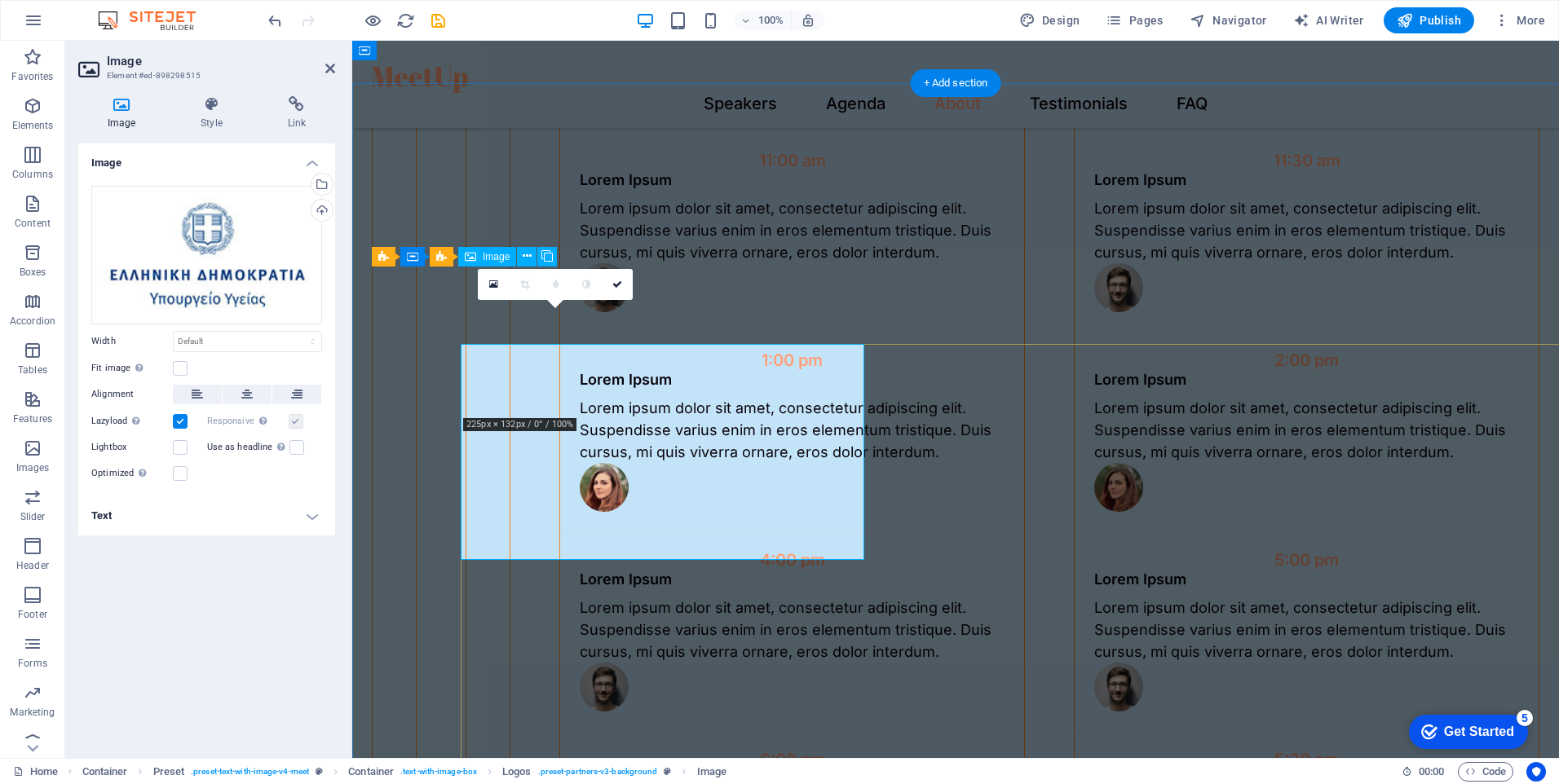
scroll to position [3507, 0]
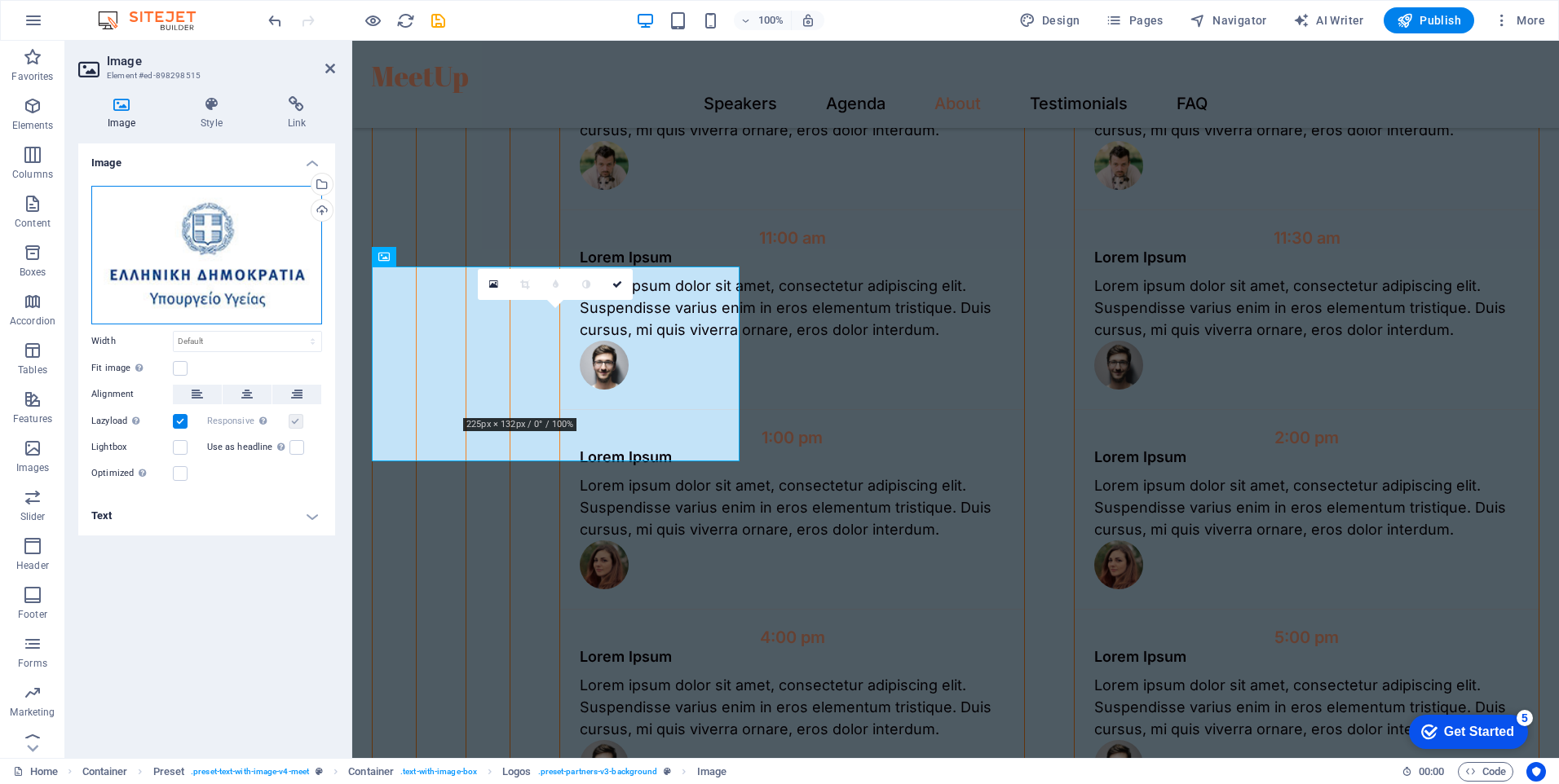
click at [256, 284] on div "Drag files here, click to choose files or select files from Files or our free s…" at bounding box center [206, 255] width 231 height 138
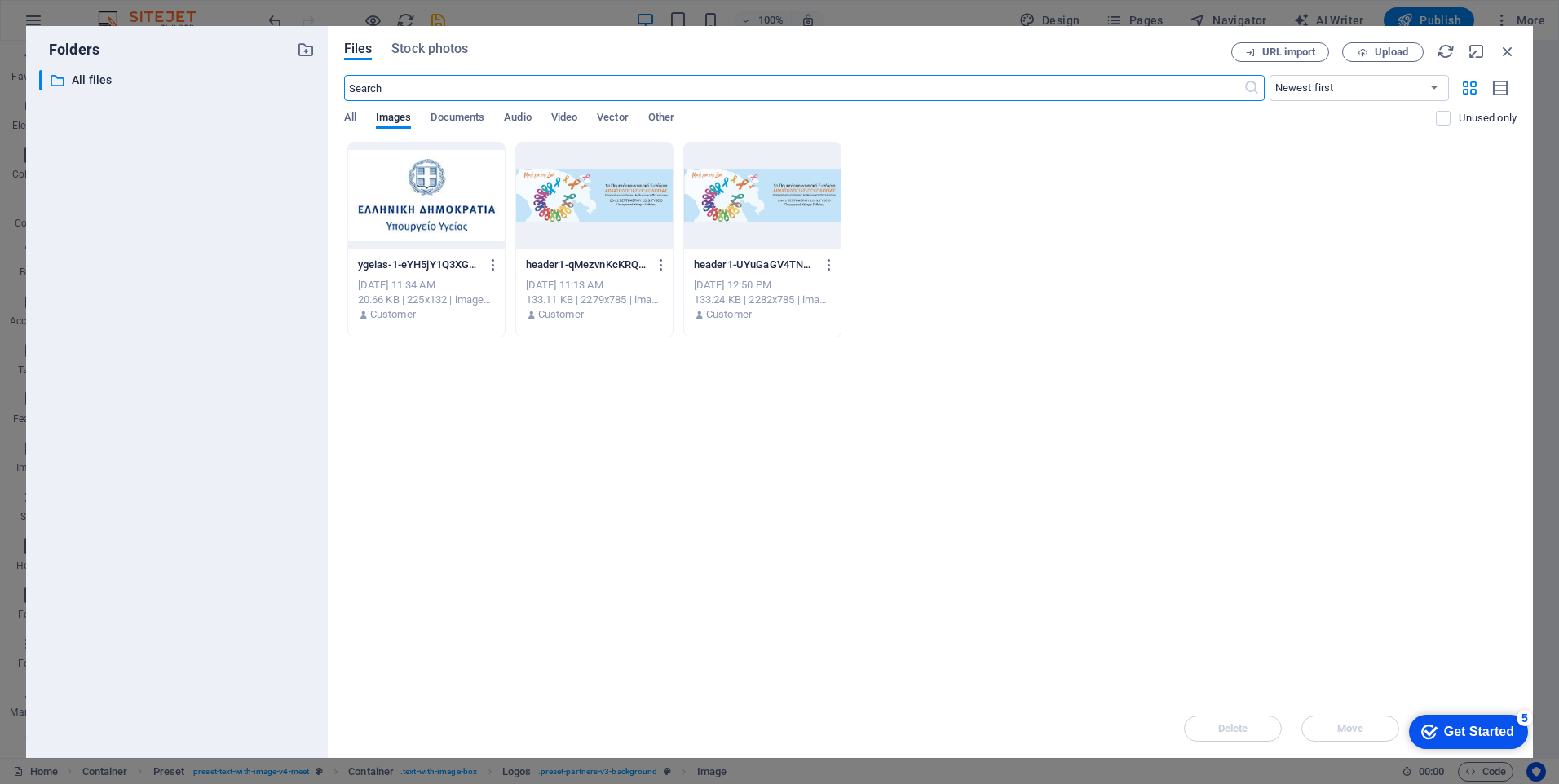
click at [436, 194] on div at bounding box center [426, 196] width 157 height 106
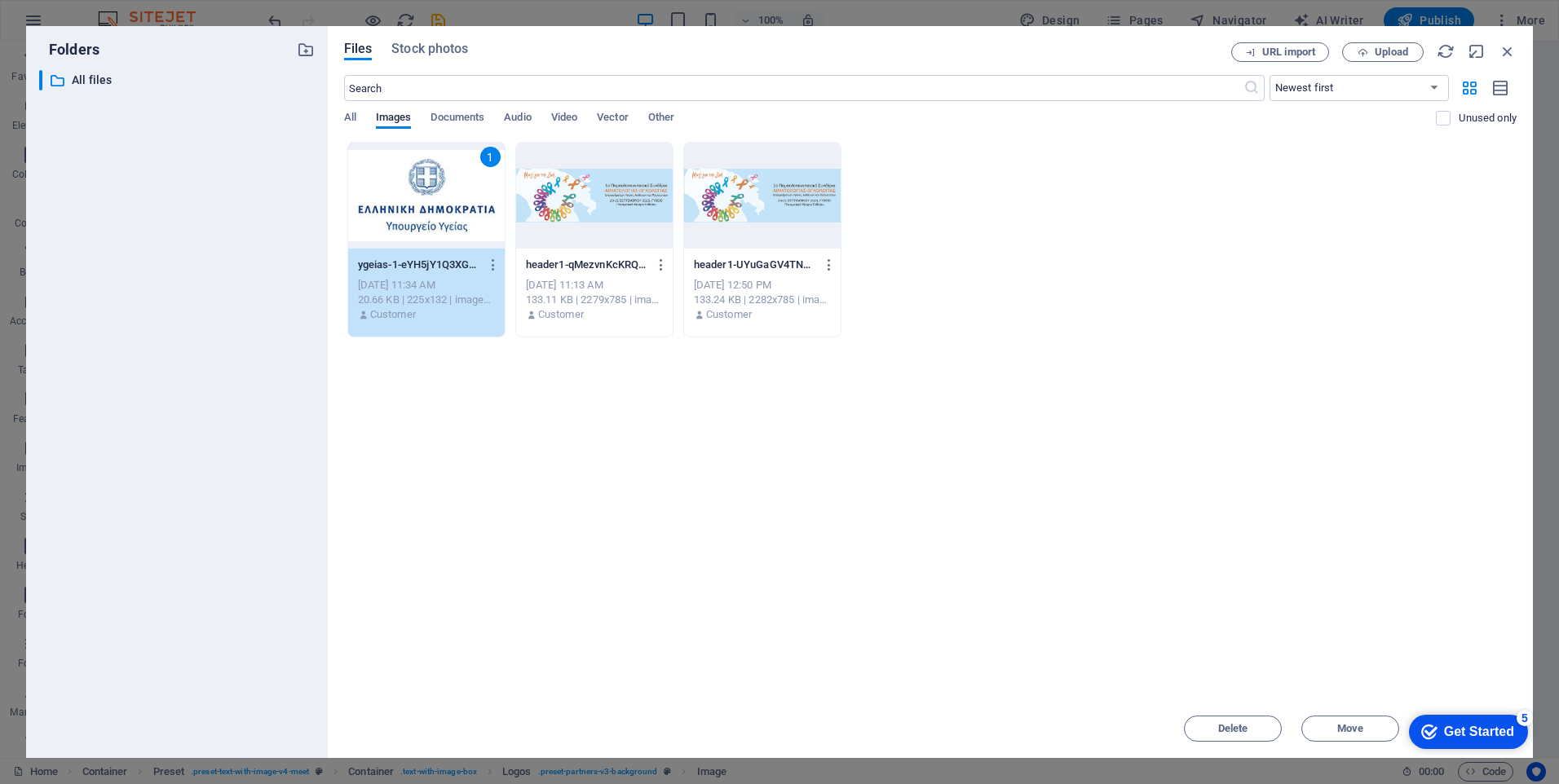
click at [436, 194] on div "1" at bounding box center [426, 196] width 157 height 106
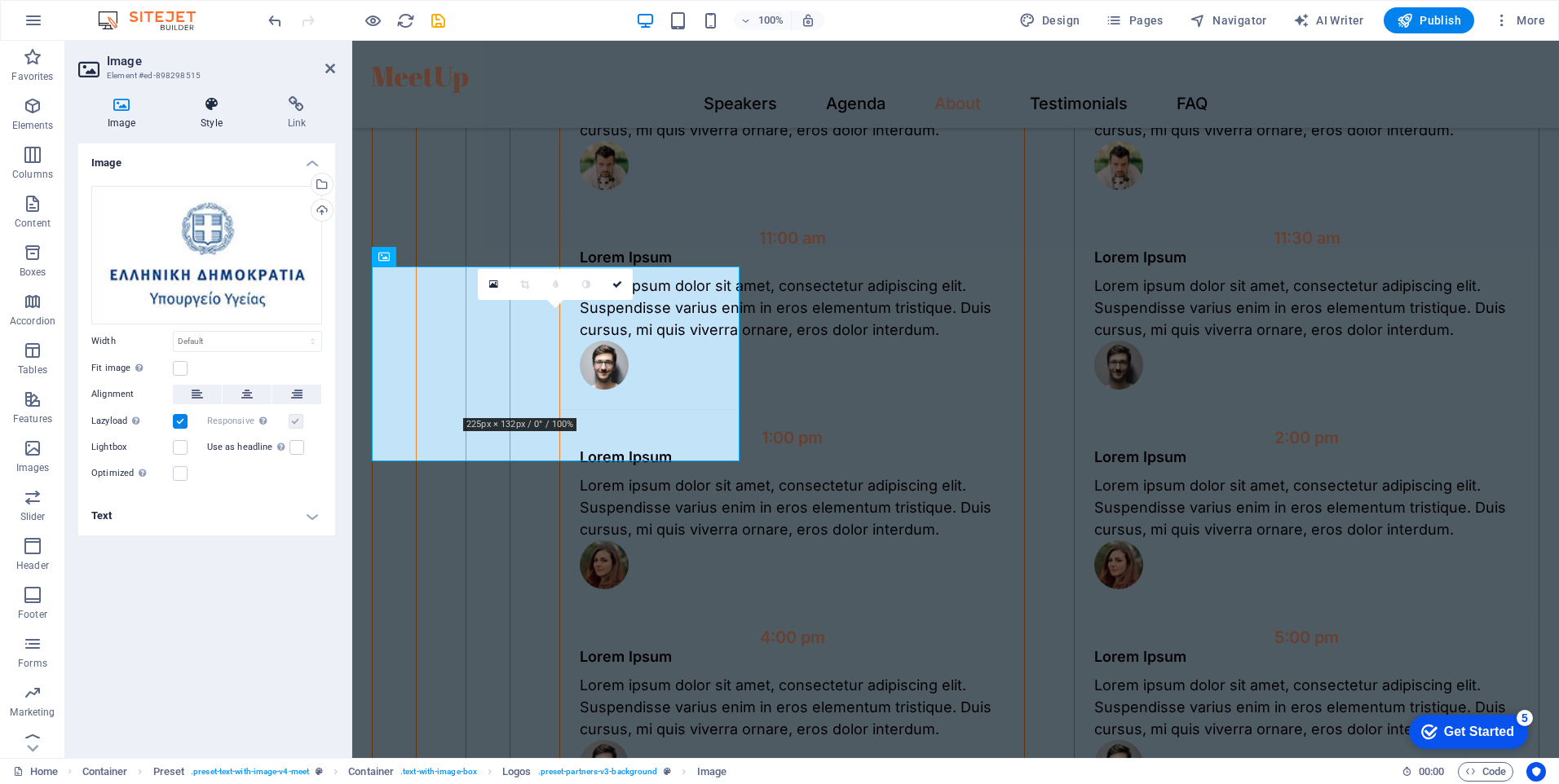
click at [205, 125] on h4 "Style" at bounding box center [214, 113] width 87 height 34
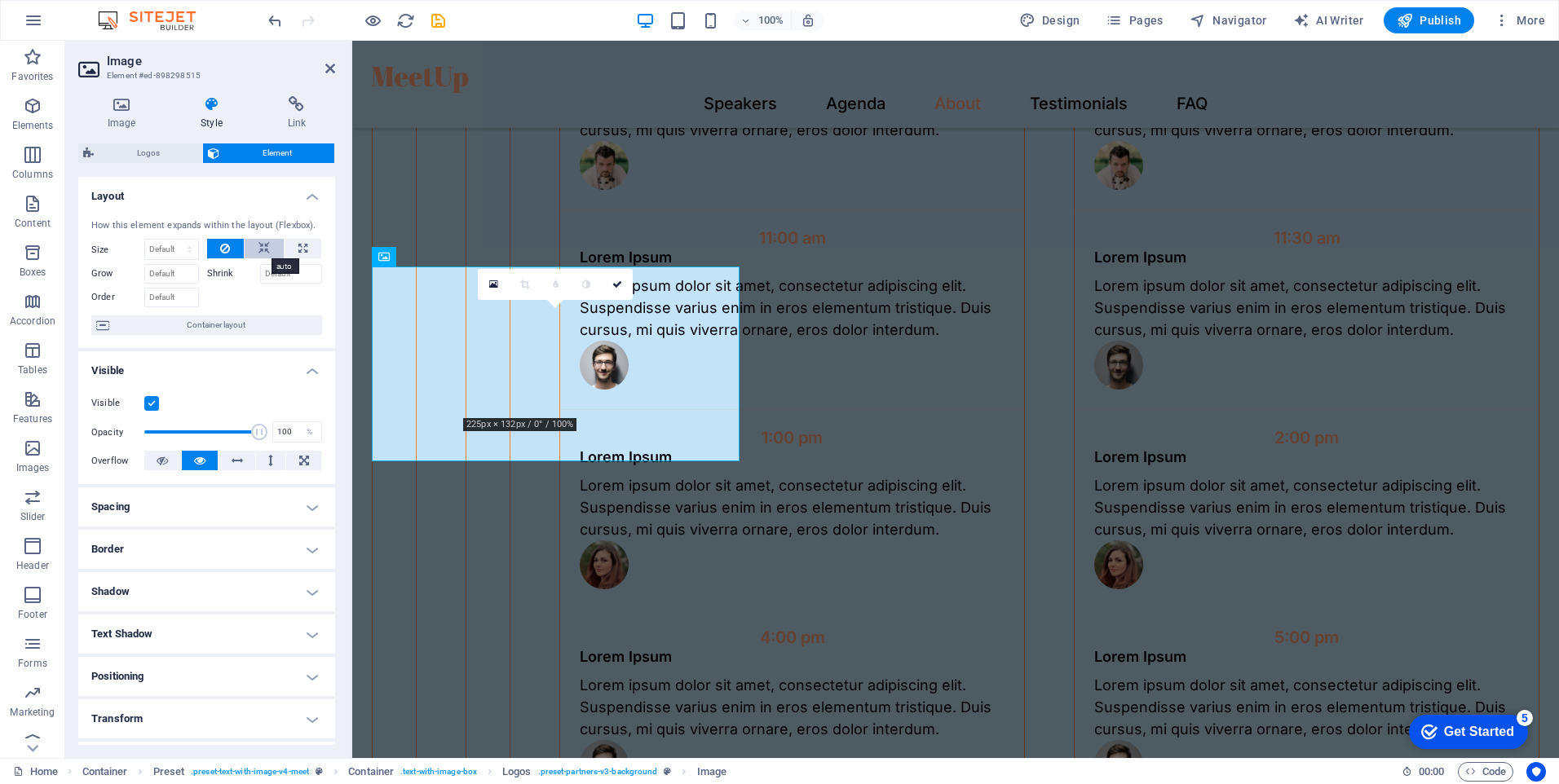
click at [265, 243] on icon at bounding box center [265, 249] width 12 height 19
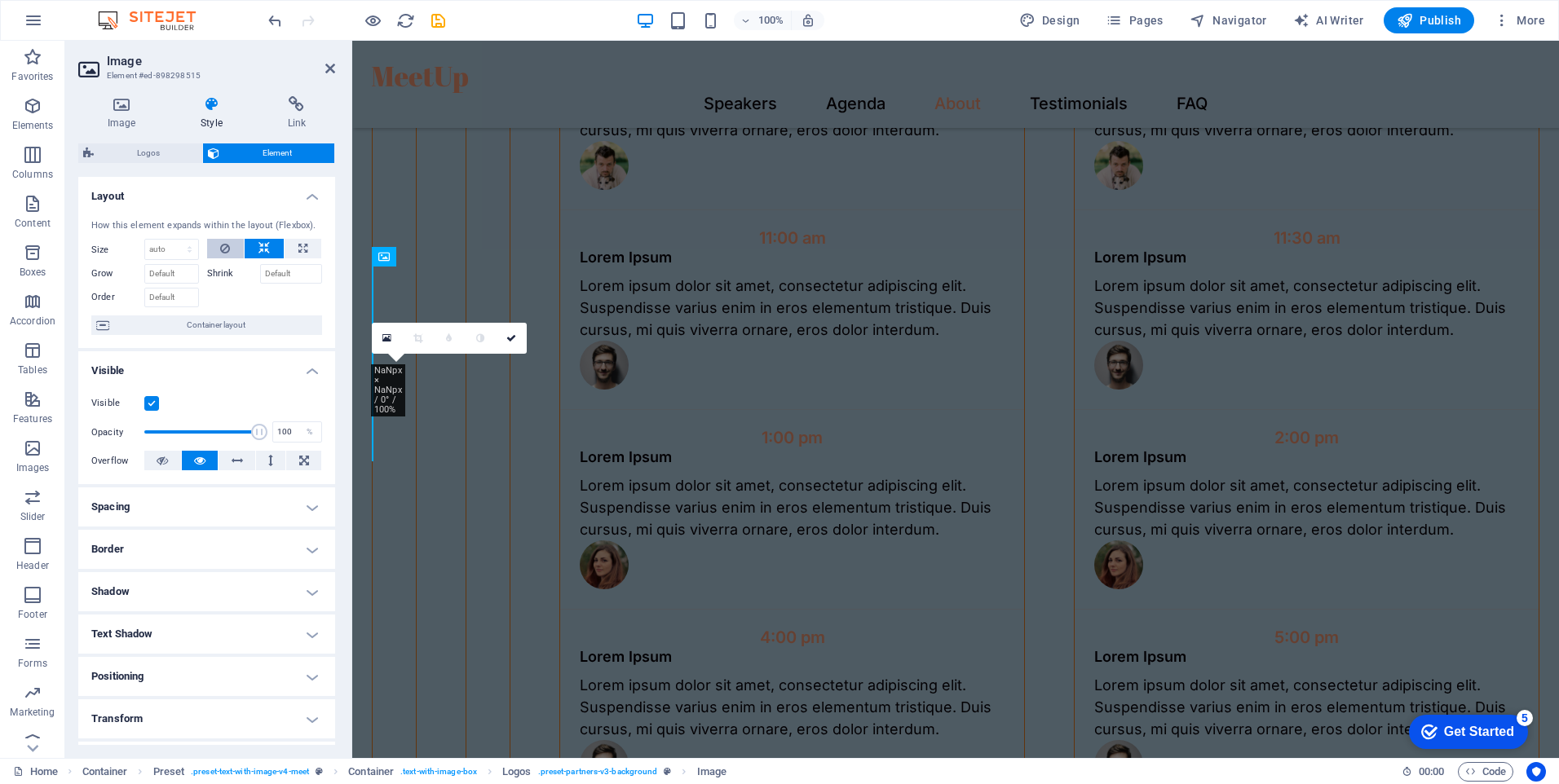
click at [227, 248] on icon at bounding box center [225, 249] width 10 height 19
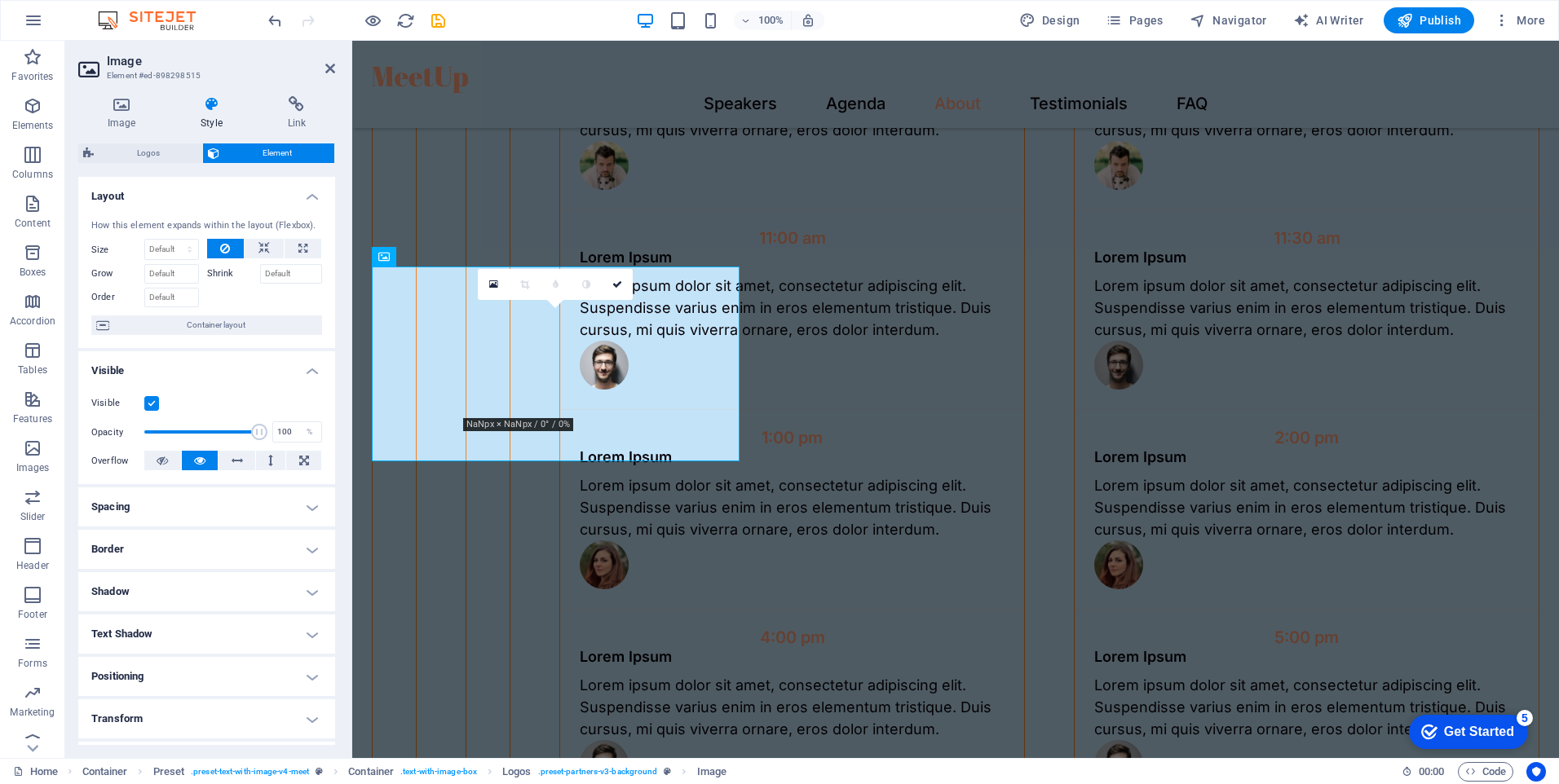
click at [214, 110] on icon at bounding box center [211, 104] width 80 height 17
click at [122, 113] on h4 "Image" at bounding box center [125, 113] width 93 height 34
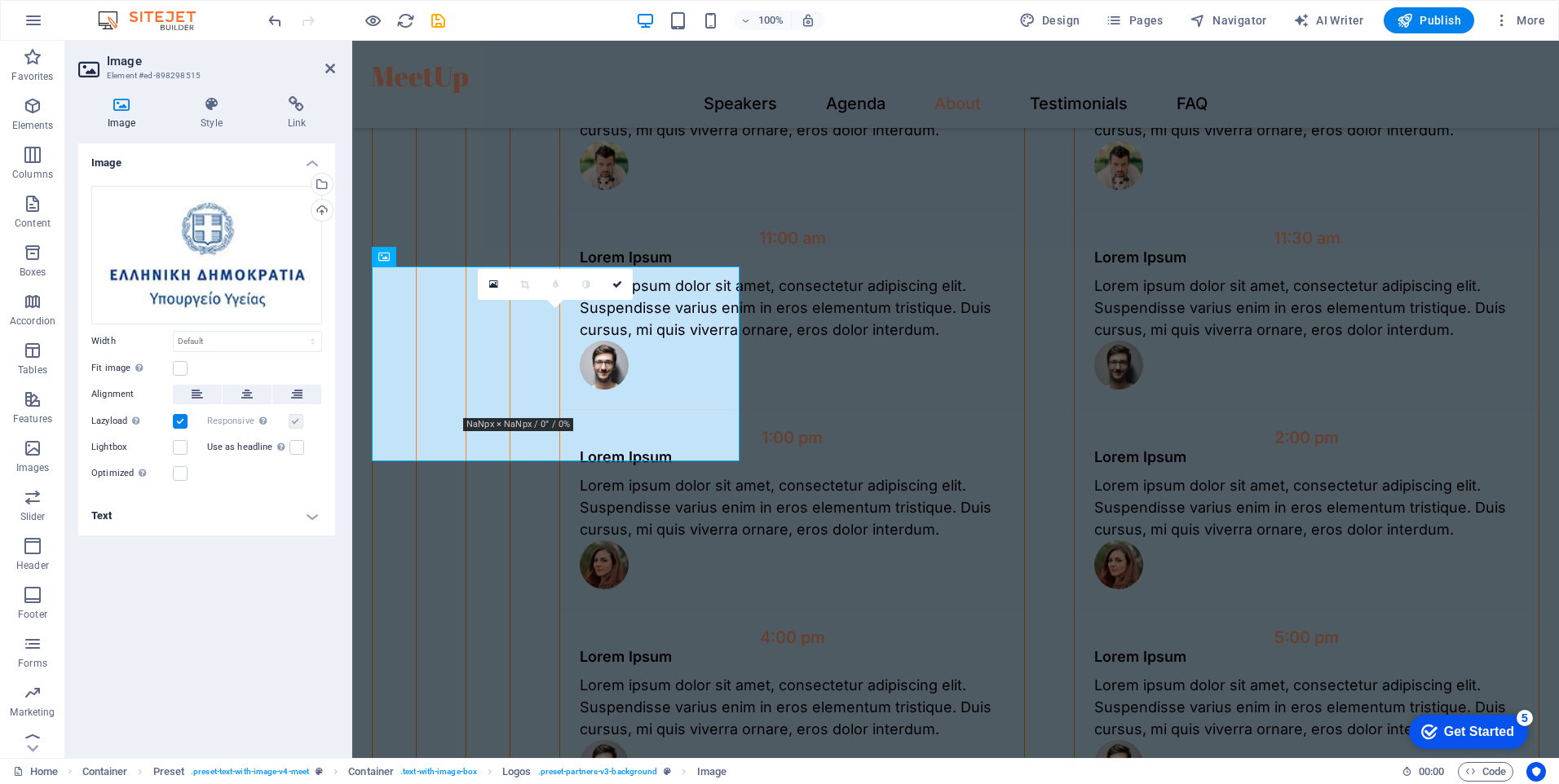
click at [295, 420] on label at bounding box center [296, 421] width 15 height 15
click at [178, 476] on label at bounding box center [180, 473] width 15 height 15
click at [0, 0] on input "Optimized Images are compressed to improve page speed." at bounding box center [0, 0] width 0 height 0
click at [178, 476] on label at bounding box center [180, 473] width 15 height 15
click at [0, 0] on input "Optimized Images are compressed to improve page speed." at bounding box center [0, 0] width 0 height 0
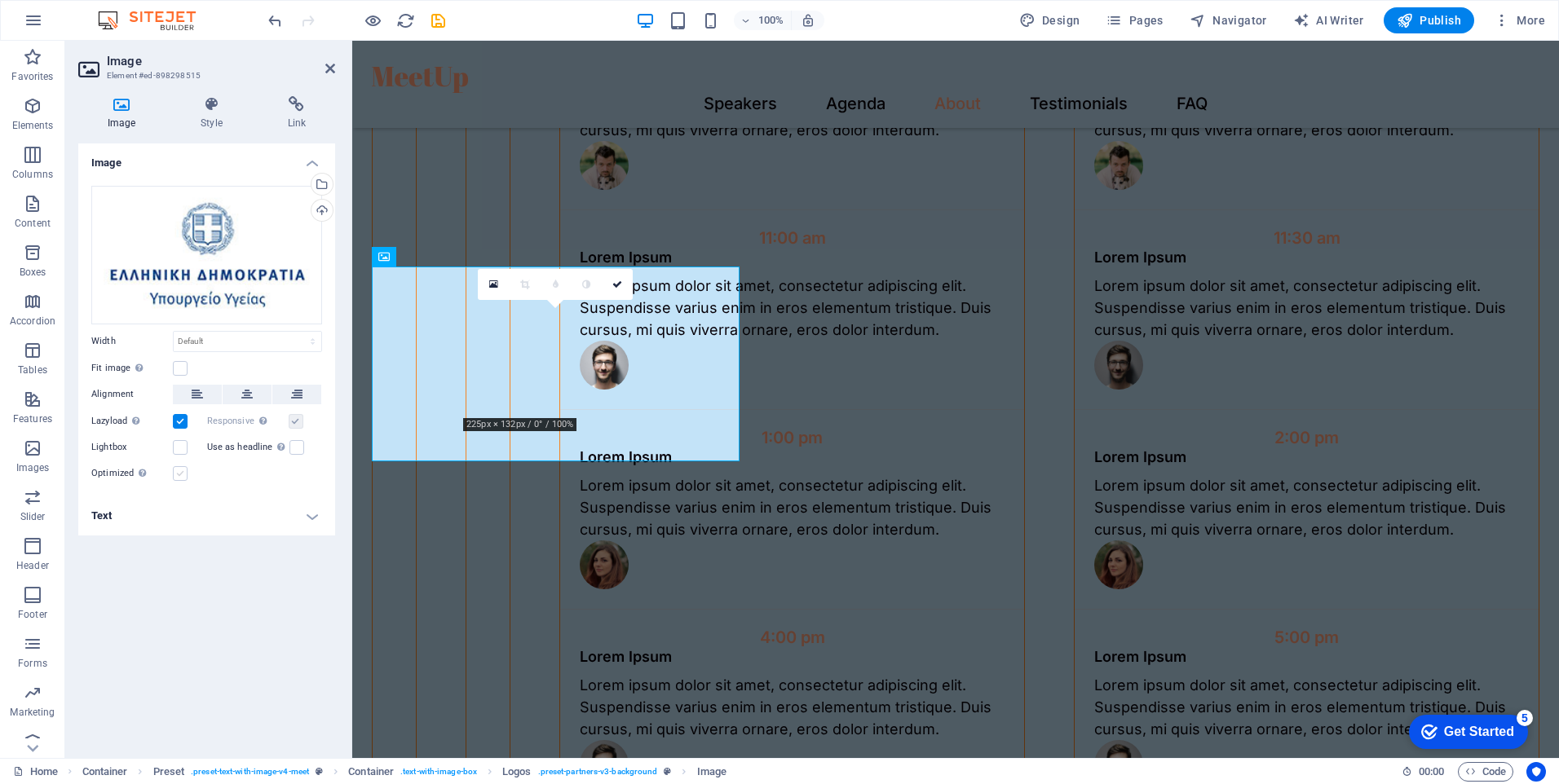
click at [178, 476] on label at bounding box center [180, 473] width 15 height 15
click at [0, 0] on input "Optimized Images are compressed to improve page speed." at bounding box center [0, 0] width 0 height 0
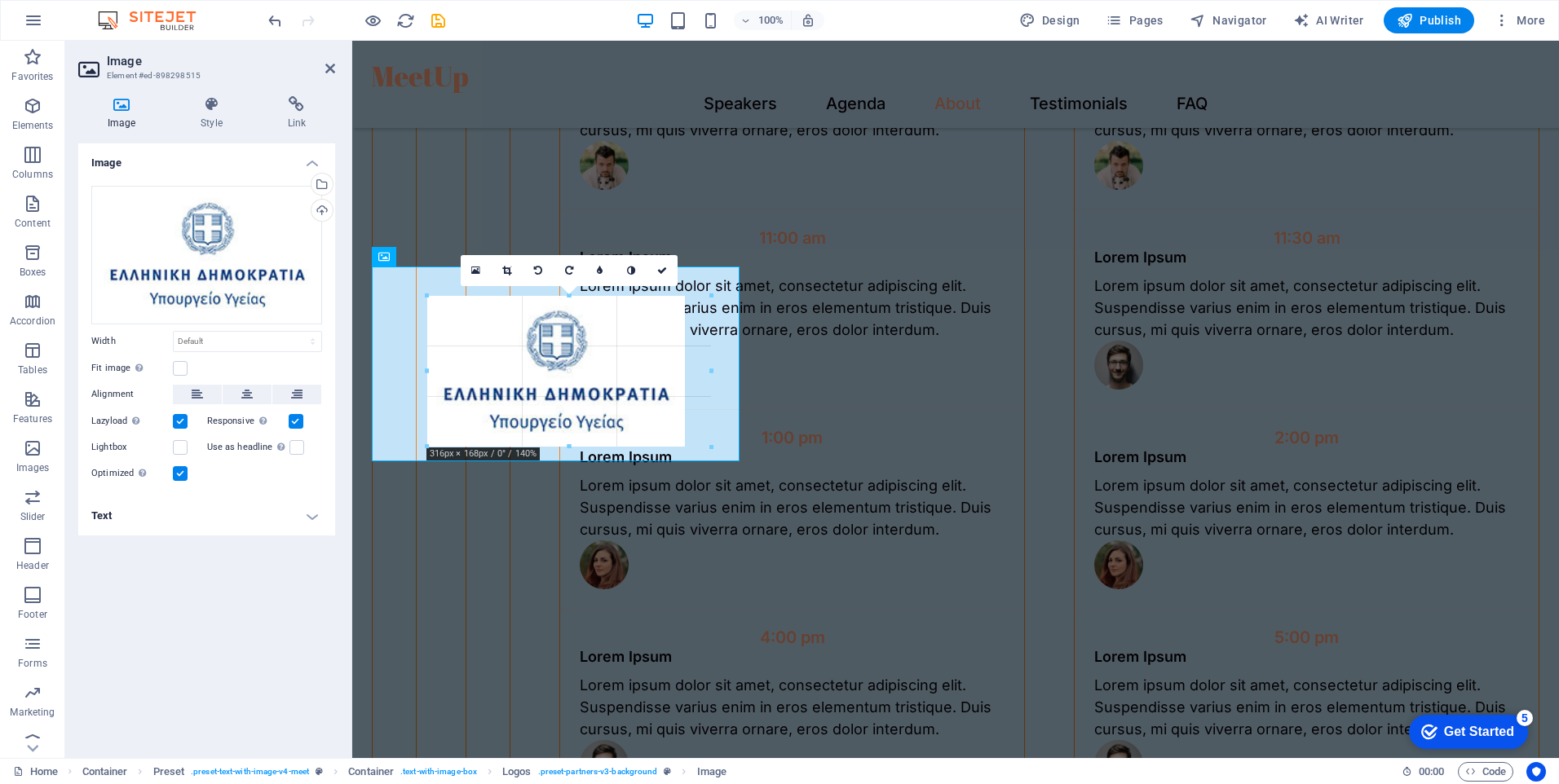
drag, startPoint x: 647, startPoint y: 418, endPoint x: 190, endPoint y: 338, distance: 463.9
type input "316"
select select "px"
drag, startPoint x: 427, startPoint y: 296, endPoint x: 344, endPoint y: 236, distance: 102.4
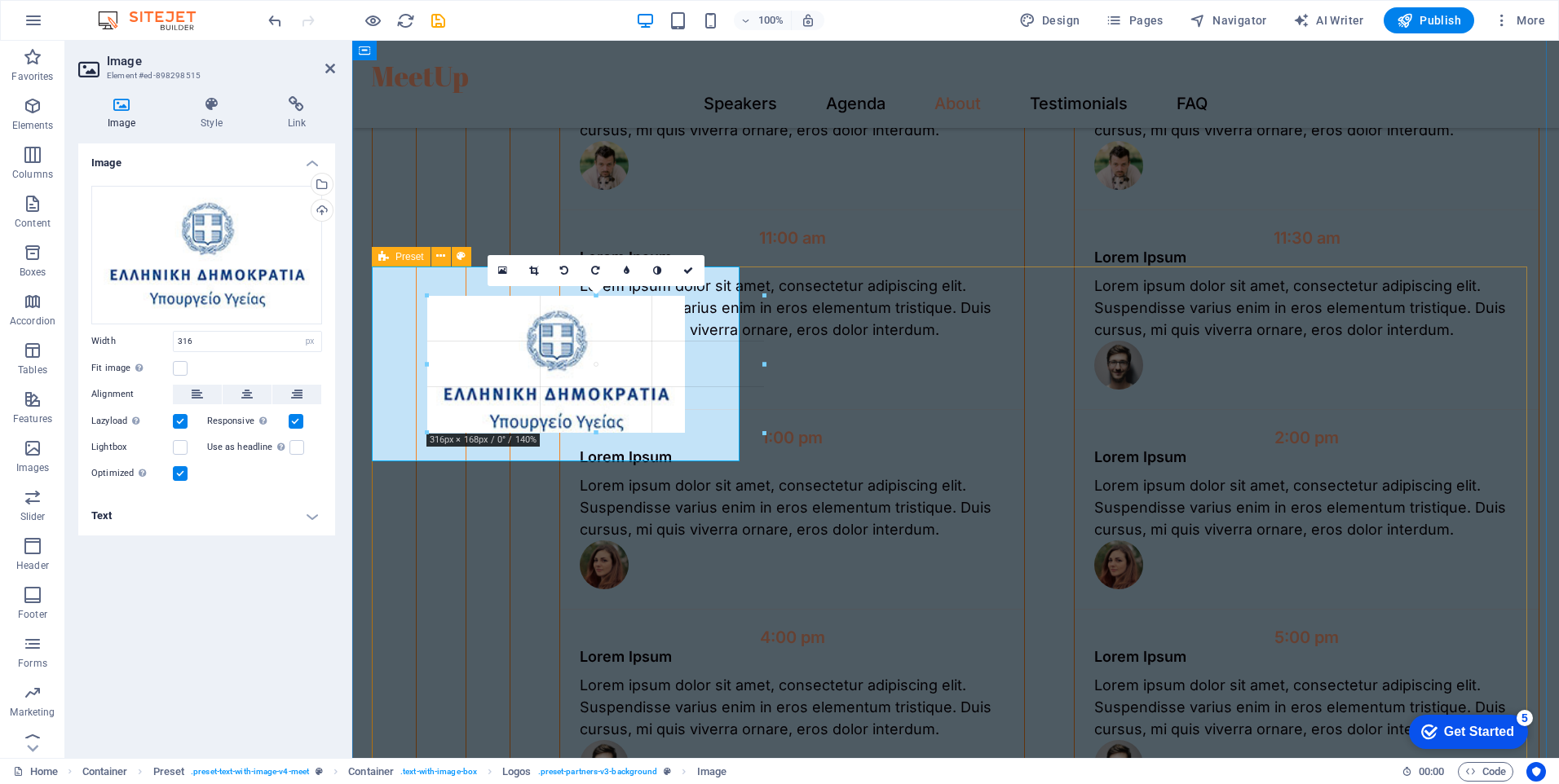
drag, startPoint x: 431, startPoint y: 295, endPoint x: 376, endPoint y: 248, distance: 72.3
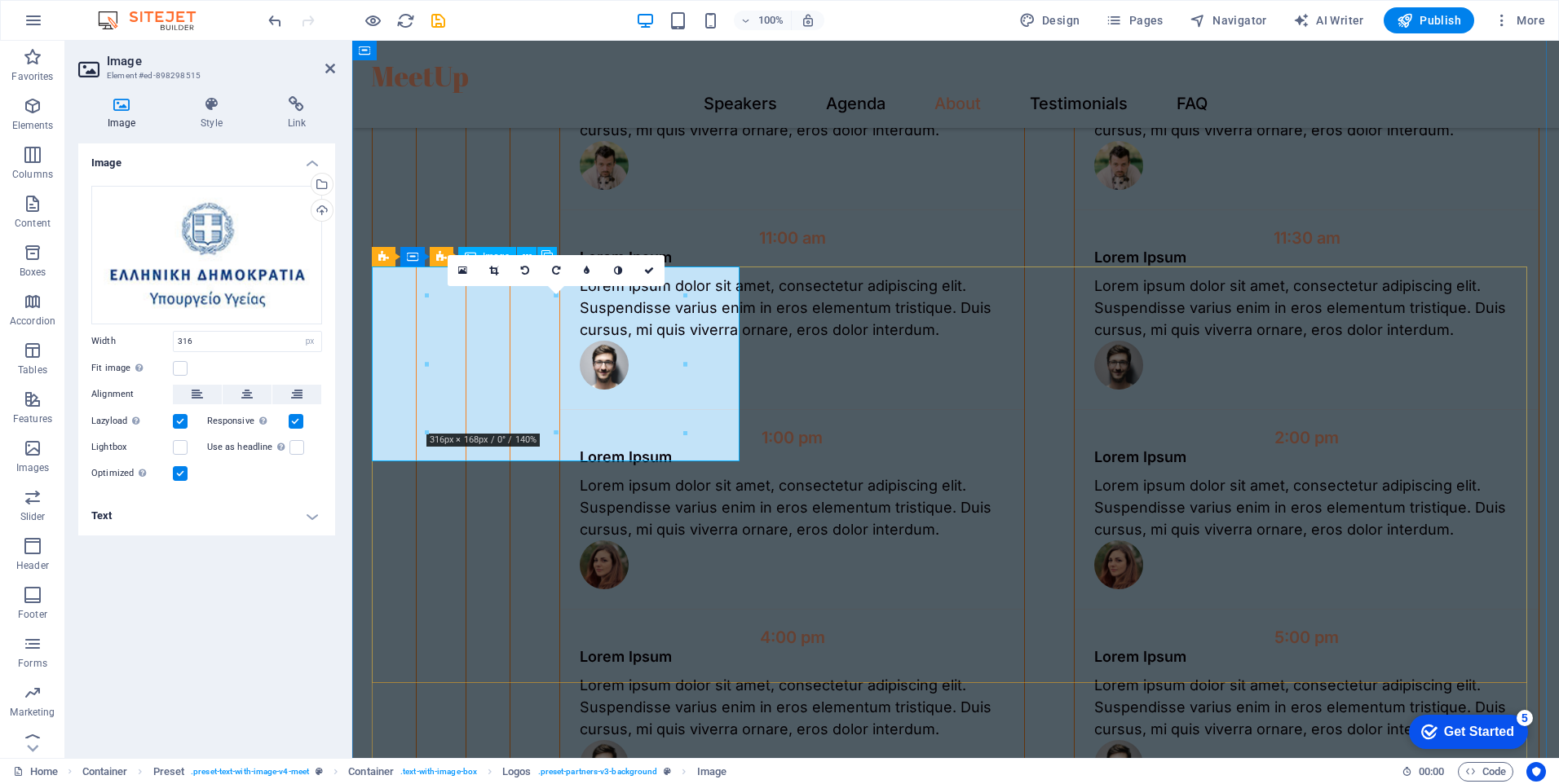
drag, startPoint x: 199, startPoint y: 340, endPoint x: 178, endPoint y: 390, distance: 54.2
click at [163, 351] on div "Width 316 Default auto px rem % em vh vw" at bounding box center [206, 341] width 231 height 21
drag, startPoint x: 210, startPoint y: 339, endPoint x: 153, endPoint y: 375, distance: 67.4
click at [139, 365] on div "Drag files here, click to choose files or select files from Files or our free s…" at bounding box center [206, 335] width 257 height 324
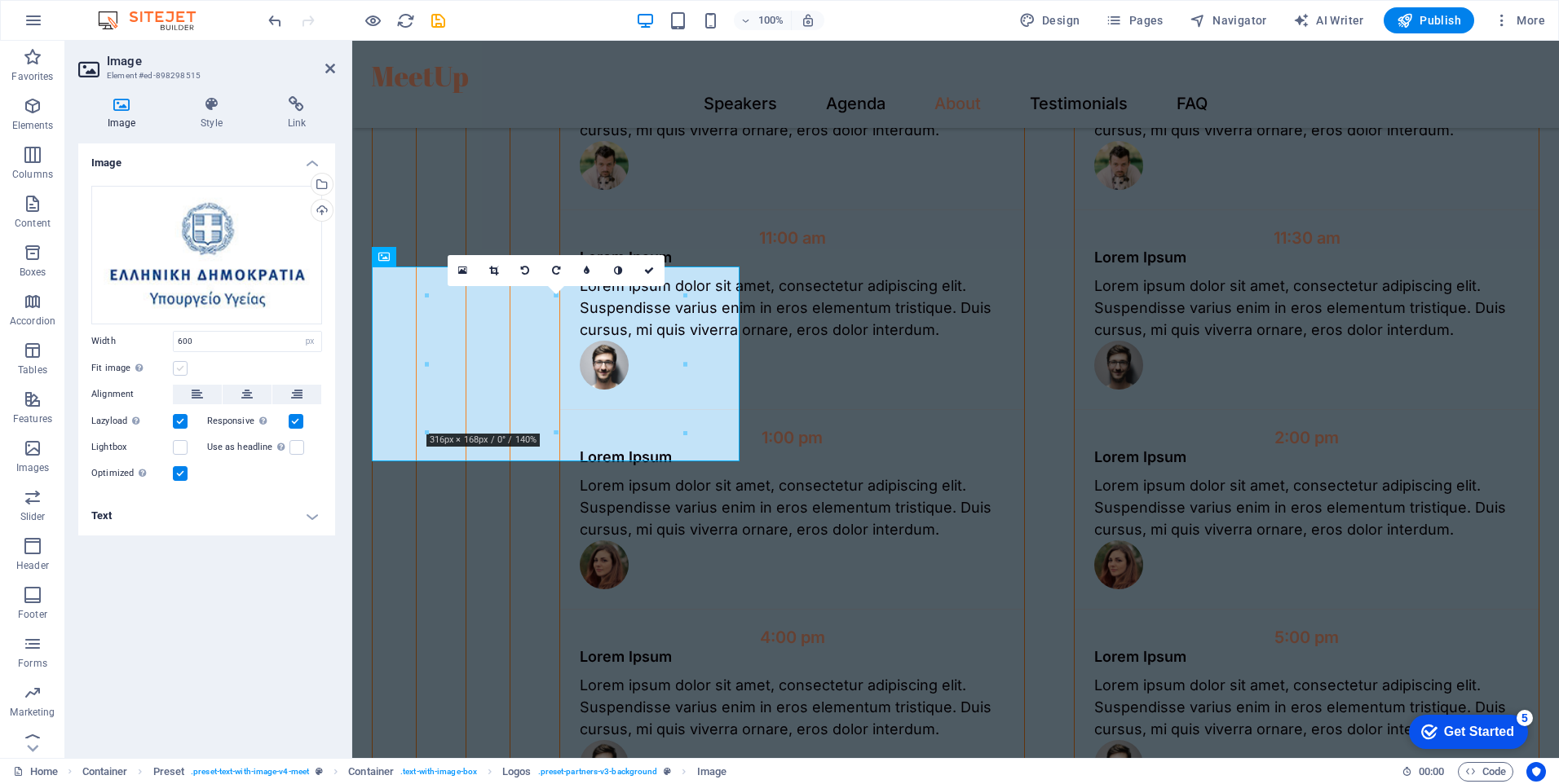
click at [185, 371] on label at bounding box center [180, 368] width 15 height 15
click at [0, 0] on input "Fit image Automatically fit image to a fixed width and height" at bounding box center [0, 0] width 0 height 0
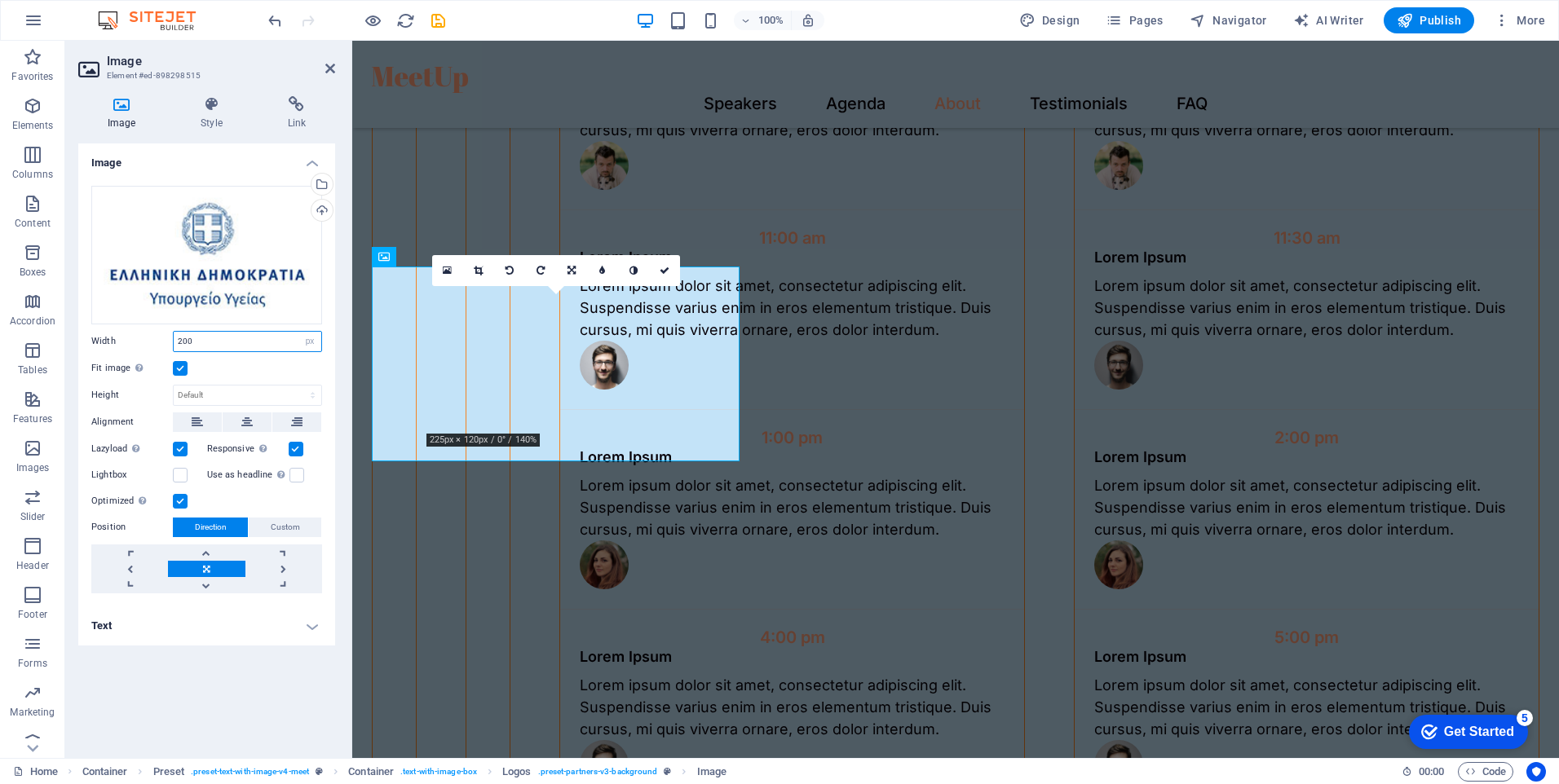
type input "200"
drag, startPoint x: 100, startPoint y: 348, endPoint x: 214, endPoint y: 348, distance: 114.0
click at [106, 348] on div "Width 200 Default auto px rem % em vh vw" at bounding box center [206, 341] width 231 height 21
click at [187, 695] on div "Image Drag files here, click to choose files or select files from Files or our …" at bounding box center [206, 445] width 257 height 602
click at [179, 369] on label at bounding box center [180, 368] width 15 height 15
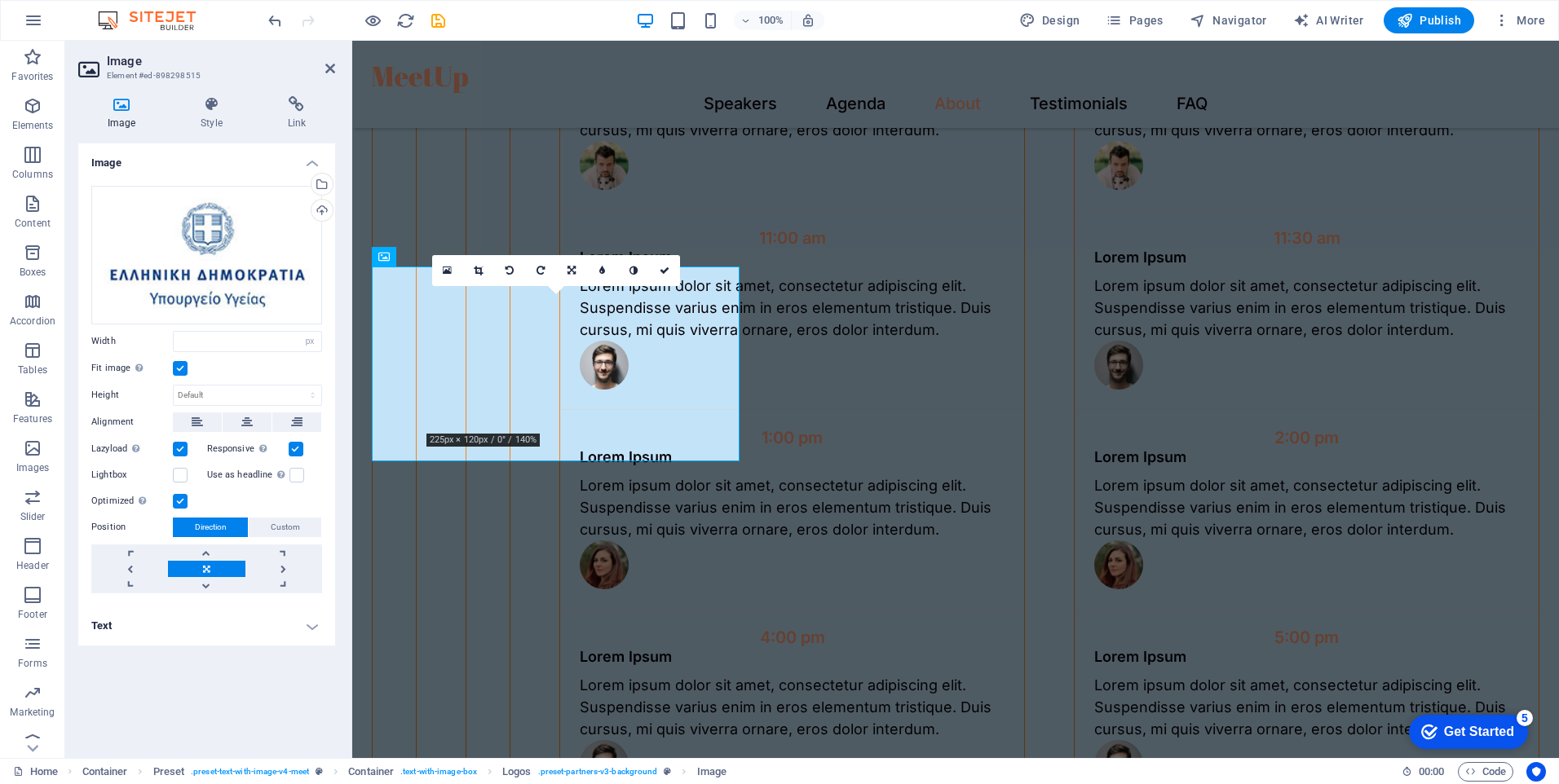
click at [0, 0] on input "Fit image Automatically fit image to a fixed width and height" at bounding box center [0, 0] width 0 height 0
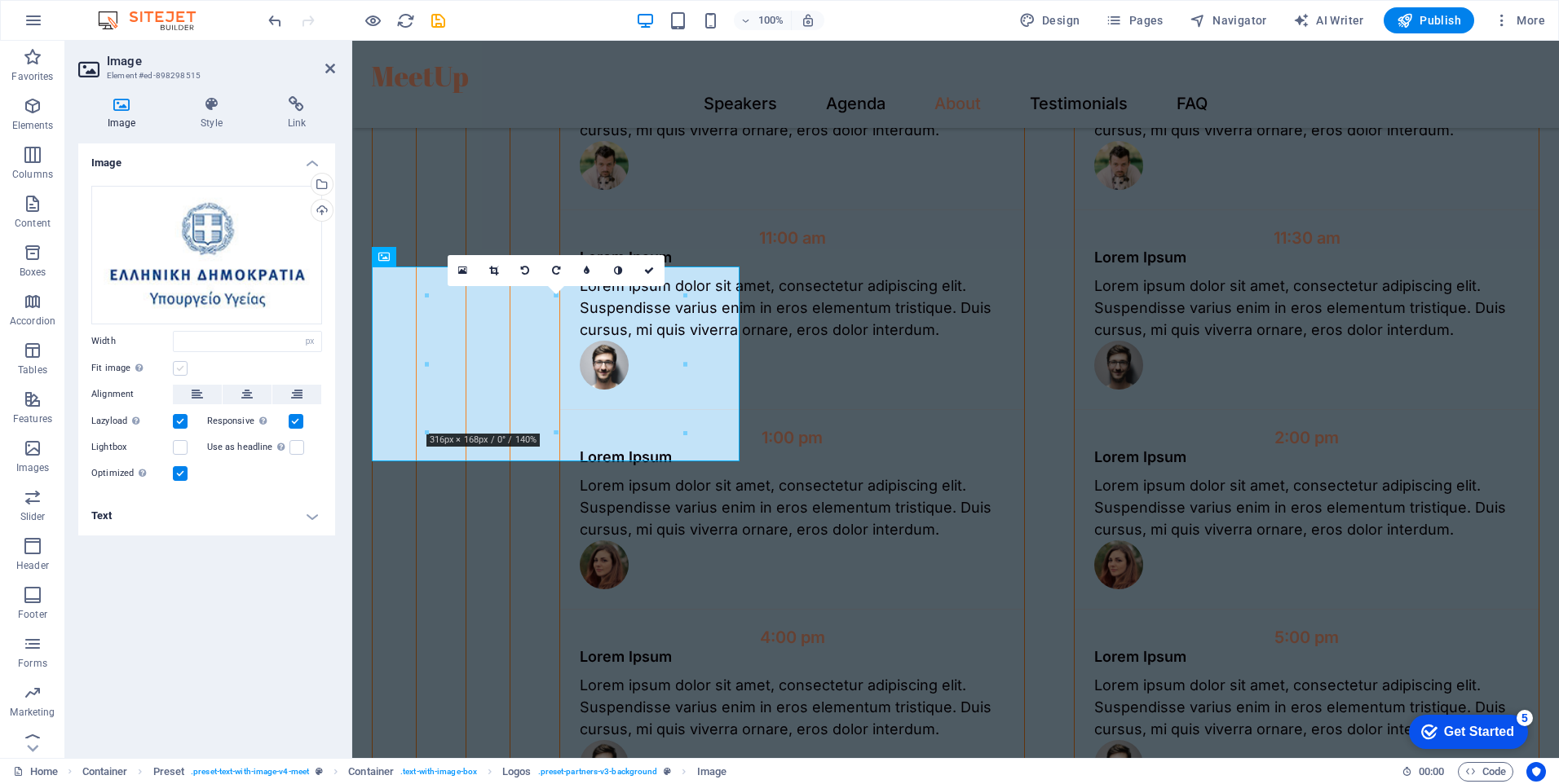
click at [182, 366] on label at bounding box center [180, 368] width 15 height 15
click at [0, 0] on input "Fit image Automatically fit image to a fixed width and height" at bounding box center [0, 0] width 0 height 0
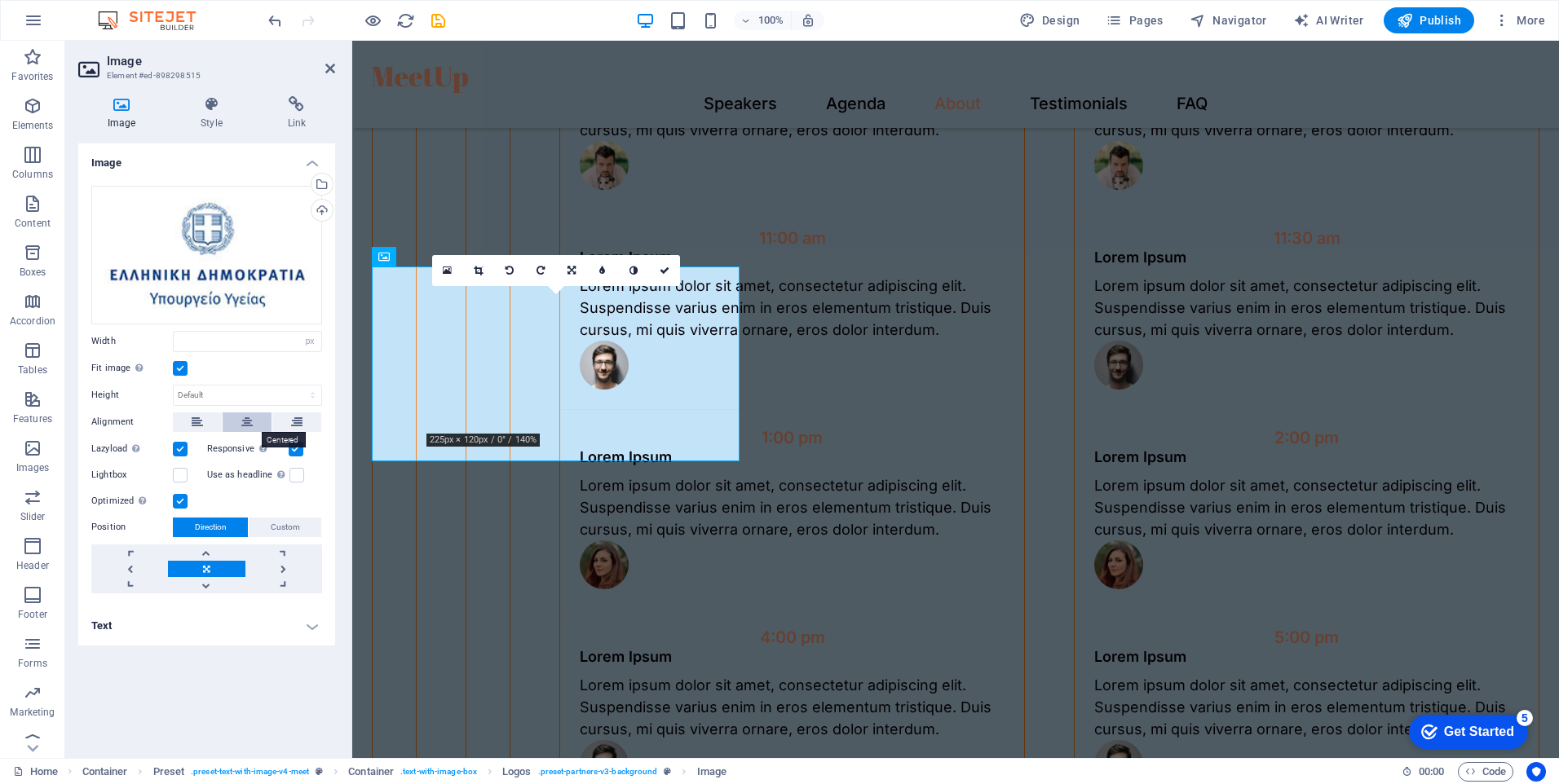
click at [249, 429] on icon at bounding box center [247, 422] width 12 height 19
click at [274, 395] on select "Default auto px" at bounding box center [248, 395] width 148 height 19
click at [174, 385] on select "Default auto px" at bounding box center [248, 395] width 148 height 19
select select "DISABLED_OPTION_VALUE"
click at [298, 450] on label at bounding box center [296, 448] width 15 height 15
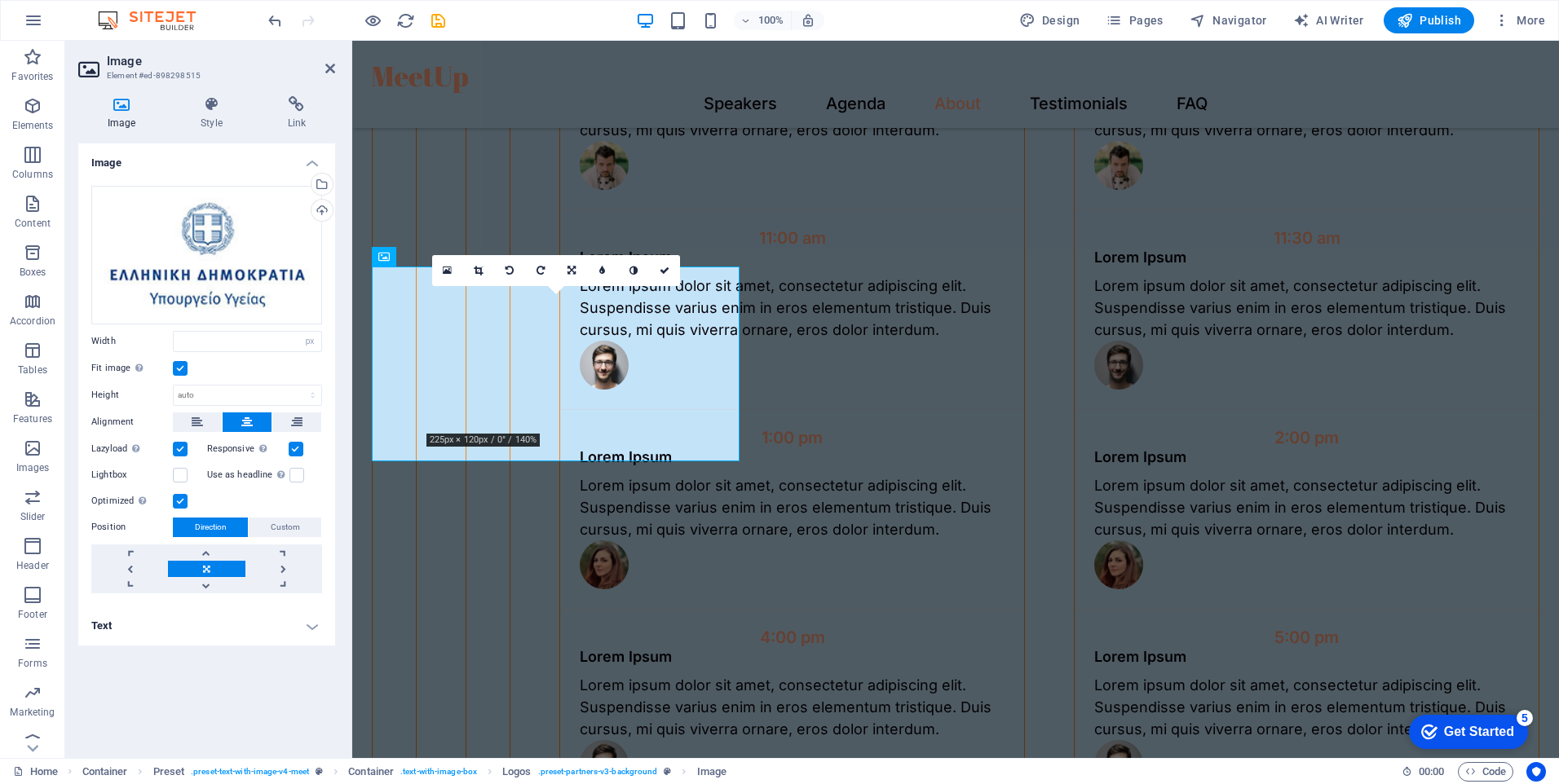
click at [0, 0] on input "Responsive Automatically load retina image and smartphone optimized sizes." at bounding box center [0, 0] width 0 height 0
click at [298, 450] on label at bounding box center [296, 448] width 15 height 15
click at [0, 0] on input "Responsive Automatically load retina image and smartphone optimized sizes." at bounding box center [0, 0] width 0 height 0
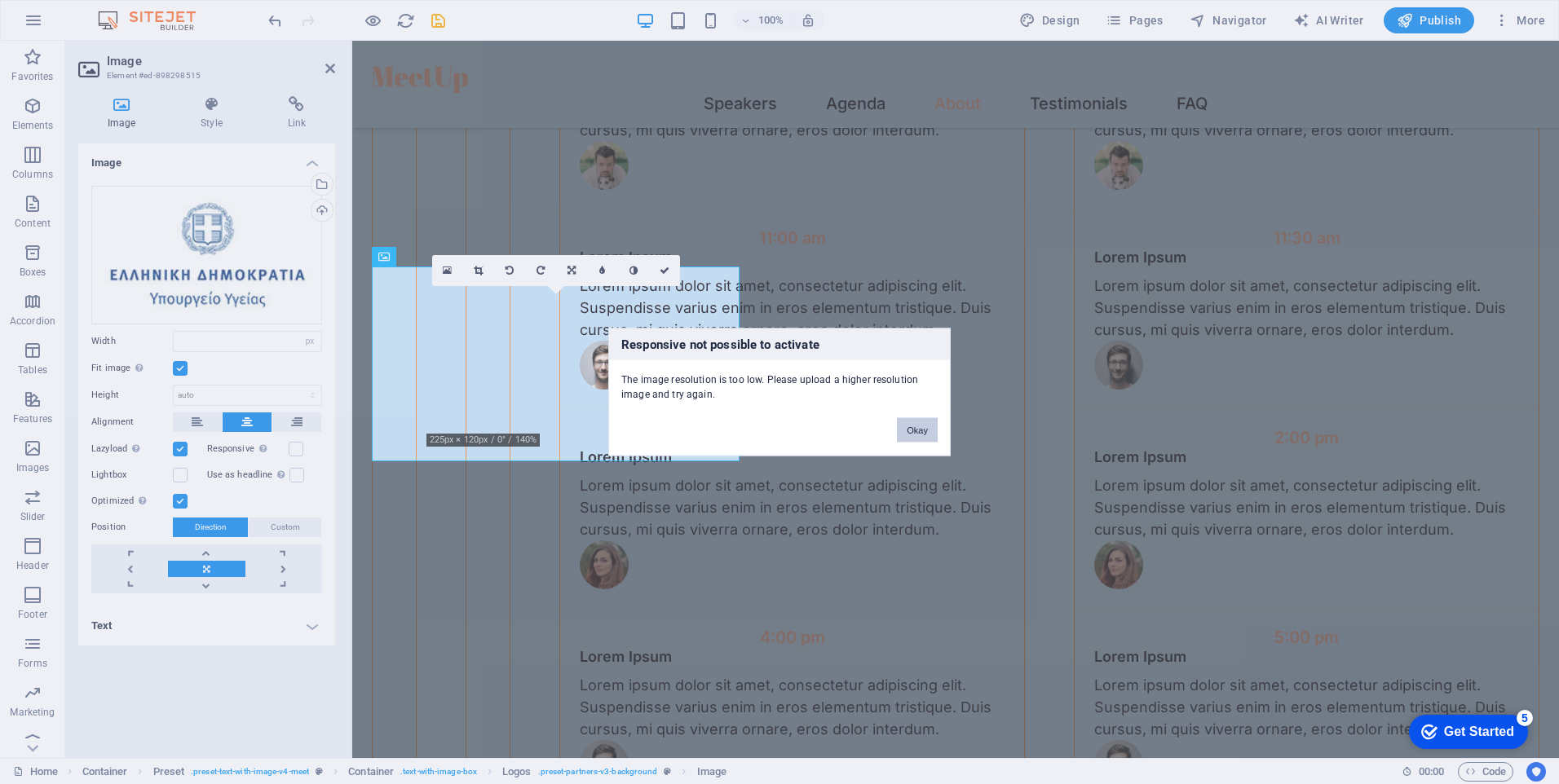
click at [917, 433] on button "Okay" at bounding box center [918, 430] width 41 height 24
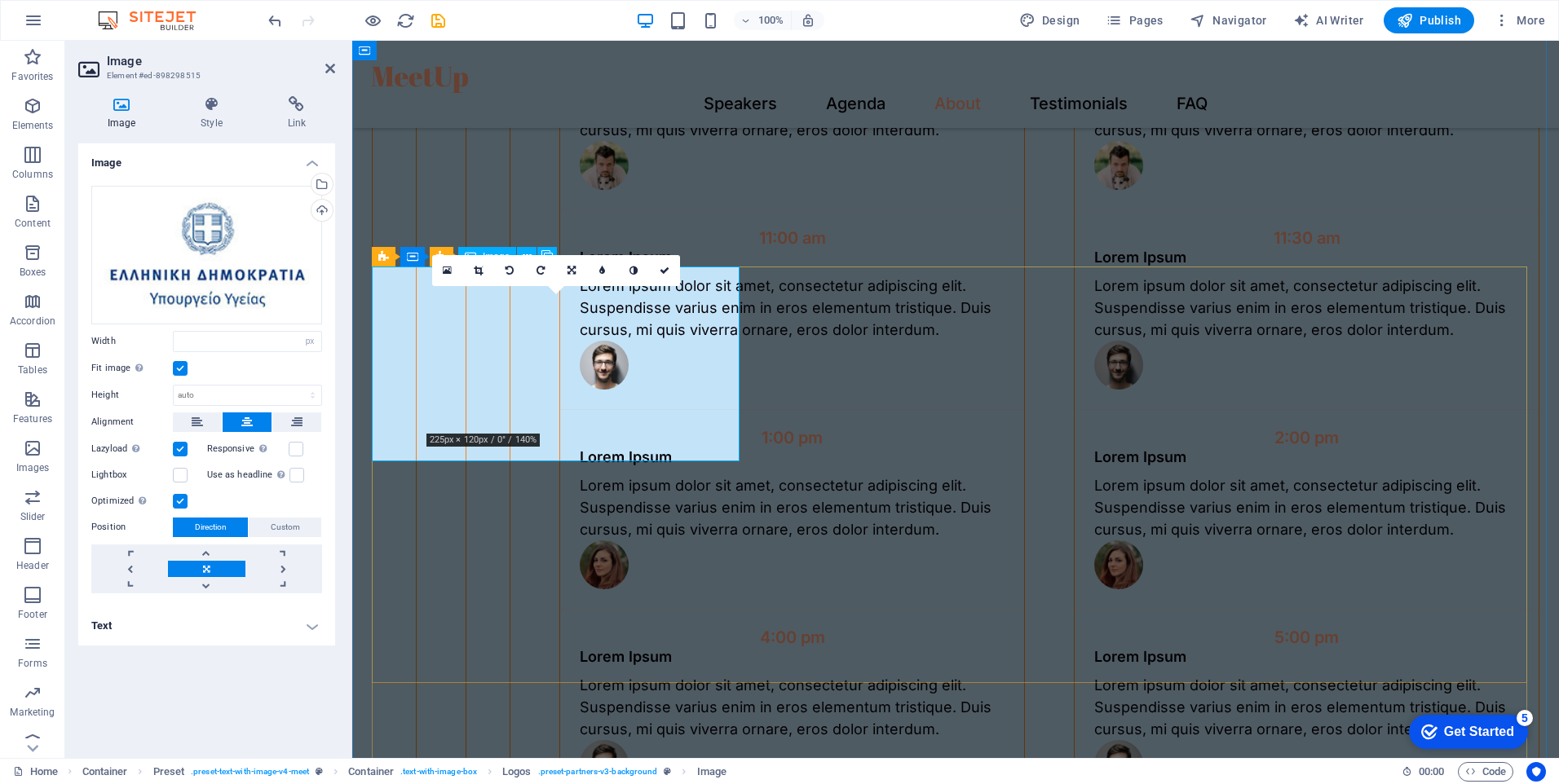
click at [327, 211] on div "Upload" at bounding box center [320, 211] width 24 height 24
type input "200"
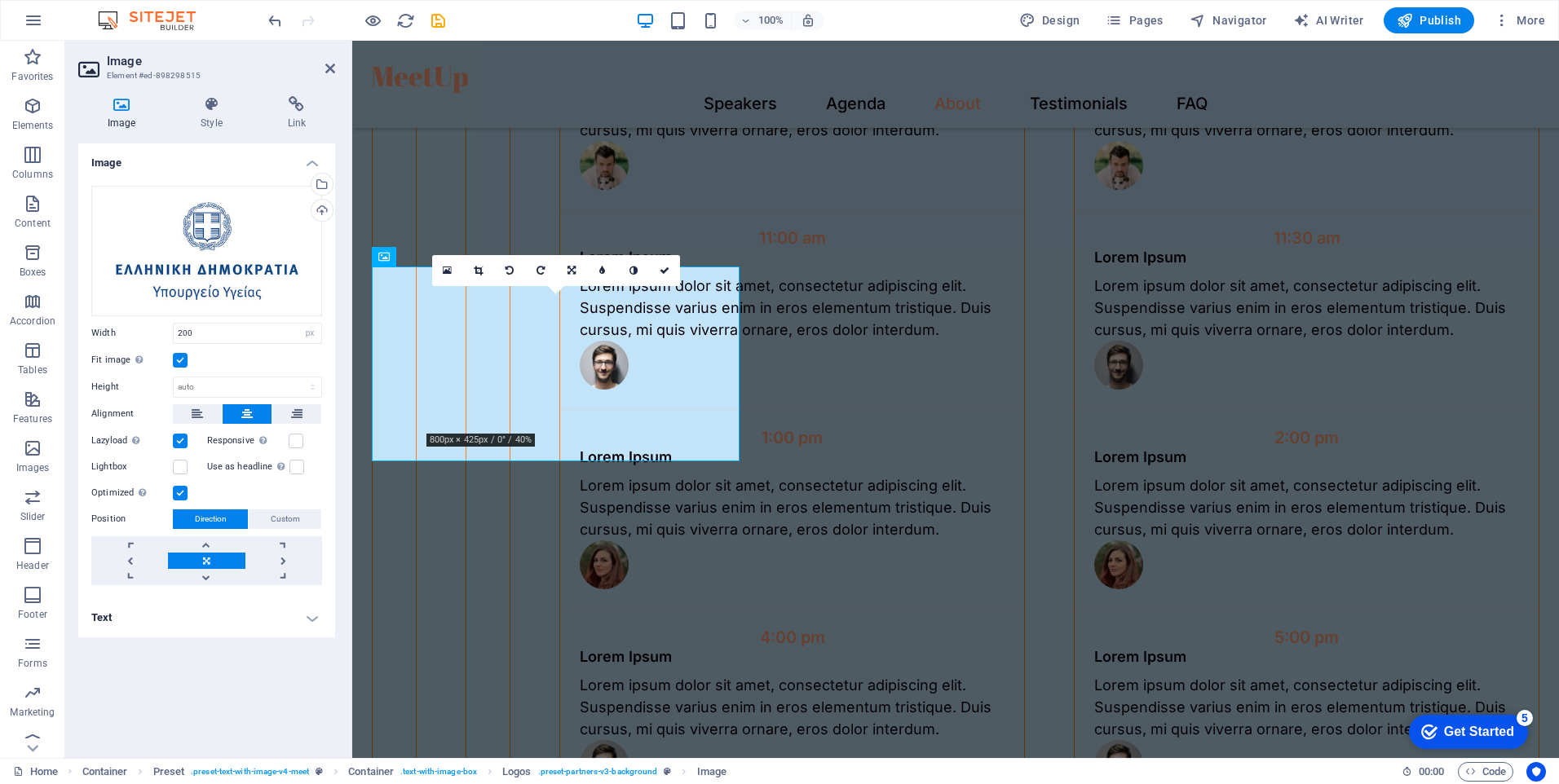
click at [182, 358] on label at bounding box center [180, 360] width 15 height 15
click at [0, 0] on input "Fit image Automatically fit image to a fixed width and height" at bounding box center [0, 0] width 0 height 0
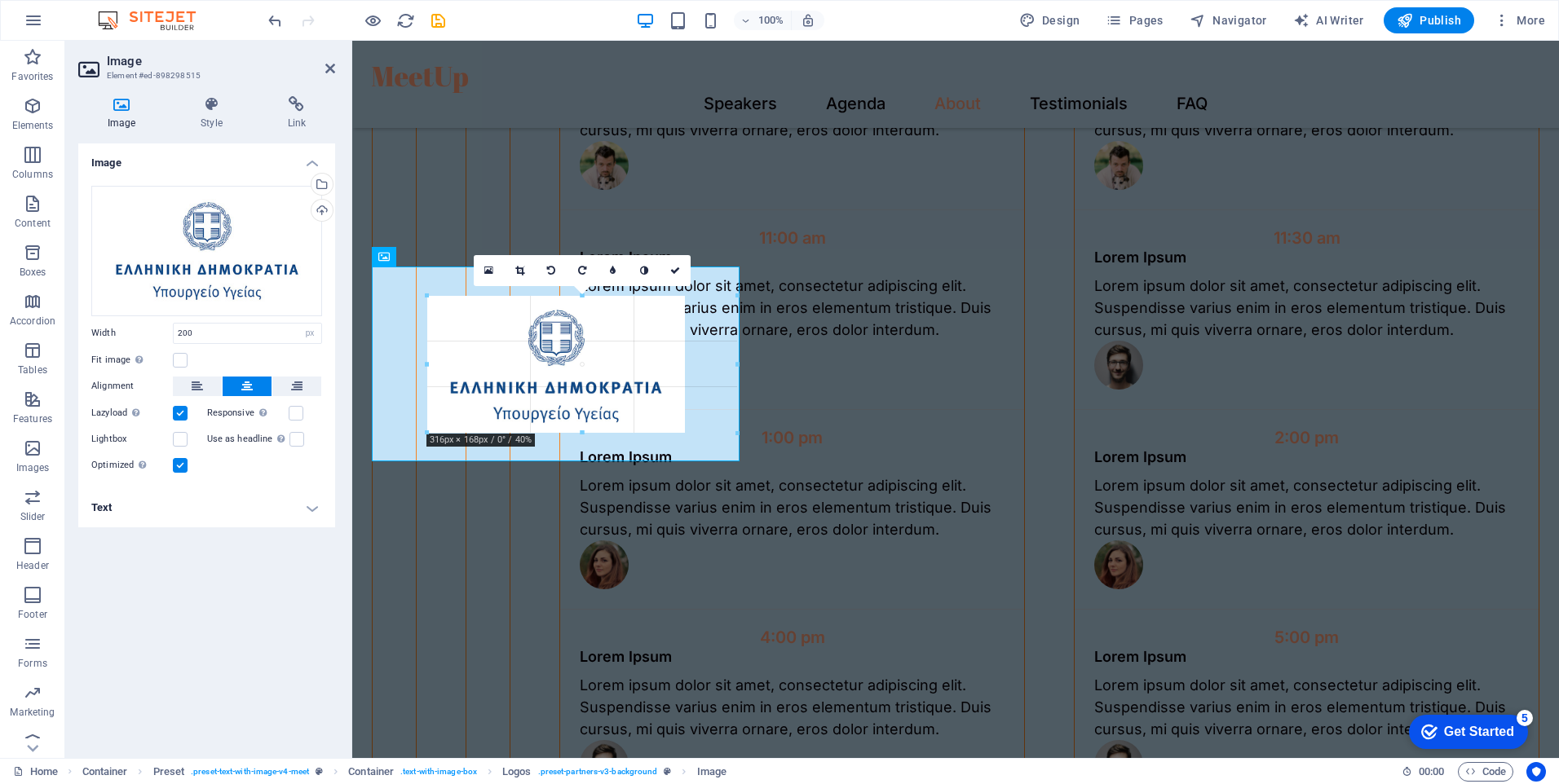
drag, startPoint x: 688, startPoint y: 434, endPoint x: 381, endPoint y: 420, distance: 307.3
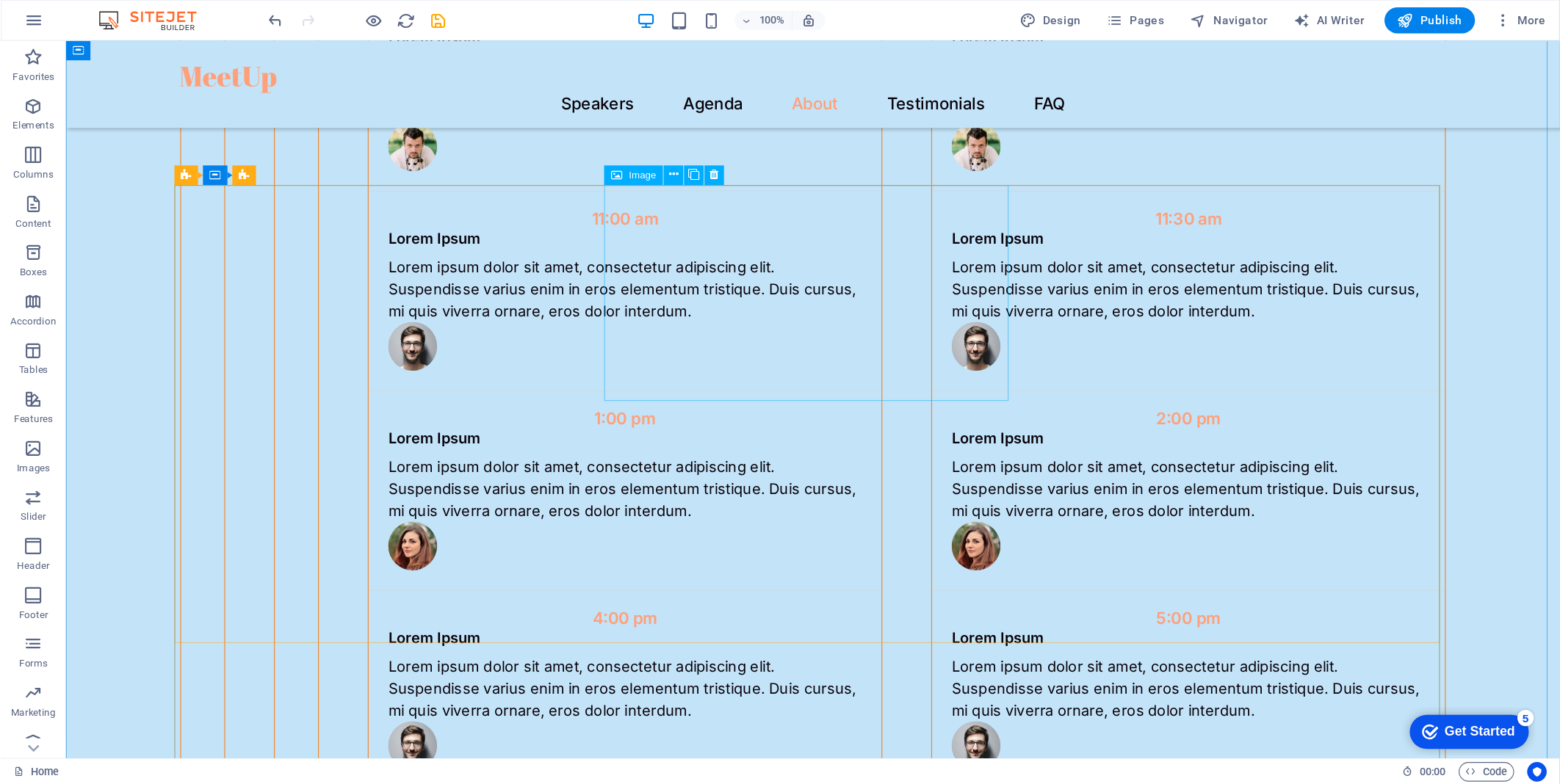
scroll to position [3300, 0]
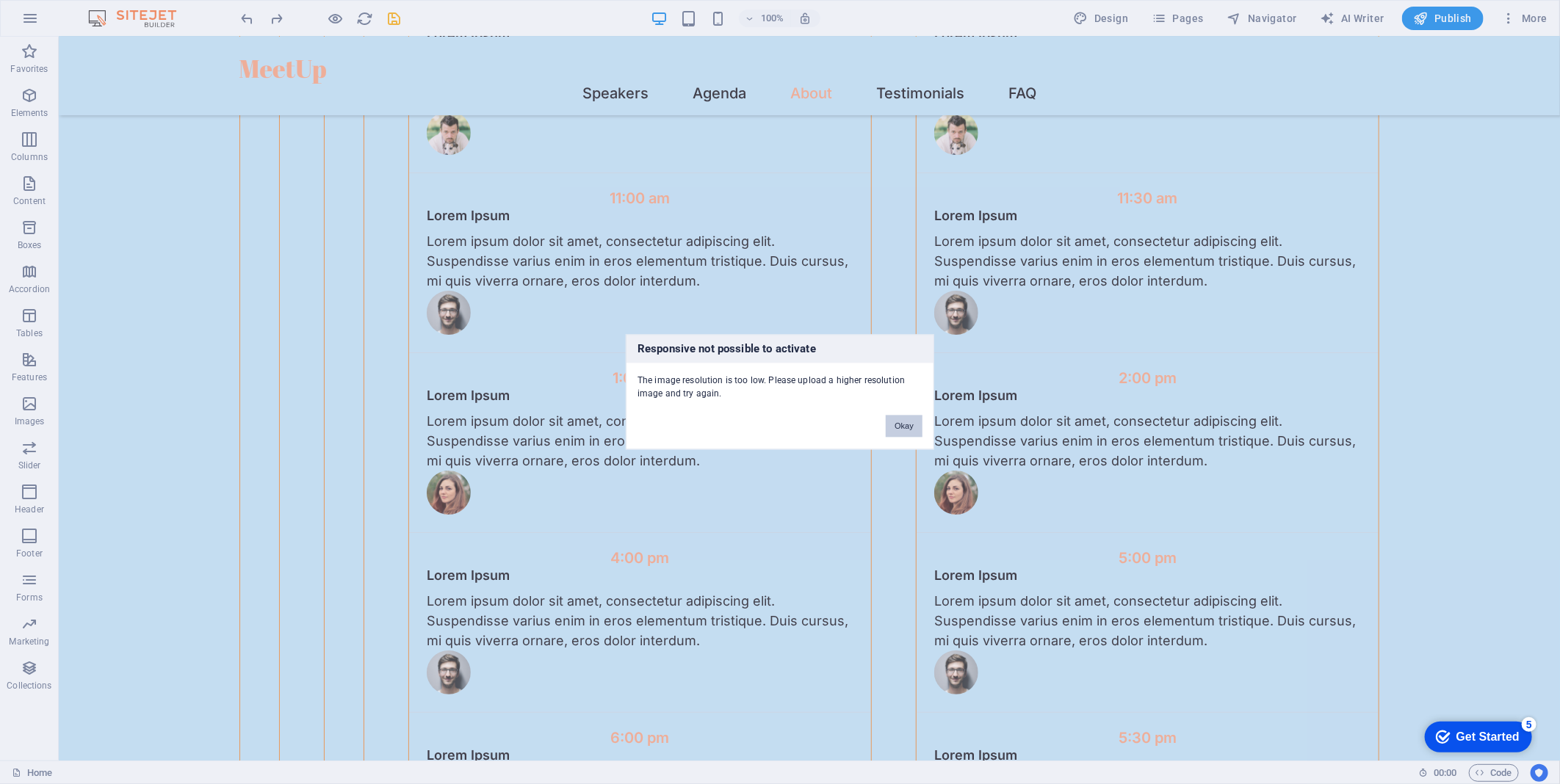
click at [909, 428] on button "Okay" at bounding box center [904, 426] width 37 height 22
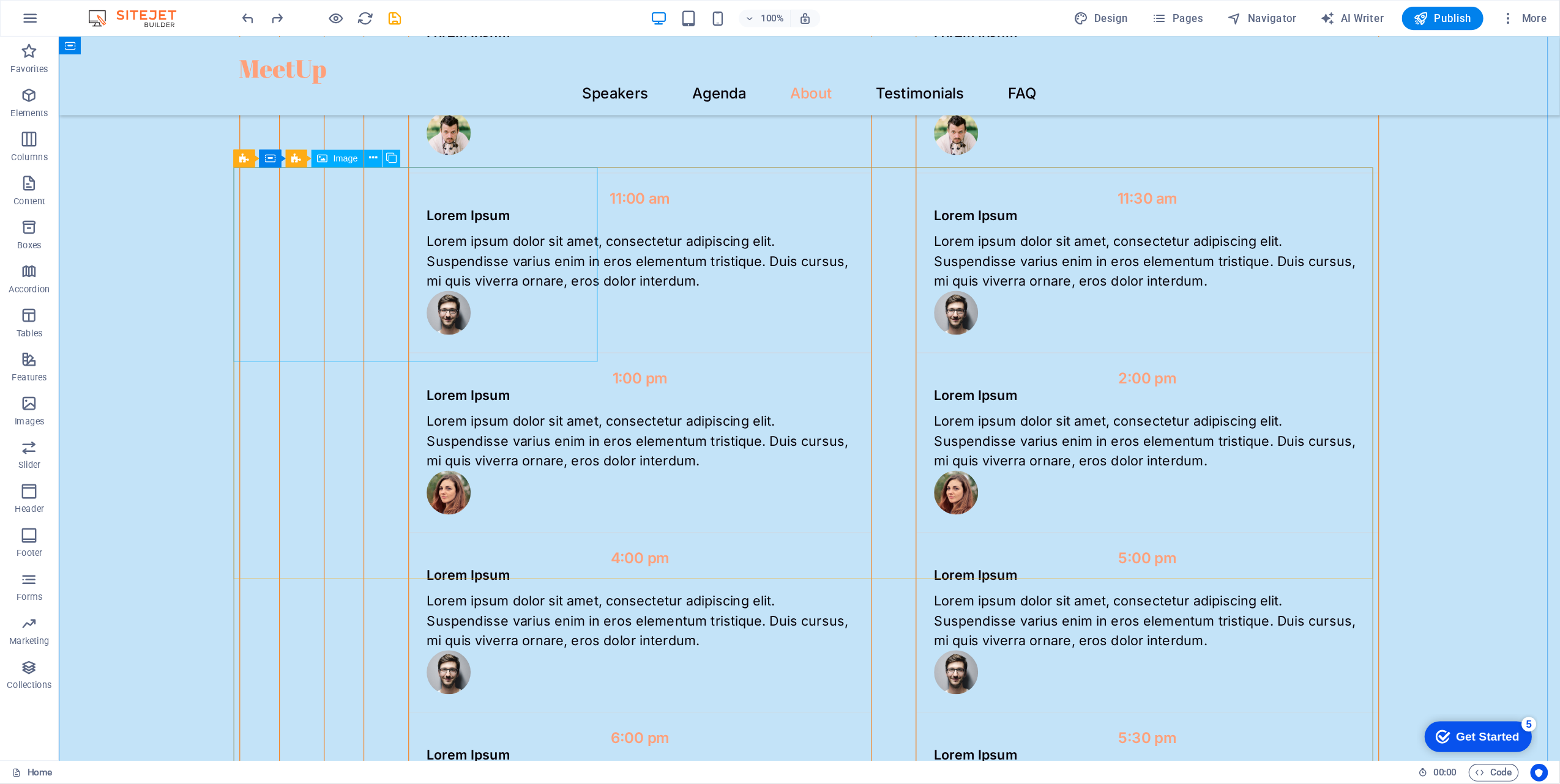
scroll to position [2749, 0]
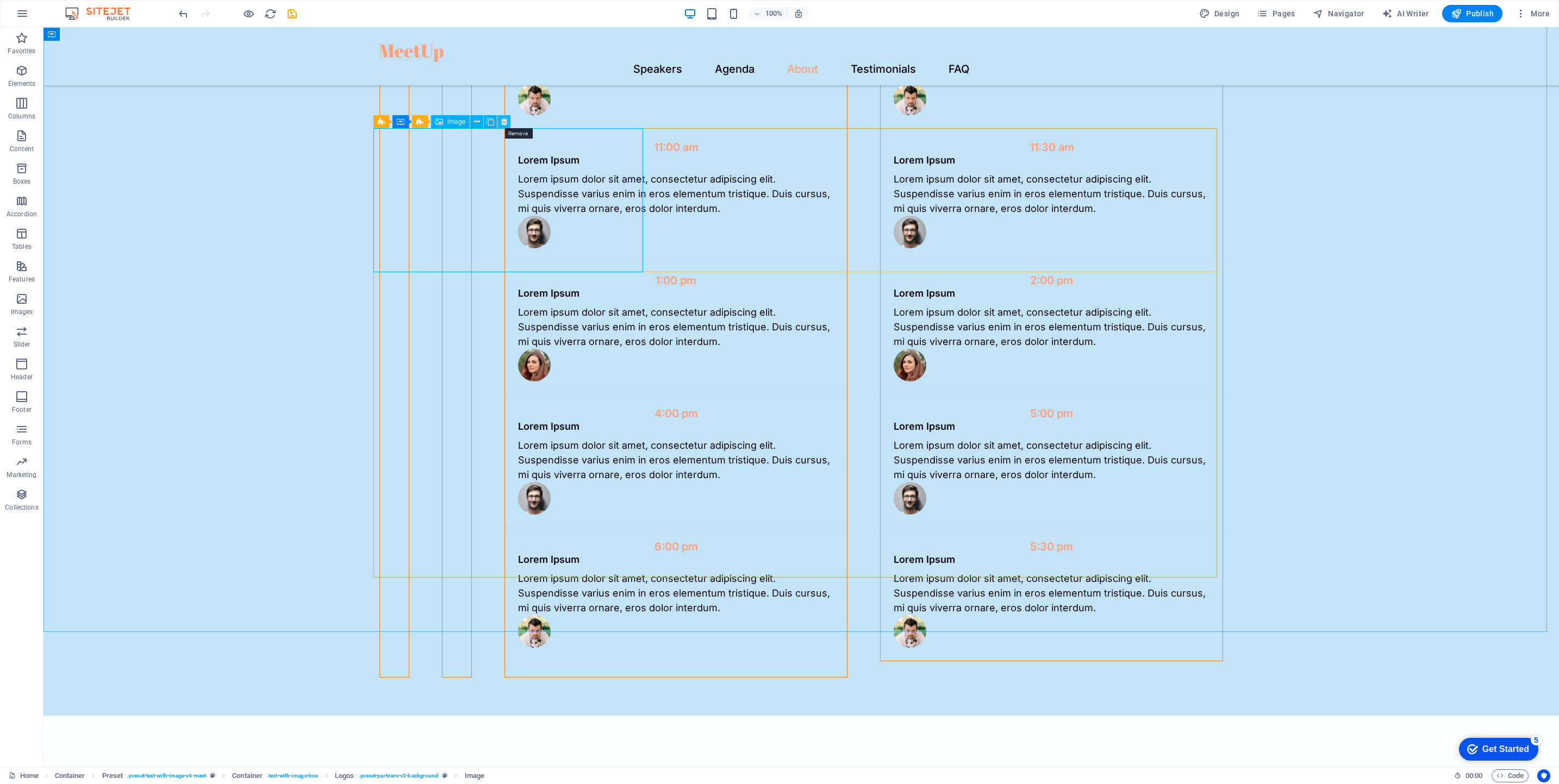
click at [505, 121] on icon at bounding box center [504, 122] width 6 height 12
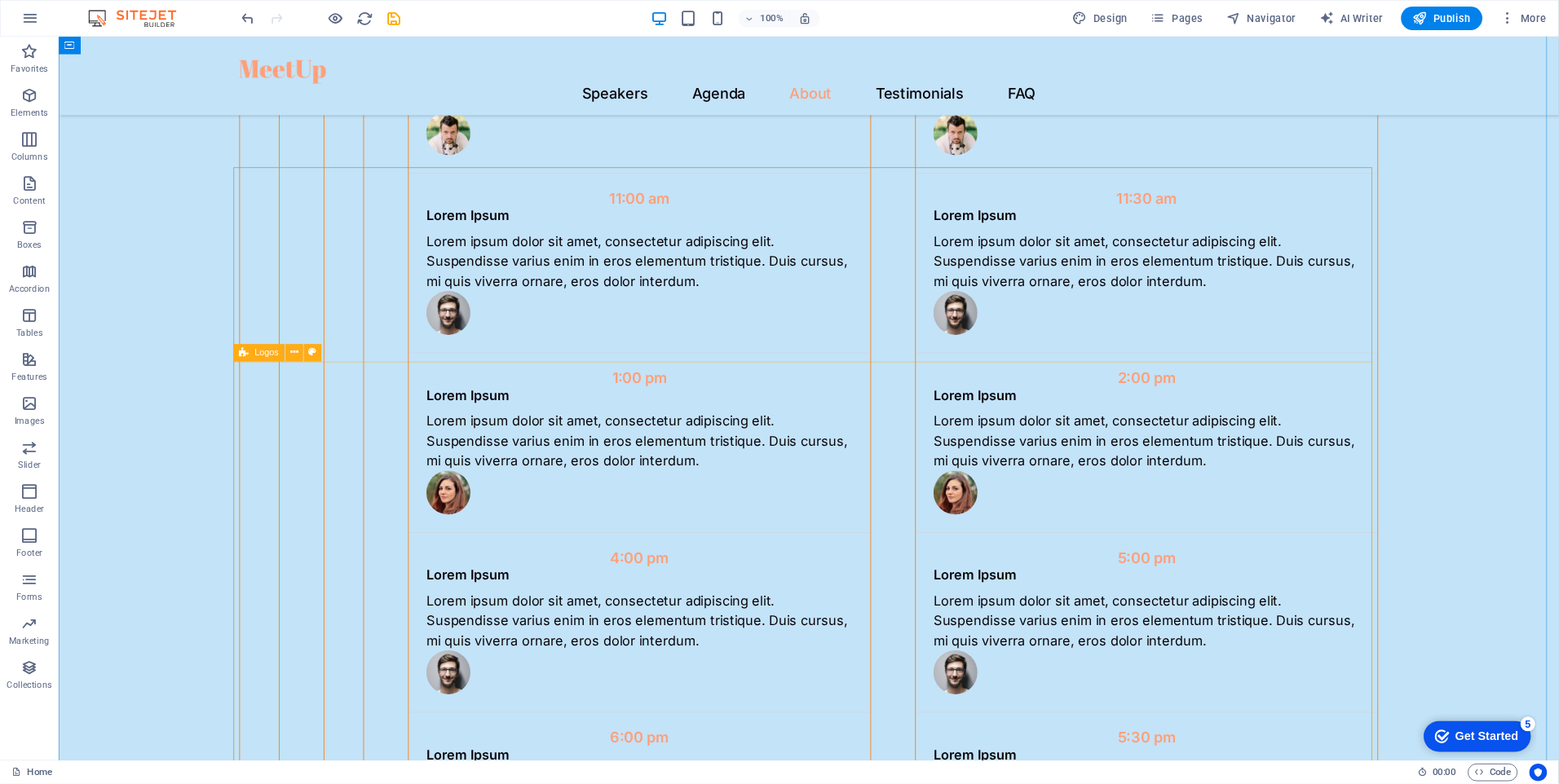
scroll to position [3665, 0]
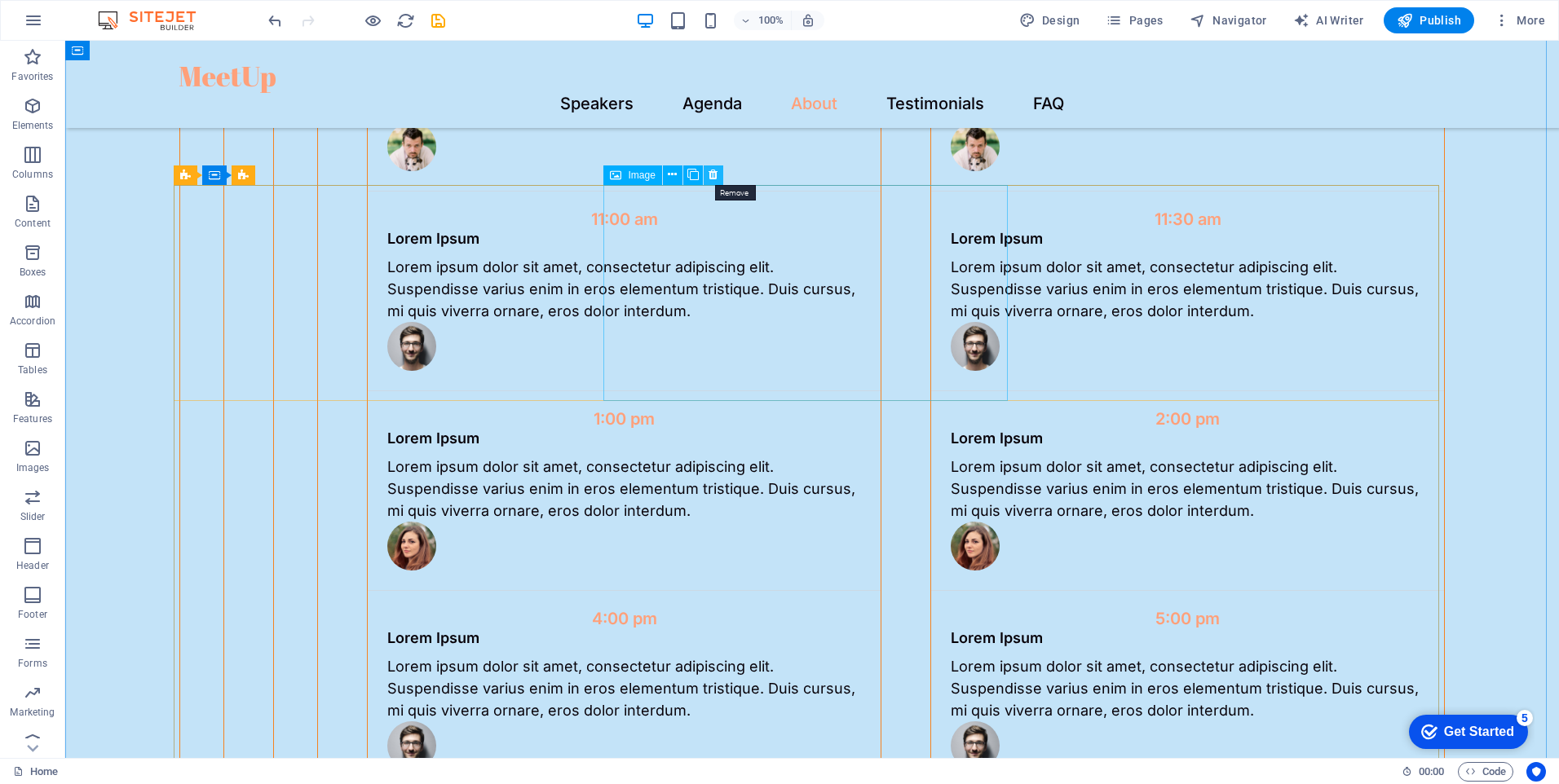
click at [713, 177] on icon at bounding box center [712, 175] width 9 height 18
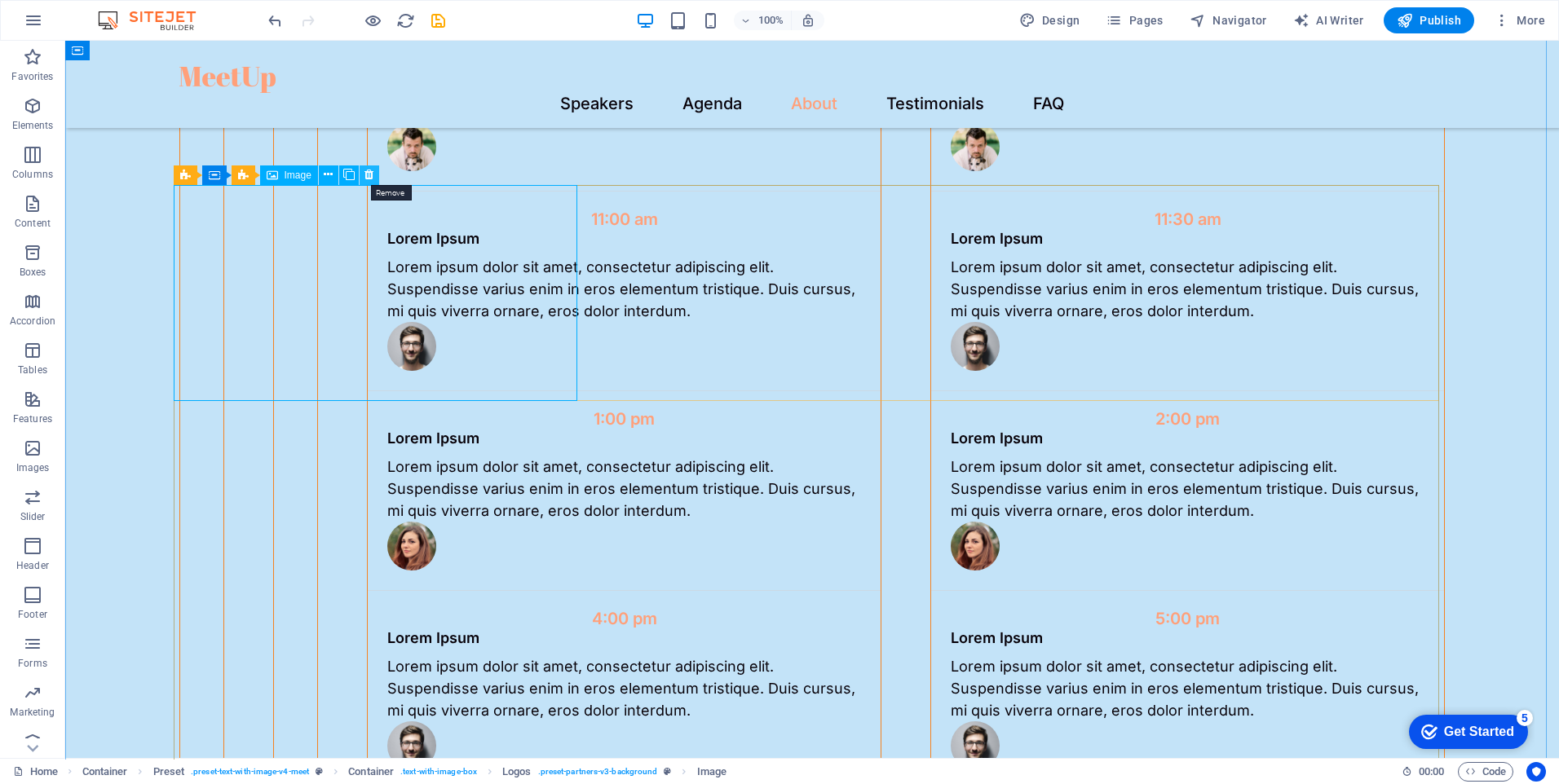
click at [371, 177] on icon at bounding box center [369, 175] width 9 height 18
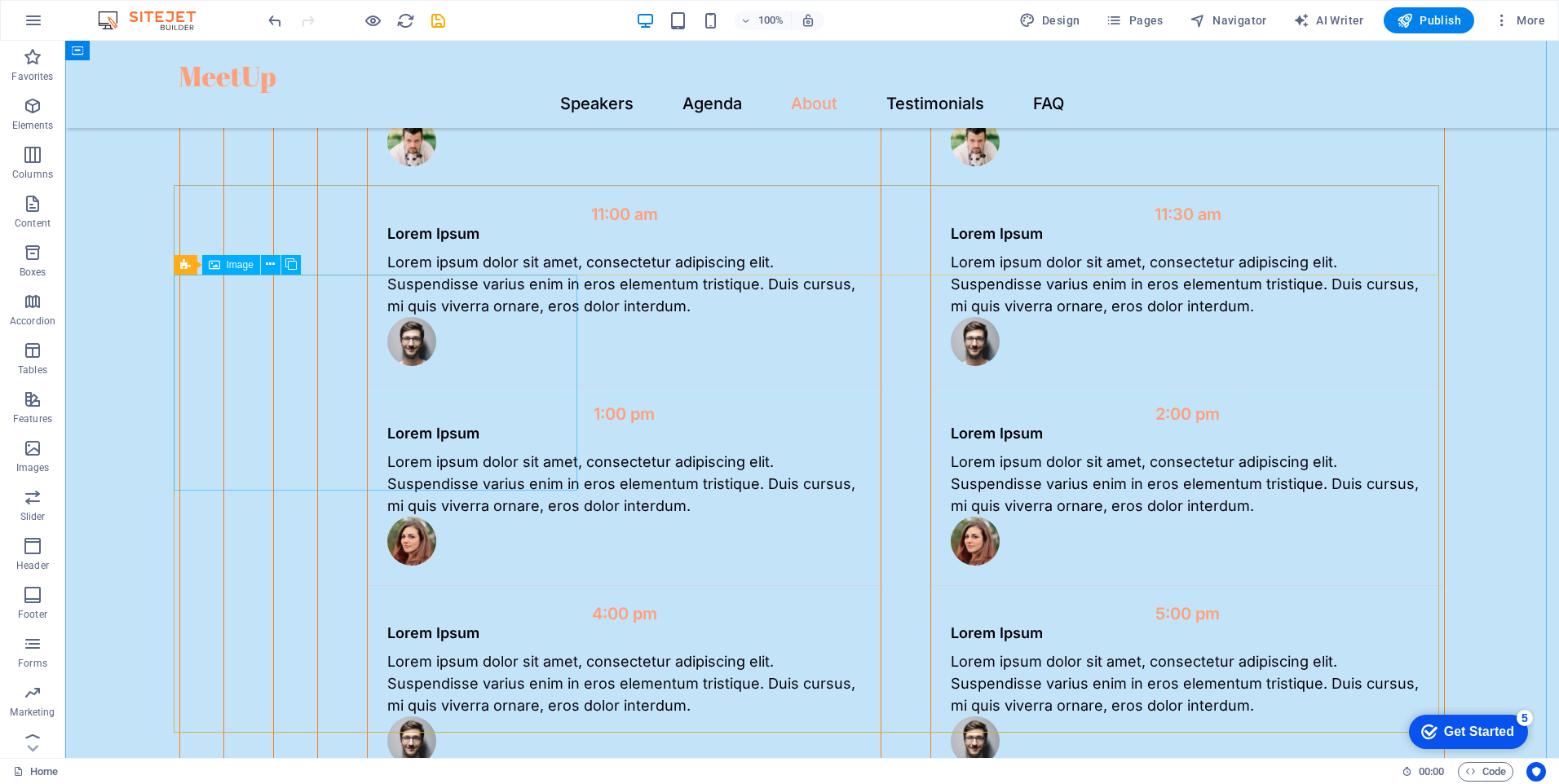
scroll to position [3910, 0]
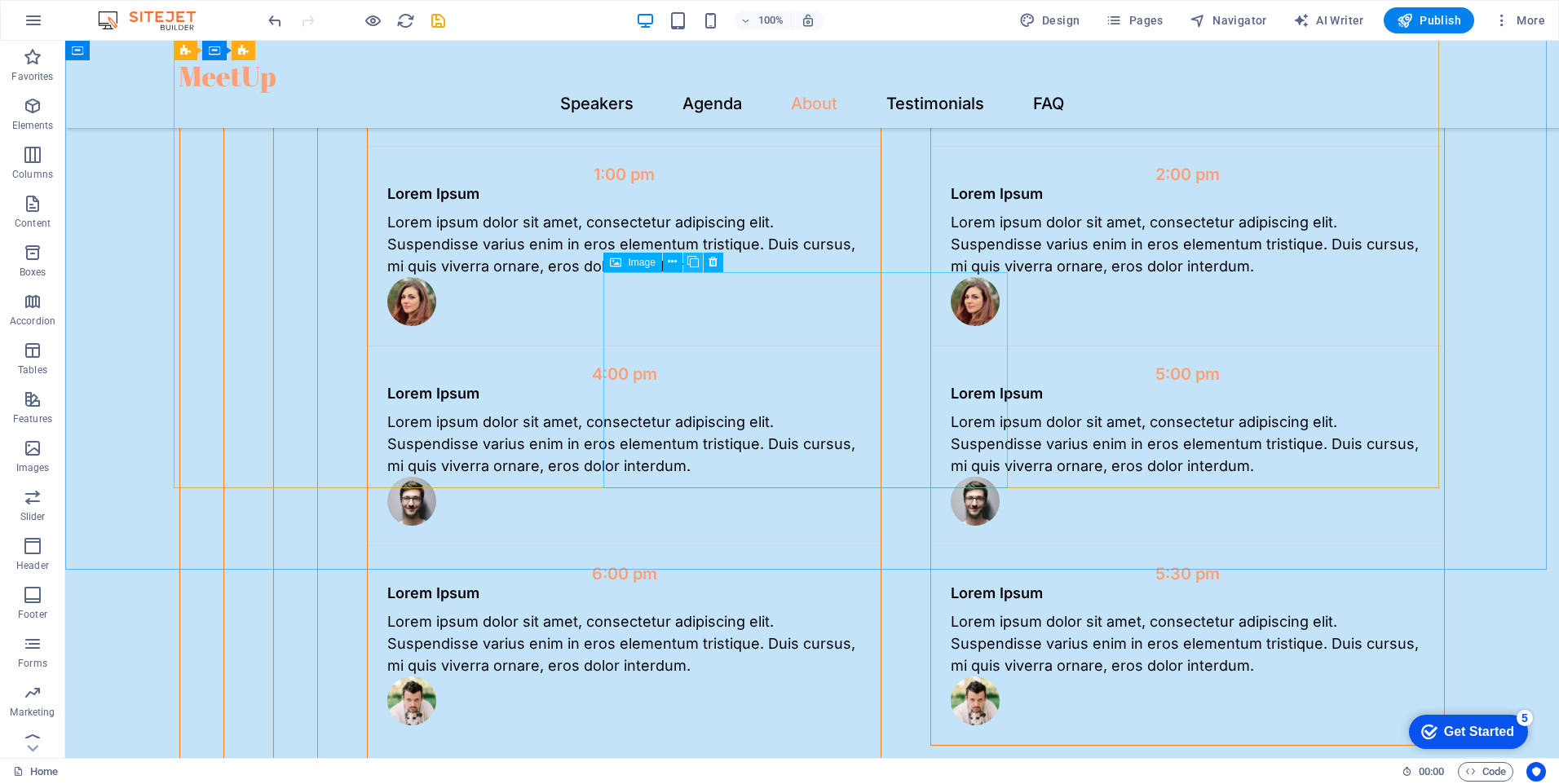
click at [695, 262] on icon at bounding box center [694, 263] width 12 height 18
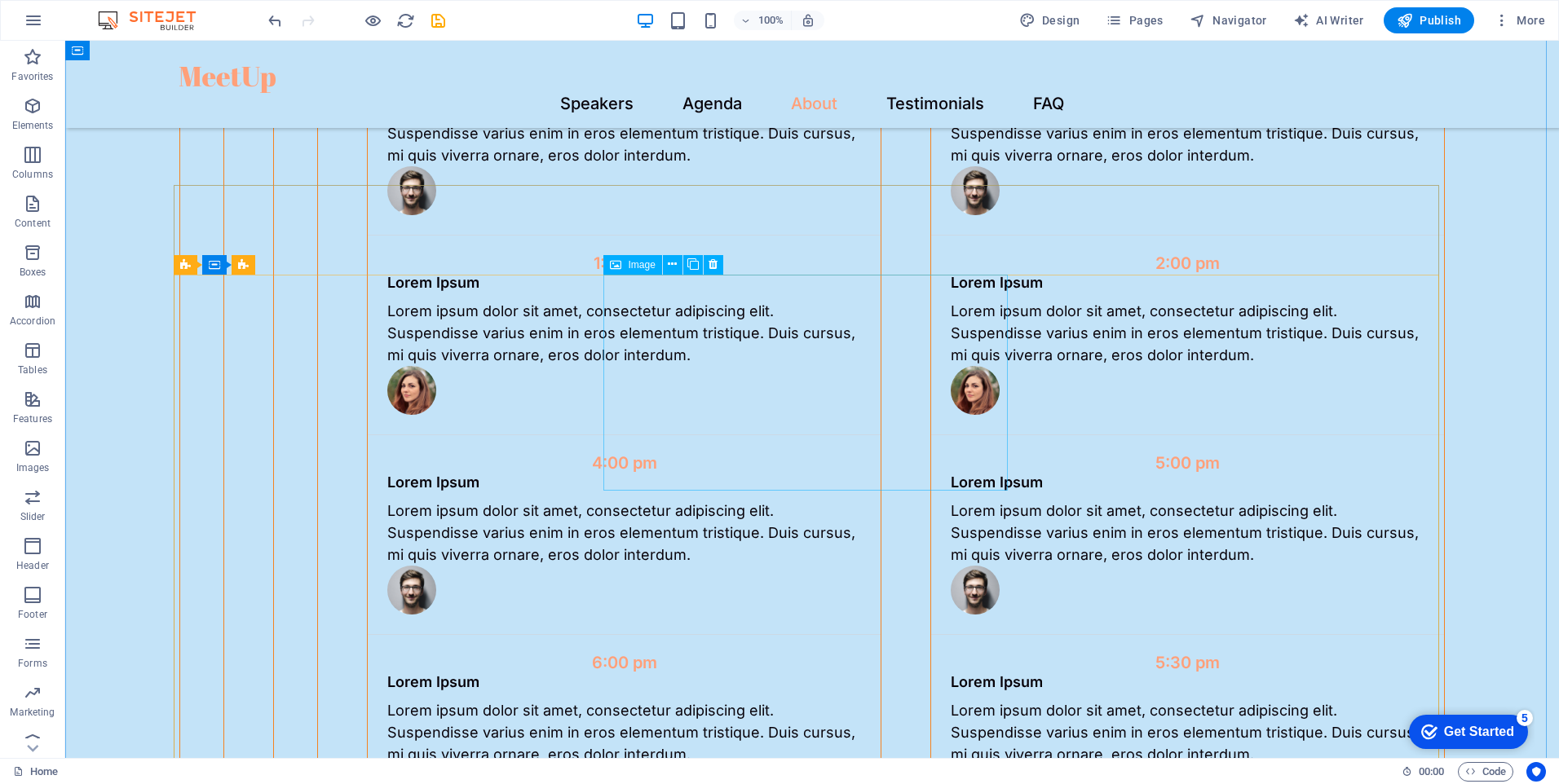
scroll to position [3665, 0]
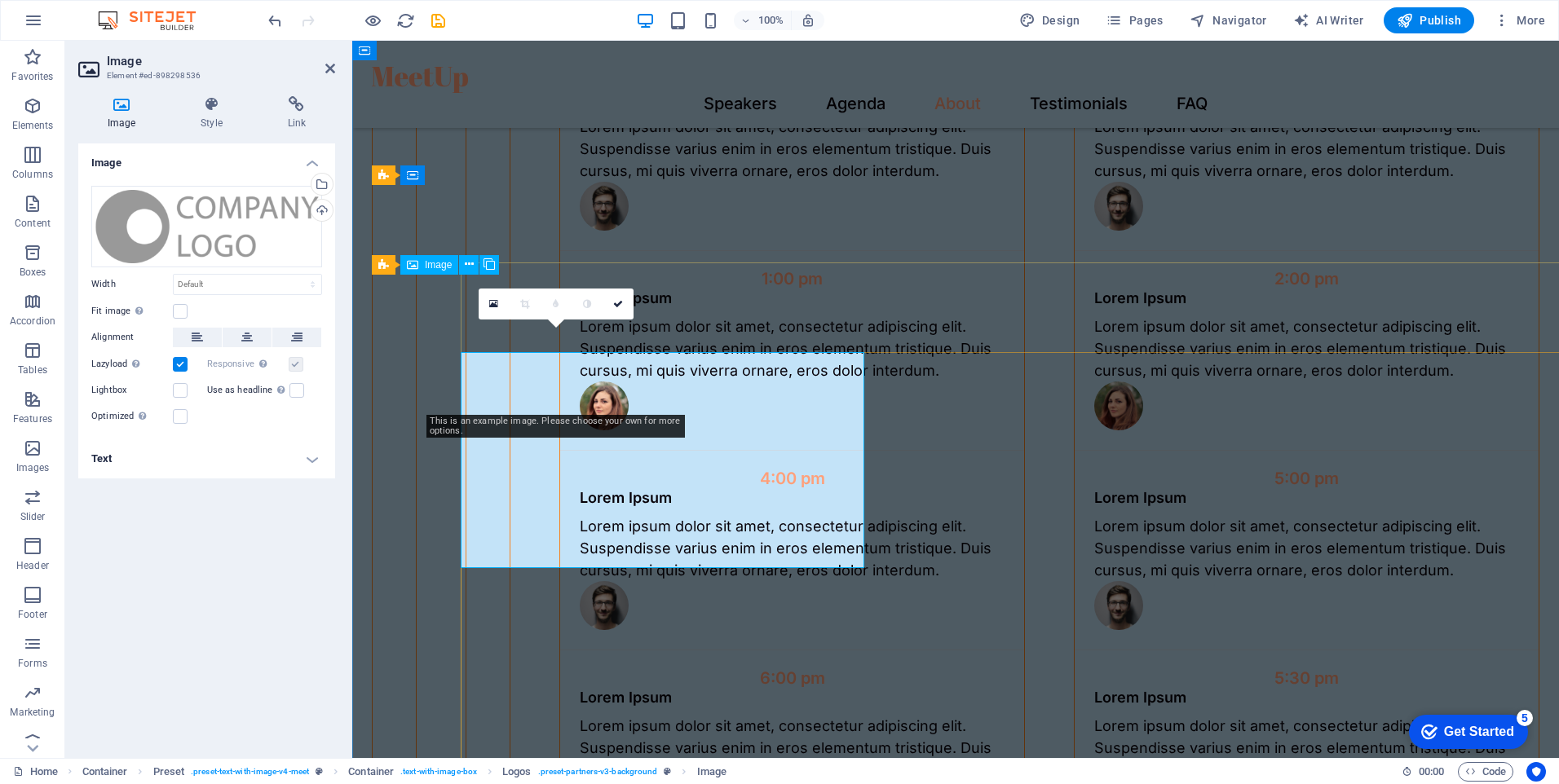
scroll to position [3588, 0]
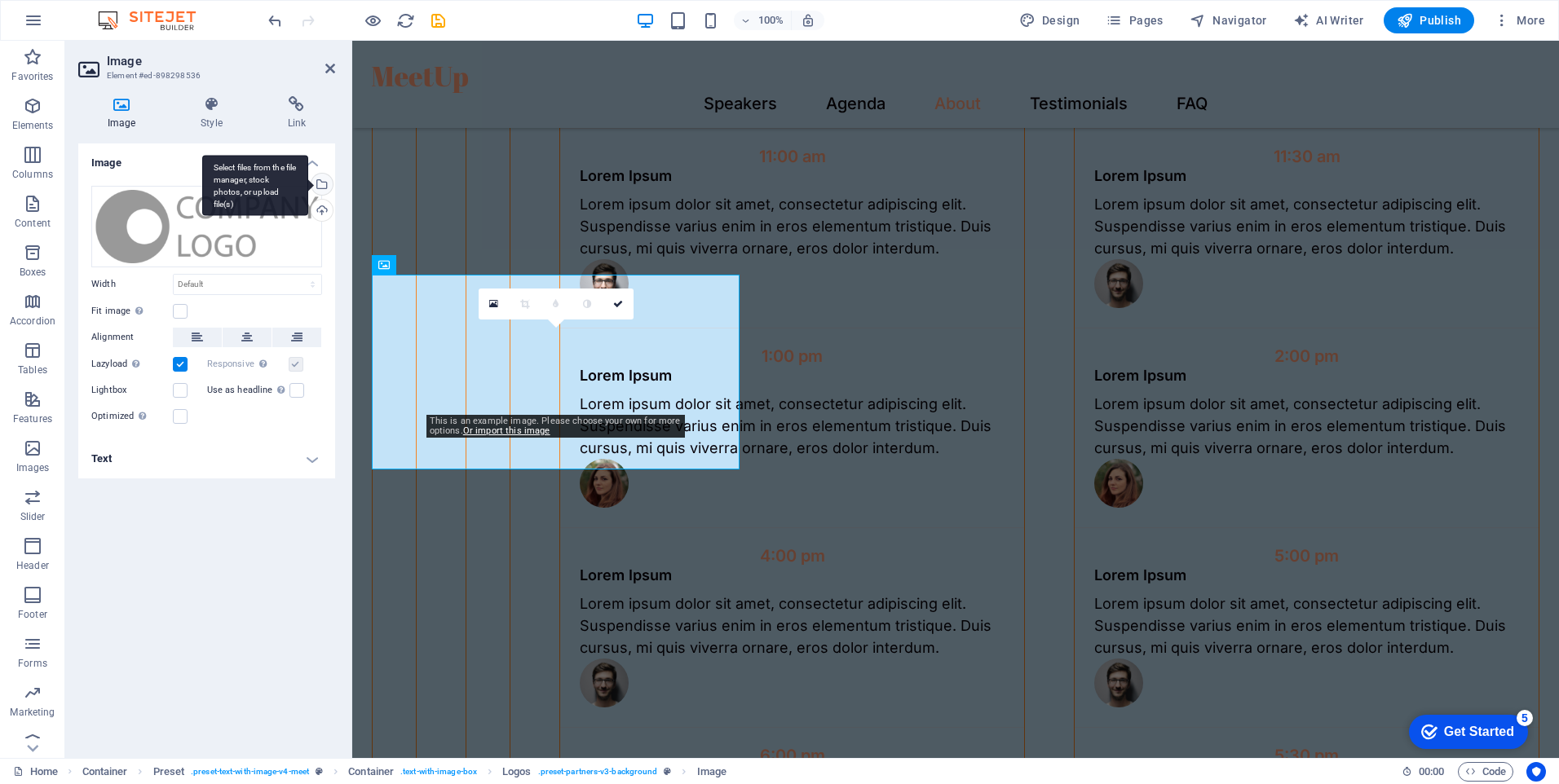
click at [325, 187] on div "Select files from the file manager, stock photos, or upload file(s)" at bounding box center [320, 186] width 24 height 24
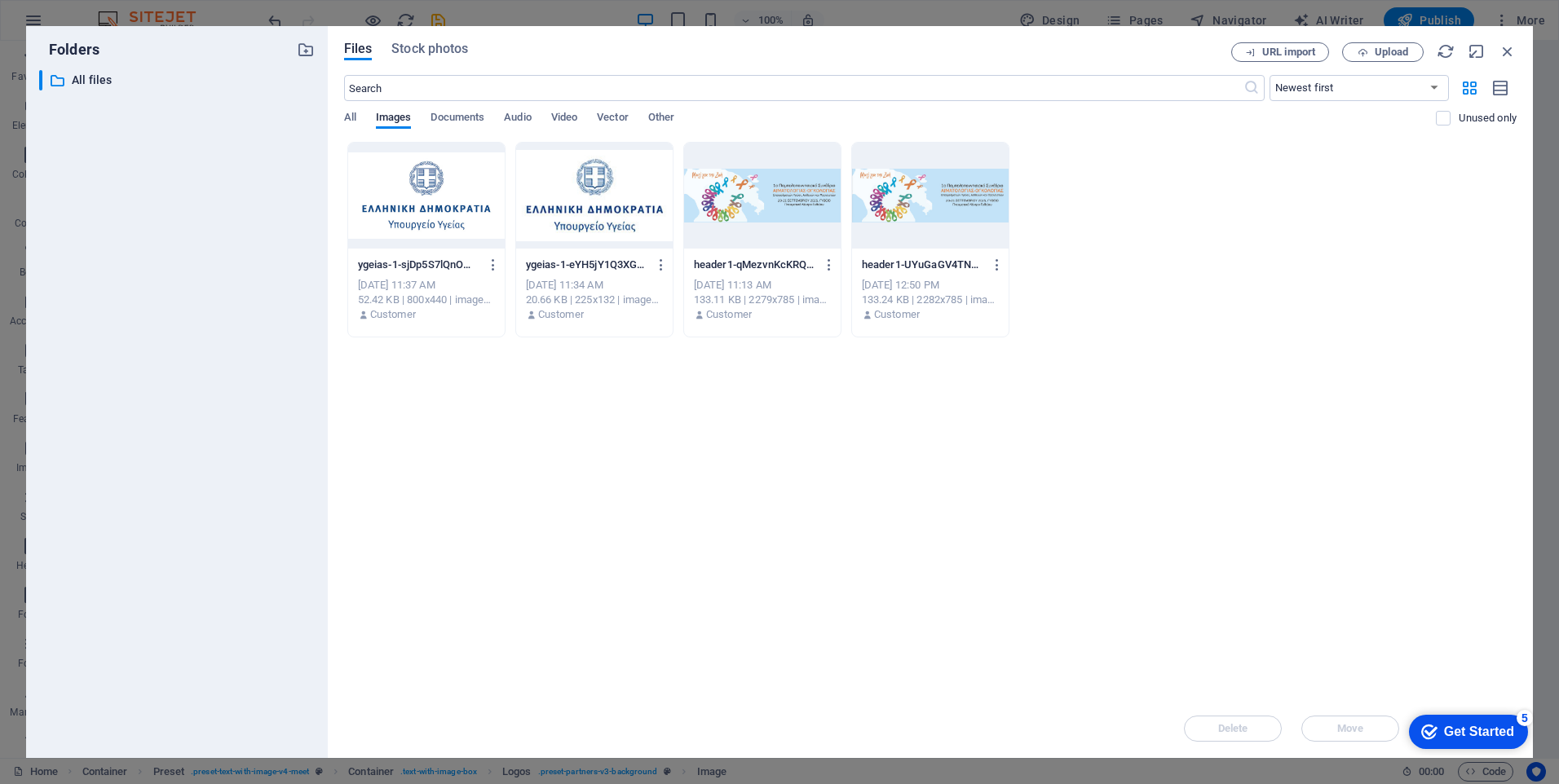
click at [455, 215] on div at bounding box center [426, 196] width 157 height 106
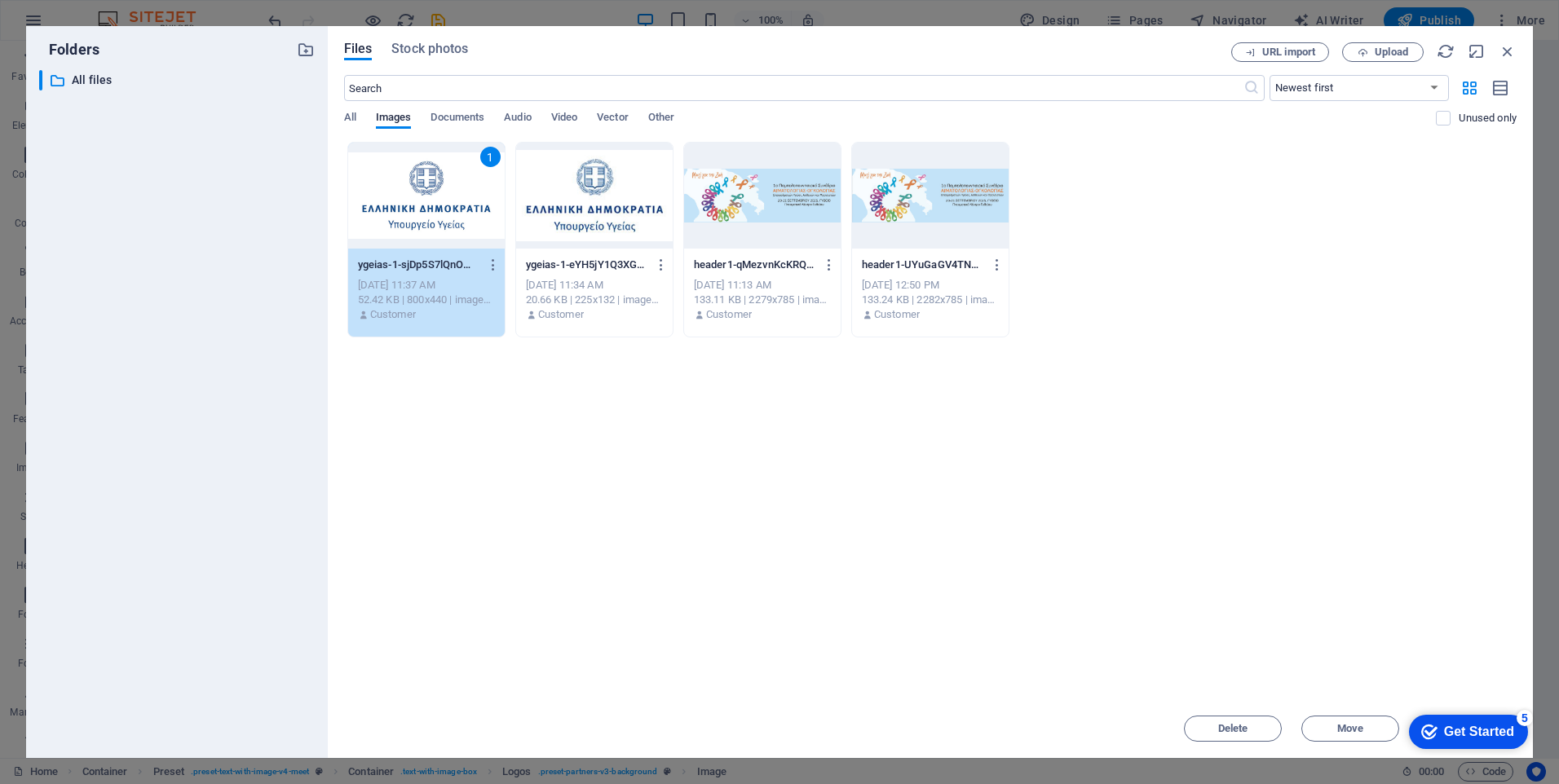
click at [441, 197] on div "1" at bounding box center [426, 196] width 157 height 106
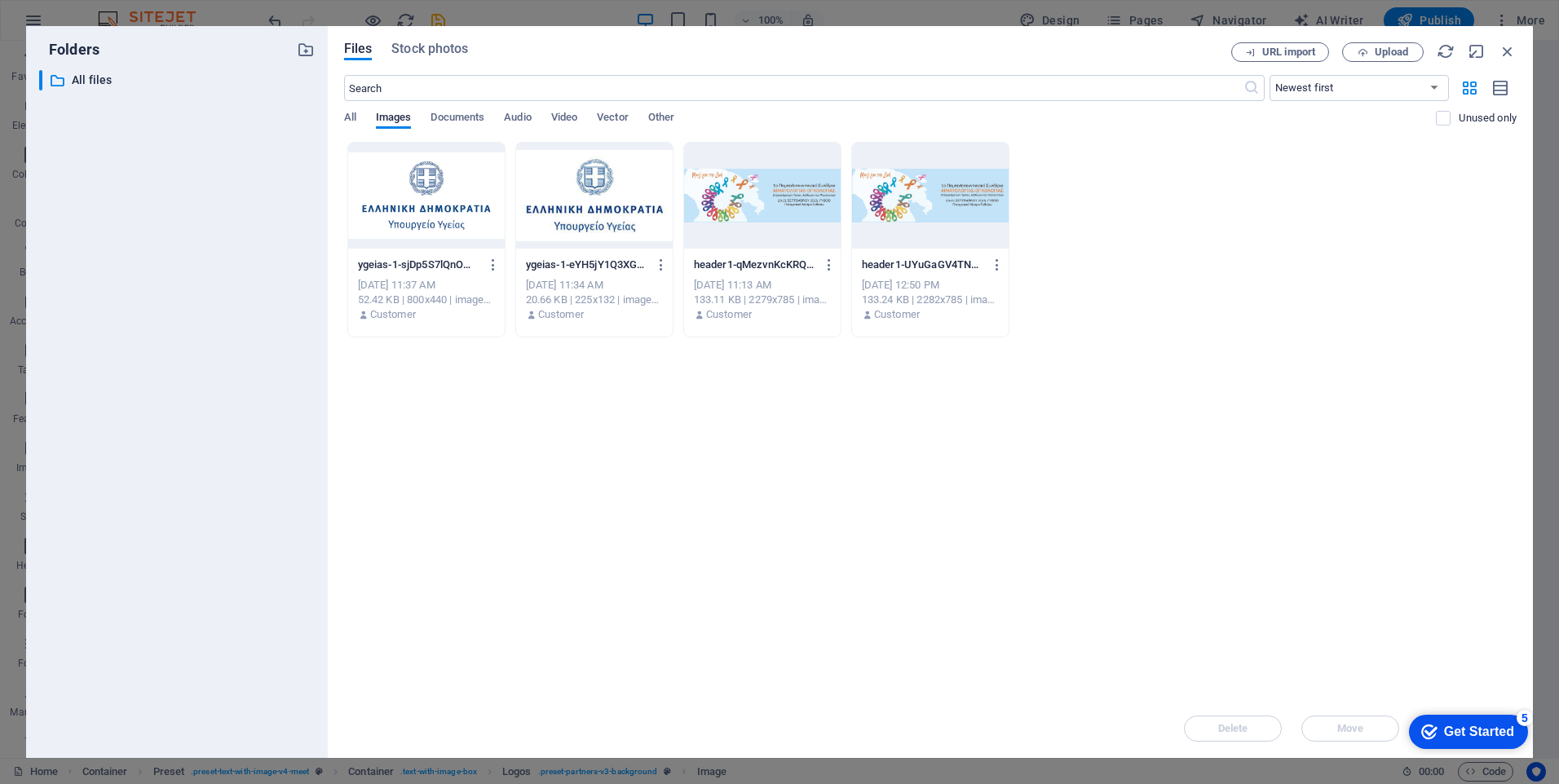
click at [441, 197] on div at bounding box center [426, 196] width 157 height 106
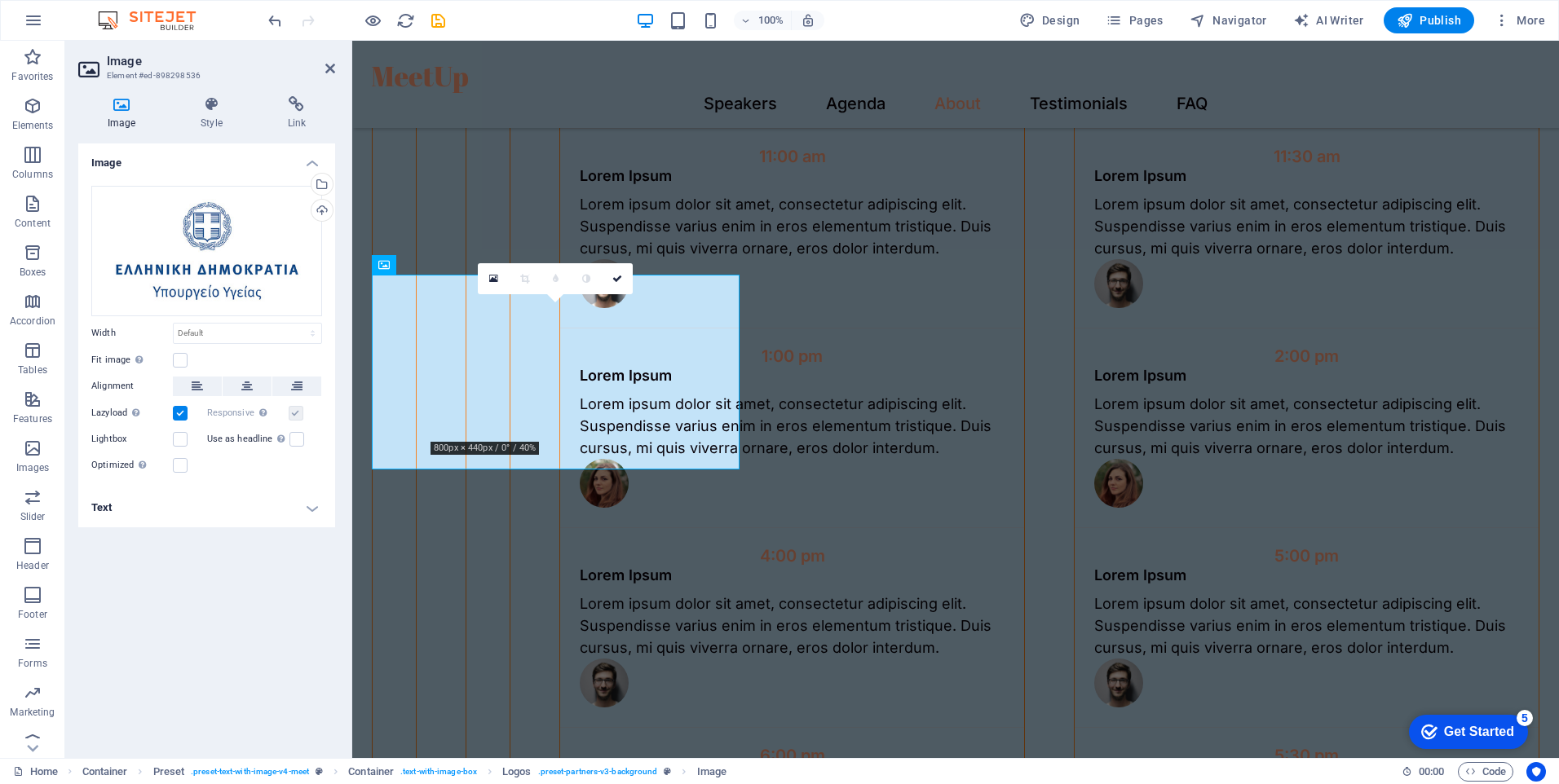
click at [309, 506] on h4 "Text" at bounding box center [206, 508] width 257 height 39
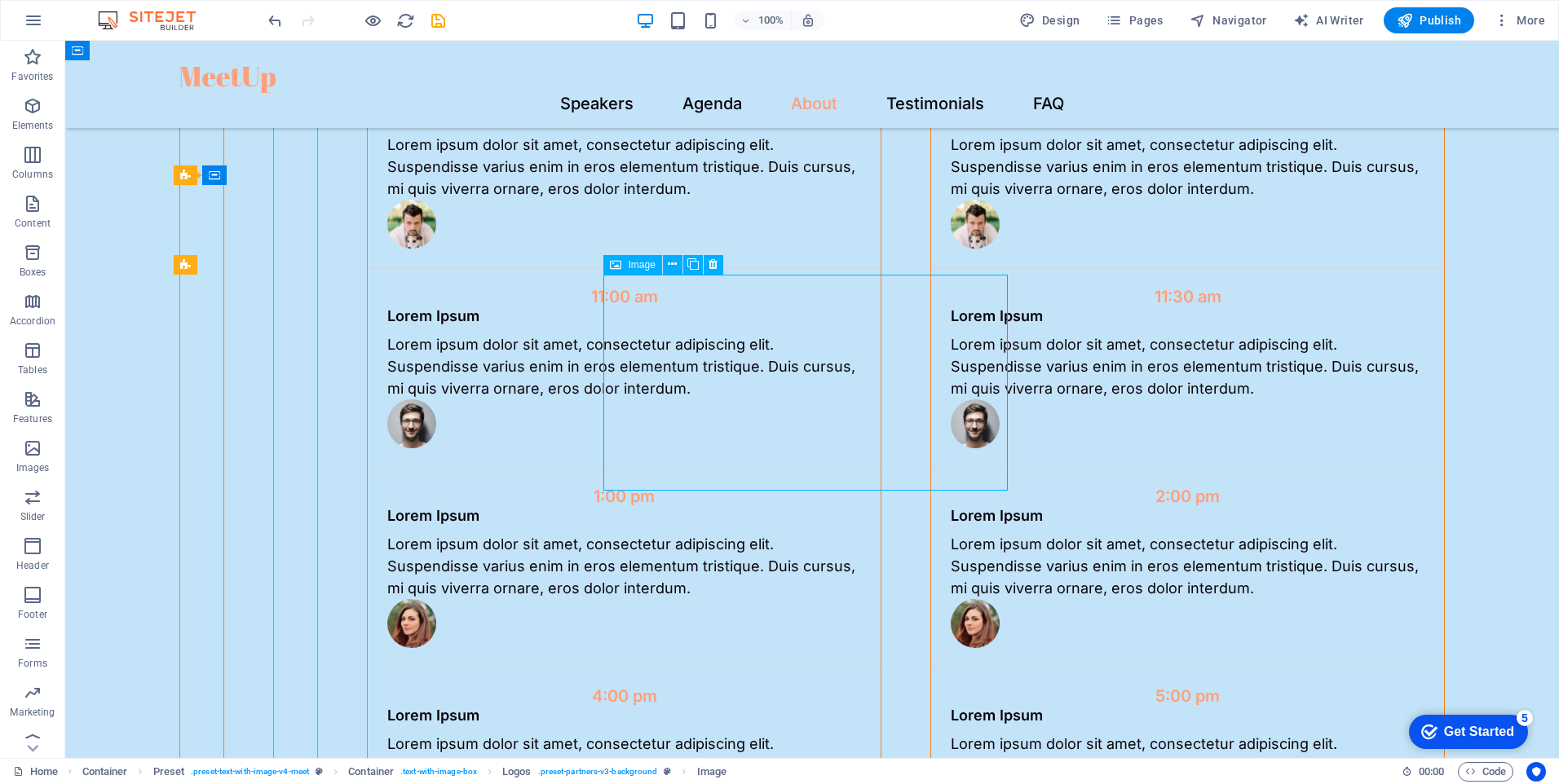
scroll to position [3665, 0]
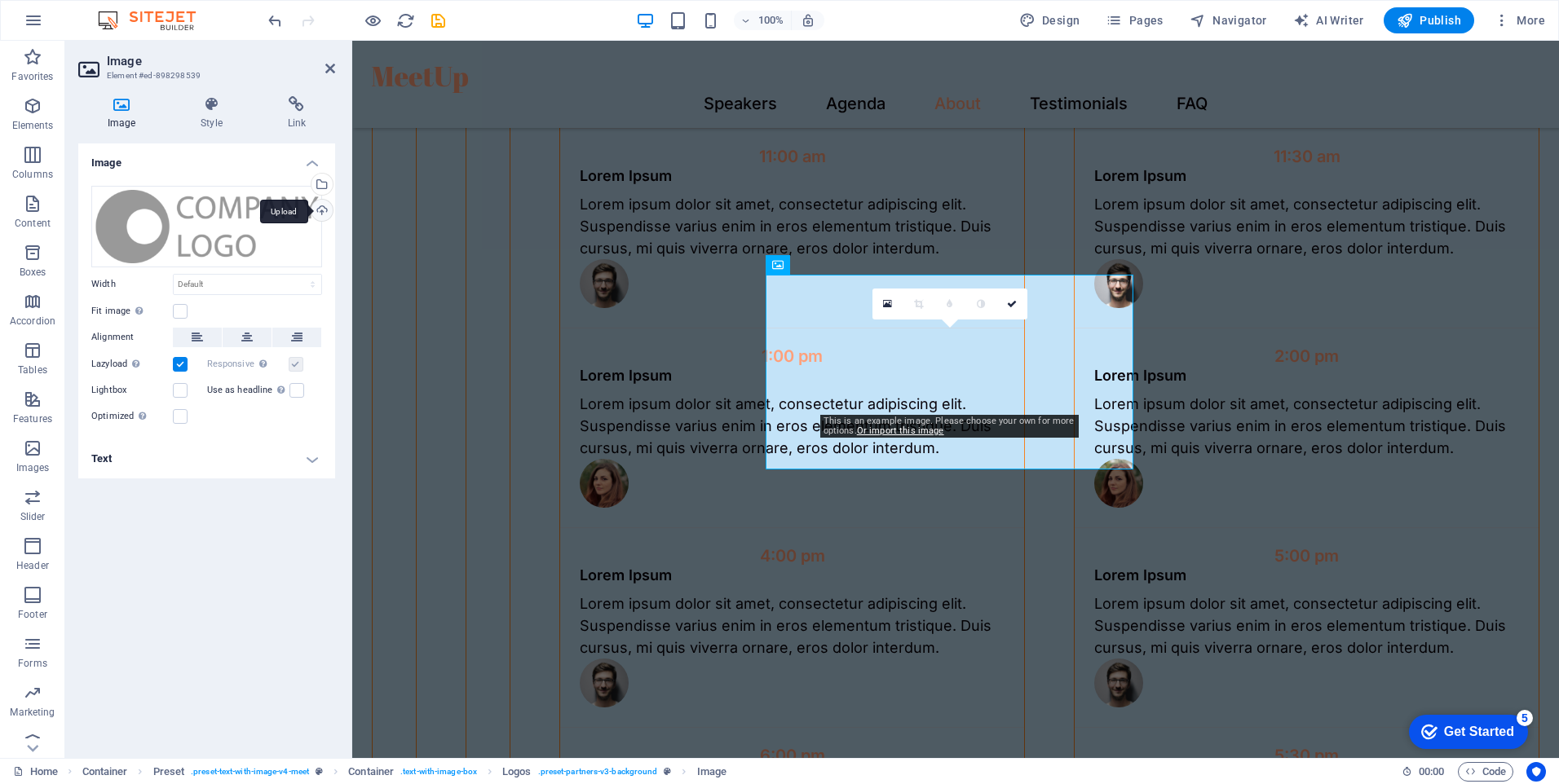
click at [325, 211] on div "Upload" at bounding box center [320, 211] width 24 height 24
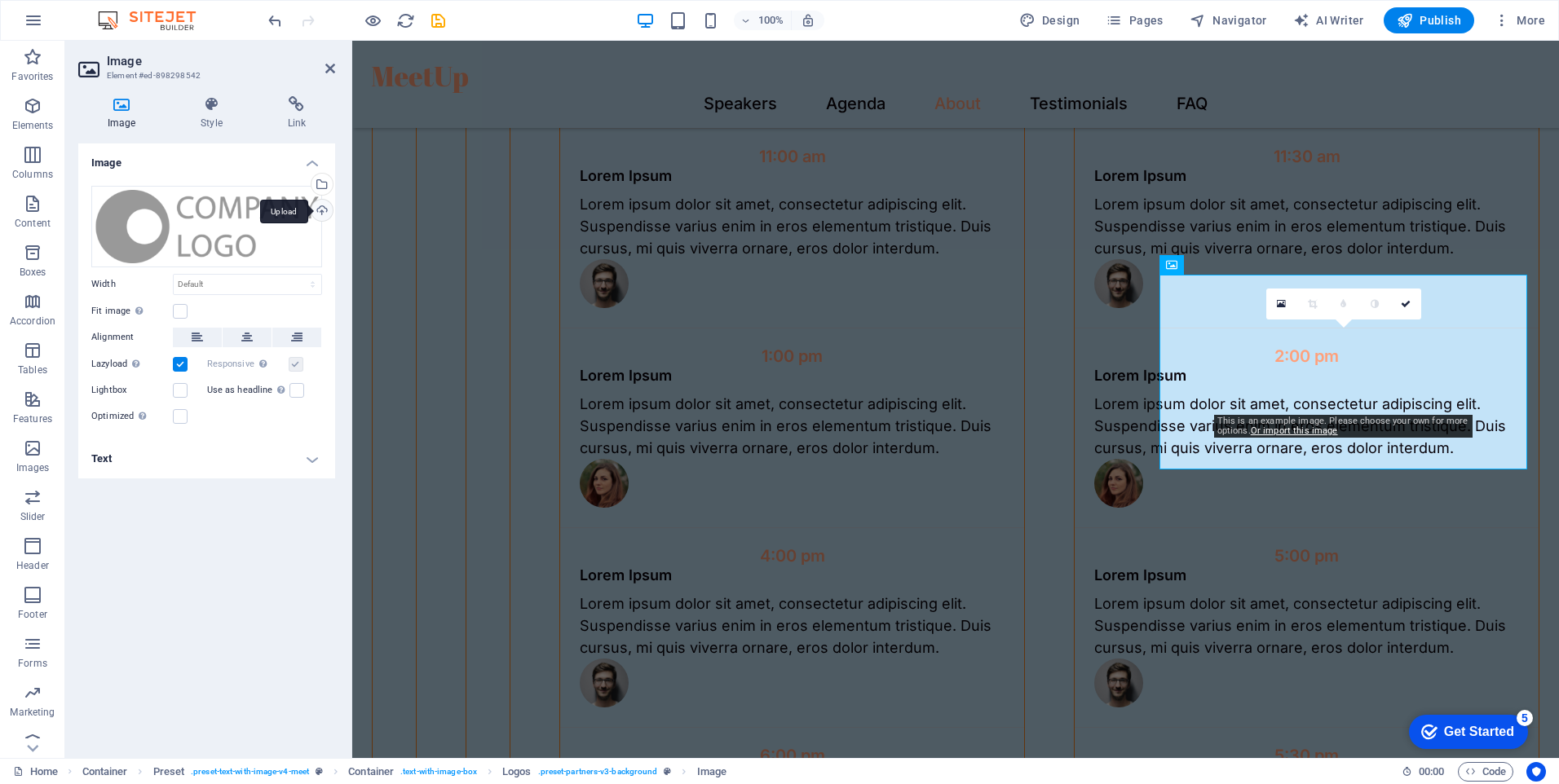
click at [322, 209] on div "Upload" at bounding box center [320, 211] width 24 height 24
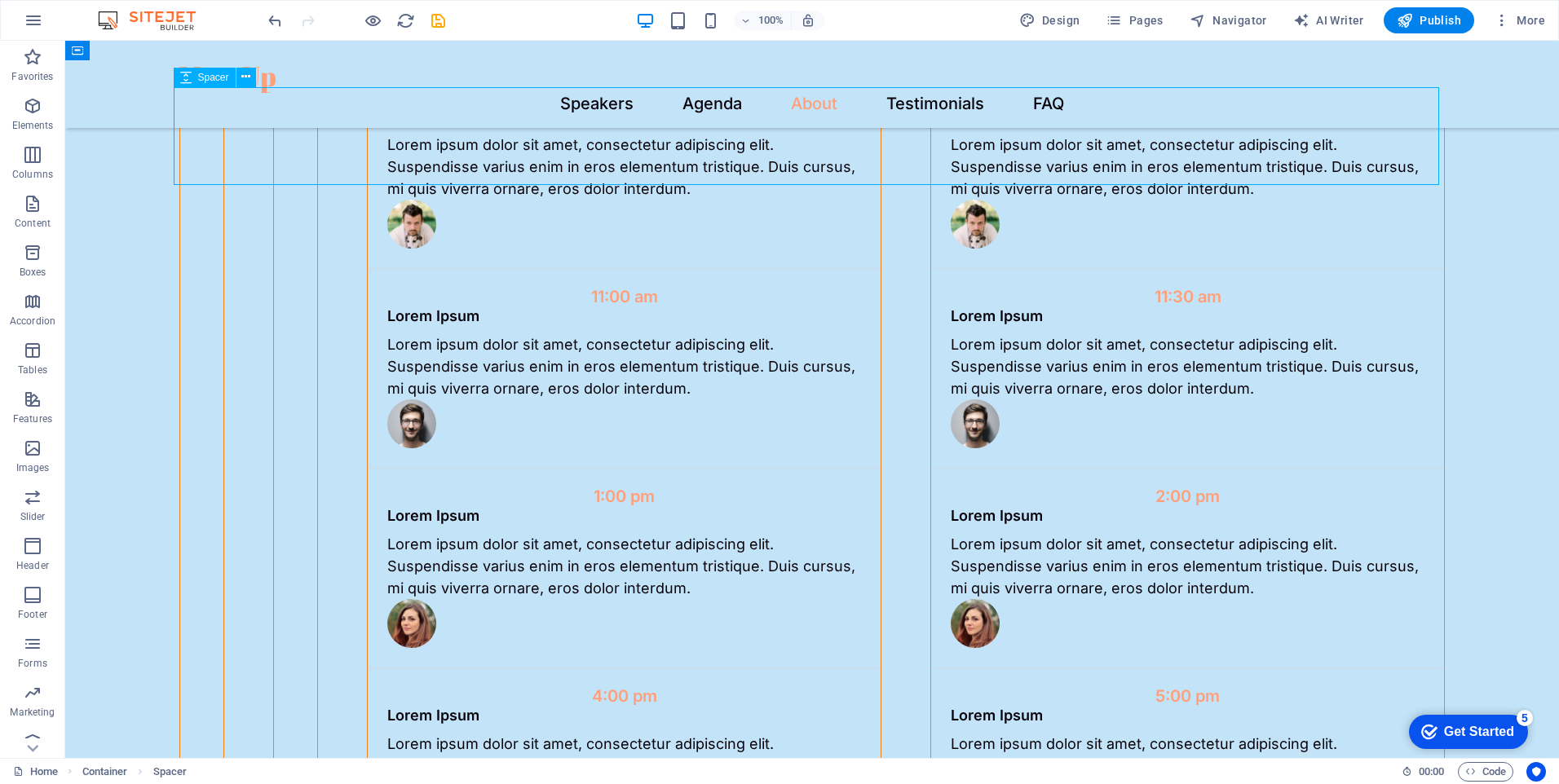
scroll to position [3665, 0]
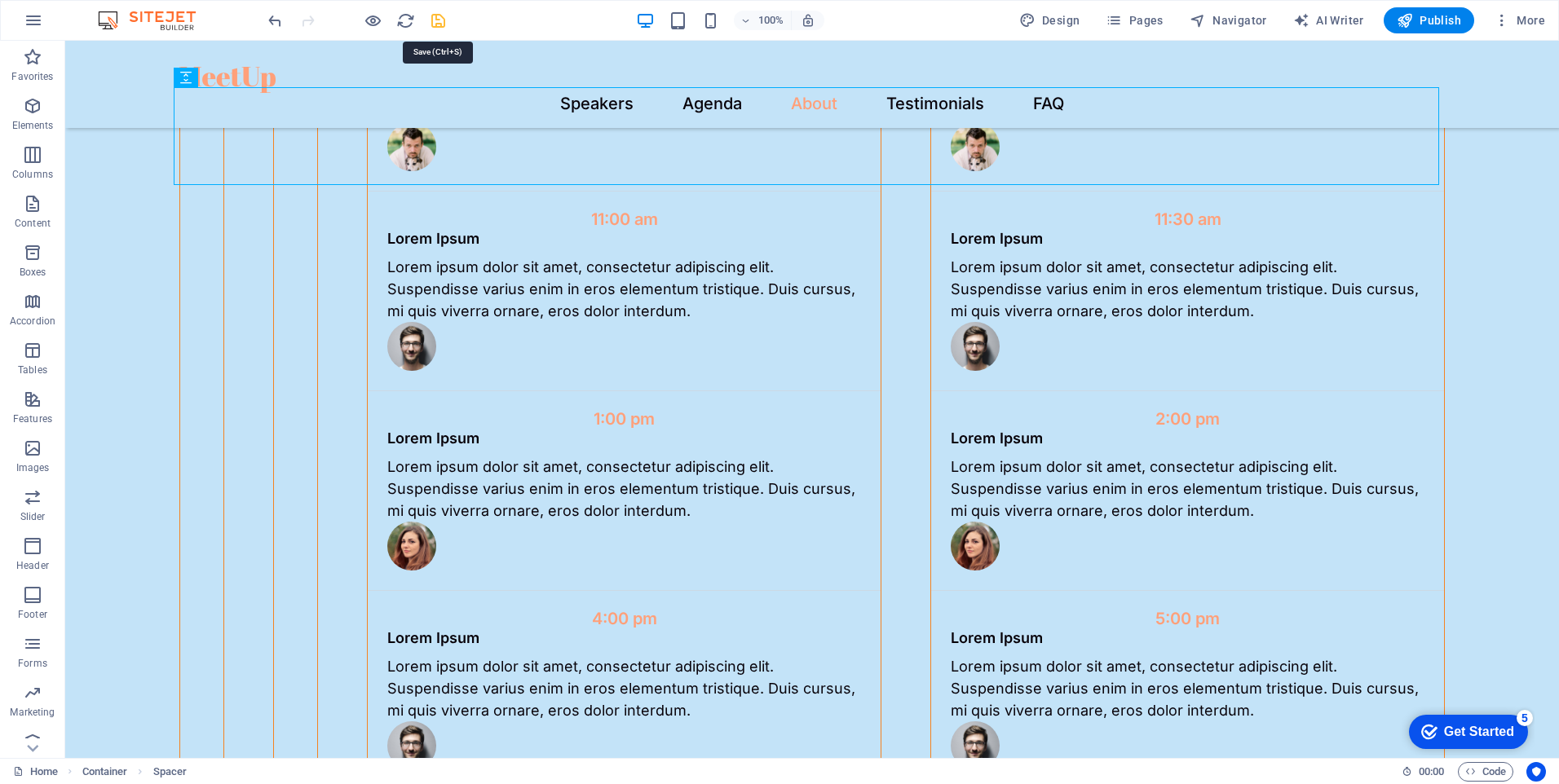
click at [438, 25] on icon "save" at bounding box center [438, 20] width 18 height 18
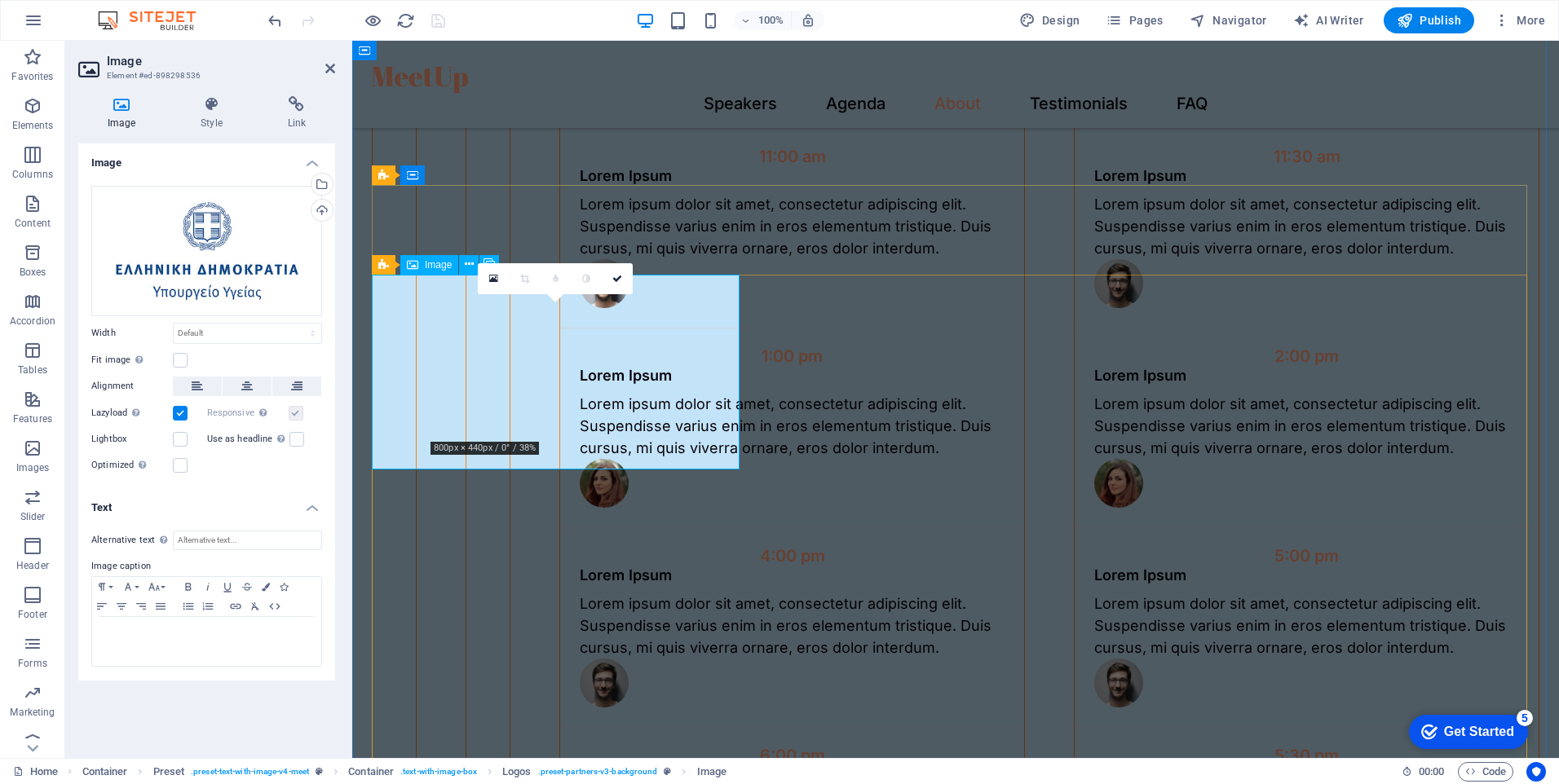
click at [199, 126] on h4 "Style" at bounding box center [214, 113] width 87 height 34
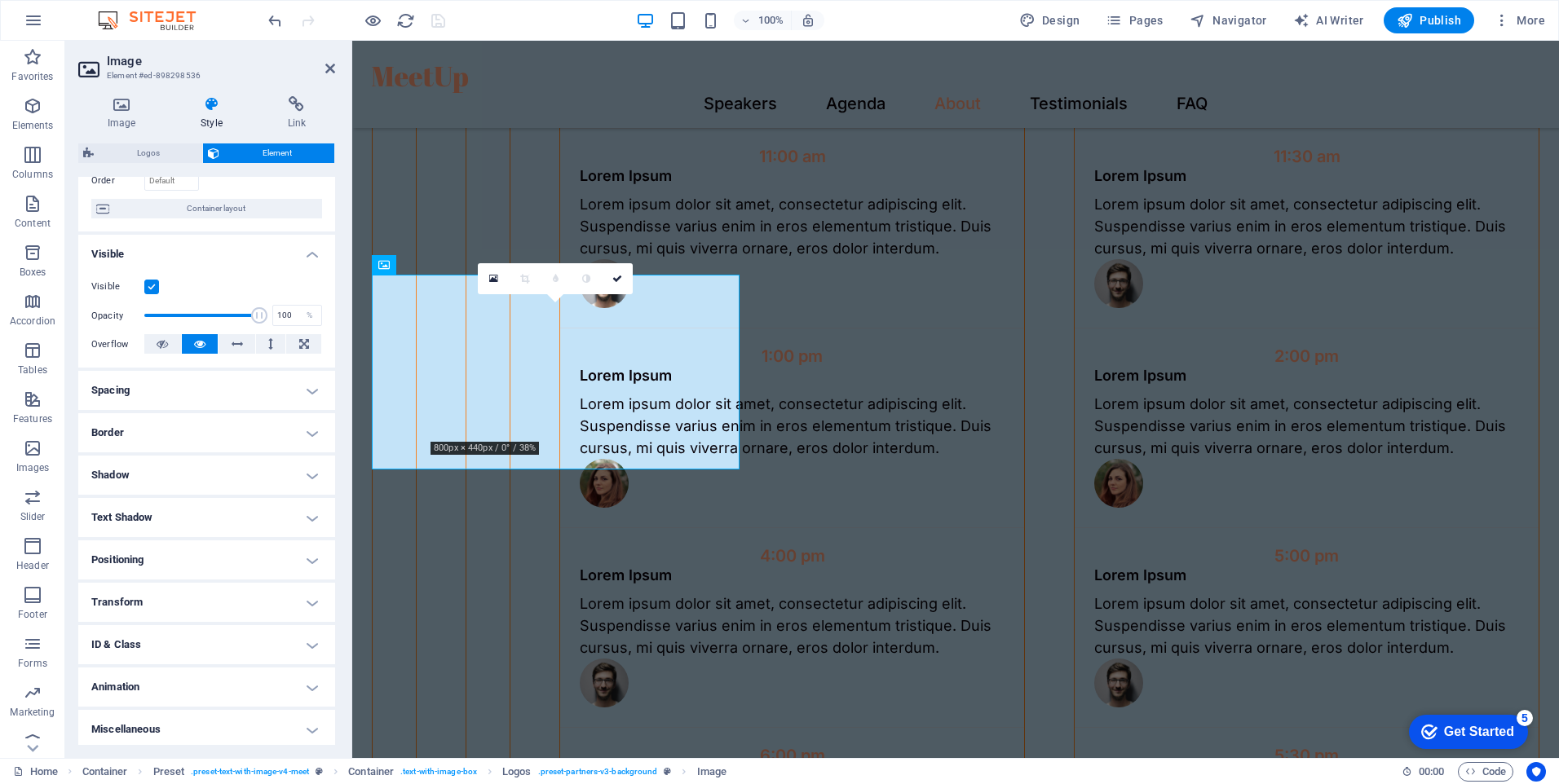
scroll to position [121, 0]
click at [305, 552] on h4 "Positioning" at bounding box center [206, 555] width 257 height 39
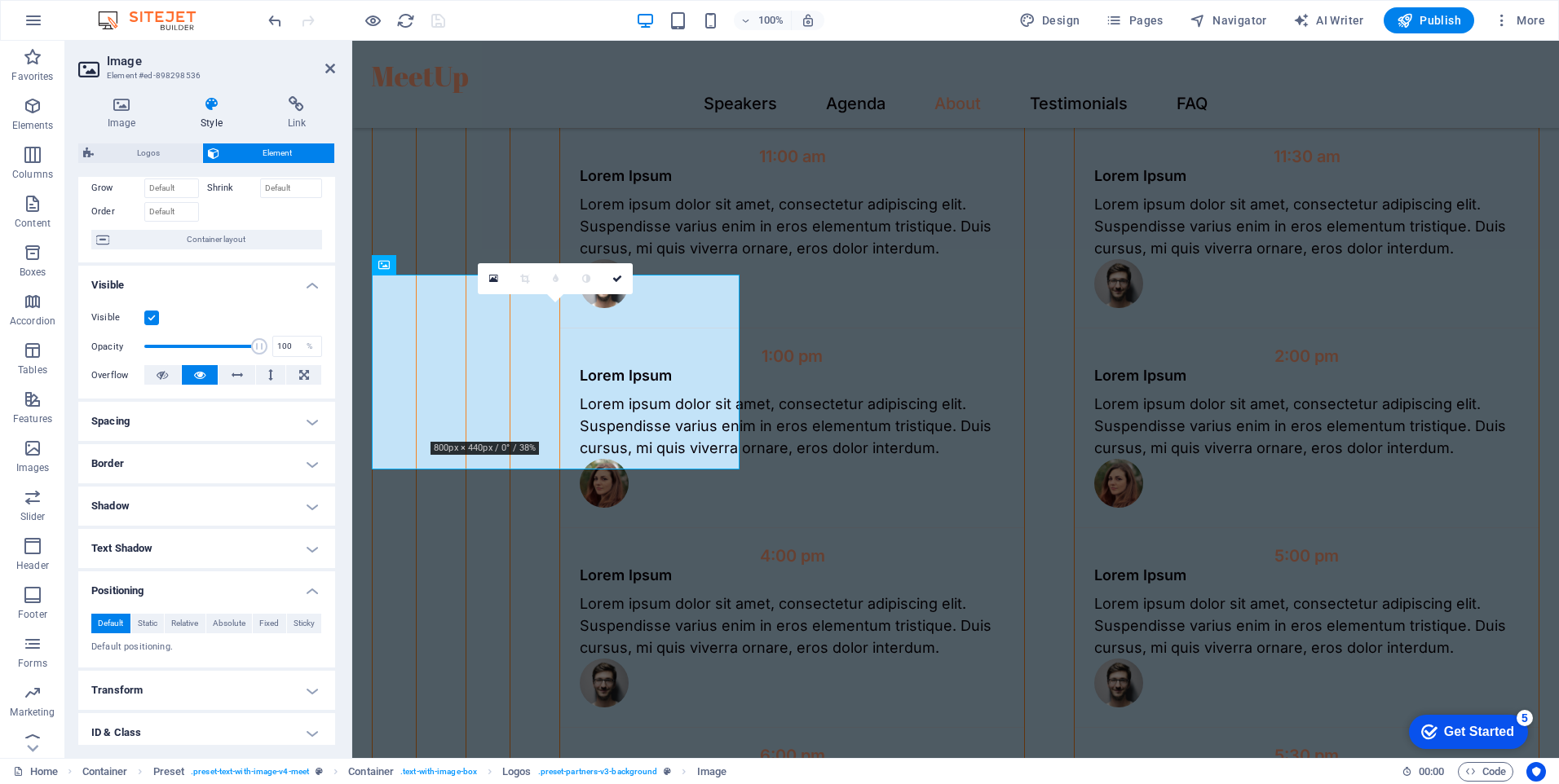
scroll to position [15, 0]
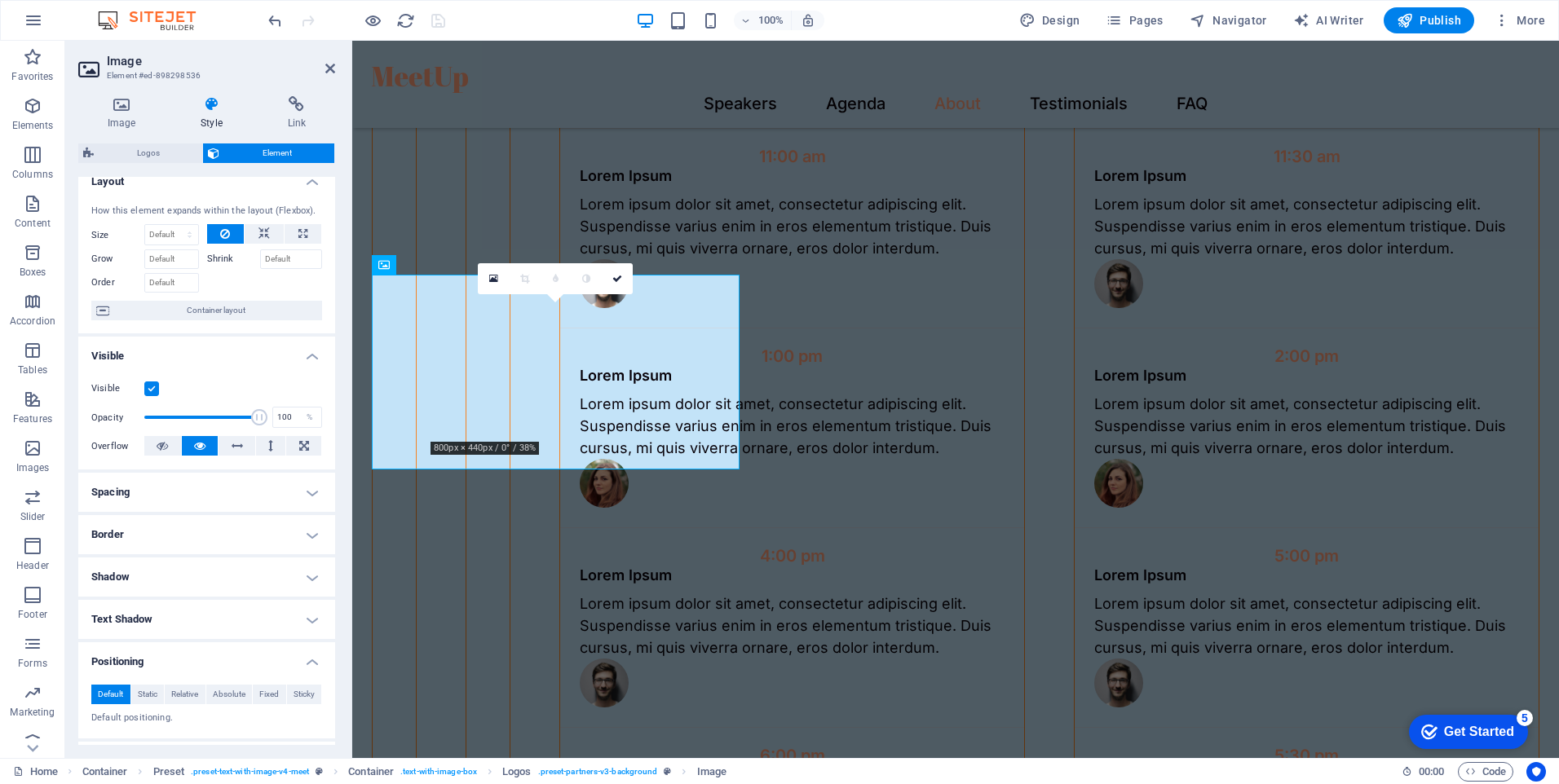
click at [309, 488] on h4 "Spacing" at bounding box center [206, 492] width 257 height 39
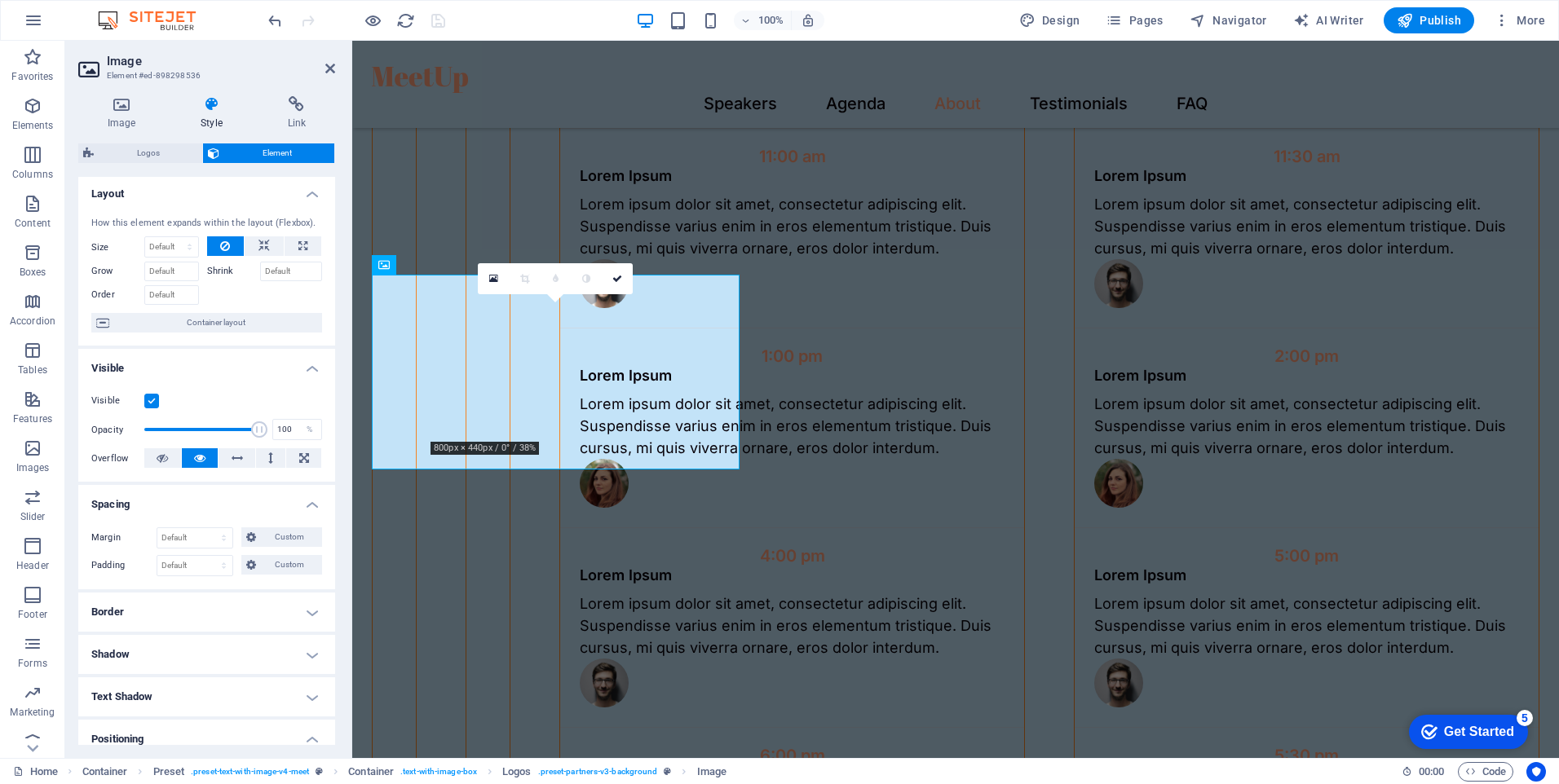
scroll to position [0, 0]
click at [270, 325] on span "Container layout" at bounding box center [215, 325] width 203 height 19
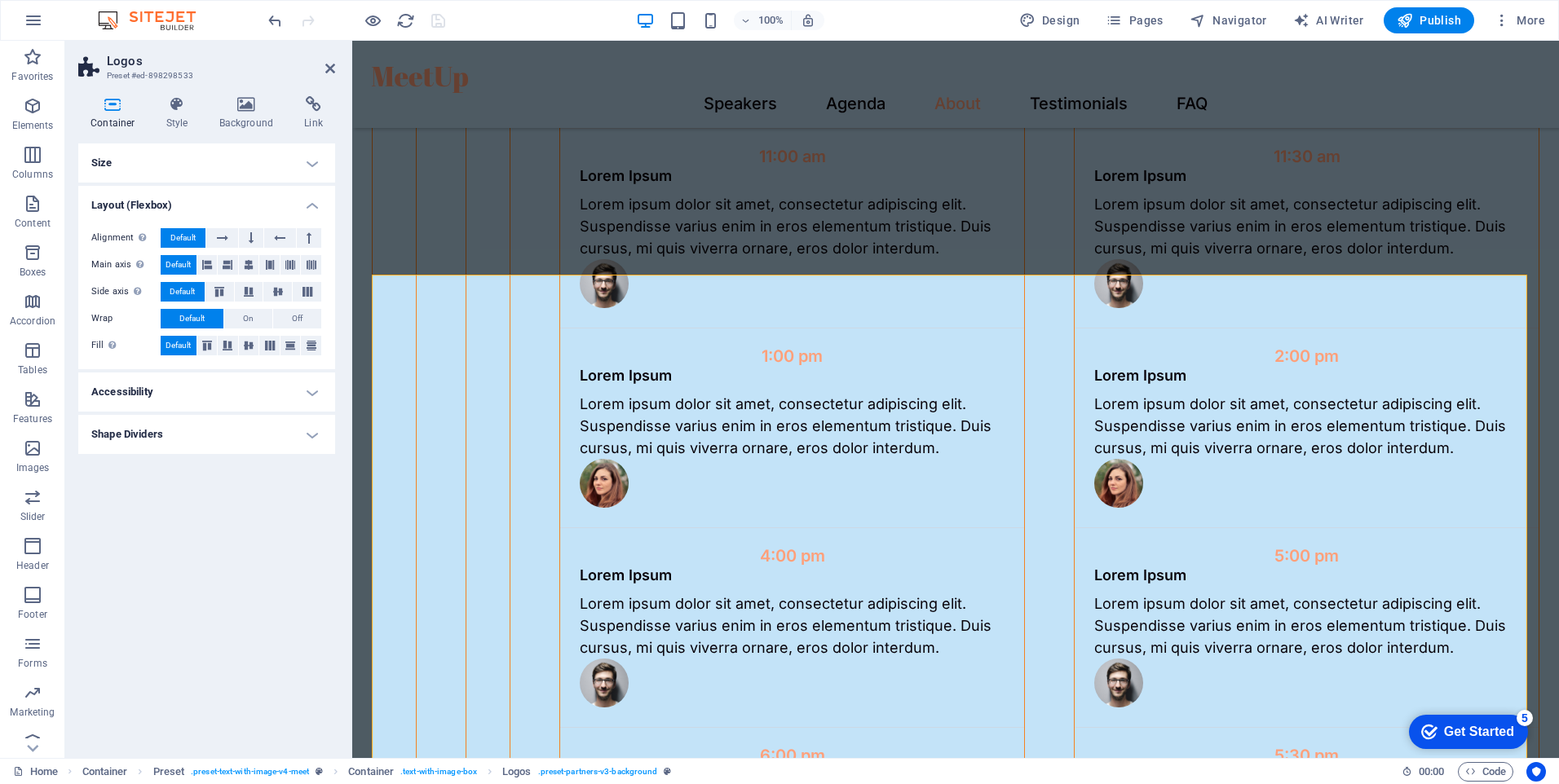
click at [309, 433] on h4 "Shape Dividers" at bounding box center [206, 435] width 257 height 39
click at [250, 105] on icon at bounding box center [246, 104] width 79 height 17
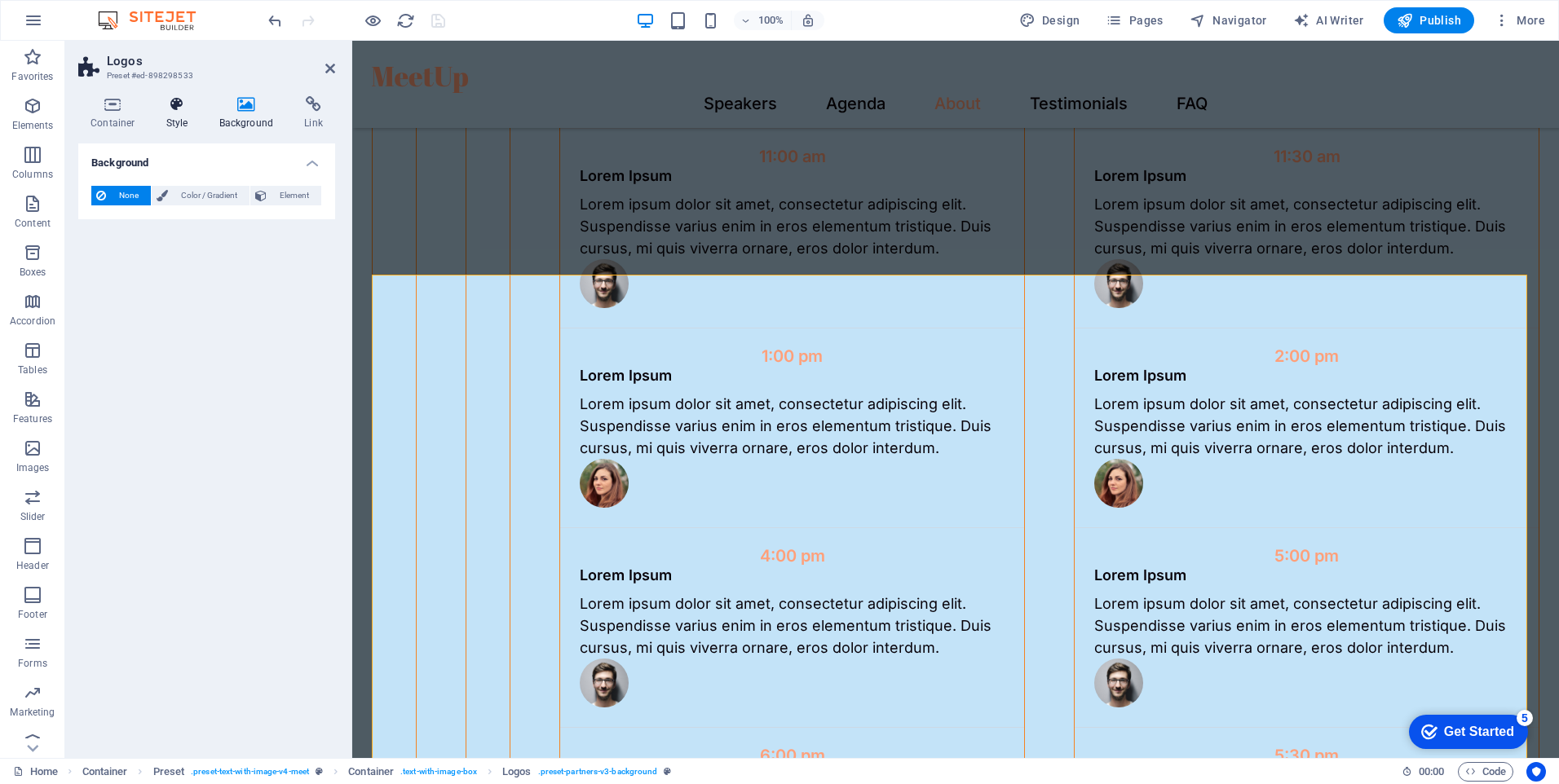
click at [174, 114] on h4 "Style" at bounding box center [180, 113] width 53 height 34
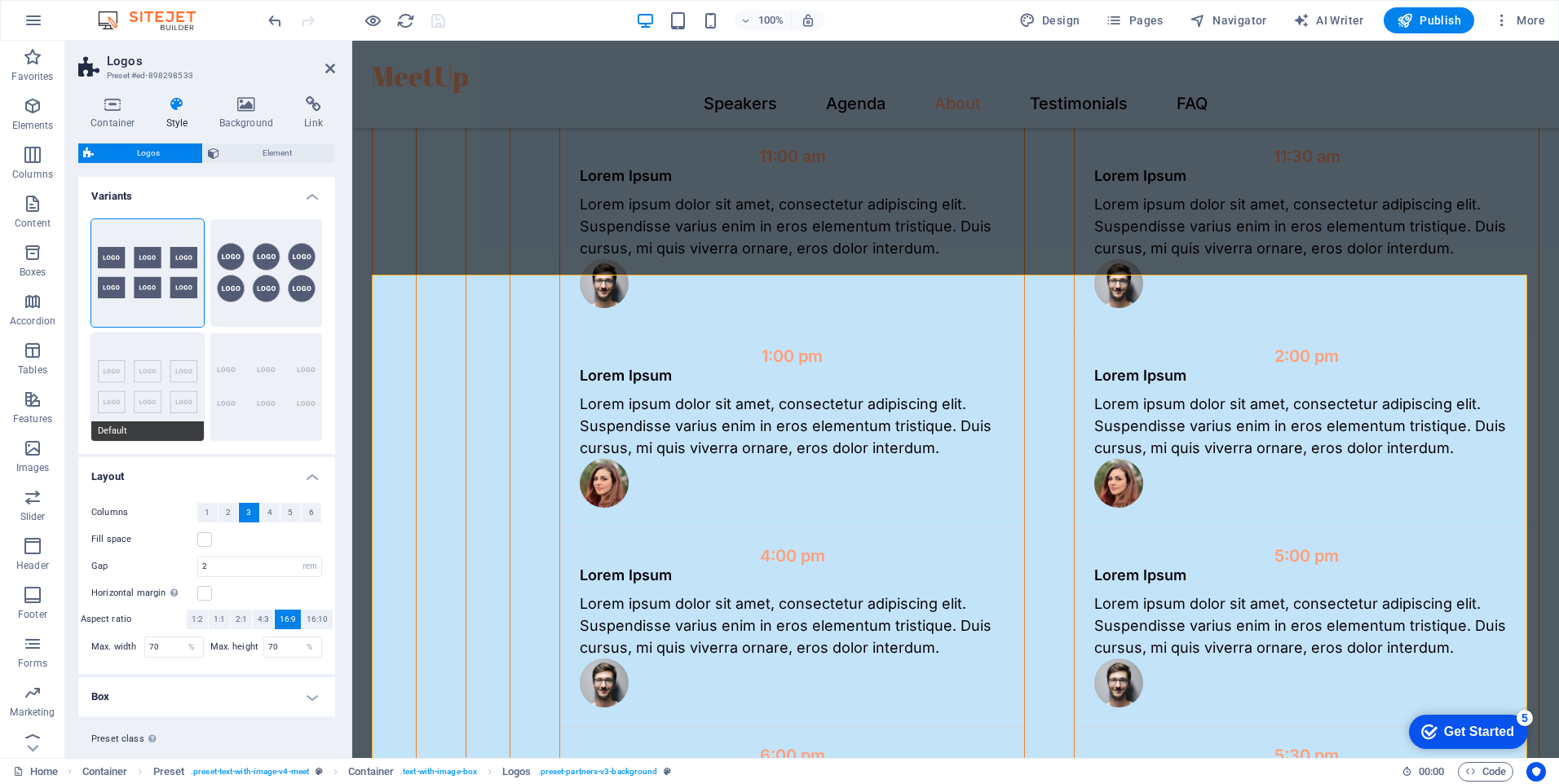
click at [167, 383] on button "Default" at bounding box center [148, 387] width 113 height 108
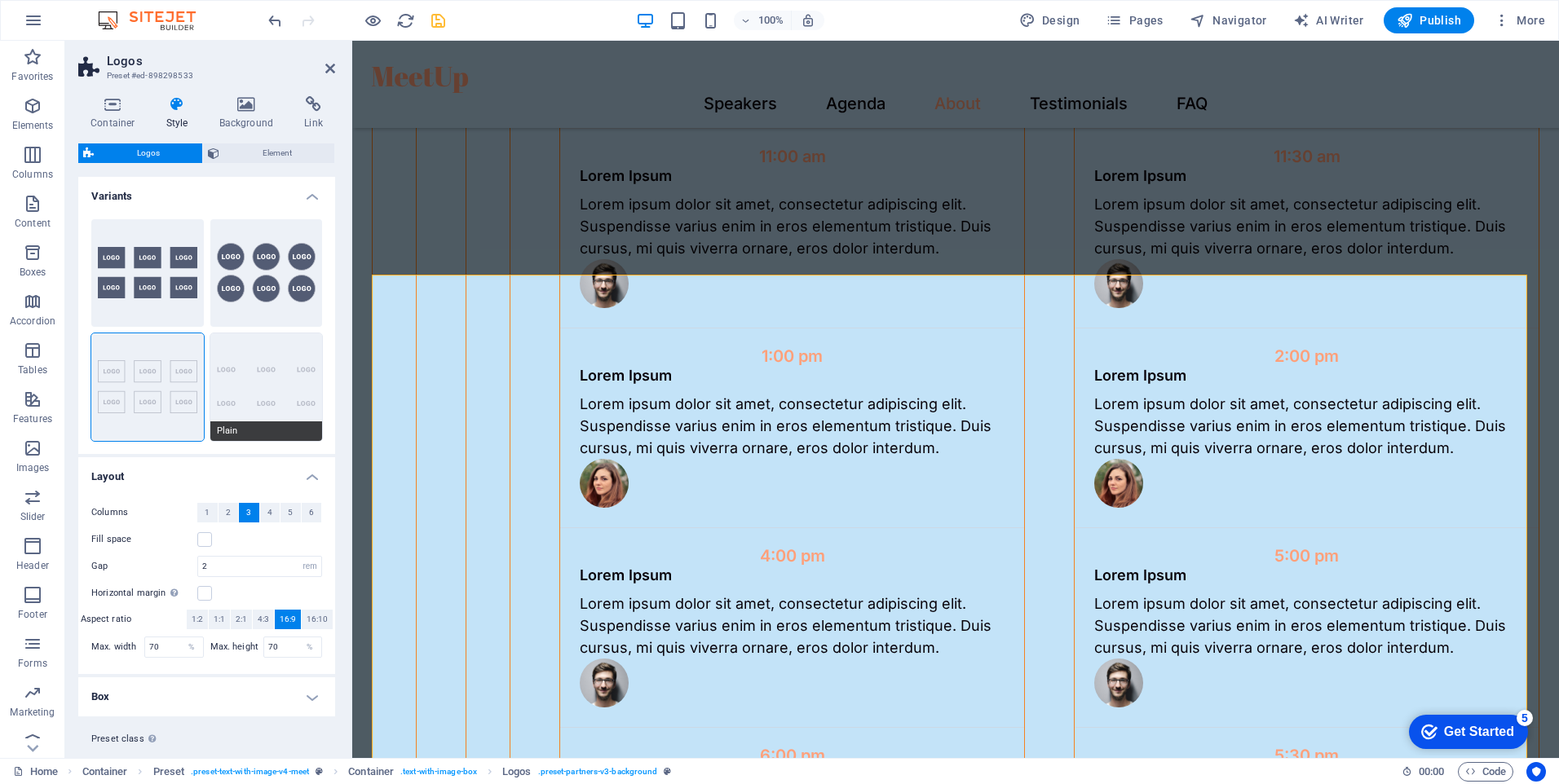
click at [236, 422] on button "Plain" at bounding box center [267, 387] width 113 height 108
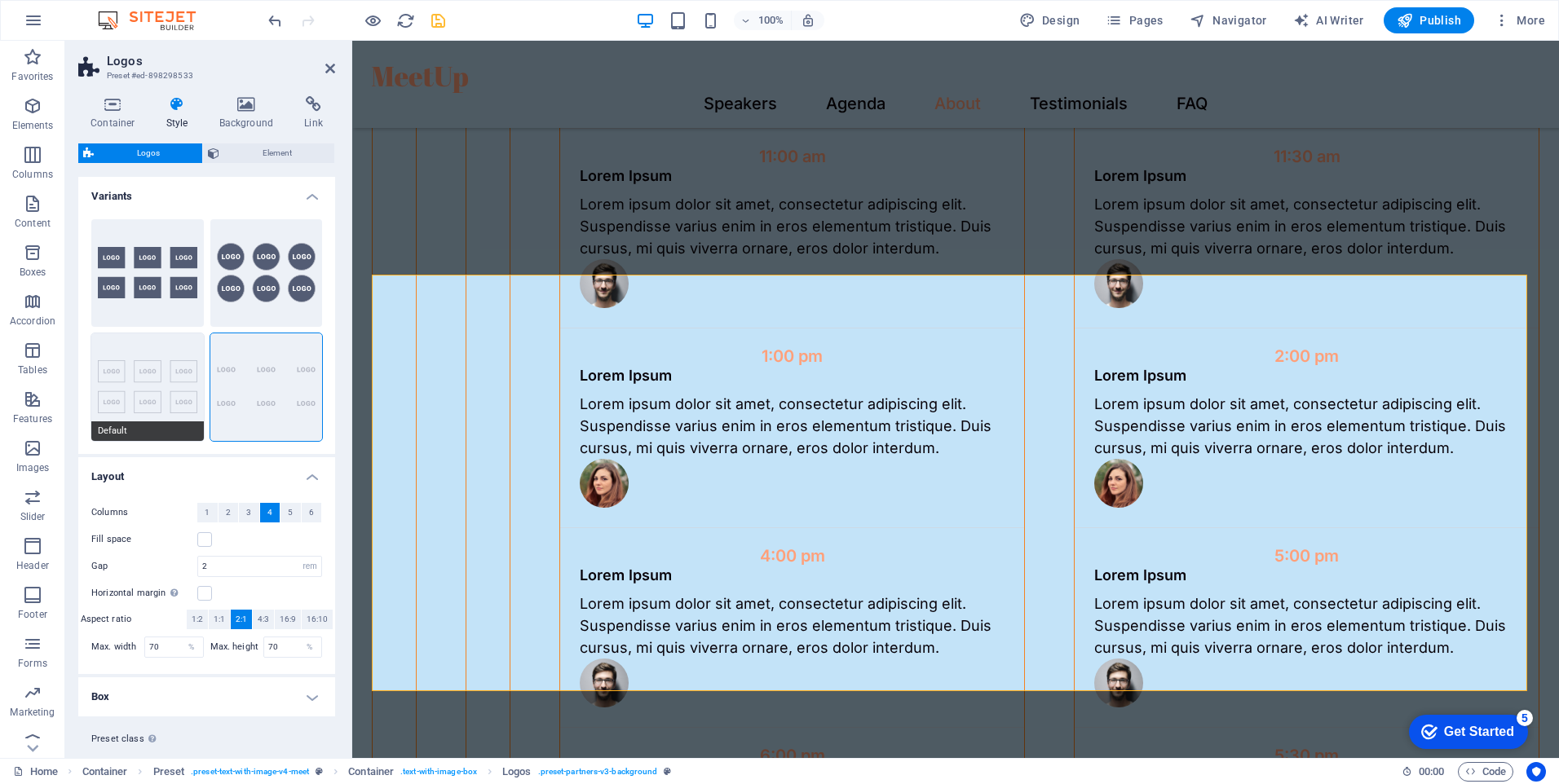
click at [141, 358] on button "Default" at bounding box center [148, 387] width 113 height 108
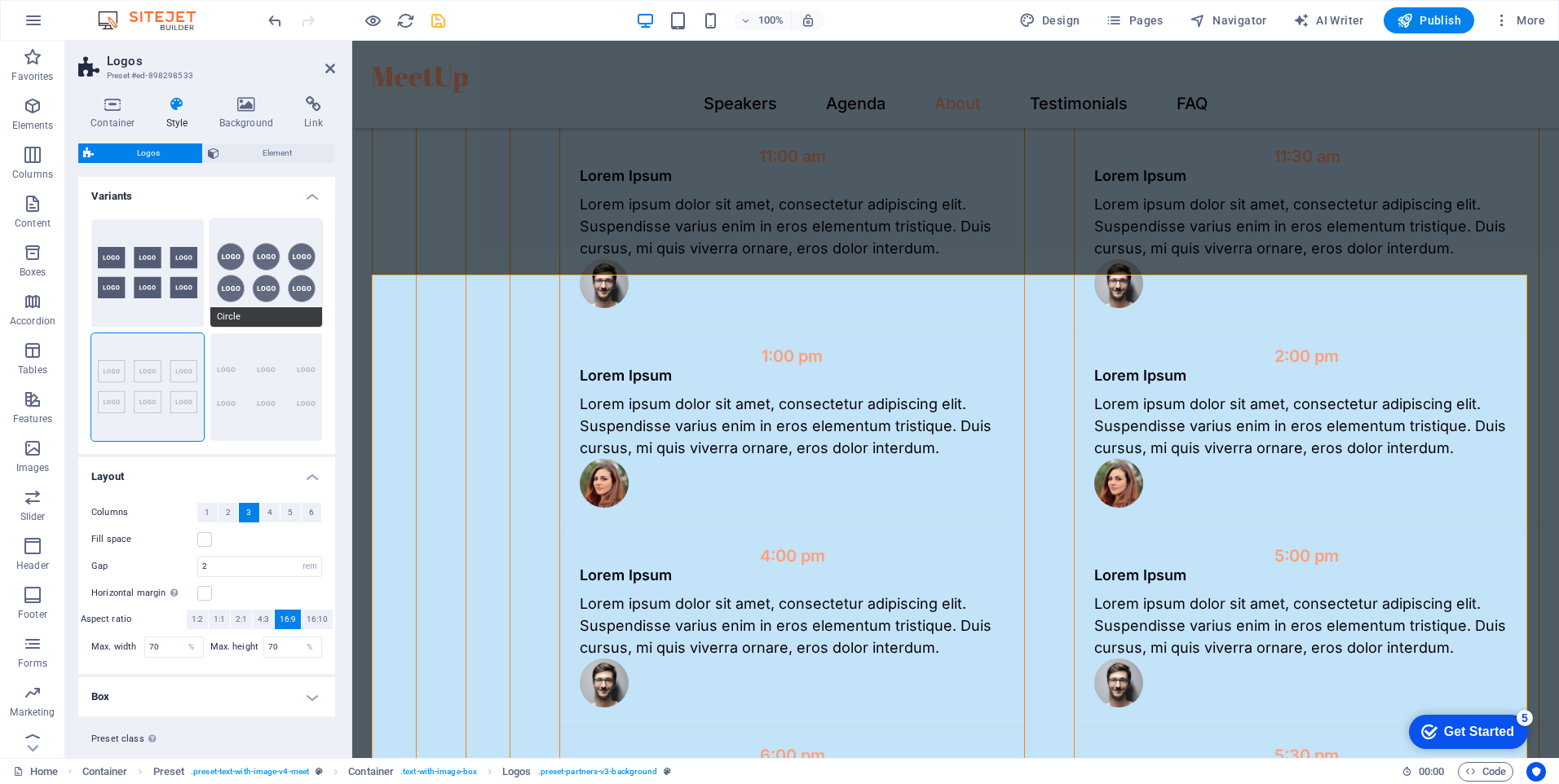
click at [272, 253] on button "Circle" at bounding box center [267, 272] width 113 height 108
type input "1"
type input "80"
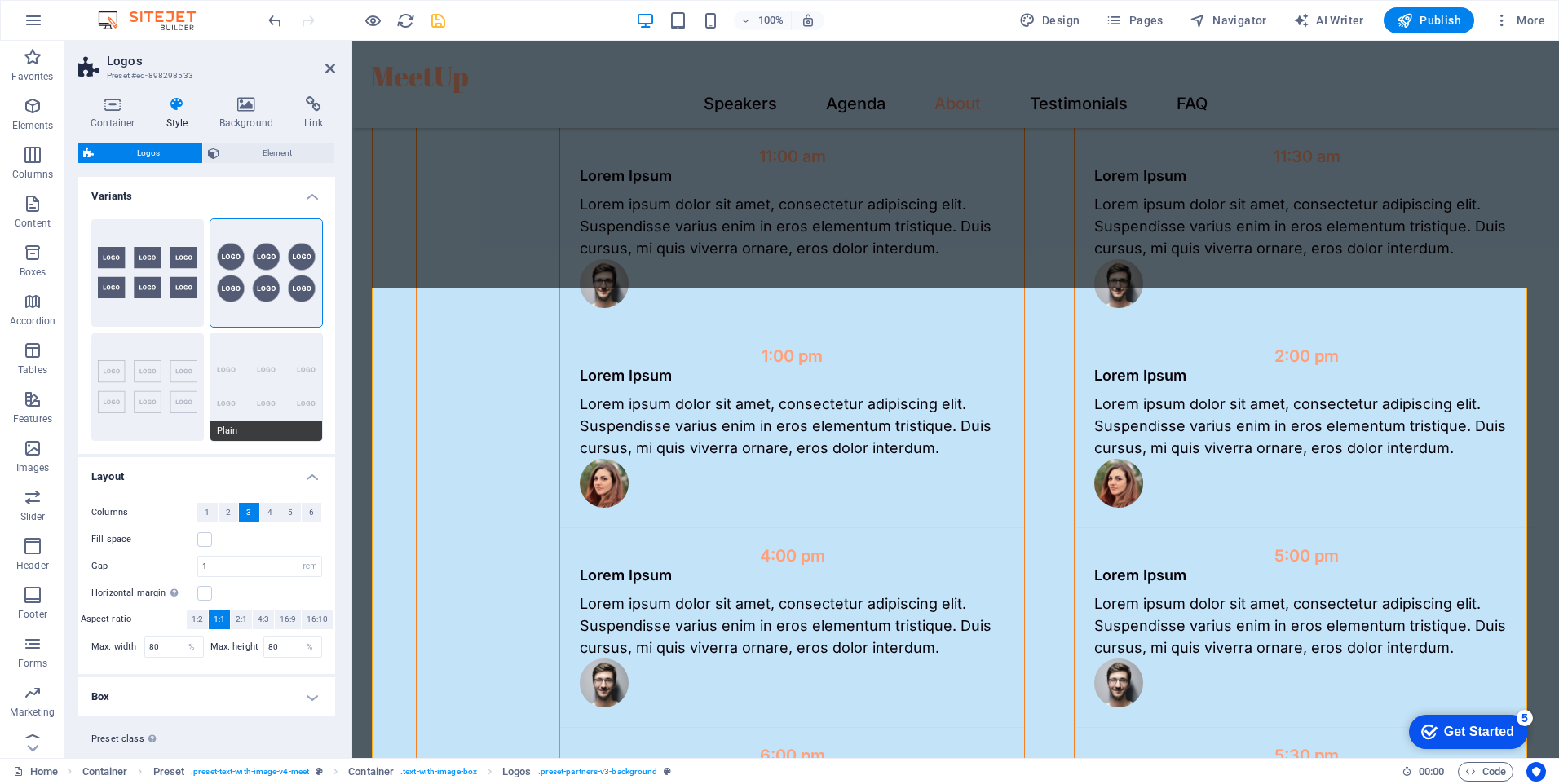
click at [271, 385] on button "Plain" at bounding box center [267, 387] width 113 height 108
type input "2"
type input "70"
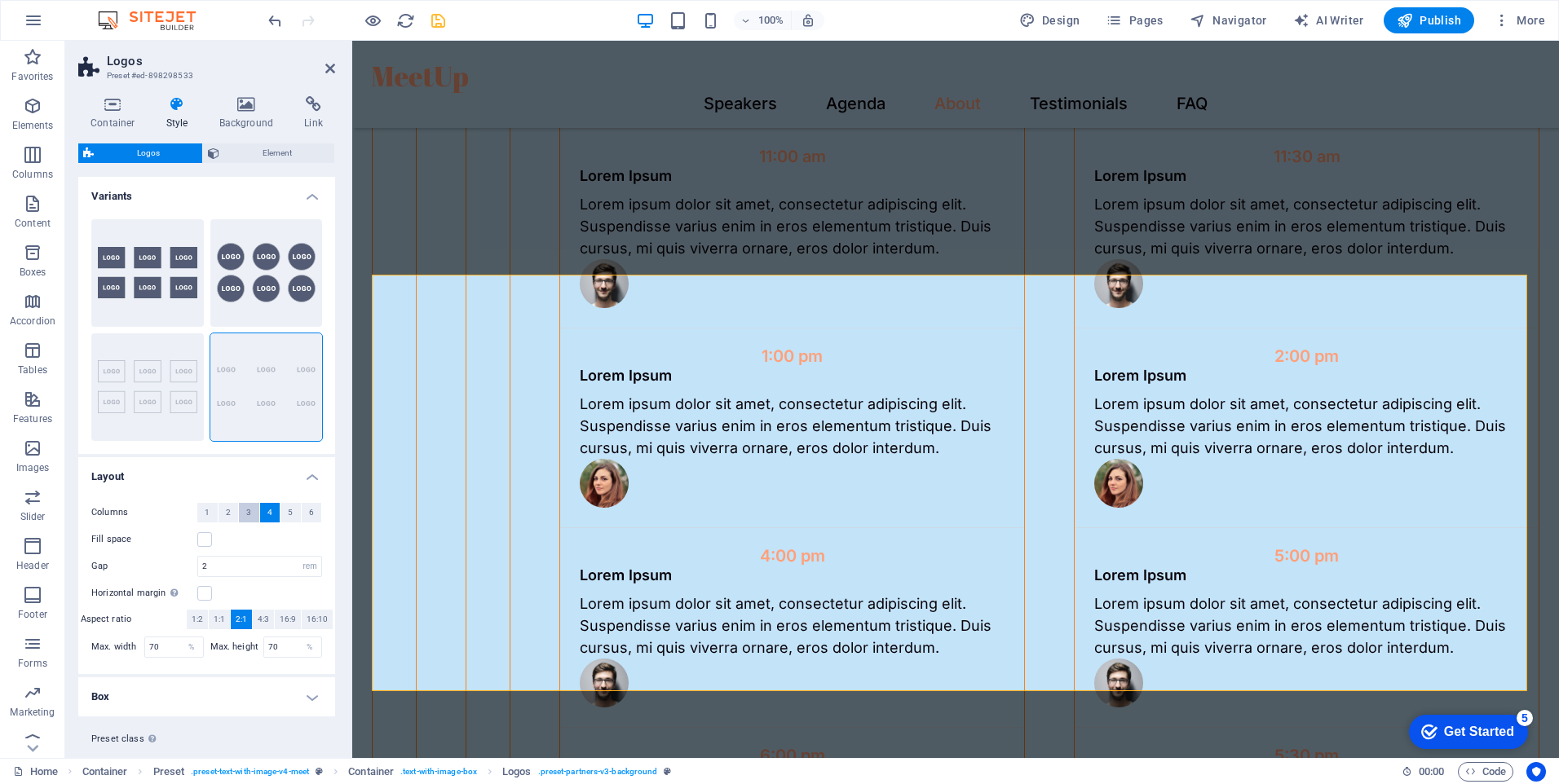
click at [250, 518] on button "3" at bounding box center [249, 513] width 20 height 19
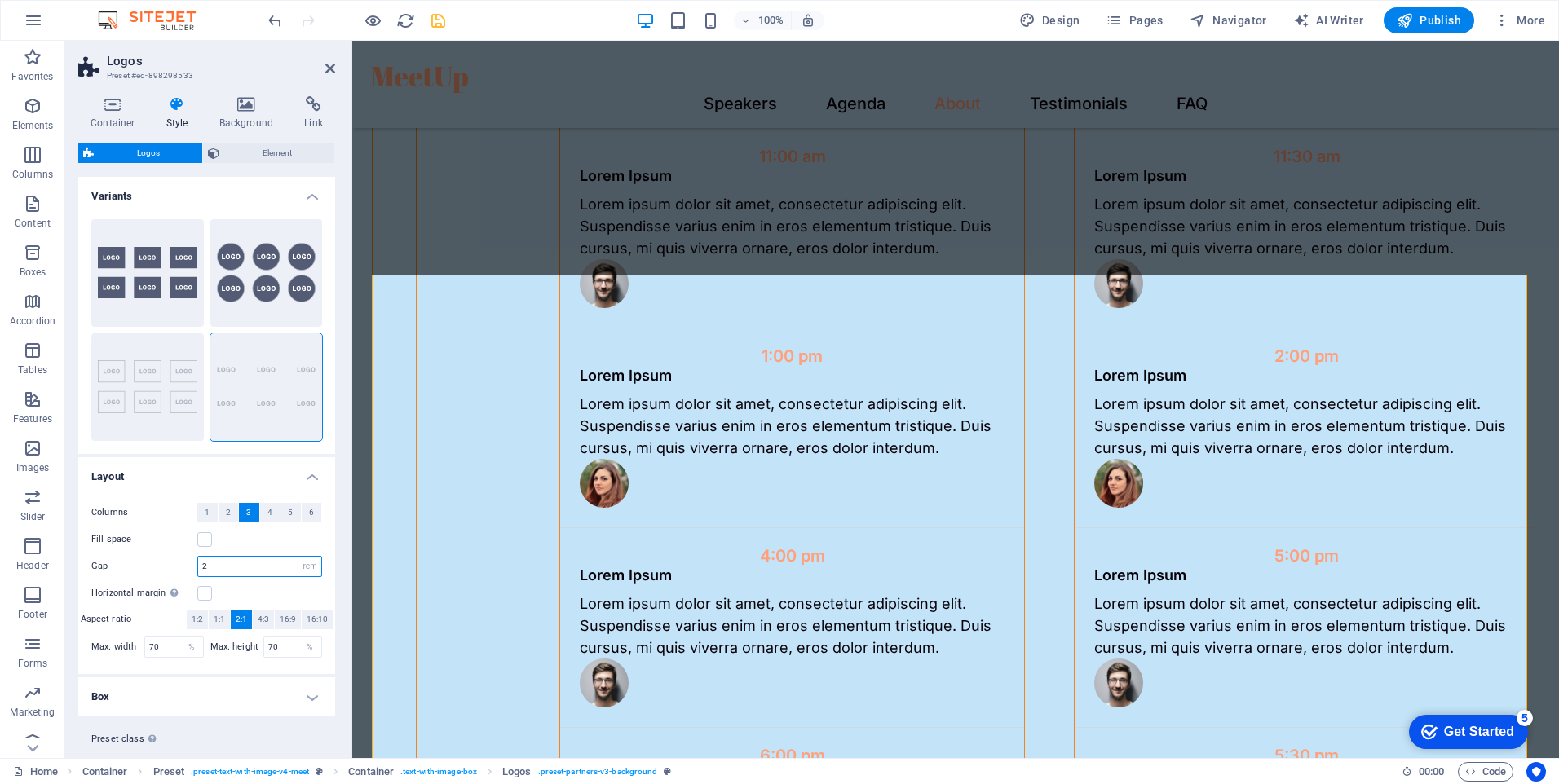
drag, startPoint x: 220, startPoint y: 565, endPoint x: 224, endPoint y: 574, distance: 9.8
click at [175, 573] on div "Gap 2 px rem % vh vw" at bounding box center [206, 567] width 231 height 21
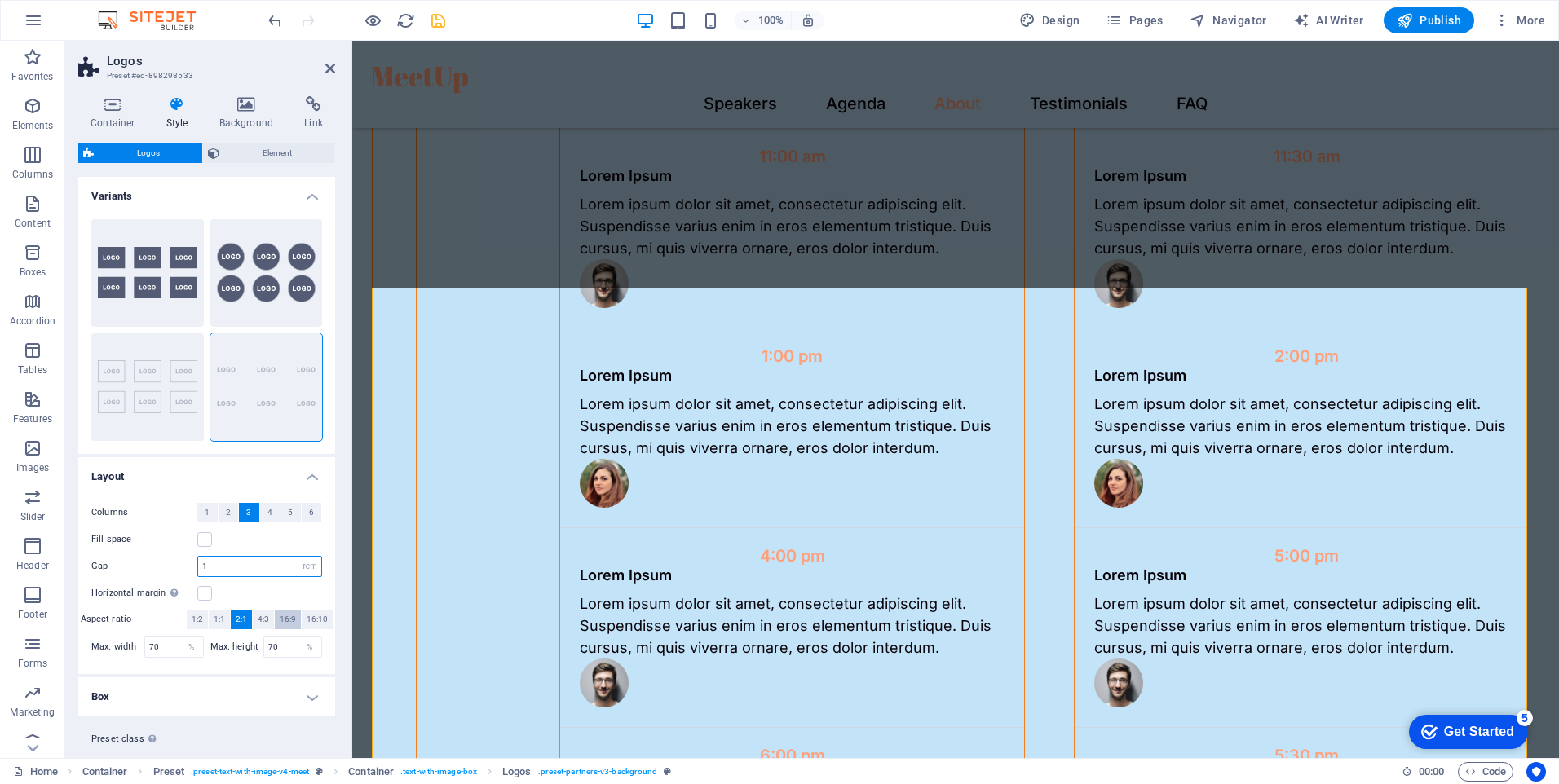
type input "1"
click at [291, 614] on span "16:9" at bounding box center [287, 620] width 17 height 19
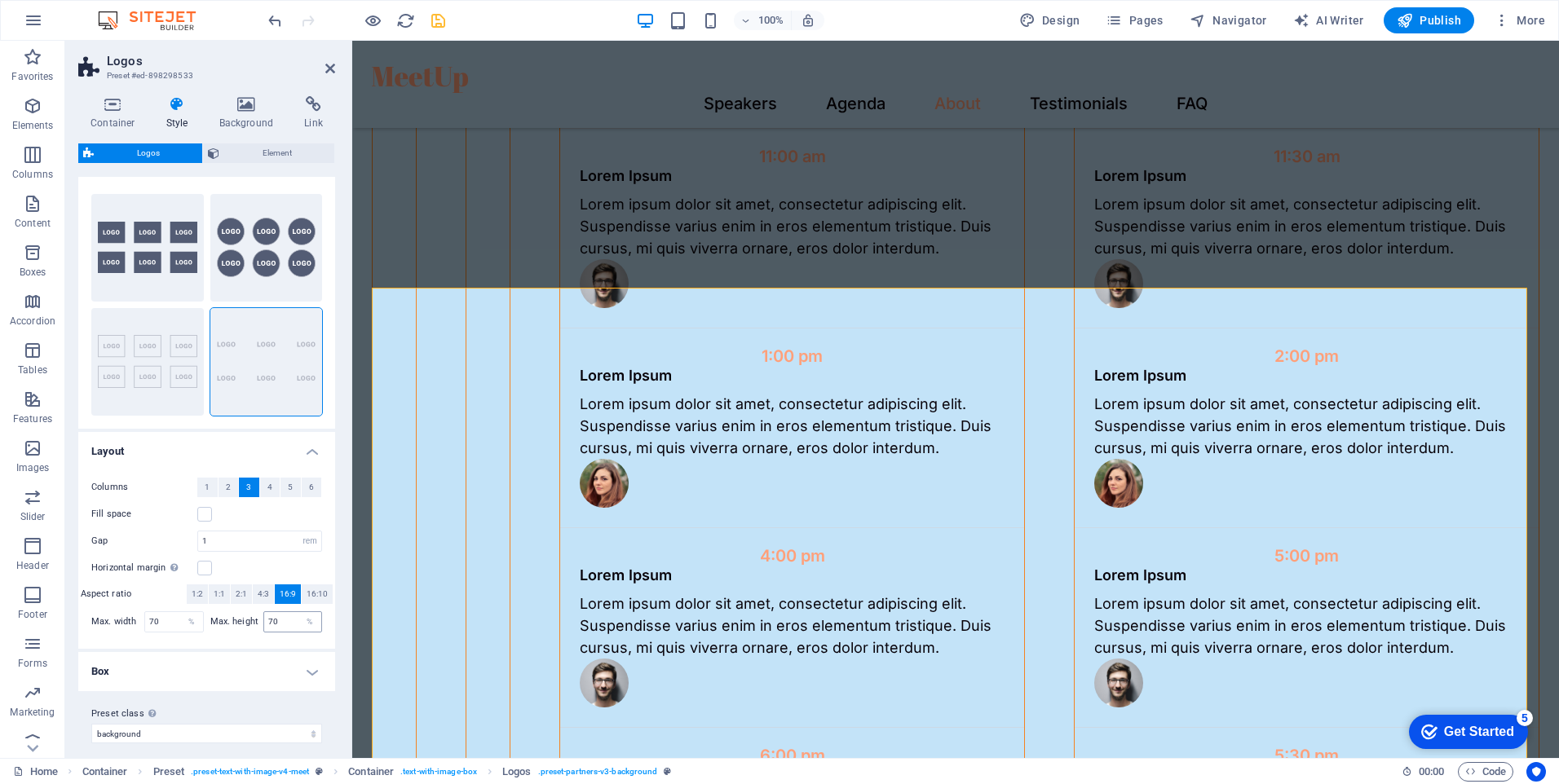
scroll to position [37, 0]
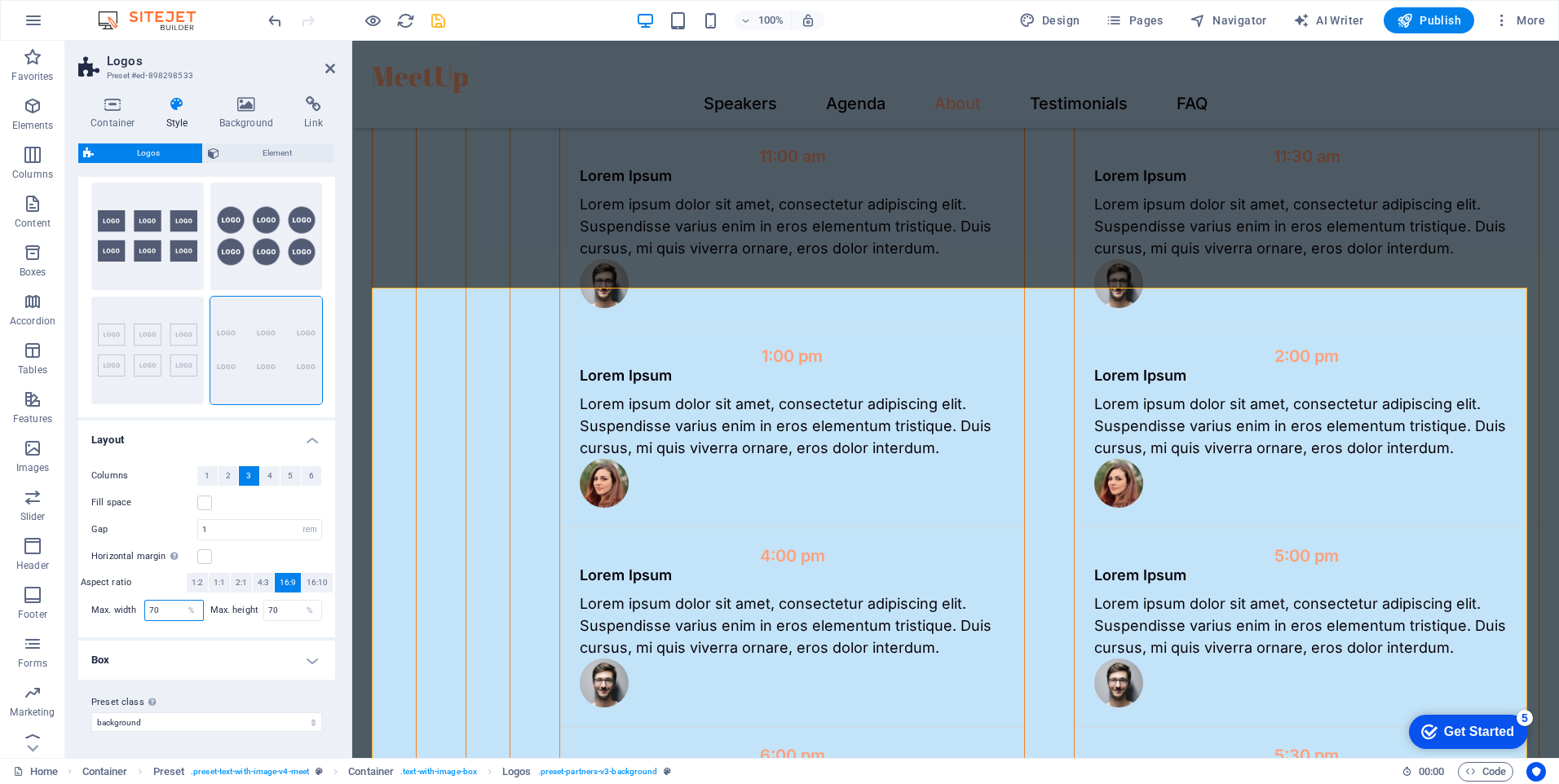
click at [142, 617] on div "Max. width 70 %" at bounding box center [148, 611] width 113 height 21
type input "100"
click at [247, 631] on div "Columns 1 2 3 4 5 6 Fill space Gap 1 px rem % vh vw Horizontal margin Only if t…" at bounding box center [206, 544] width 264 height 188
drag, startPoint x: 285, startPoint y: 612, endPoint x: 250, endPoint y: 635, distance: 41.9
click at [250, 635] on div "Columns 1 2 3 4 5 6 Fill space Gap 1 px rem % vh vw Horizontal margin Only if t…" at bounding box center [206, 544] width 264 height 188
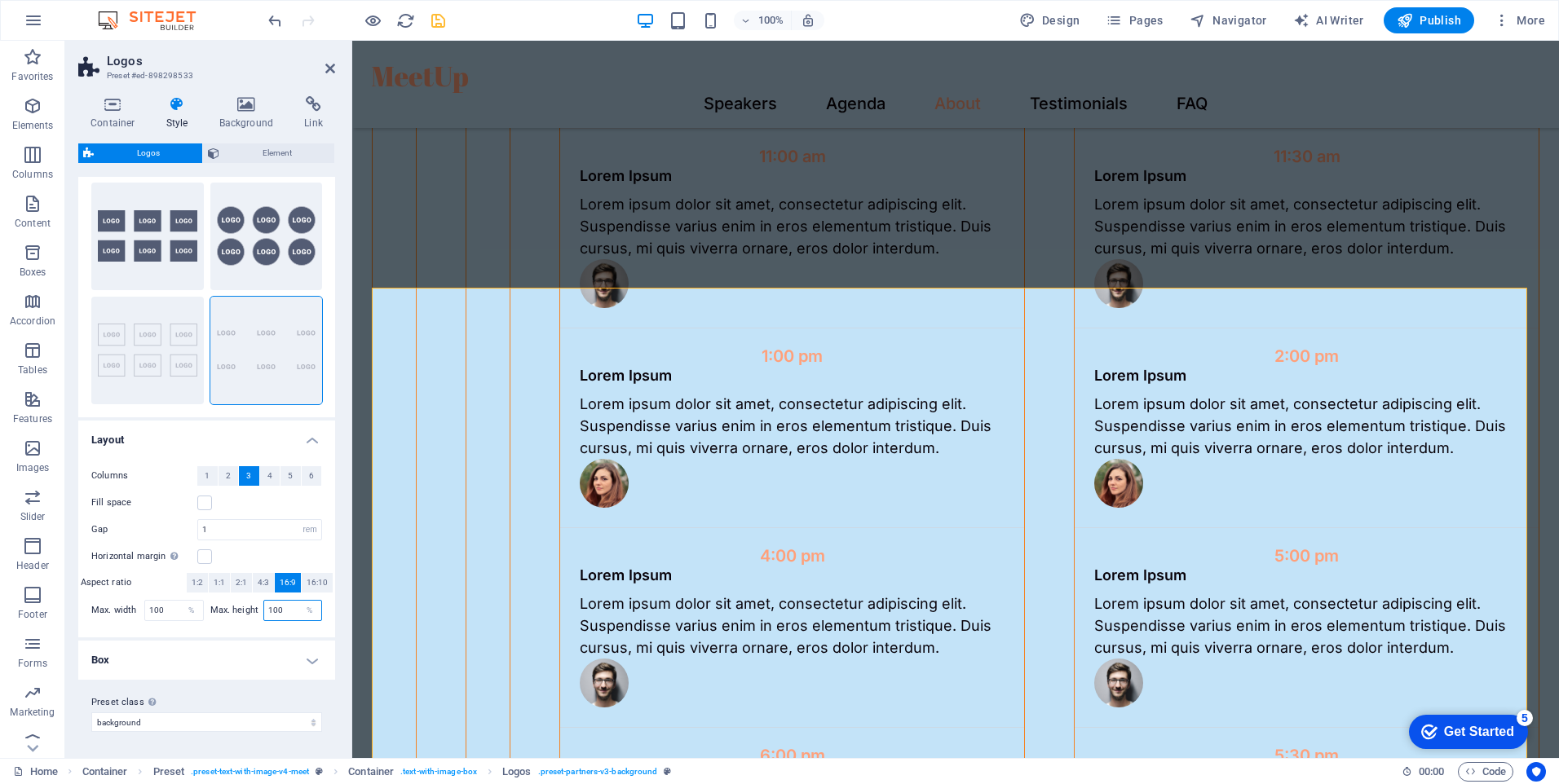
type input "100"
click at [249, 642] on h4 "Box" at bounding box center [206, 660] width 257 height 39
click at [244, 633] on div "Columns 1 2 3 4 5 6 Fill space Gap 1 px rem % vh vw Horizontal margin Only if t…" at bounding box center [206, 544] width 264 height 188
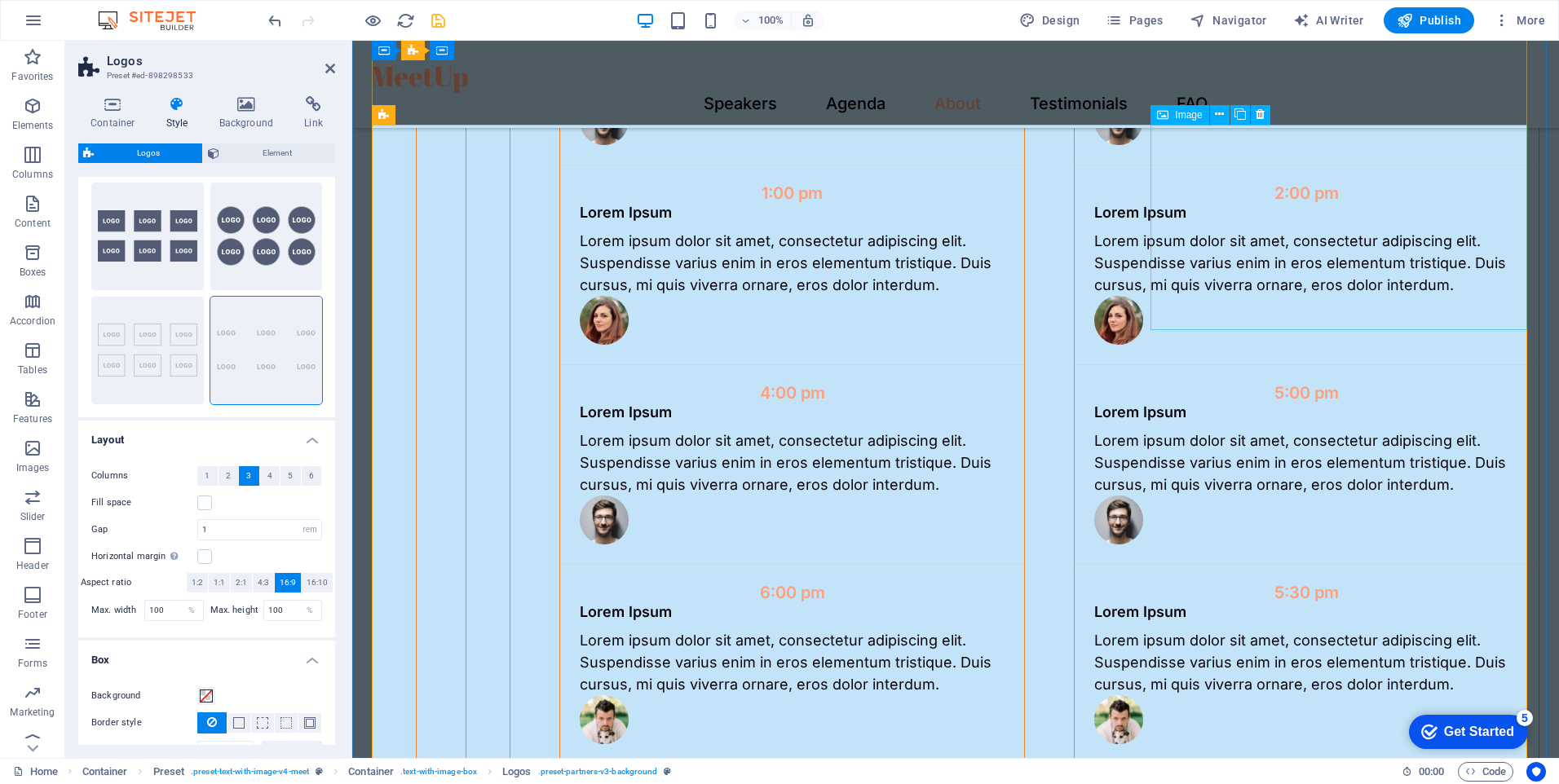
scroll to position [3507, 0]
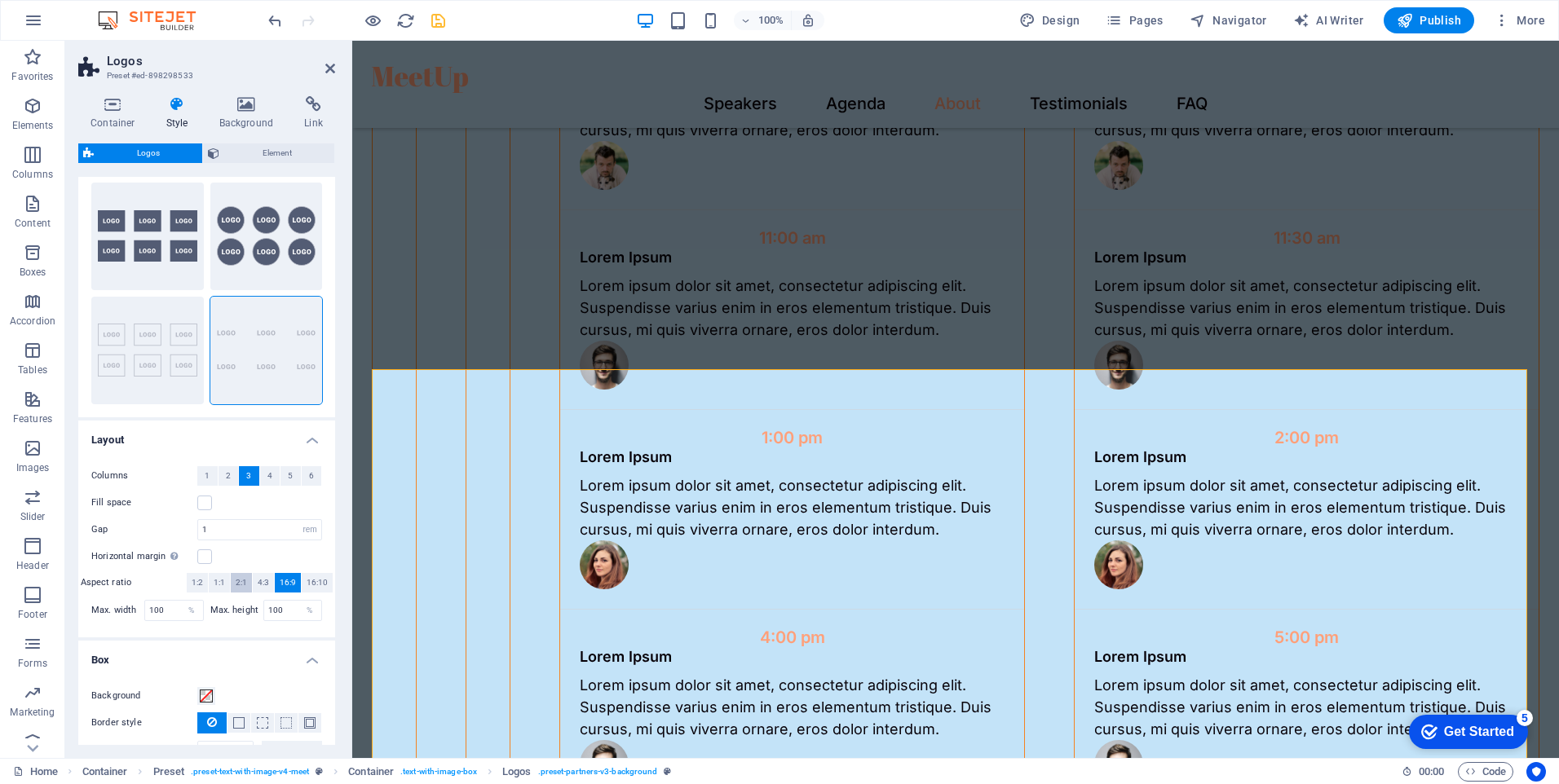
click at [239, 582] on span "2:1" at bounding box center [241, 583] width 12 height 19
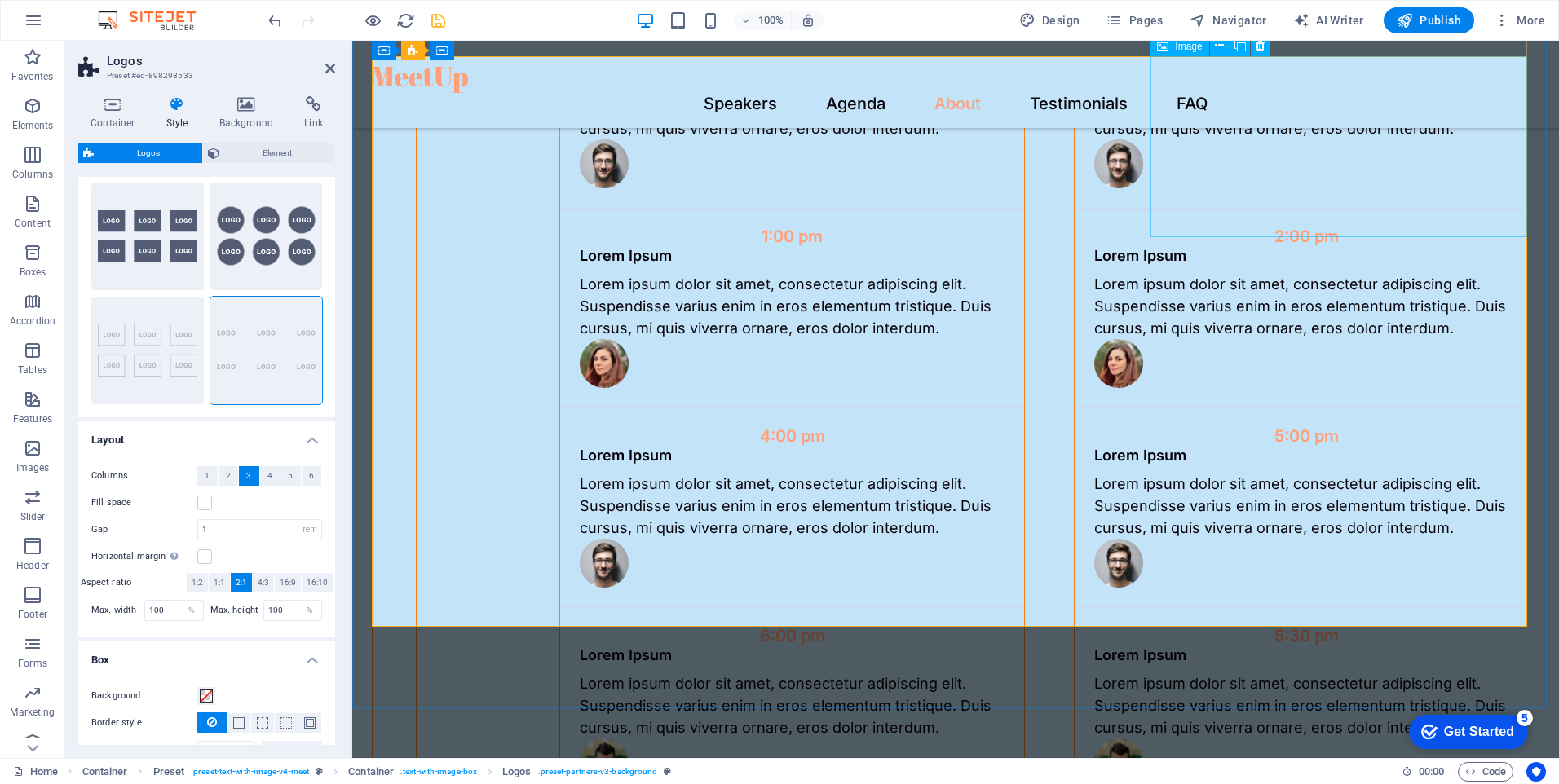
scroll to position [3588, 0]
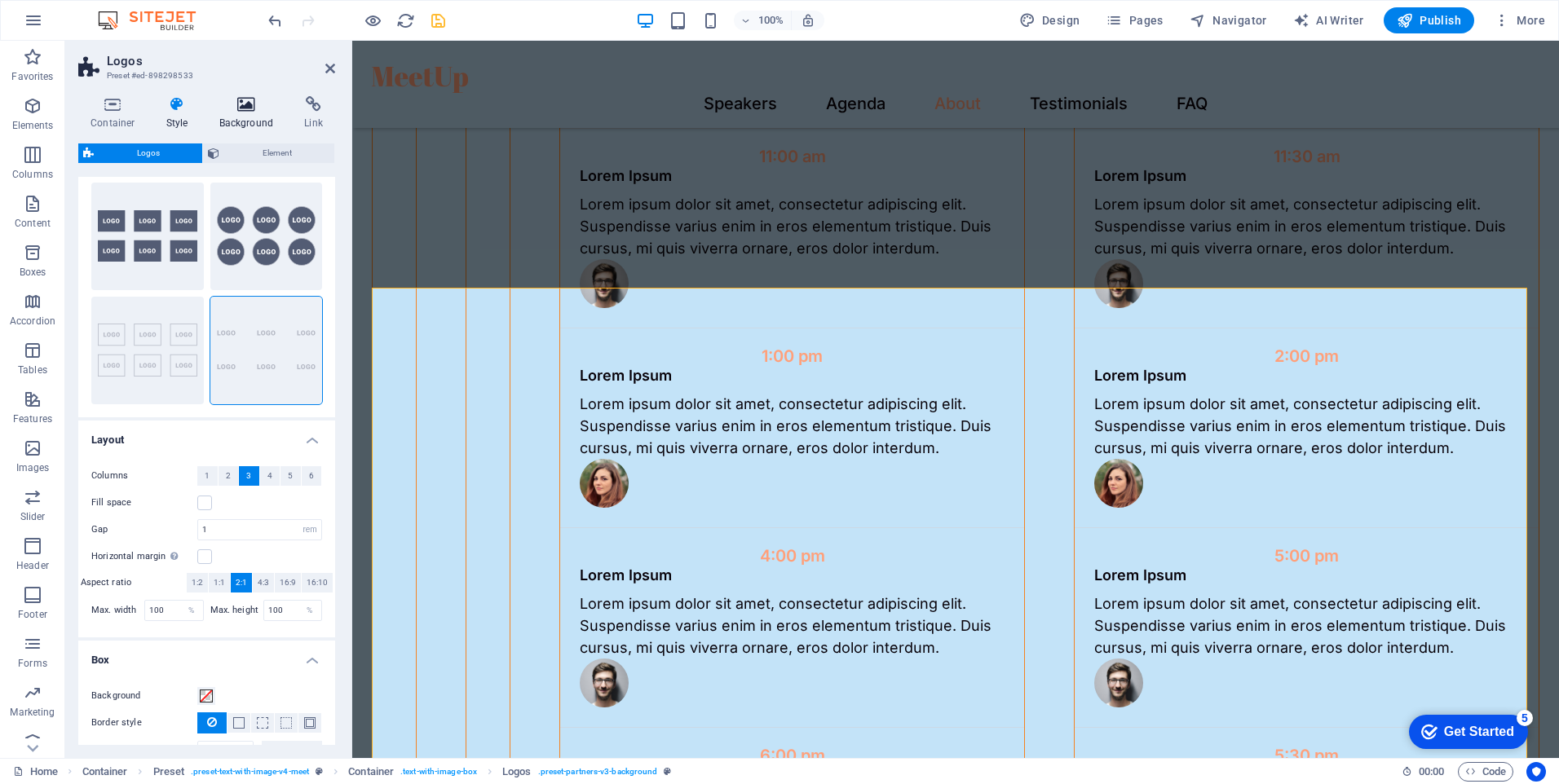
click at [251, 118] on h4 "Background" at bounding box center [250, 113] width 86 height 34
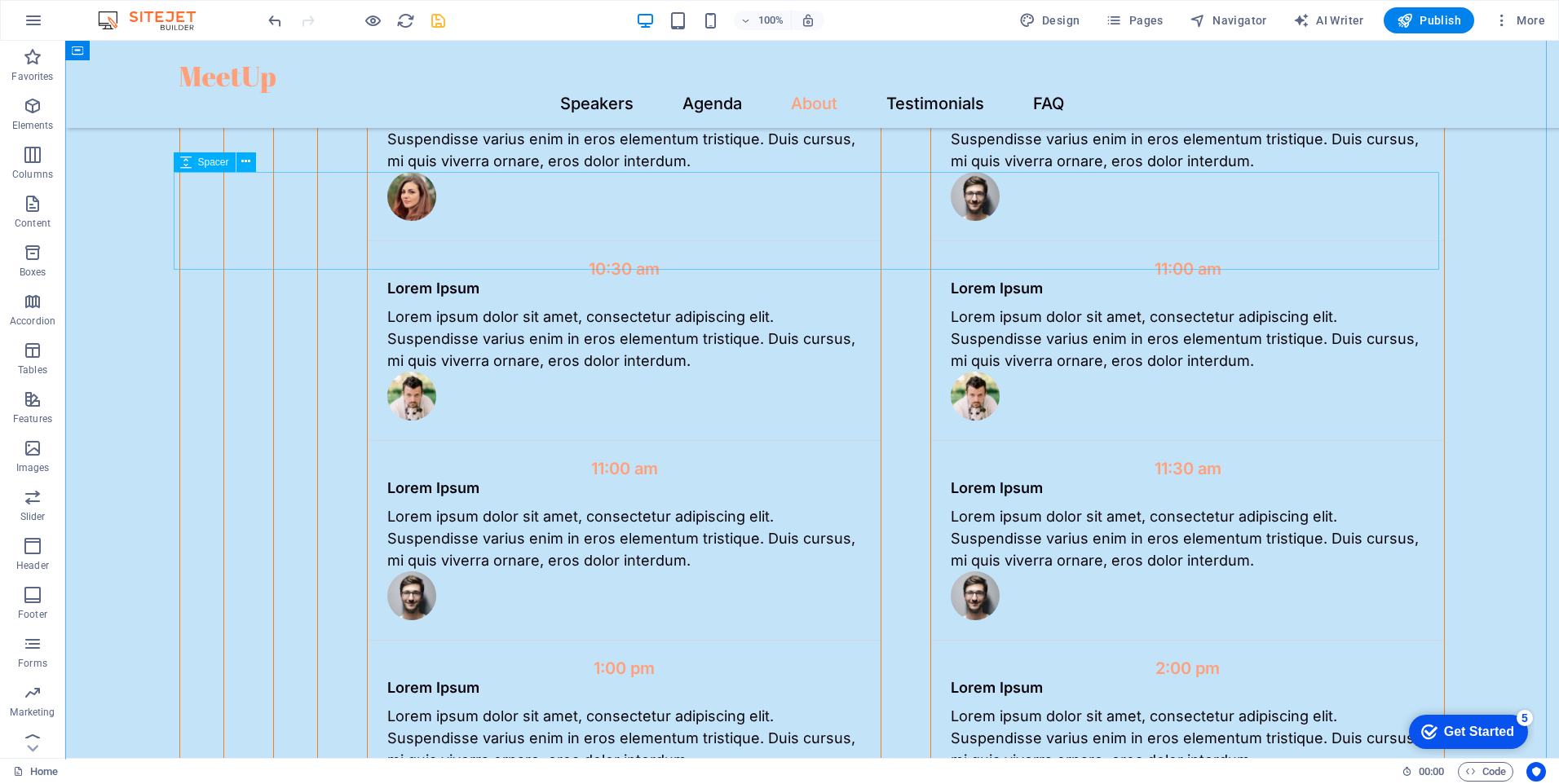
scroll to position [3258, 0]
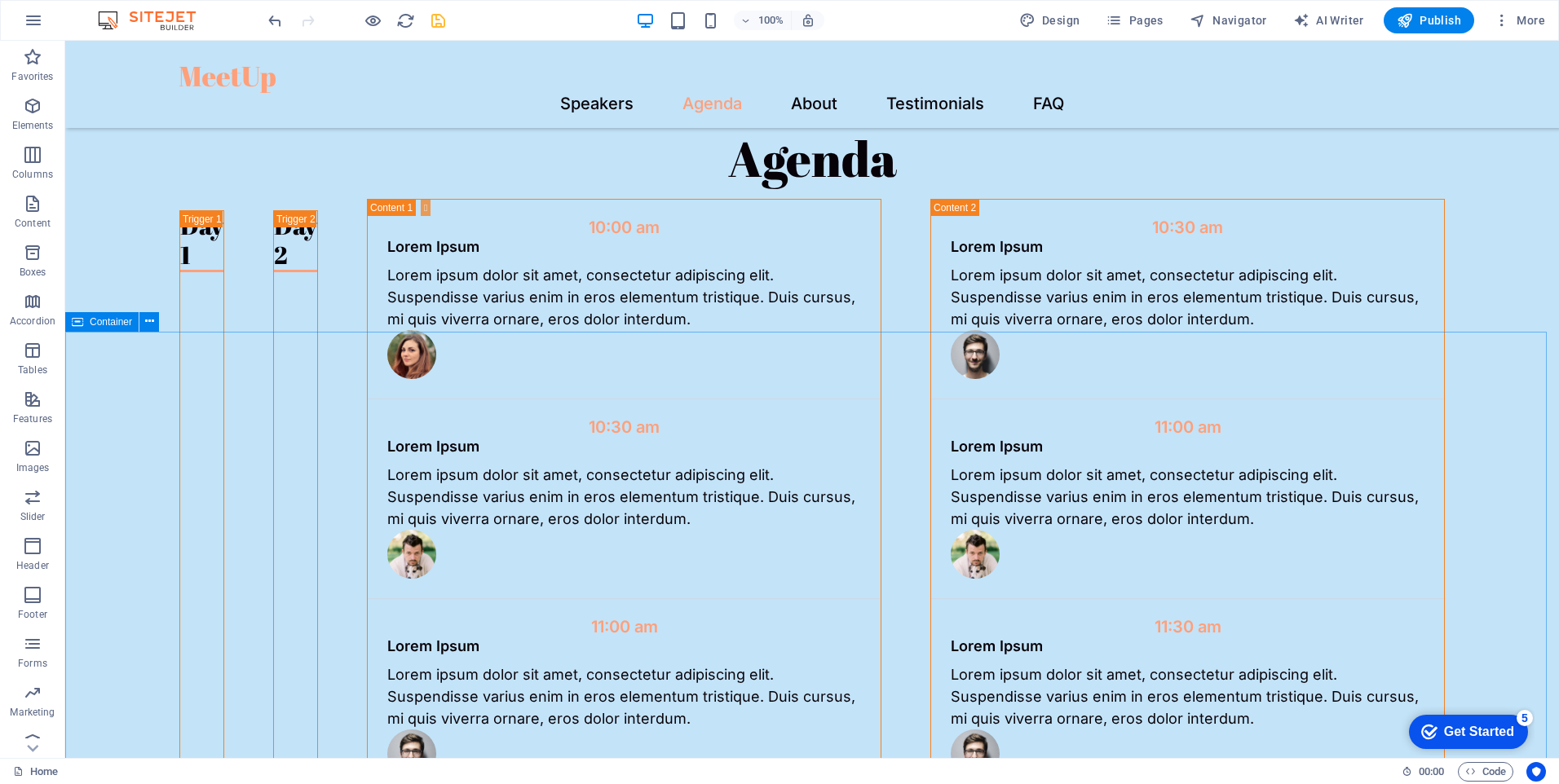
click at [128, 323] on span "Container" at bounding box center [111, 322] width 43 height 10
click at [145, 324] on icon at bounding box center [149, 322] width 9 height 18
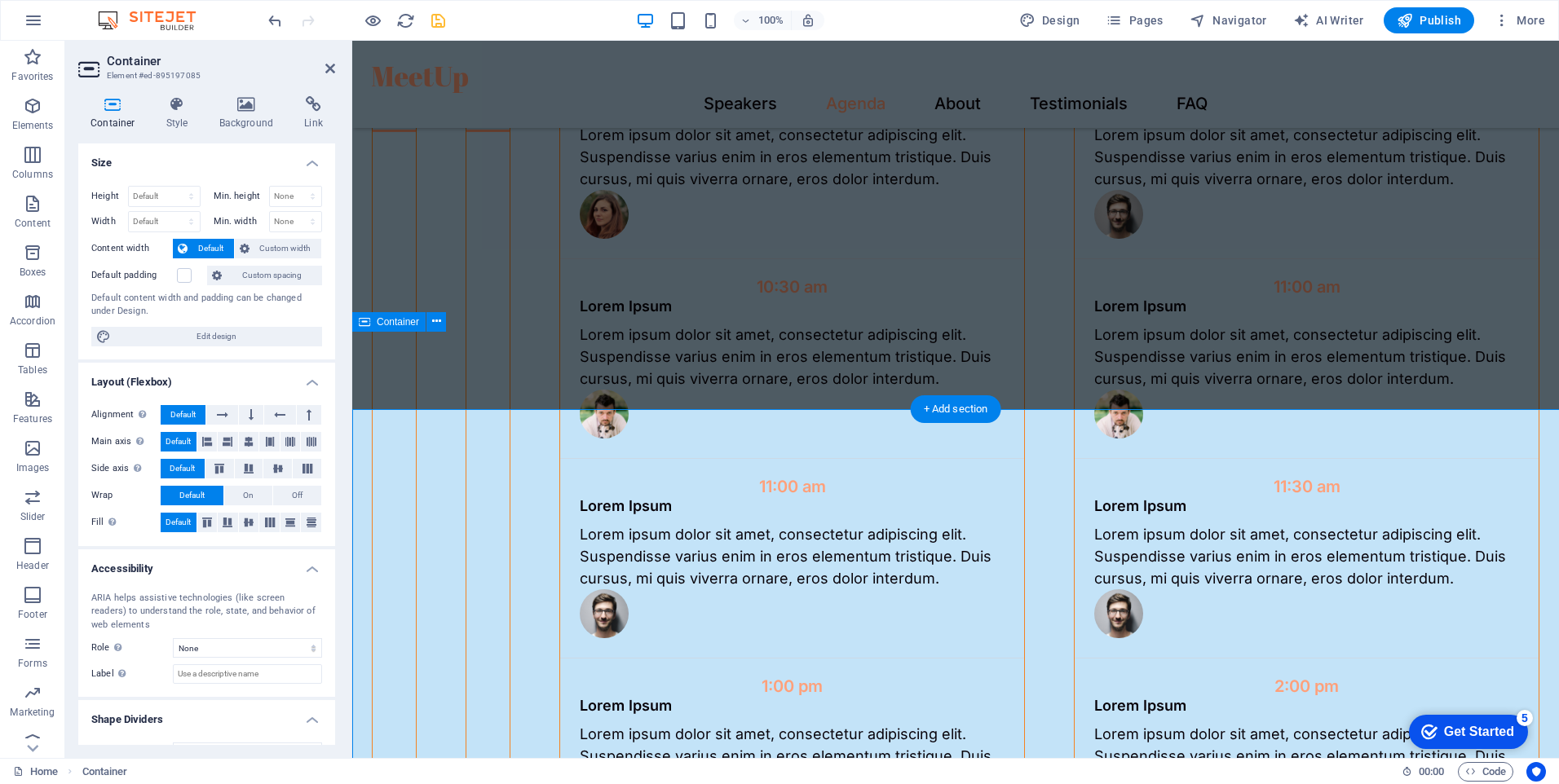
scroll to position [3180, 0]
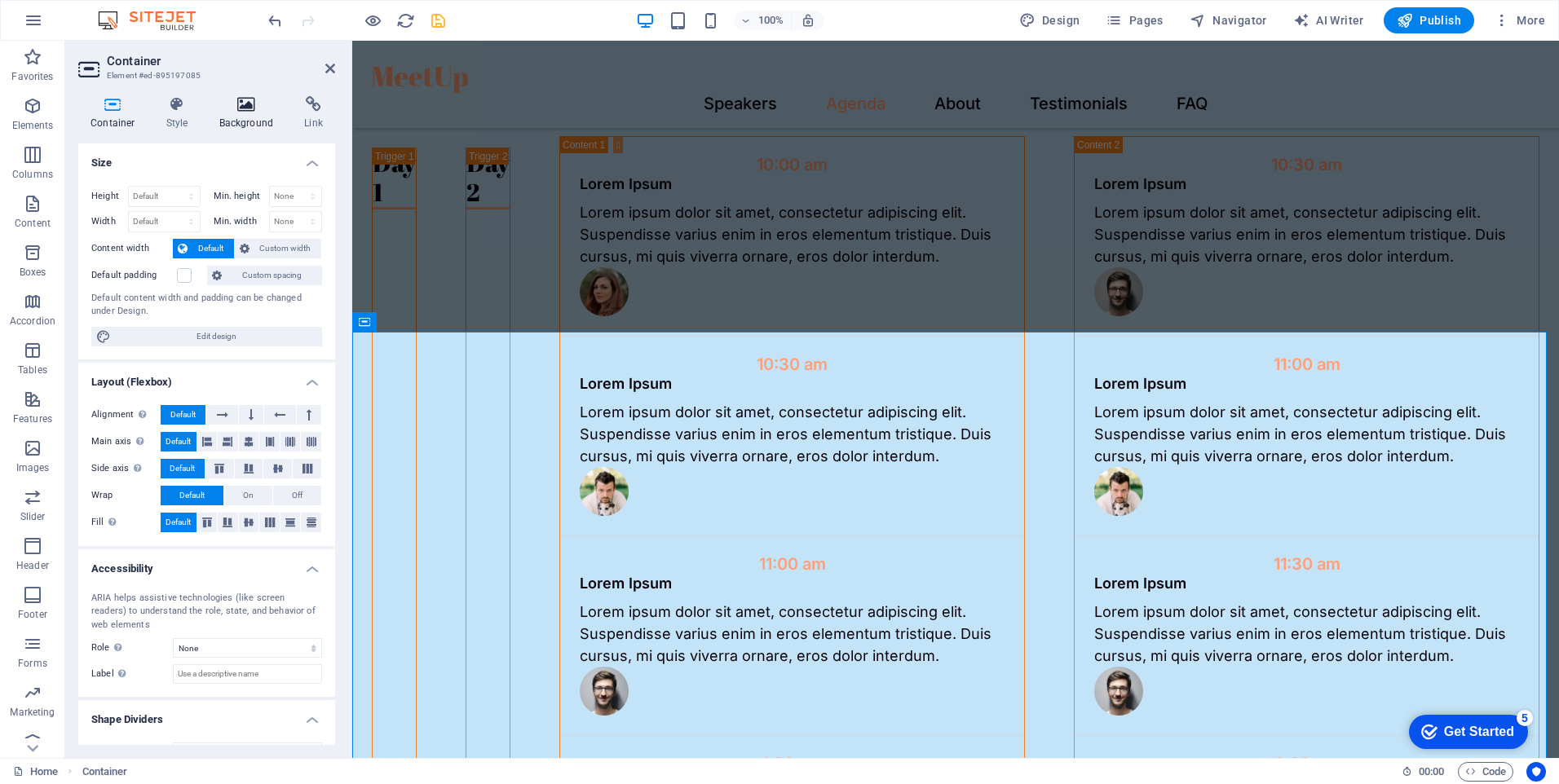
click at [244, 117] on h4 "Background" at bounding box center [250, 113] width 86 height 34
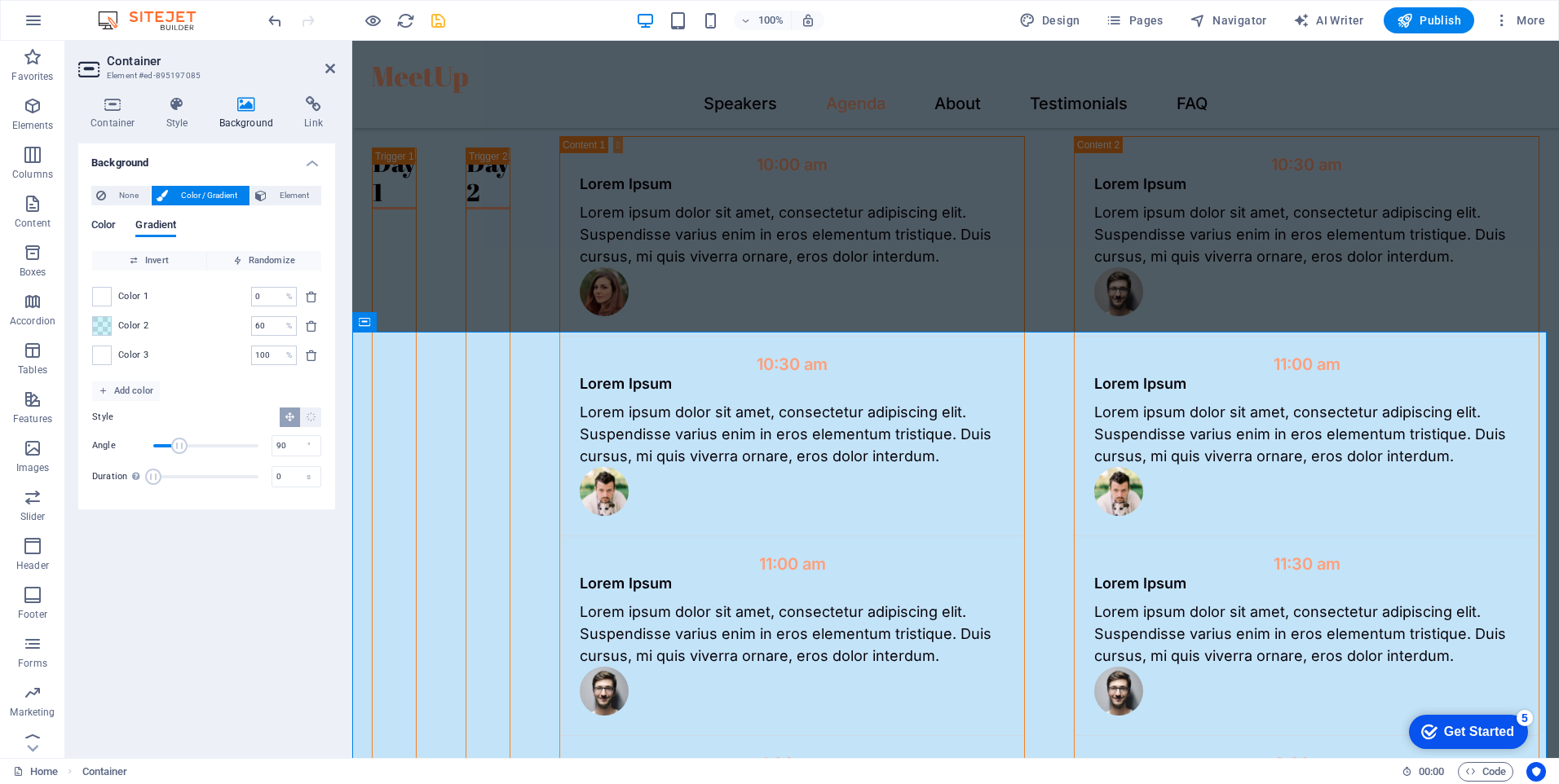
click at [111, 227] on span "Color" at bounding box center [103, 226] width 24 height 22
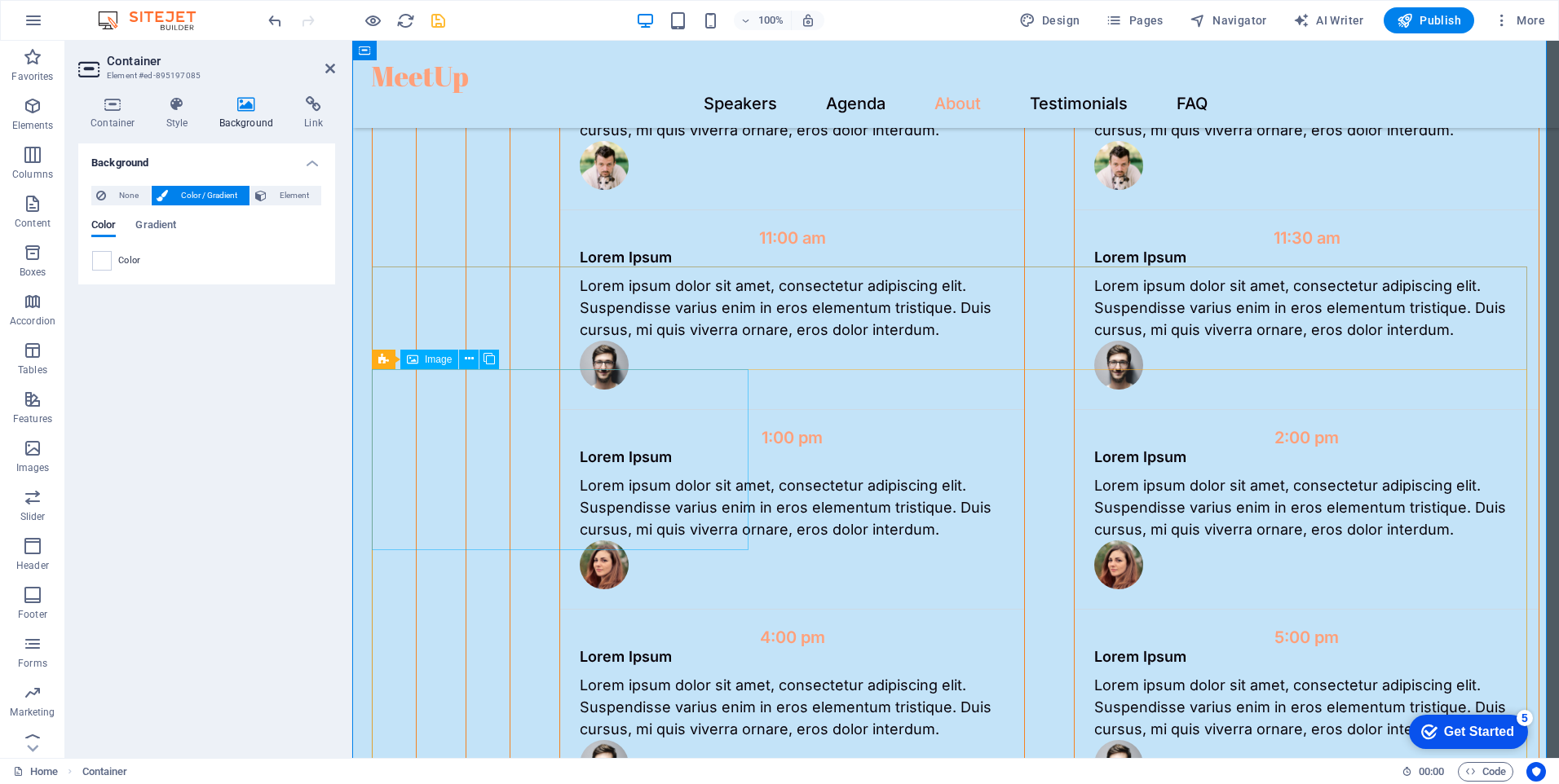
scroll to position [3425, 0]
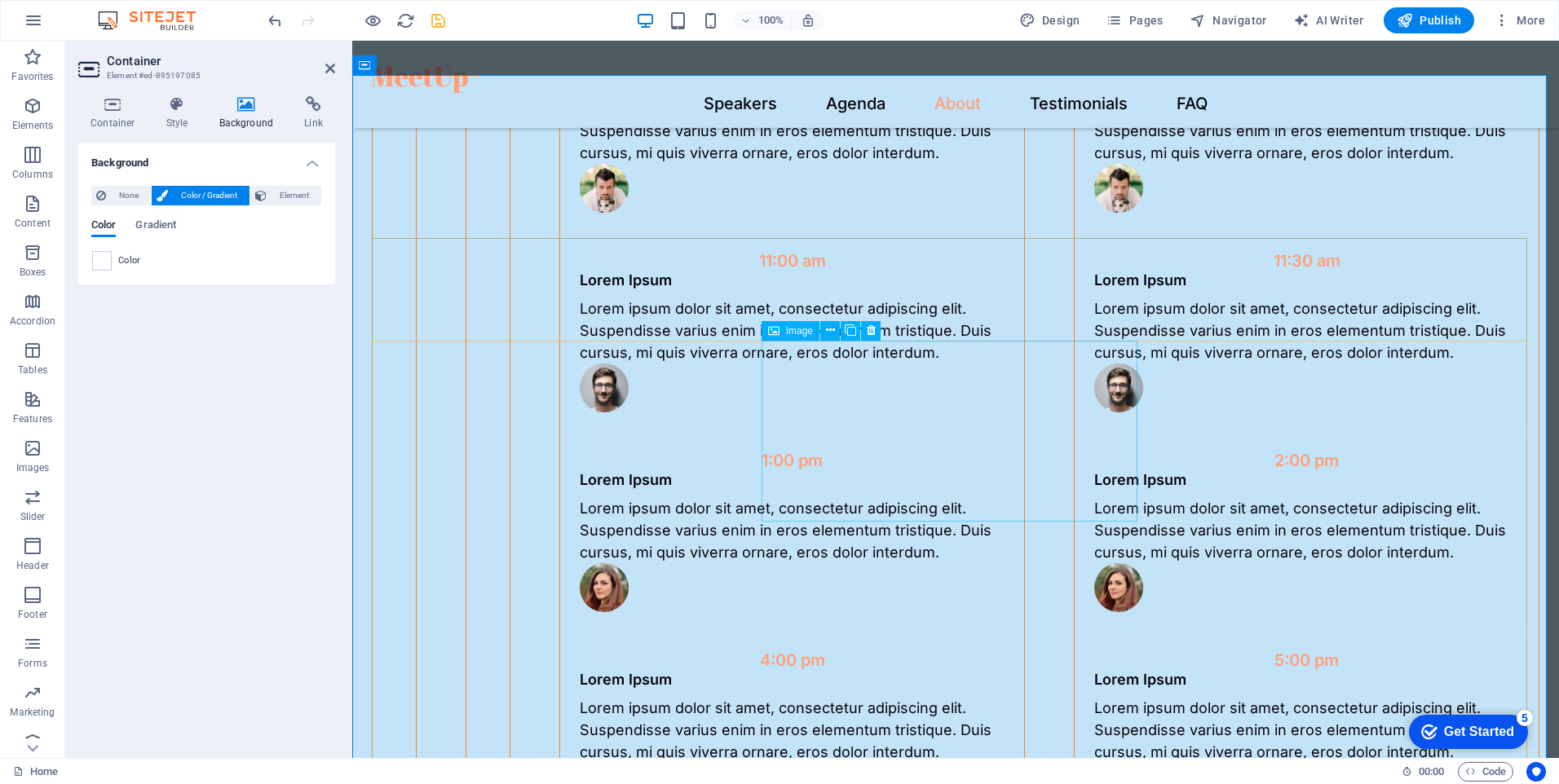
scroll to position [3507, 0]
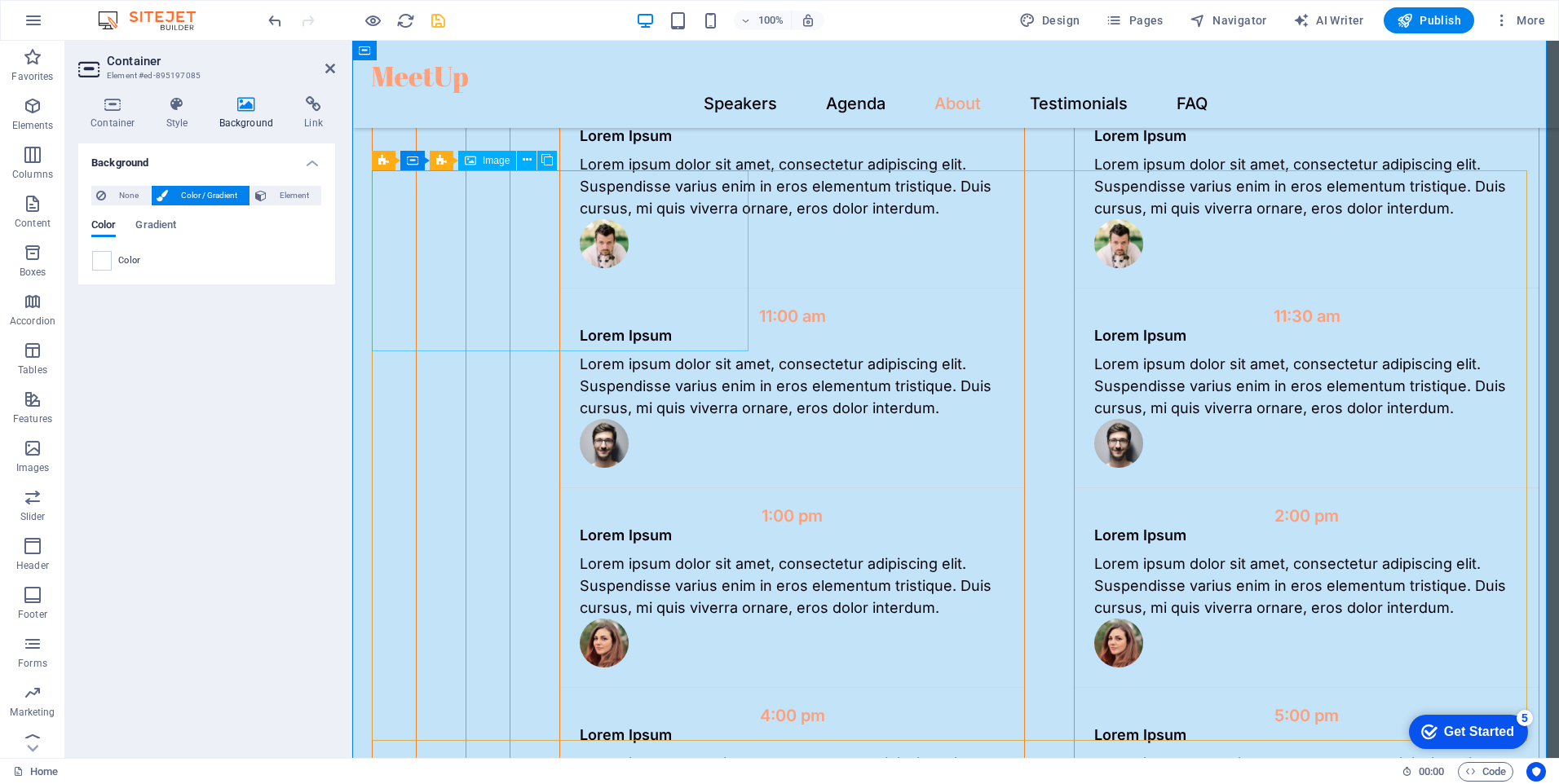
scroll to position [3343, 0]
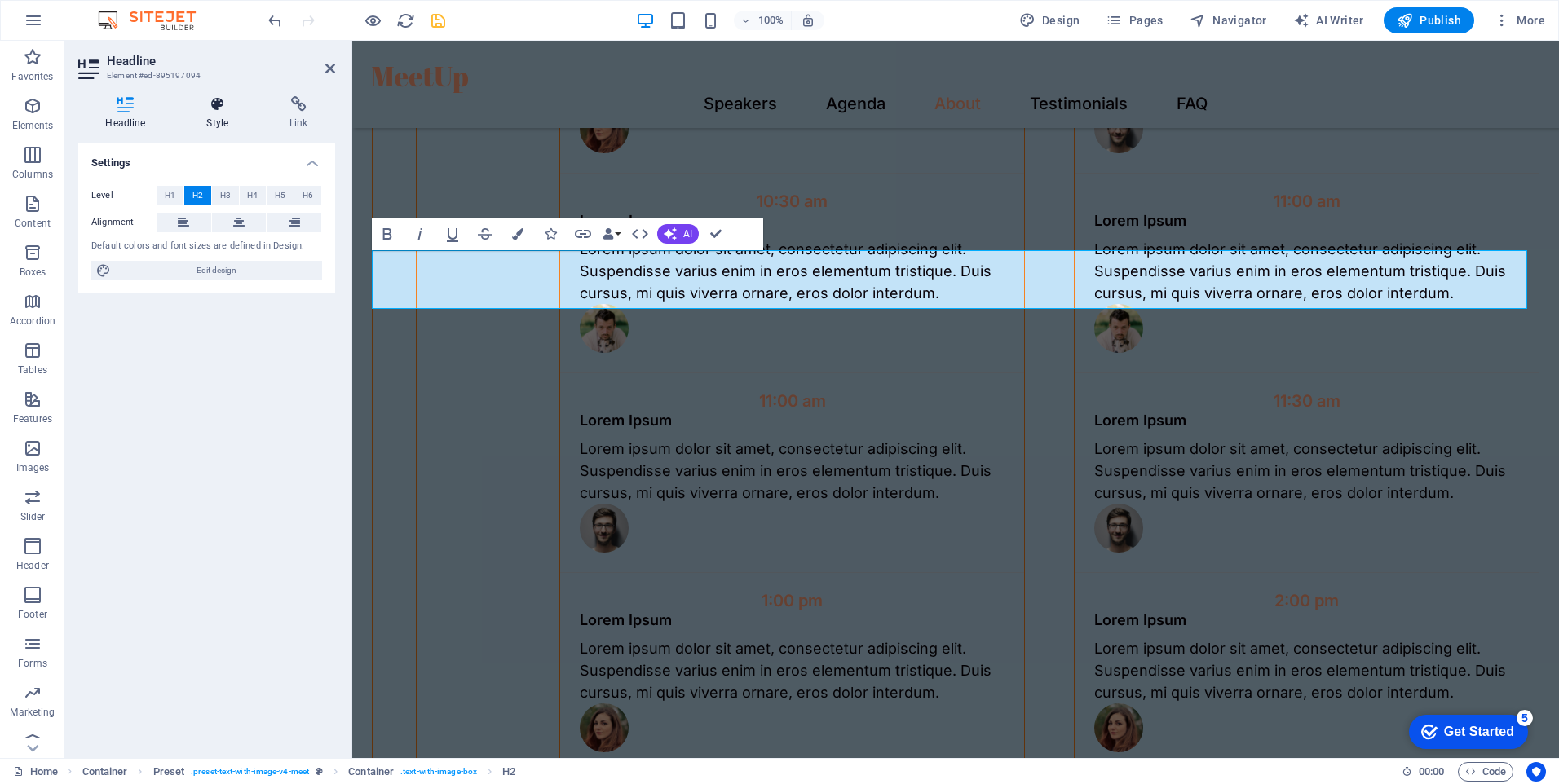
click at [226, 124] on h4 "Style" at bounding box center [220, 113] width 83 height 34
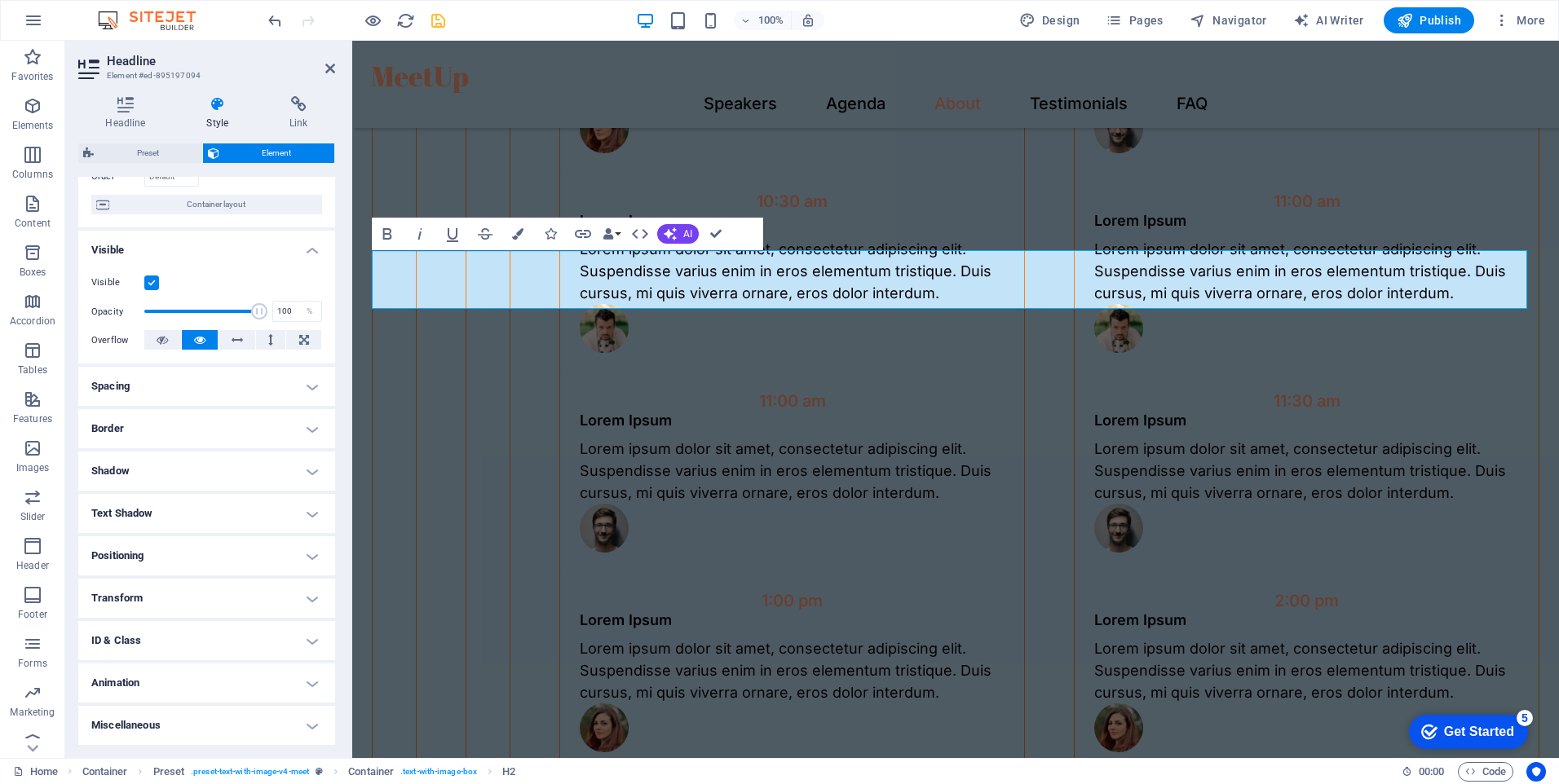
scroll to position [0, 0]
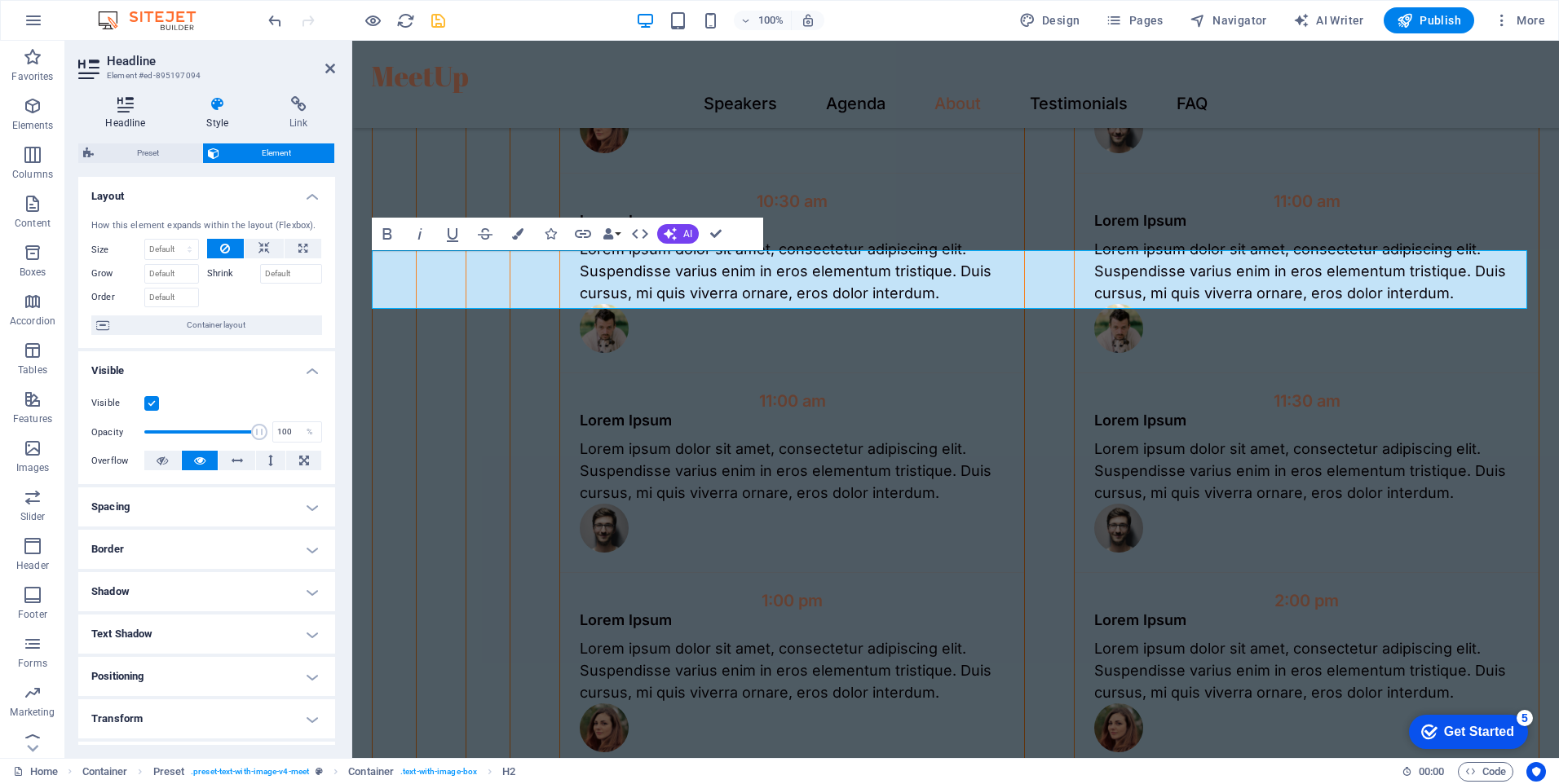
click at [127, 117] on h4 "Headline" at bounding box center [128, 113] width 101 height 34
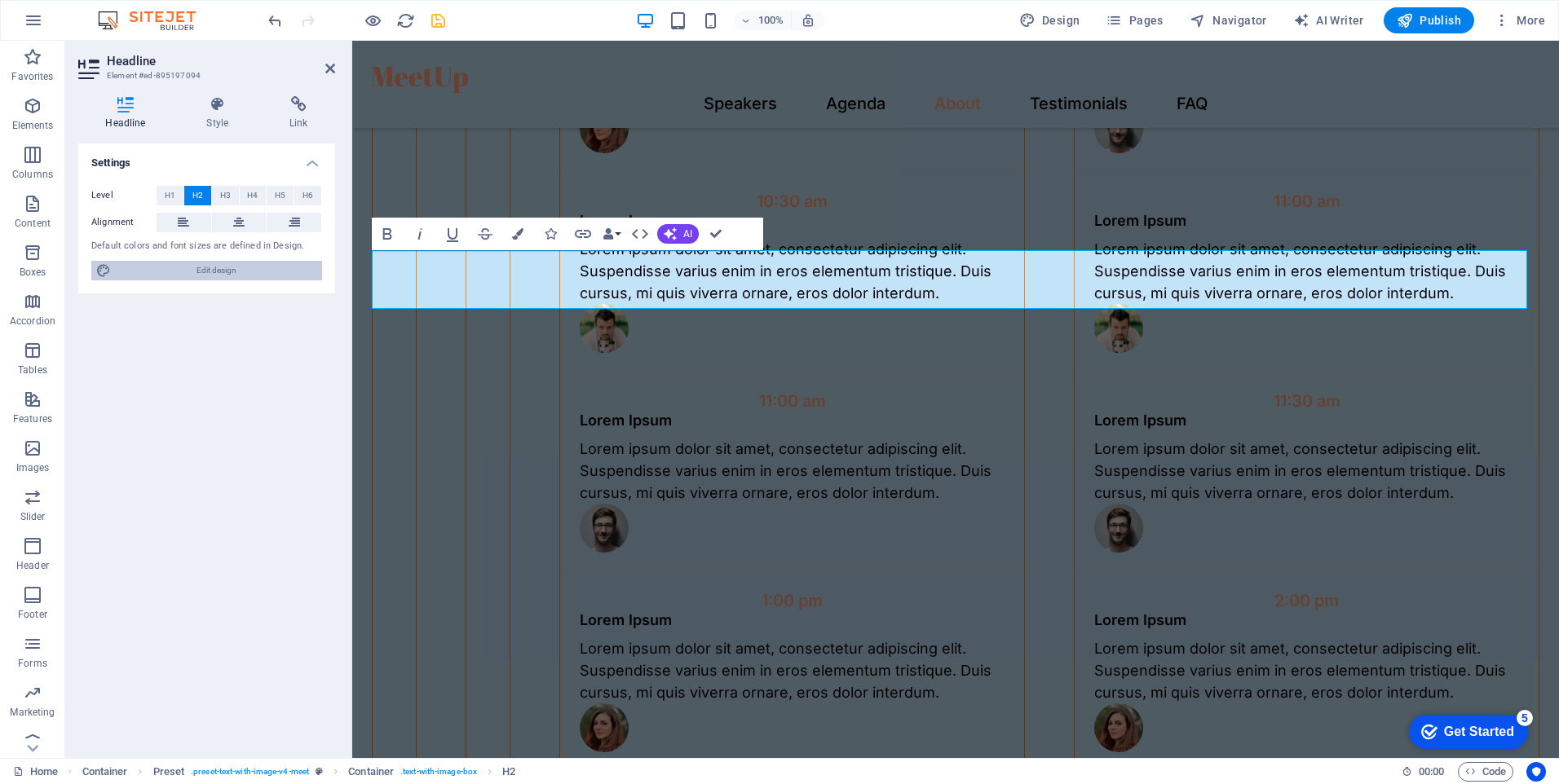
click at [224, 271] on span "Edit design" at bounding box center [216, 270] width 201 height 19
select select "px"
select select "400"
select select "px"
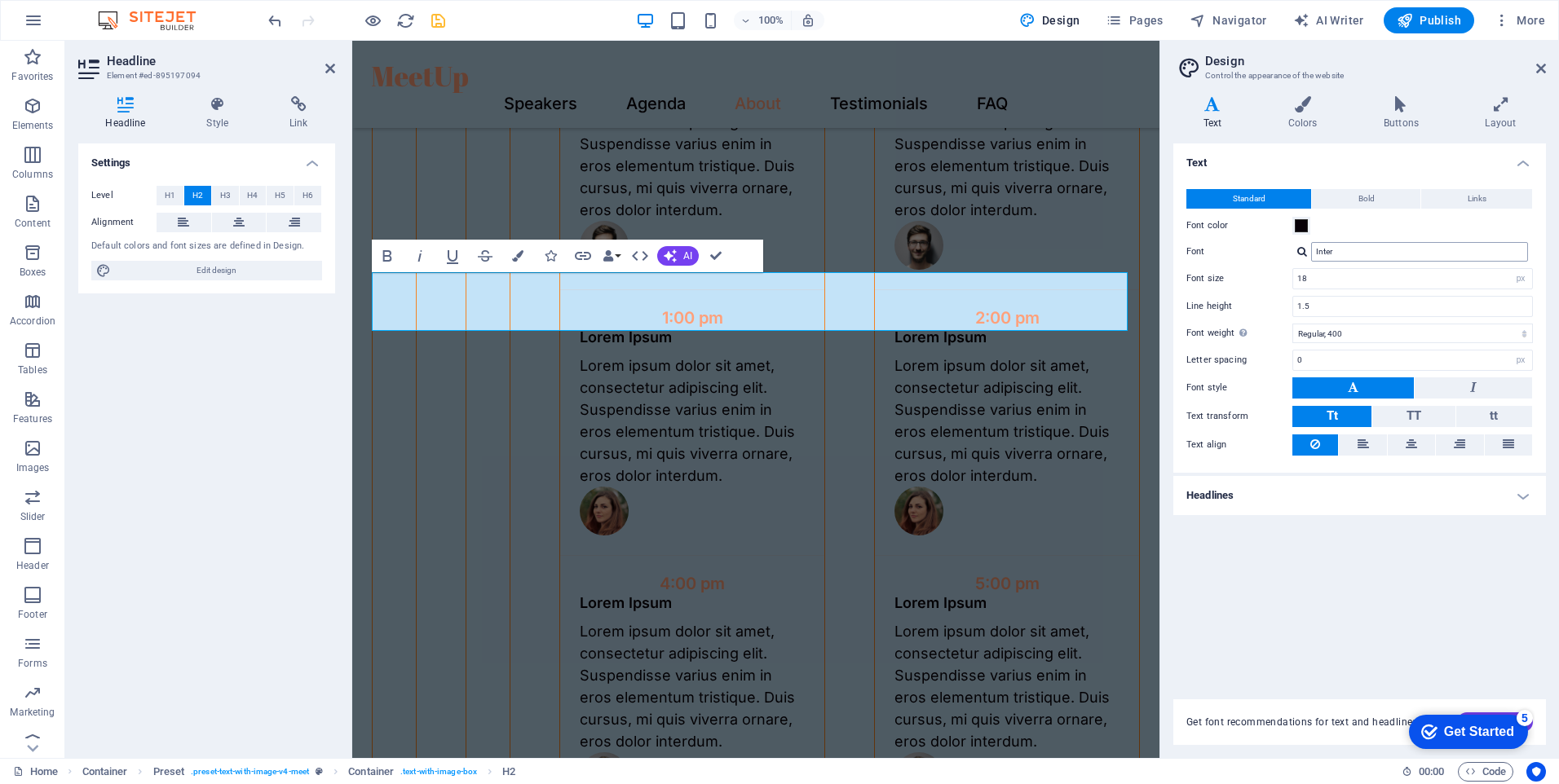
scroll to position [3394, 0]
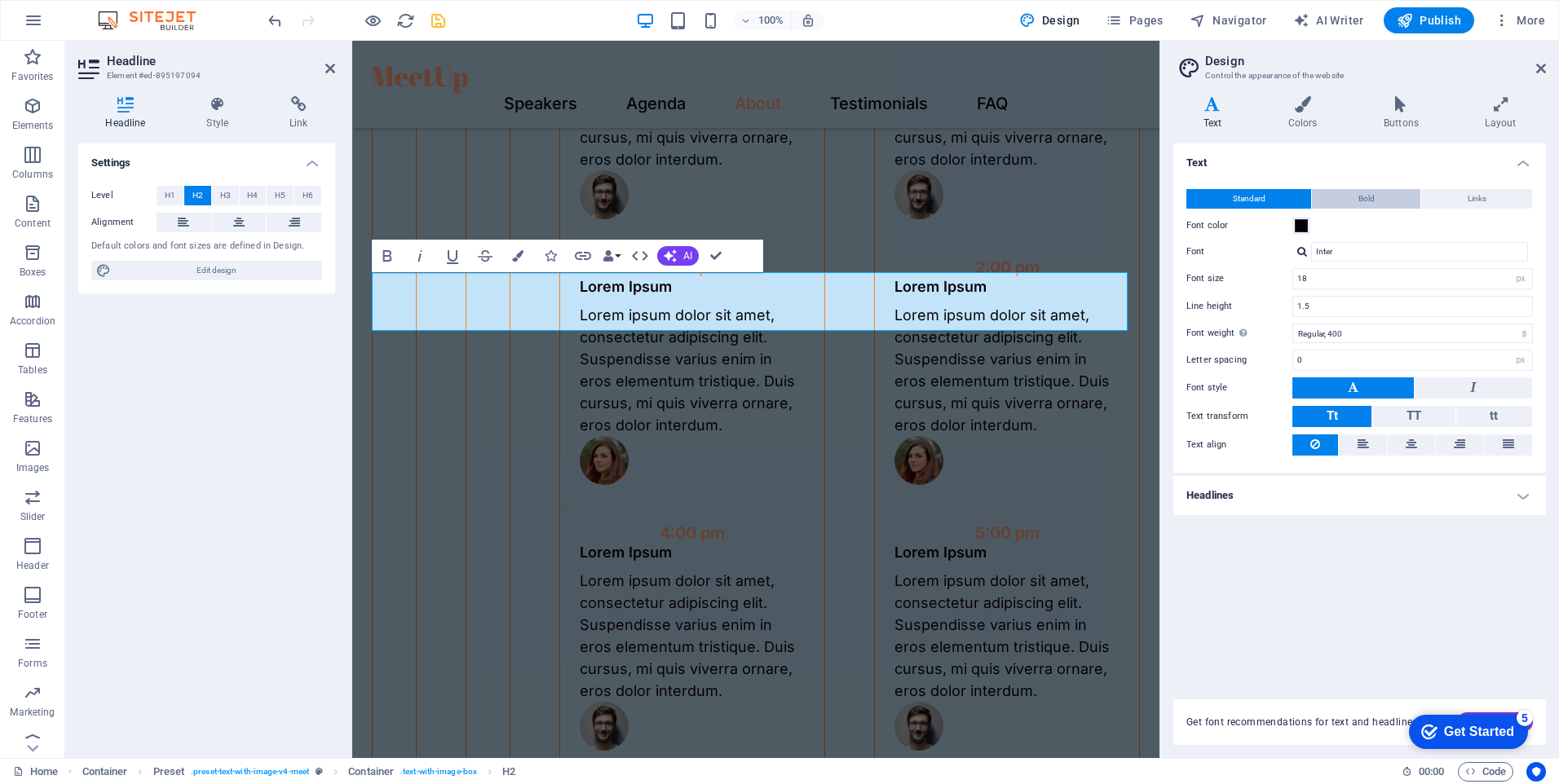
click at [1359, 203] on span "Bold" at bounding box center [1366, 198] width 17 height 19
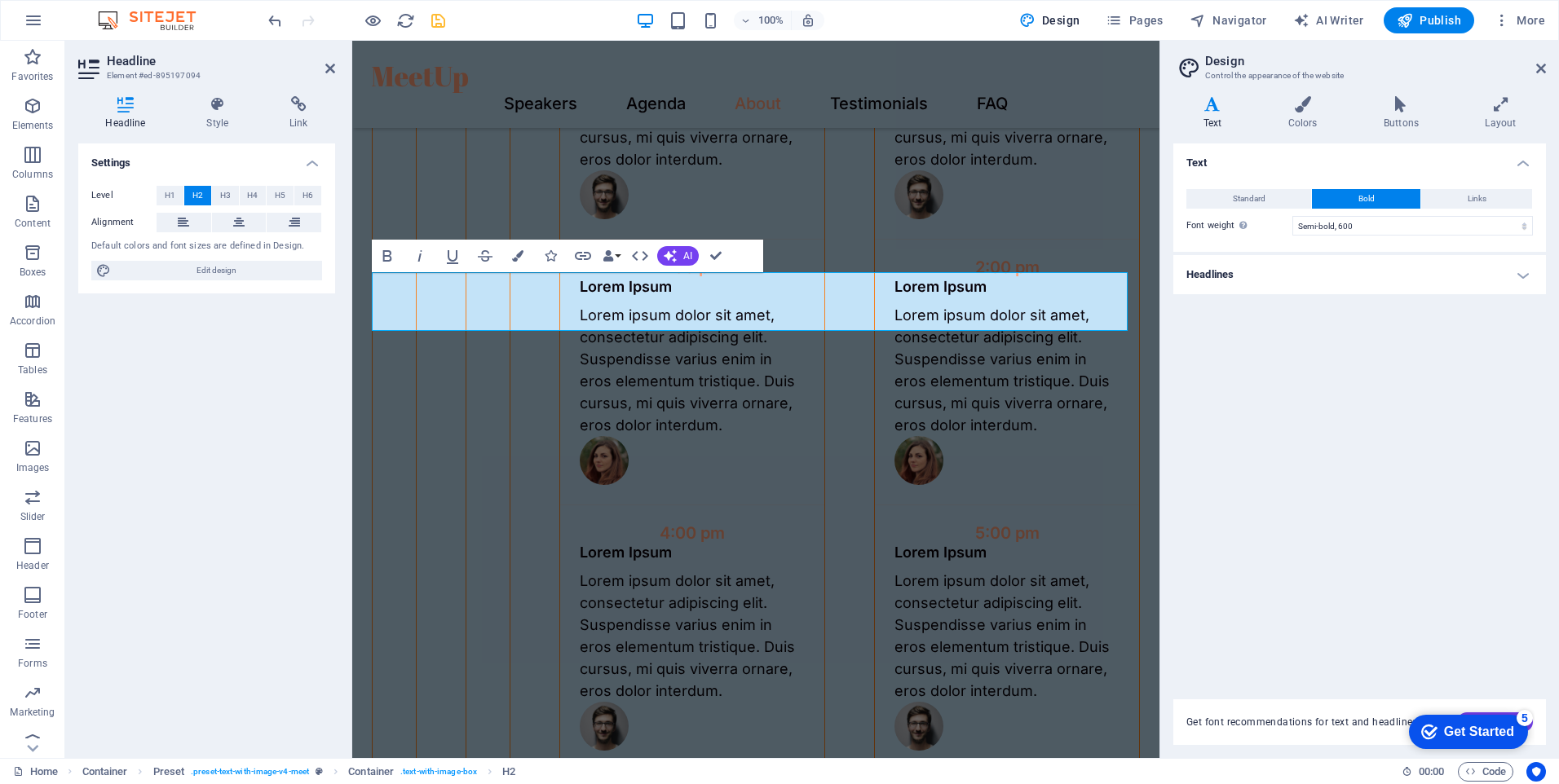
click at [1343, 271] on h4 "Headlines" at bounding box center [1360, 274] width 373 height 39
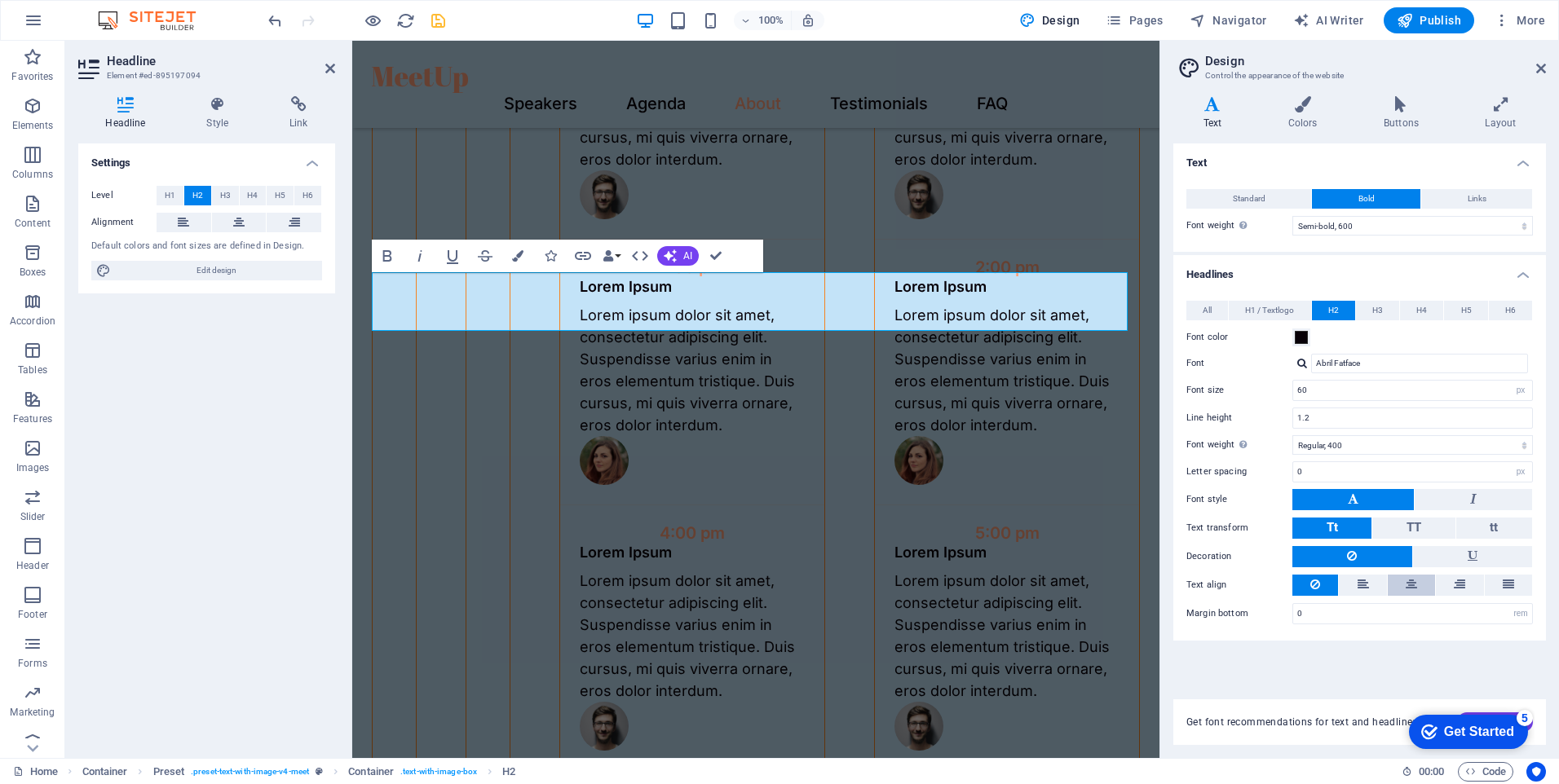
click at [1403, 587] on button at bounding box center [1411, 586] width 48 height 21
click at [1481, 371] on input "Abril Fatface" at bounding box center [1420, 364] width 217 height 19
drag, startPoint x: 1334, startPoint y: 365, endPoint x: 1292, endPoint y: 374, distance: 43.0
click at [1292, 374] on div "All H1 / Textlogo H2 H3 H4 H5 H6 Font color Font Abril Fatface Line height 1.2 …" at bounding box center [1360, 463] width 380 height 356
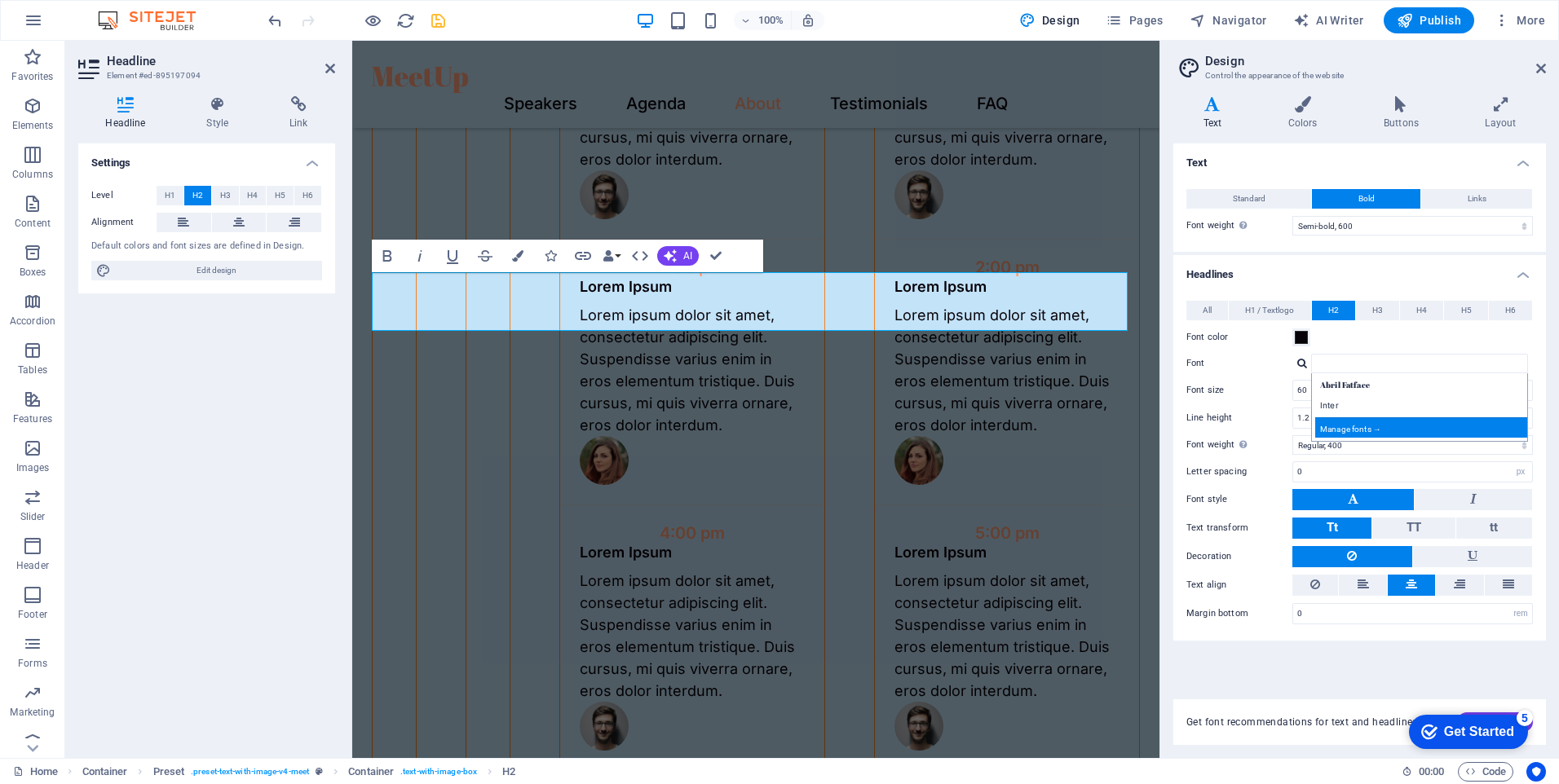
click at [1386, 430] on div "Manage fonts →" at bounding box center [1423, 427] width 215 height 20
select select "popularity"
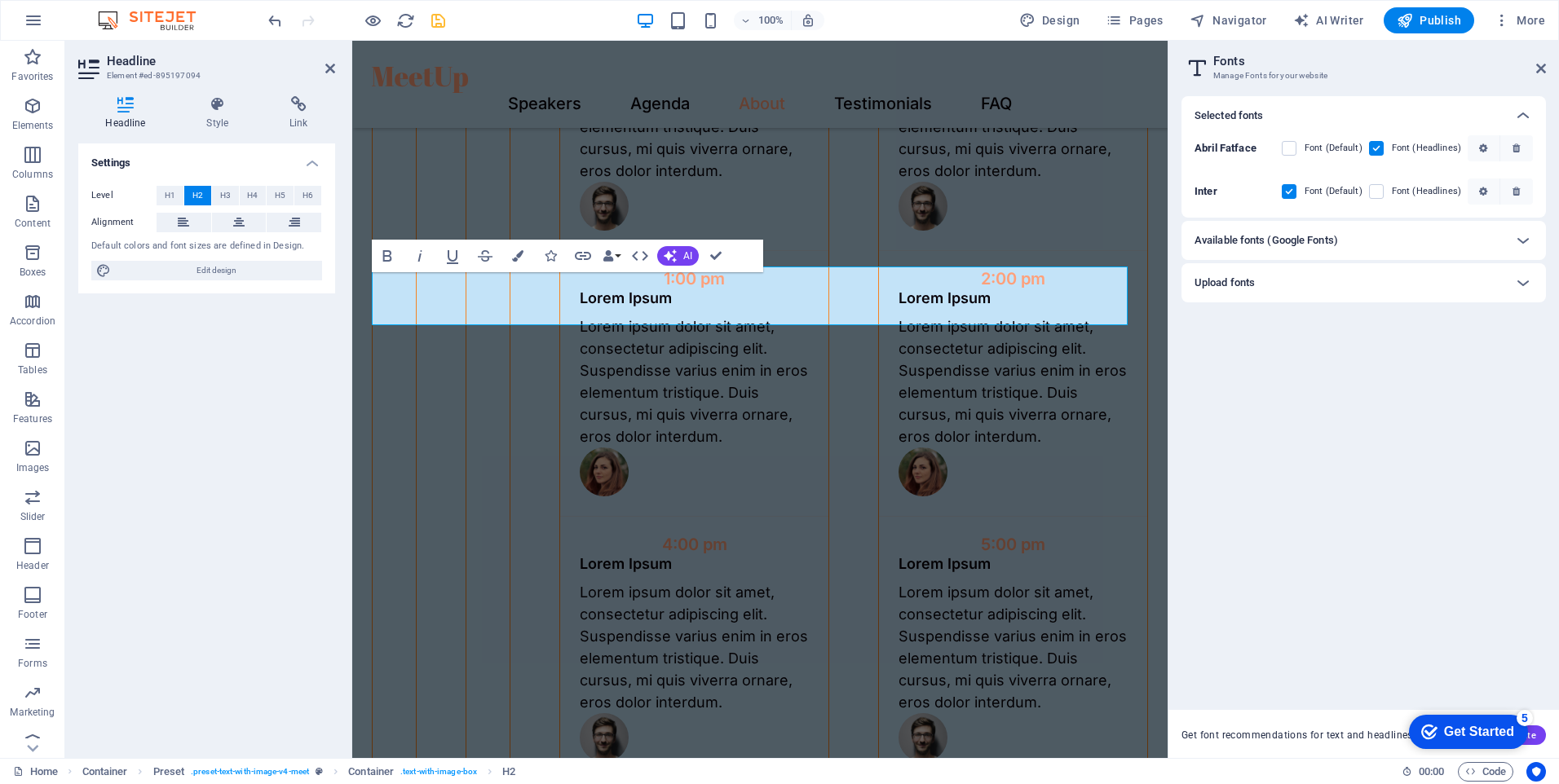
scroll to position [3400, 0]
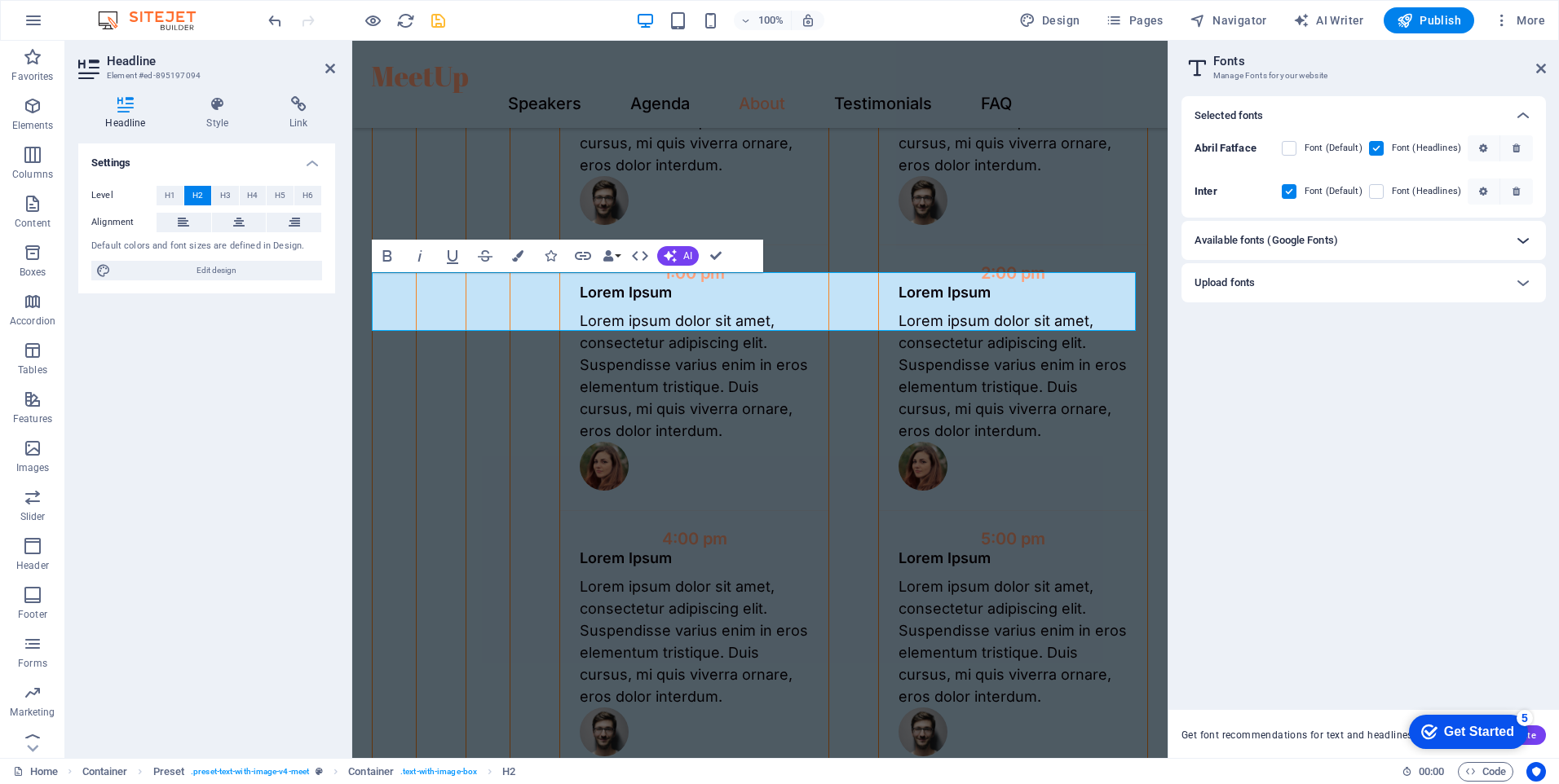
click at [1526, 239] on icon at bounding box center [1524, 240] width 19 height 19
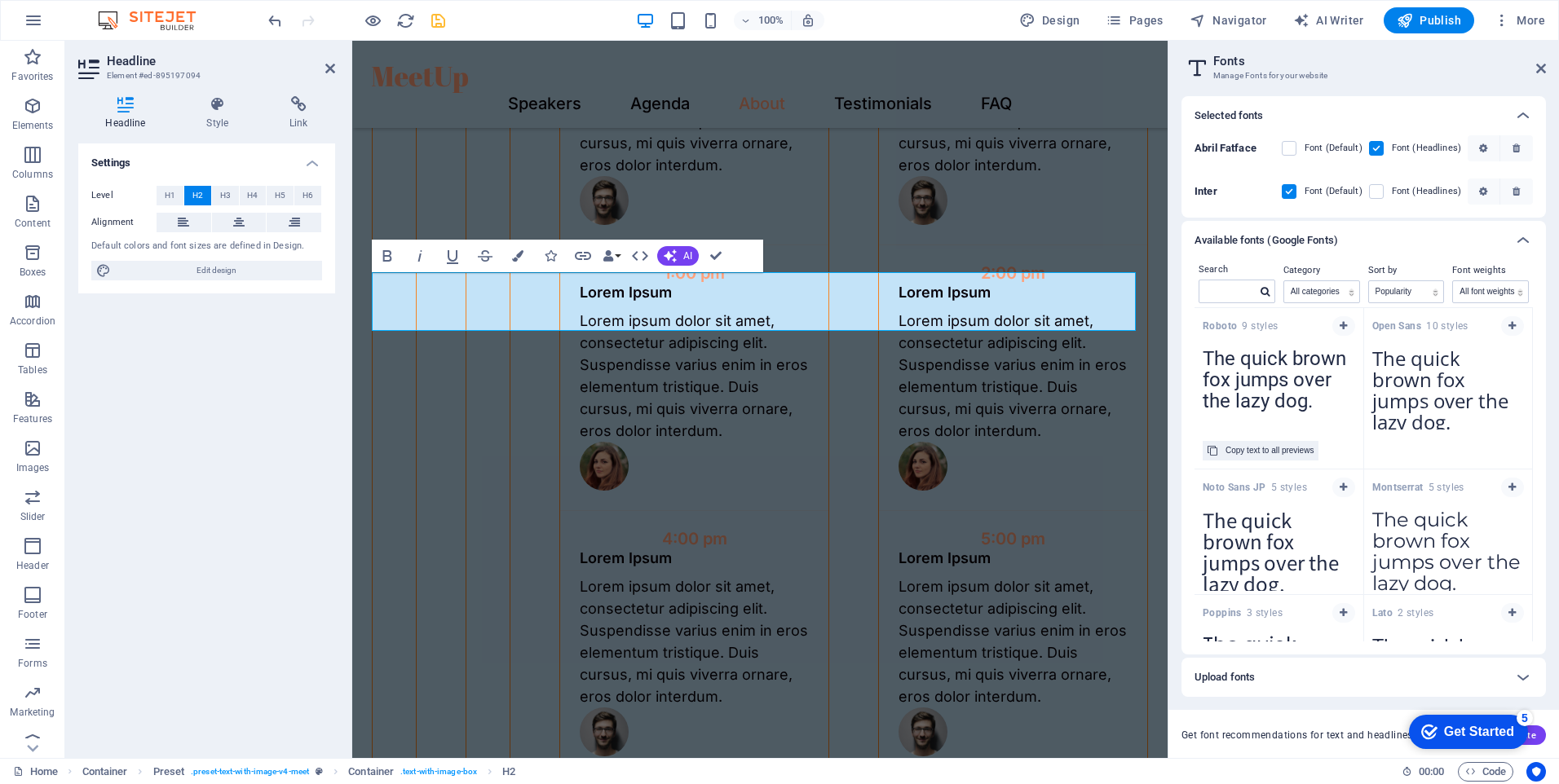
click at [1255, 325] on span "Roboto 9 styles" at bounding box center [1241, 326] width 76 height 13
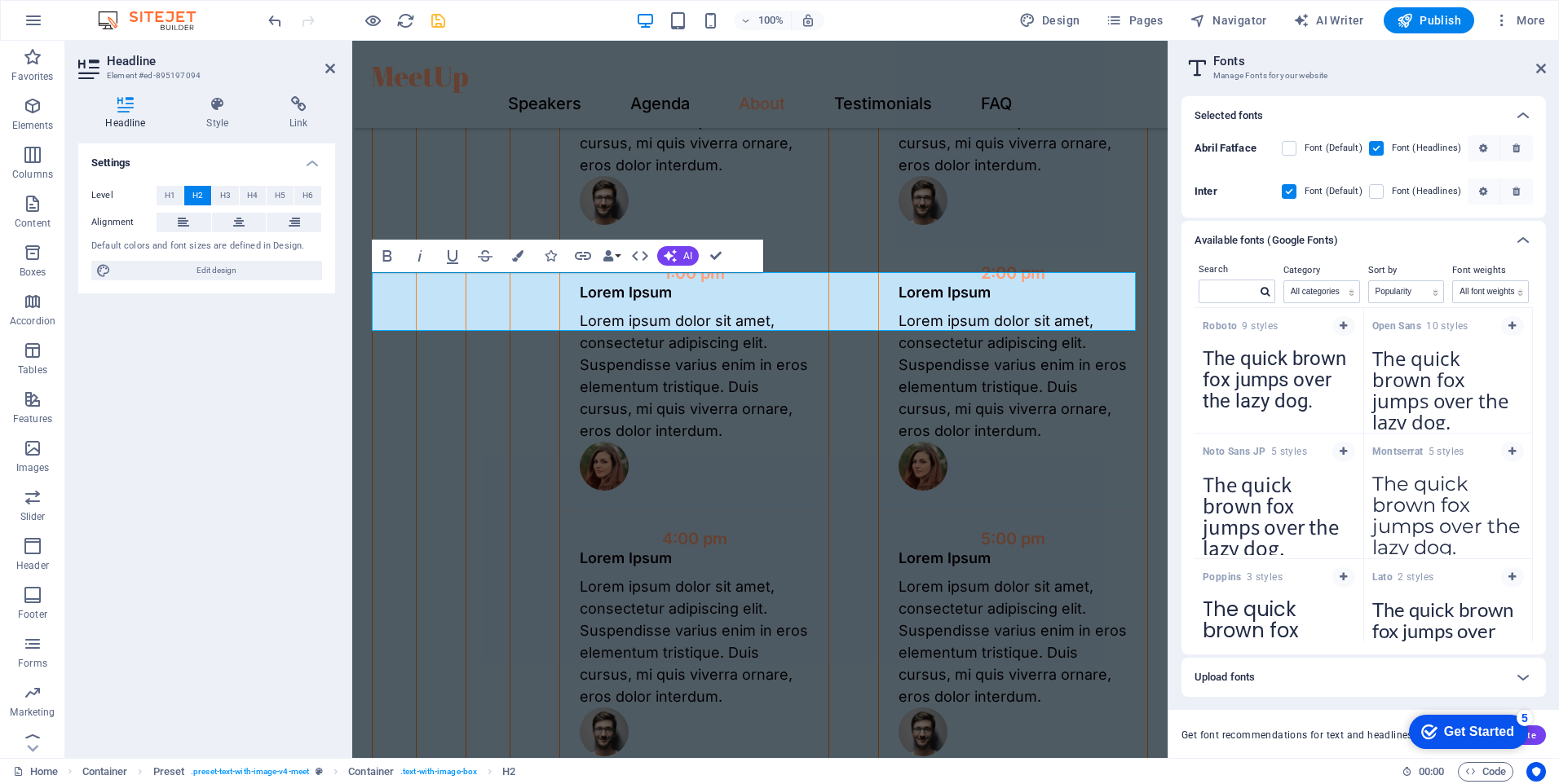
click at [1240, 321] on strong "Roboto" at bounding box center [1222, 326] width 39 height 12
click at [1543, 68] on icon at bounding box center [1541, 68] width 10 height 13
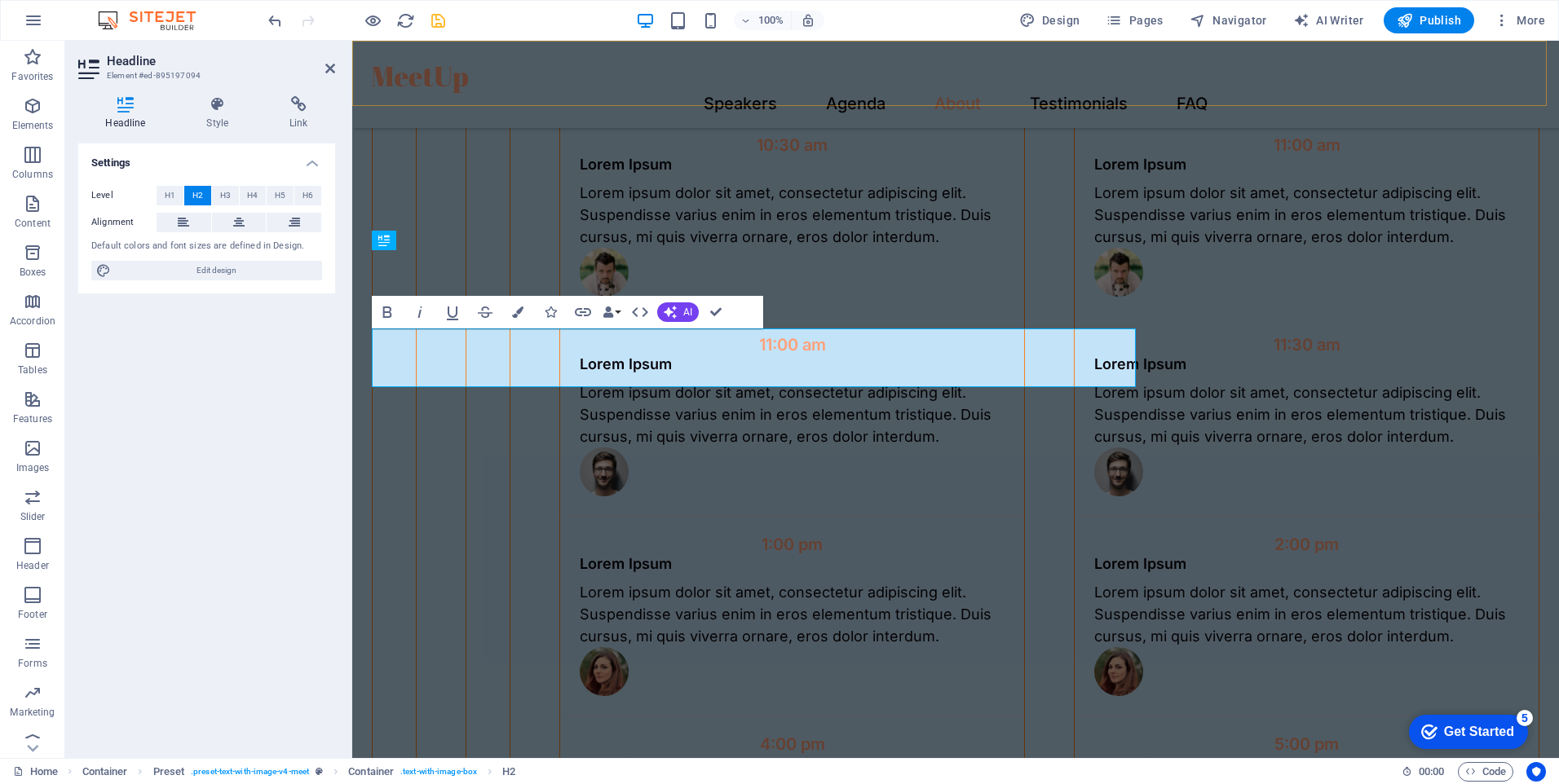
scroll to position [3343, 0]
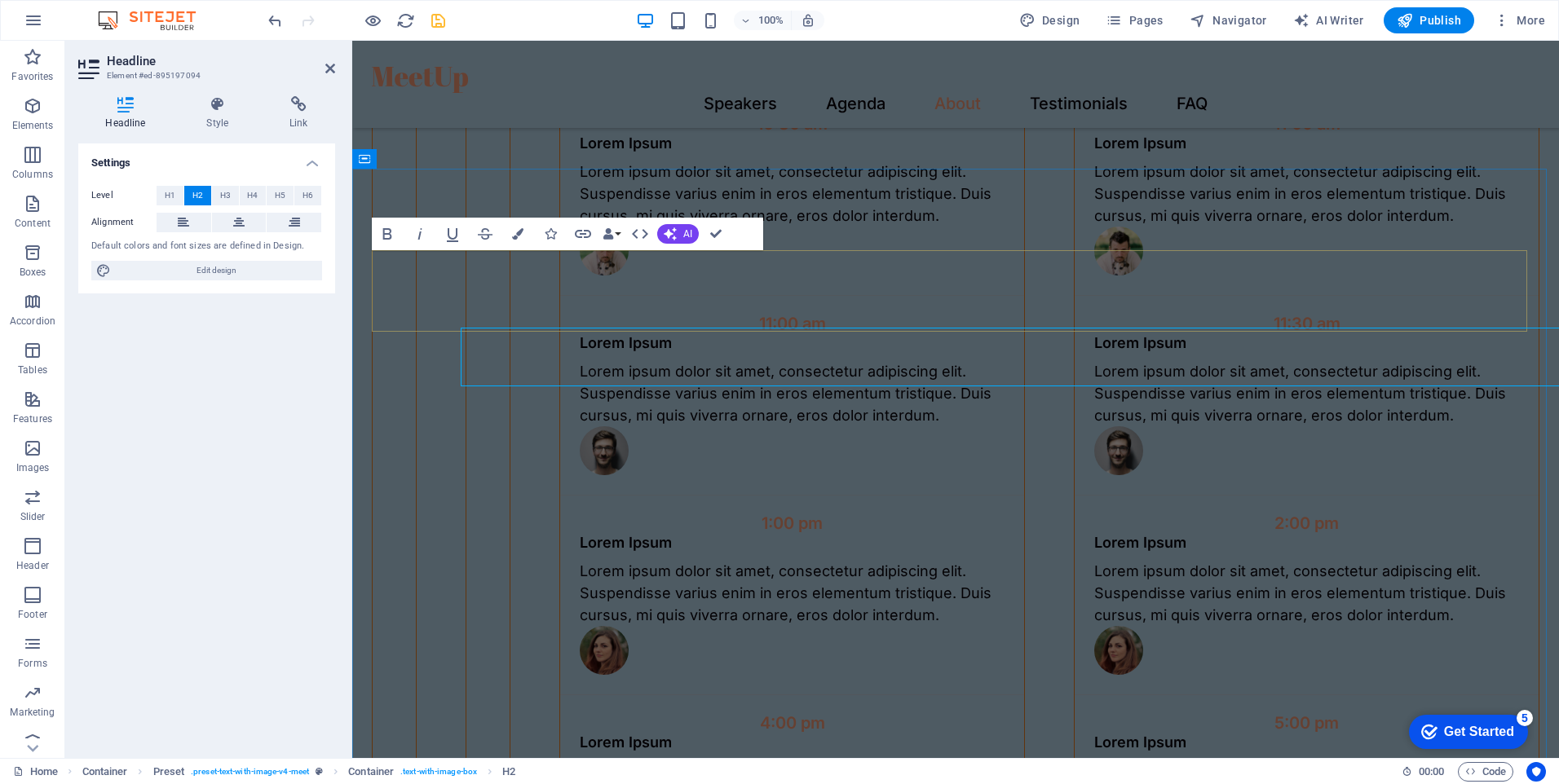
scroll to position [3343, 0]
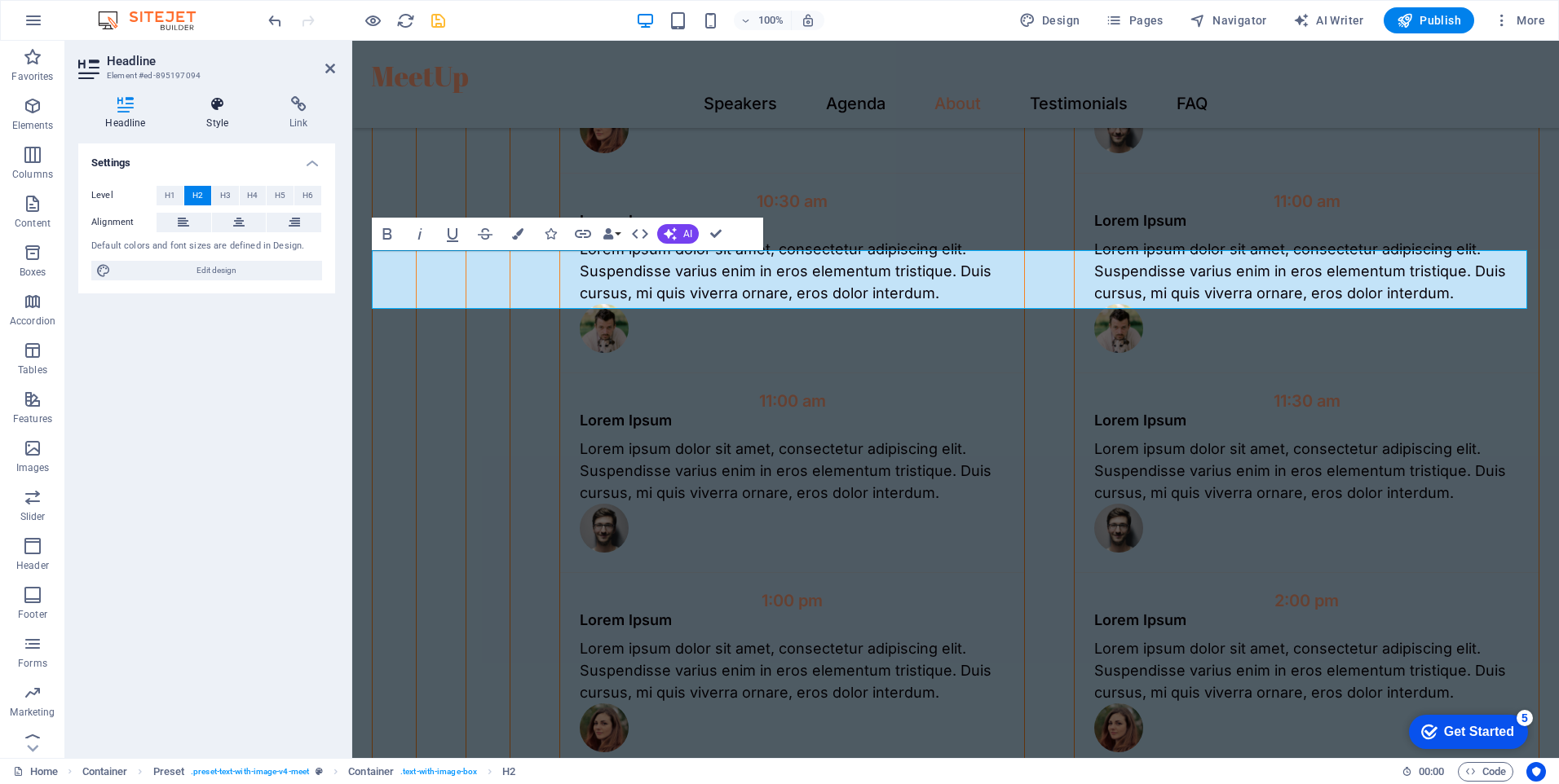
click at [226, 116] on h4 "Style" at bounding box center [220, 113] width 83 height 34
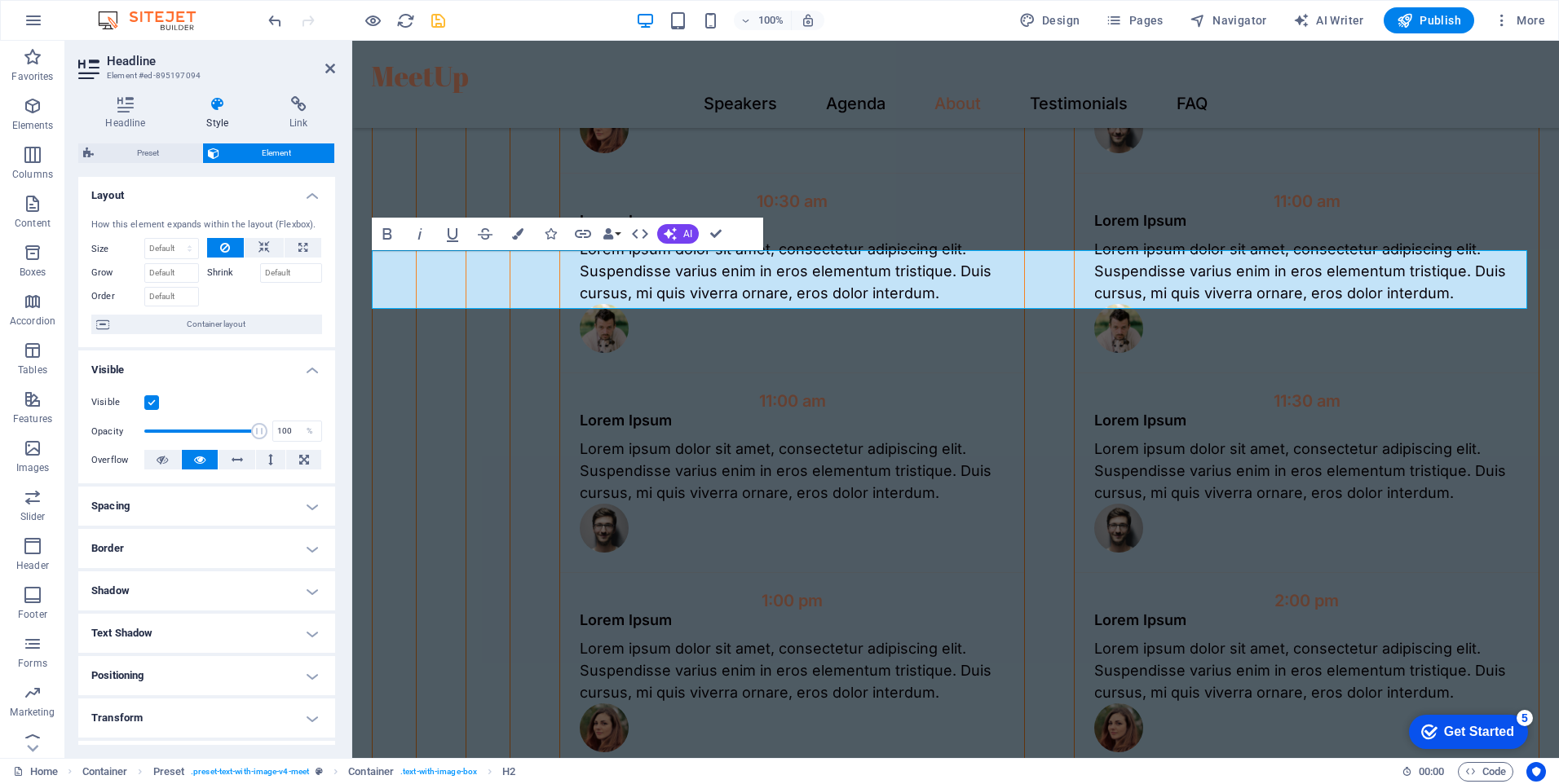
scroll to position [0, 0]
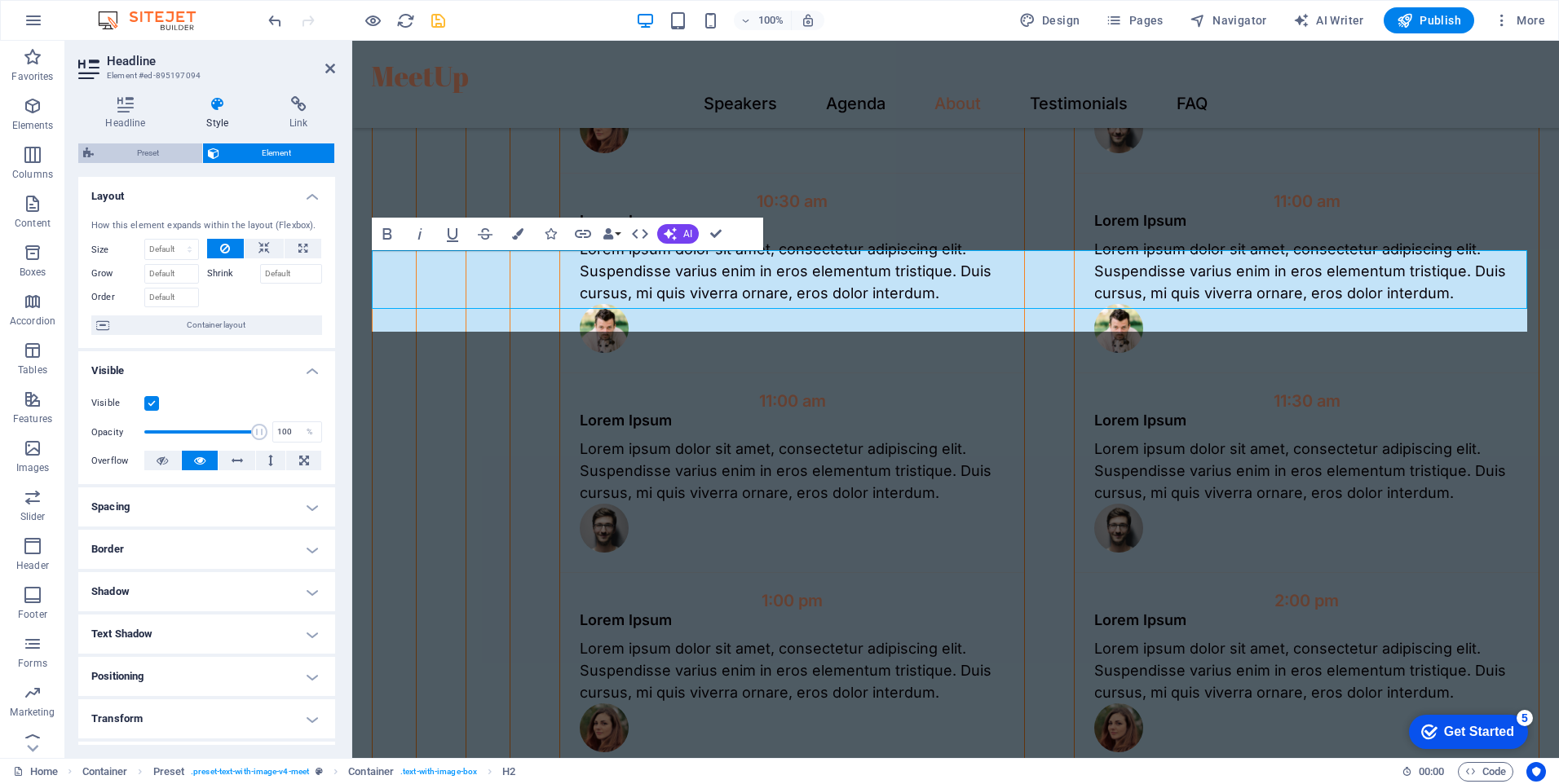
click at [163, 153] on span "Preset" at bounding box center [147, 154] width 98 height 19
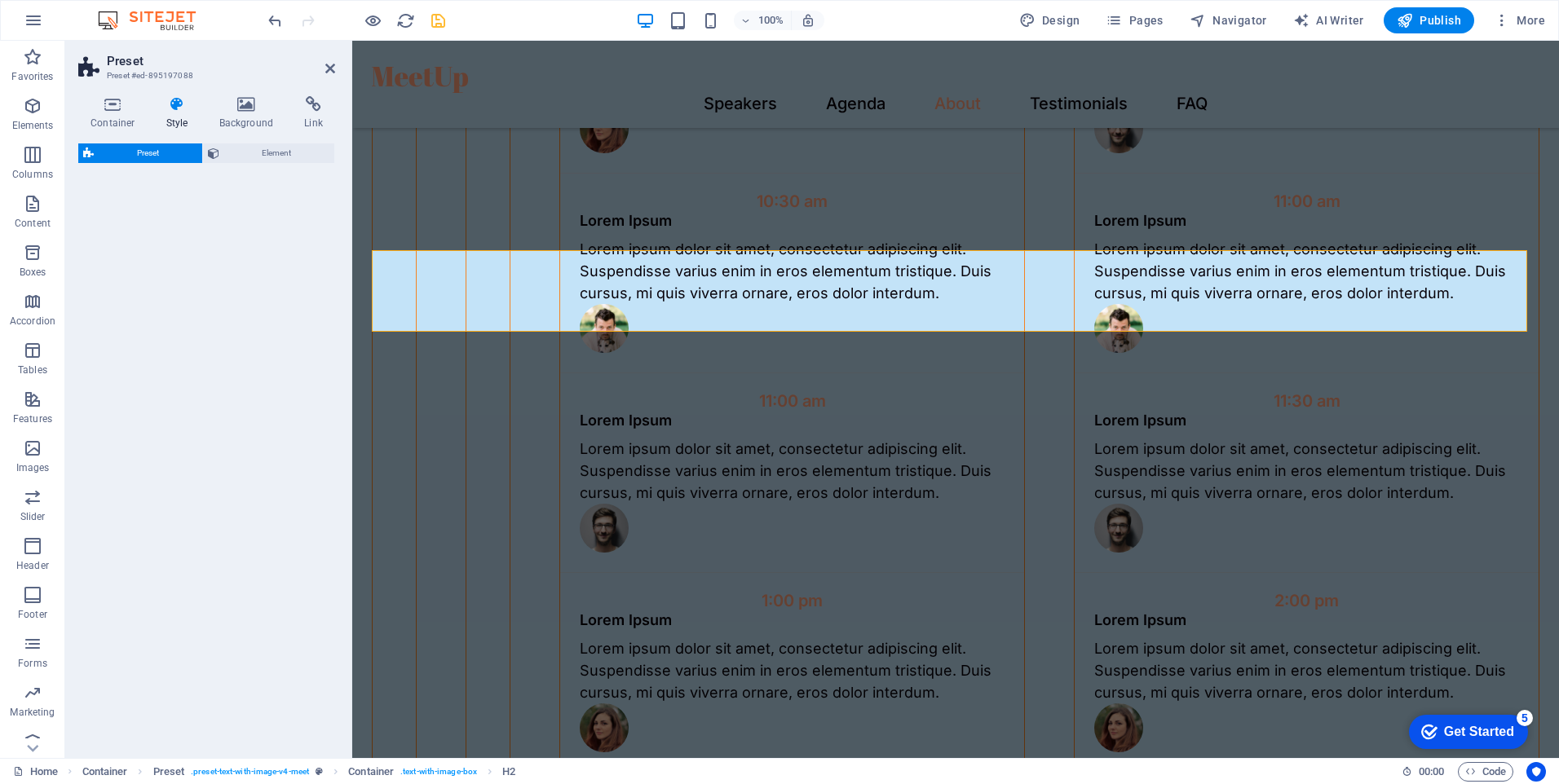
select select "rem"
select select "px"
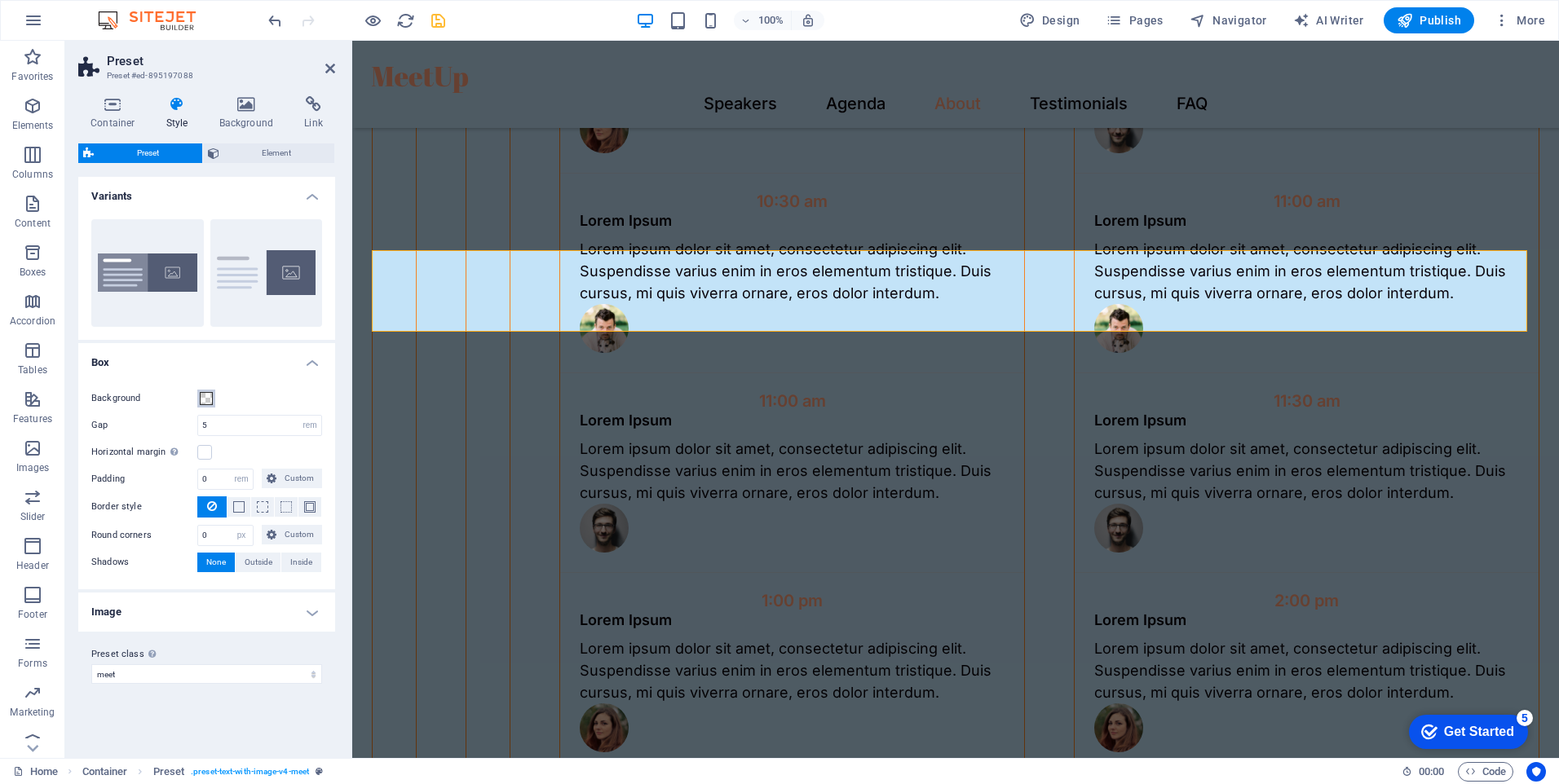
click at [205, 398] on span at bounding box center [205, 398] width 13 height 13
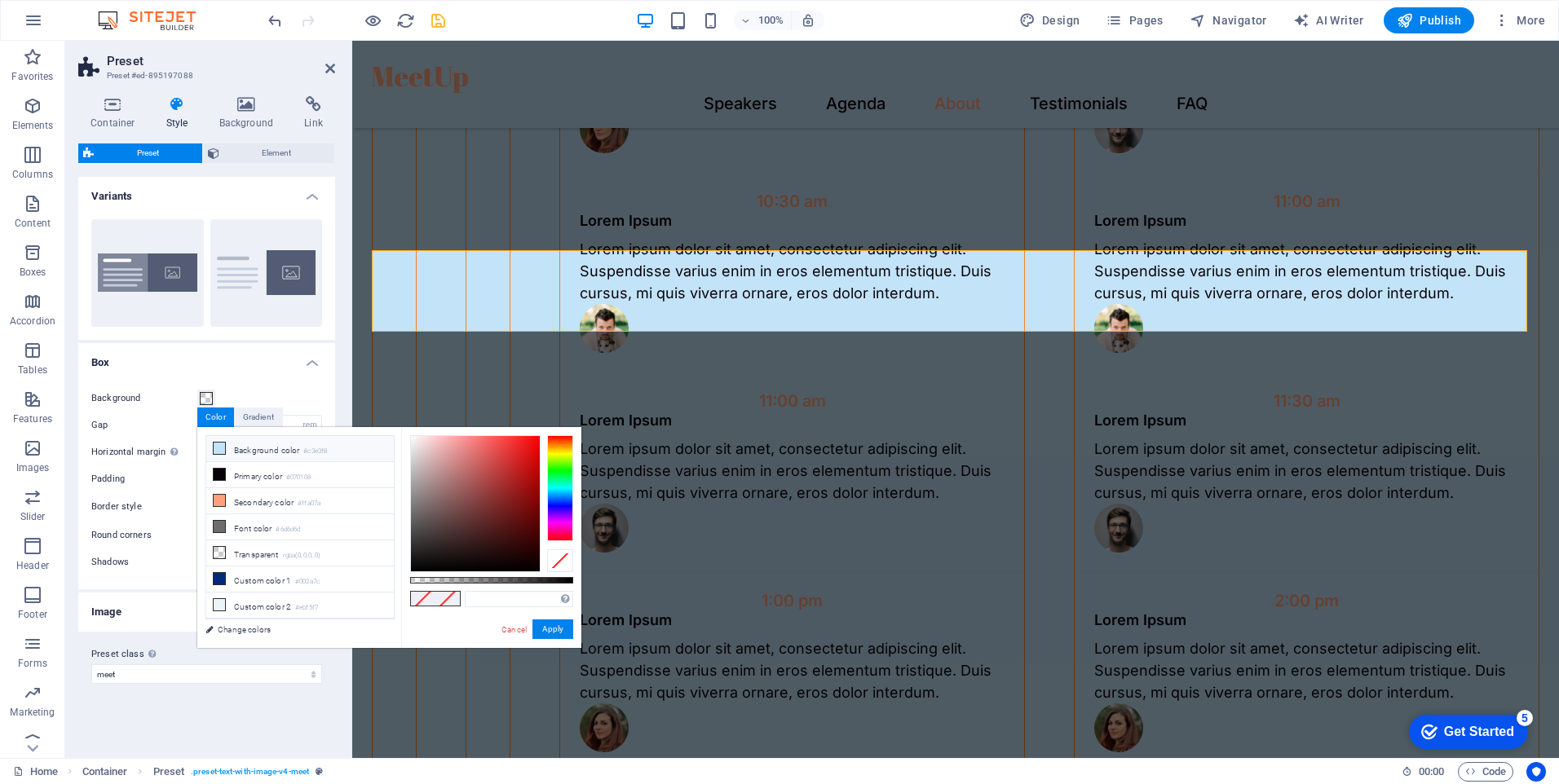
click at [301, 451] on li "Background color #c3e3f8" at bounding box center [300, 448] width 188 height 26
type input "#c3e3f8"
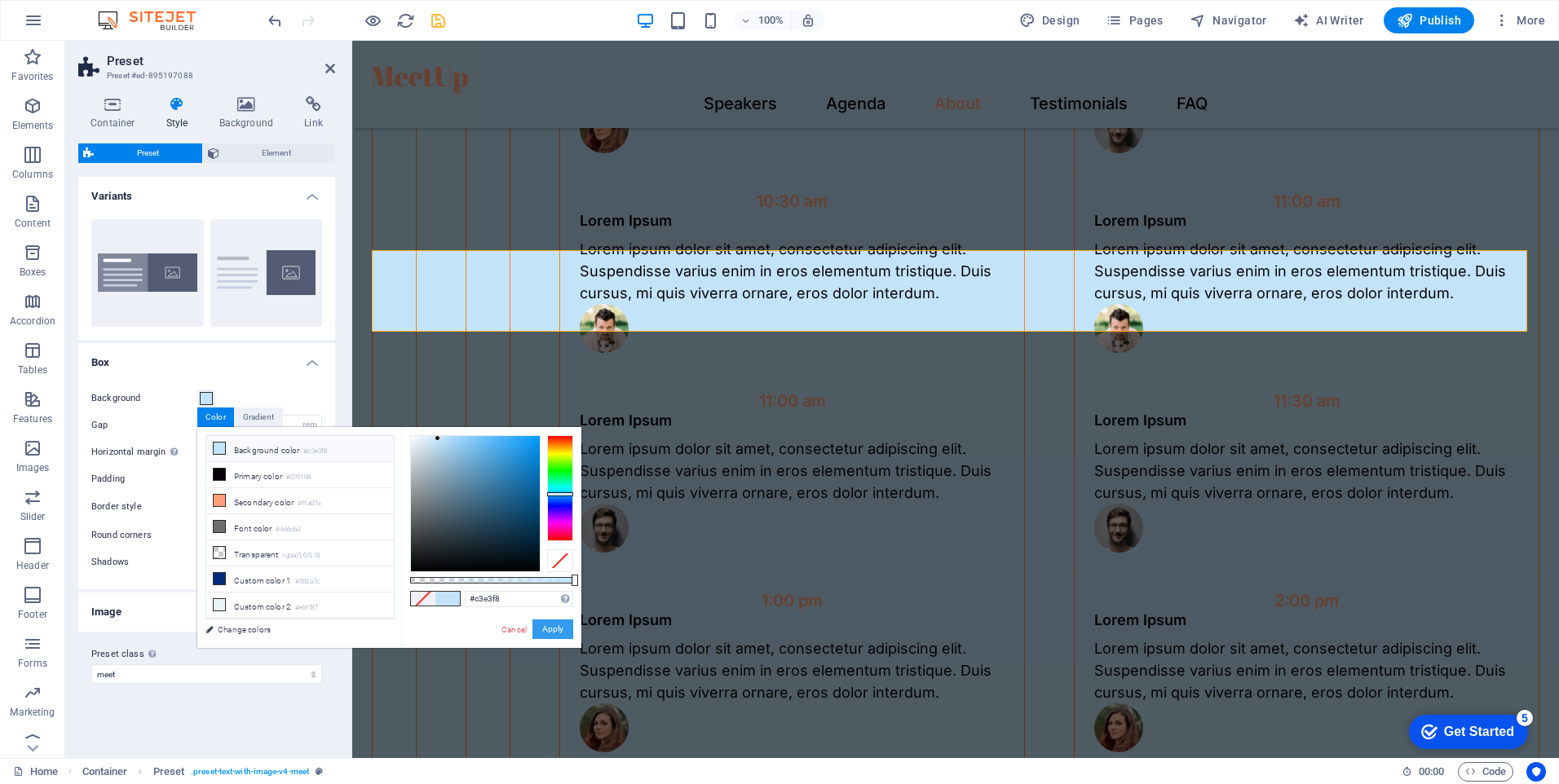
click at [554, 626] on button "Apply" at bounding box center [553, 629] width 41 height 19
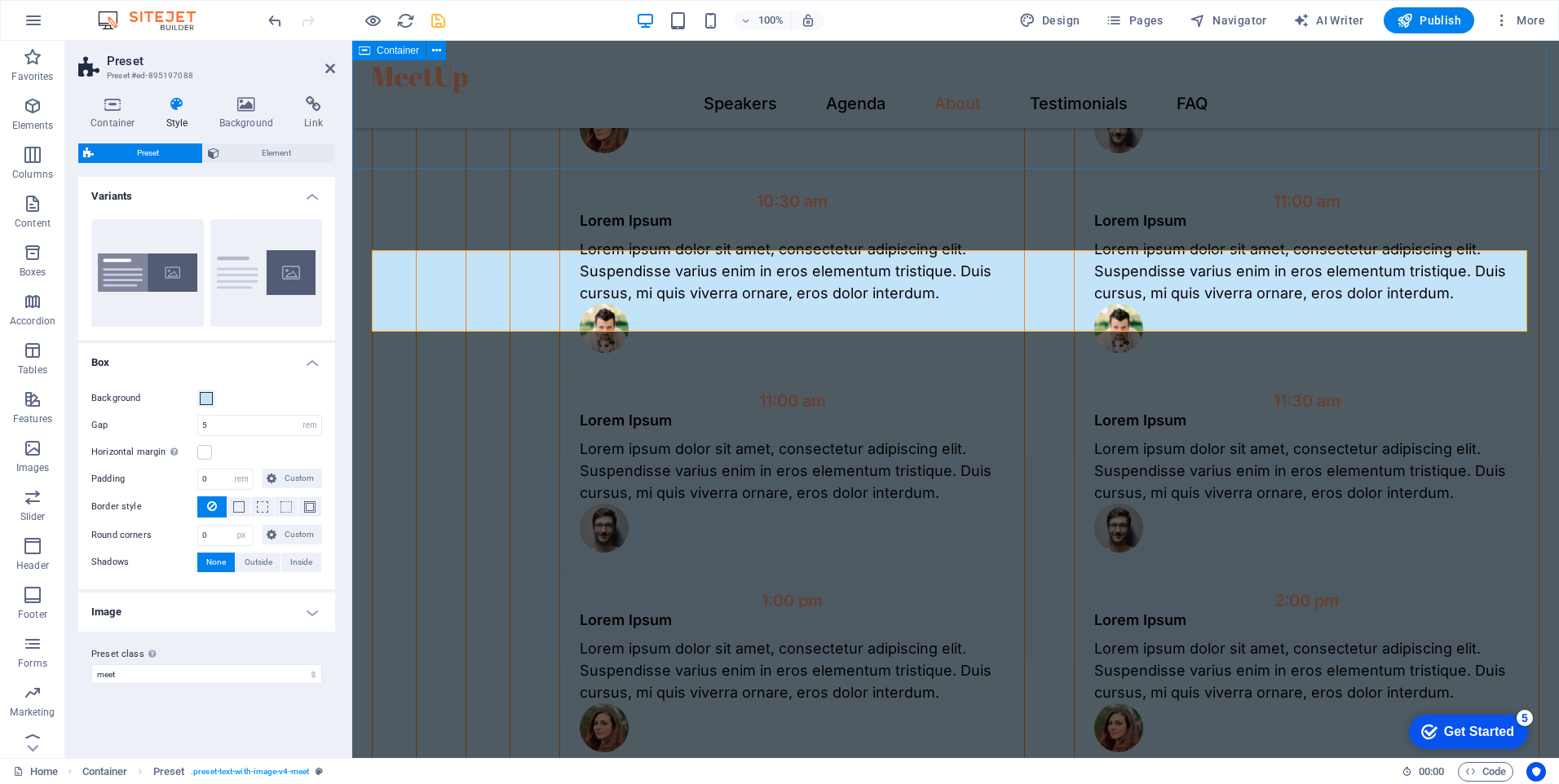
click at [982, 137] on div "Agenda Day 1 10:00 am Lorem Ipsum Lorem ipsum dolor sit amet, consectetur adipi…" at bounding box center [956, 537] width 1207 height 1433
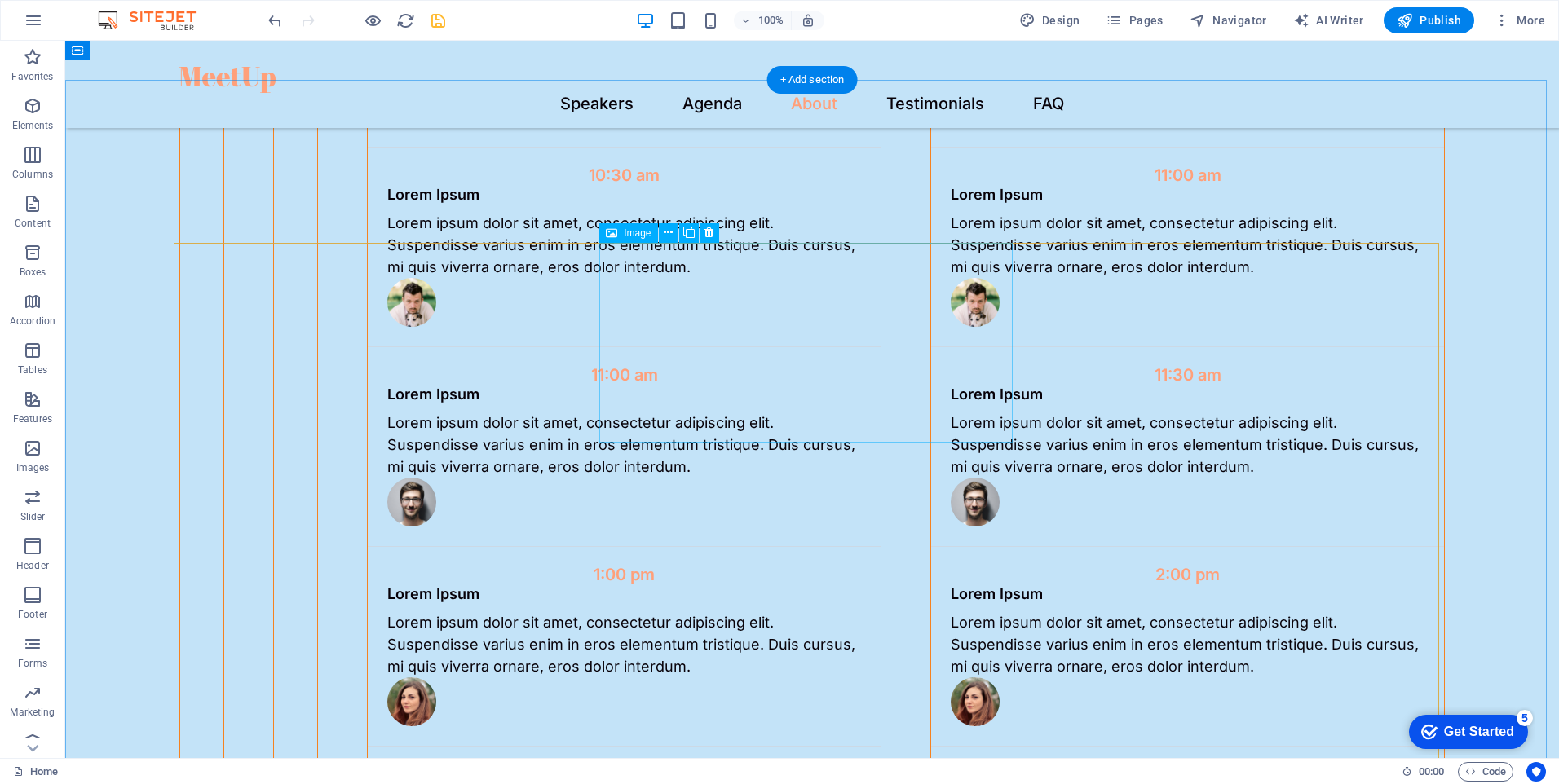
scroll to position [3424, 0]
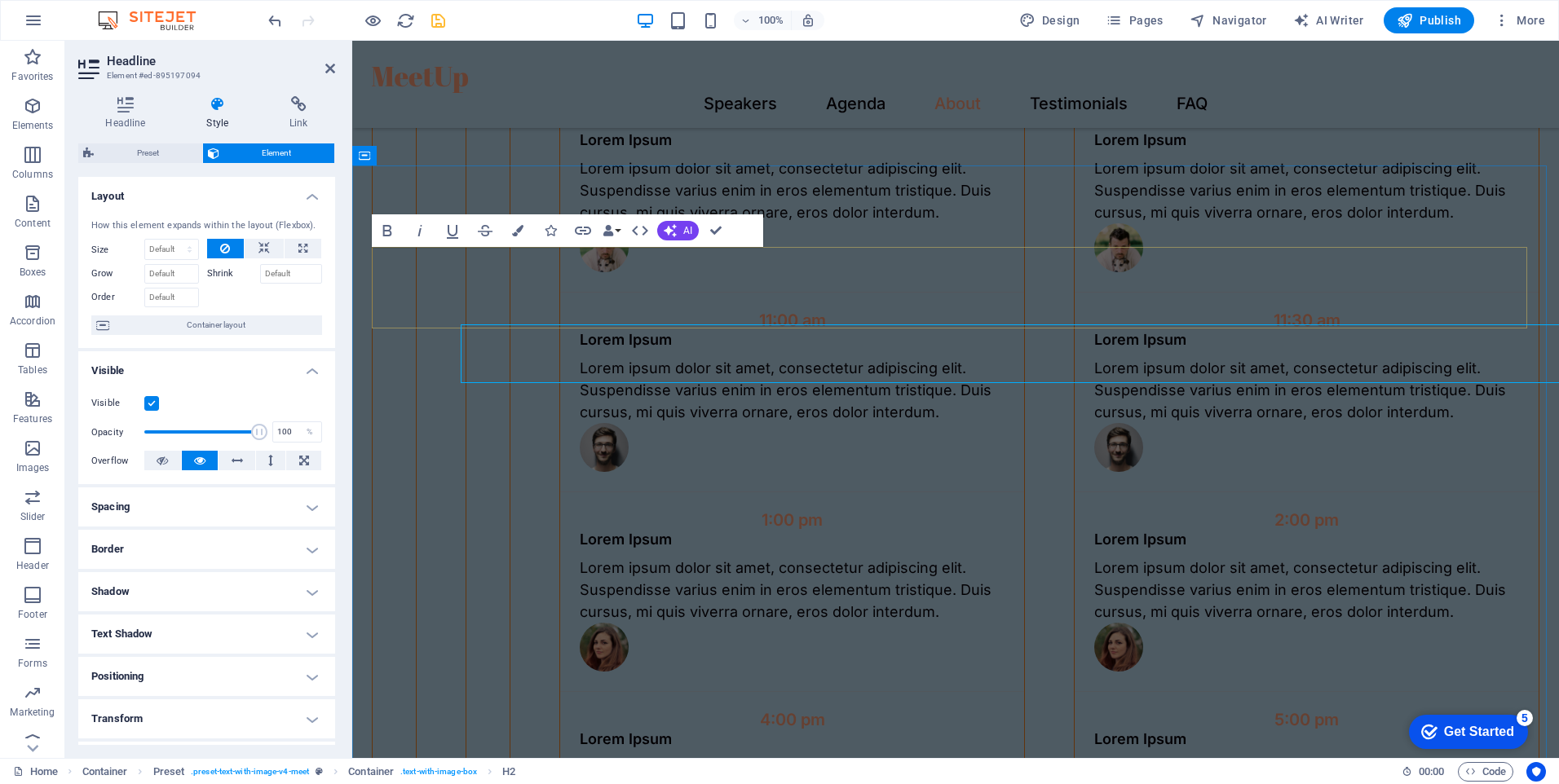
scroll to position [3346, 0]
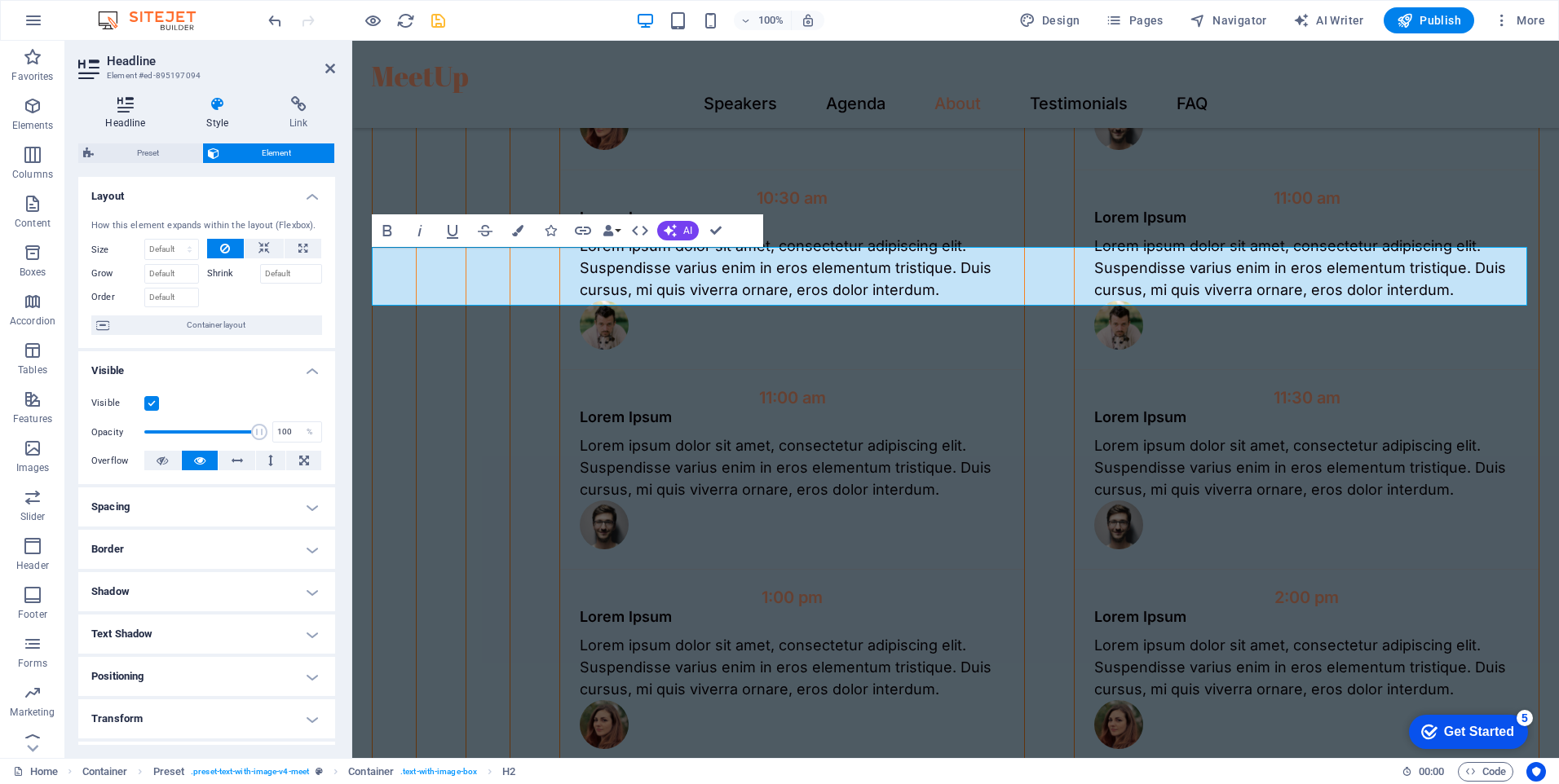
click at [135, 116] on h4 "Headline" at bounding box center [128, 113] width 101 height 34
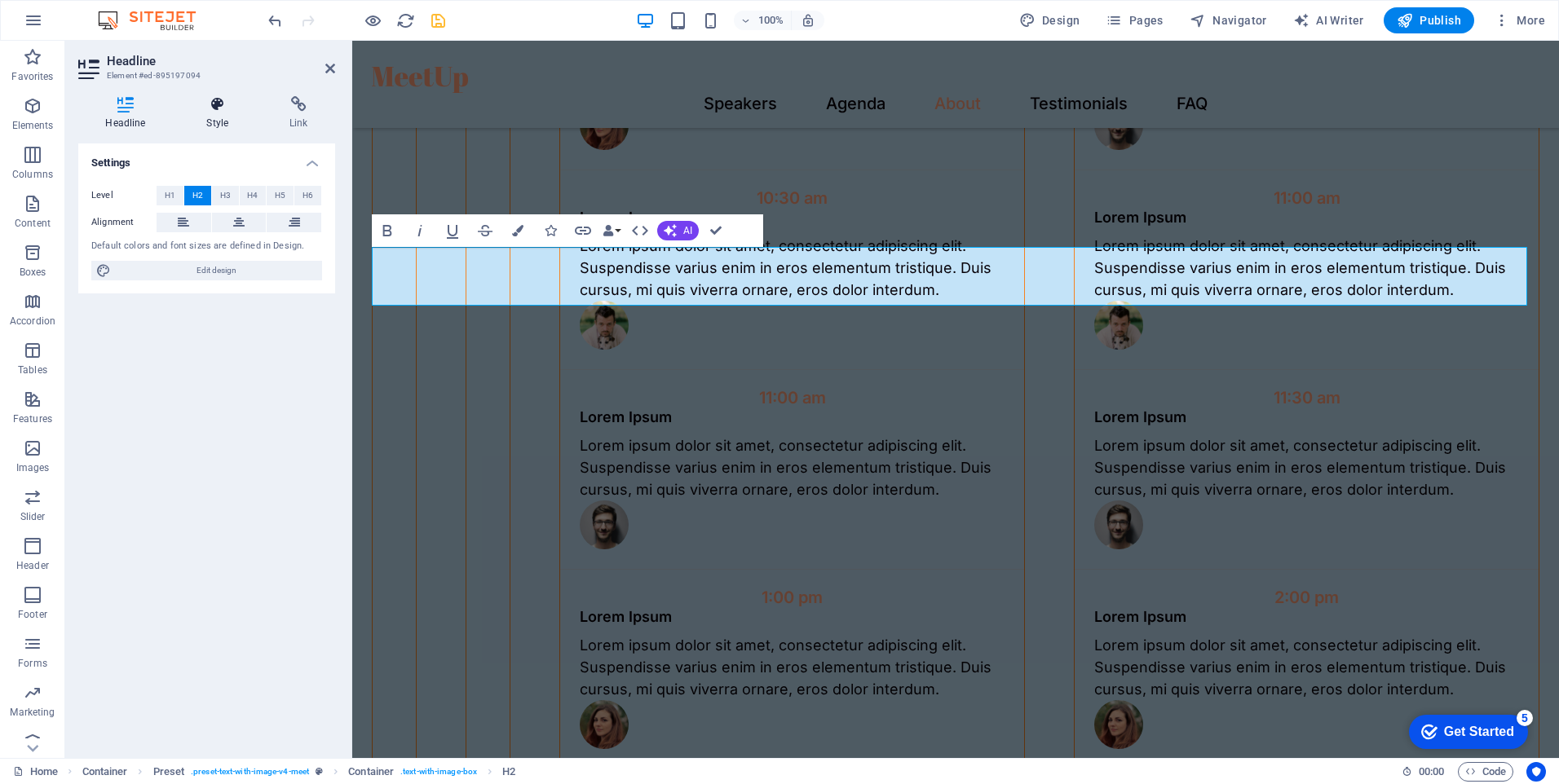
click at [212, 106] on icon at bounding box center [217, 104] width 77 height 17
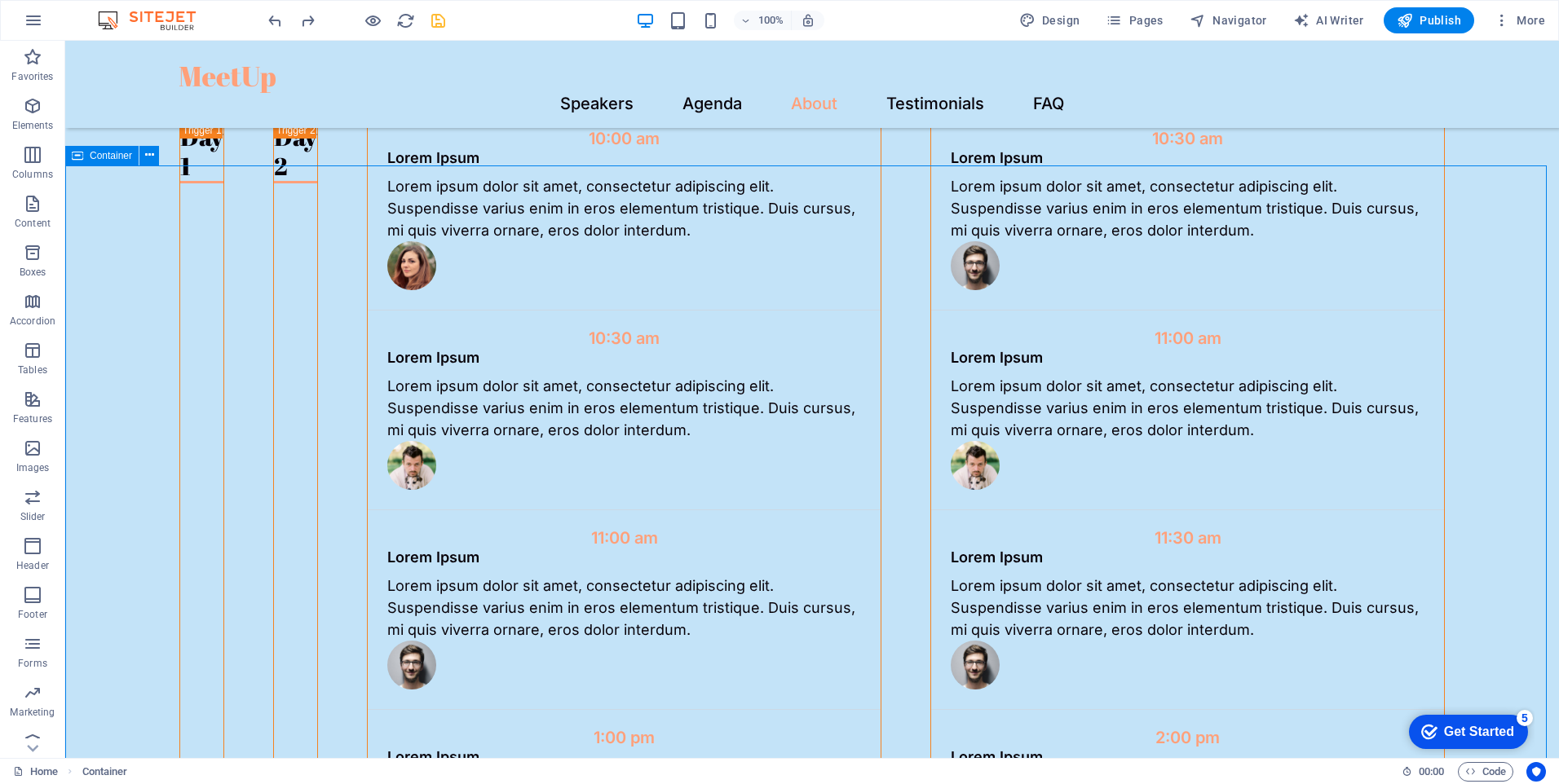
scroll to position [3424, 0]
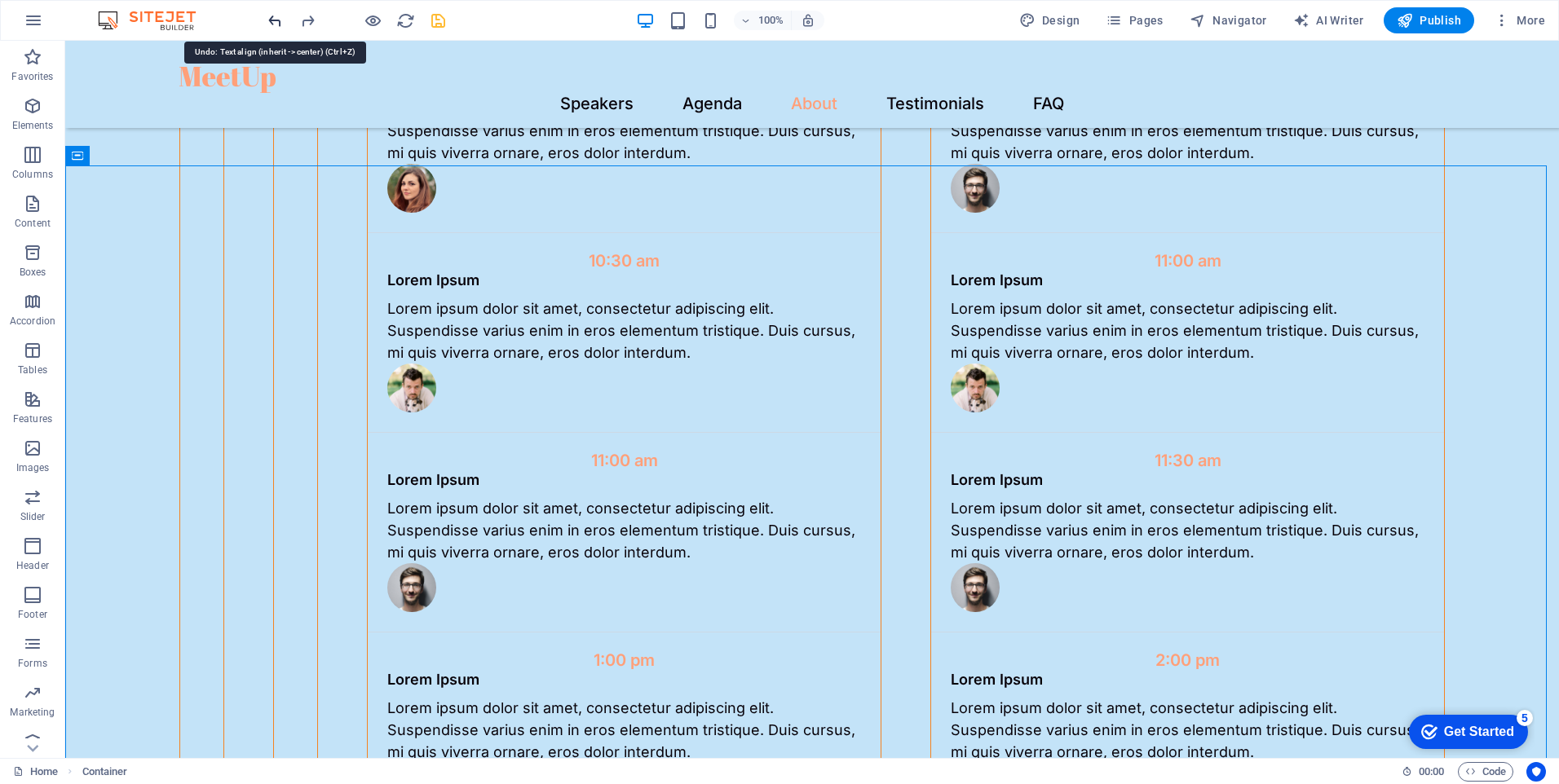
click at [275, 17] on icon "undo" at bounding box center [274, 20] width 18 height 18
click at [307, 19] on icon "redo" at bounding box center [308, 20] width 18 height 18
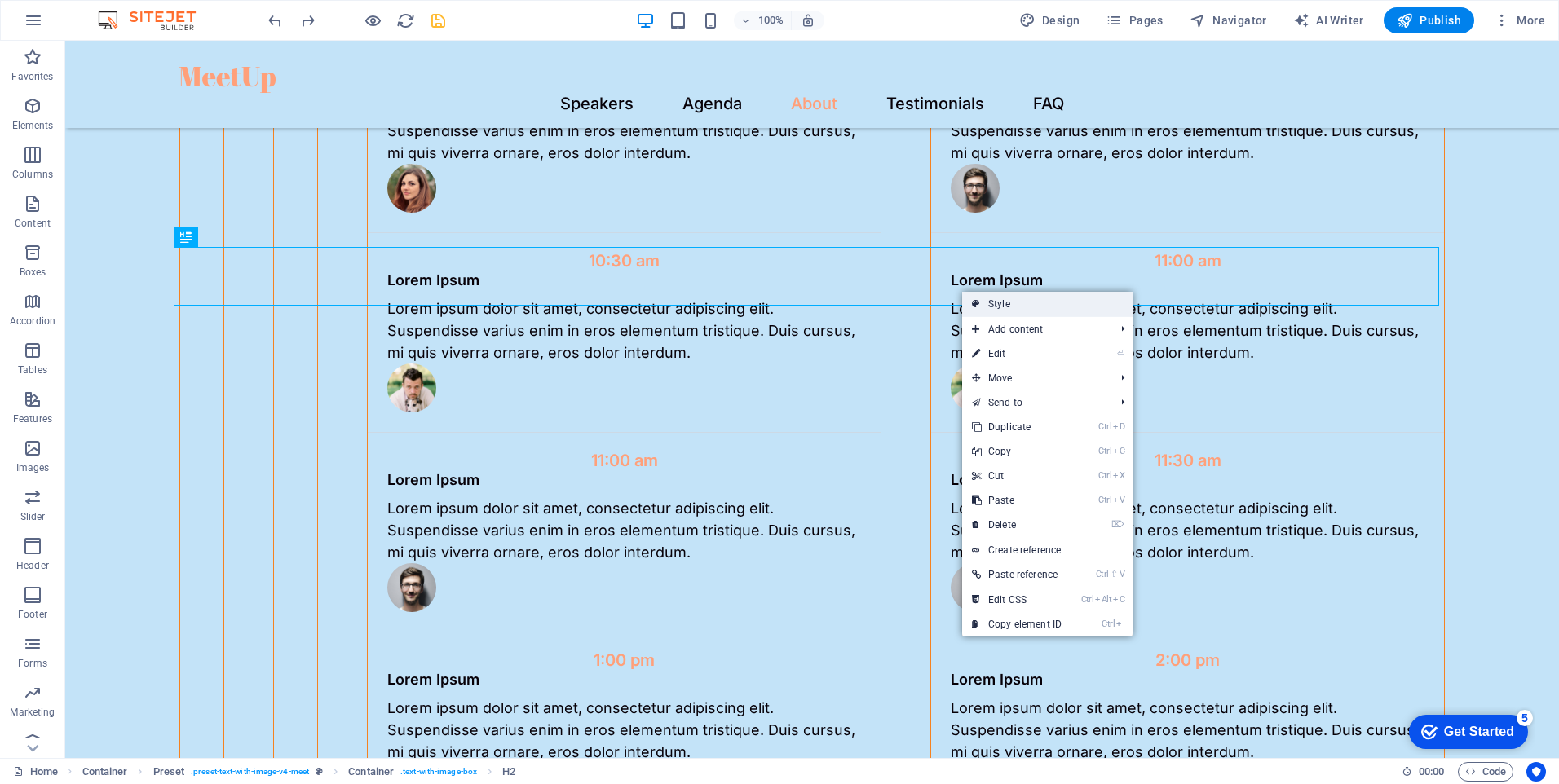
click at [1107, 306] on link "Style" at bounding box center [1047, 303] width 170 height 24
select select "rem"
select select "px"
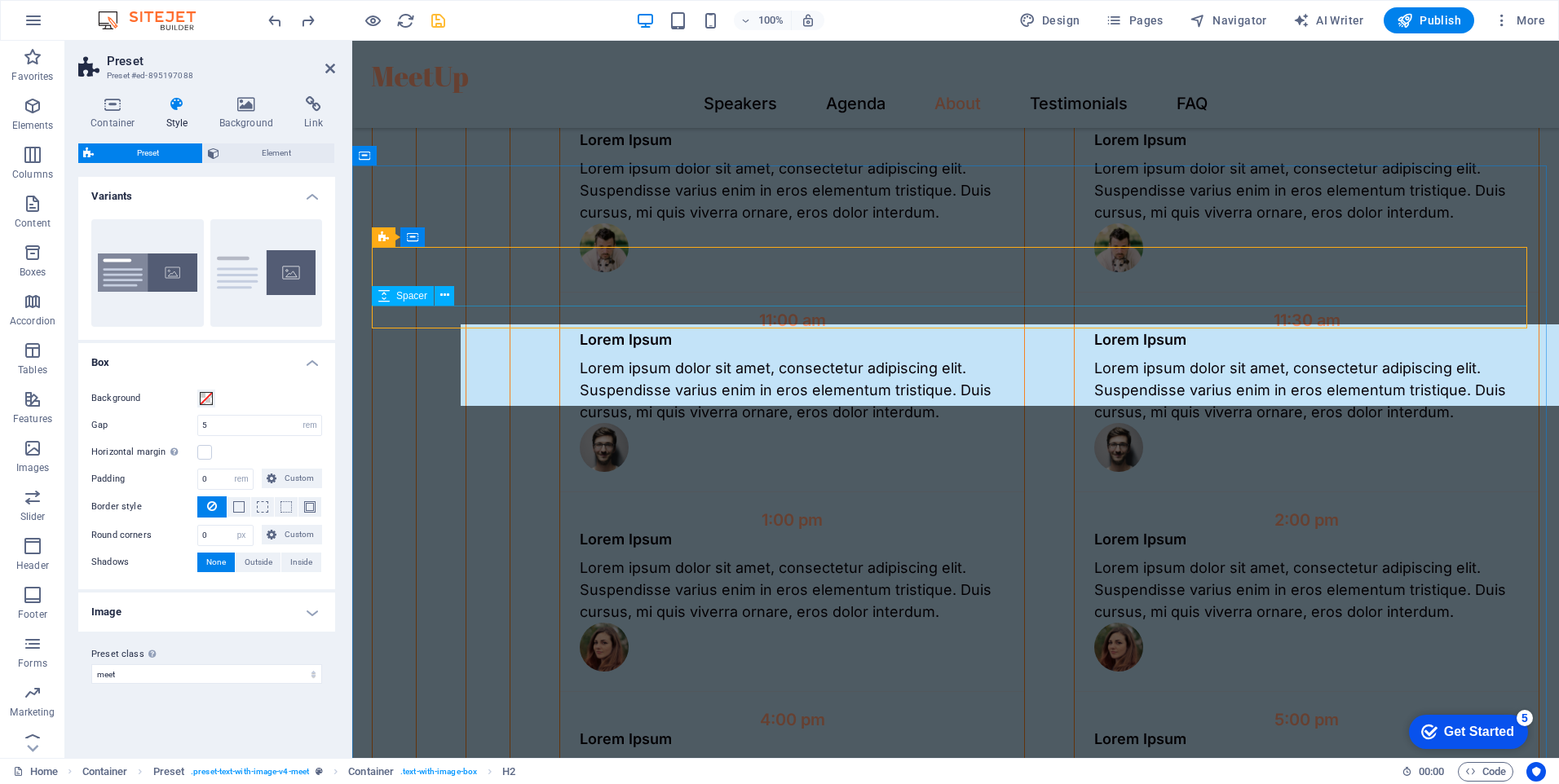
scroll to position [3346, 0]
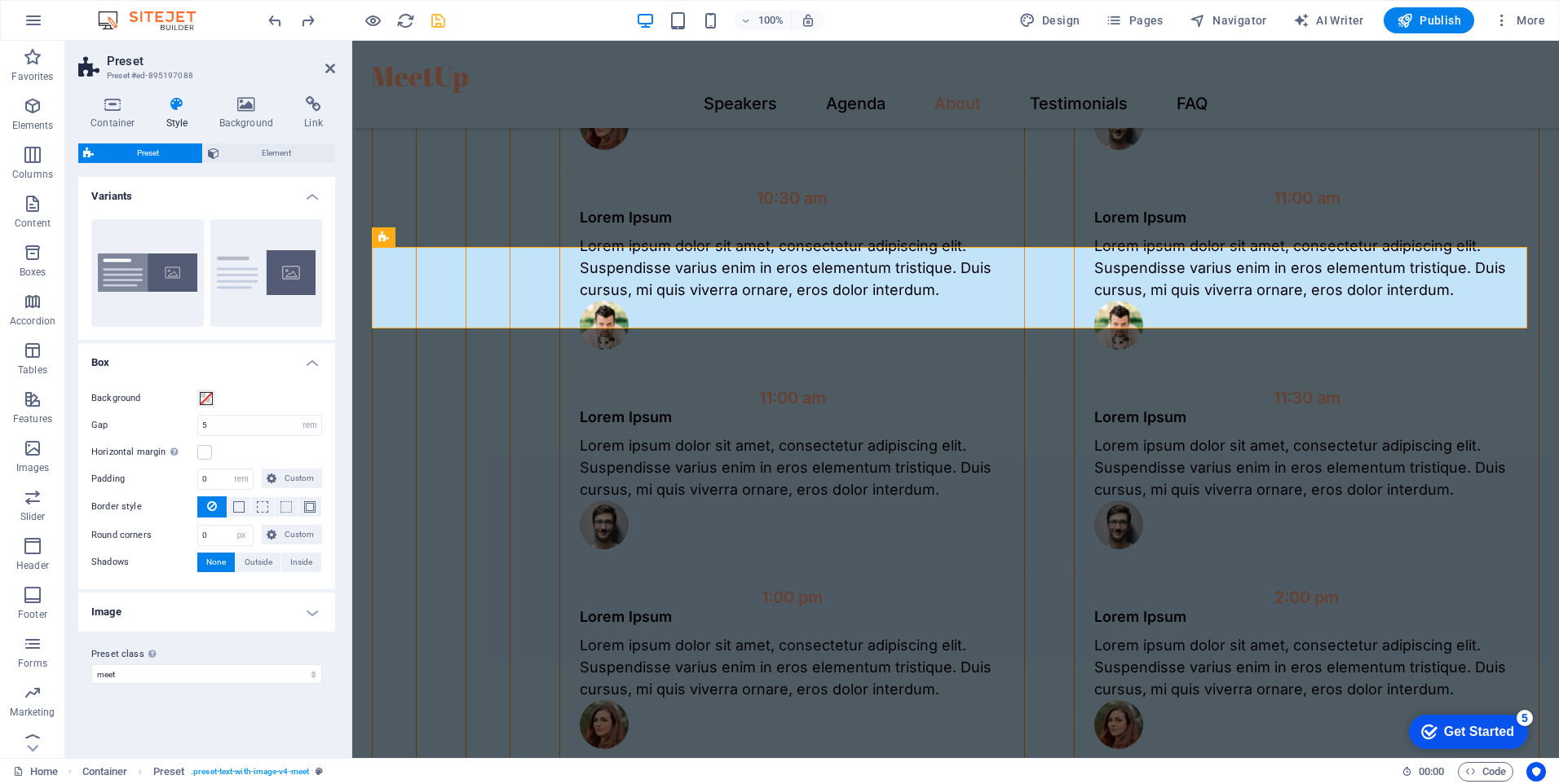
click at [243, 606] on h4 "Image" at bounding box center [206, 612] width 257 height 39
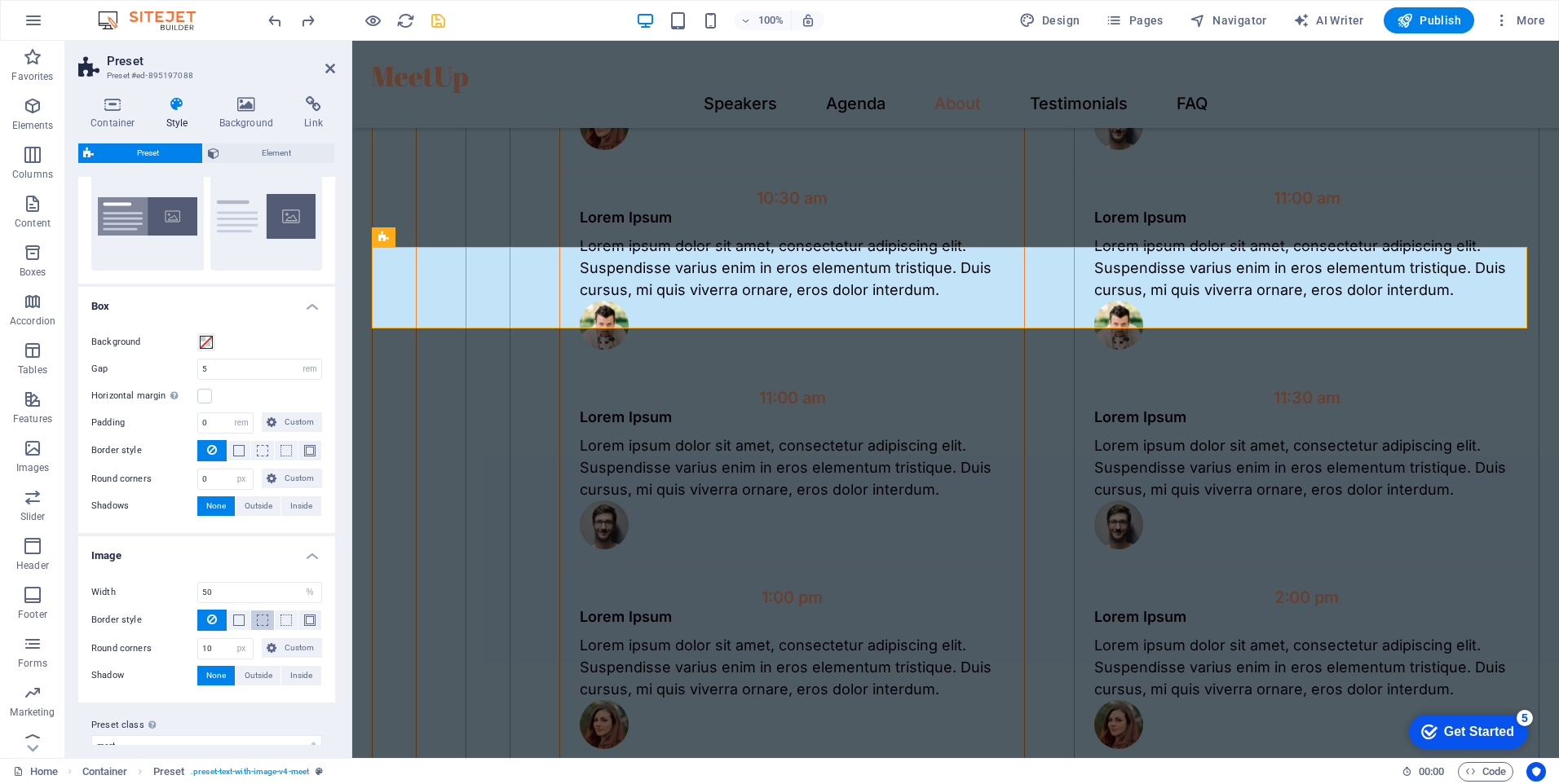
scroll to position [79, 0]
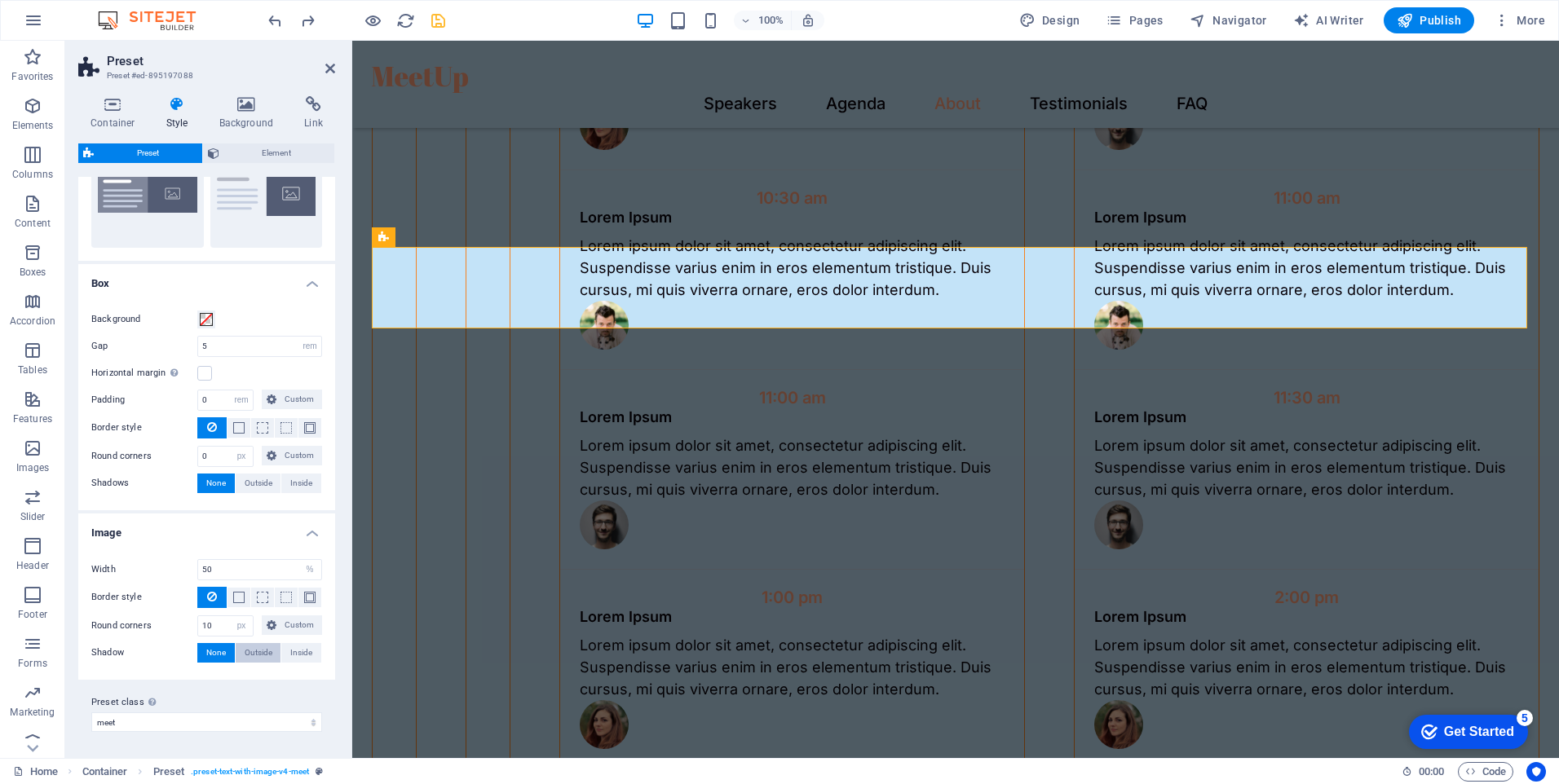
click at [250, 658] on span "Outside" at bounding box center [258, 653] width 27 height 19
type input "2"
type input "4"
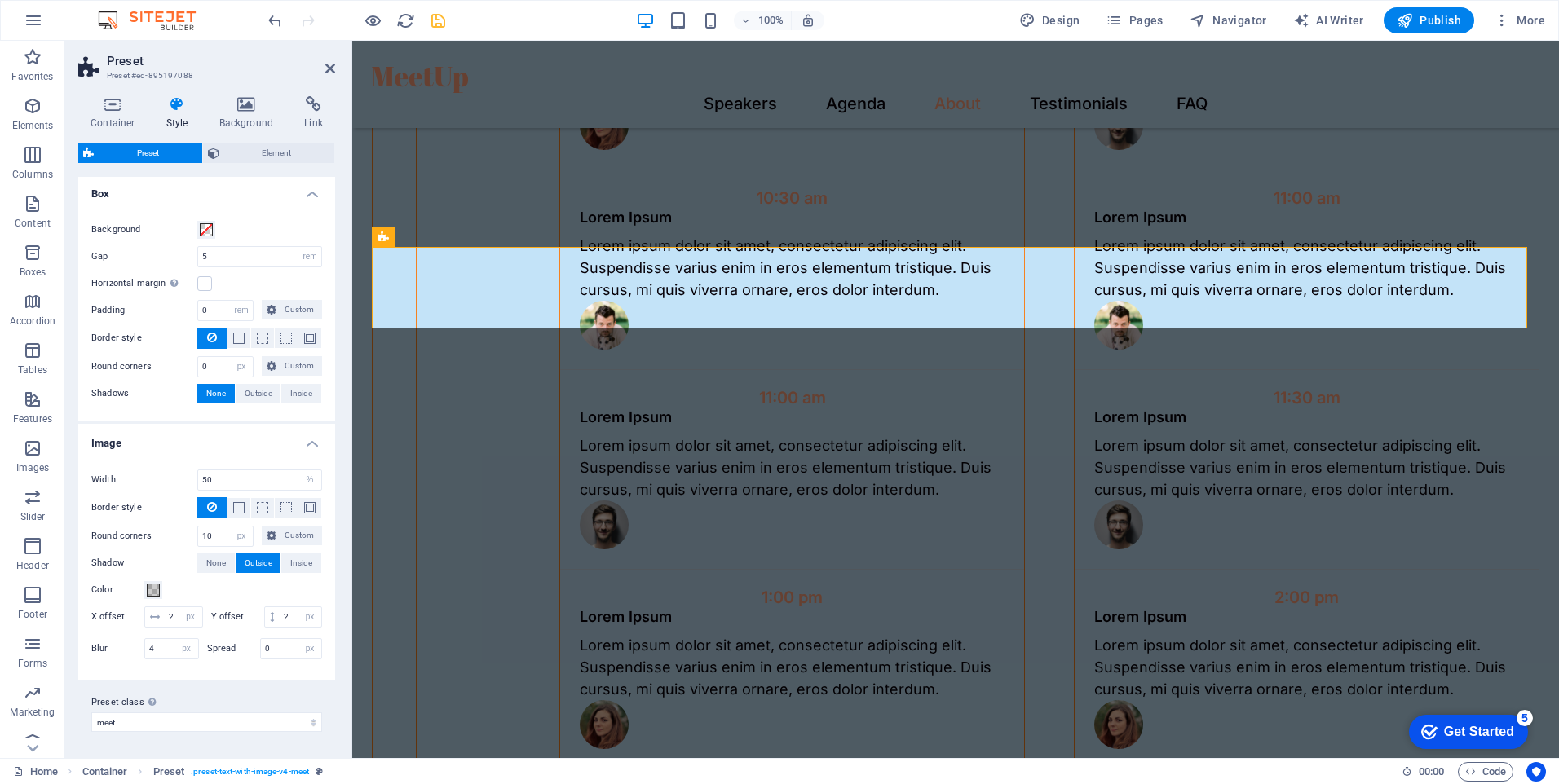
scroll to position [190, 0]
click at [236, 502] on span at bounding box center [239, 508] width 12 height 12
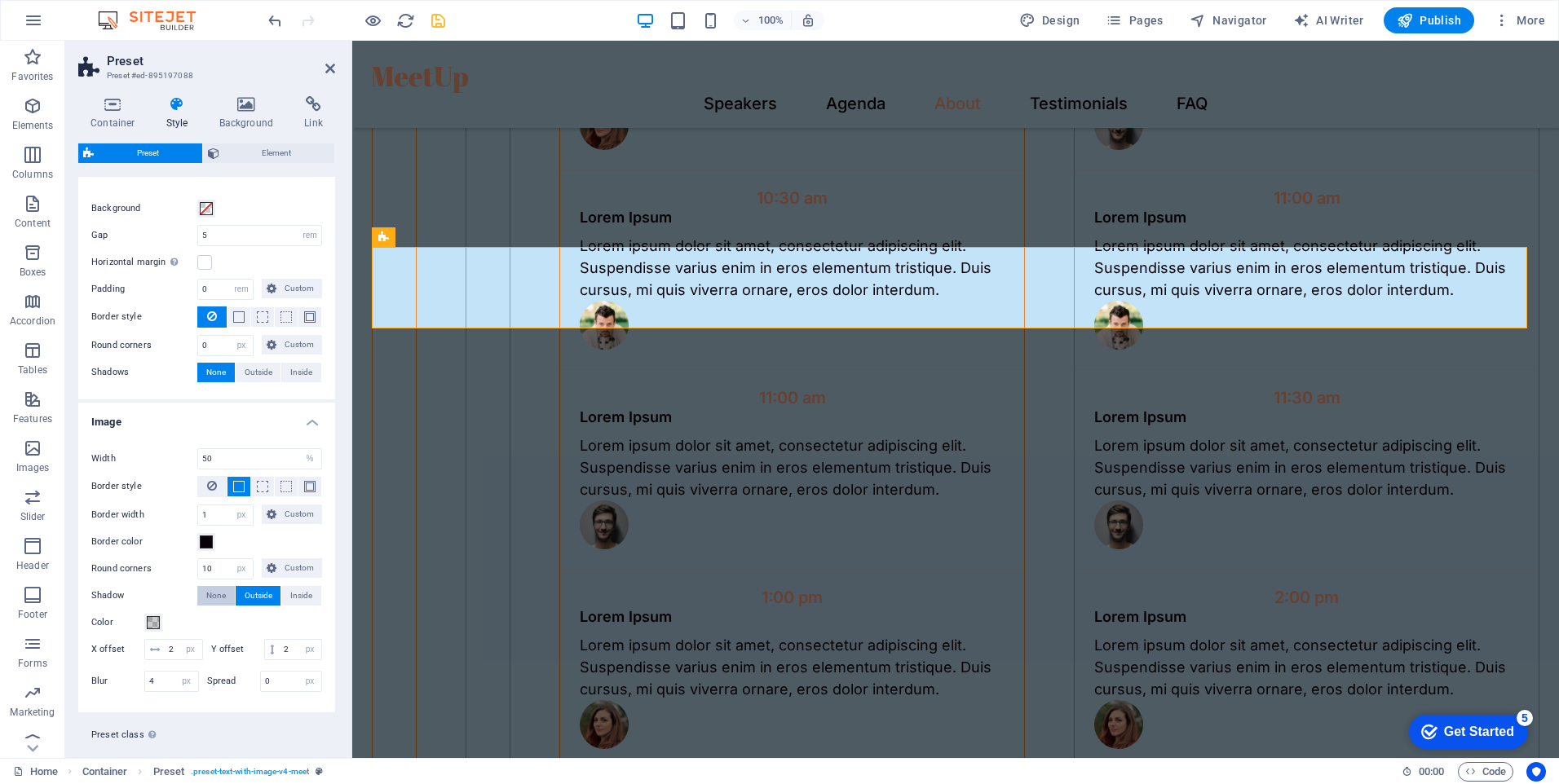
click at [208, 594] on span "None" at bounding box center [216, 596] width 19 height 19
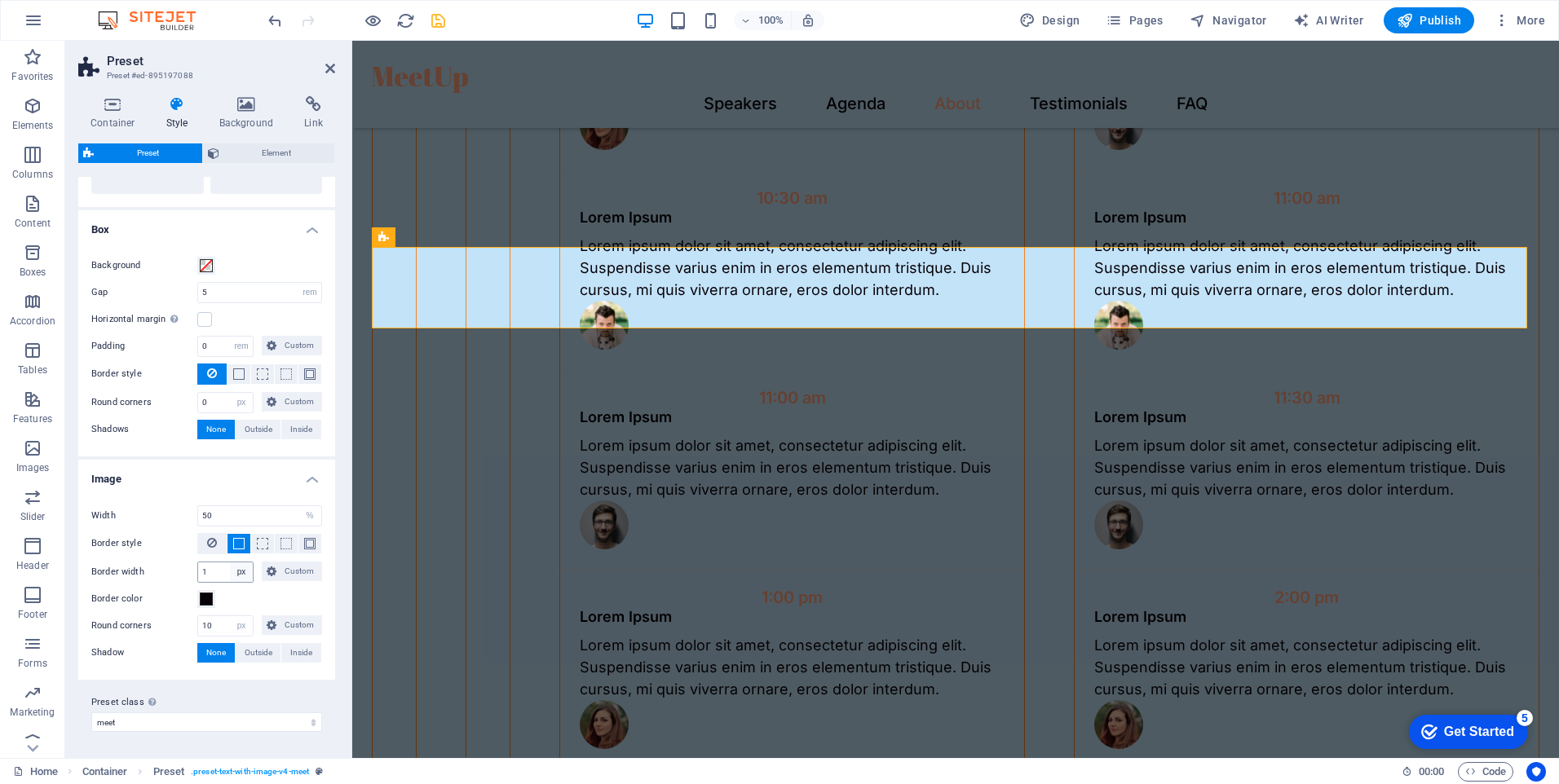
scroll to position [133, 0]
click at [209, 601] on span at bounding box center [205, 598] width 13 height 13
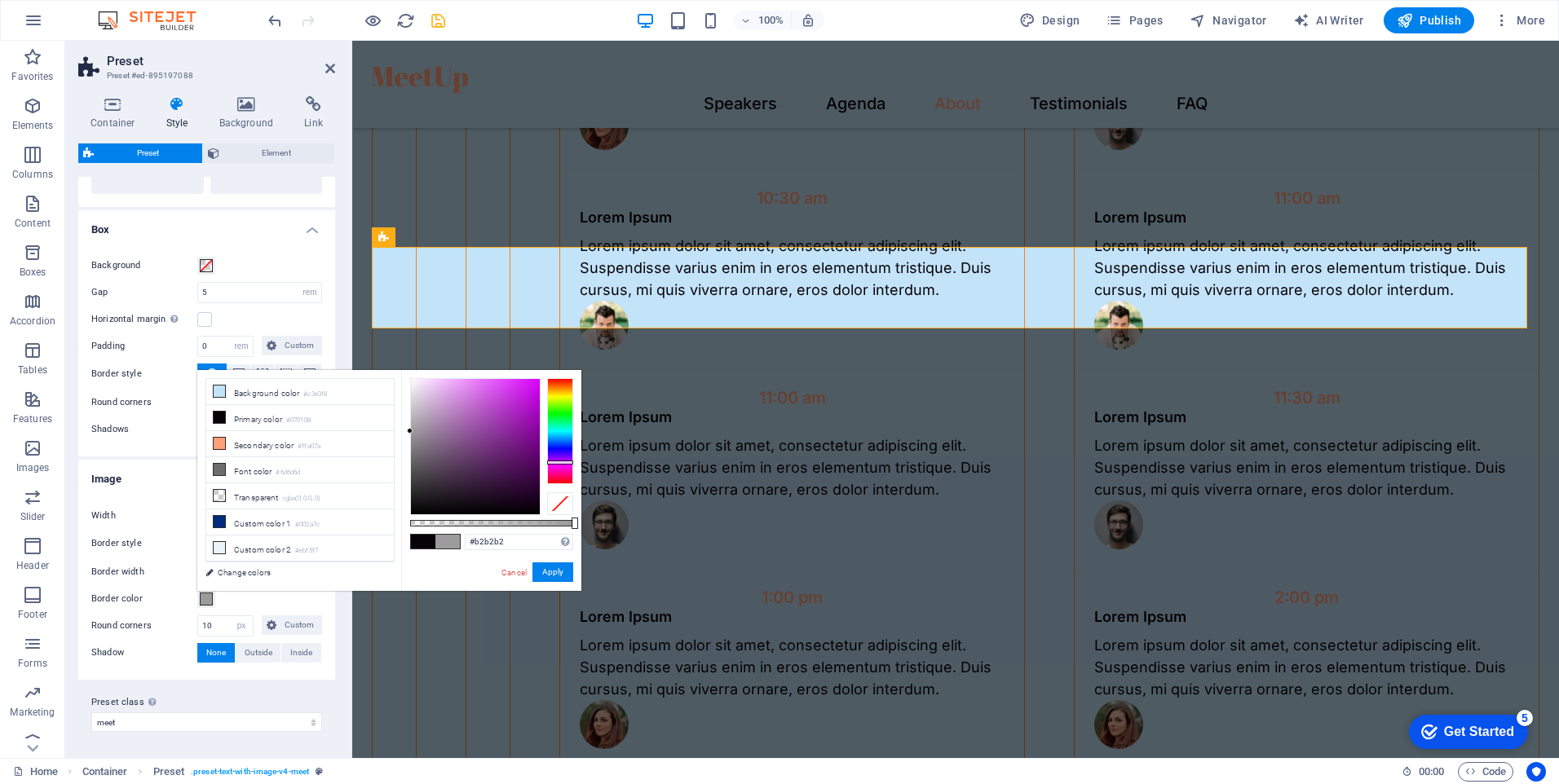
type input "#b3b3b3"
drag, startPoint x: 411, startPoint y: 452, endPoint x: 406, endPoint y: 418, distance: 34.4
click at [406, 418] on div "#b3b3b3 Supported formats #0852ed rgb(8, 82, 237) rgba(8, 82, 237, 90%) hsv(221…" at bounding box center [490, 599] width 180 height 457
click at [554, 566] on button "Apply" at bounding box center [553, 572] width 41 height 19
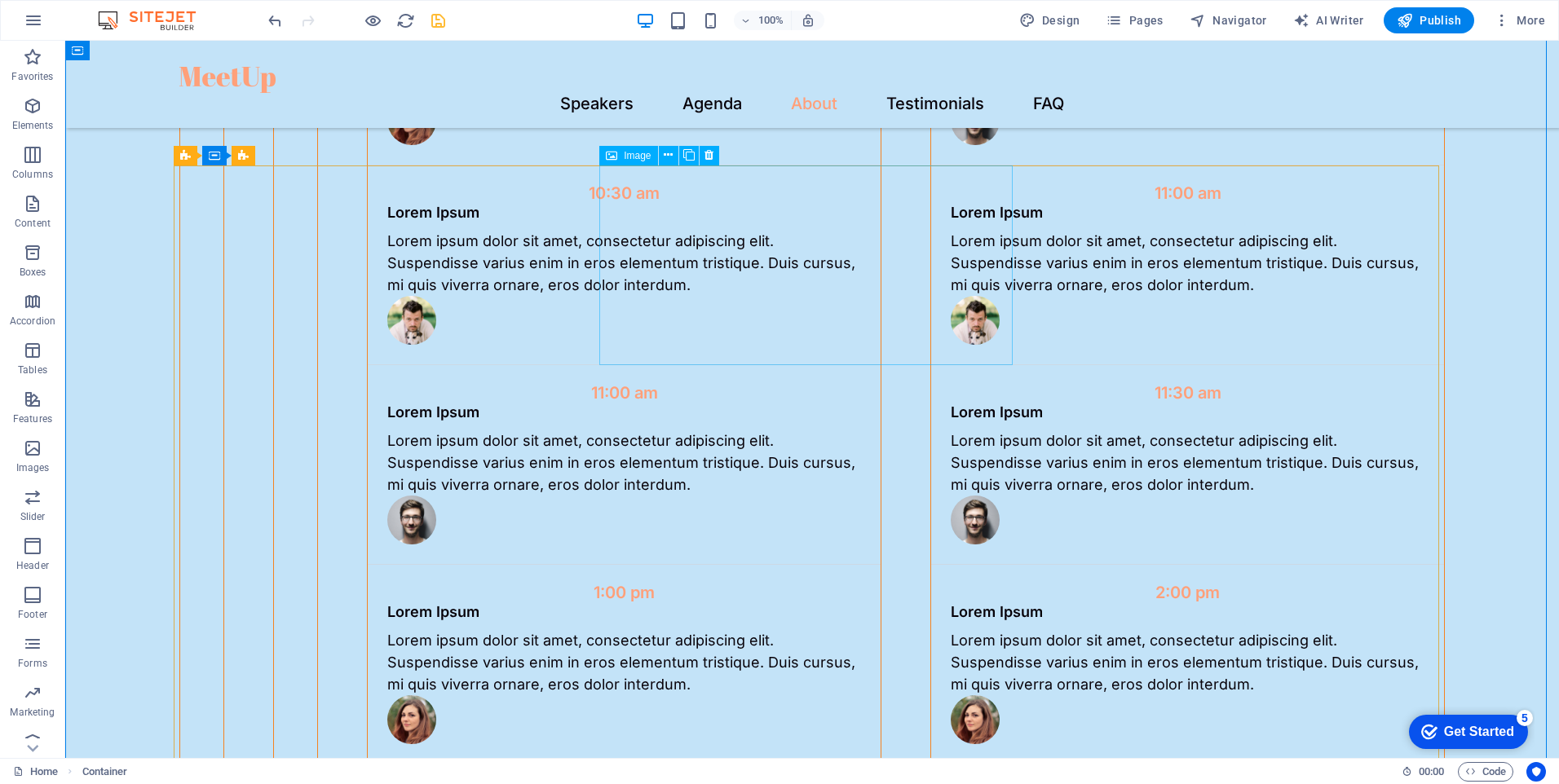
scroll to position [3342, 0]
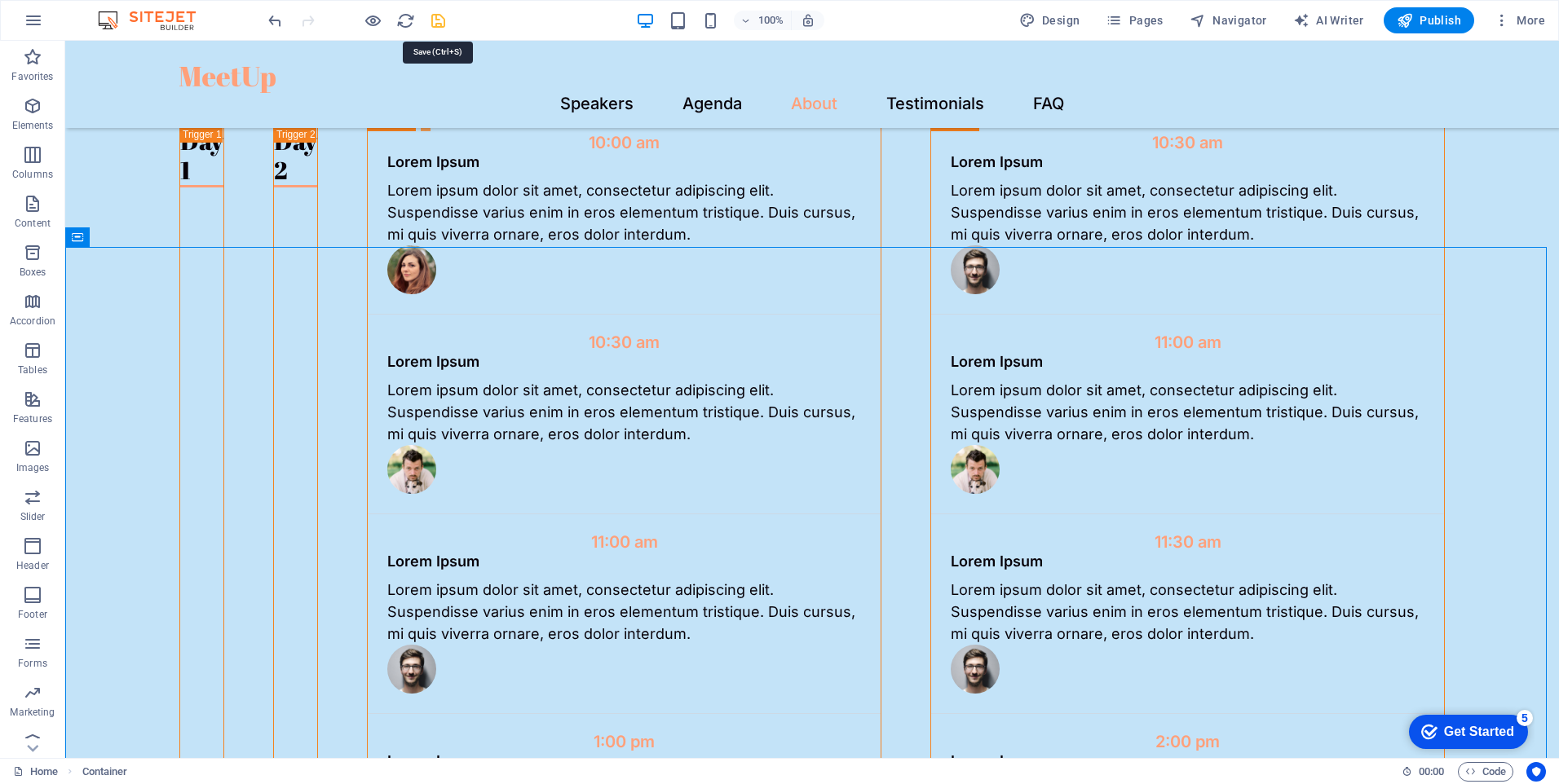
click at [445, 18] on icon "save" at bounding box center [438, 20] width 18 height 18
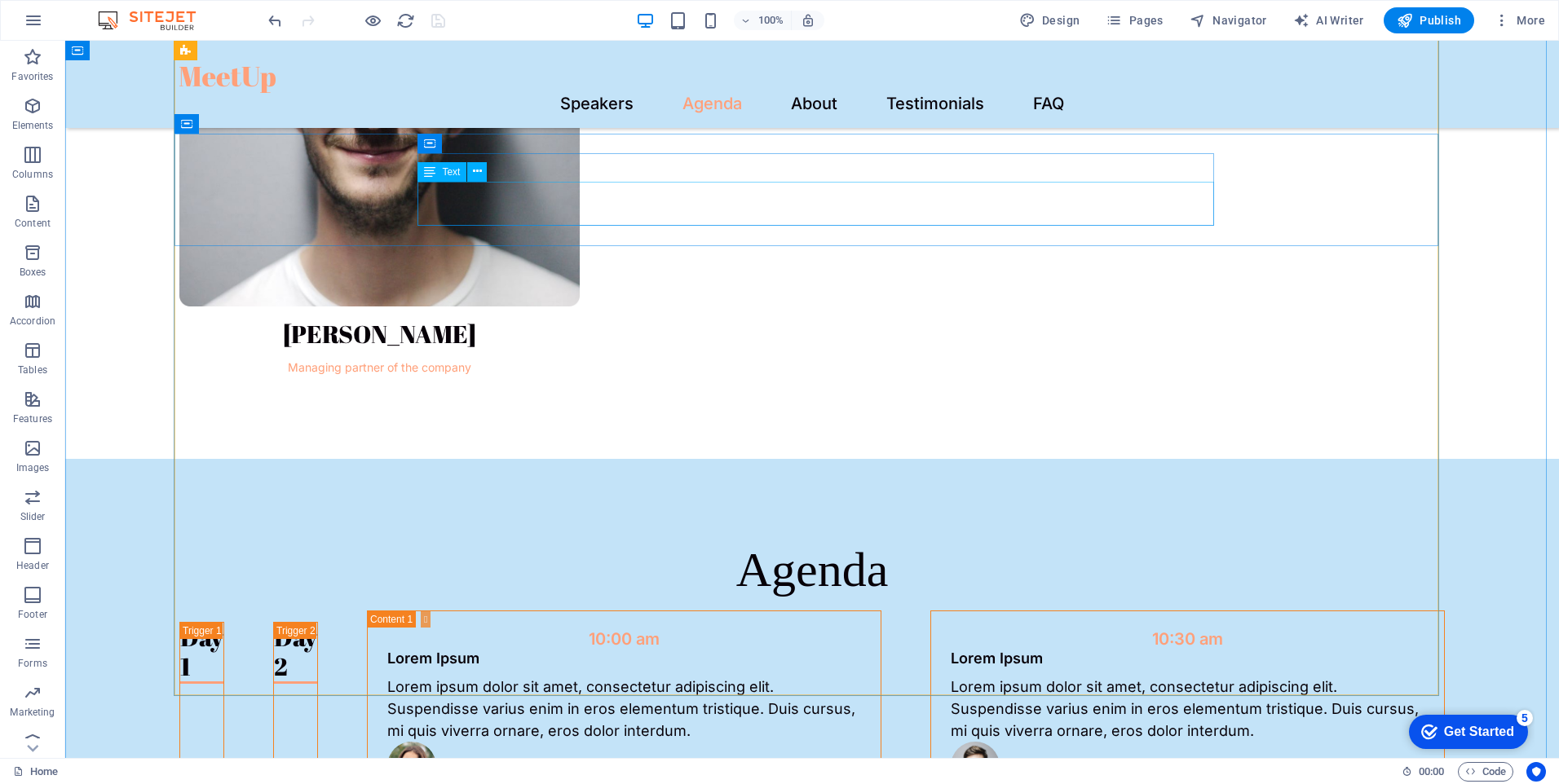
scroll to position [2772, 0]
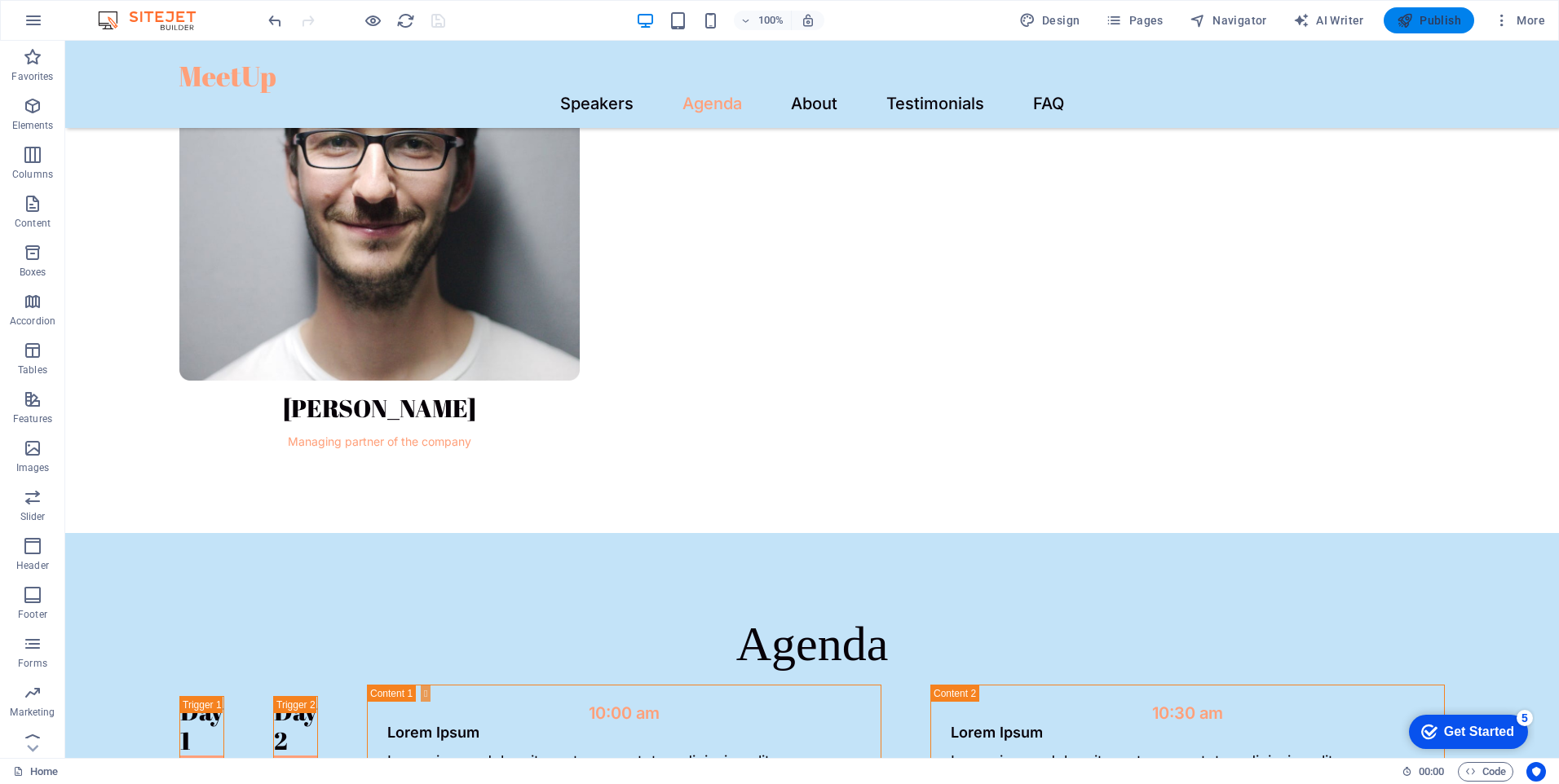
click at [1428, 22] on span "Publish" at bounding box center [1430, 20] width 64 height 17
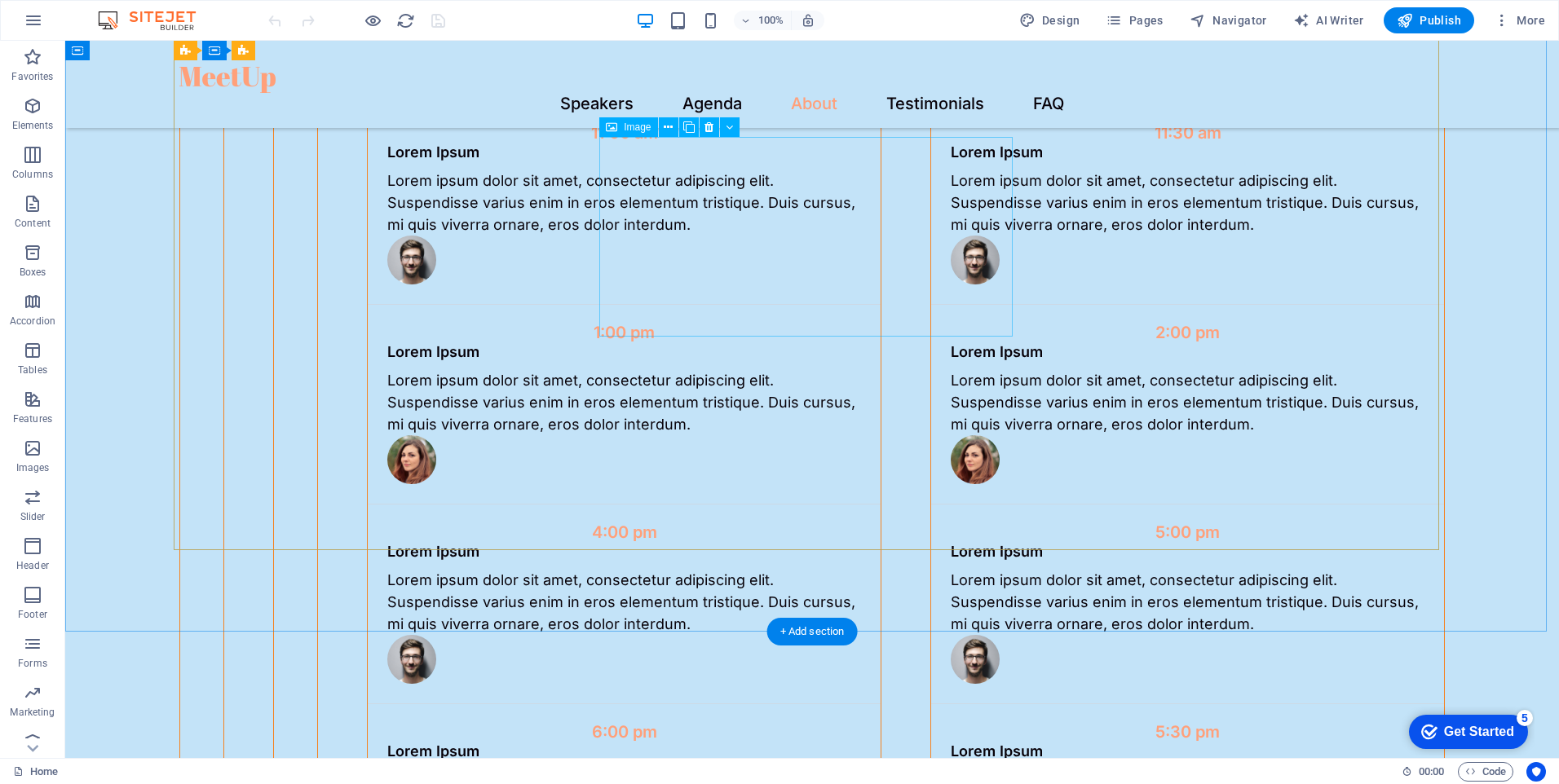
scroll to position [3503, 0]
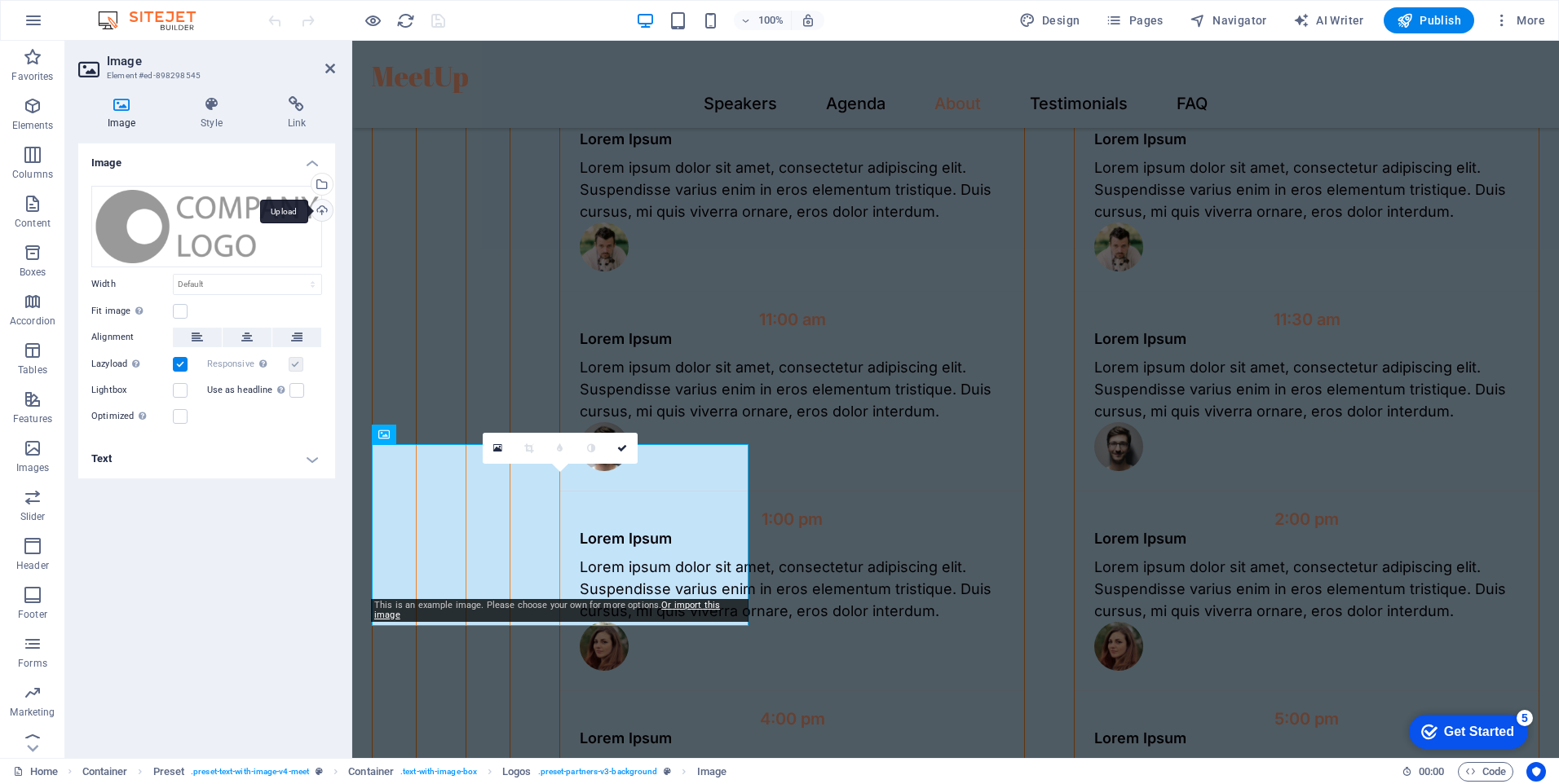
click at [325, 211] on div "Upload" at bounding box center [320, 211] width 24 height 24
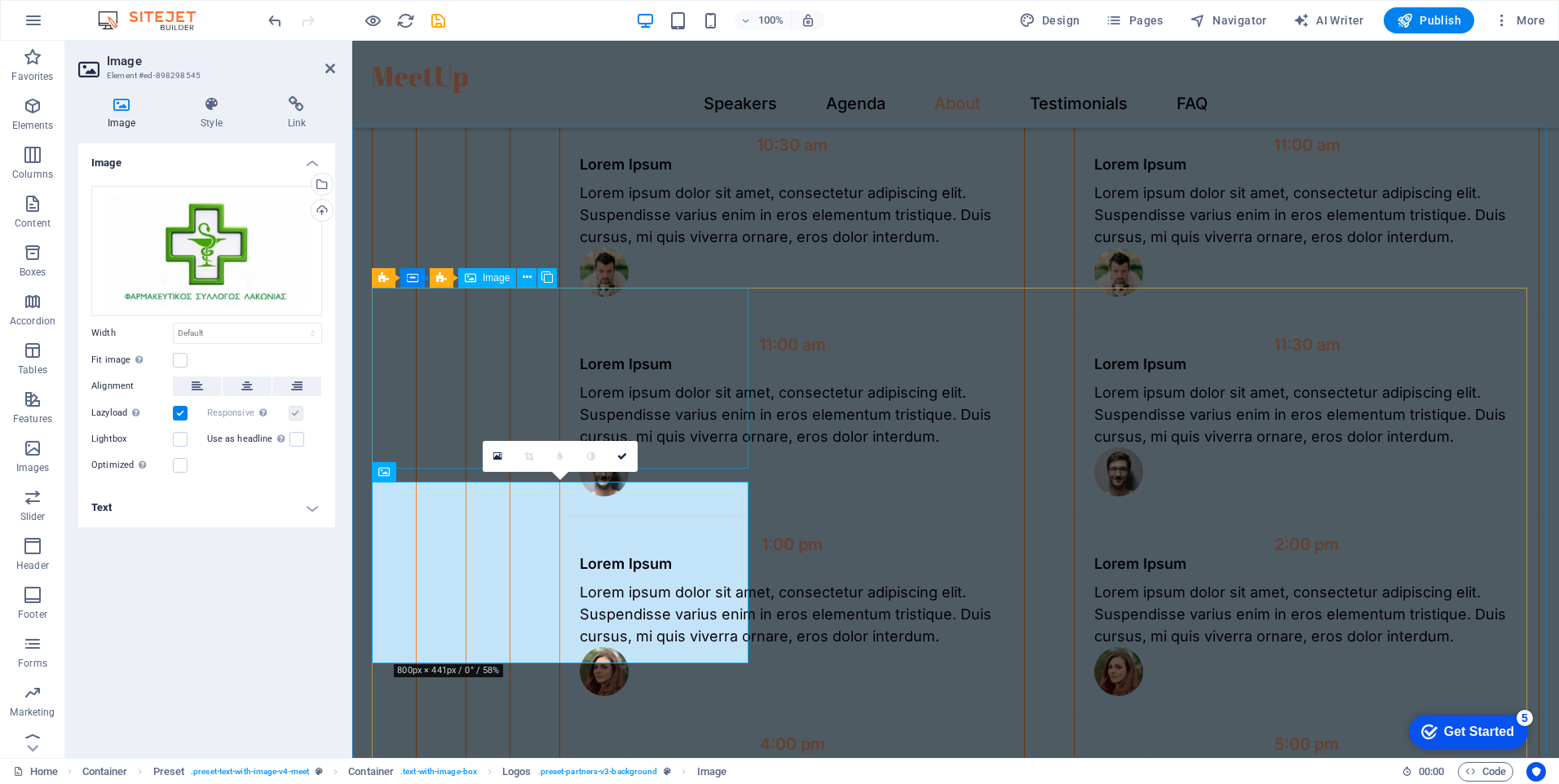
scroll to position [3425, 0]
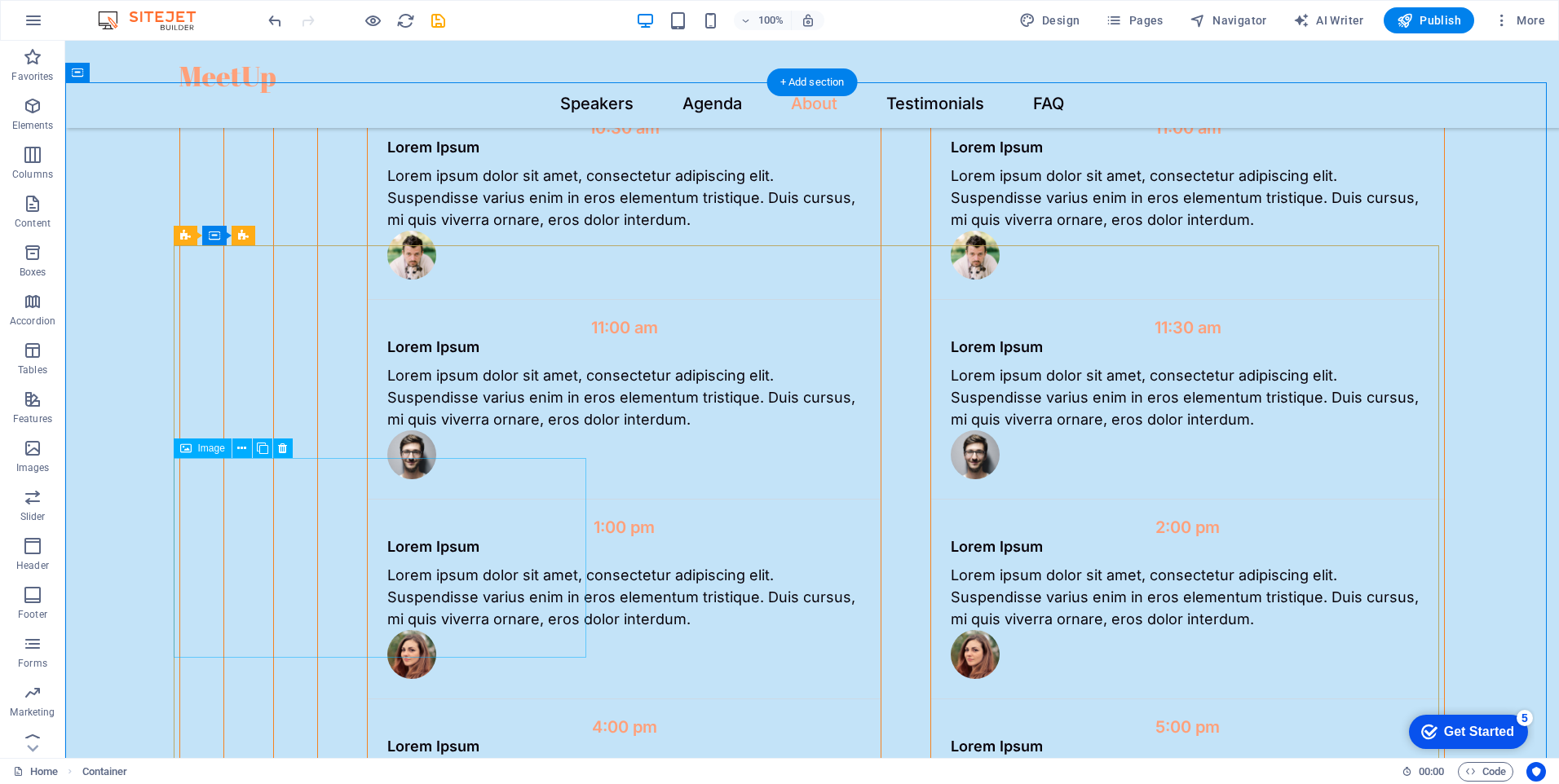
scroll to position [3665, 0]
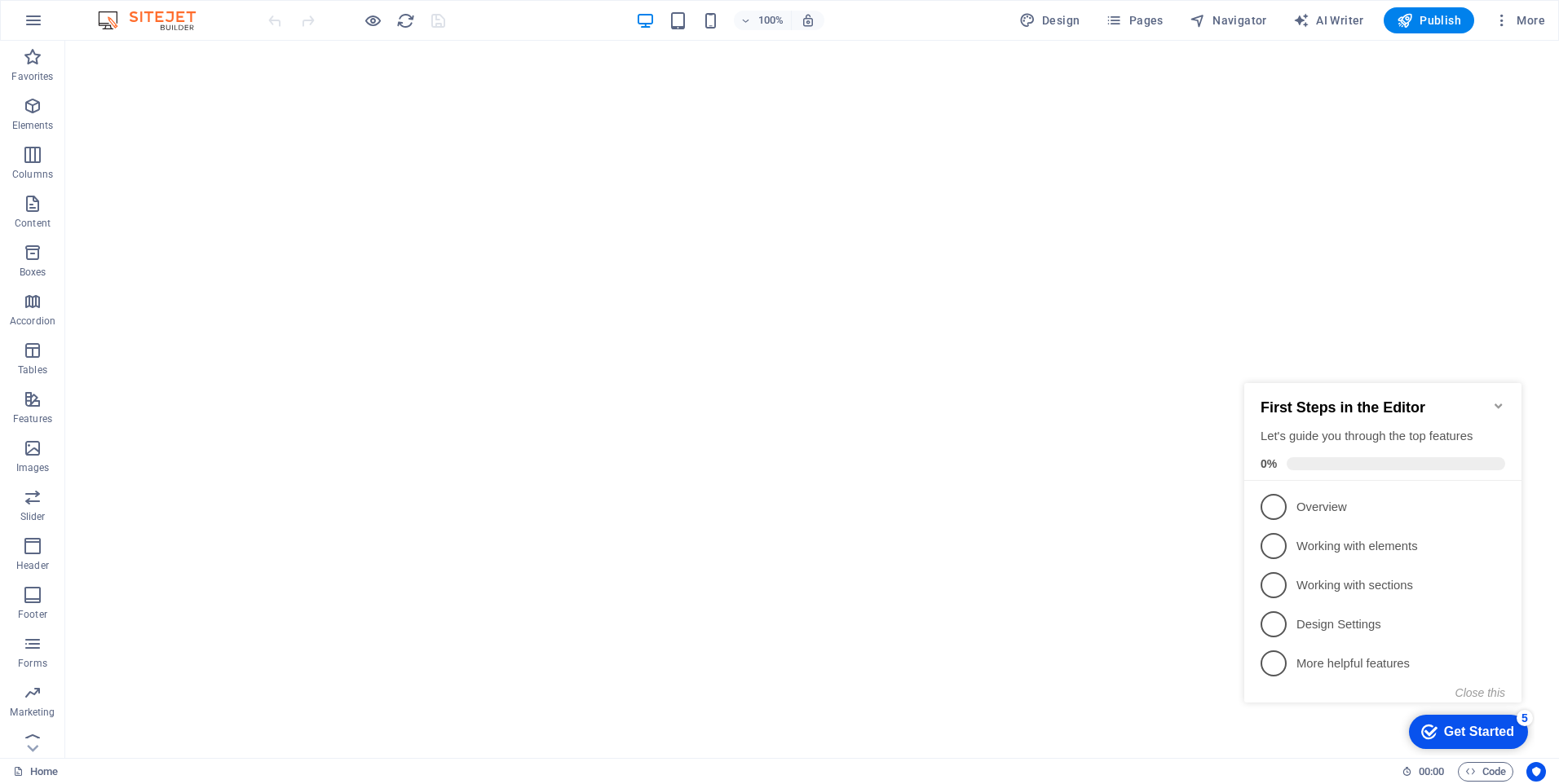
click at [1501, 404] on icon "Minimize checklist" at bounding box center [1499, 406] width 8 height 5
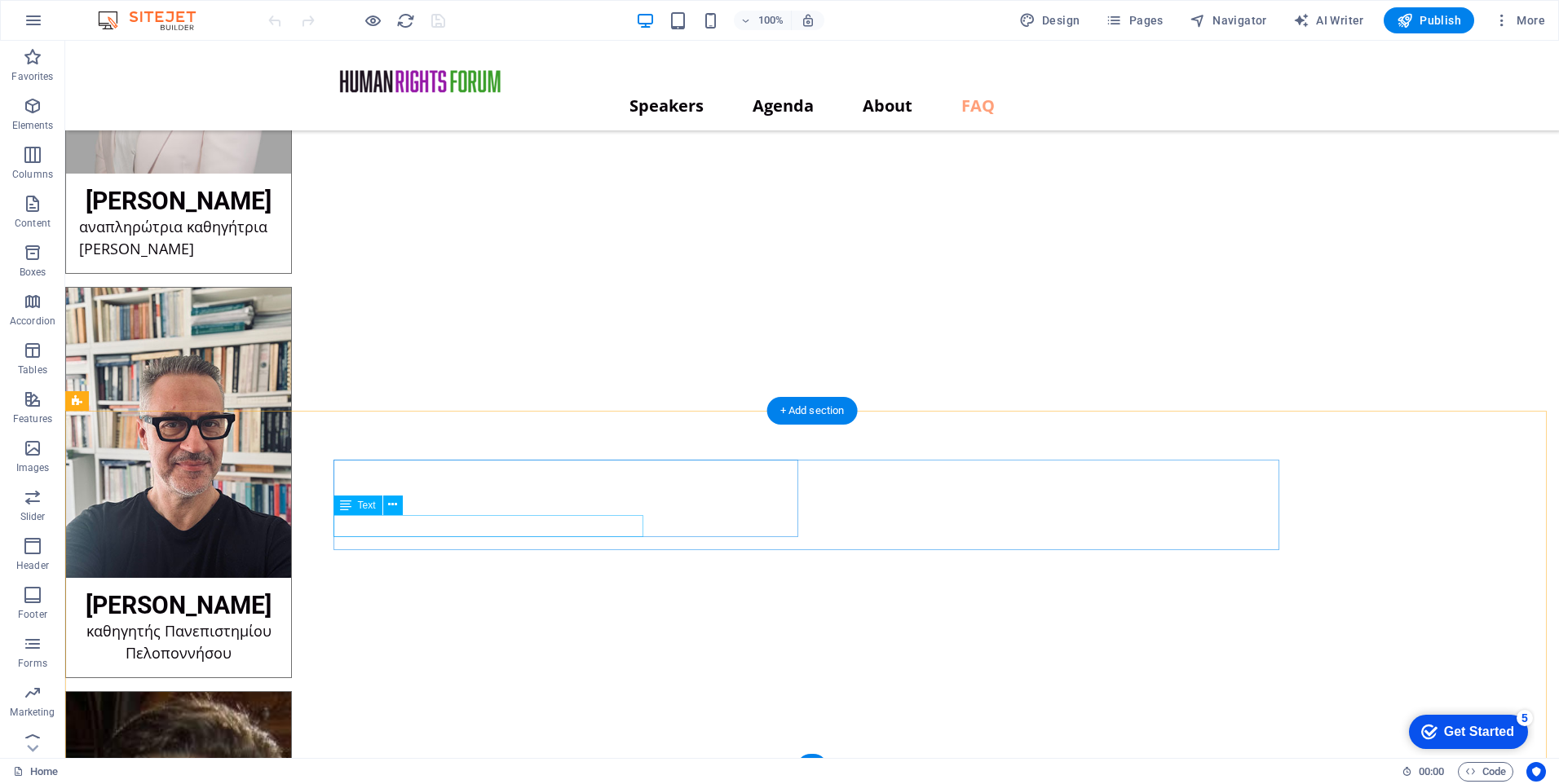
scroll to position [11409, 0]
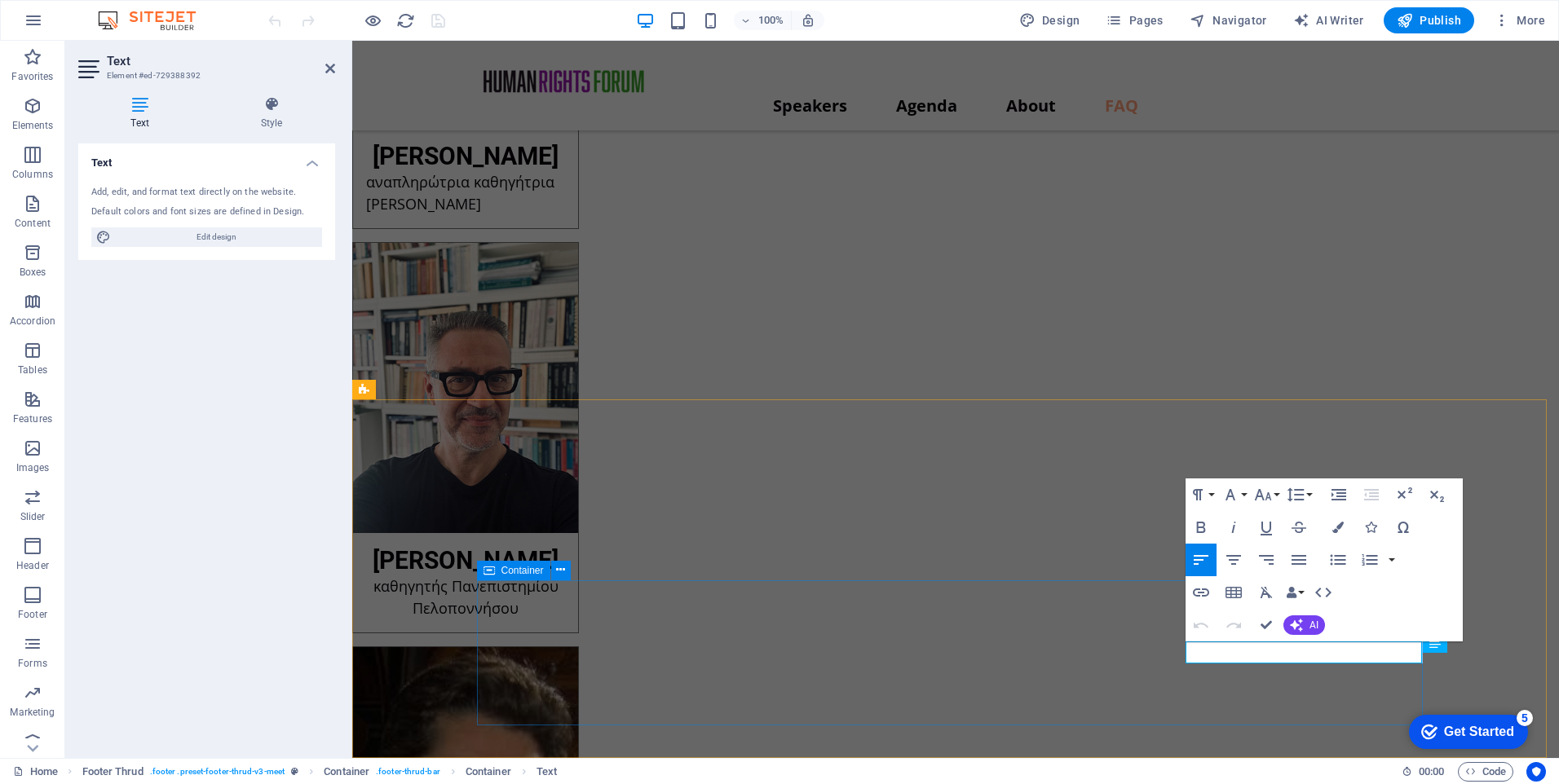
scroll to position [11546, 0]
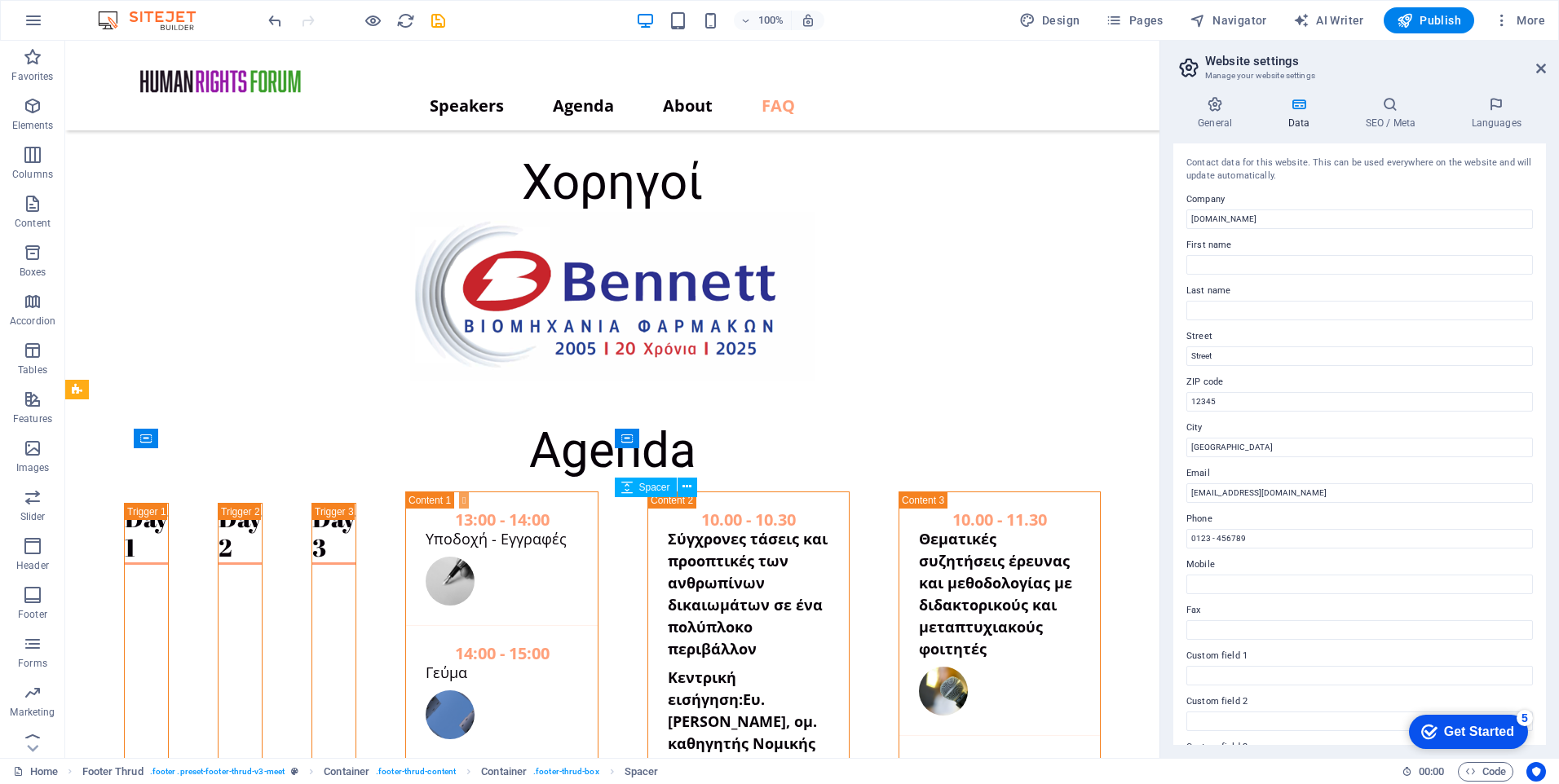
scroll to position [11568, 0]
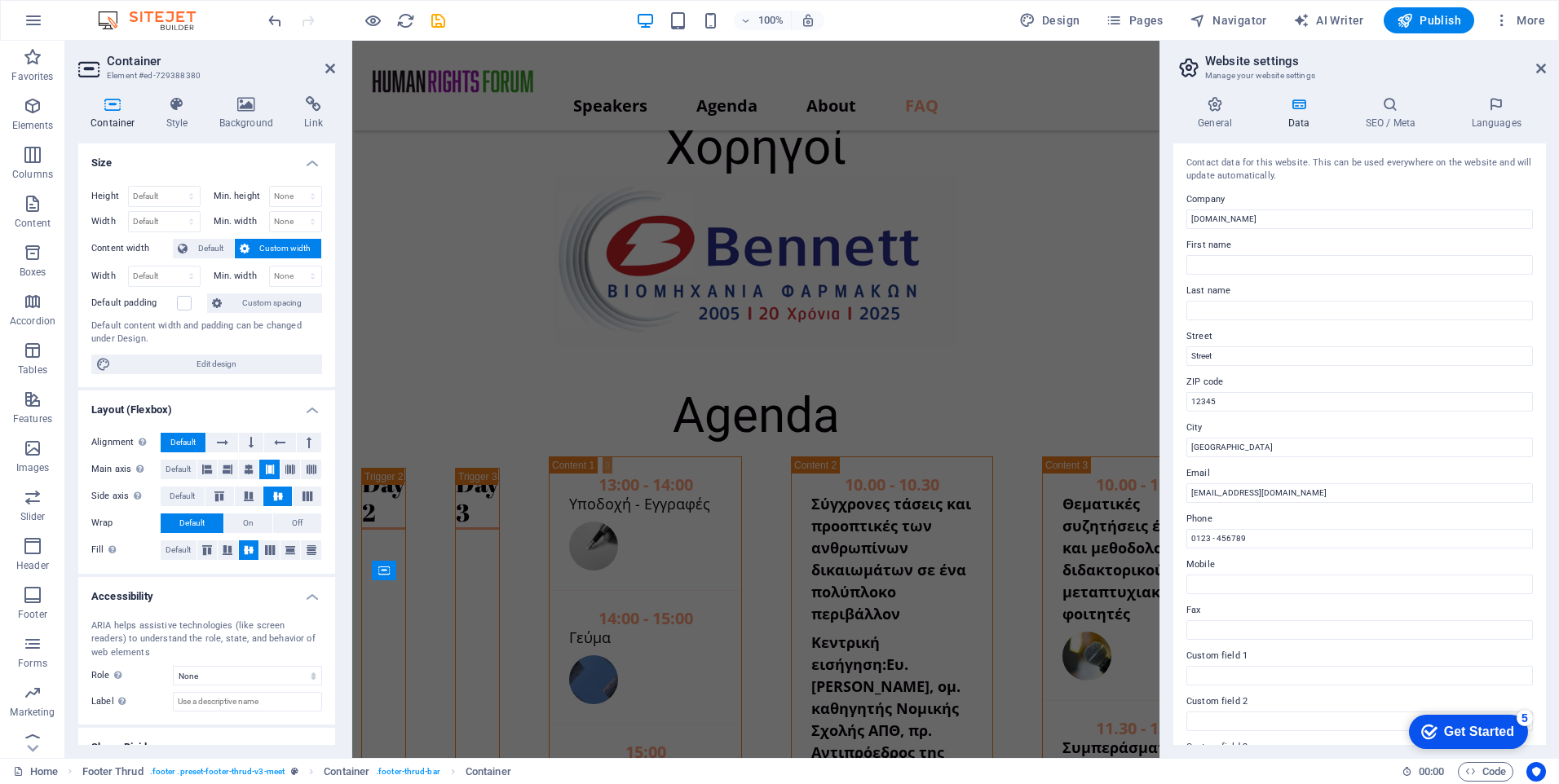
scroll to position [12416, 0]
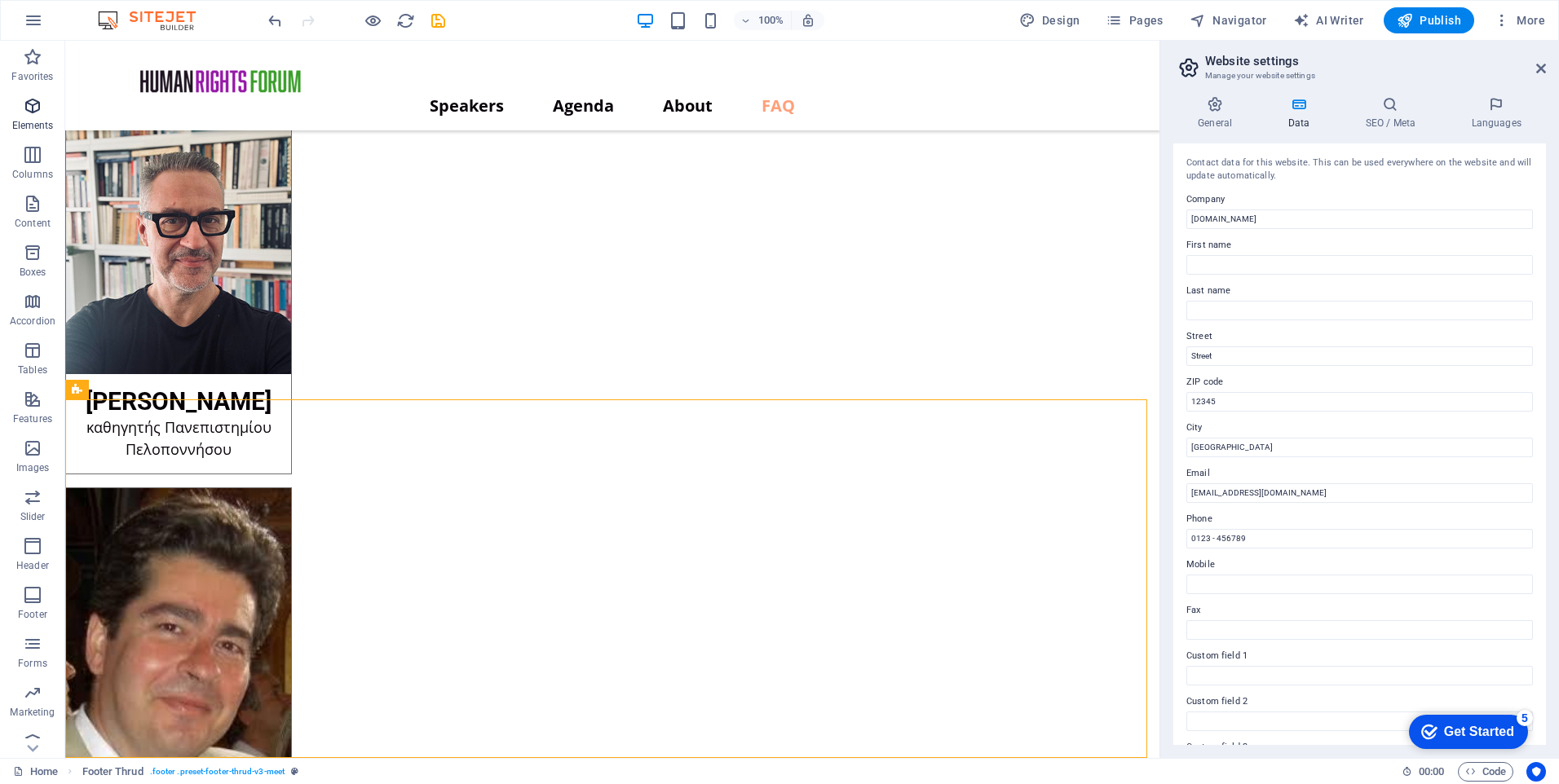
click at [33, 112] on icon "button" at bounding box center [32, 106] width 19 height 19
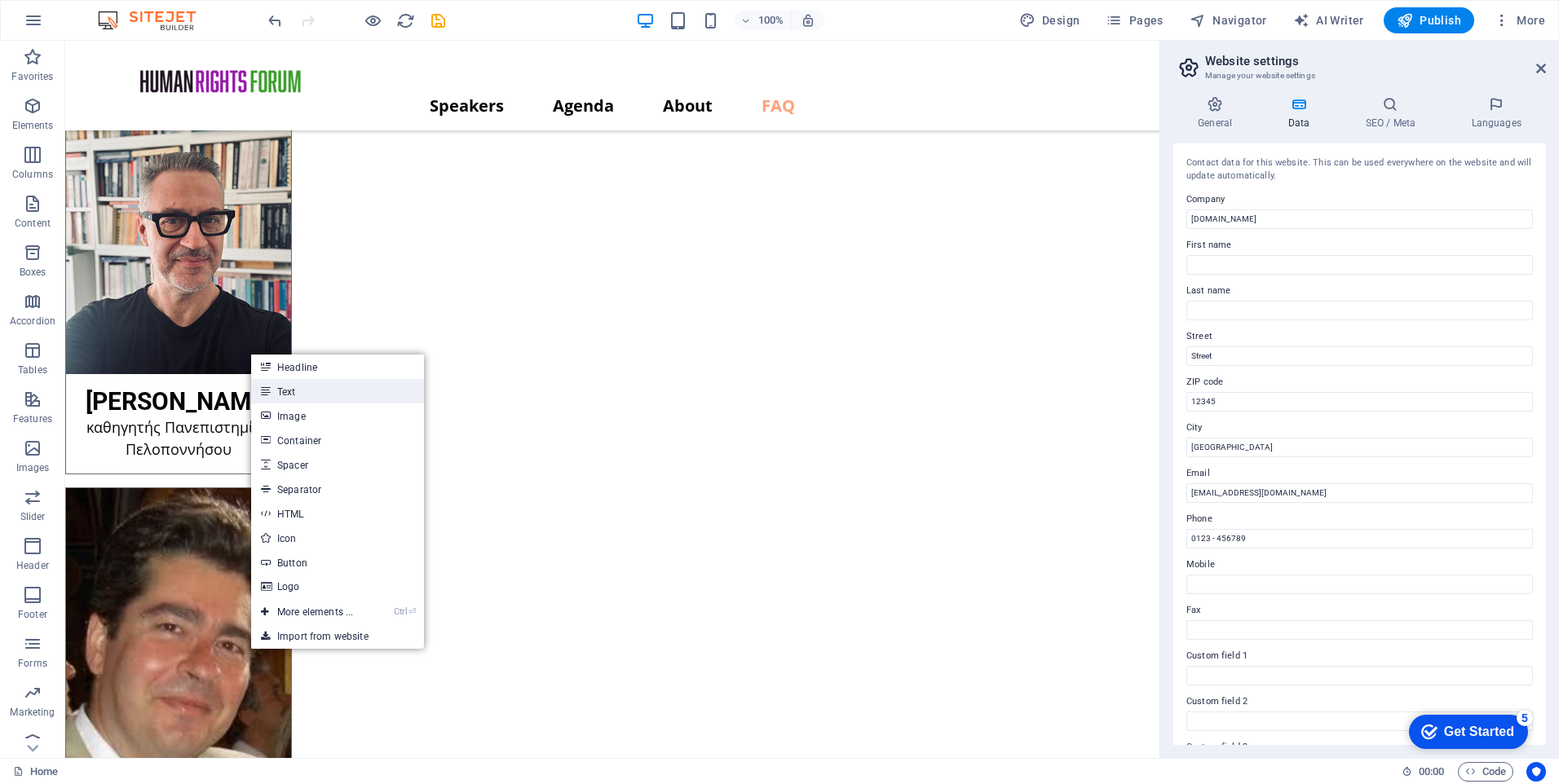
click at [322, 397] on link "Text" at bounding box center [338, 391] width 173 height 24
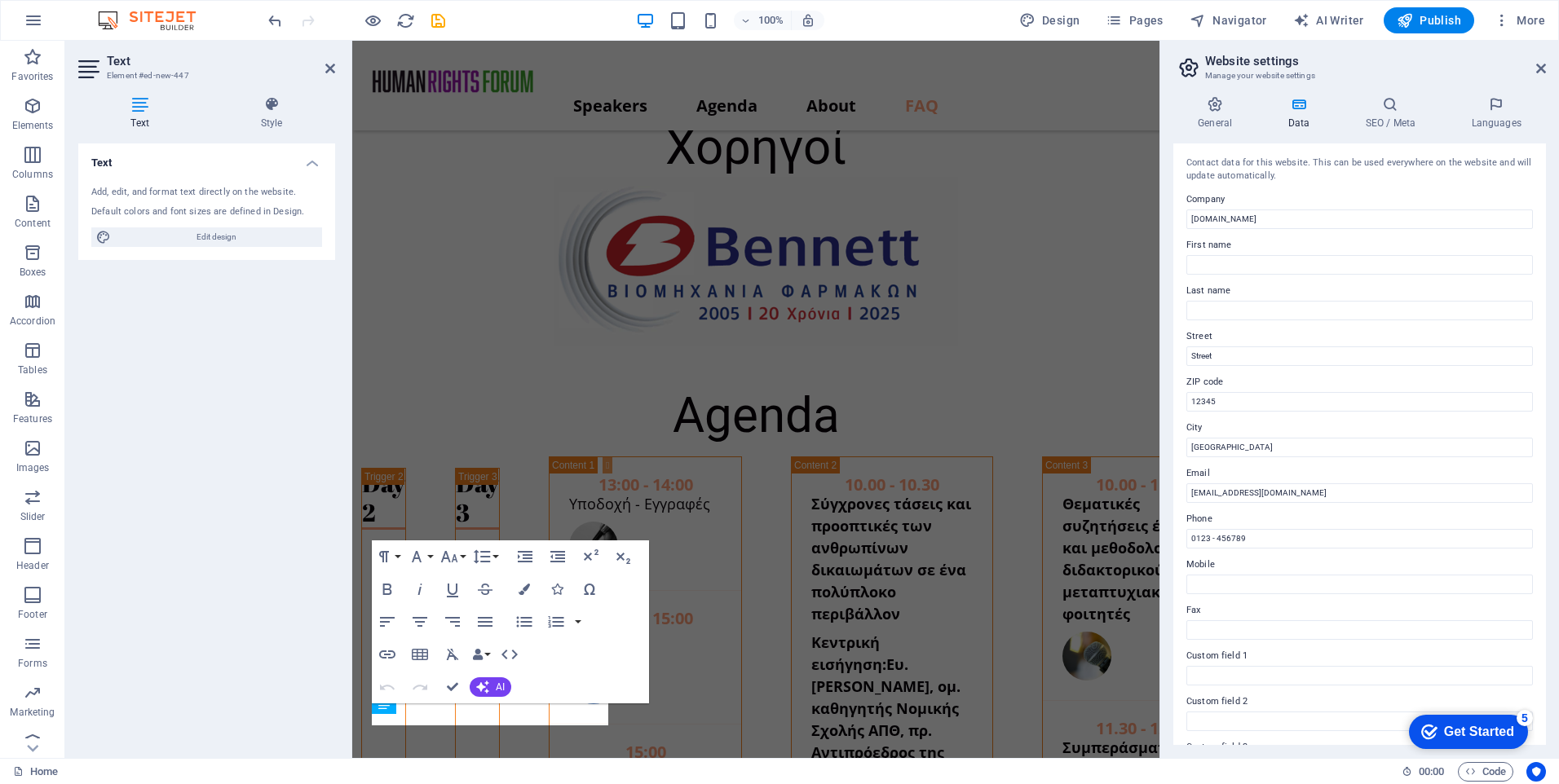
scroll to position [12293, 0]
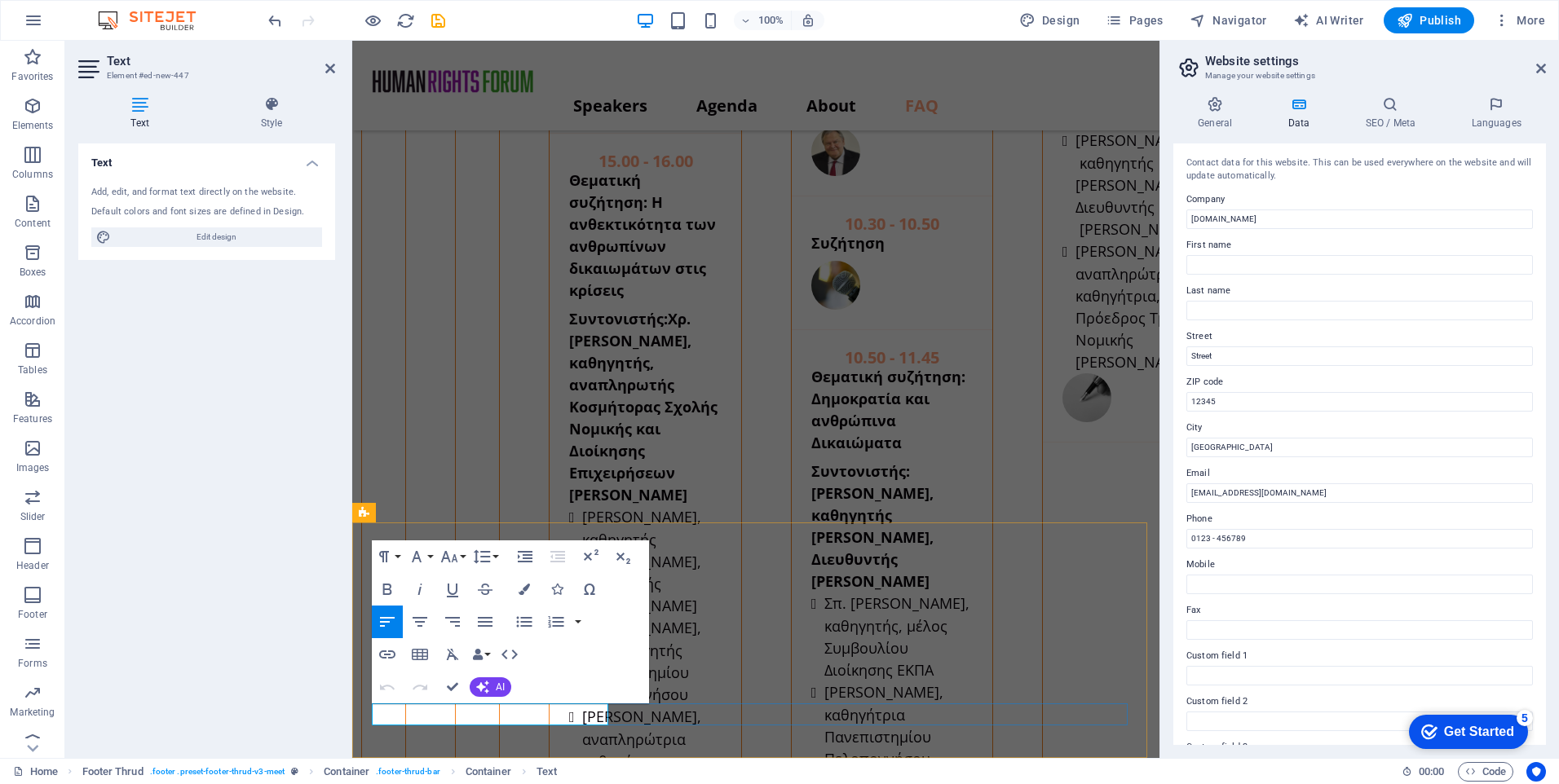
drag, startPoint x: 526, startPoint y: 713, endPoint x: 376, endPoint y: 722, distance: 150.3
drag, startPoint x: 572, startPoint y: 722, endPoint x: 358, endPoint y: 721, distance: 214.0
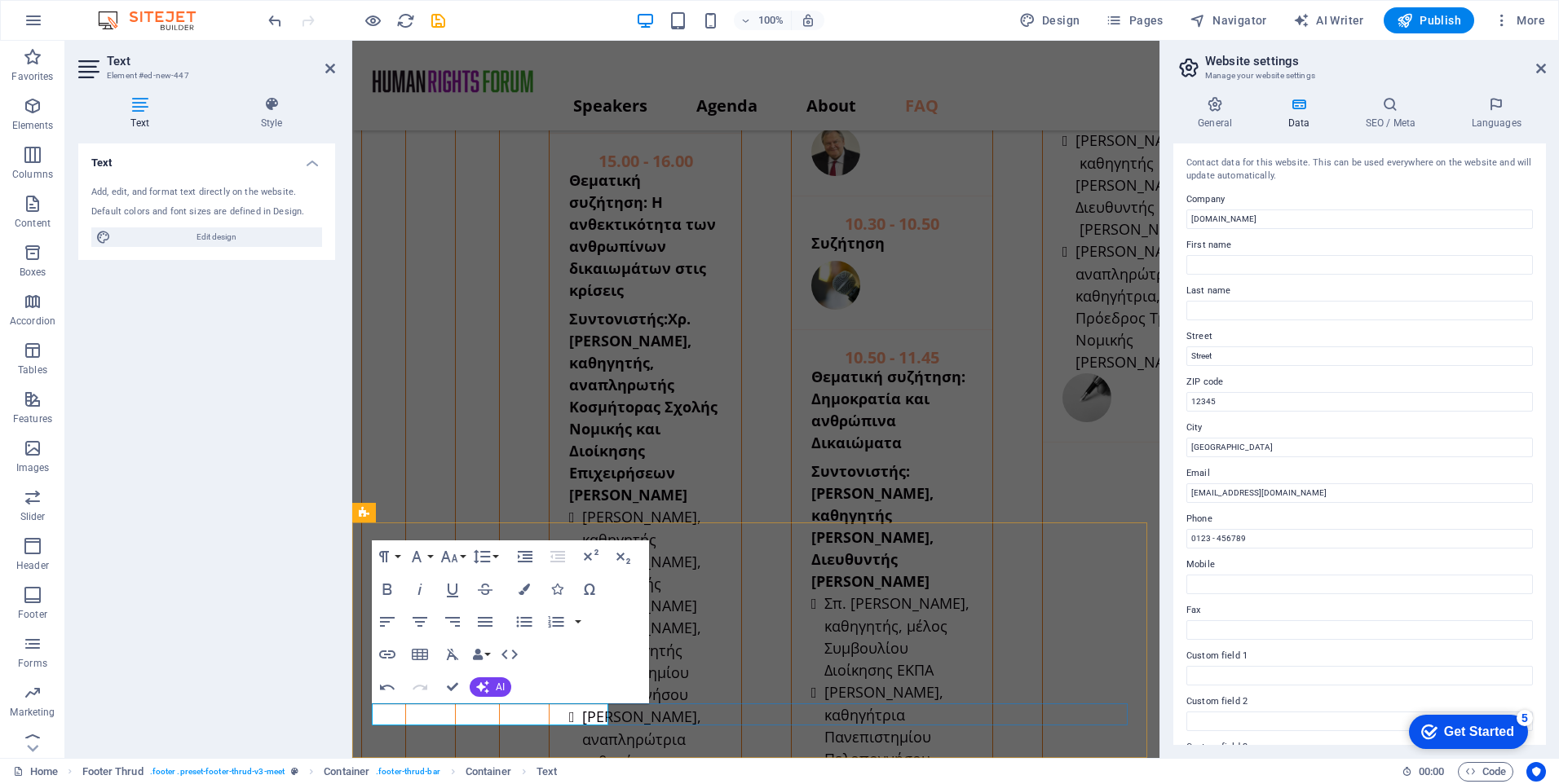
drag, startPoint x: 549, startPoint y: 718, endPoint x: 353, endPoint y: 704, distance: 196.5
click at [393, 655] on icon "button" at bounding box center [387, 655] width 19 height 19
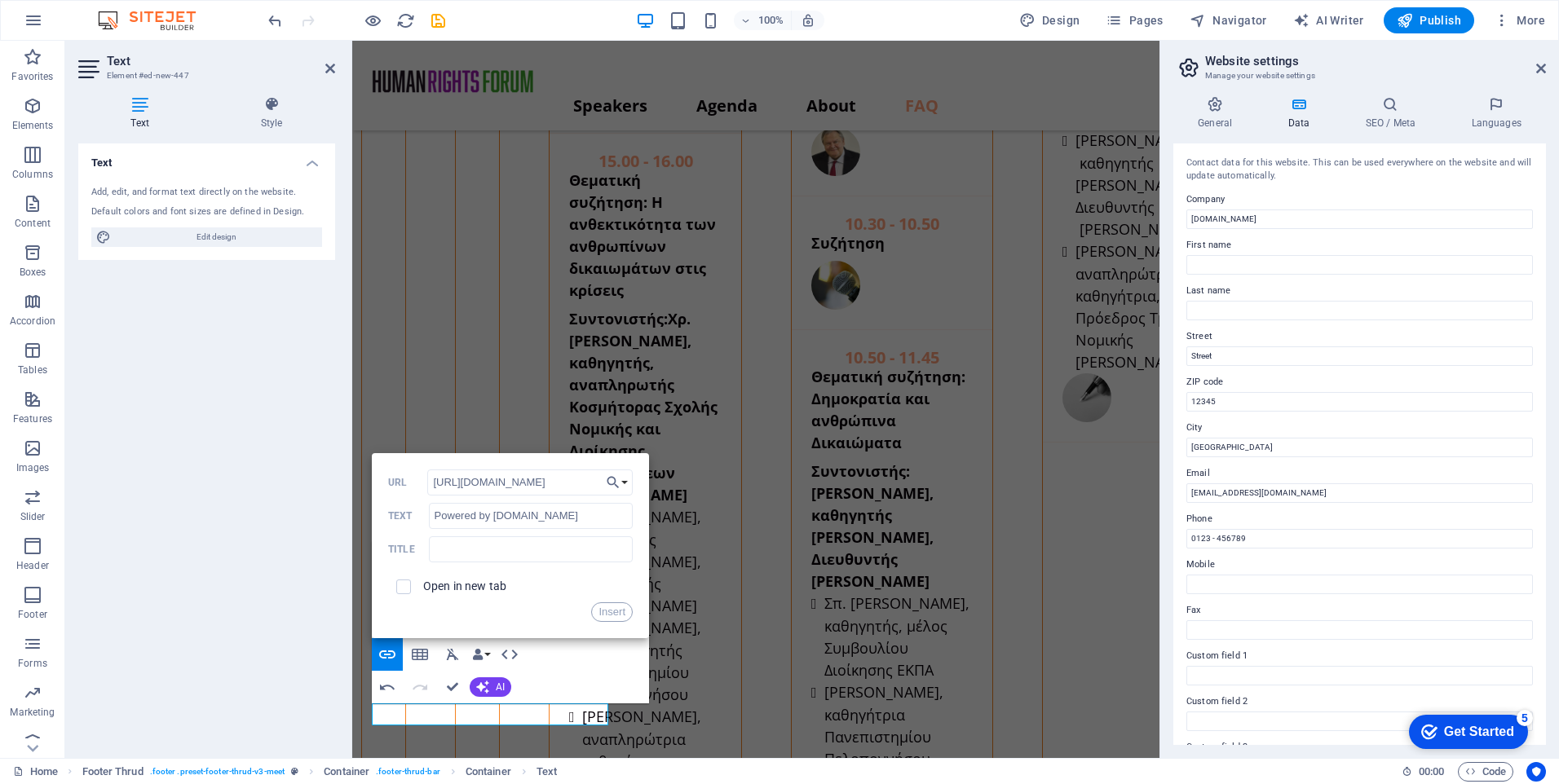
type input "[URL][DOMAIN_NAME]"
click at [490, 587] on label "Open in new tab" at bounding box center [464, 586] width 83 height 13
click at [615, 611] on button "Insert" at bounding box center [612, 612] width 42 height 19
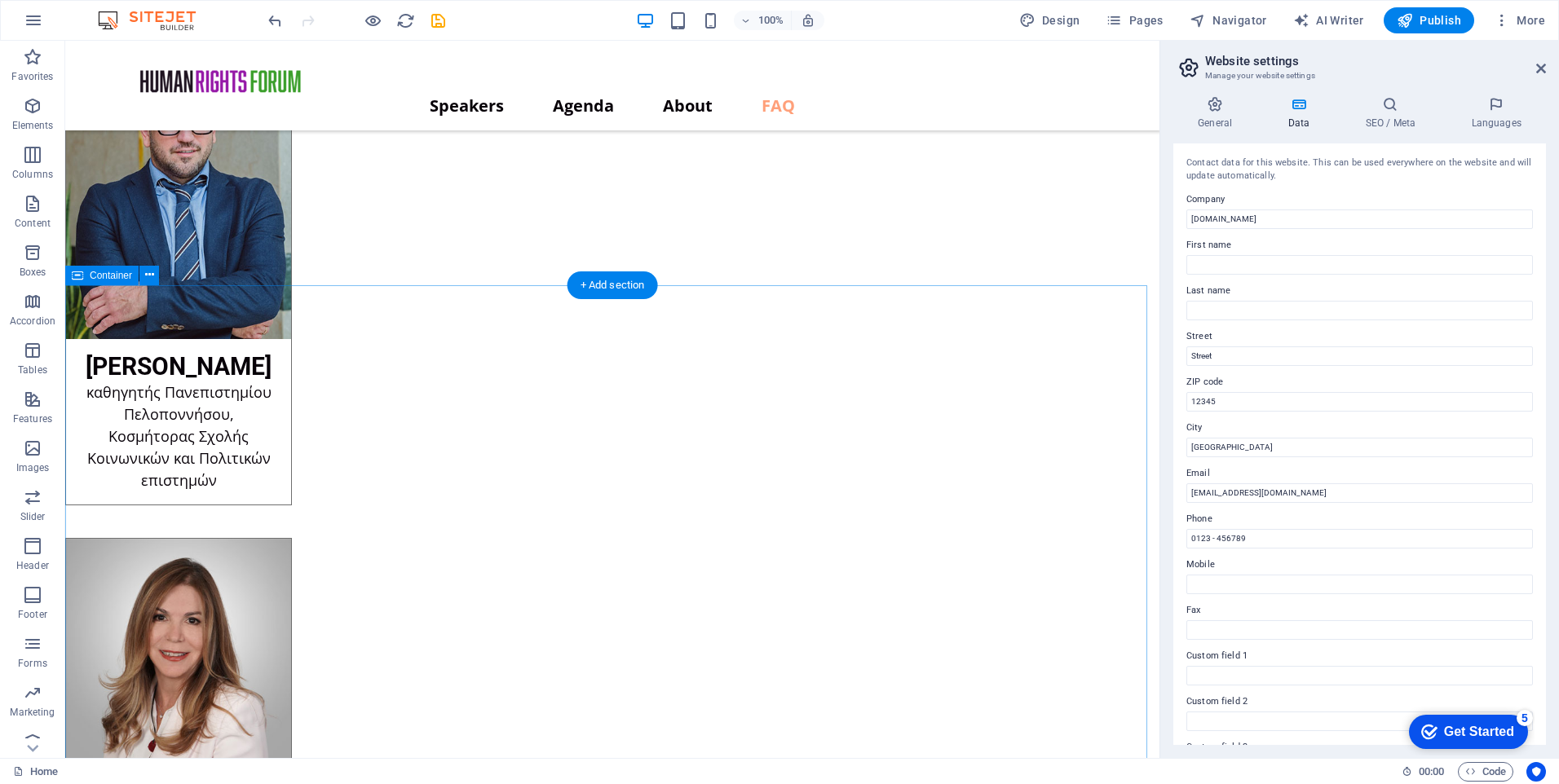
scroll to position [10711, 0]
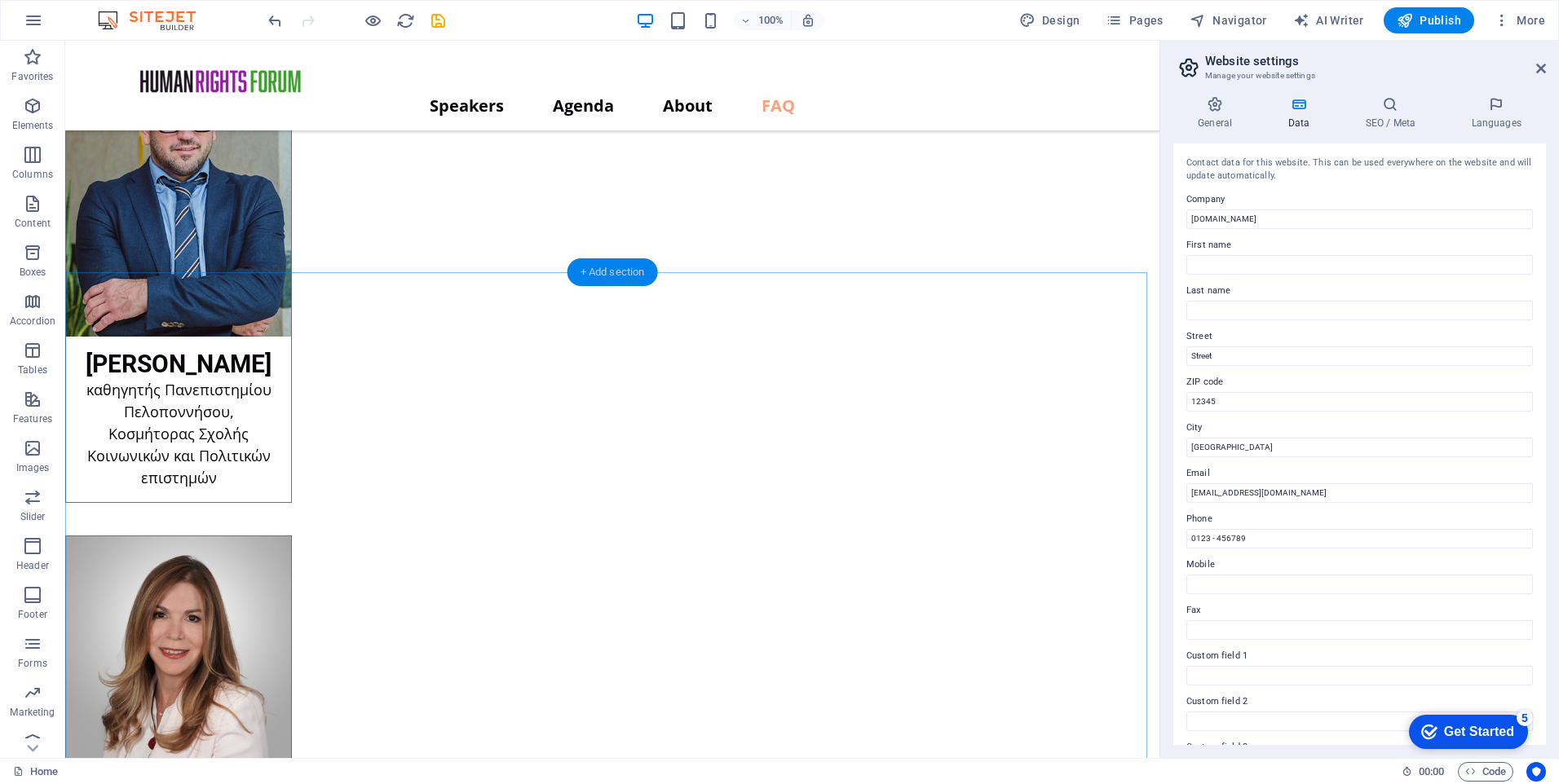
click at [610, 276] on div "+ Add section" at bounding box center [612, 272] width 91 height 27
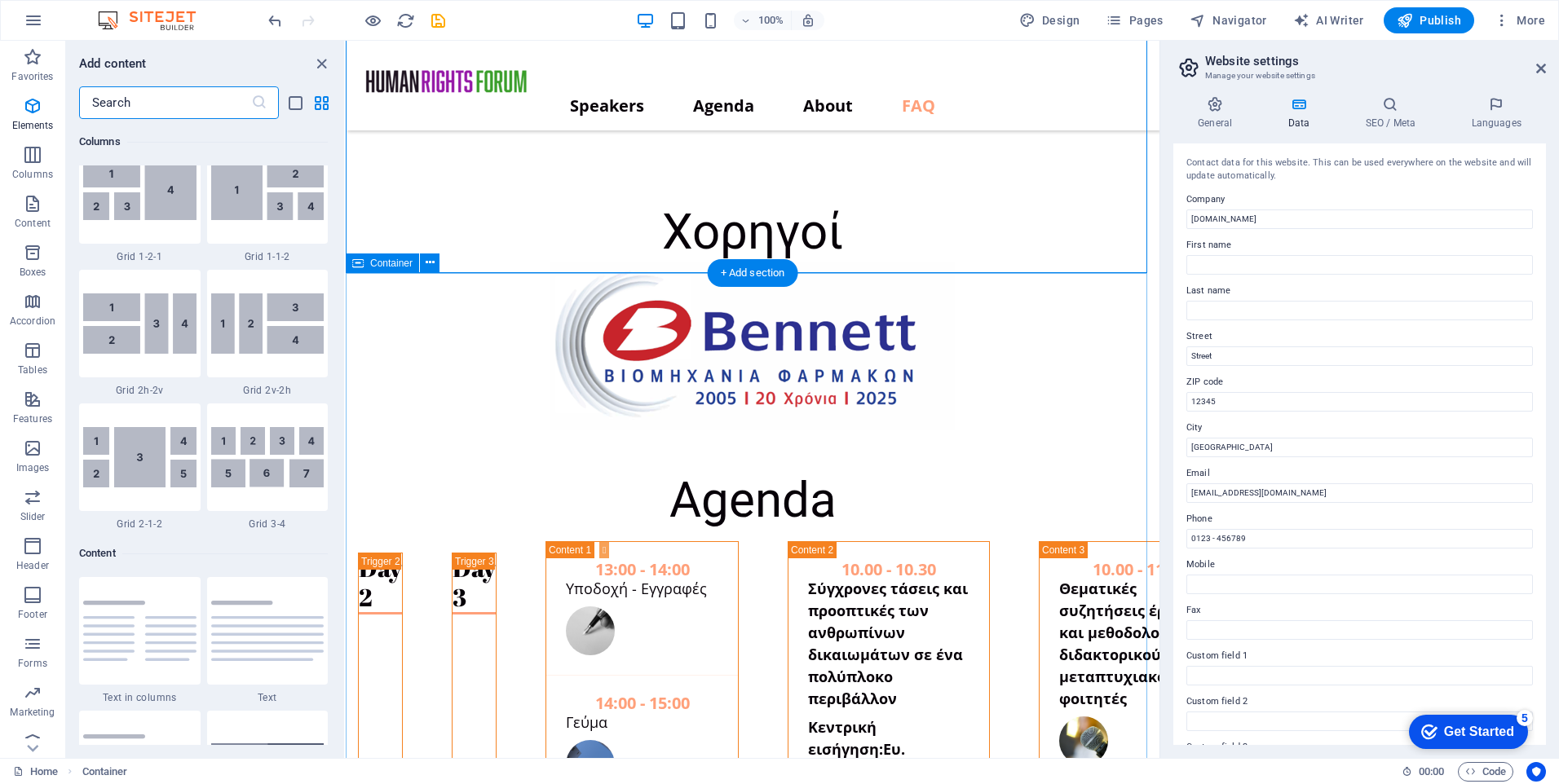
scroll to position [2853, 0]
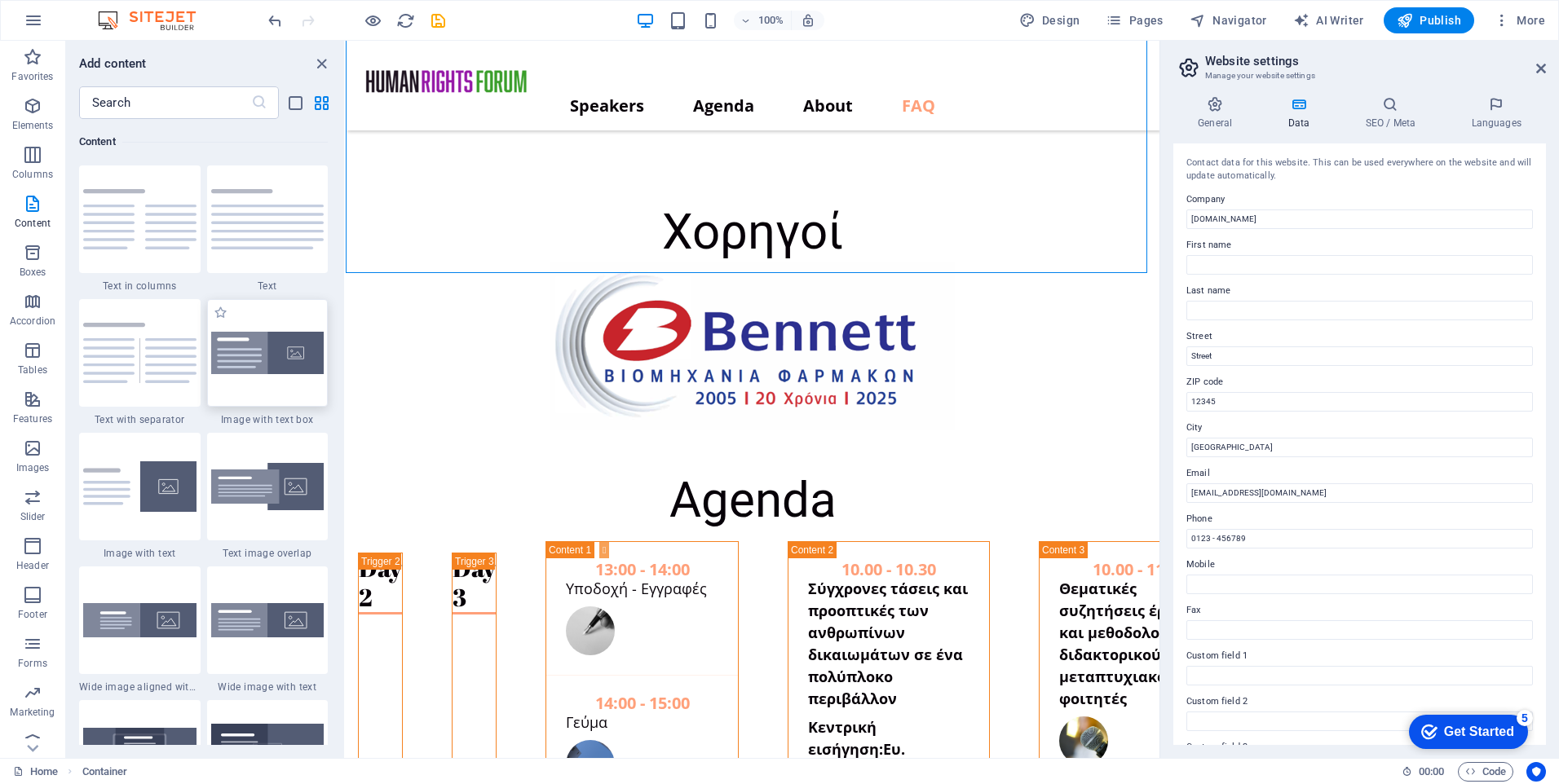
click at [274, 373] on img at bounding box center [268, 353] width 113 height 43
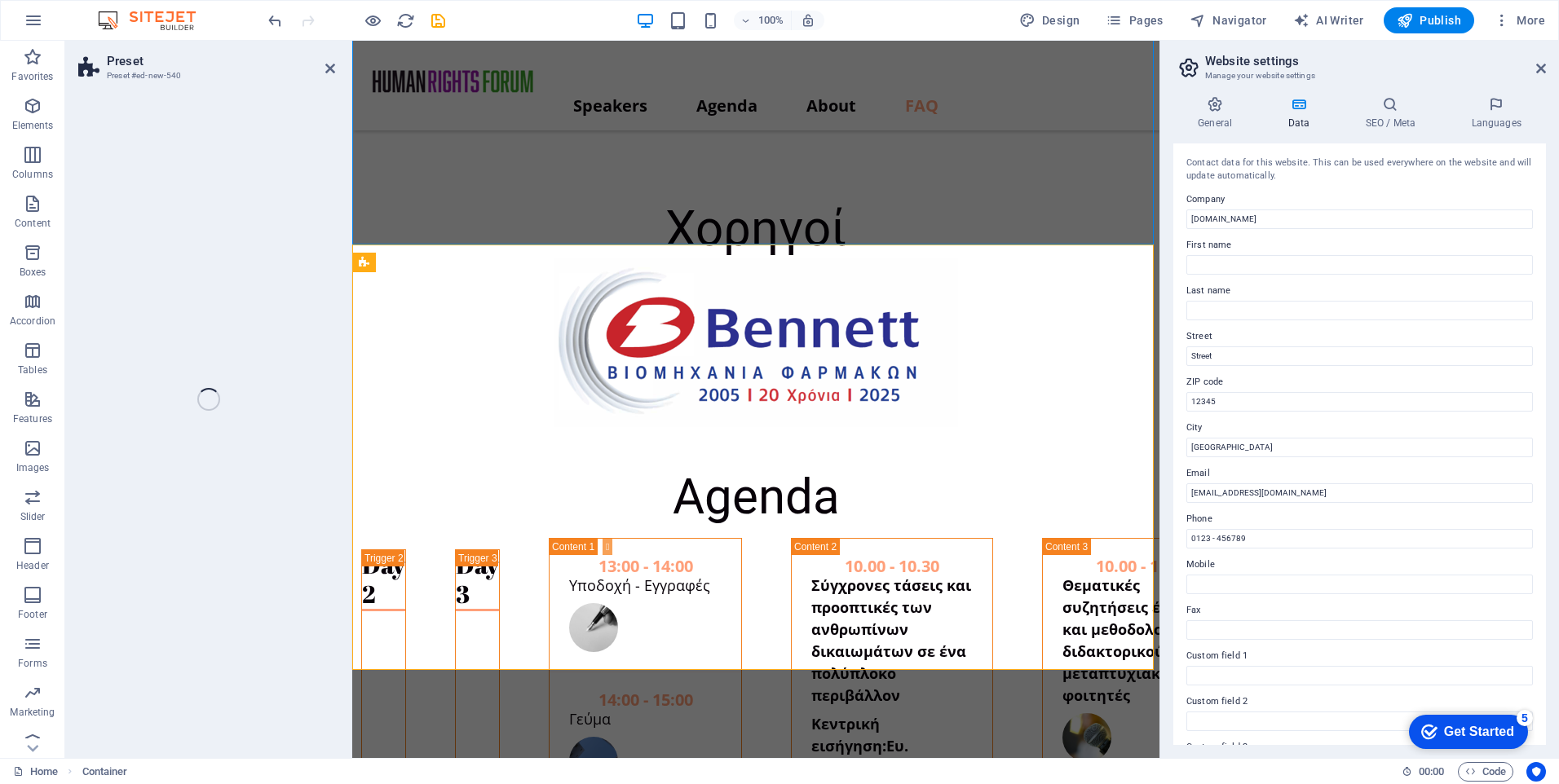
scroll to position [11515, 0]
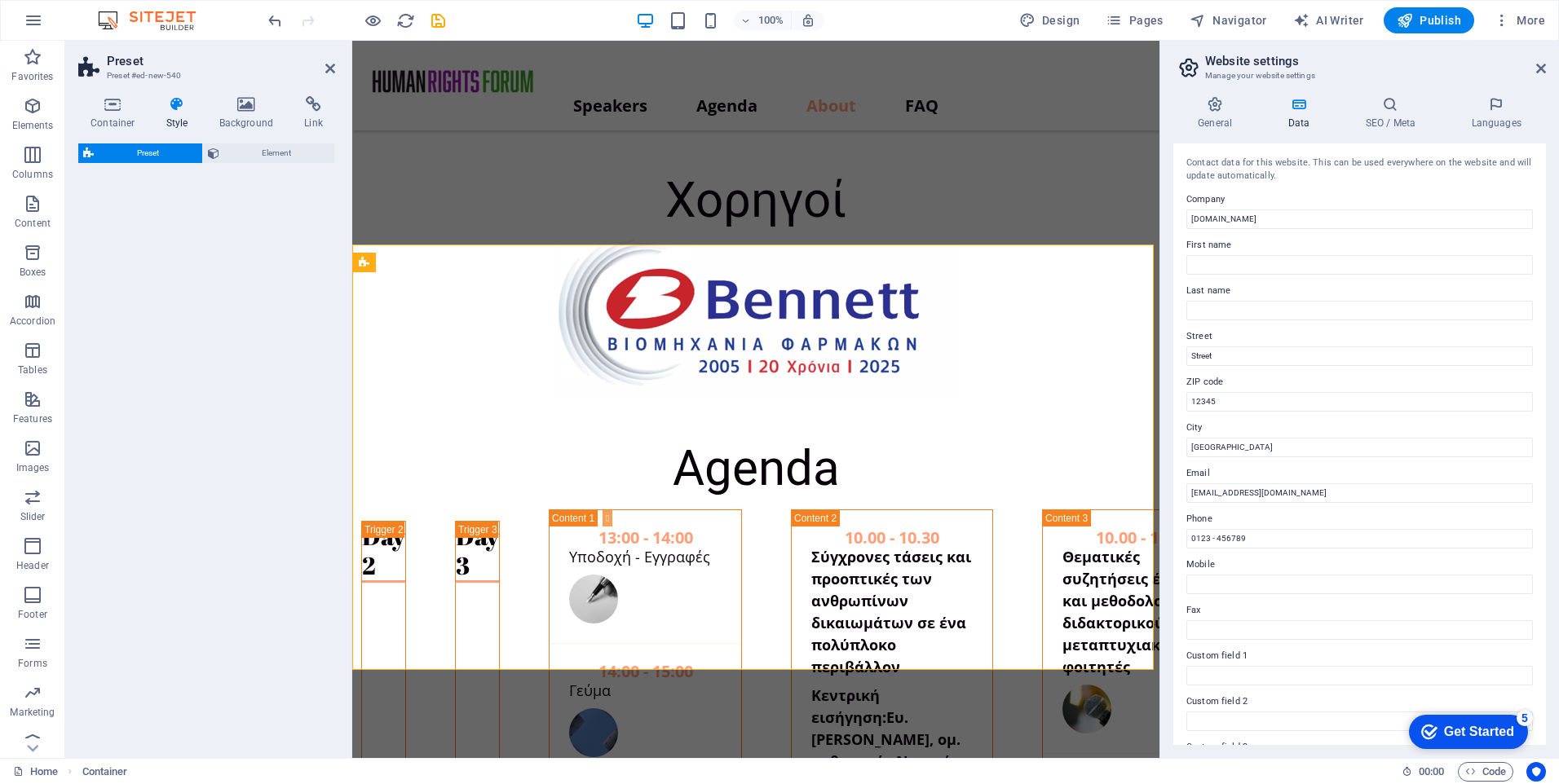
select select "rem"
select select "px"
select select "preset-text-with-image-v4-boxed"
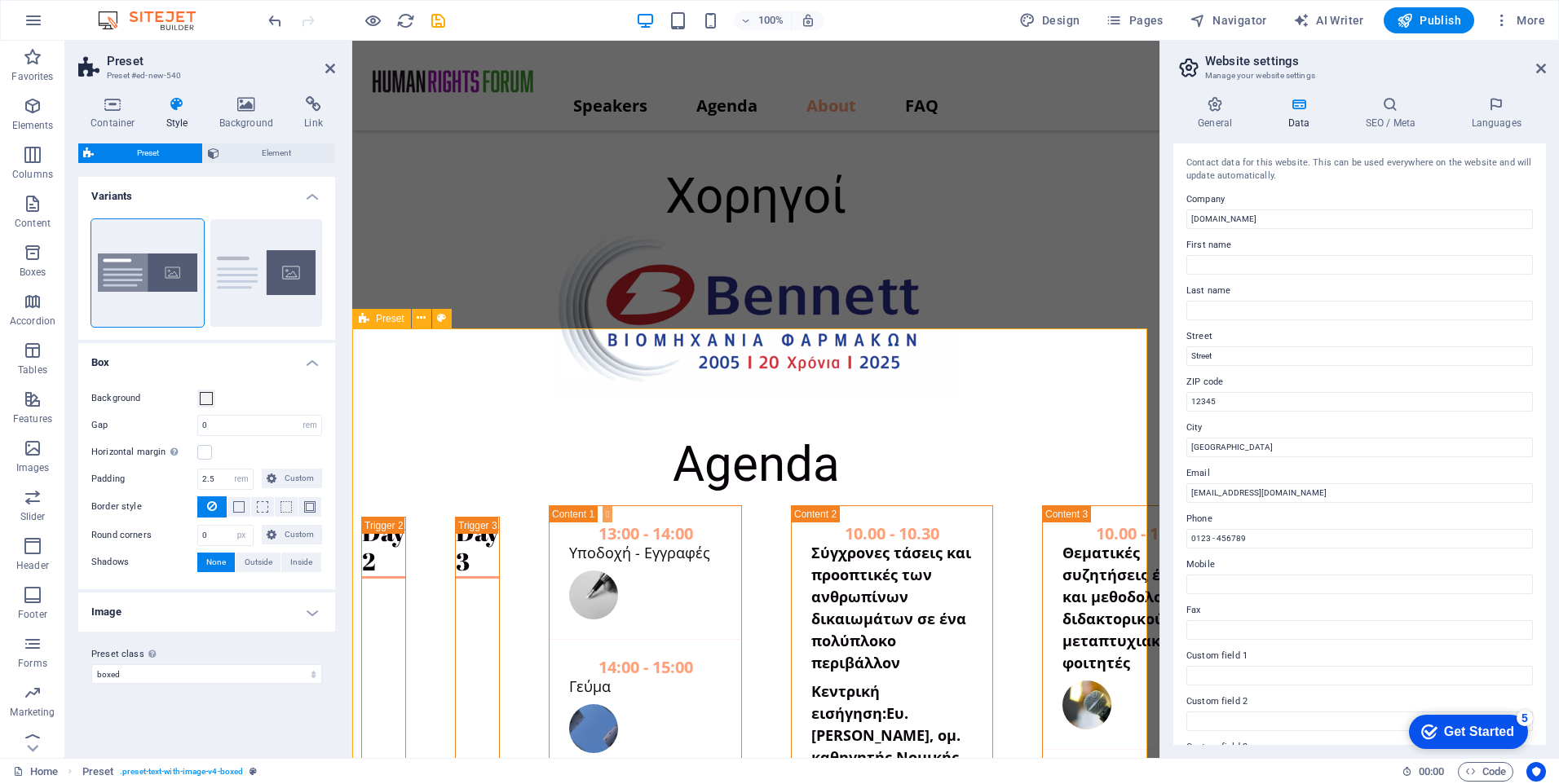
scroll to position [11597, 0]
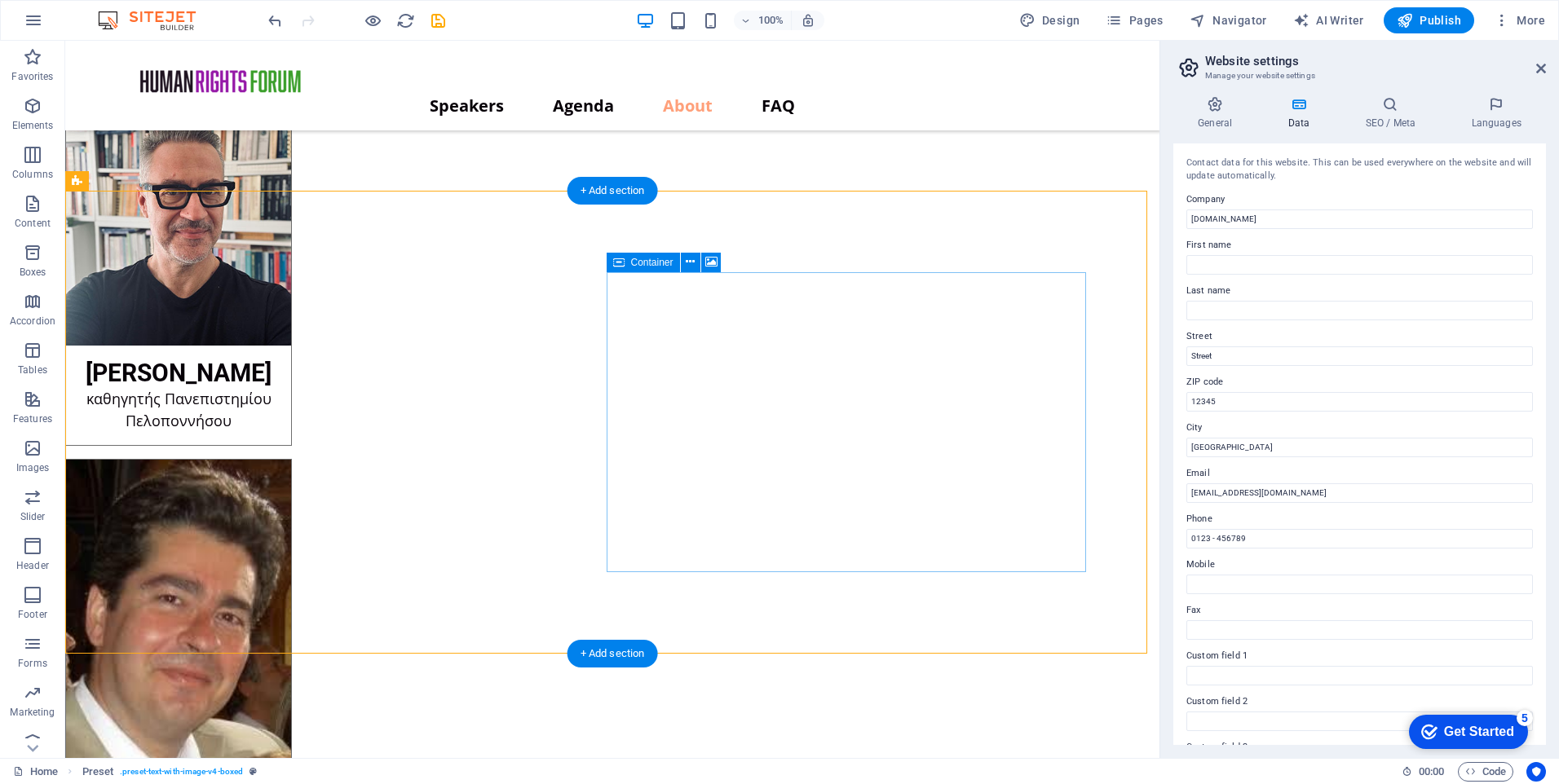
scroll to position [10793, 0]
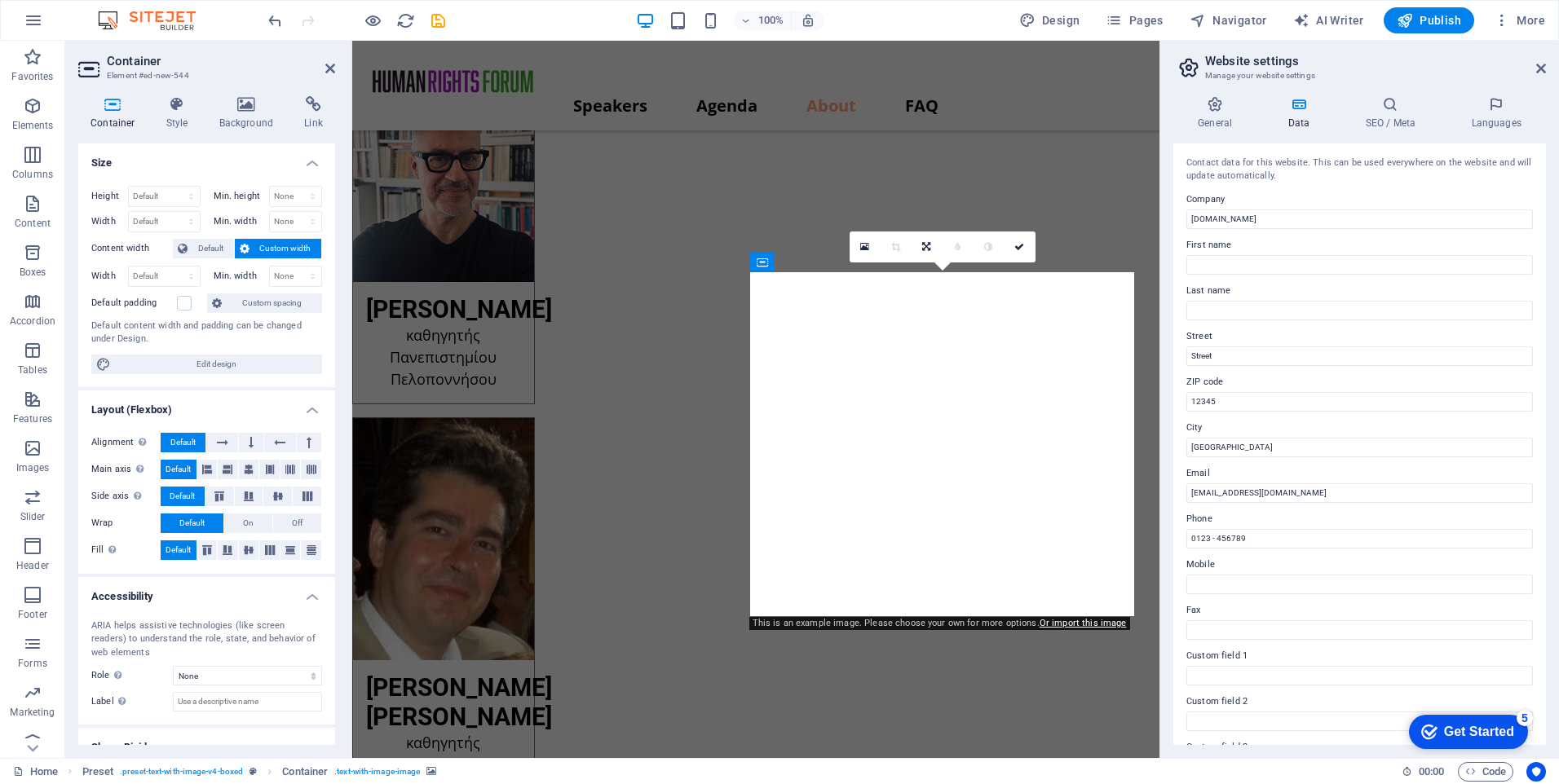
scroll to position [11597, 0]
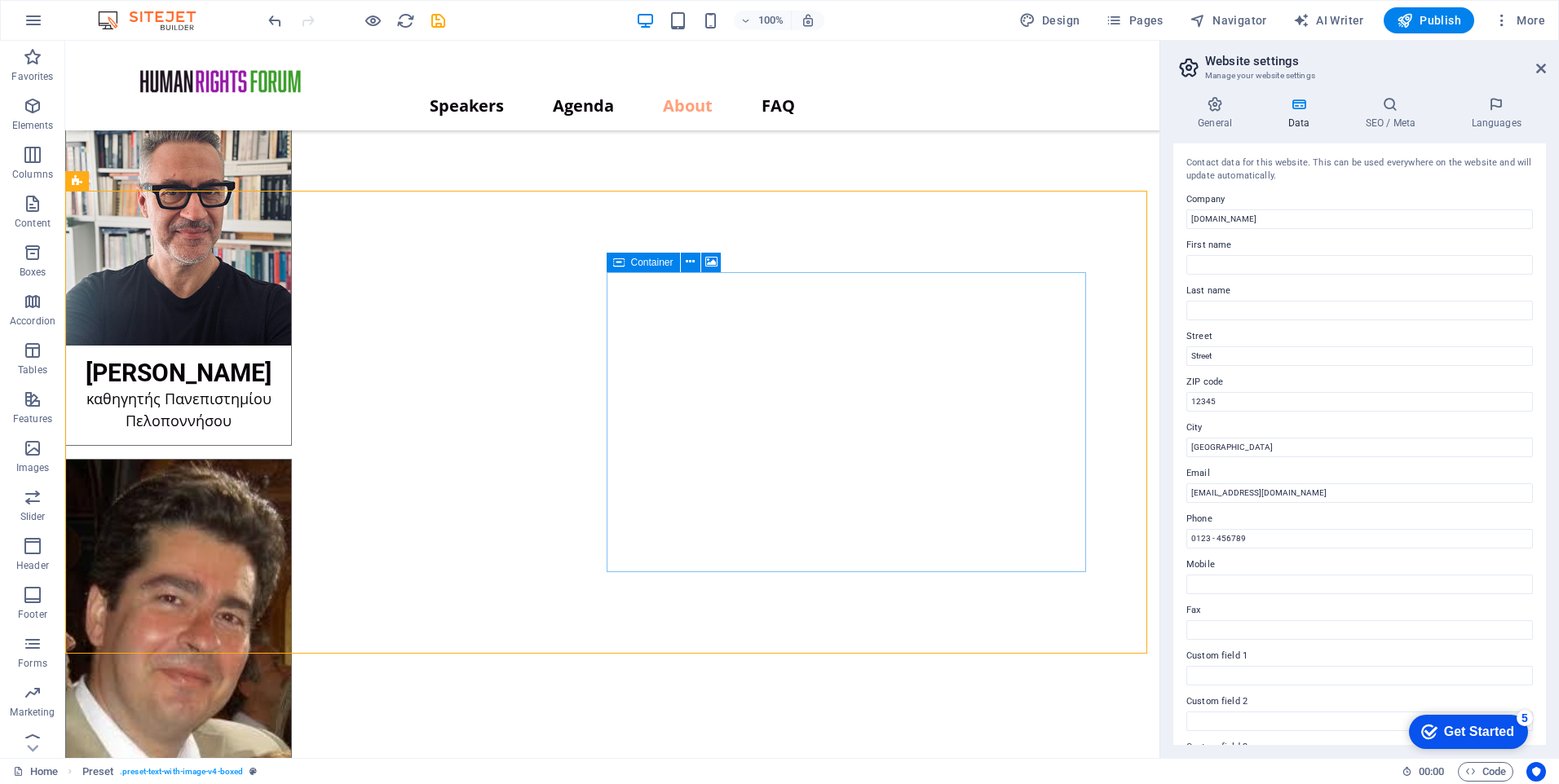
scroll to position [10793, 0]
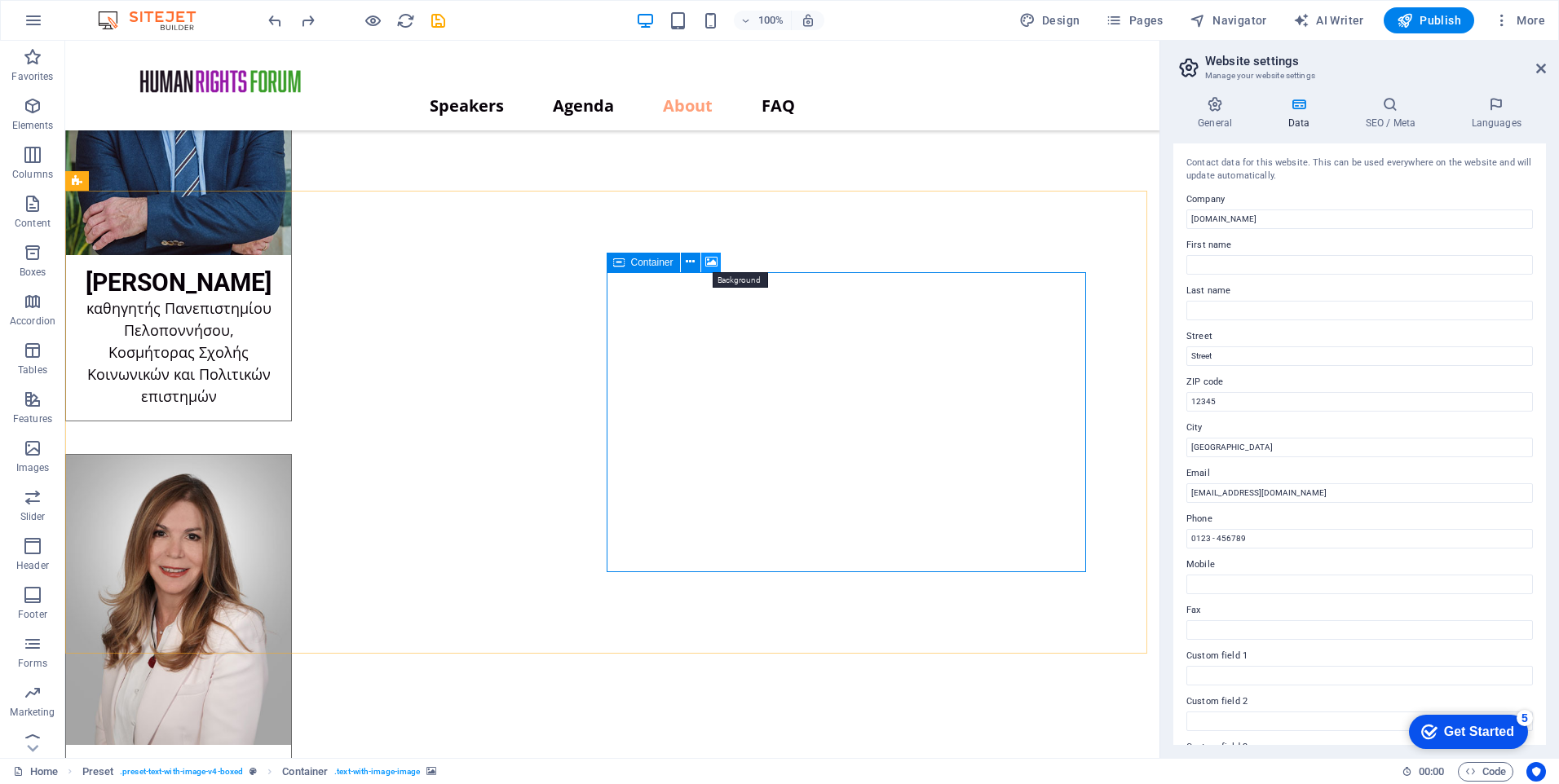
click at [710, 262] on icon at bounding box center [711, 263] width 13 height 18
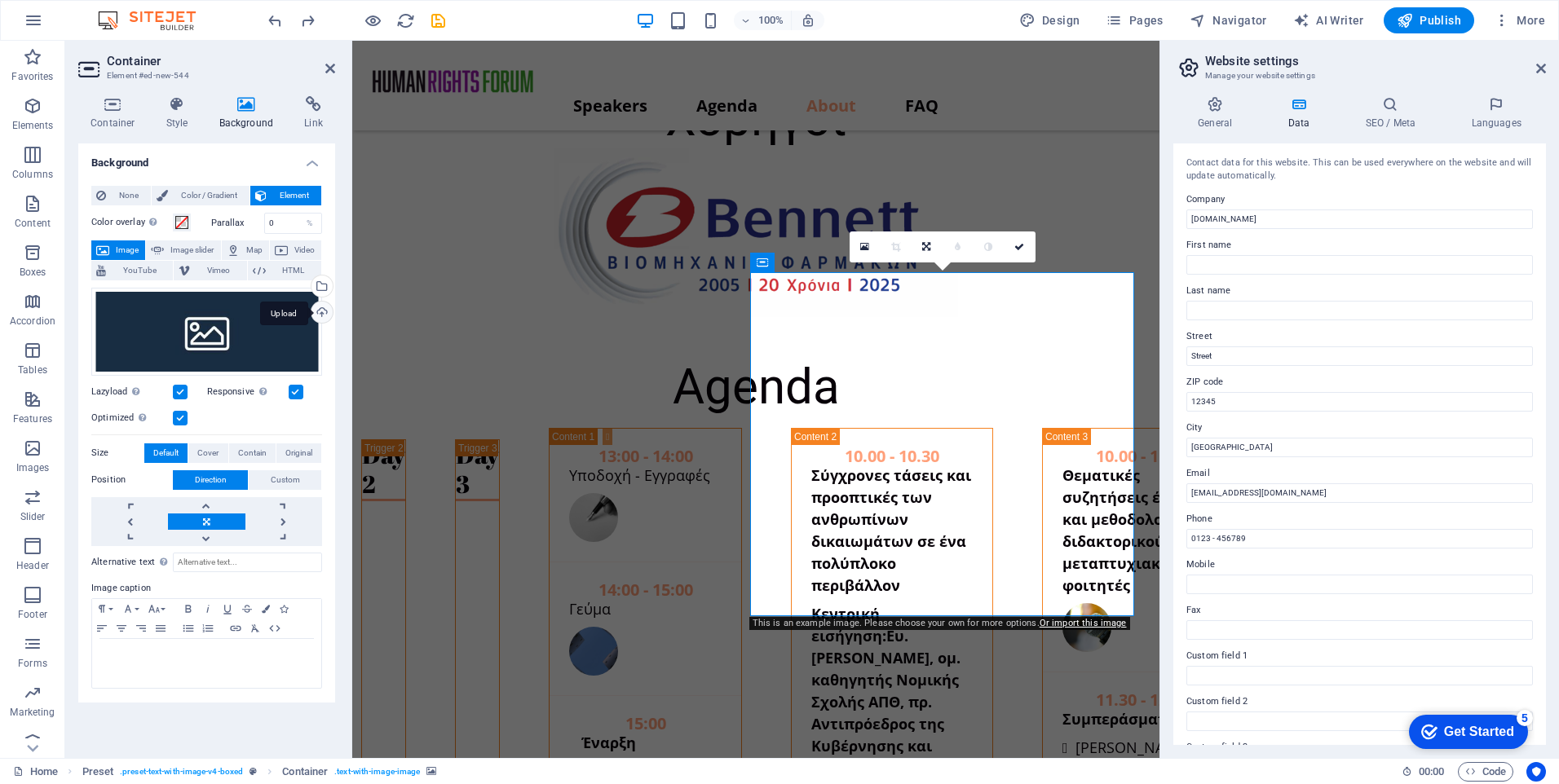
click at [322, 312] on div "Upload" at bounding box center [320, 313] width 24 height 24
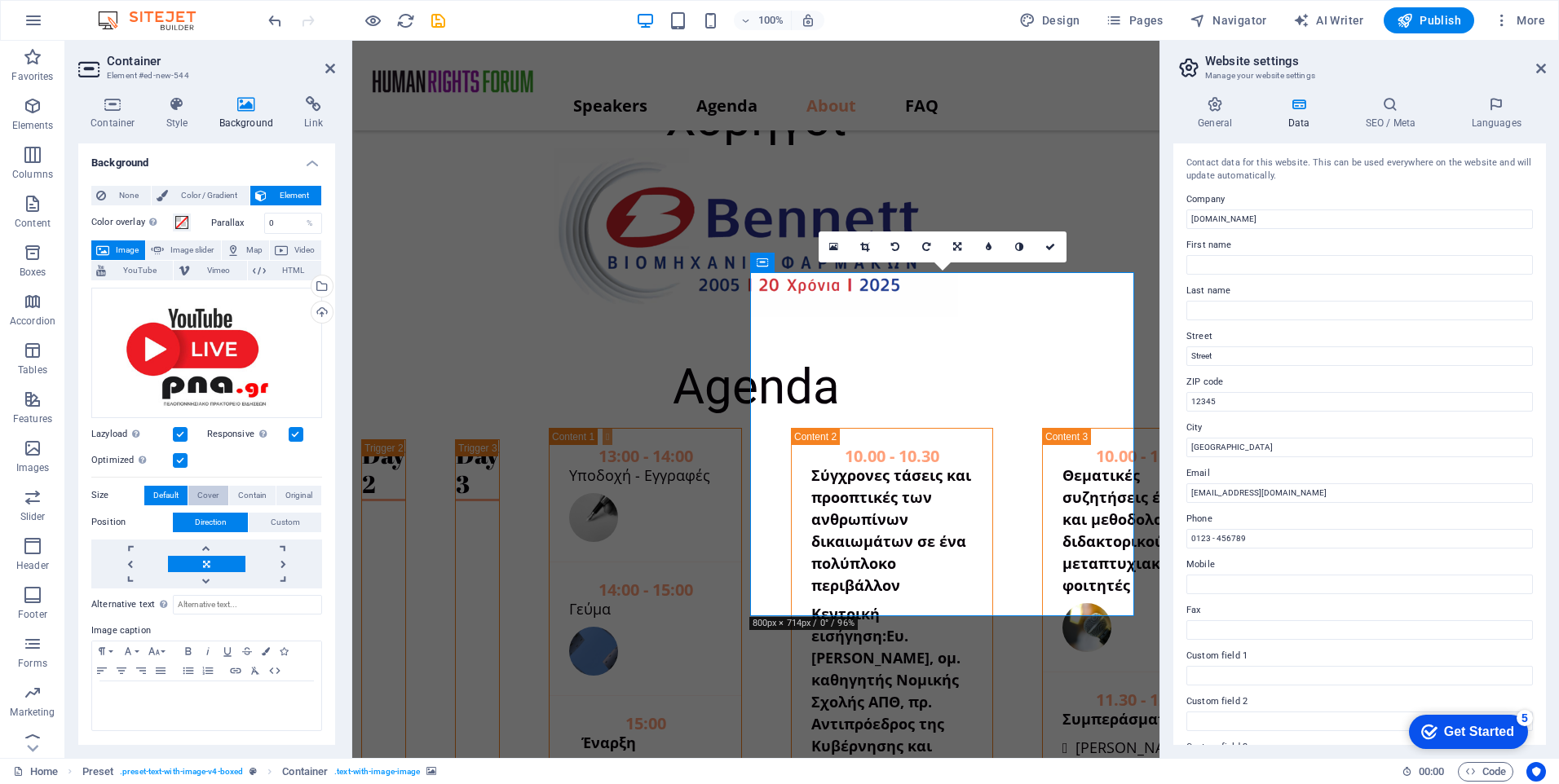
click at [202, 490] on span "Cover" at bounding box center [208, 496] width 21 height 19
click at [249, 493] on span "Contain" at bounding box center [252, 496] width 28 height 19
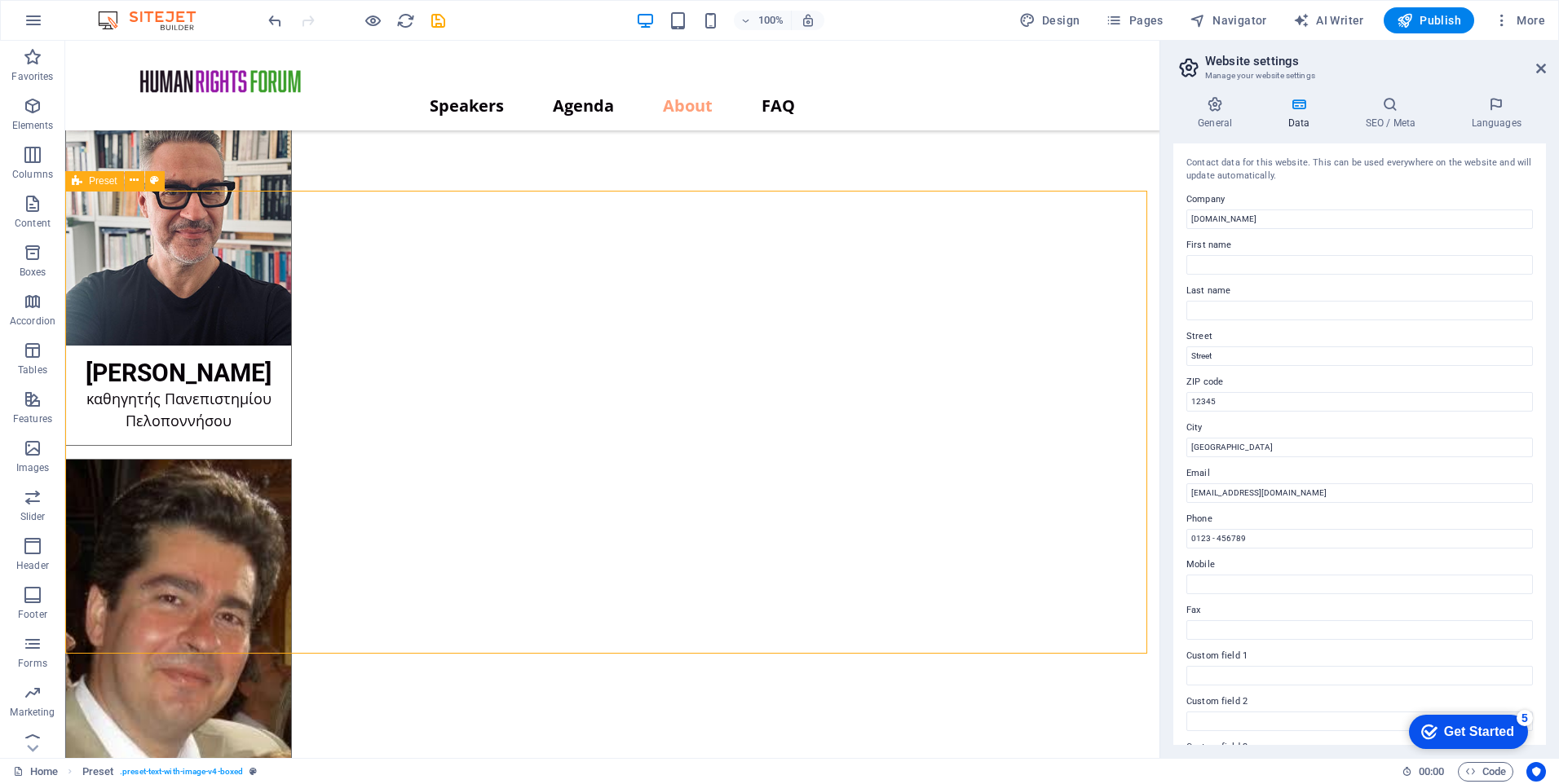
scroll to position [10793, 0]
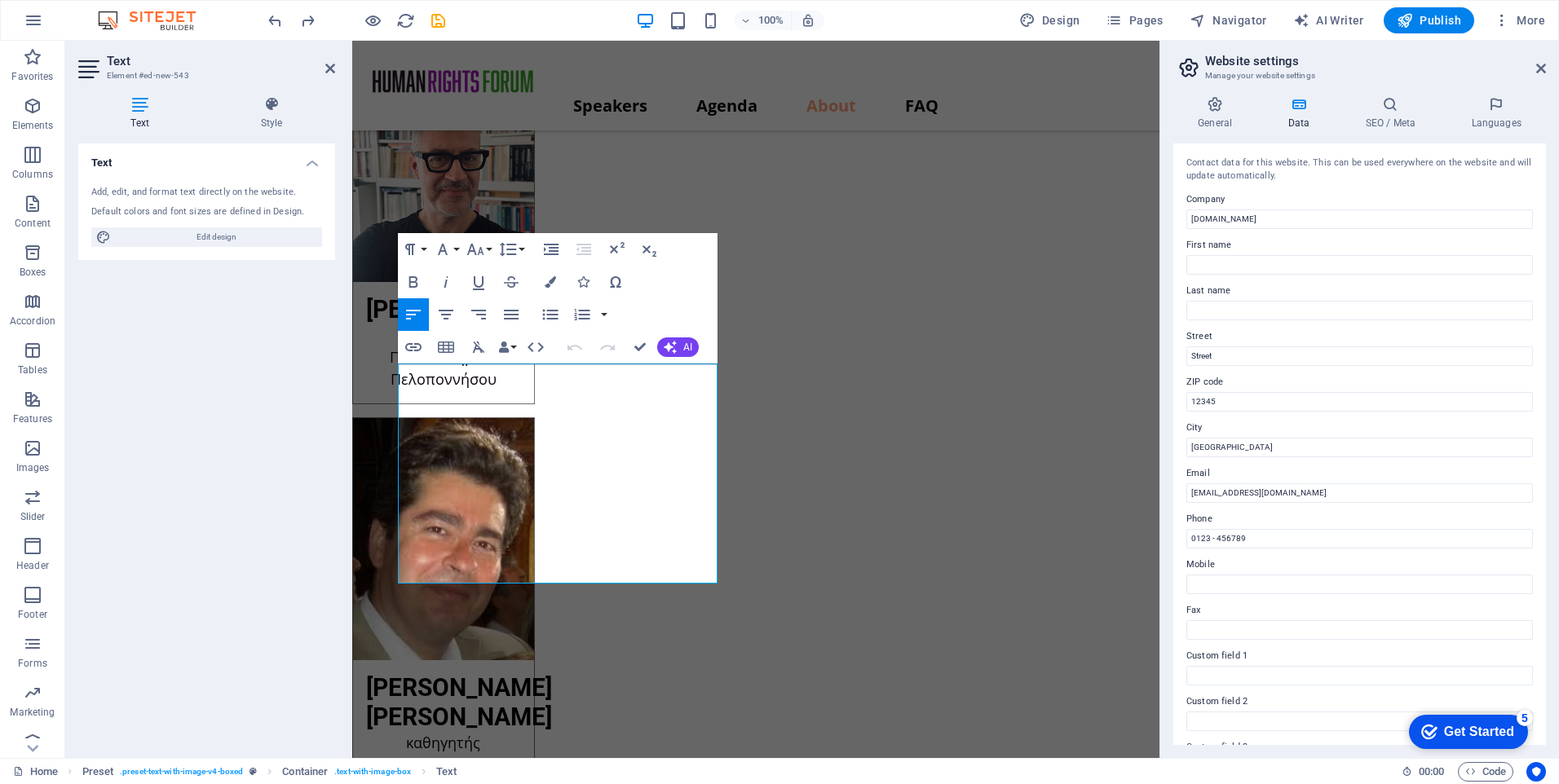
scroll to position [11597, 0]
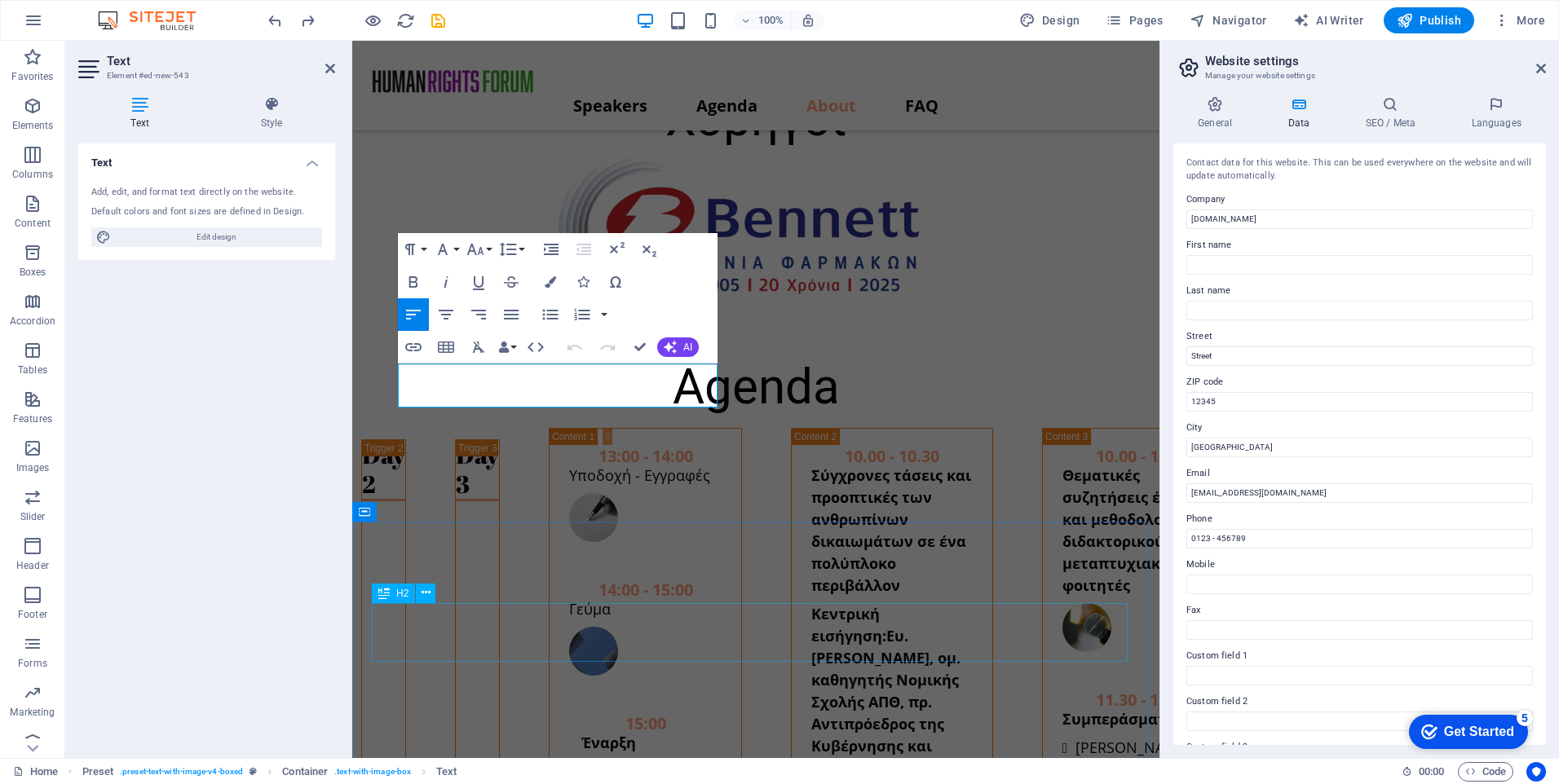
scroll to position [206, 6]
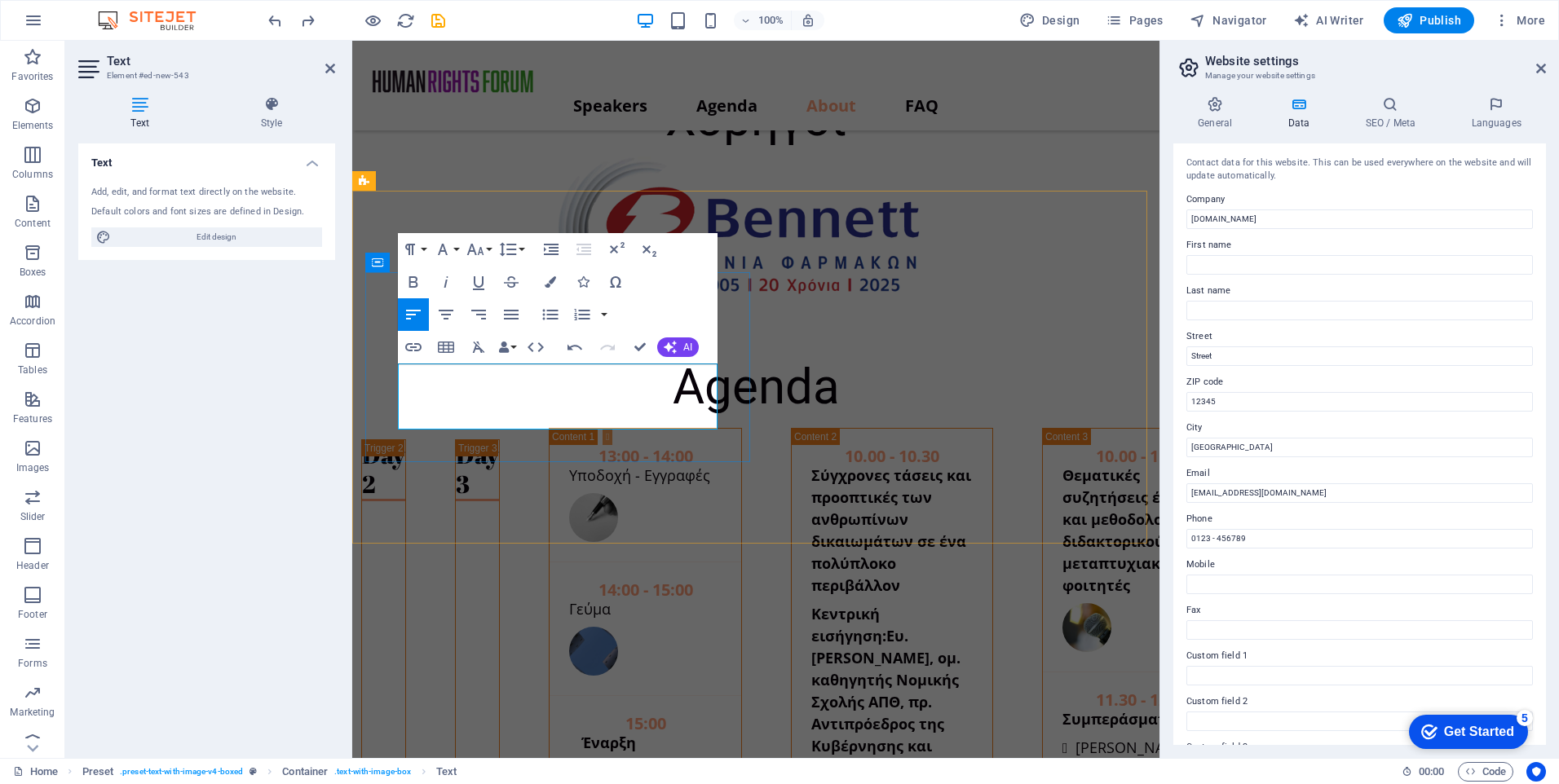
drag, startPoint x: 543, startPoint y: 377, endPoint x: 533, endPoint y: 374, distance: 10.4
drag, startPoint x: 542, startPoint y: 415, endPoint x: 674, endPoint y: 405, distance: 132.4
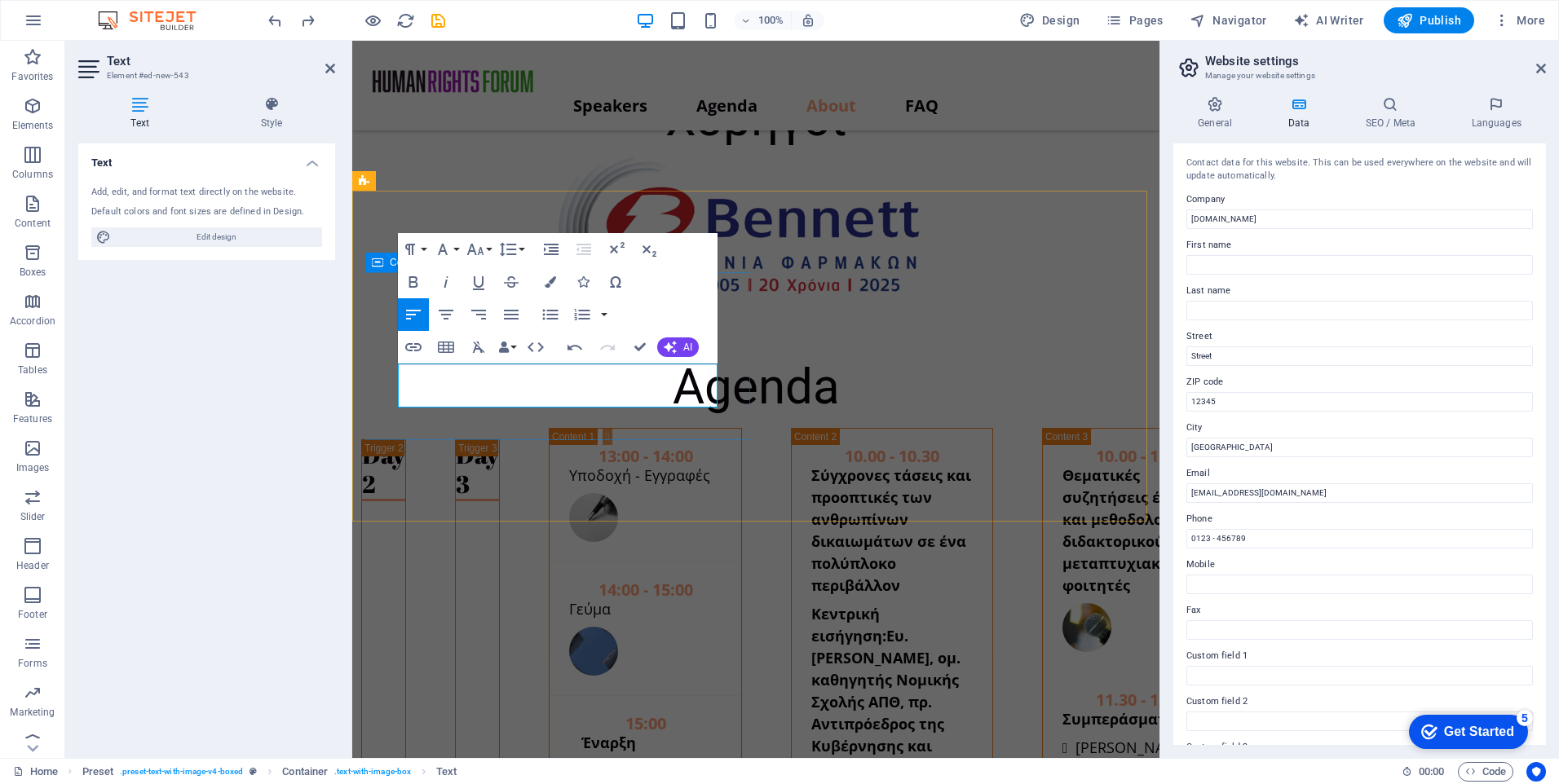
drag, startPoint x: 683, startPoint y: 398, endPoint x: 389, endPoint y: 371, distance: 295.2
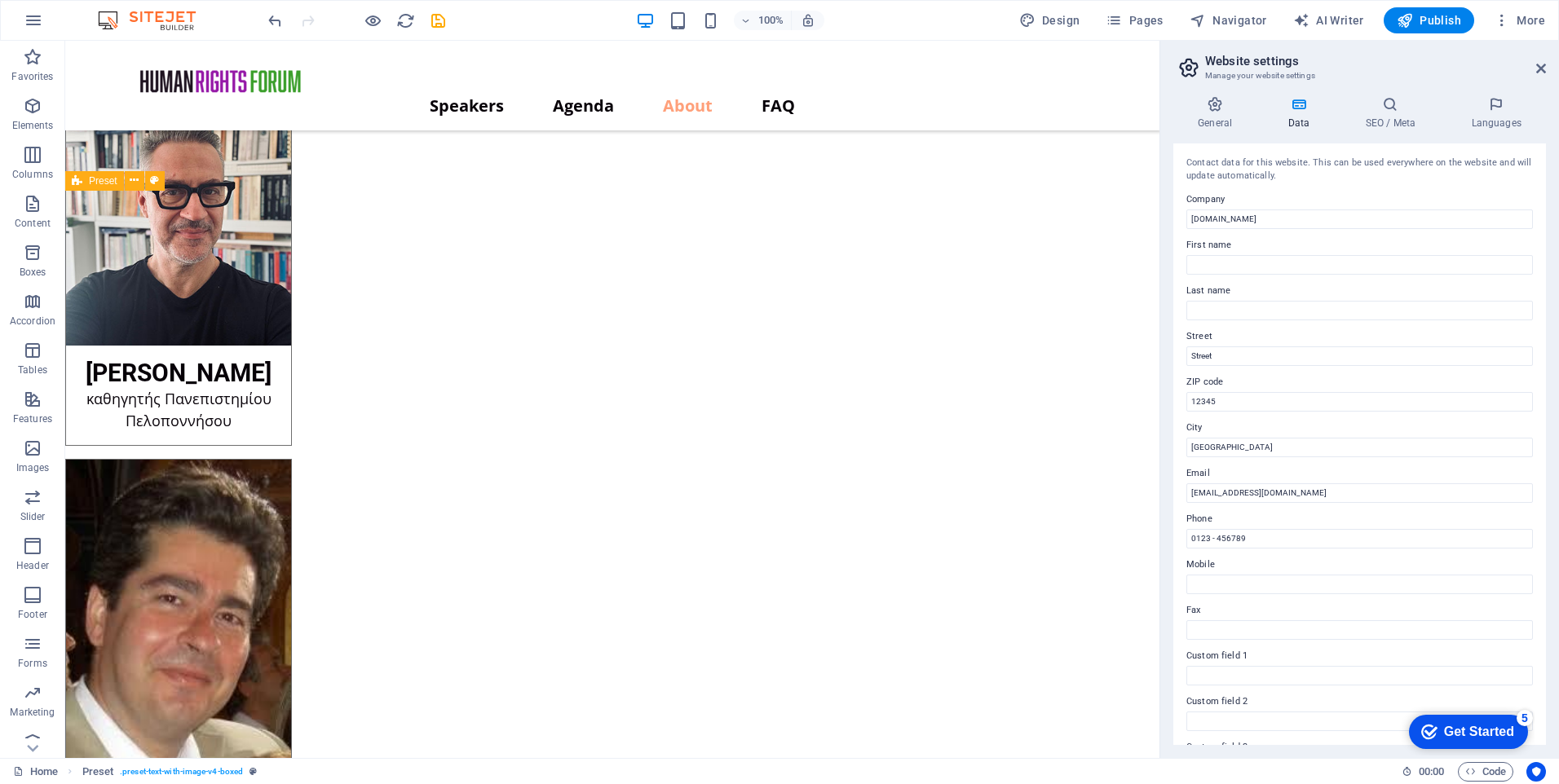
scroll to position [10793, 0]
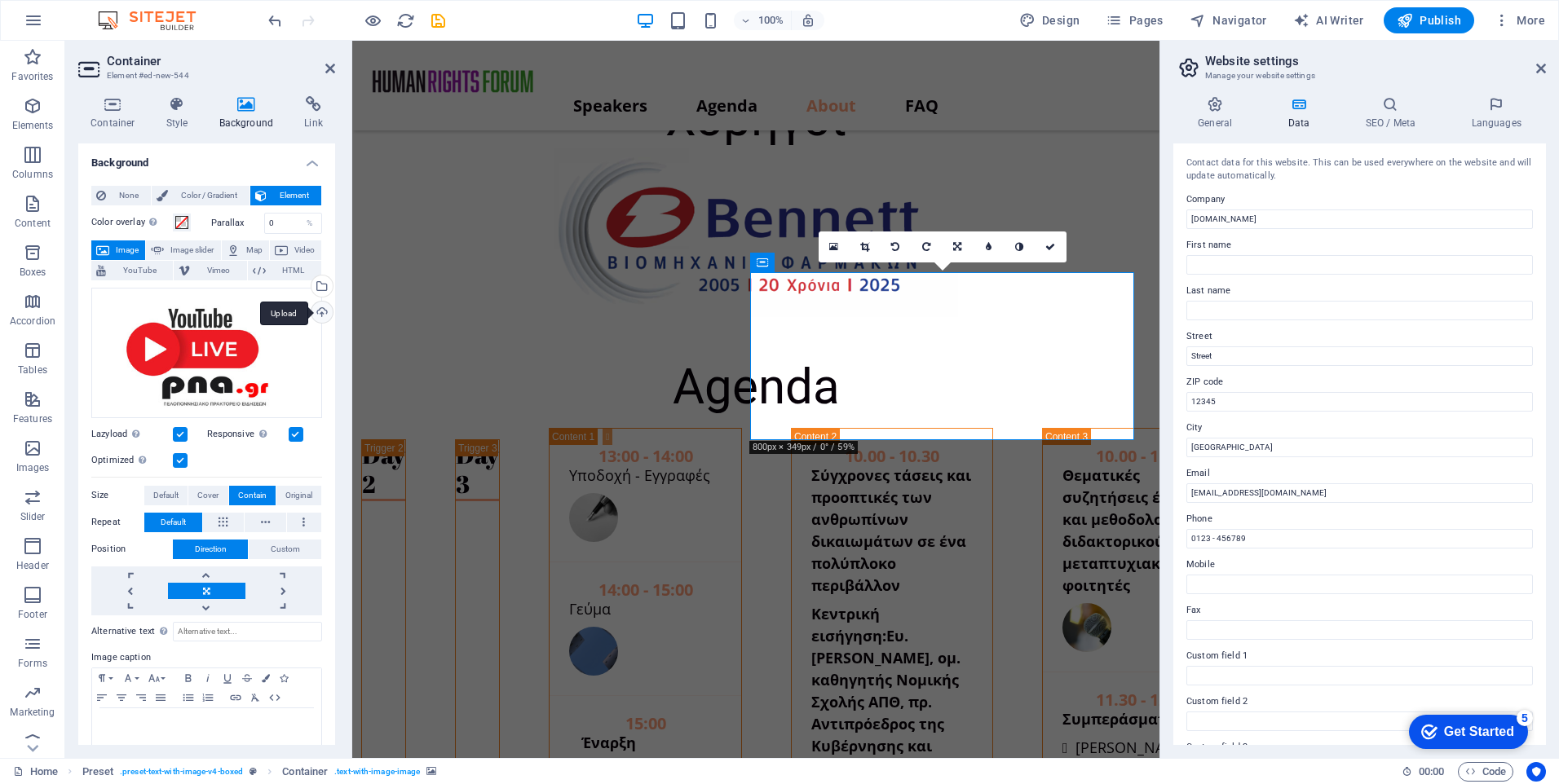
click at [318, 304] on div "Upload" at bounding box center [320, 313] width 24 height 24
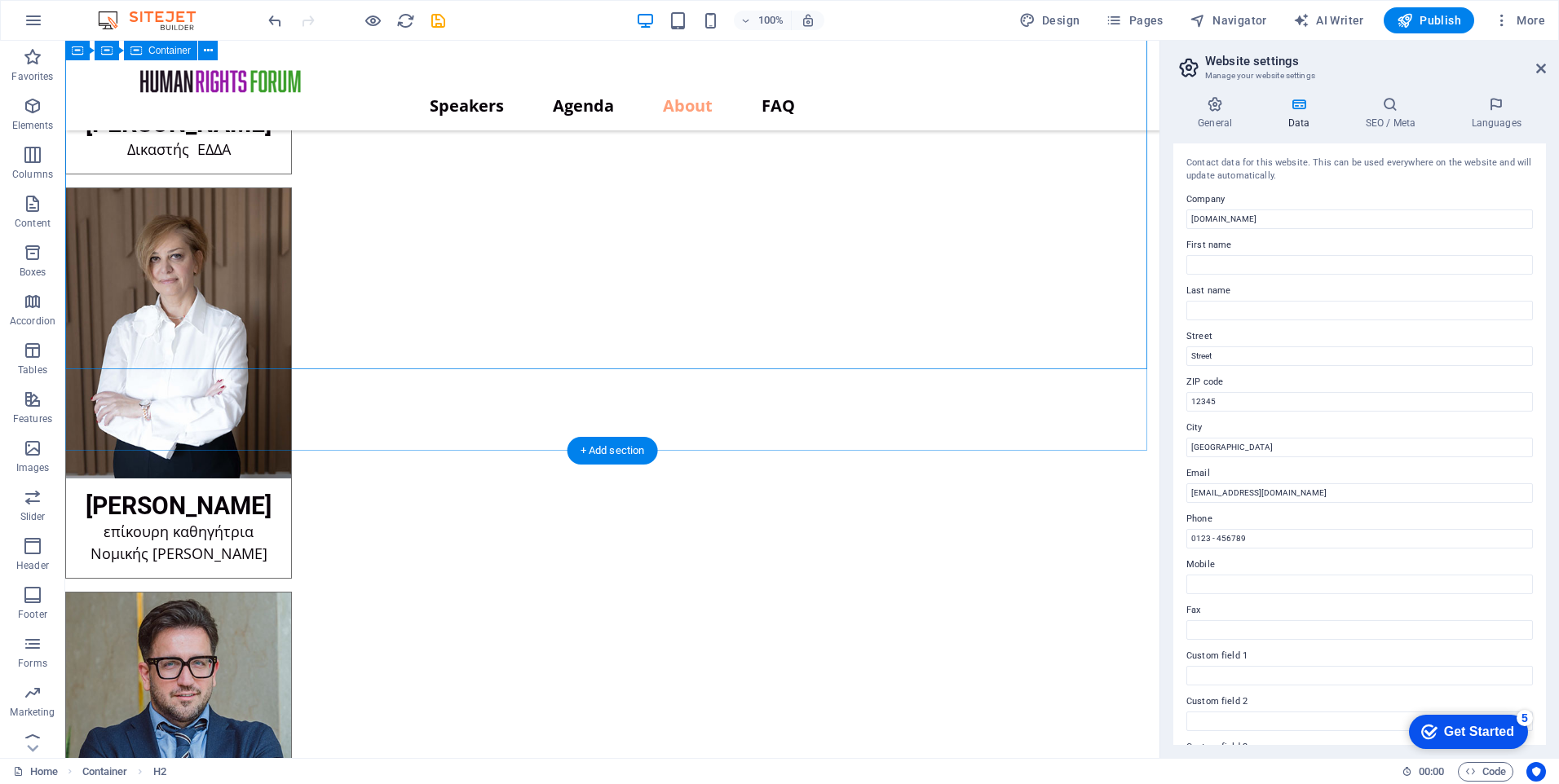
scroll to position [10059, 0]
